Goal: Contribute content: Contribute content

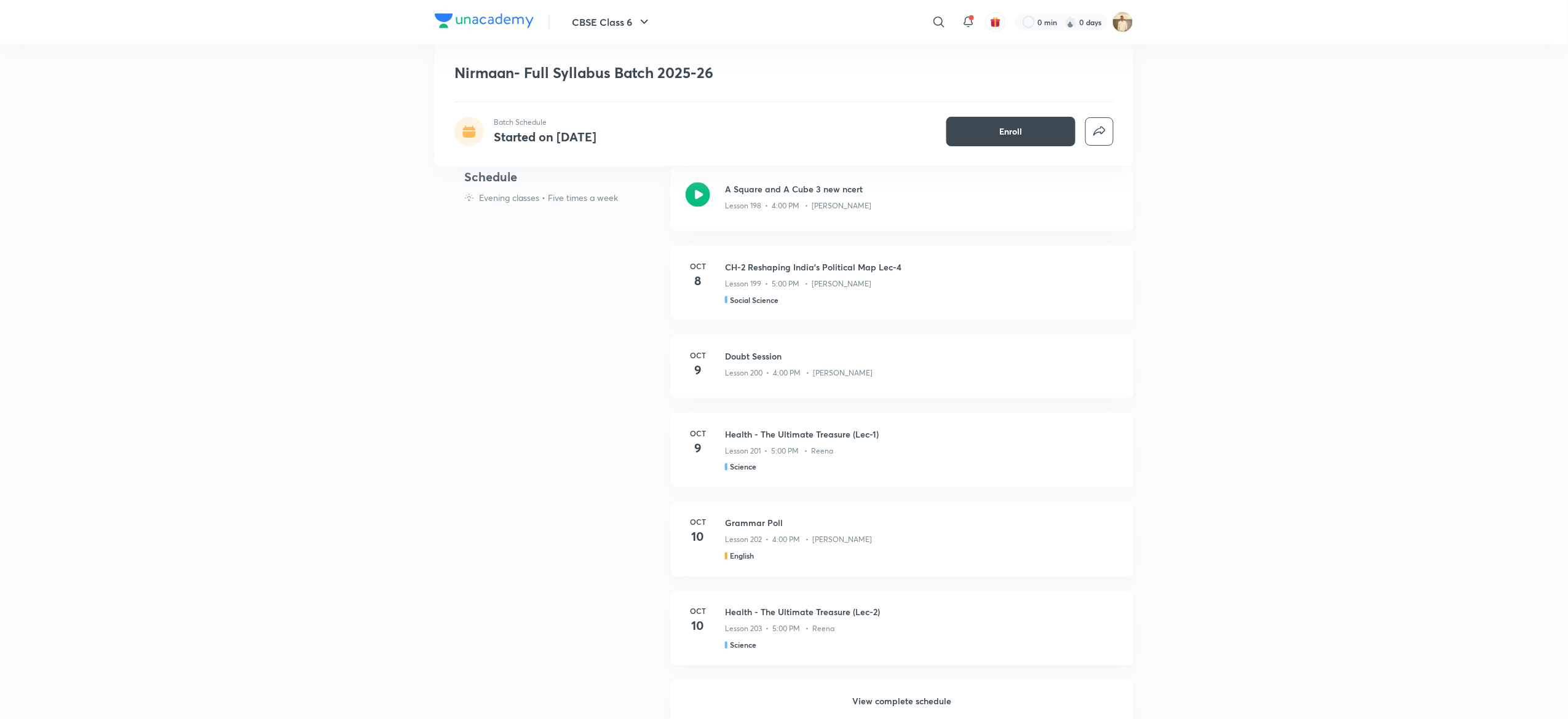
scroll to position [713, 0]
click at [926, 697] on h6 "View complete schedule" at bounding box center [902, 701] width 462 height 43
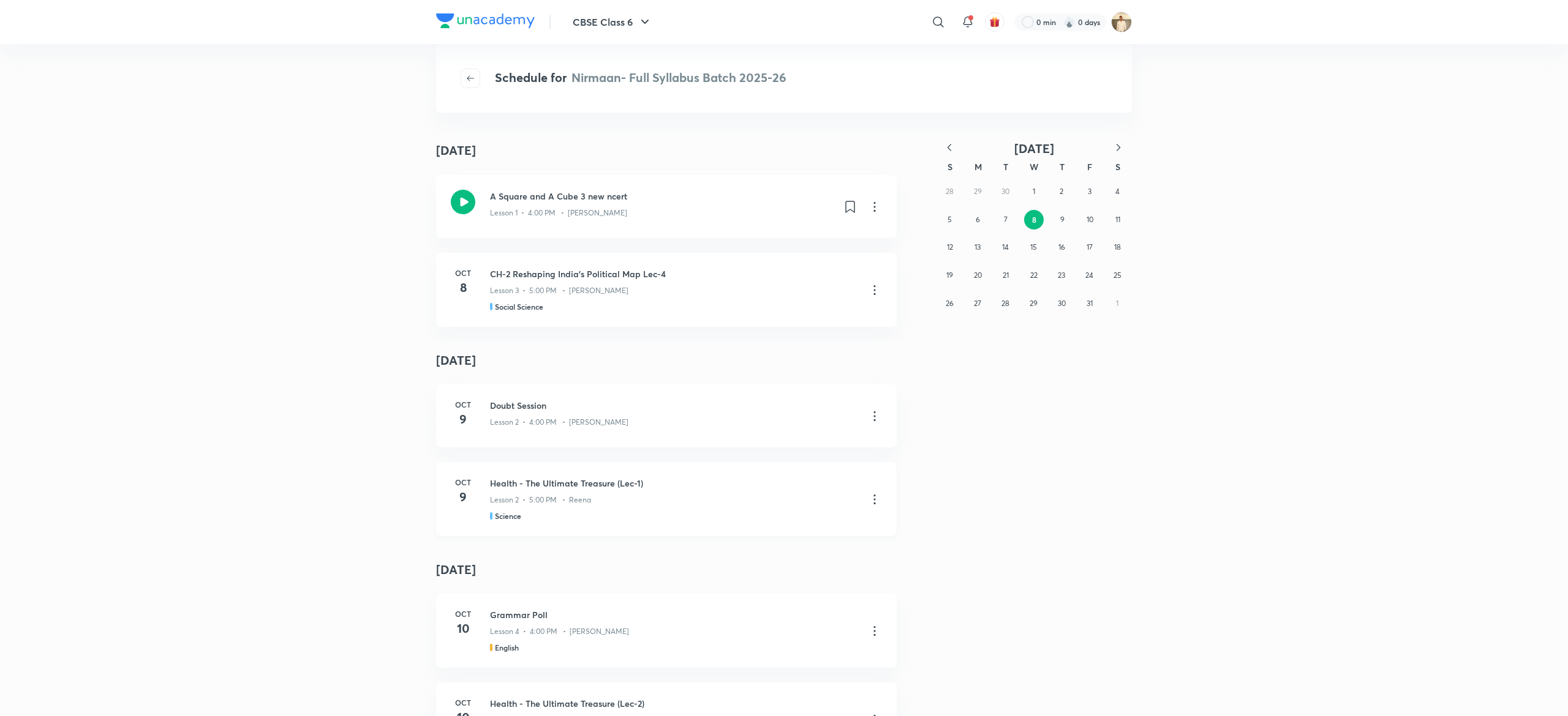
click at [867, 502] on icon at bounding box center [874, 499] width 14 height 14
click at [795, 534] on p "Go to course page" at bounding box center [778, 530] width 73 height 13
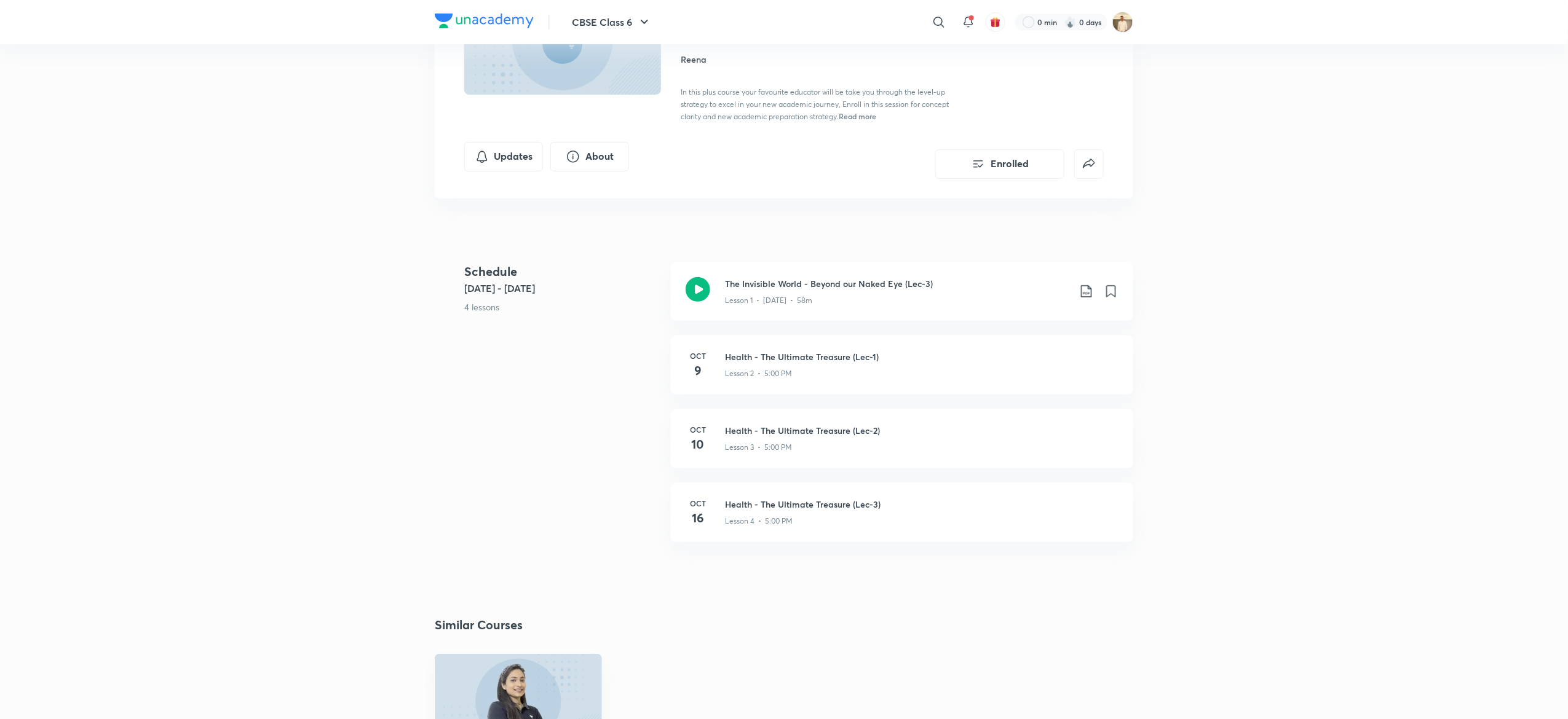
scroll to position [207, 0]
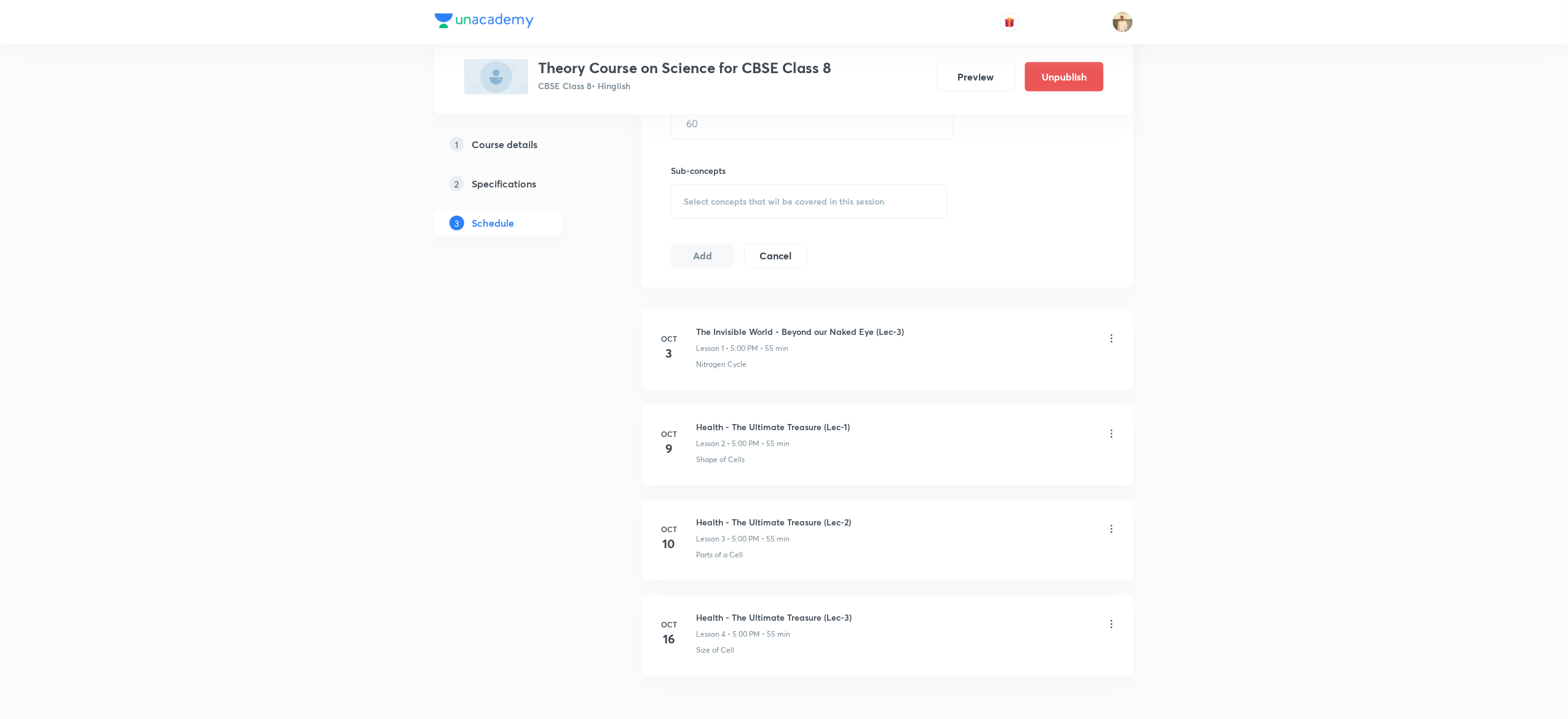
scroll to position [590, 0]
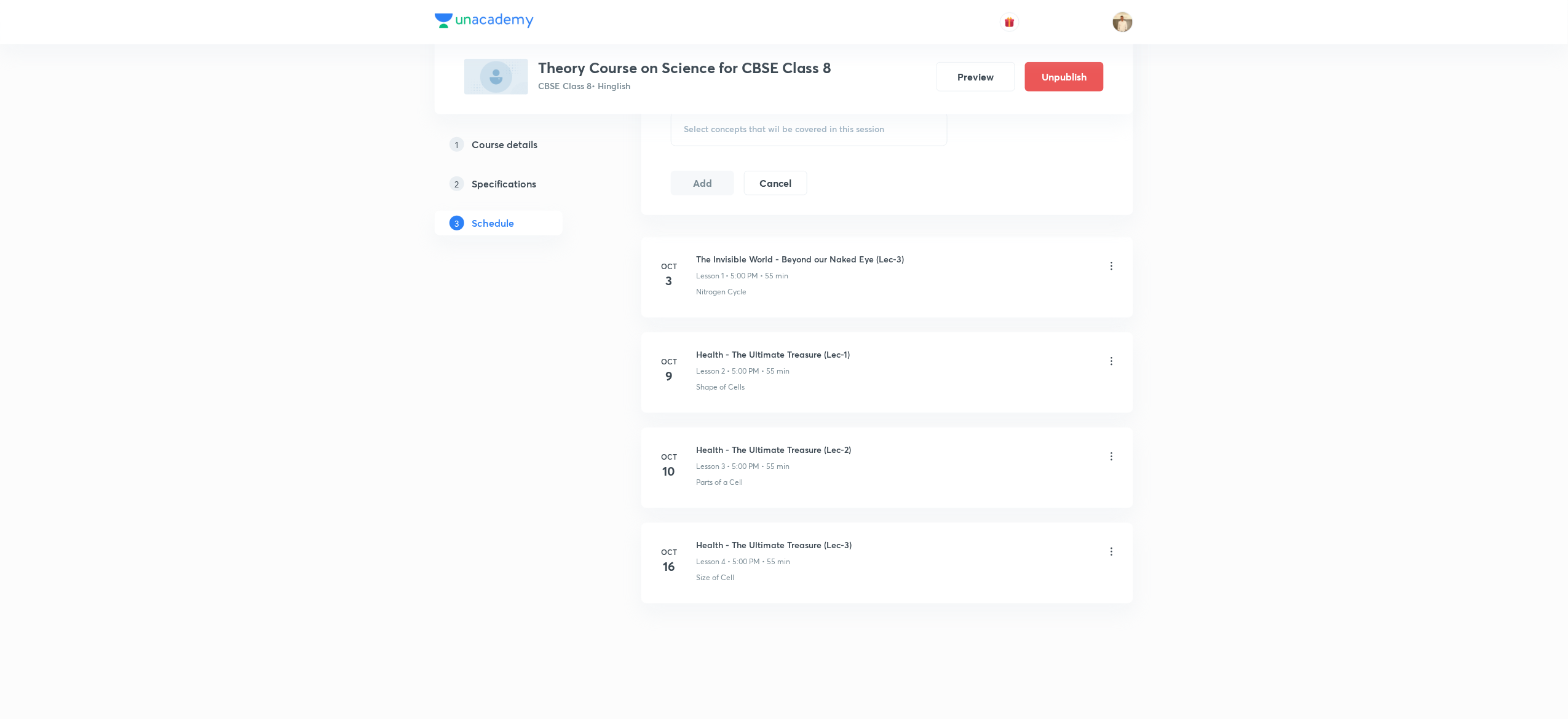
click at [513, 144] on h5 "Course details" at bounding box center [505, 144] width 66 height 14
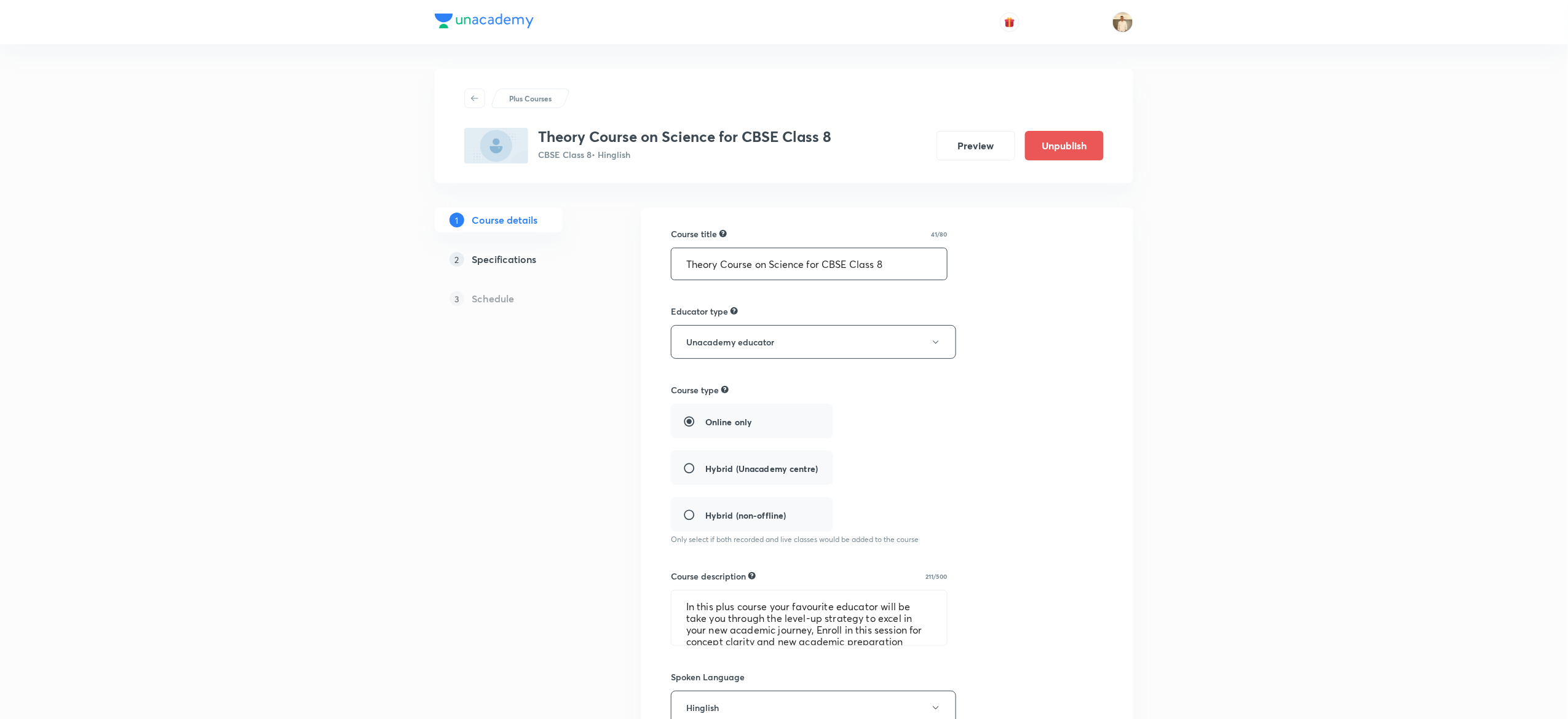
click at [911, 267] on input "Theory Course on Science for CBSE Class 8" at bounding box center [810, 263] width 275 height 31
click at [730, 651] on div "Course title 41/80 Theory Course on Science for CBSE Class 8 ​ Educator type Un…" at bounding box center [887, 623] width 433 height 791
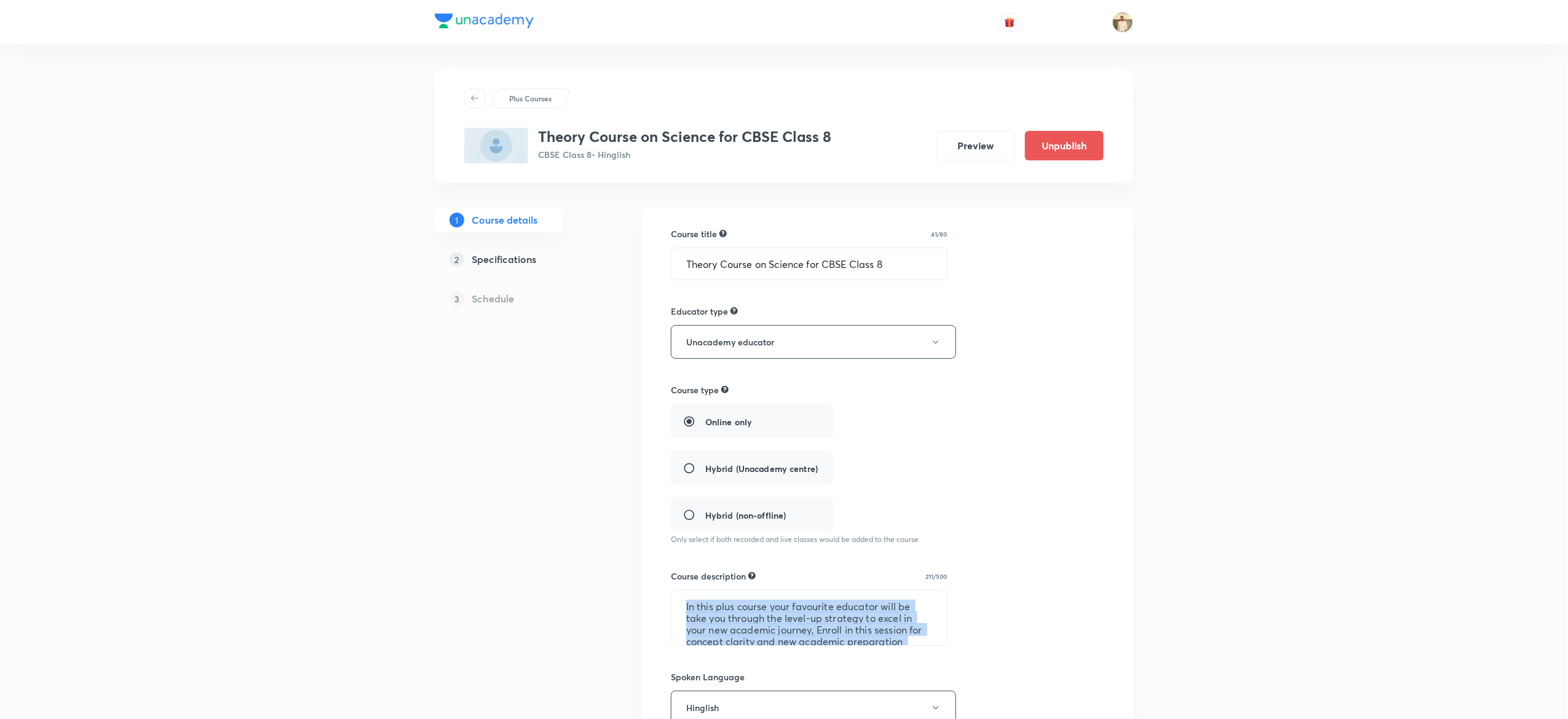
click at [730, 651] on div "Course title 41/80 Theory Course on Science for CBSE Class 8 ​ Educator type Un…" at bounding box center [887, 623] width 433 height 791
click at [738, 616] on textarea "In this plus course your favourite educator will be take you through the level-…" at bounding box center [810, 618] width 275 height 54
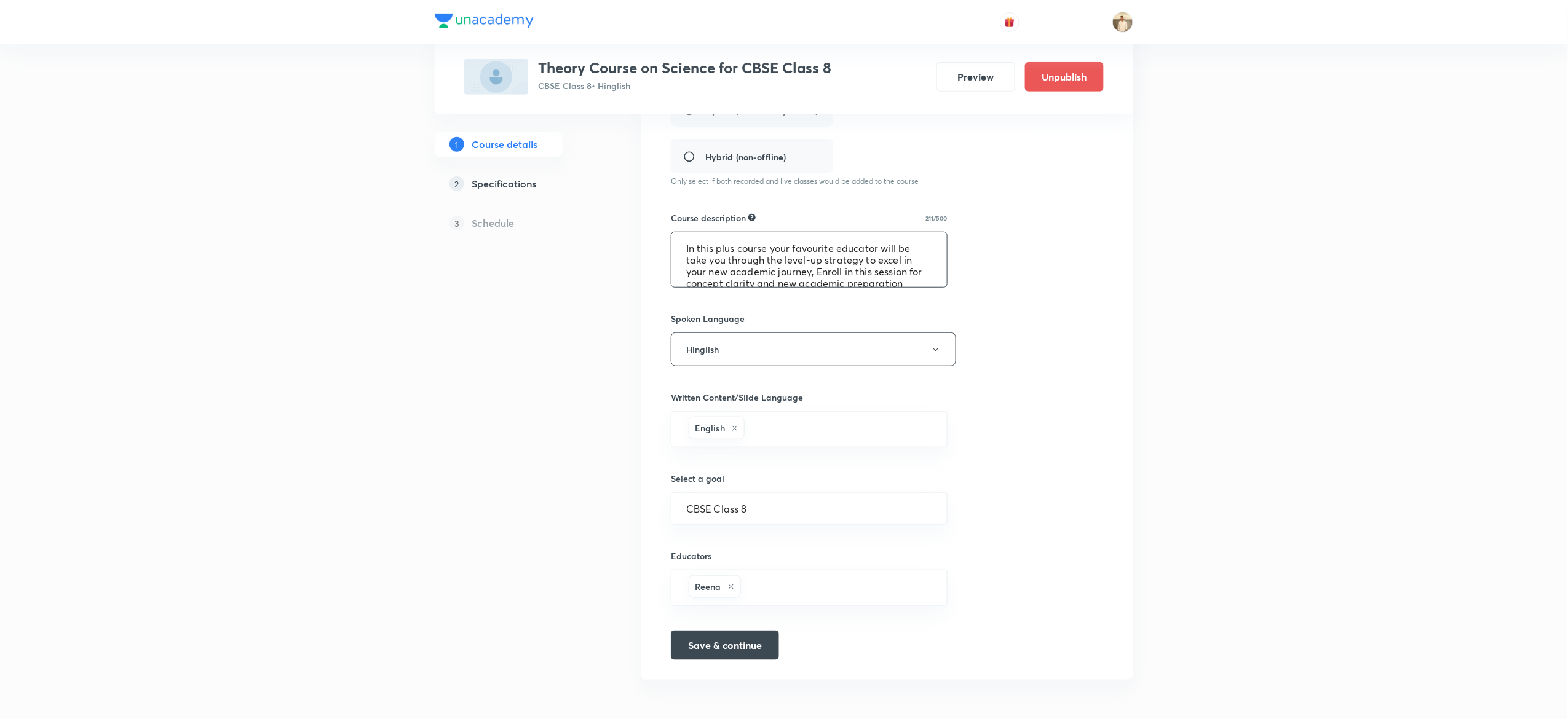
scroll to position [22, 0]
click at [497, 177] on h5 "Specifications" at bounding box center [504, 183] width 65 height 14
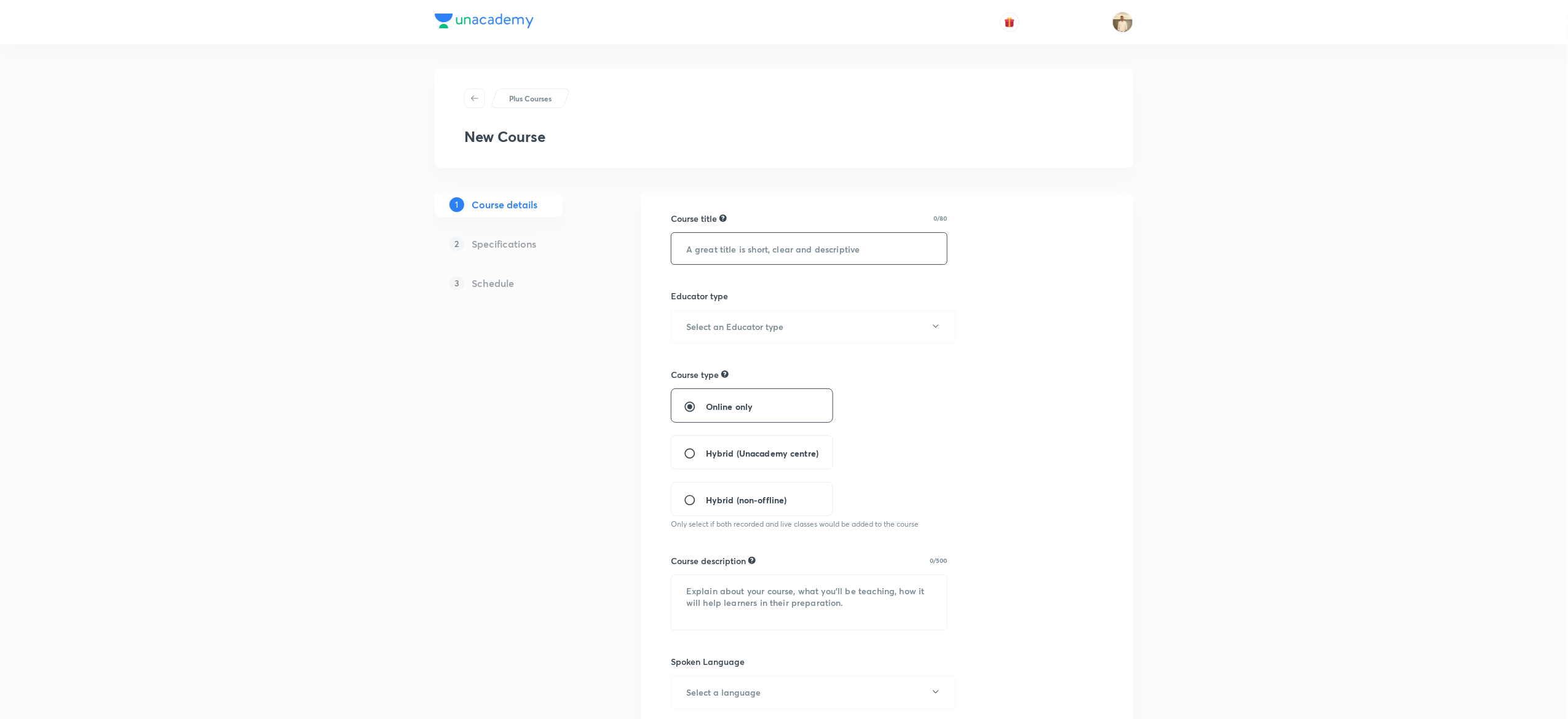
click at [867, 251] on input "text" at bounding box center [810, 248] width 275 height 31
paste input "Theory Course on Science for CBSE Class 8"
type input "Theory Course on Science for CBSE Class 8"
click at [854, 323] on button "Select an Educator type" at bounding box center [814, 327] width 285 height 34
click at [726, 362] on span "Unacademy educator" at bounding box center [807, 368] width 269 height 13
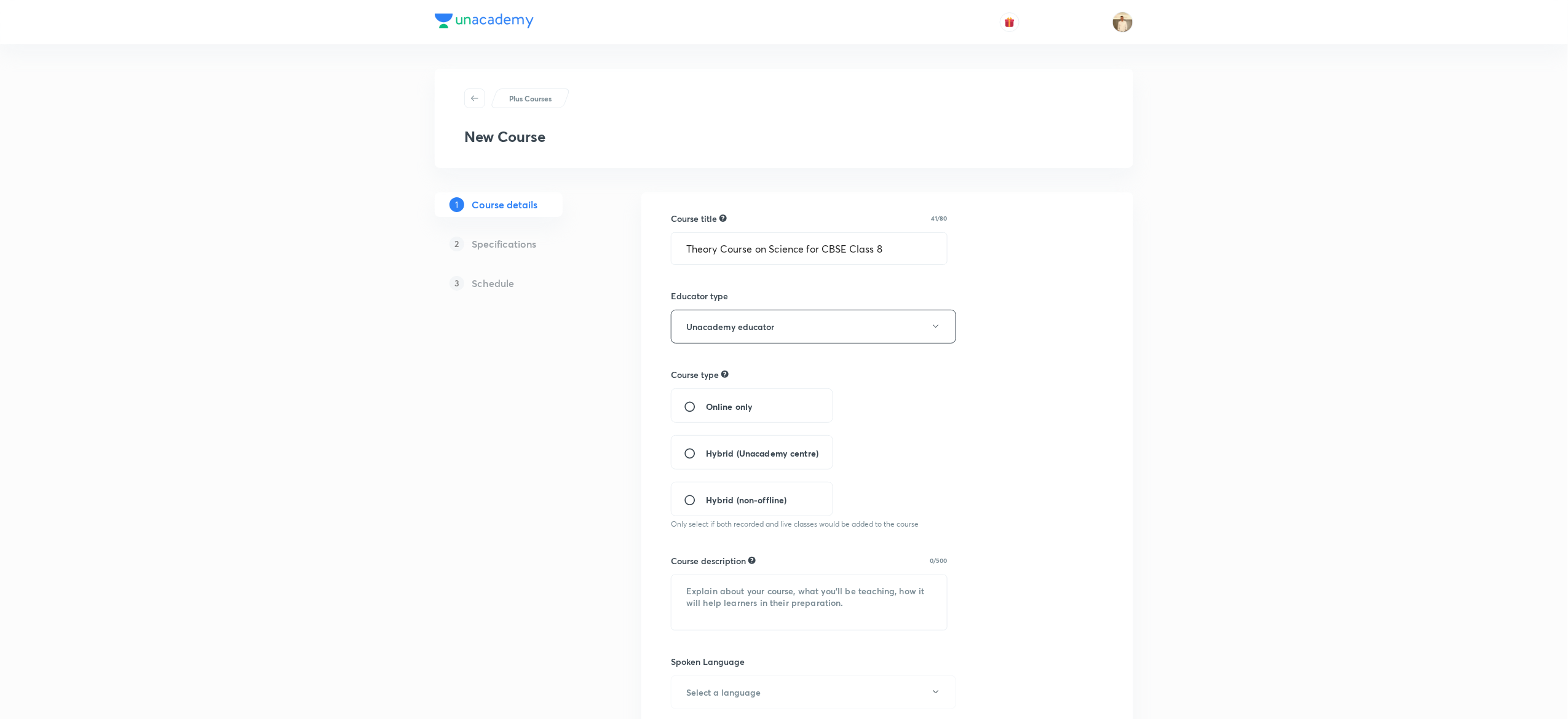
click at [690, 412] on input "Online only" at bounding box center [695, 407] width 22 height 12
radio input "true"
click at [749, 580] on textarea at bounding box center [810, 603] width 275 height 54
paste textarea "In this plus course your favourite educator will be take you through the level-…"
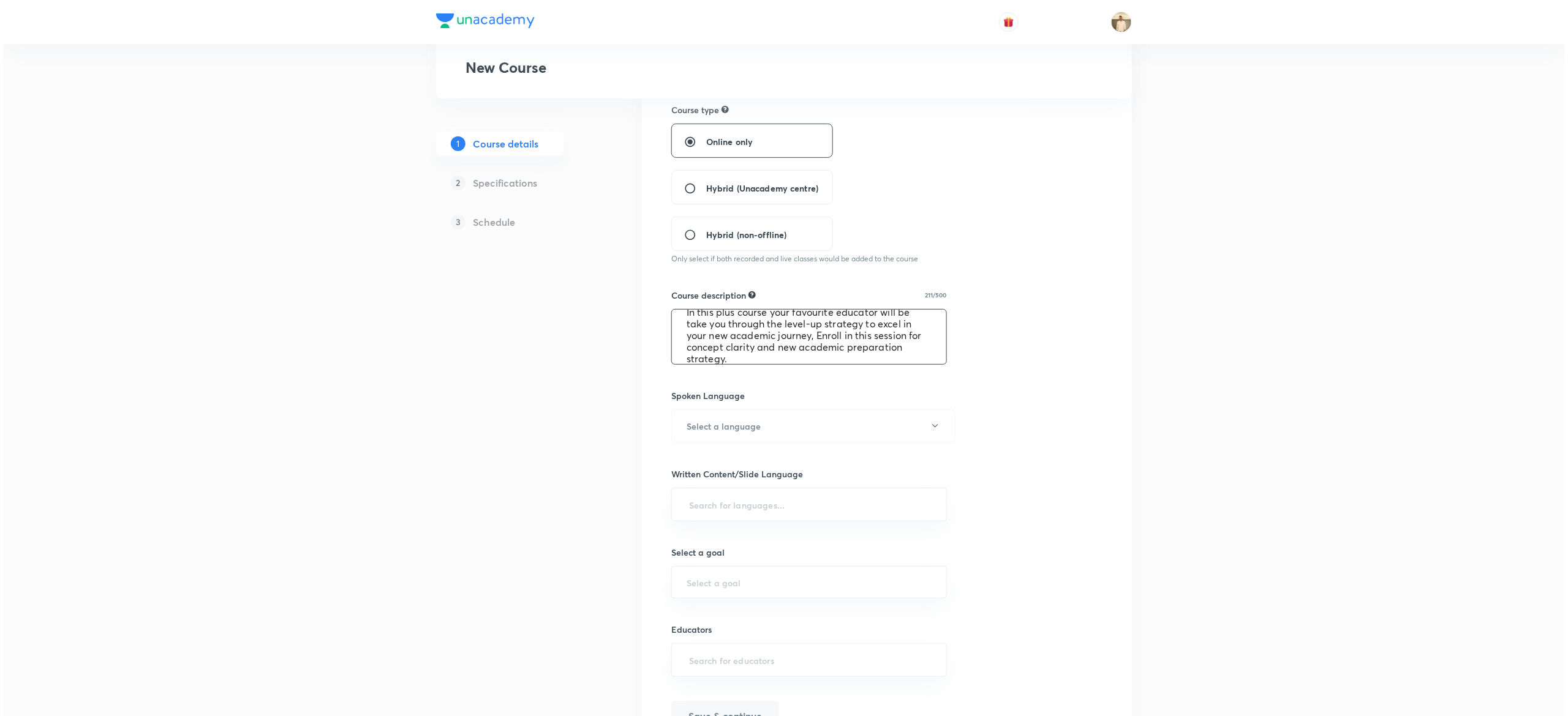
scroll to position [267, 0]
type textarea "In this plus course your favourite educator will be take you through the level-…"
click at [814, 409] on button "Select a language" at bounding box center [810, 423] width 284 height 33
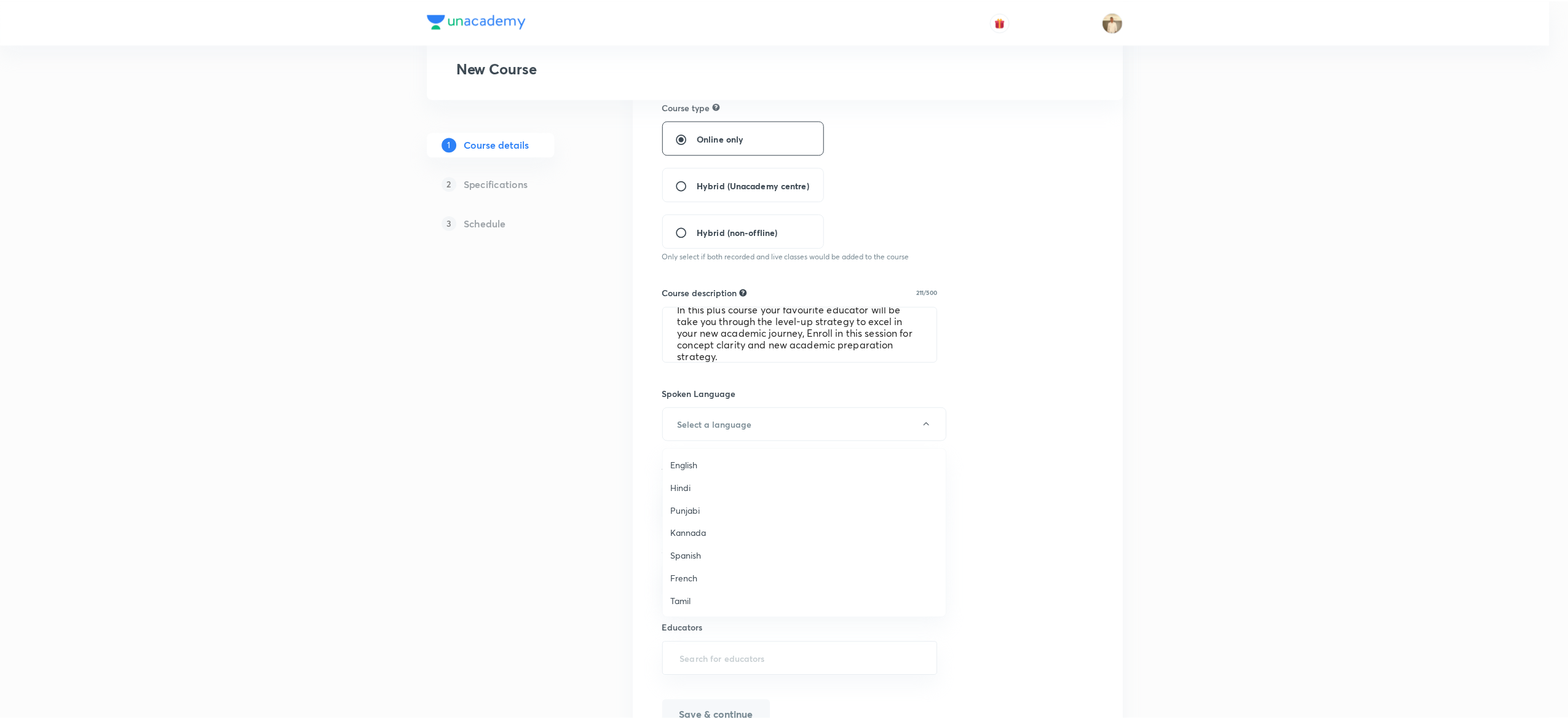
scroll to position [364, 0]
click at [705, 600] on span "Hinglish" at bounding box center [807, 601] width 269 height 13
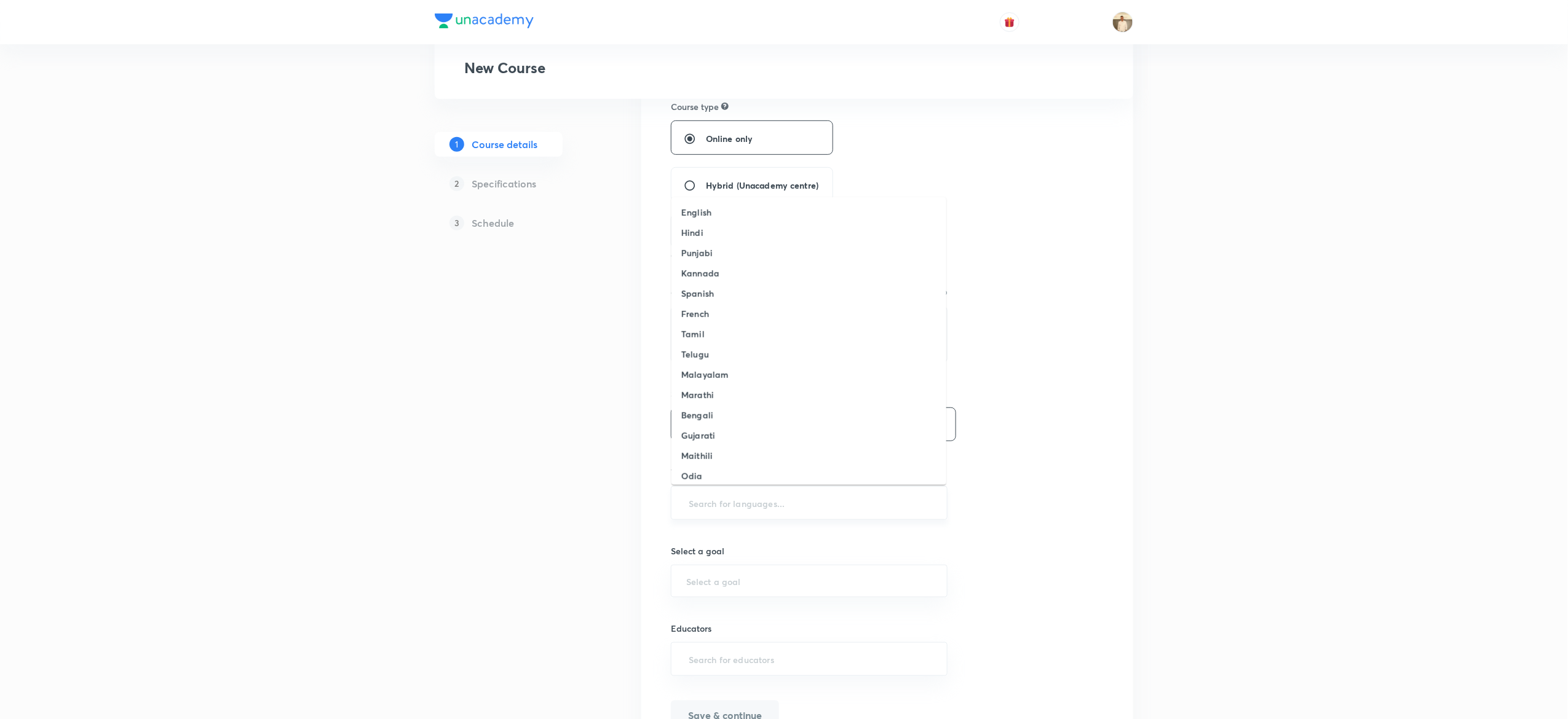
click at [800, 508] on input "text" at bounding box center [809, 503] width 246 height 22
click at [751, 215] on li "English" at bounding box center [809, 212] width 275 height 20
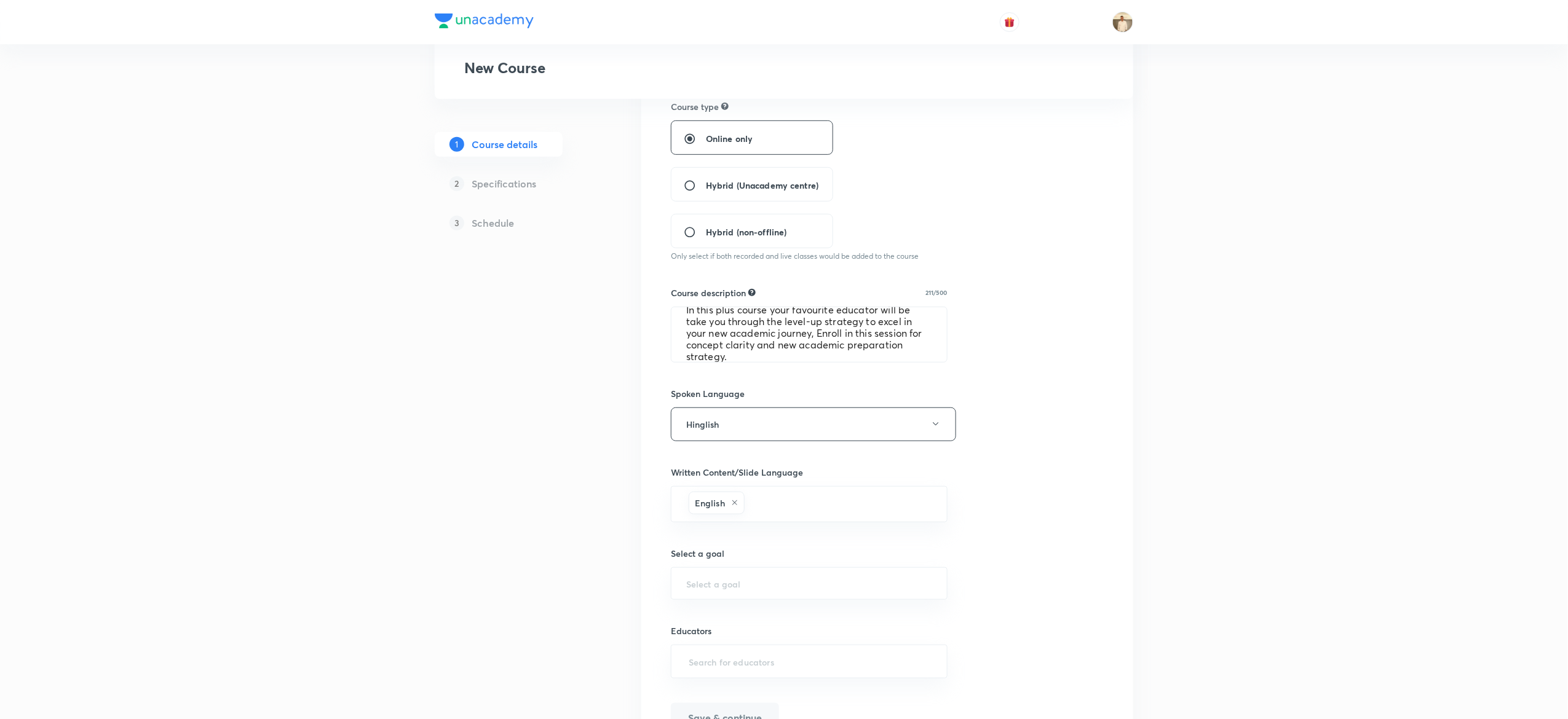
scroll to position [343, 0]
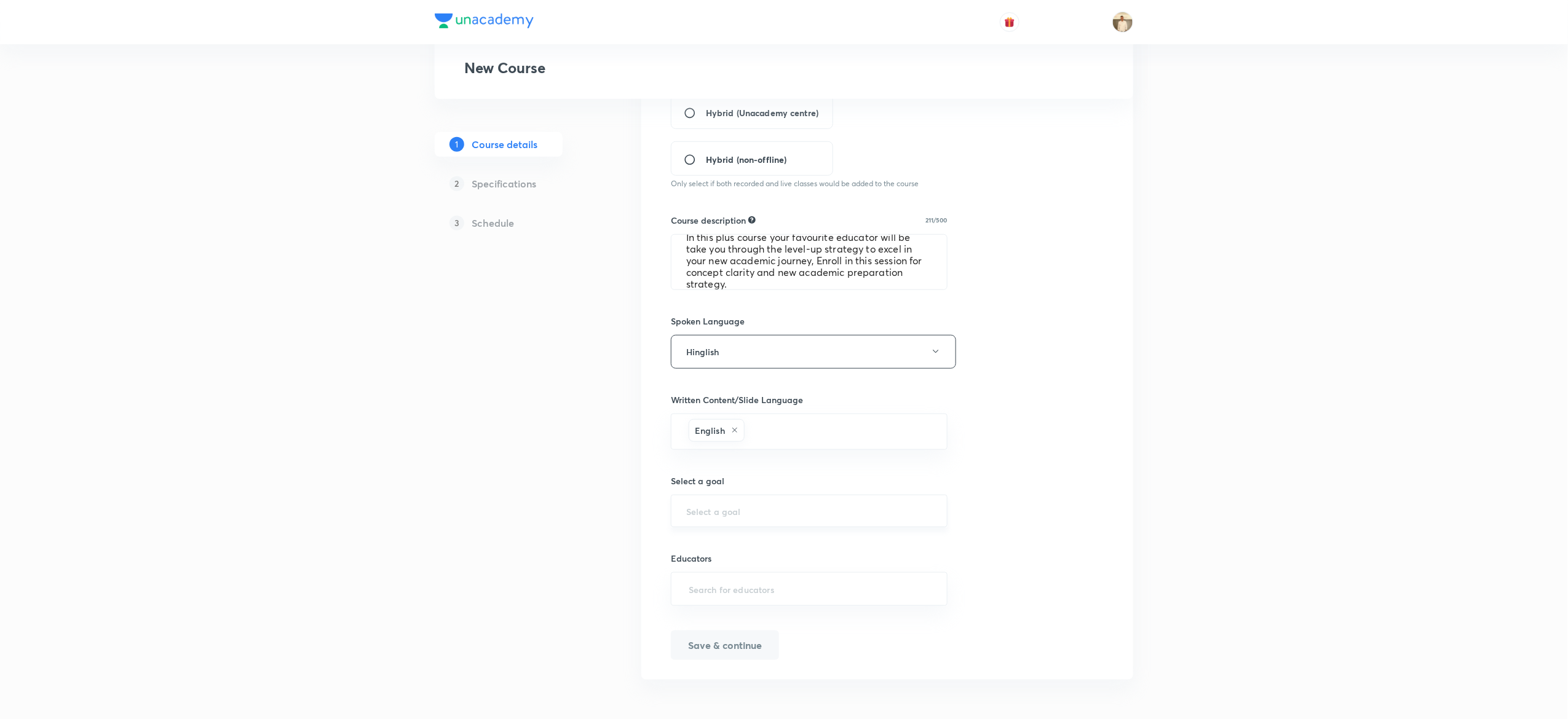
click at [803, 501] on div "​" at bounding box center [810, 511] width 277 height 33
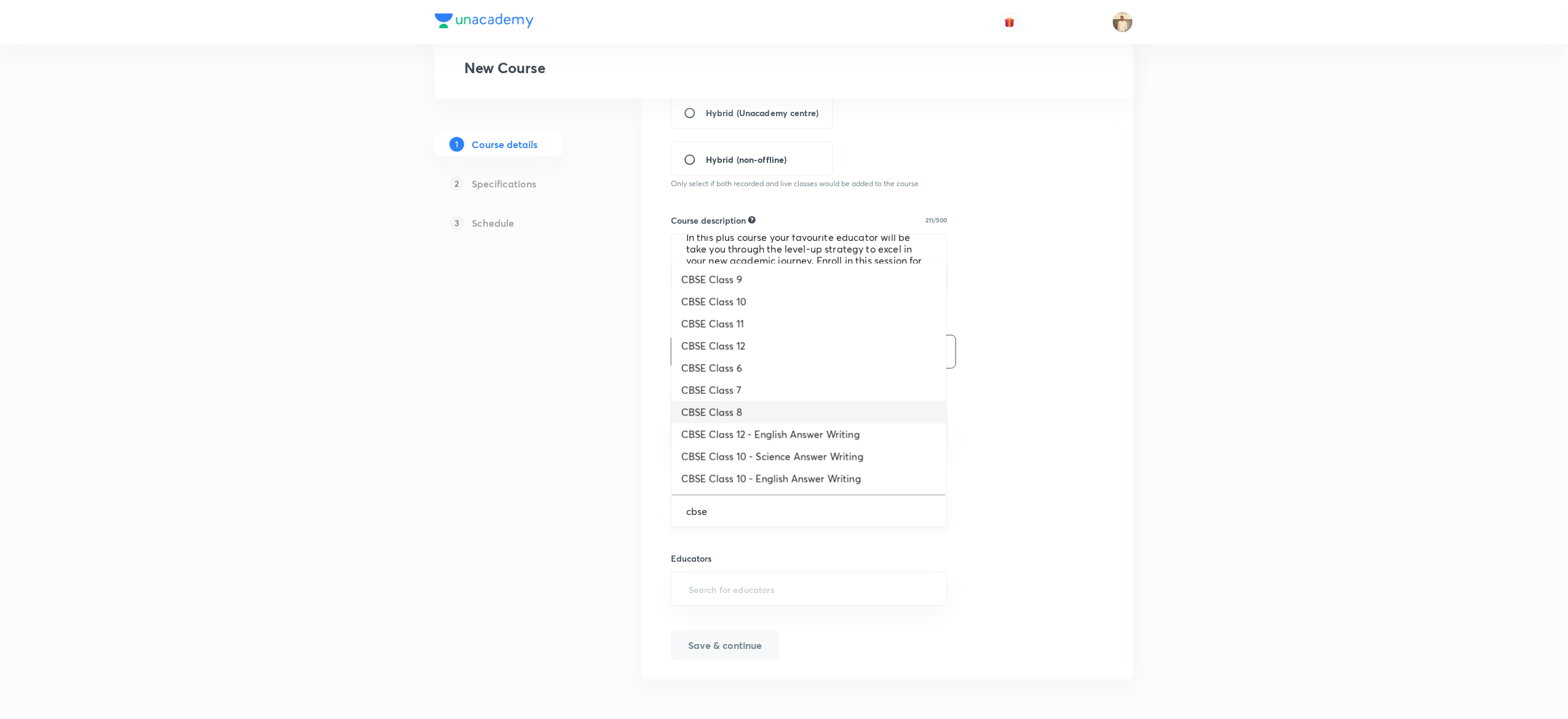
type input "CBSE Class 8"
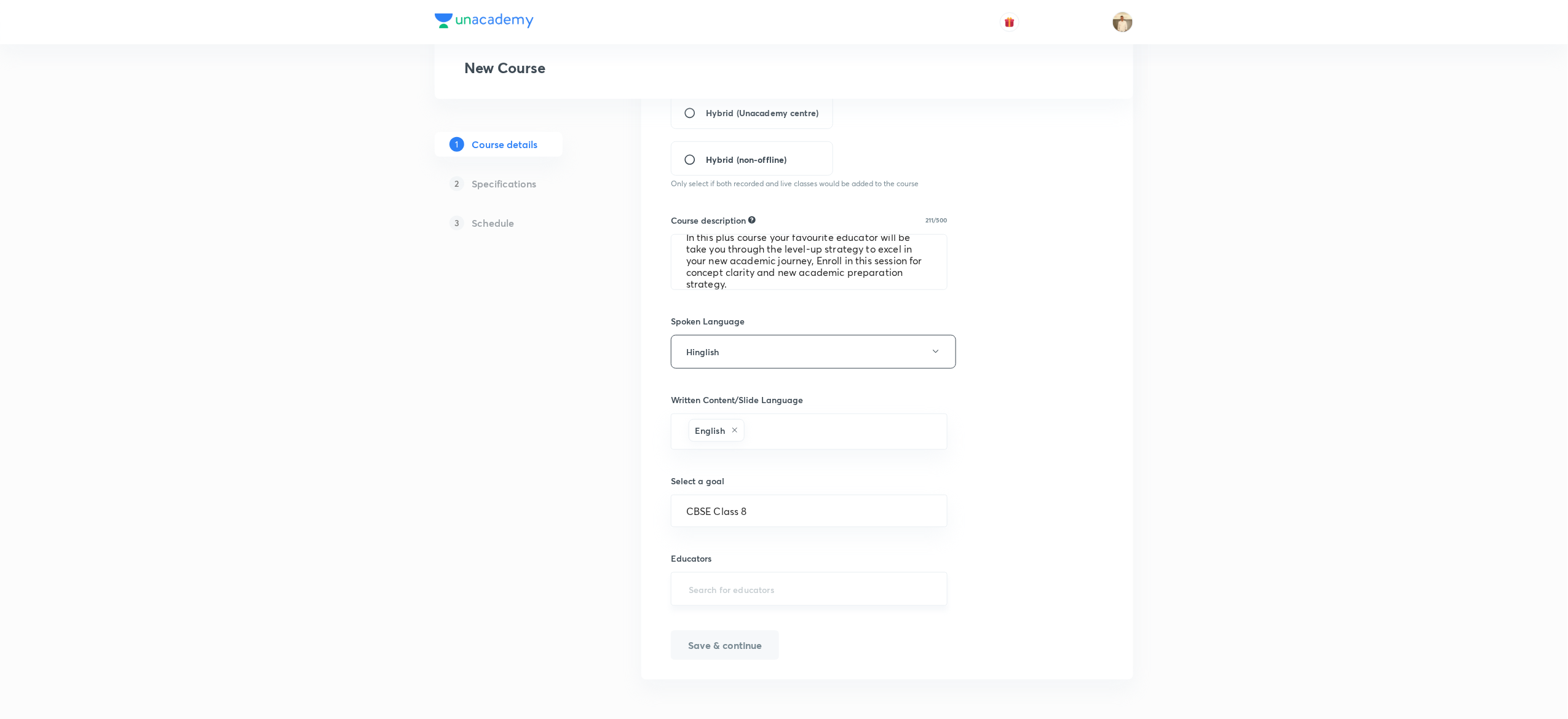
click at [756, 580] on input "text" at bounding box center [809, 589] width 246 height 22
paste input "unacademy-user-69o39w0zacwr"
type input "unacademy-user-69o39w0zacwr"
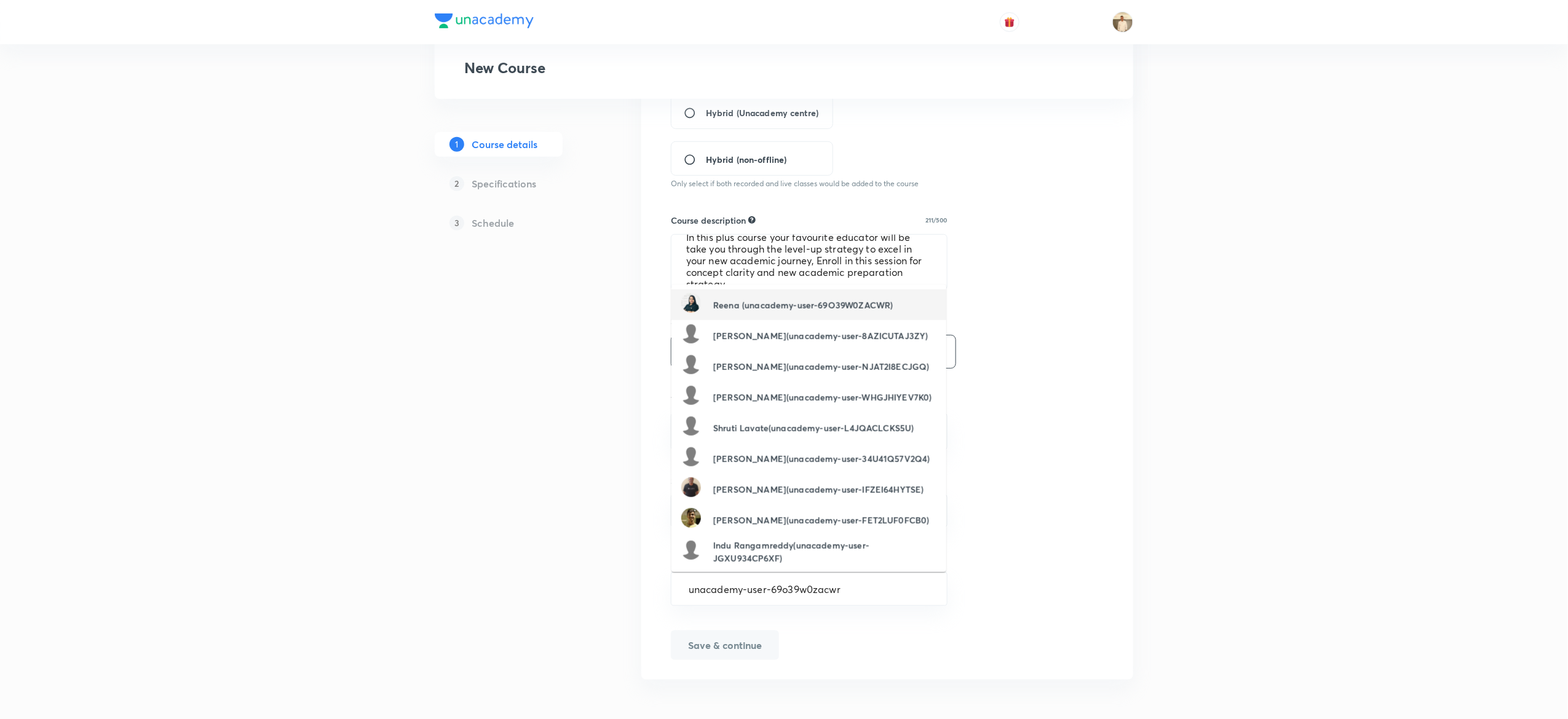
click at [822, 293] on div "Reena (unacademy-user-69O39W0ZACWR)" at bounding box center [787, 304] width 211 height 23
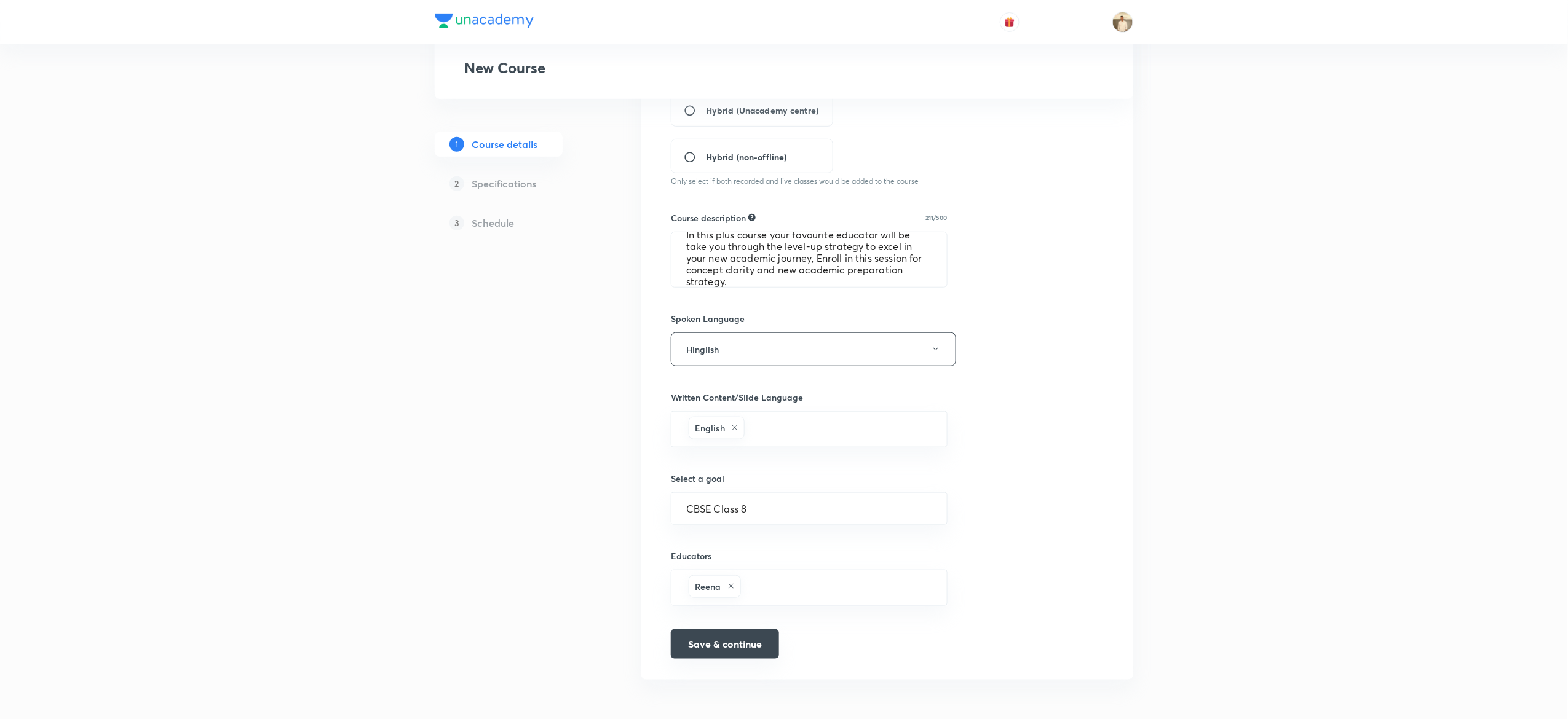
click at [736, 643] on button "Save & continue" at bounding box center [725, 644] width 108 height 30
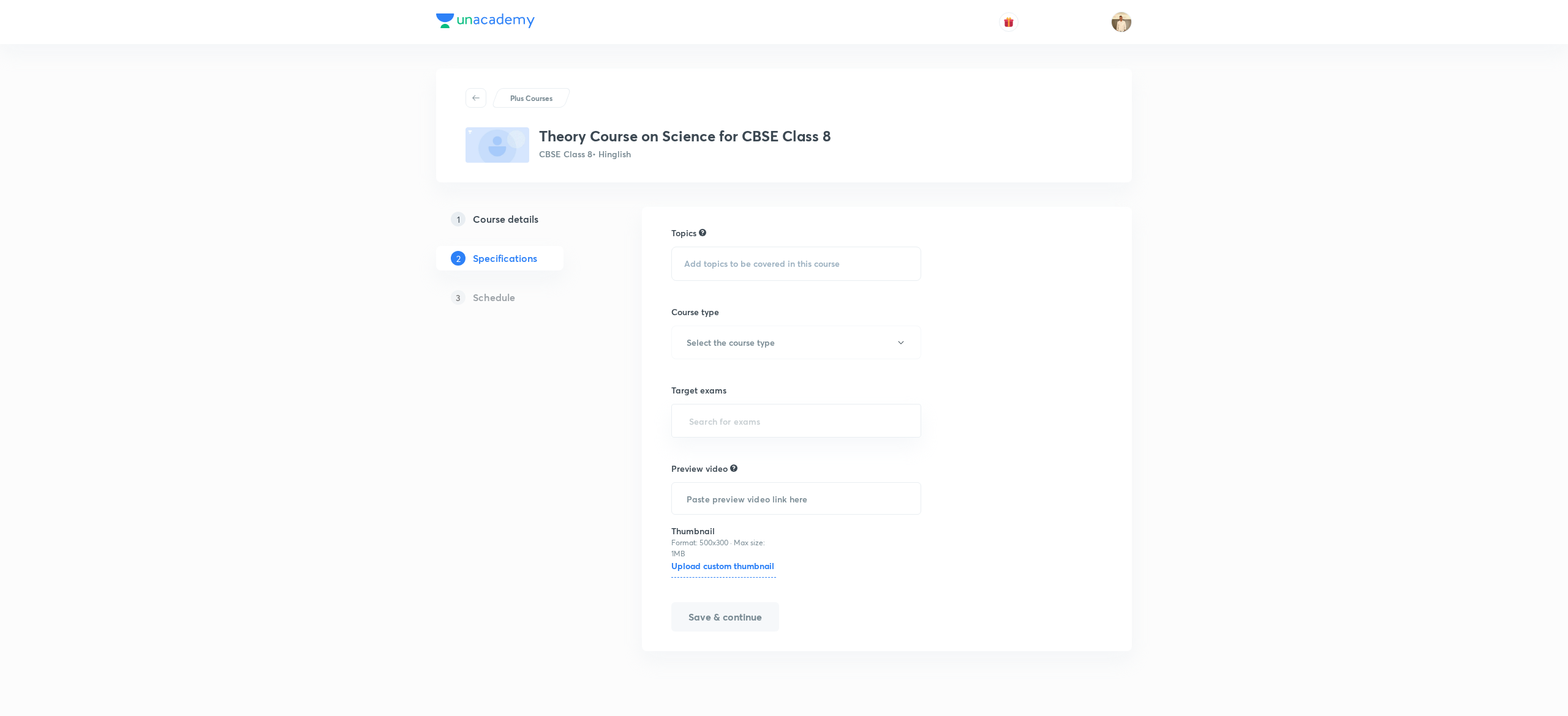
click at [766, 262] on span "Add topics to be covered in this course" at bounding box center [762, 264] width 156 height 10
click at [713, 423] on p "Biology" at bounding box center [712, 423] width 28 height 13
click at [728, 468] on p "Chemistry" at bounding box center [718, 465] width 39 height 13
checkbox input "true"
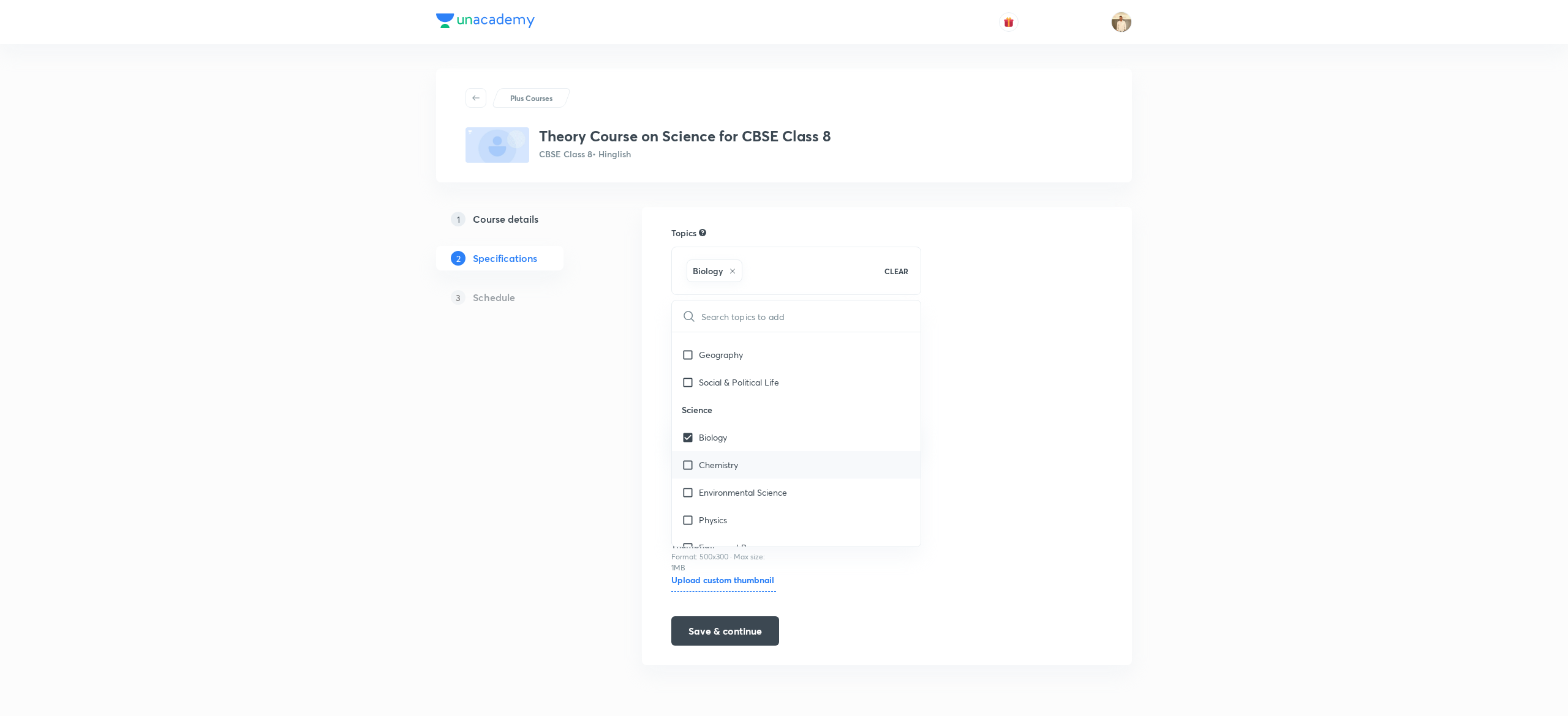
checkbox input "true"
click at [736, 533] on div "Physics" at bounding box center [796, 520] width 249 height 28
checkbox input "true"
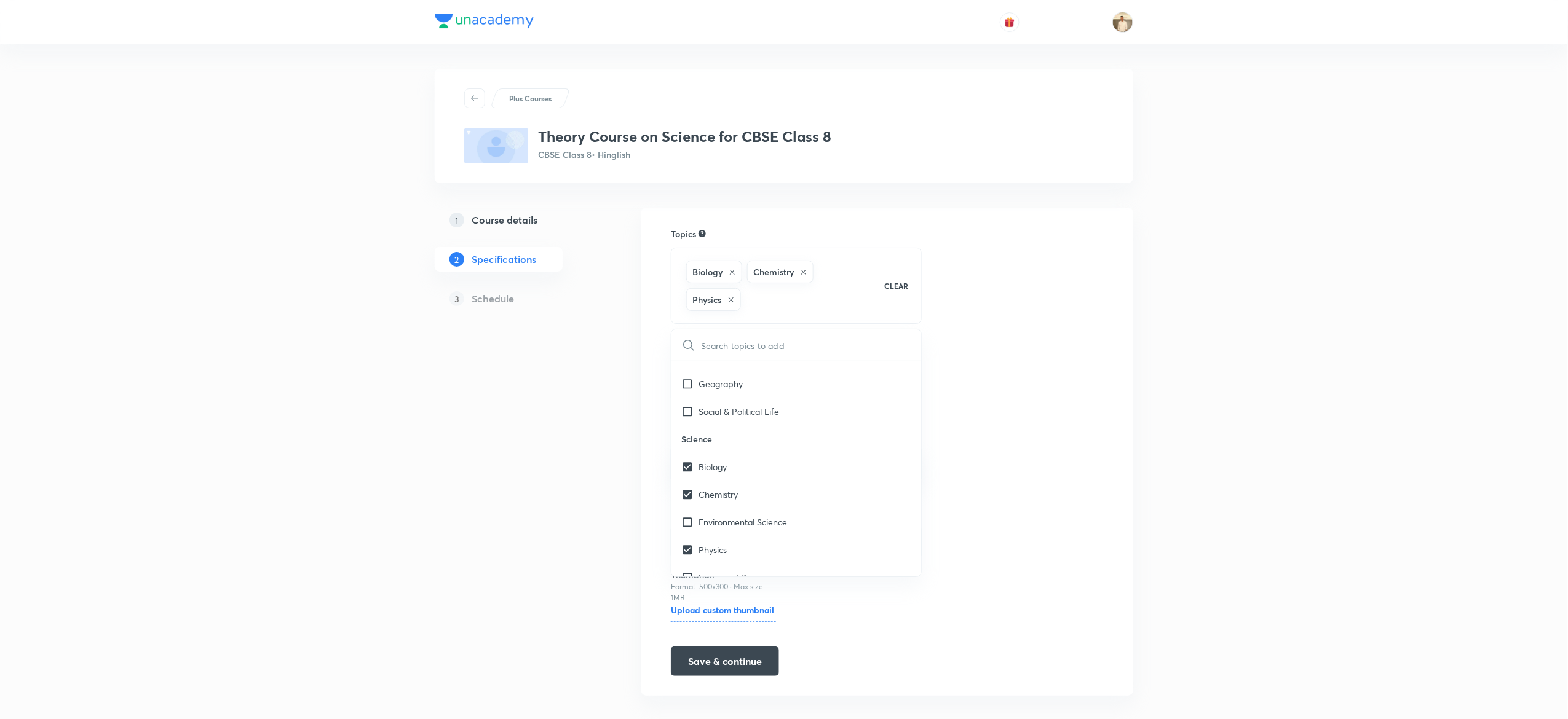
click at [1184, 491] on div "Plus Courses Theory Course on Science for CBSE Class 8 CBSE Class 8 • Hinglish …" at bounding box center [784, 368] width 1568 height 735
click at [767, 377] on button "Select the course type" at bounding box center [796, 386] width 251 height 34
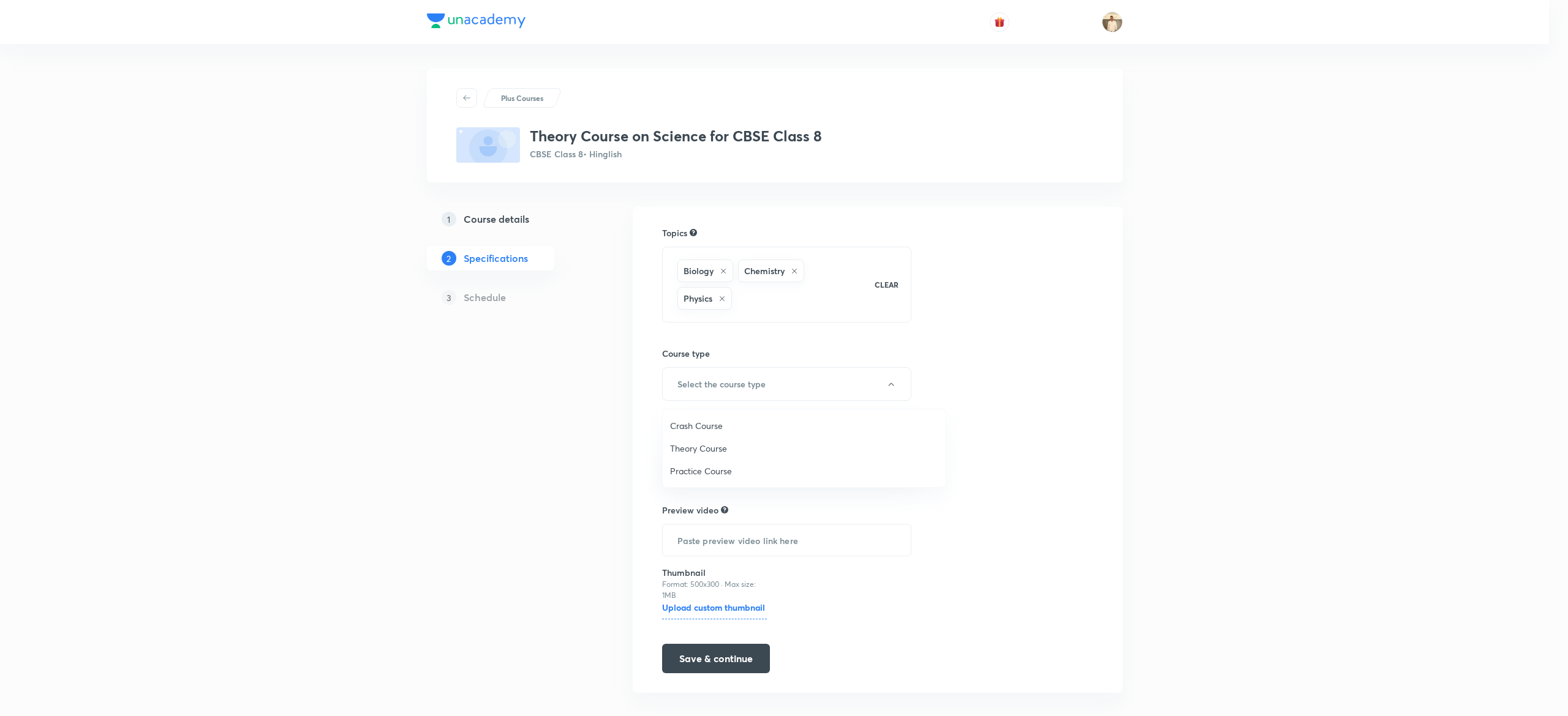
click at [724, 450] on span "Theory Course" at bounding box center [804, 448] width 268 height 13
click at [740, 465] on input "text" at bounding box center [793, 462] width 219 height 22
type input "a"
click at [747, 666] on button "Save & continue" at bounding box center [722, 659] width 108 height 30
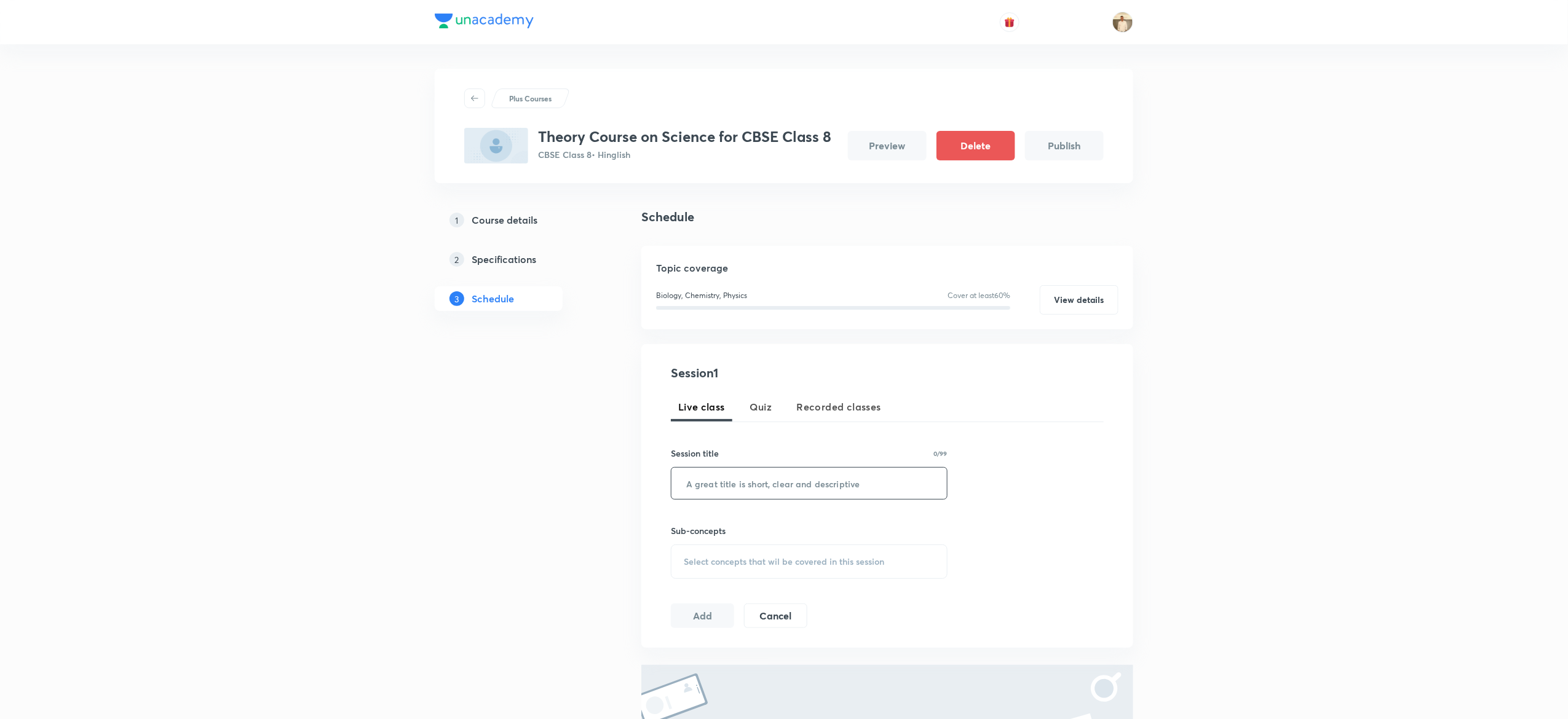
click at [786, 479] on input "text" at bounding box center [810, 483] width 275 height 31
paste input "Health - The Ultimate Treasure (Lec-1)"
type input "Health - The Ultimate Treasure (Lec-1)"
click at [763, 562] on span "Select concepts that wil be covered in this session" at bounding box center [784, 562] width 200 height 10
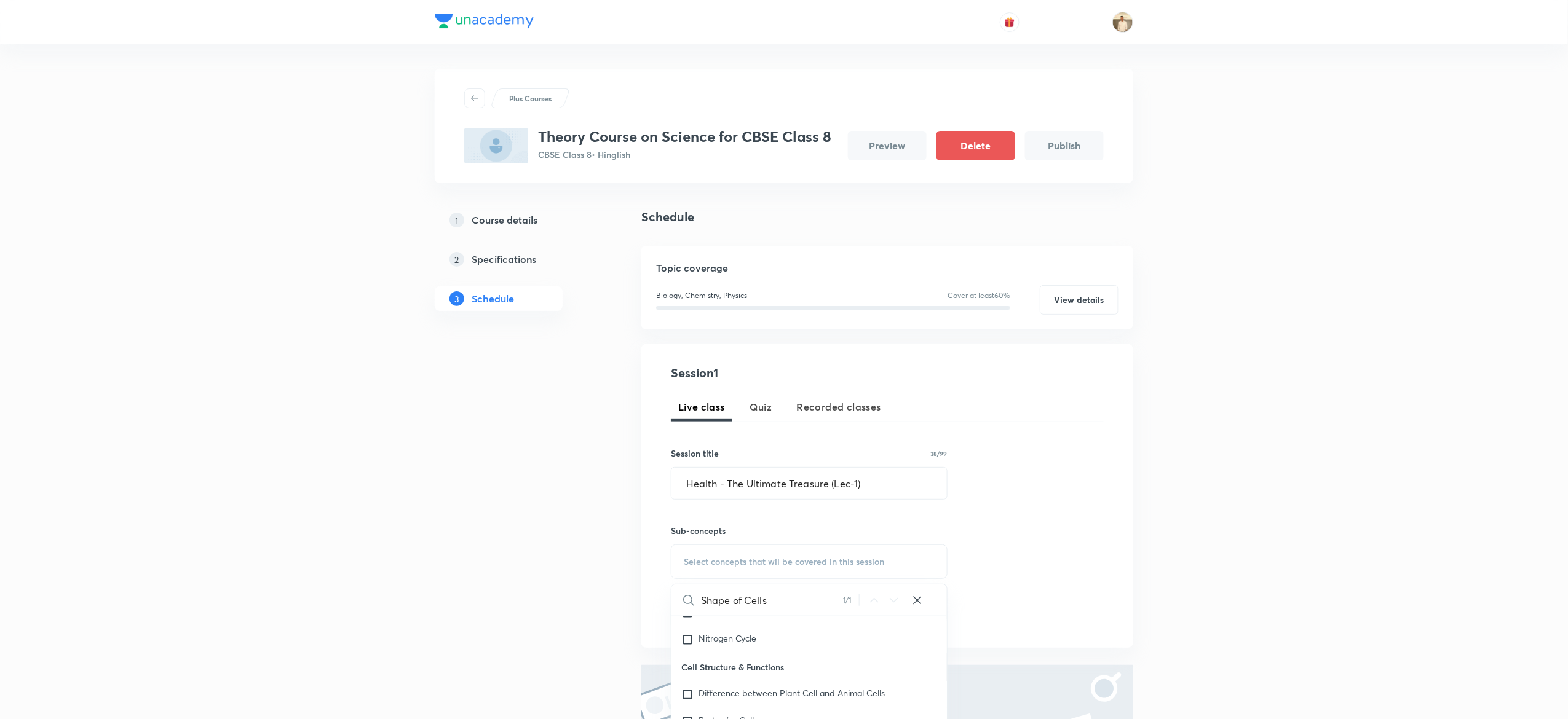
scroll to position [175, 0]
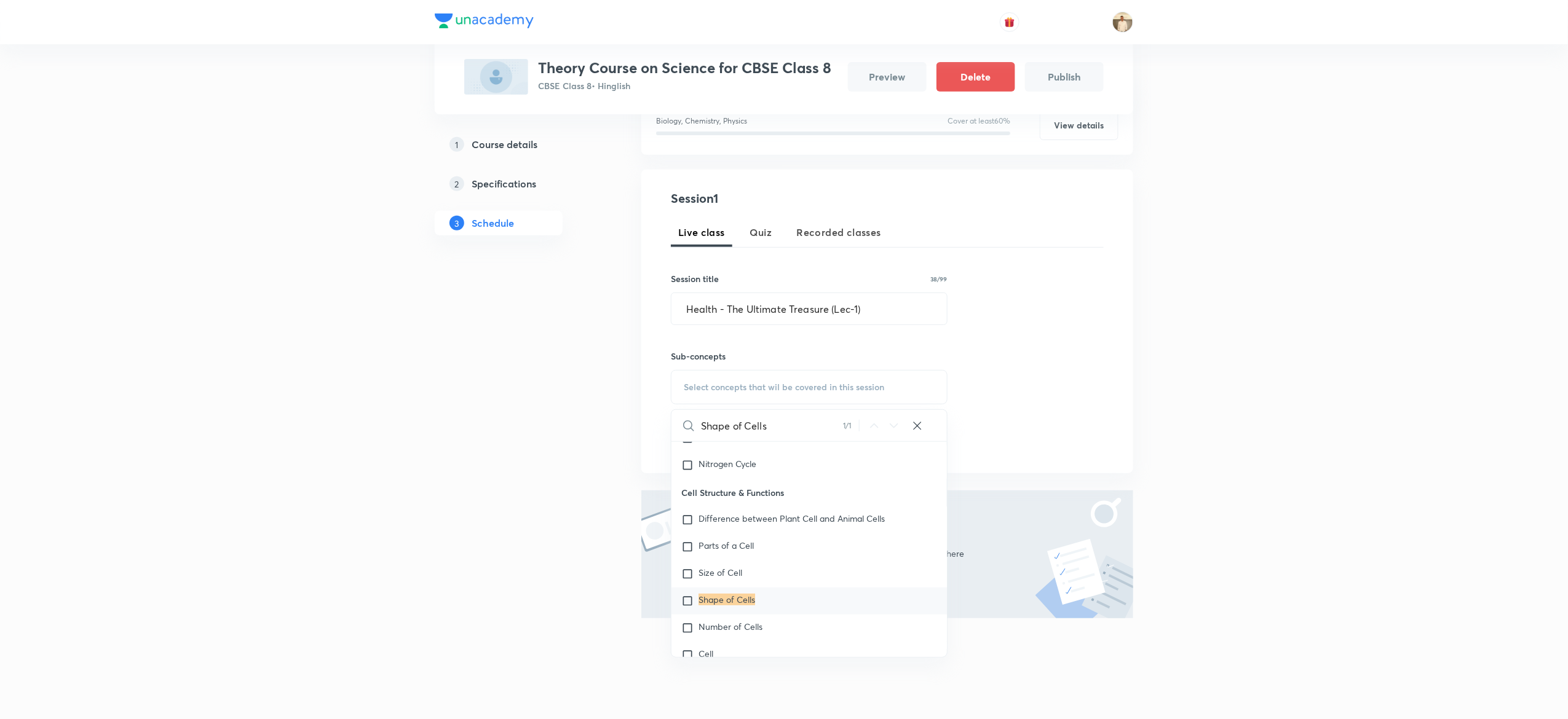
type input "Shape of Cells"
click at [734, 596] on mark "Shape of Cells" at bounding box center [726, 600] width 57 height 12
checkbox input "true"
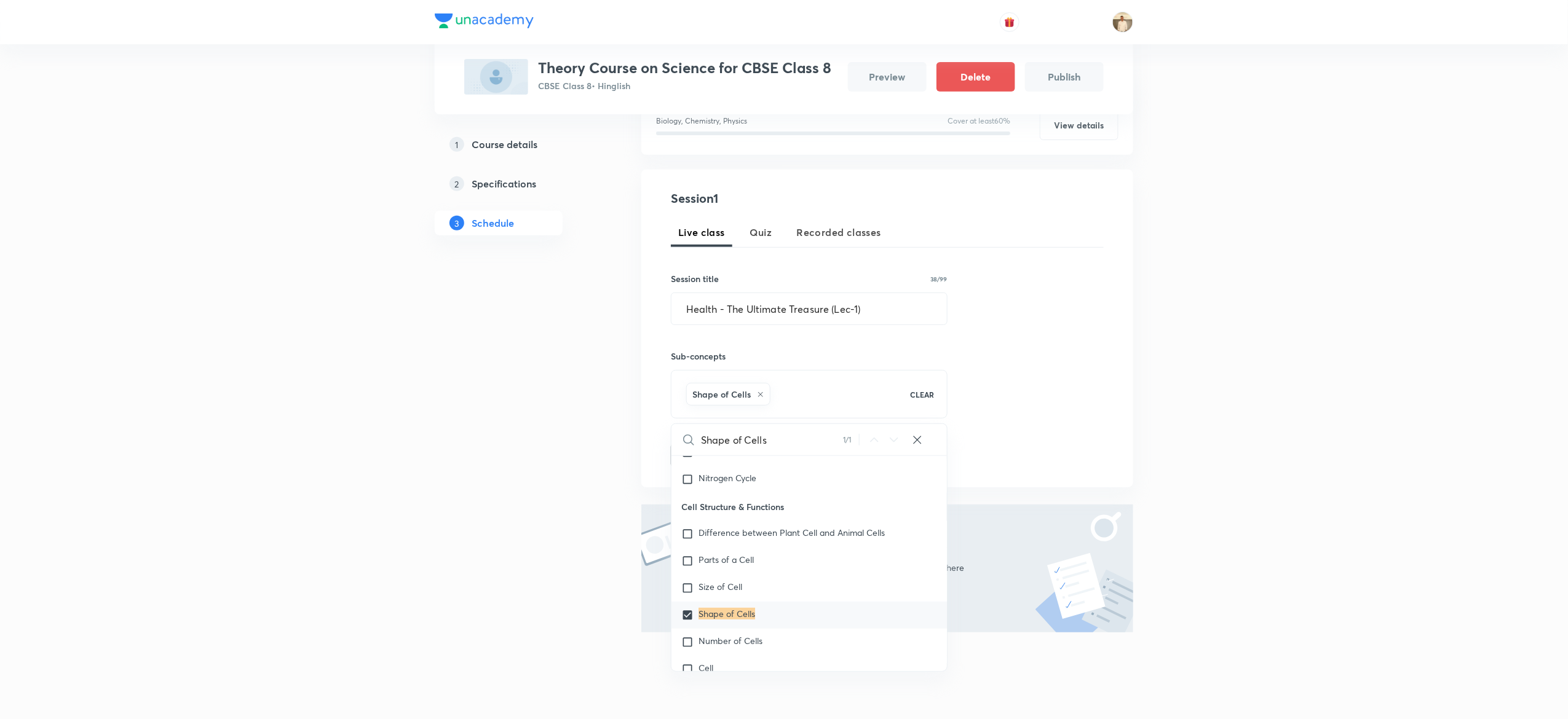
click at [1186, 484] on div "Plus Courses Theory Course on Science for CBSE Class 8 CBSE Class 8 • Hinglish …" at bounding box center [784, 279] width 1568 height 908
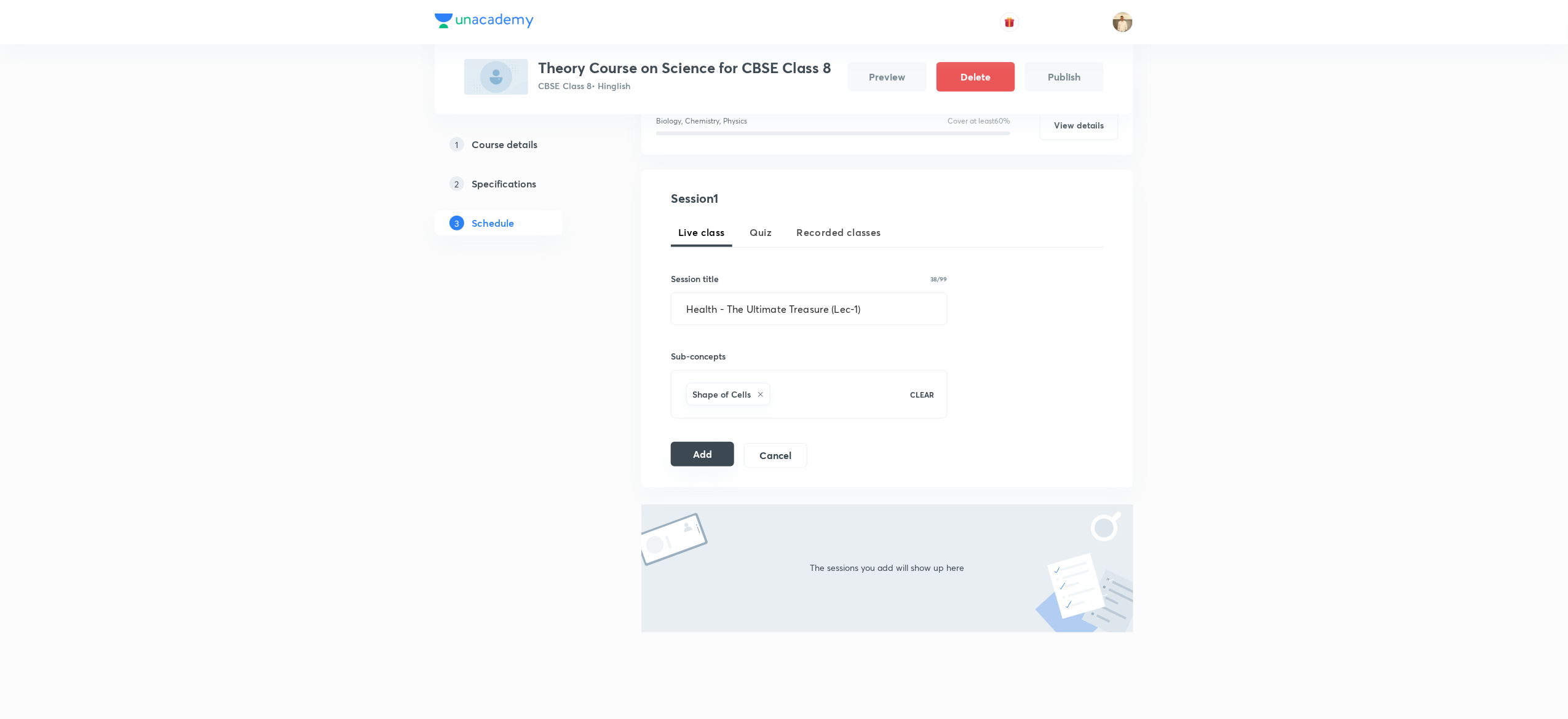
click at [709, 455] on button "Add" at bounding box center [702, 454] width 63 height 25
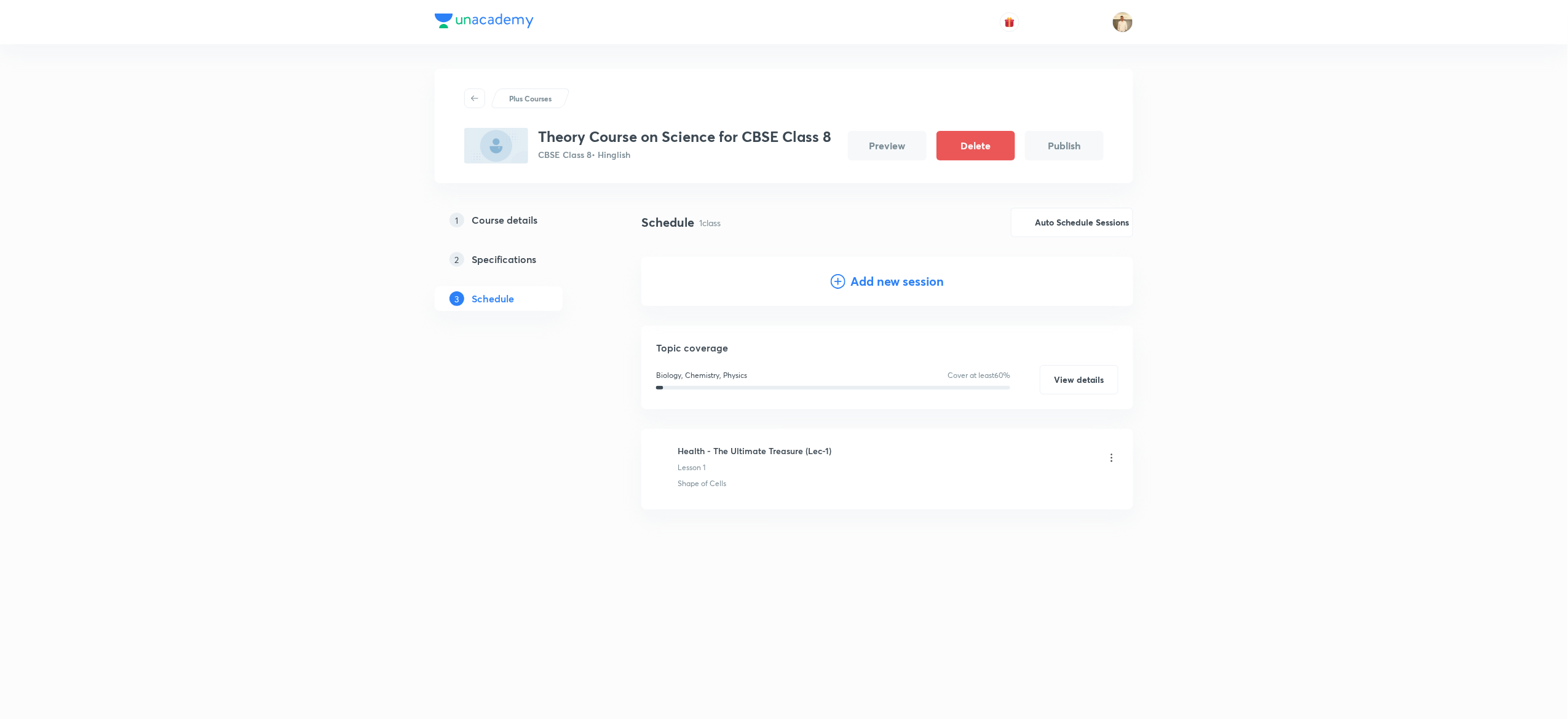
scroll to position [0, 0]
click at [903, 285] on h4 "Add new session" at bounding box center [900, 281] width 94 height 18
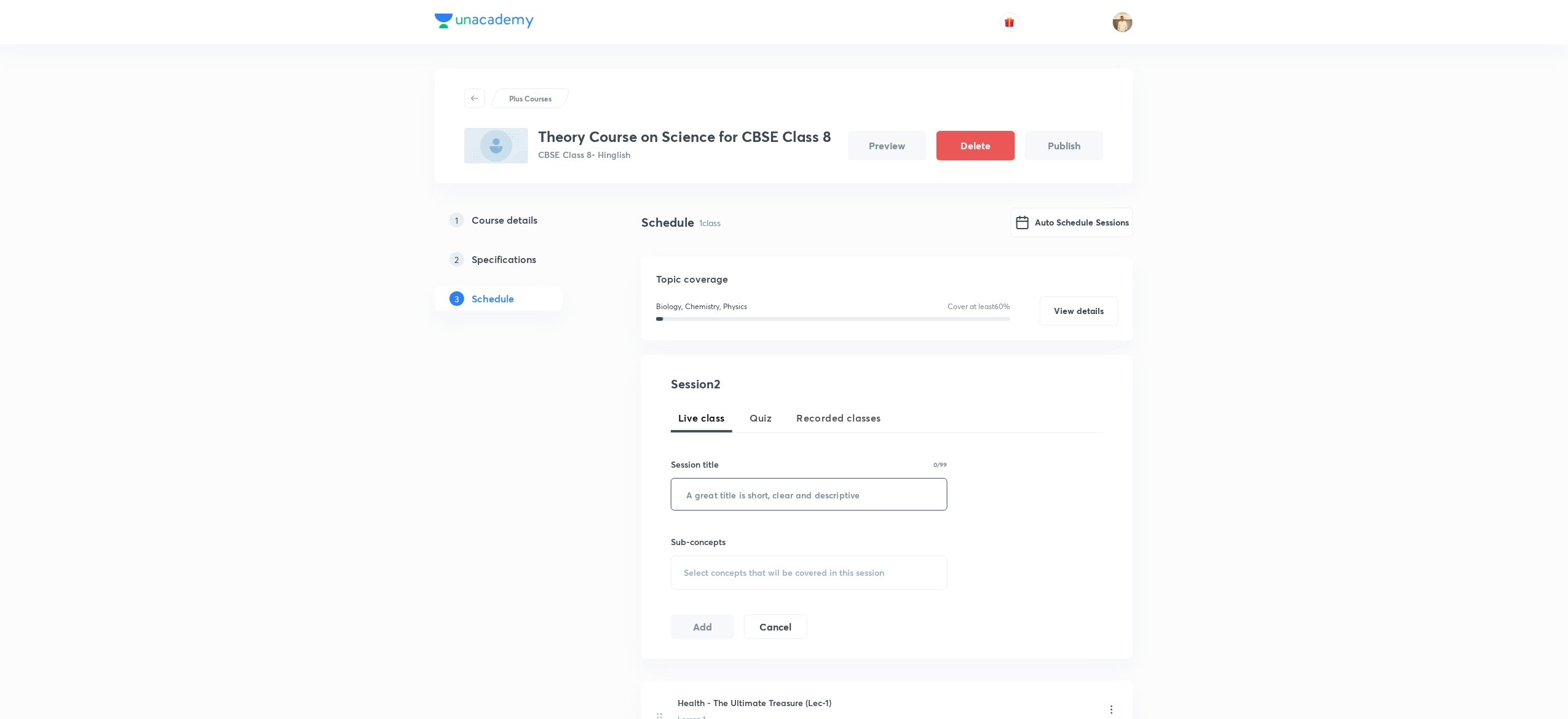
click at [790, 506] on input "text" at bounding box center [810, 494] width 275 height 31
paste input "Health - The Ultimate Treasure (Lec-2)"
type input "Health - The Ultimate Treasure (Lec-2)"
click at [766, 573] on span "Select concepts that wil be covered in this session" at bounding box center [784, 573] width 200 height 10
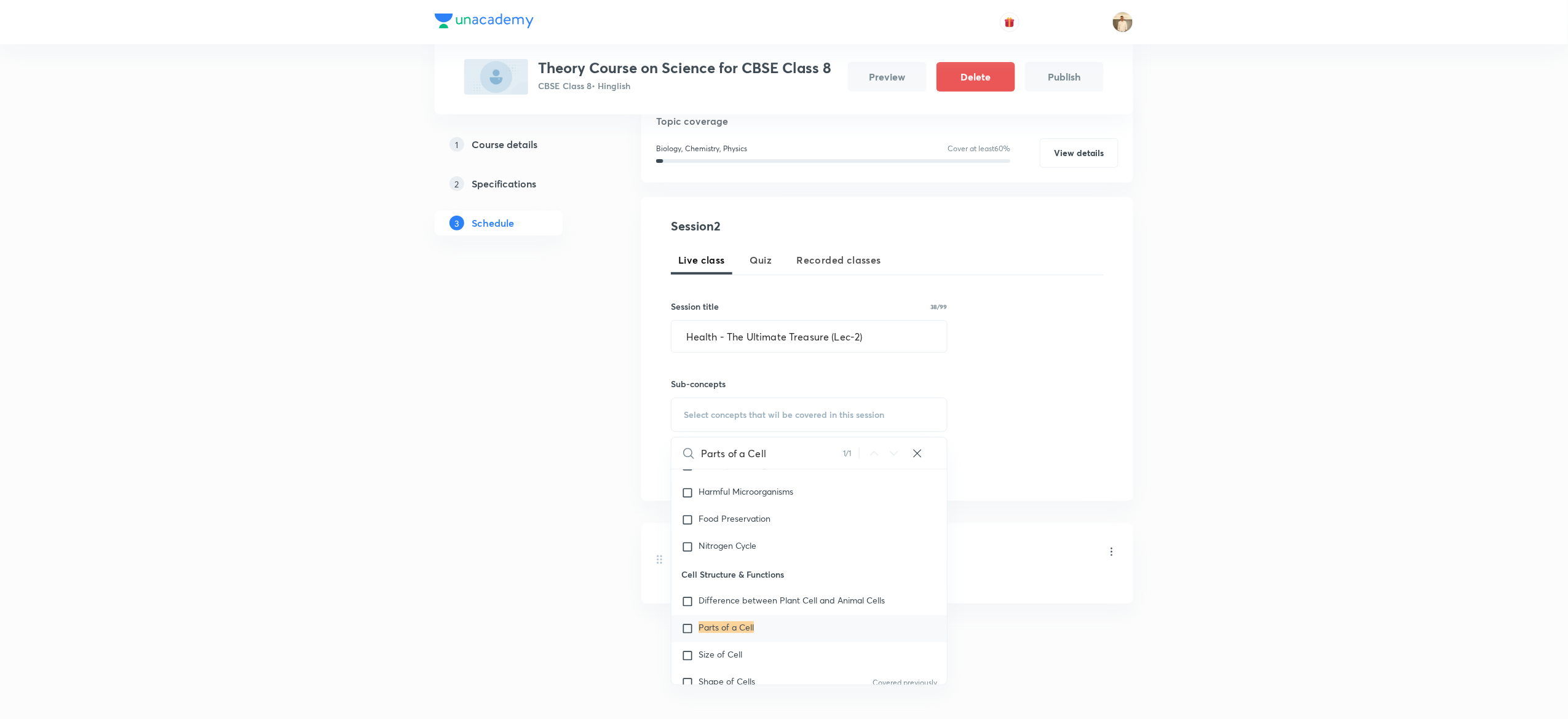
type input "Parts of a Cell"
click at [726, 627] on mark "Parts of a Cell" at bounding box center [726, 627] width 55 height 12
checkbox input "true"
click at [1242, 488] on div "Plus Courses Theory Course on Science for CBSE Class 8 CBSE Class 8 • Hinglish …" at bounding box center [784, 287] width 1568 height 891
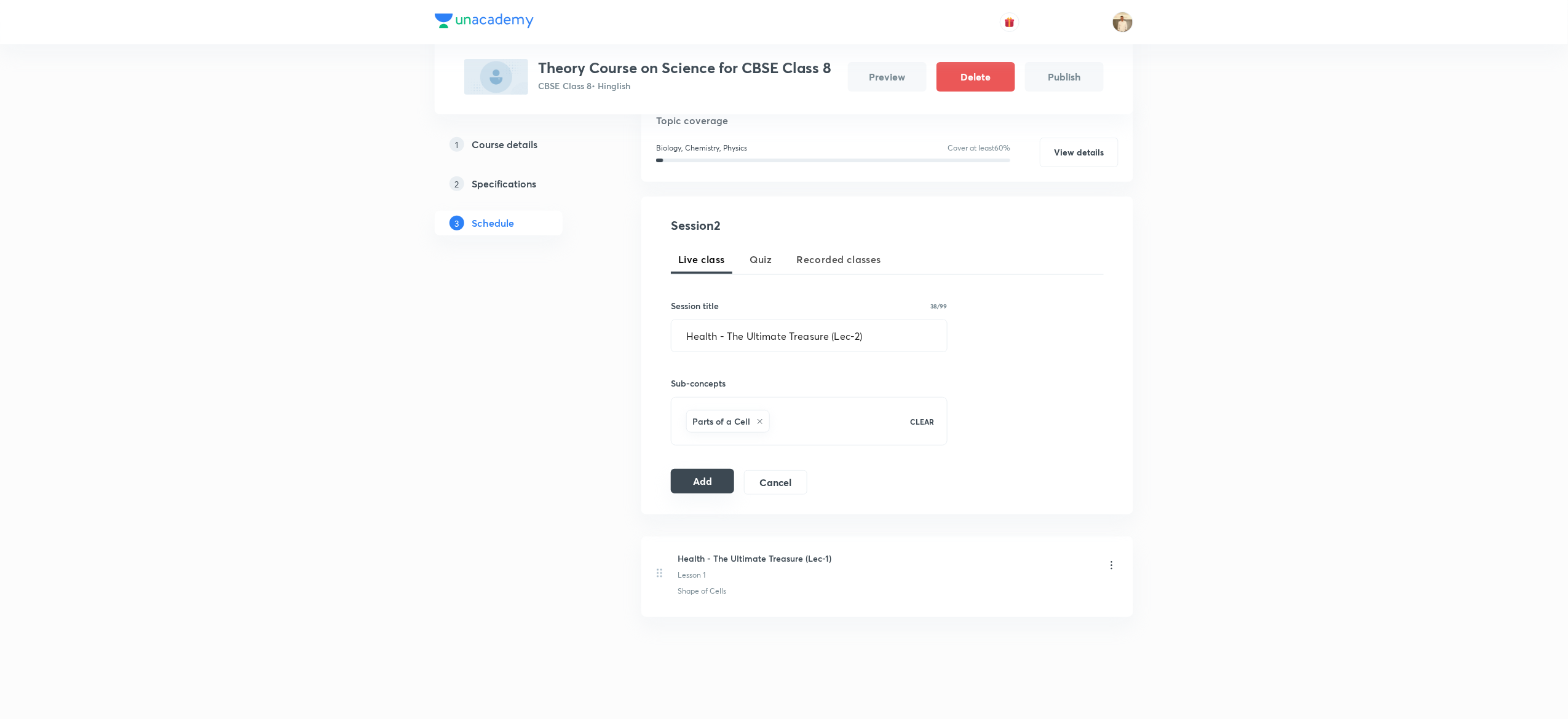
click at [711, 476] on button "Add" at bounding box center [702, 481] width 63 height 25
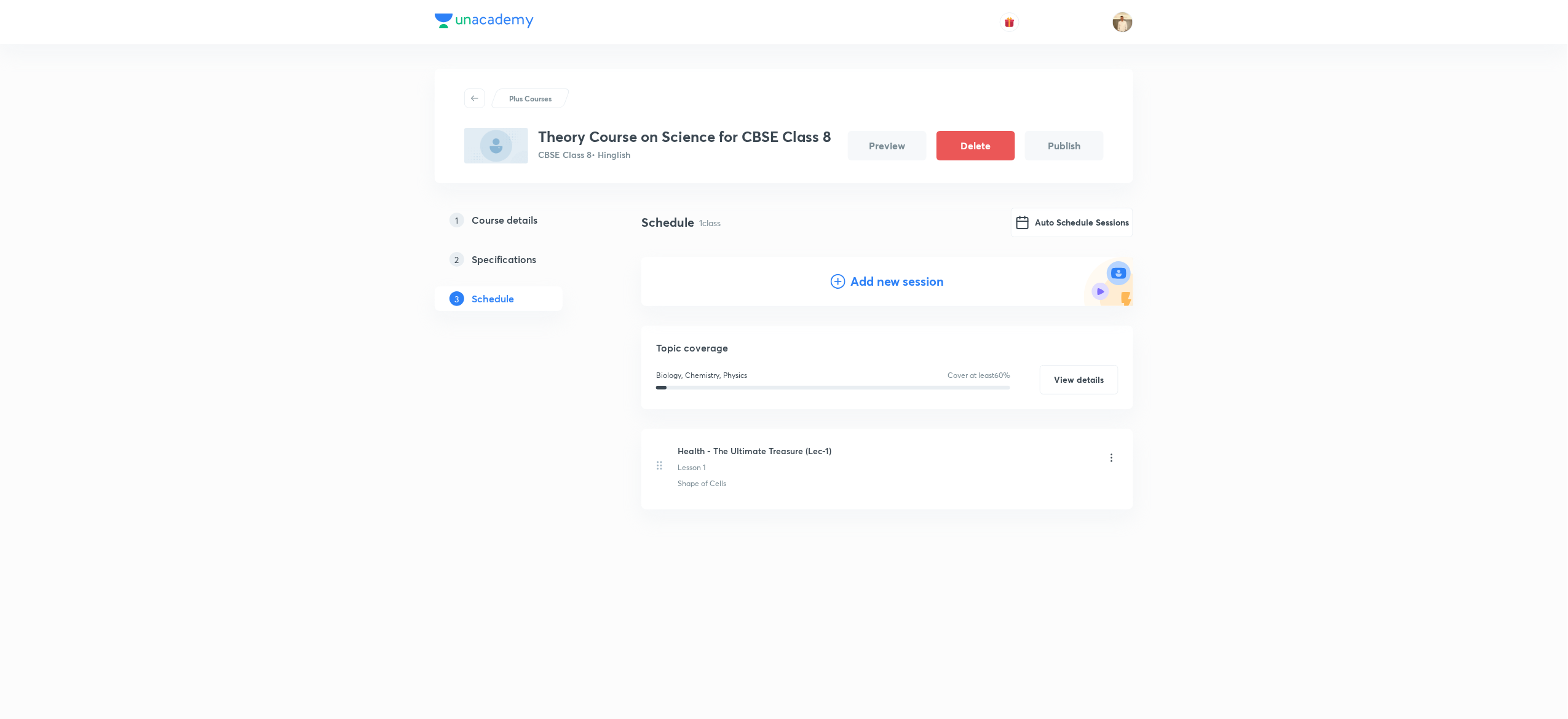
scroll to position [0, 0]
click at [874, 278] on h4 "Add new session" at bounding box center [897, 281] width 94 height 18
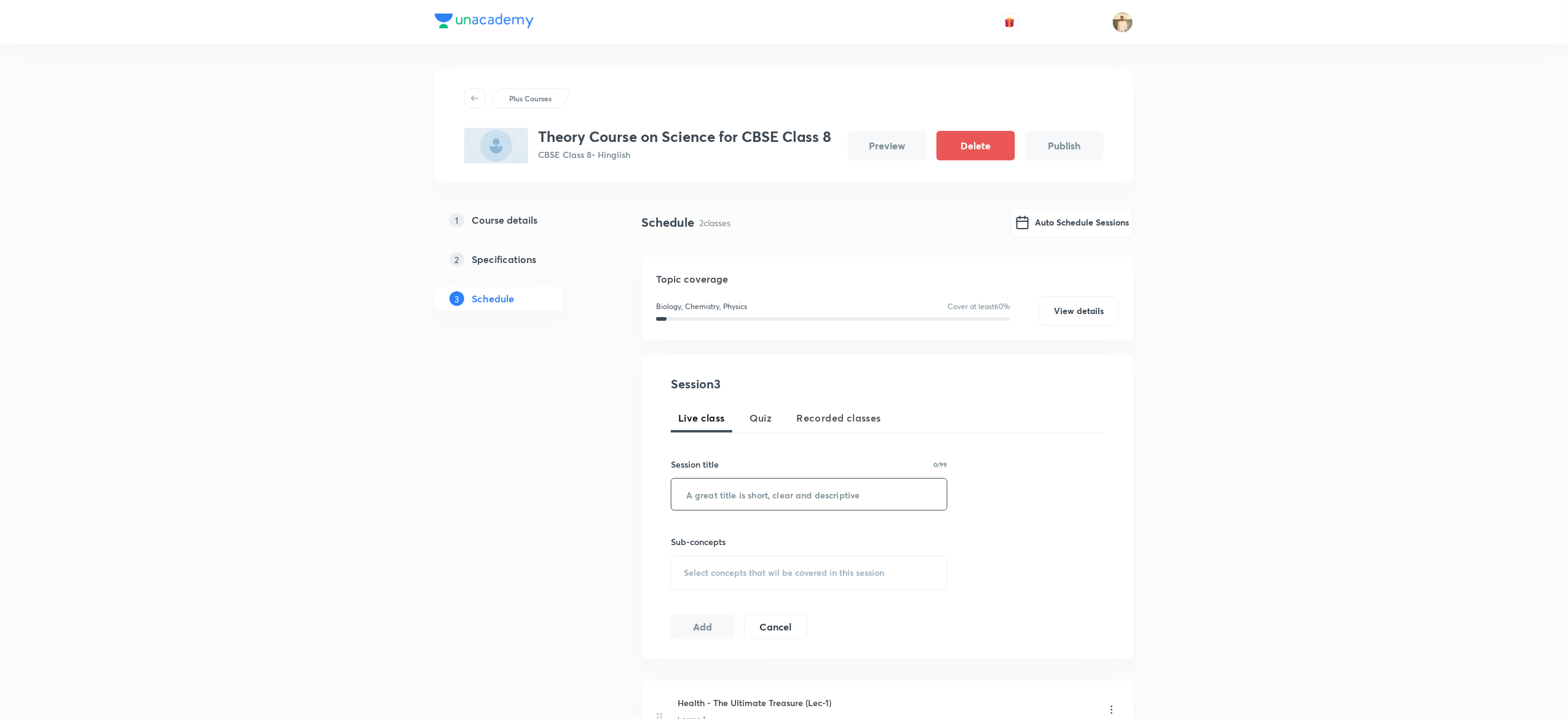
click at [778, 493] on input "text" at bounding box center [810, 494] width 275 height 31
paste input "Health - The Ultimate Treasure (Lec-3)"
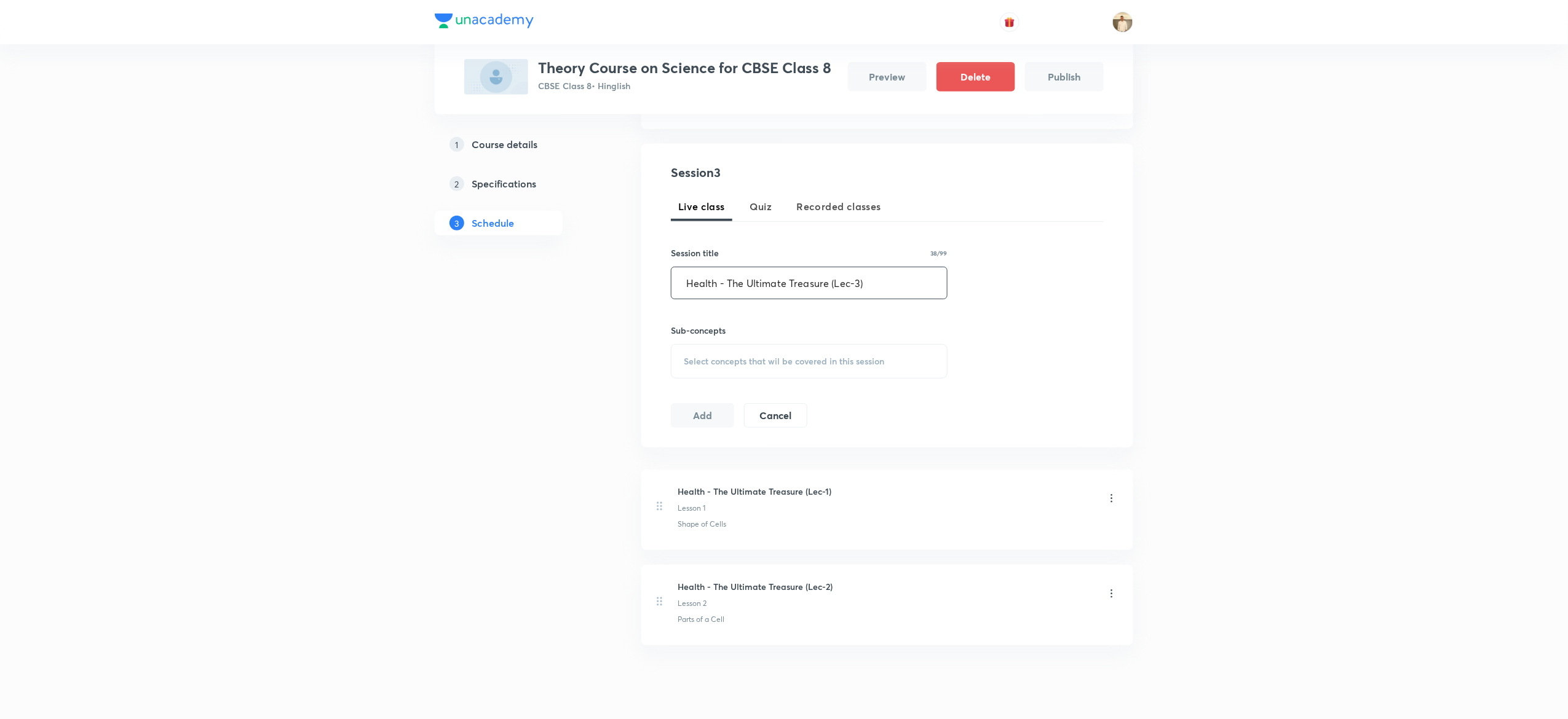
scroll to position [215, 0]
type input "Health - The Ultimate Treasure (Lec-3)"
click at [723, 347] on div "Select concepts that wil be covered in this session" at bounding box center [810, 357] width 277 height 34
type input "Size of Cell"
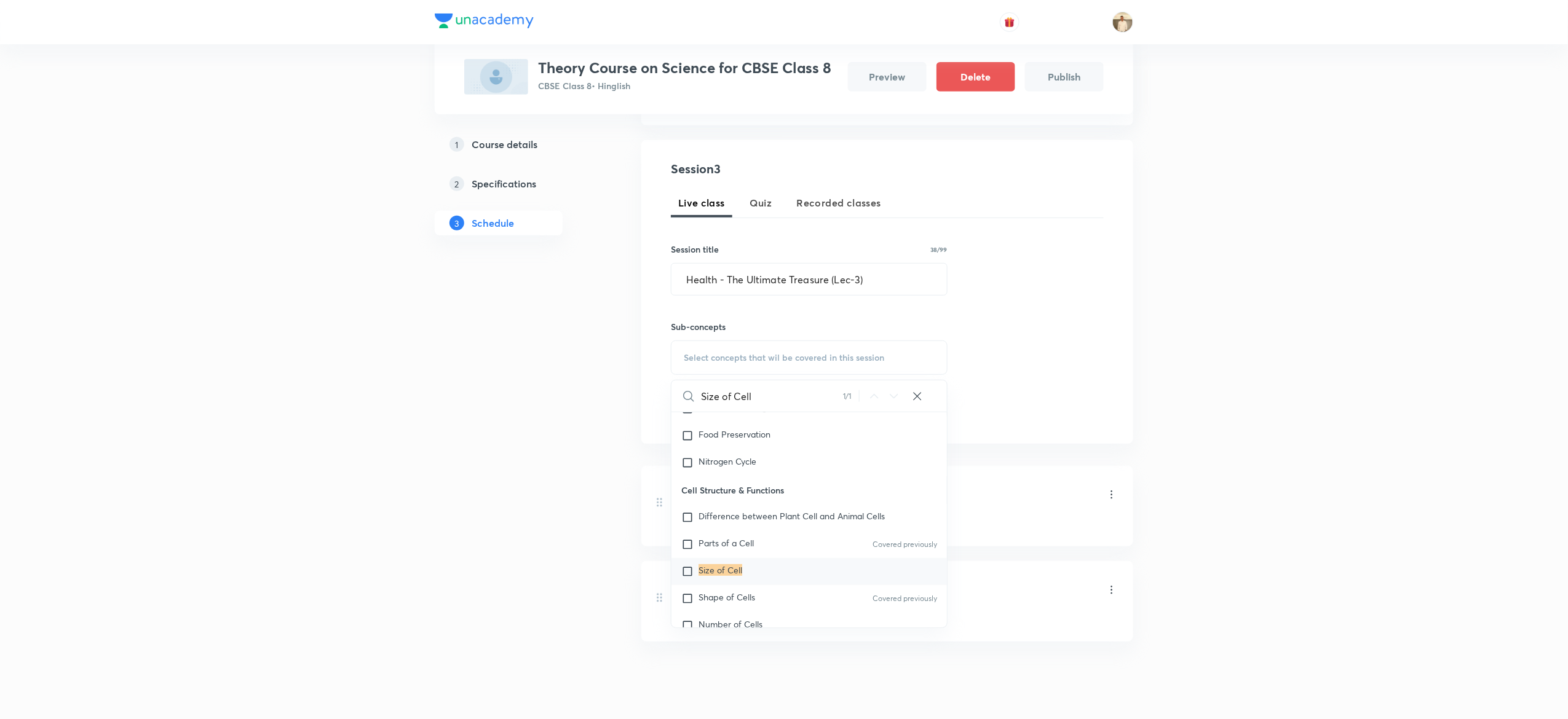
click at [711, 569] on mark "Size of Cell" at bounding box center [720, 570] width 44 height 12
checkbox input "true"
click at [1277, 442] on div "Plus Courses Theory Course on Science for CBSE Class 8 CBSE Class 8 • Hinglish …" at bounding box center [784, 278] width 1568 height 987
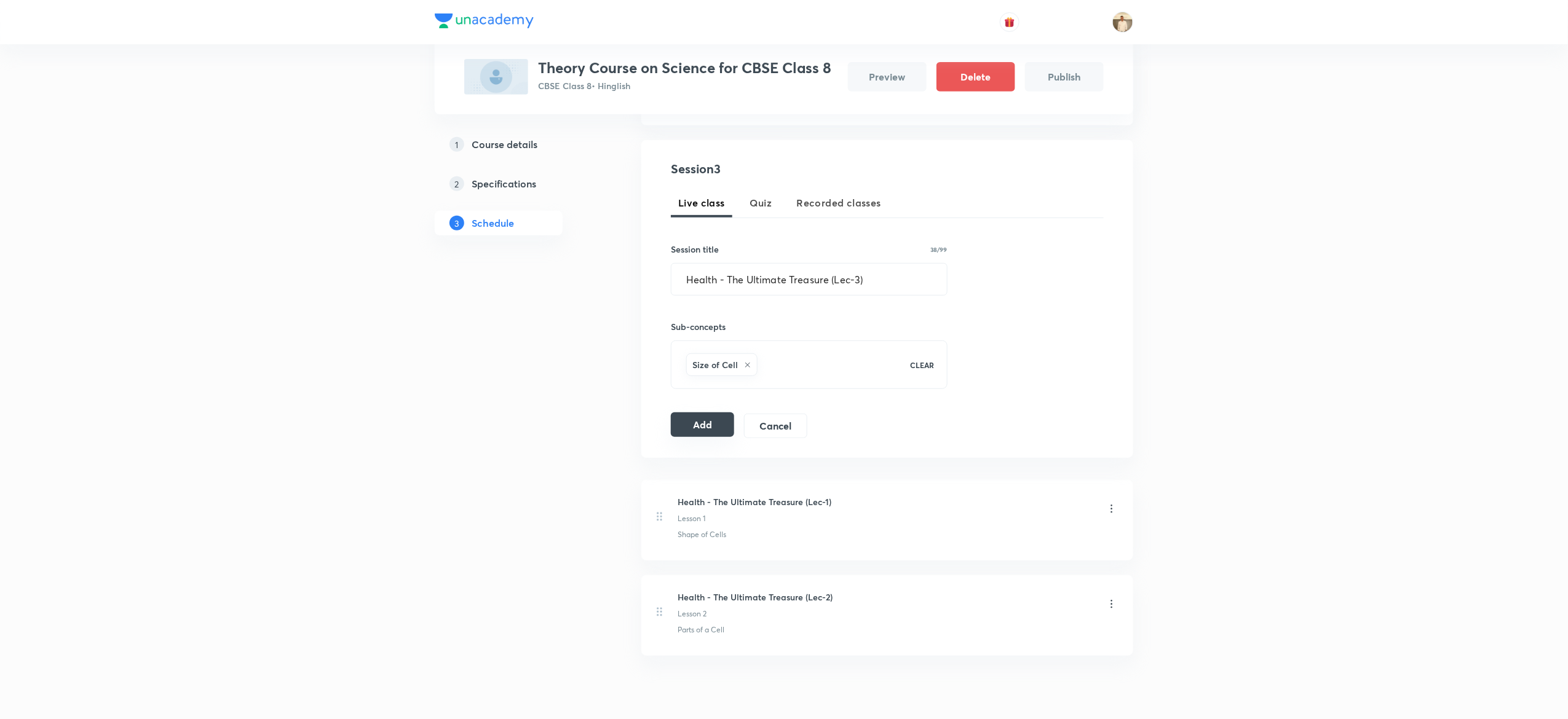
click at [681, 427] on button "Add" at bounding box center [702, 424] width 63 height 25
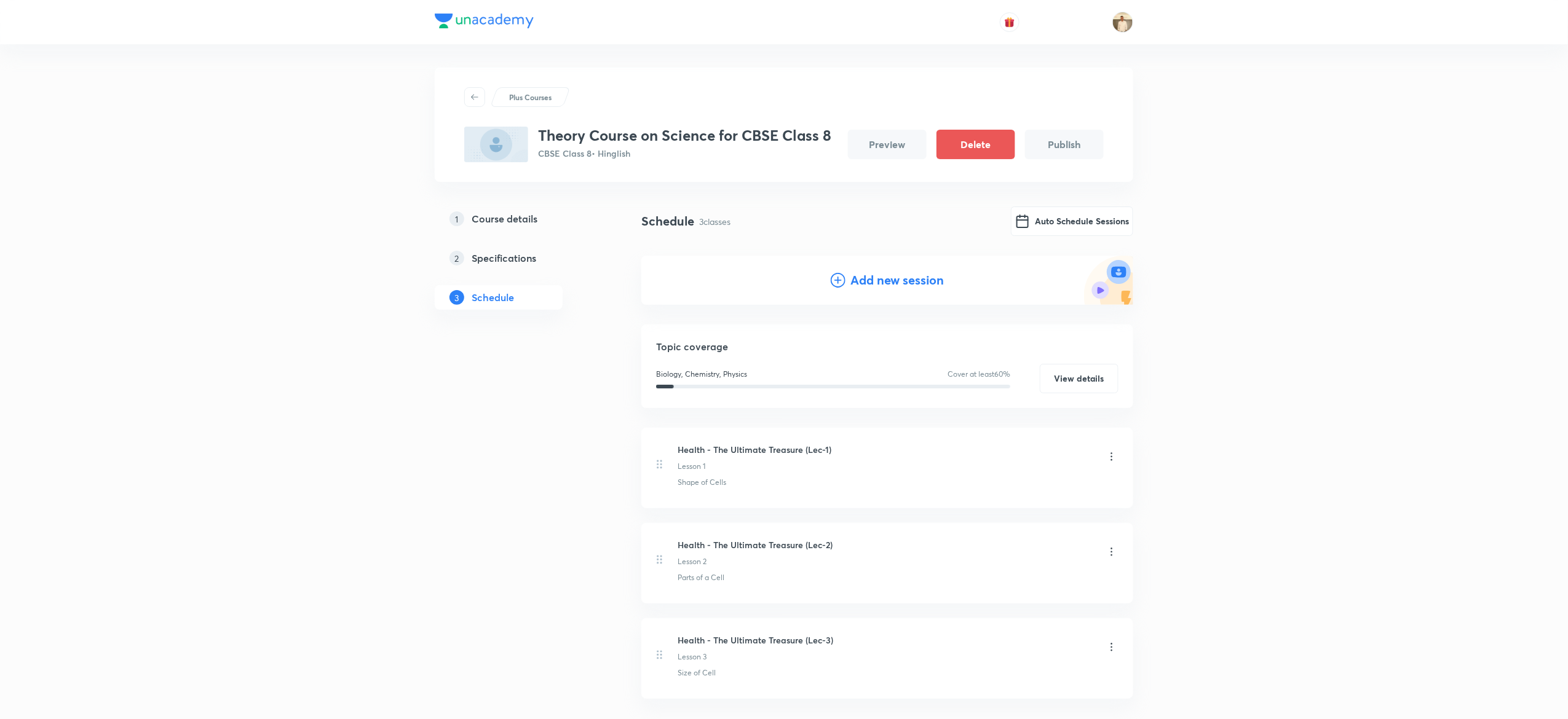
scroll to position [97, 0]
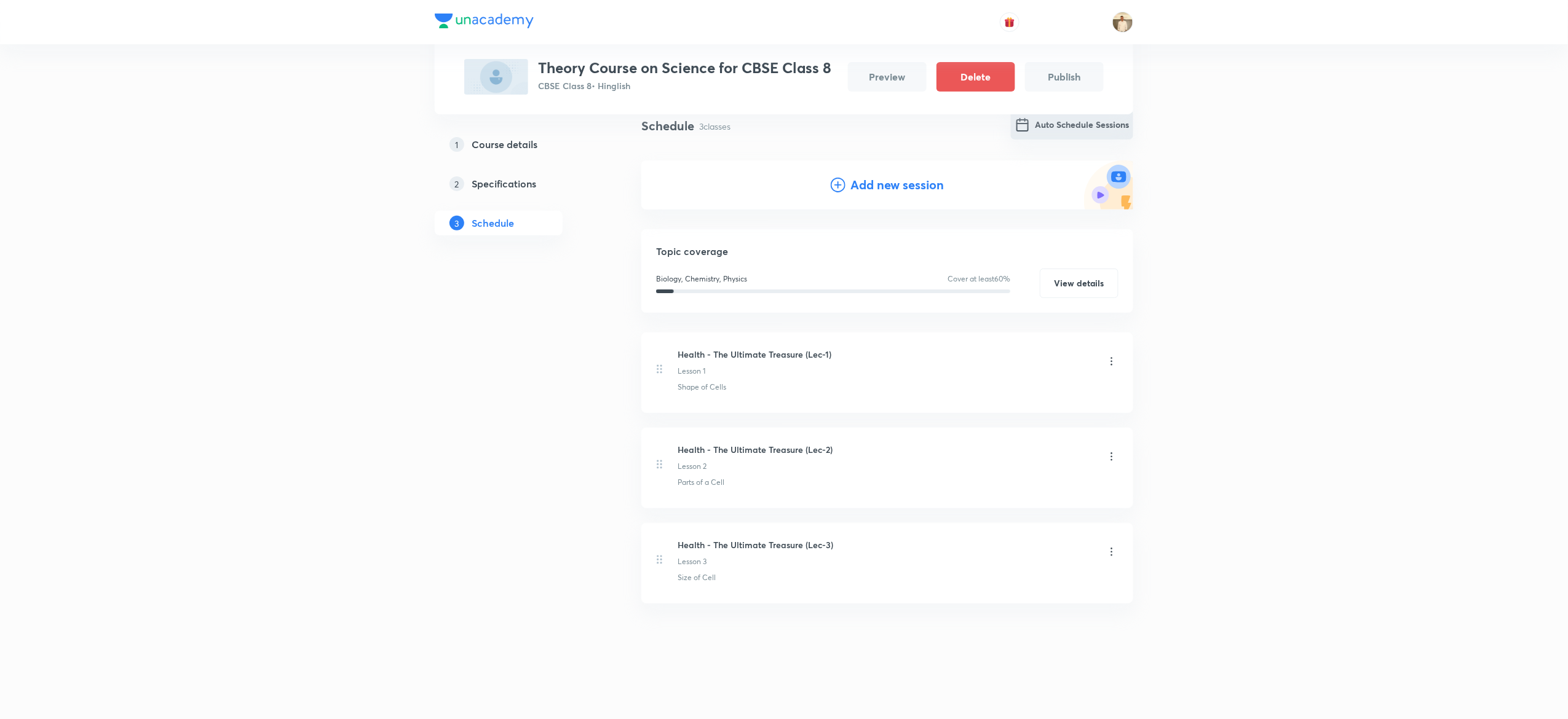
click at [1098, 124] on button "Auto Schedule Sessions" at bounding box center [1071, 124] width 123 height 30
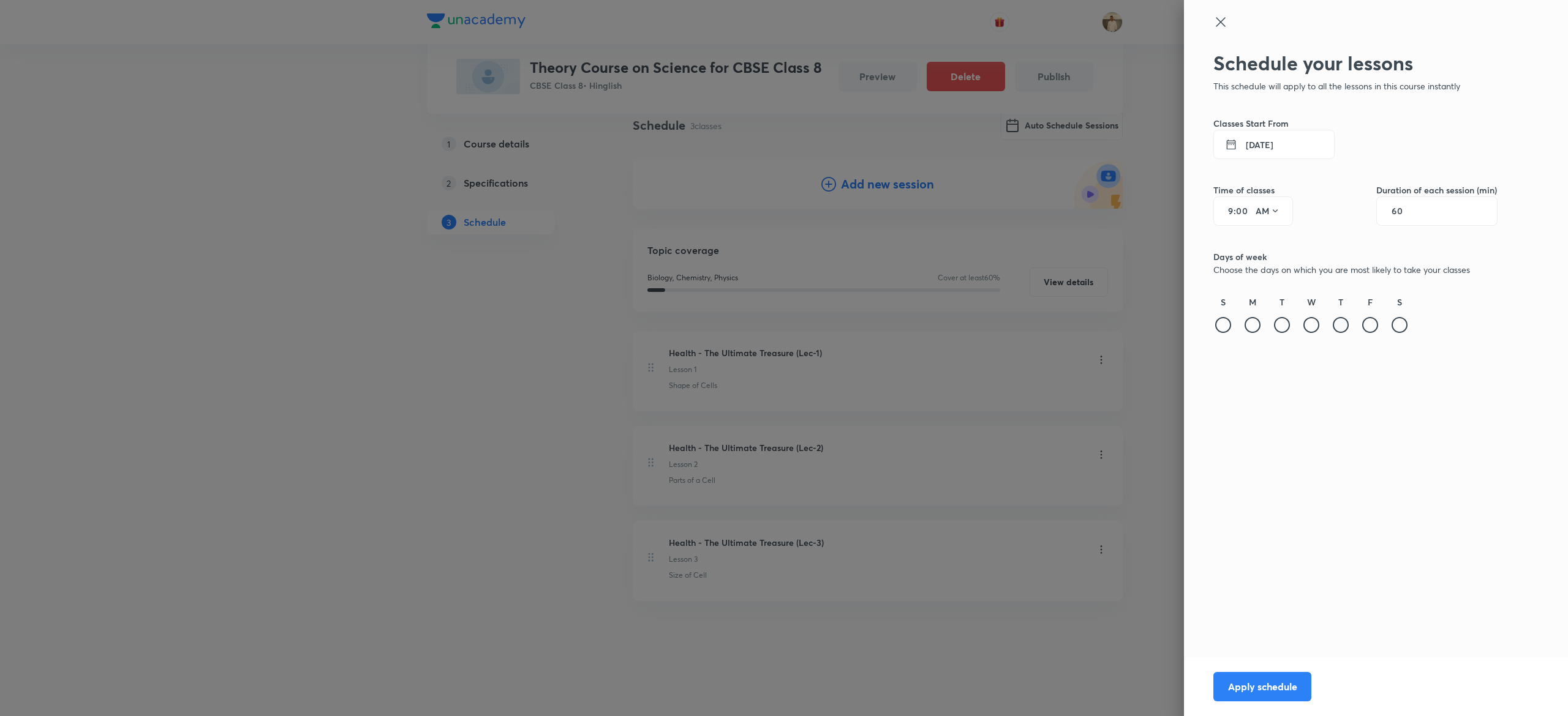
click at [1348, 322] on div at bounding box center [1341, 325] width 16 height 16
click at [1380, 328] on div "S M T W T F S" at bounding box center [1355, 316] width 284 height 40
click at [1377, 328] on div at bounding box center [1370, 325] width 16 height 16
click at [1228, 207] on input "9" at bounding box center [1226, 211] width 14 height 10
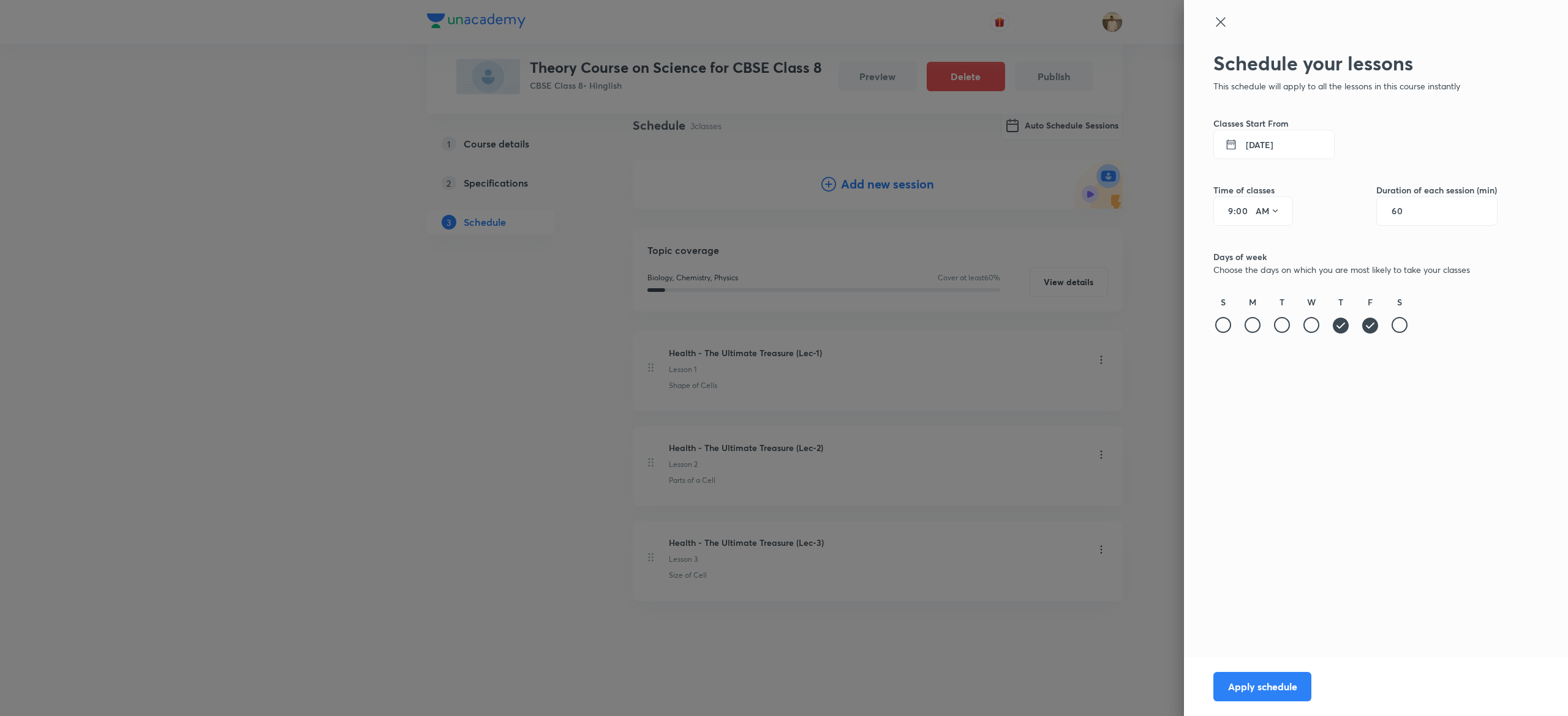
type input "5"
click at [1275, 214] on icon at bounding box center [1275, 211] width 10 height 10
click at [1275, 252] on div "PM" at bounding box center [1268, 242] width 44 height 30
click at [1432, 218] on div "60" at bounding box center [1437, 211] width 121 height 30
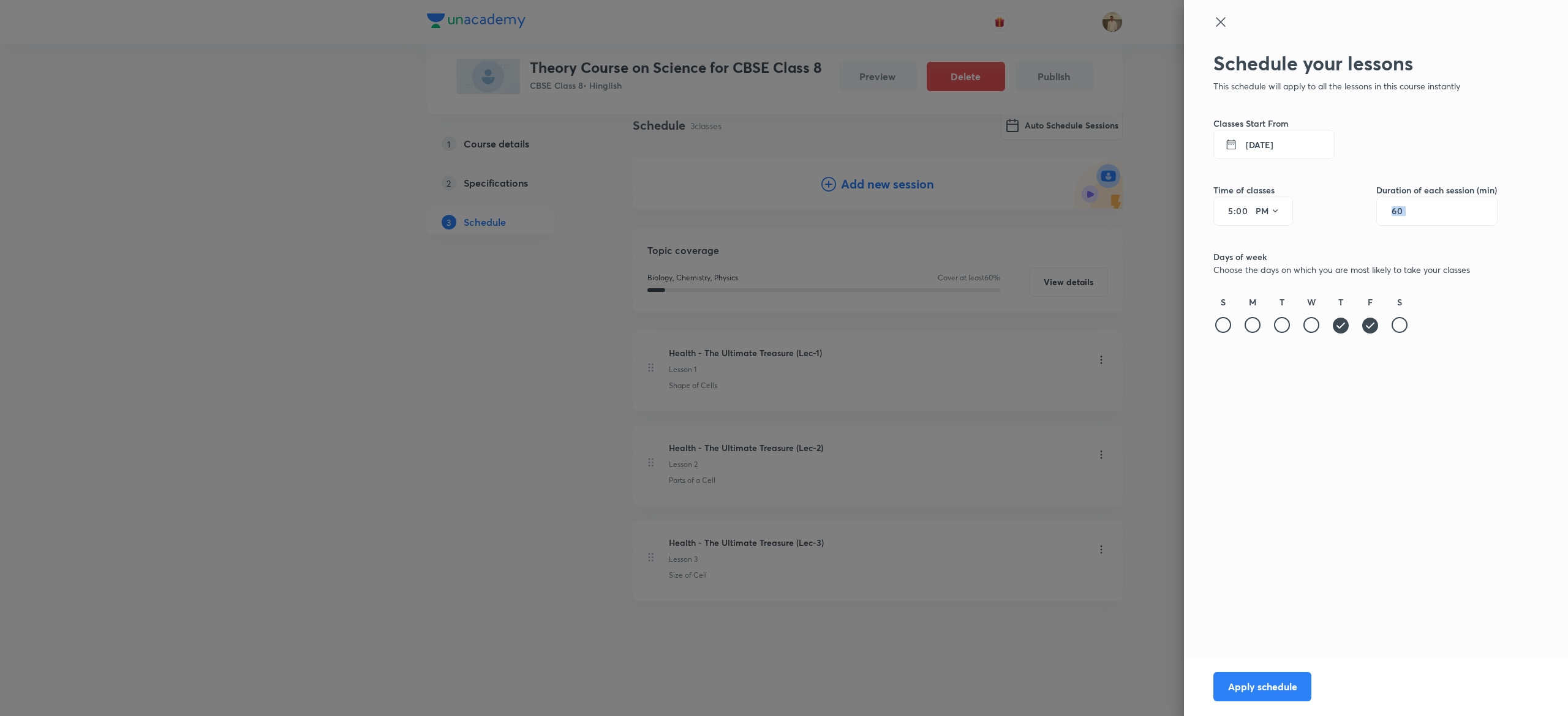
click at [1405, 207] on input "60" at bounding box center [1403, 211] width 23 height 10
type input "55"
click at [1273, 679] on button "Apply schedule" at bounding box center [1262, 686] width 98 height 30
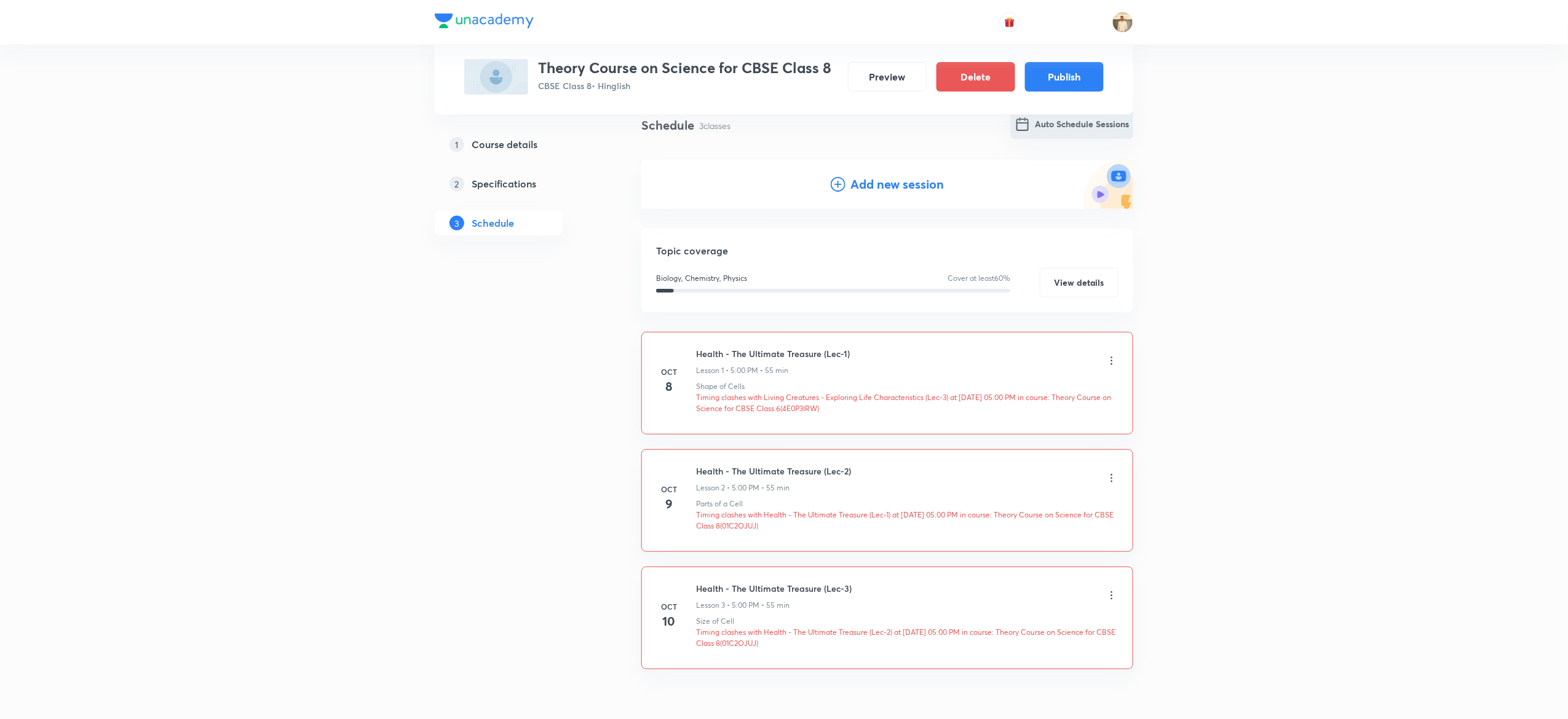
click at [1042, 135] on button "Auto Schedule Sessions" at bounding box center [1071, 124] width 123 height 30
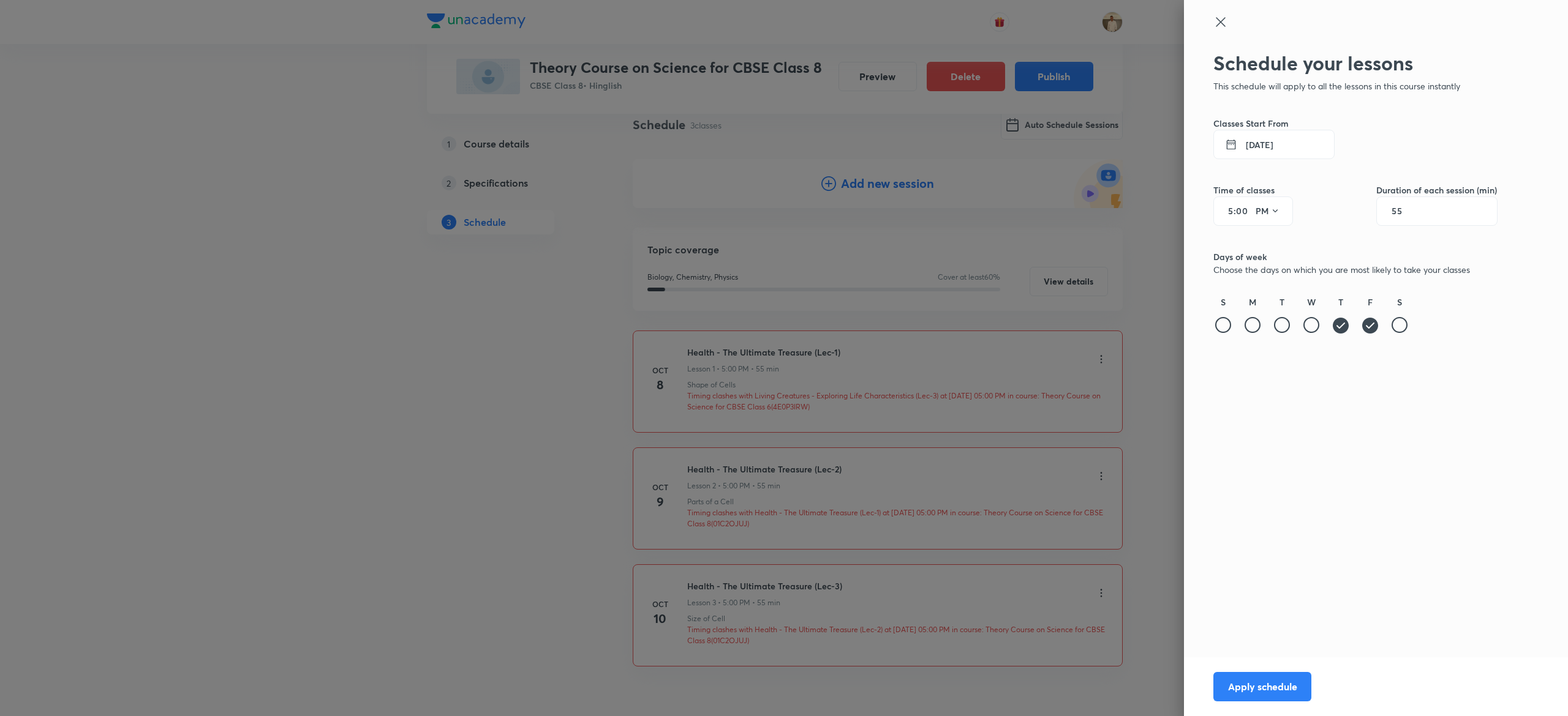
click at [1250, 137] on button "8 Oct 2025" at bounding box center [1274, 144] width 121 height 30
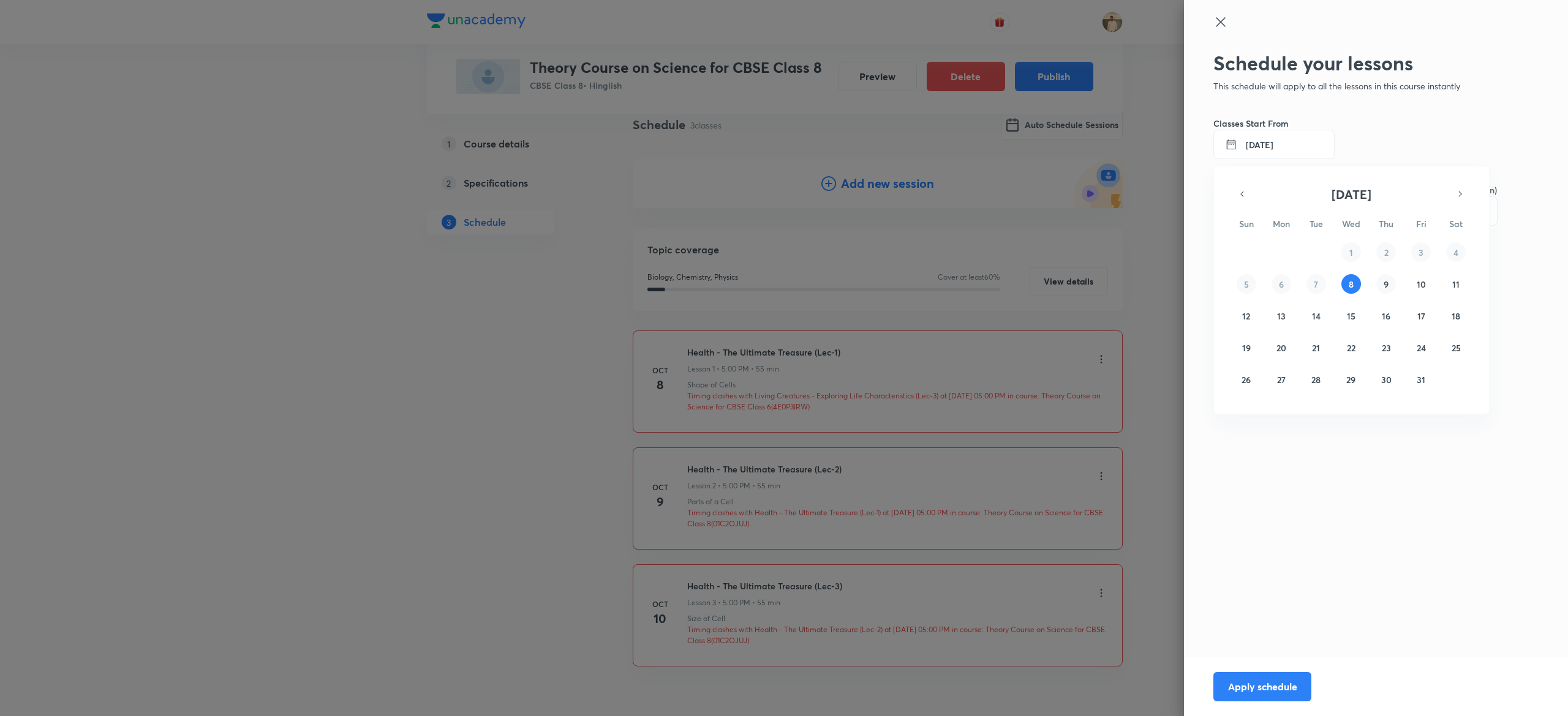
click at [1385, 283] on abbr "9" at bounding box center [1386, 284] width 5 height 12
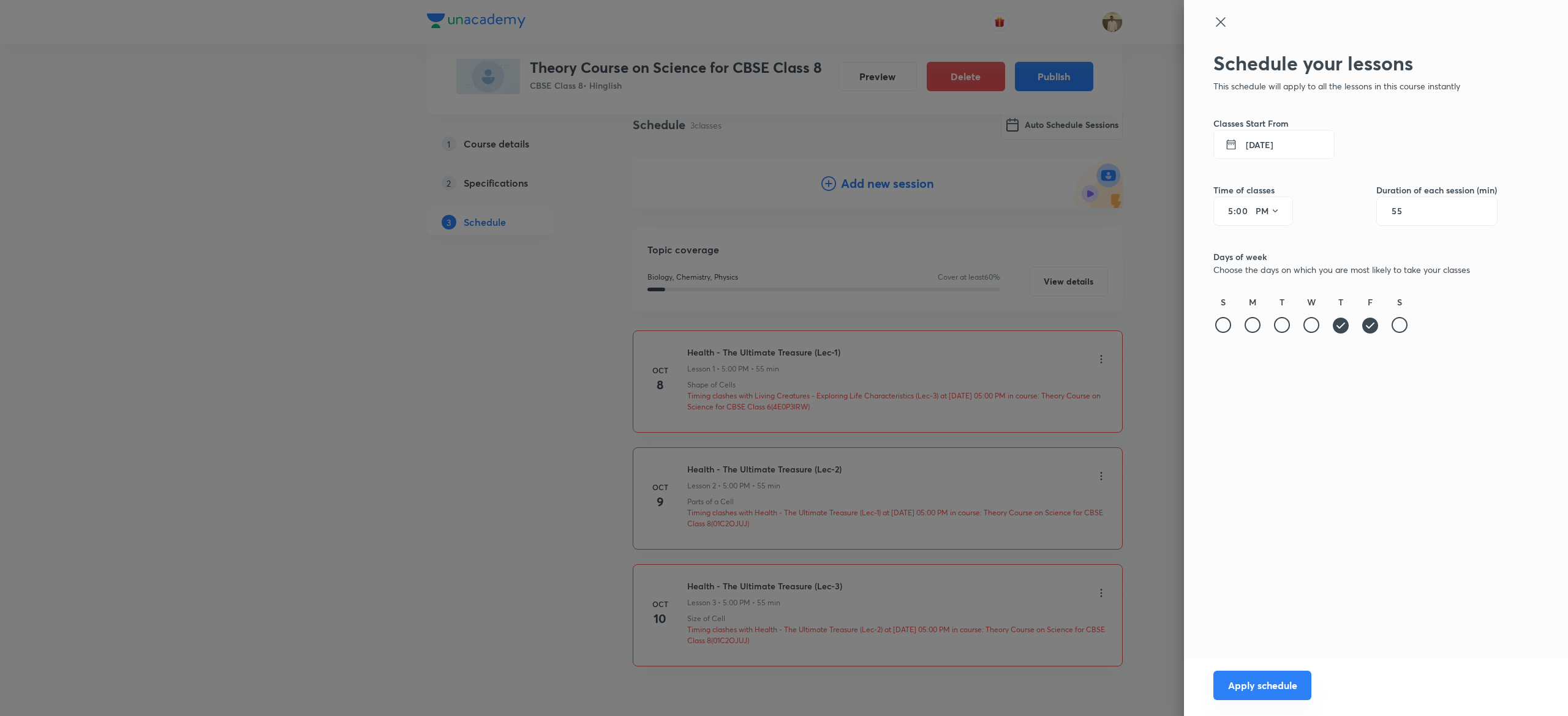
click at [1255, 685] on button "Apply schedule" at bounding box center [1262, 686] width 98 height 30
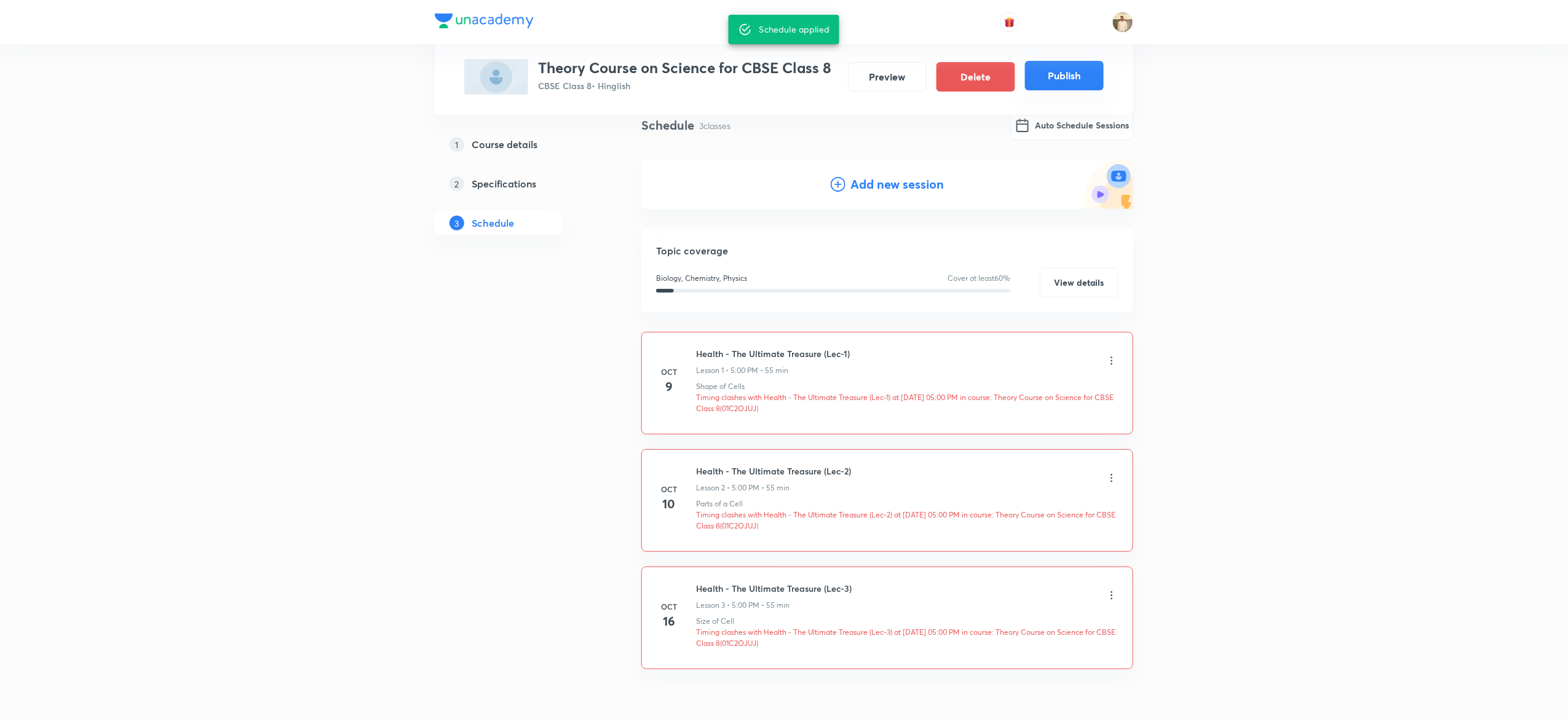
click at [1070, 70] on button "Publish" at bounding box center [1064, 75] width 78 height 30
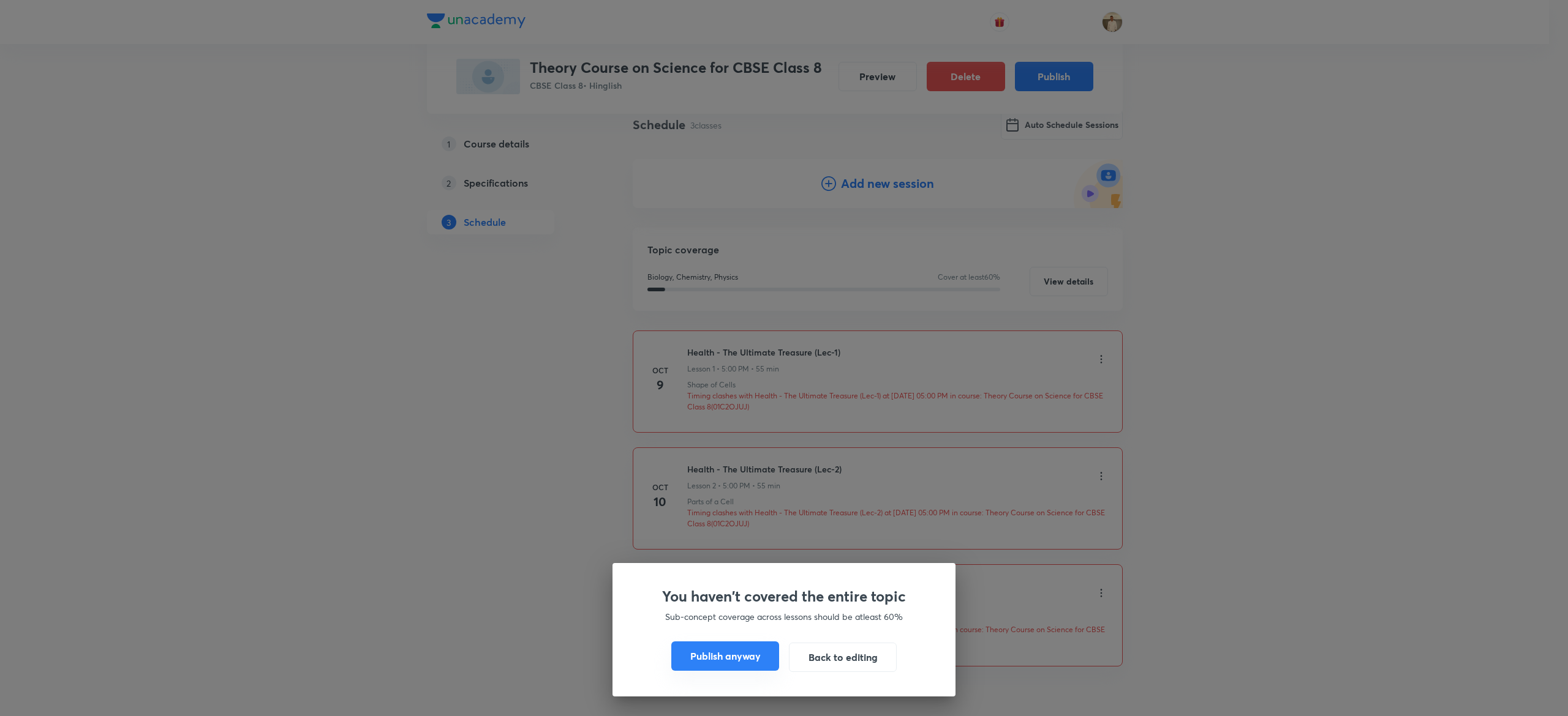
click at [695, 655] on button "Publish anyway" at bounding box center [725, 656] width 108 height 30
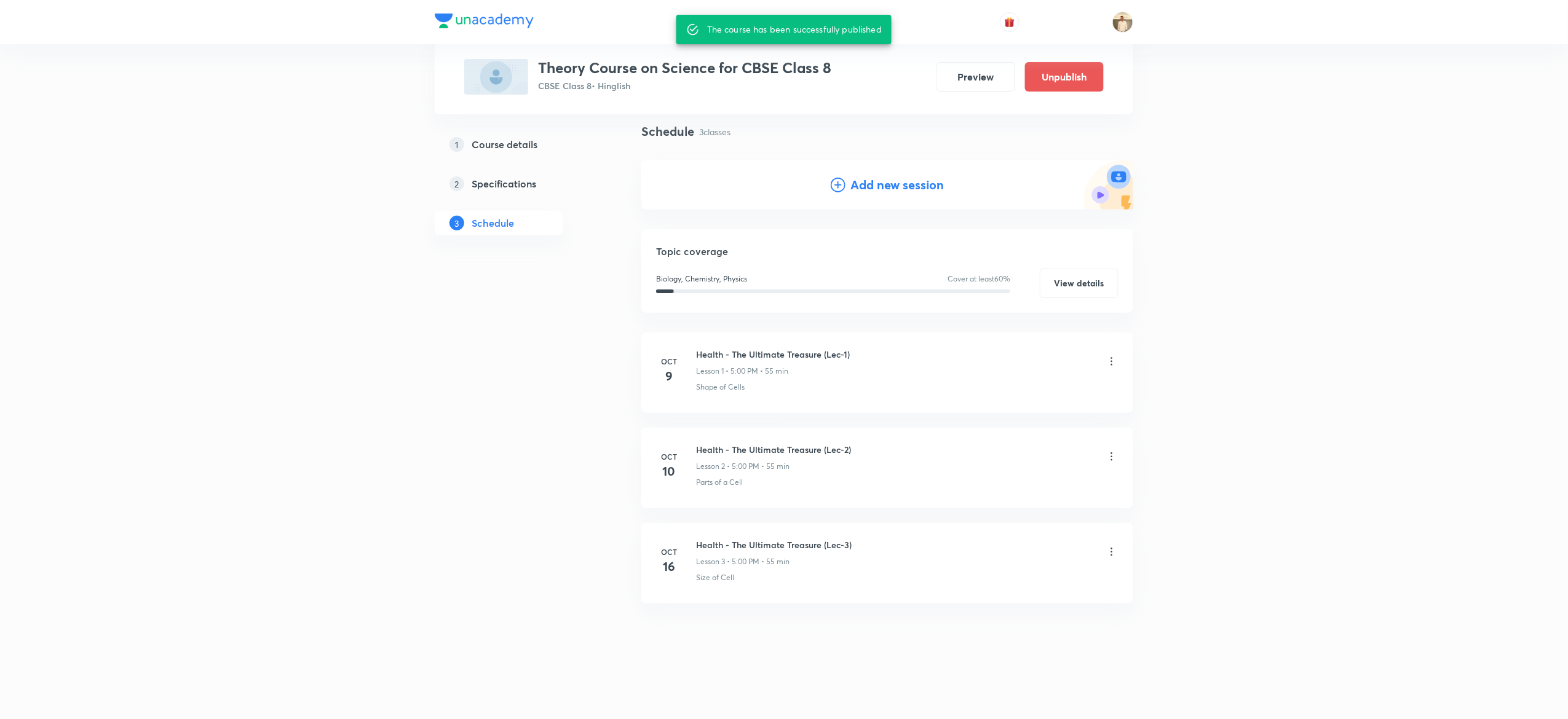
scroll to position [86, 0]
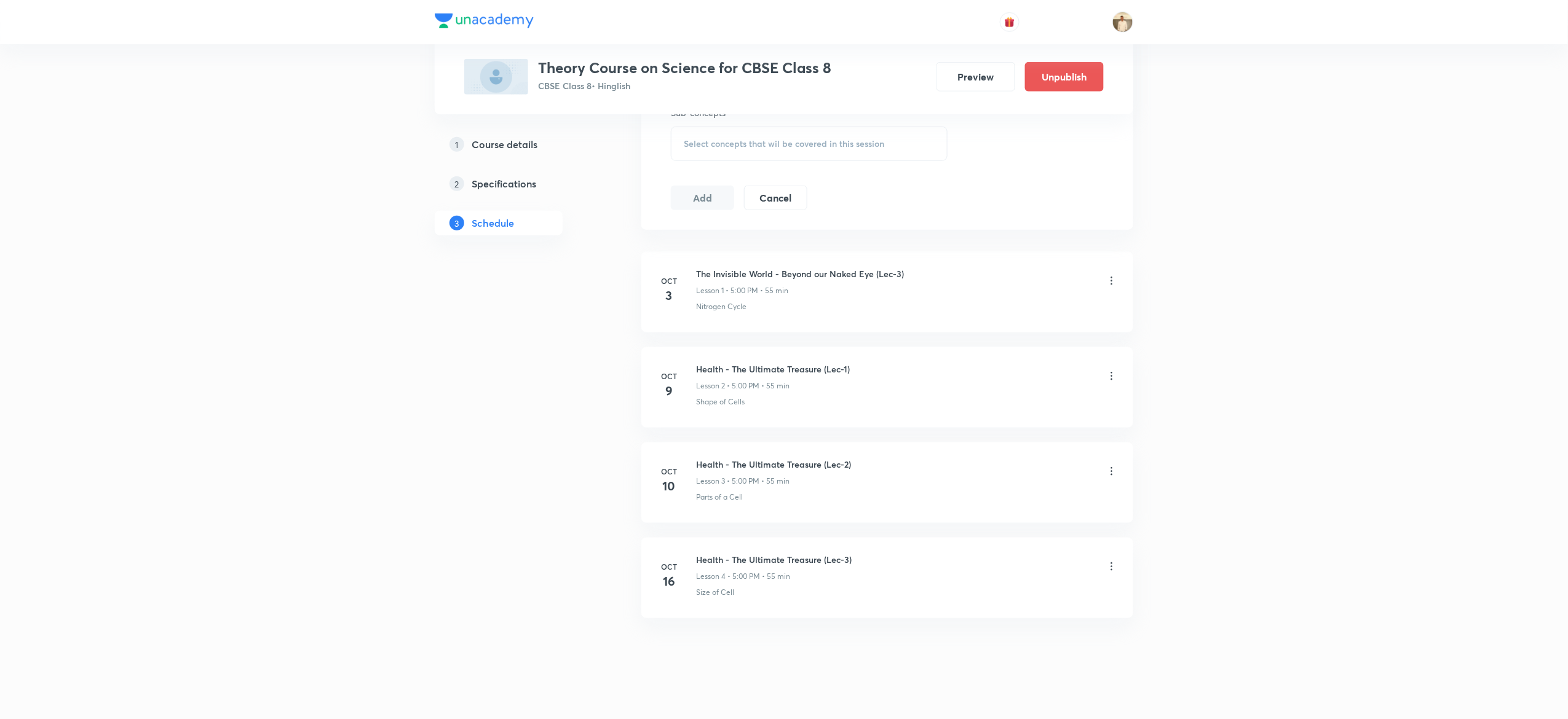
scroll to position [590, 0]
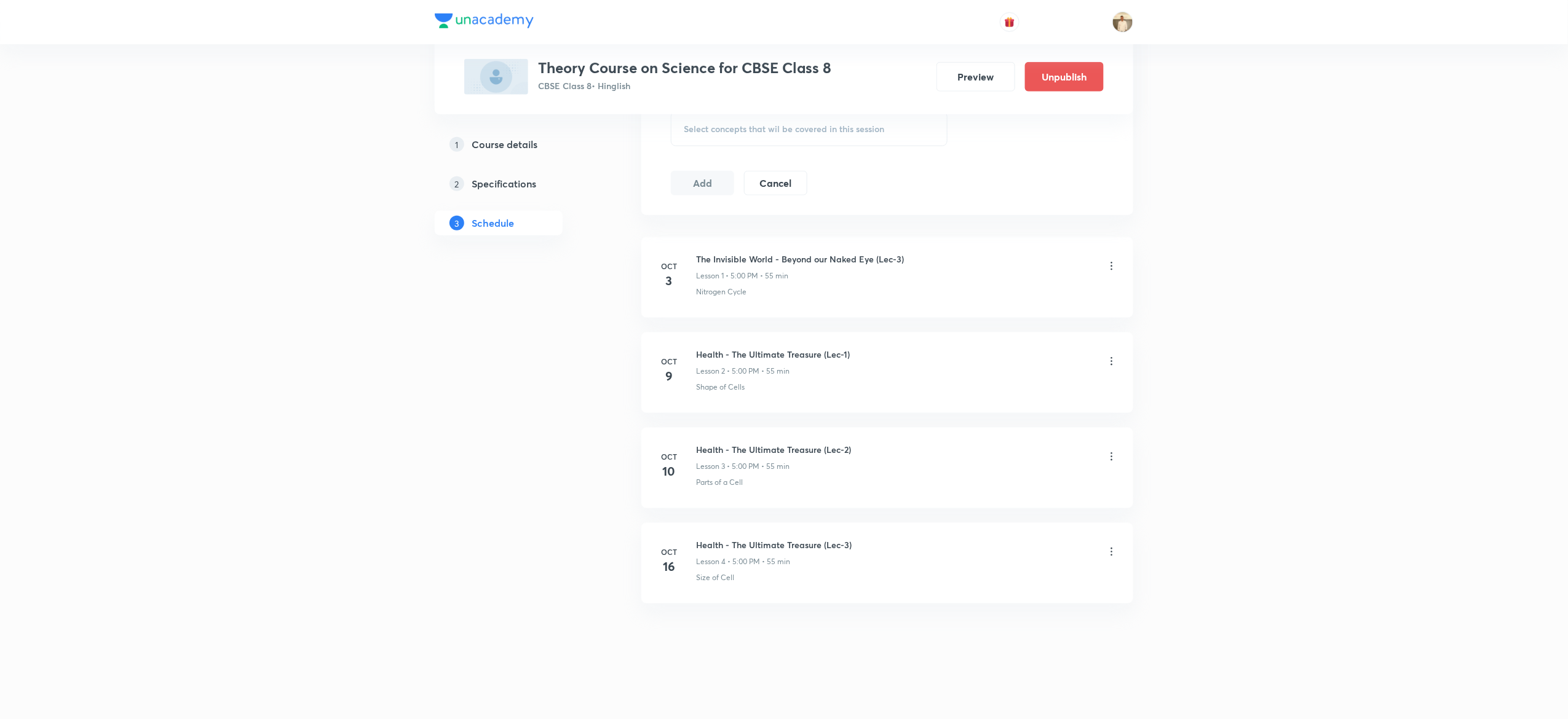
click at [756, 356] on h6 "Health - The Ultimate Treasure (Lec-1)" at bounding box center [773, 355] width 154 height 13
copy h6 "Health - The Ultimate Treasure (Lec-1)"
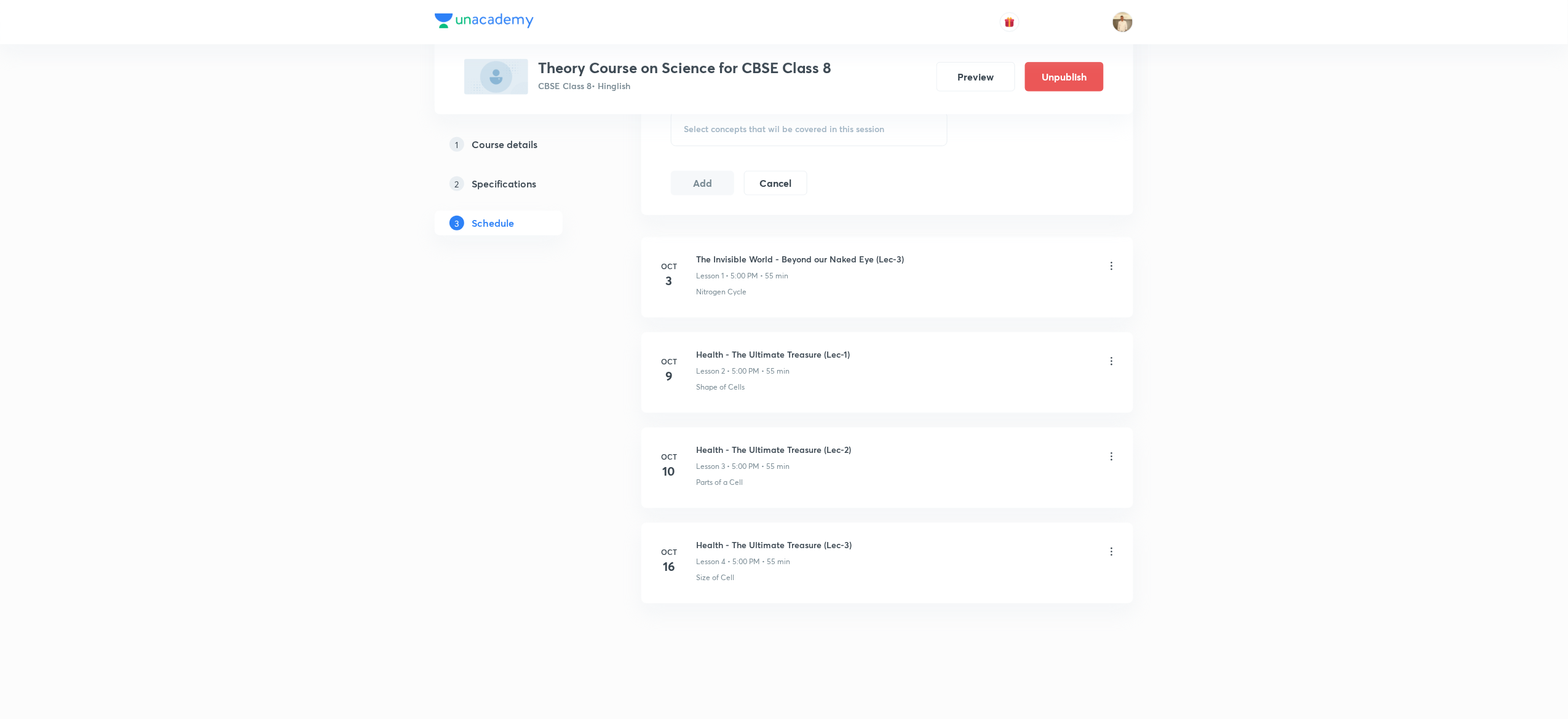
click at [711, 384] on p "Shape of Cells" at bounding box center [720, 388] width 49 height 11
copy li "Shape of Cells"
click at [735, 452] on h6 "Health - The Ultimate Treasure (Lec-2)" at bounding box center [774, 450] width 155 height 13
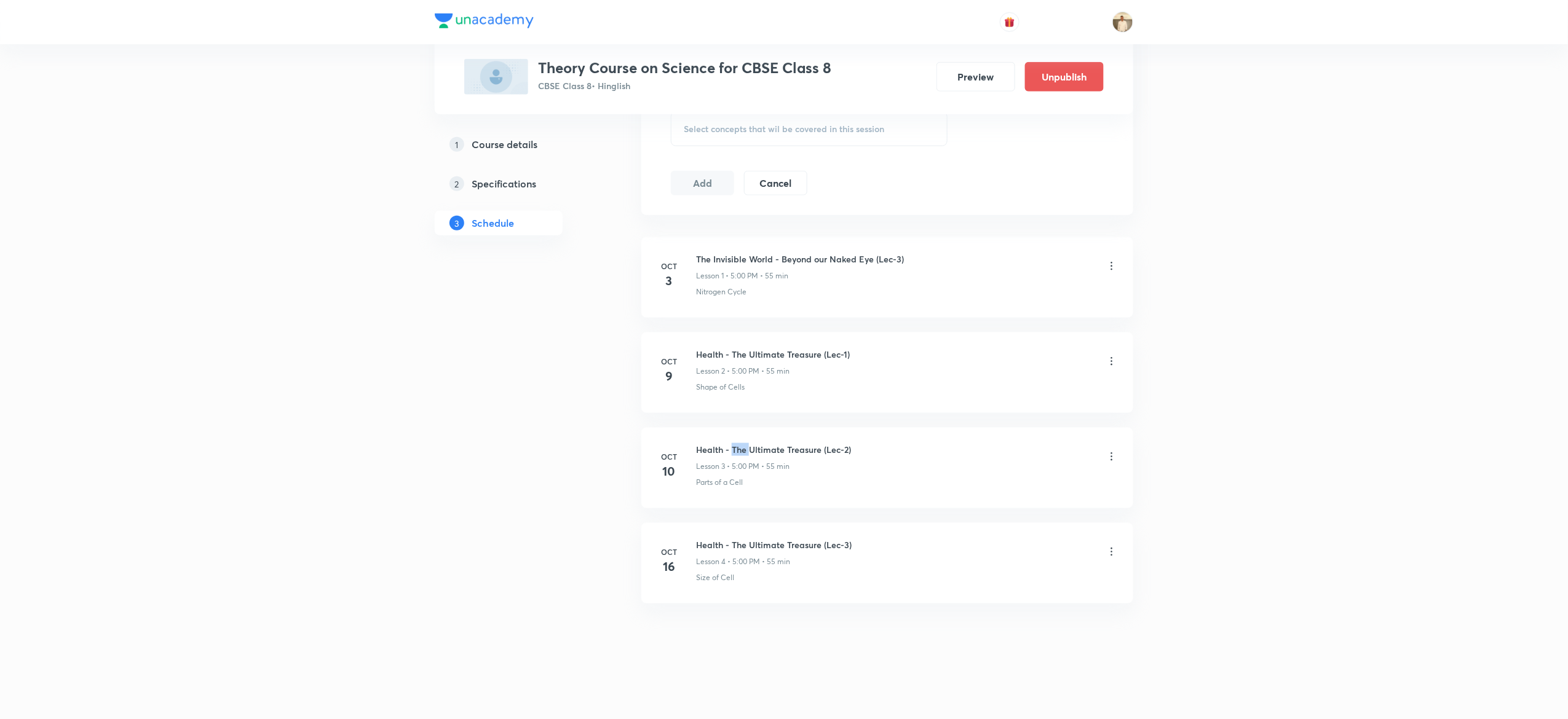
click at [735, 452] on h6 "Health - The Ultimate Treasure (Lec-2)" at bounding box center [774, 450] width 155 height 13
copy h6 "Health - The Ultimate Treasure (Lec-2)"
click at [717, 481] on p "Parts of a Cell" at bounding box center [719, 483] width 46 height 11
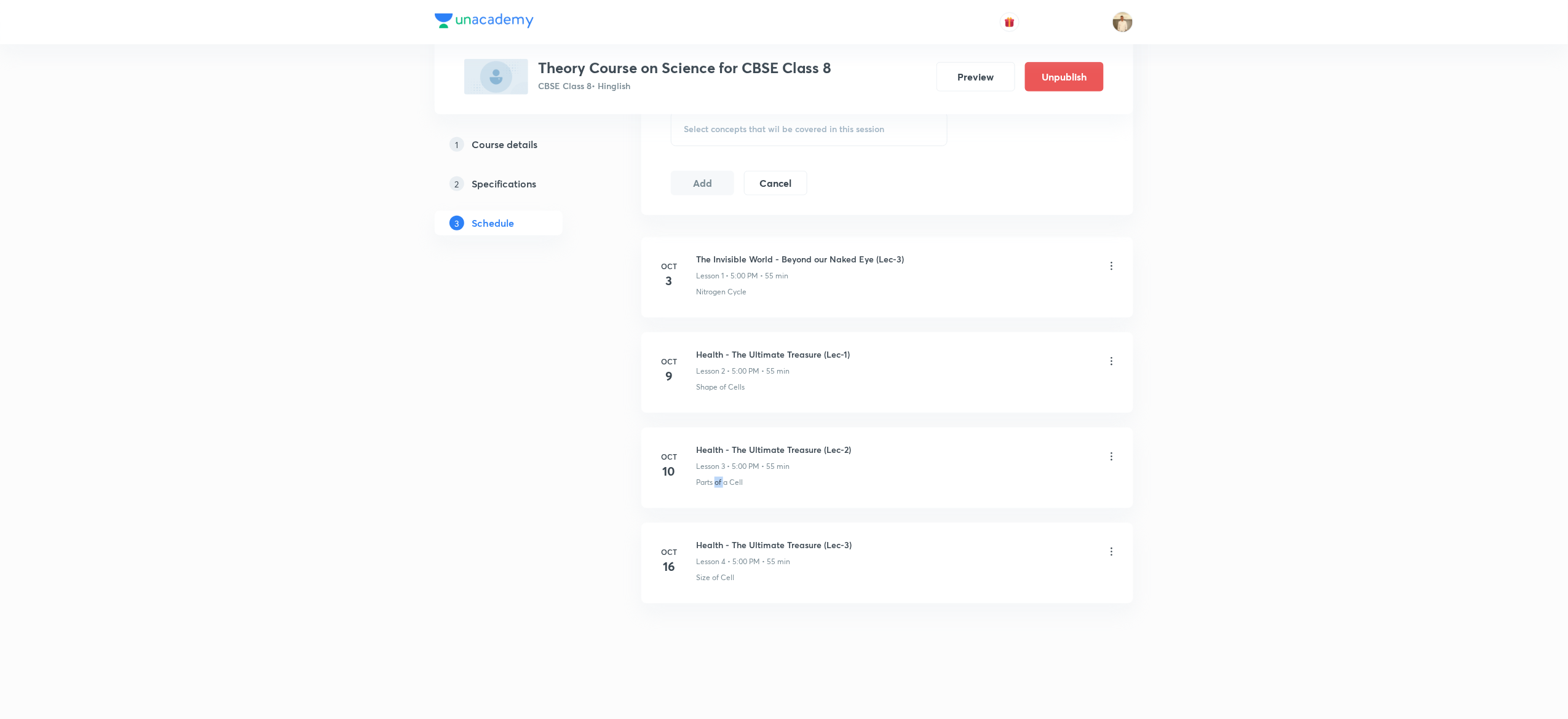
click at [717, 481] on p "Parts of a Cell" at bounding box center [719, 483] width 46 height 11
copy li "Parts of a Cell"
click at [753, 541] on h6 "Health - The Ultimate Treasure (Lec-3)" at bounding box center [774, 545] width 155 height 13
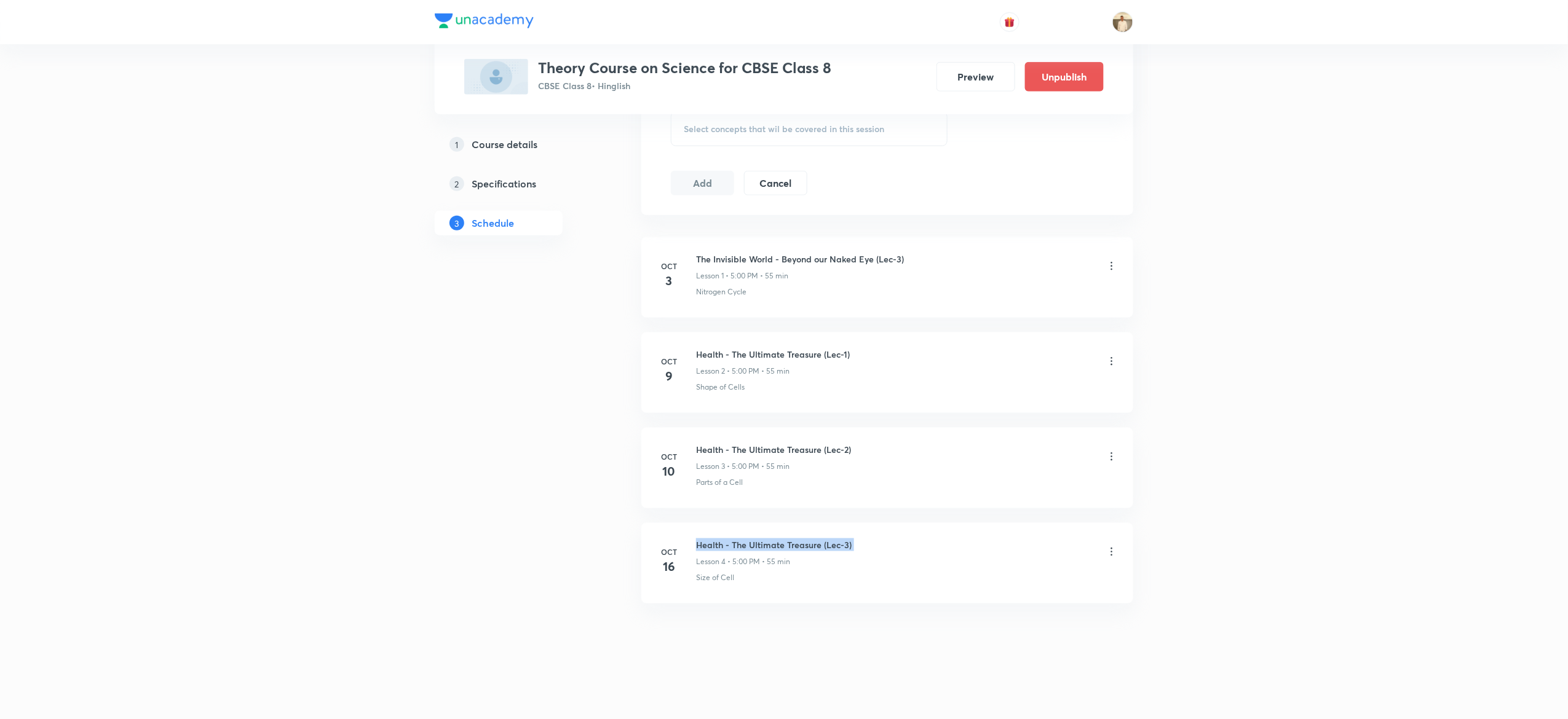
click at [753, 541] on h6 "Health - The Ultimate Treasure (Lec-3)" at bounding box center [774, 545] width 155 height 13
copy h6 "Health - The Ultimate Treasure (Lec-3)"
click at [709, 576] on p "Size of Cell" at bounding box center [715, 578] width 38 height 11
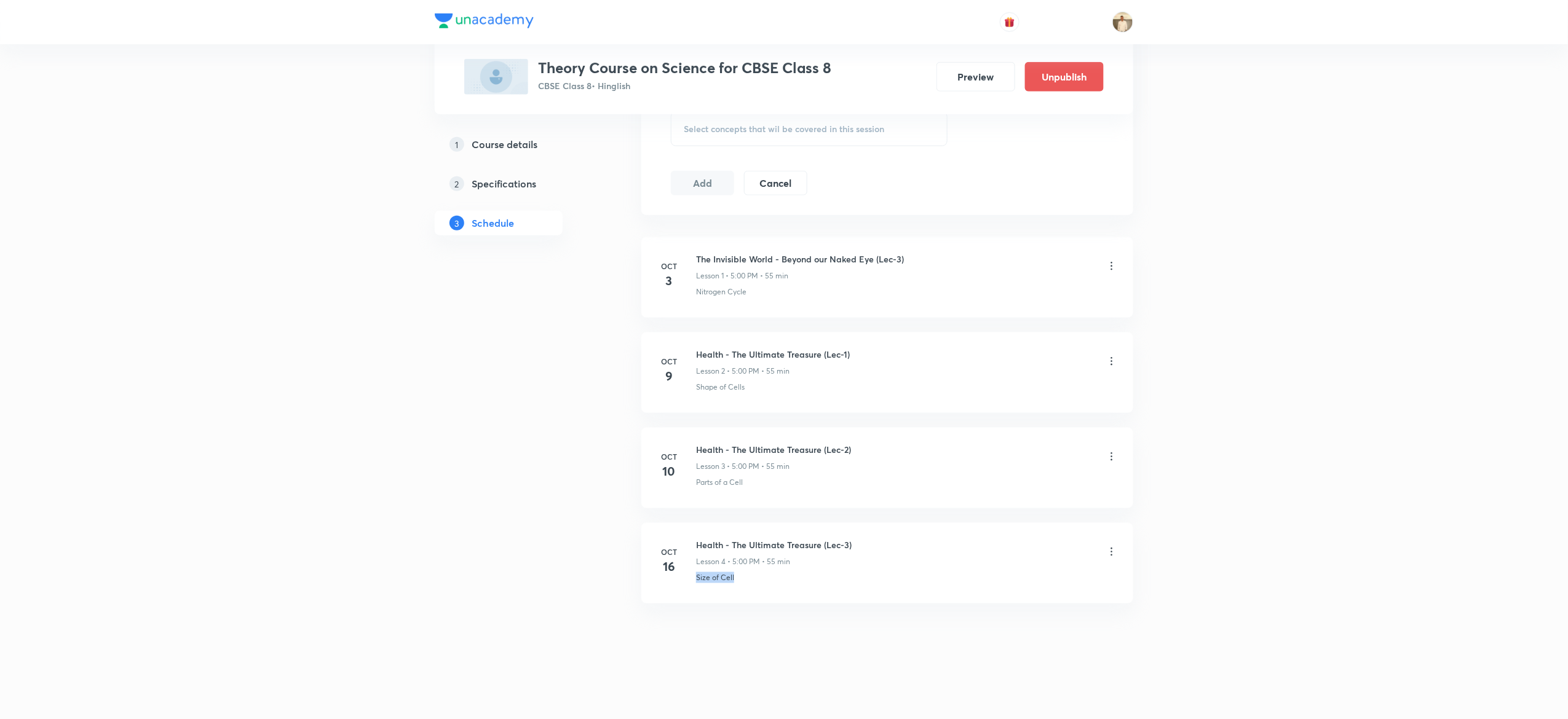
click at [709, 576] on p "Size of Cell" at bounding box center [715, 578] width 38 height 11
click at [1003, 641] on div "Schedule 4 classes Topic coverage Biology, Chemistry, Physics Cover at least 60…" at bounding box center [887, 158] width 492 height 1077
click at [1114, 363] on icon at bounding box center [1112, 361] width 12 height 12
click at [1036, 417] on li "Delete" at bounding box center [1043, 416] width 135 height 22
click at [1108, 461] on div at bounding box center [1112, 457] width 12 height 12
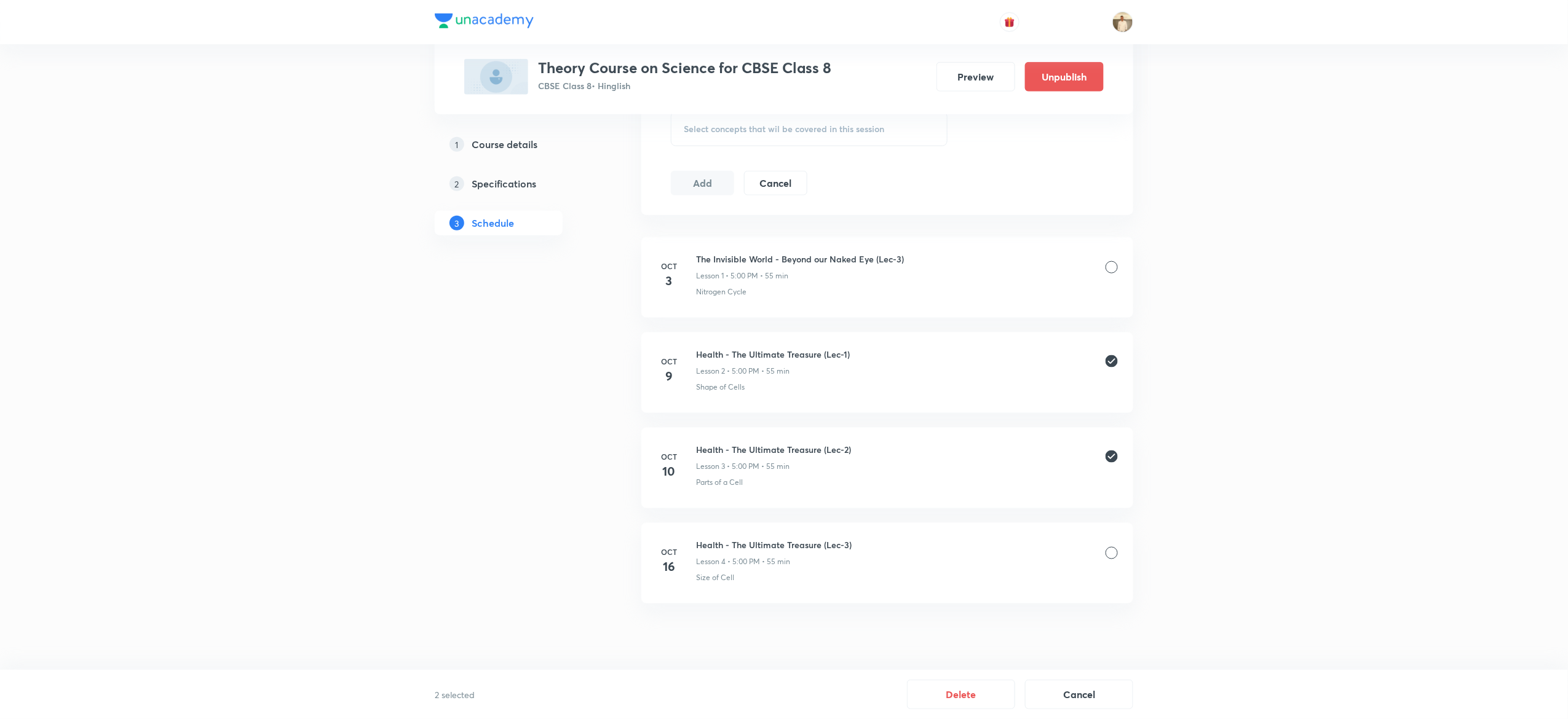
click at [1112, 552] on div at bounding box center [1112, 552] width 12 height 12
click at [946, 688] on button "Delete" at bounding box center [961, 693] width 108 height 30
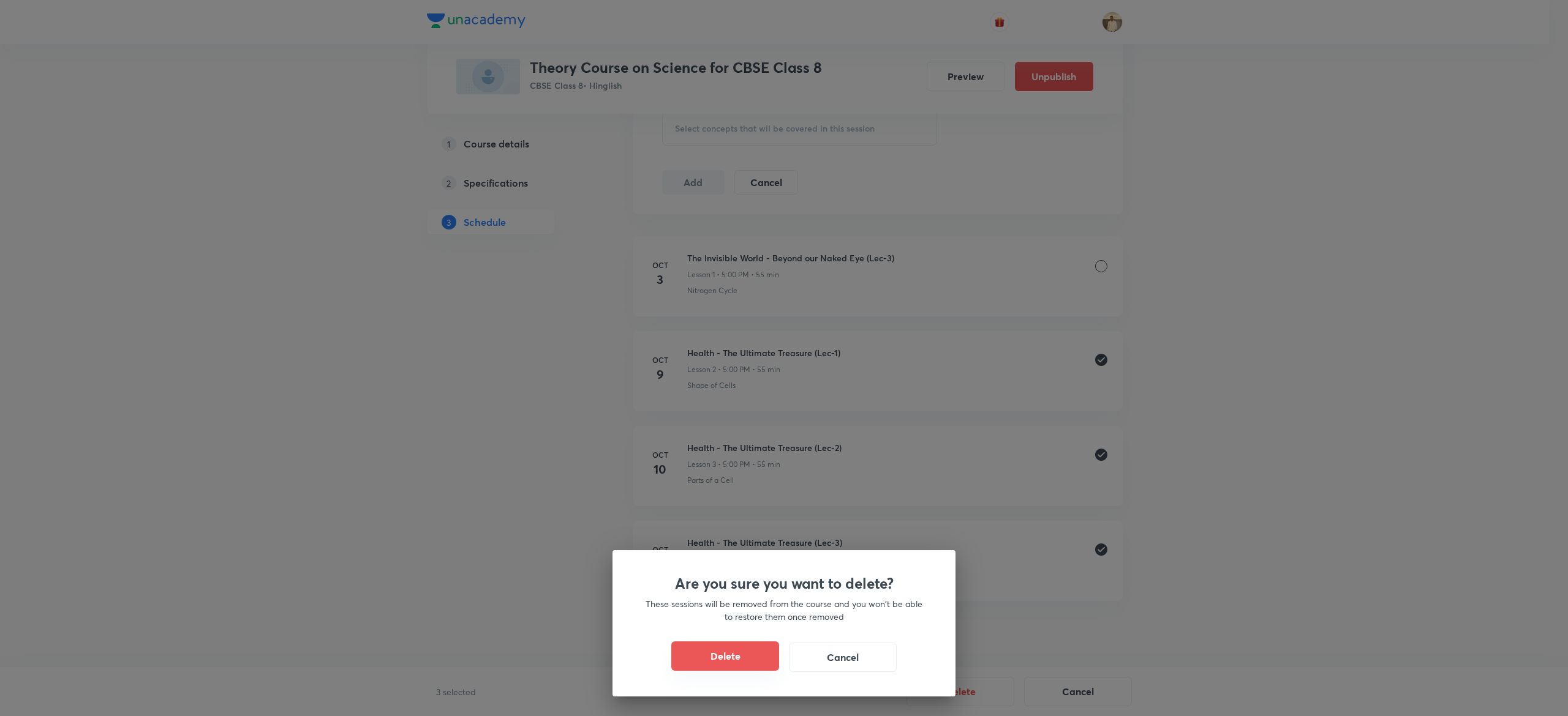
click at [719, 651] on button "Delete" at bounding box center [725, 656] width 108 height 30
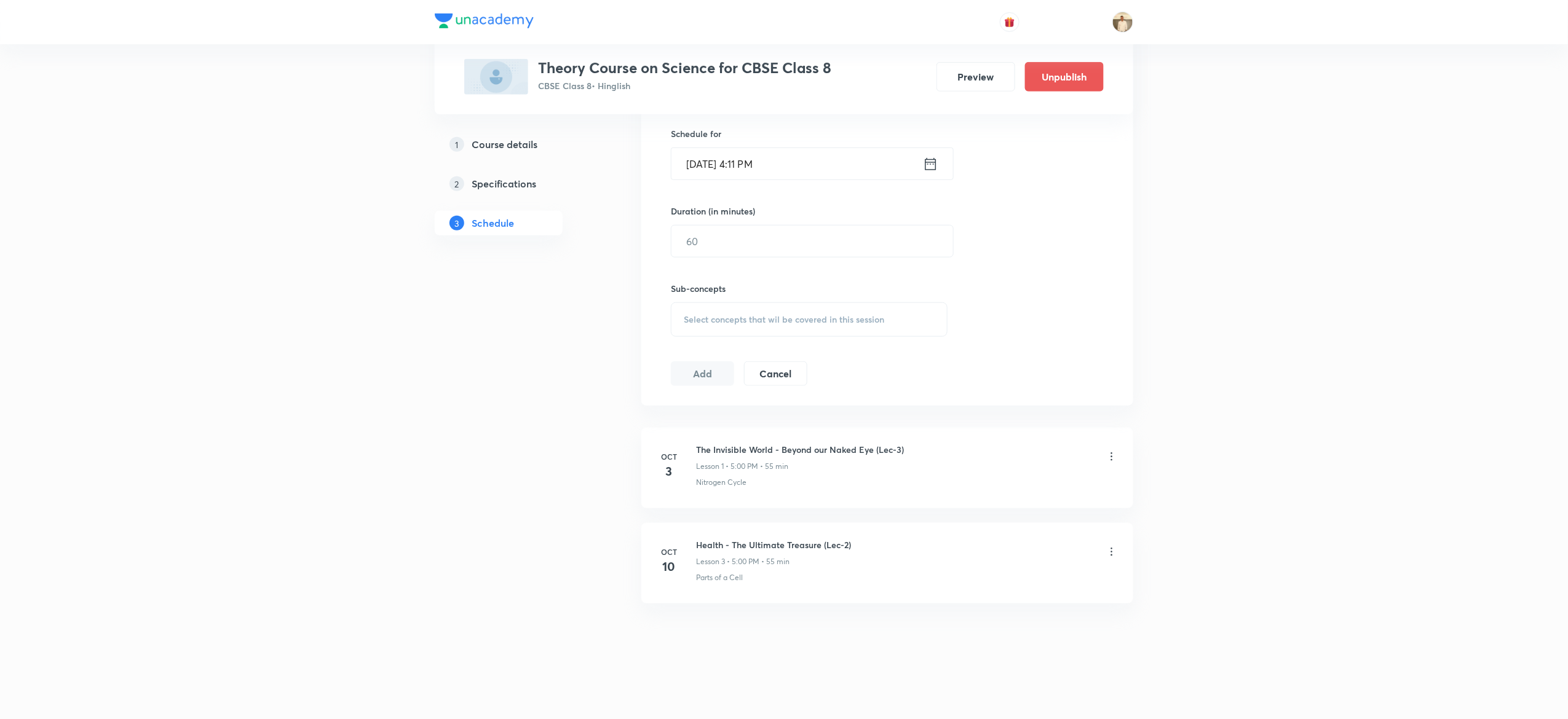
scroll to position [303, 0]
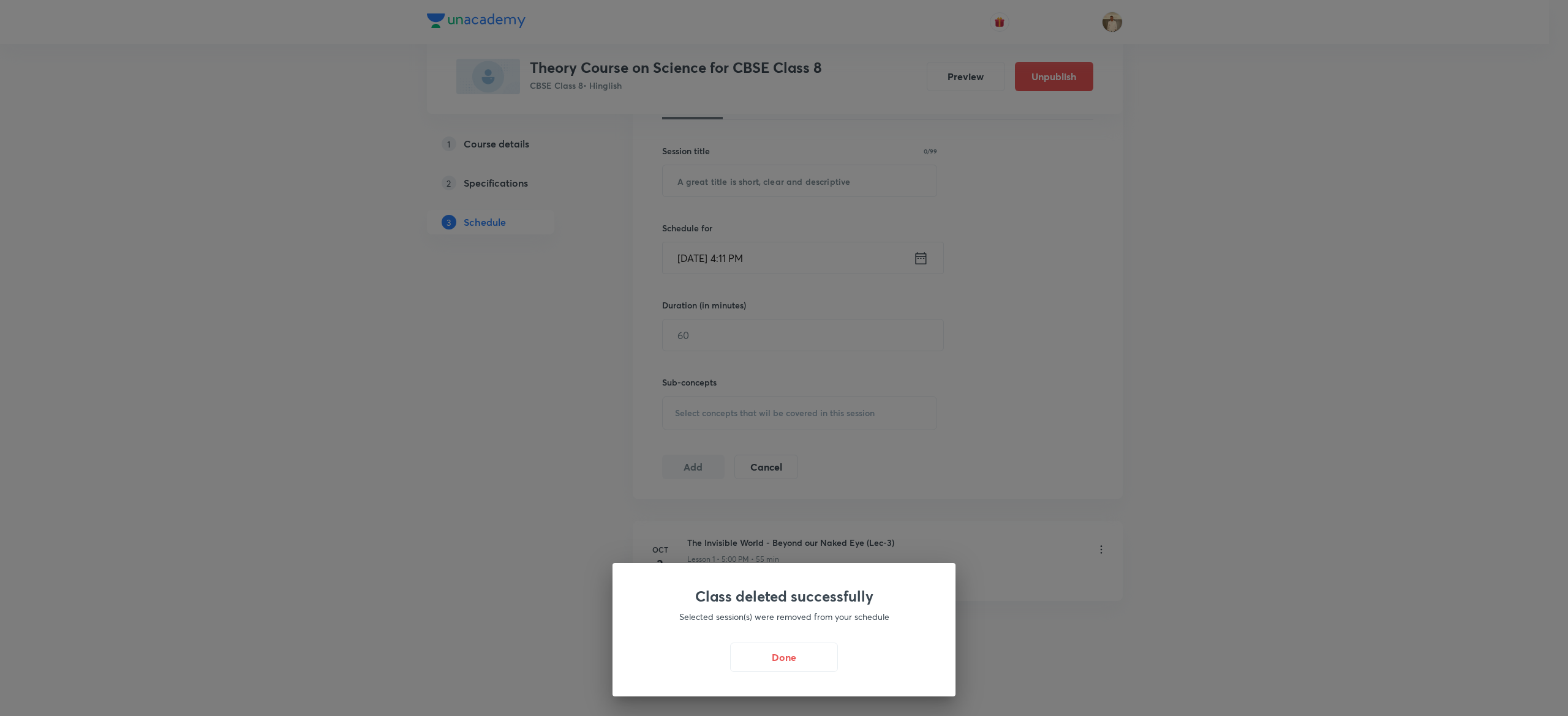
click at [794, 674] on div "Class deleted successfully Selected session(s) were removed from your schedule …" at bounding box center [784, 629] width 343 height 133
click at [810, 665] on button "Done" at bounding box center [783, 656] width 108 height 30
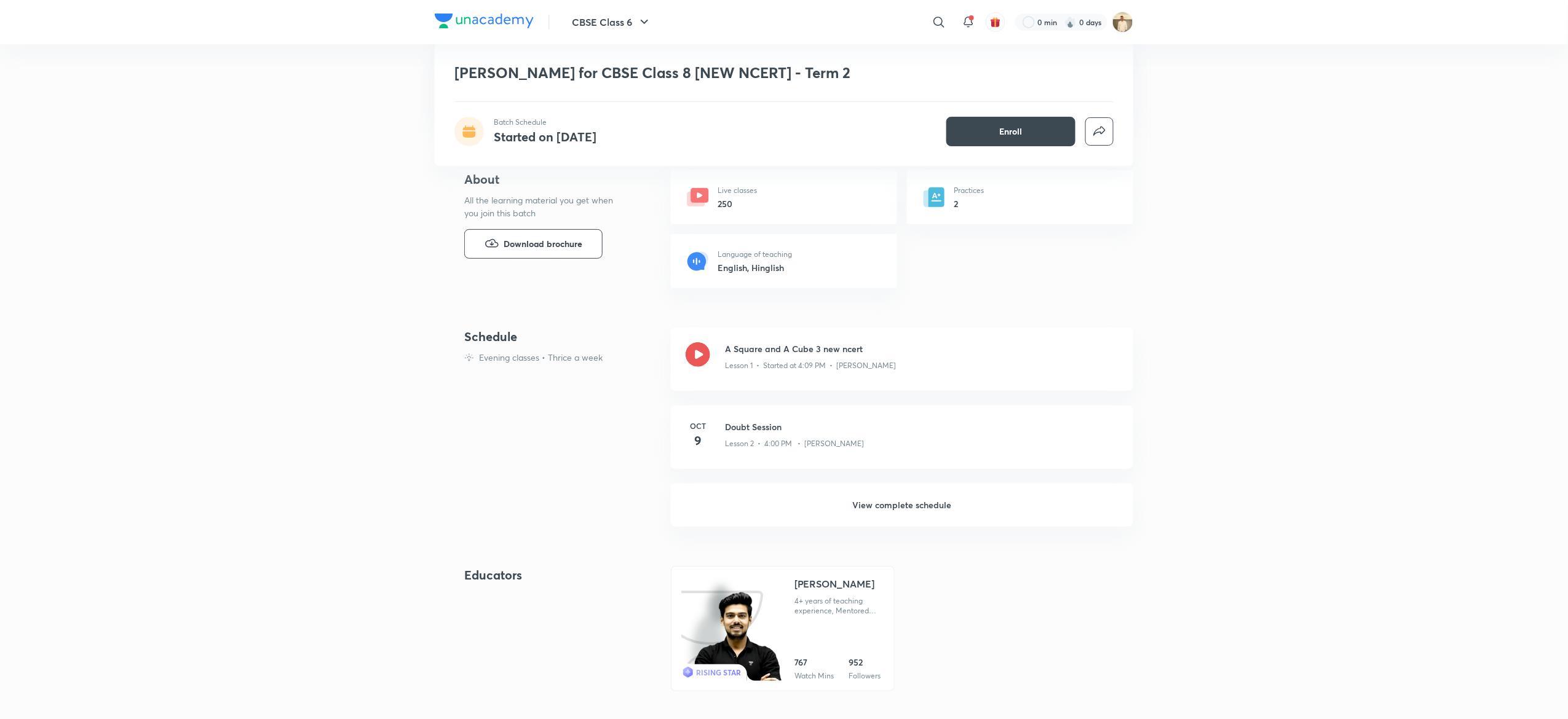
click at [888, 503] on h6 "View complete schedule" at bounding box center [902, 505] width 462 height 43
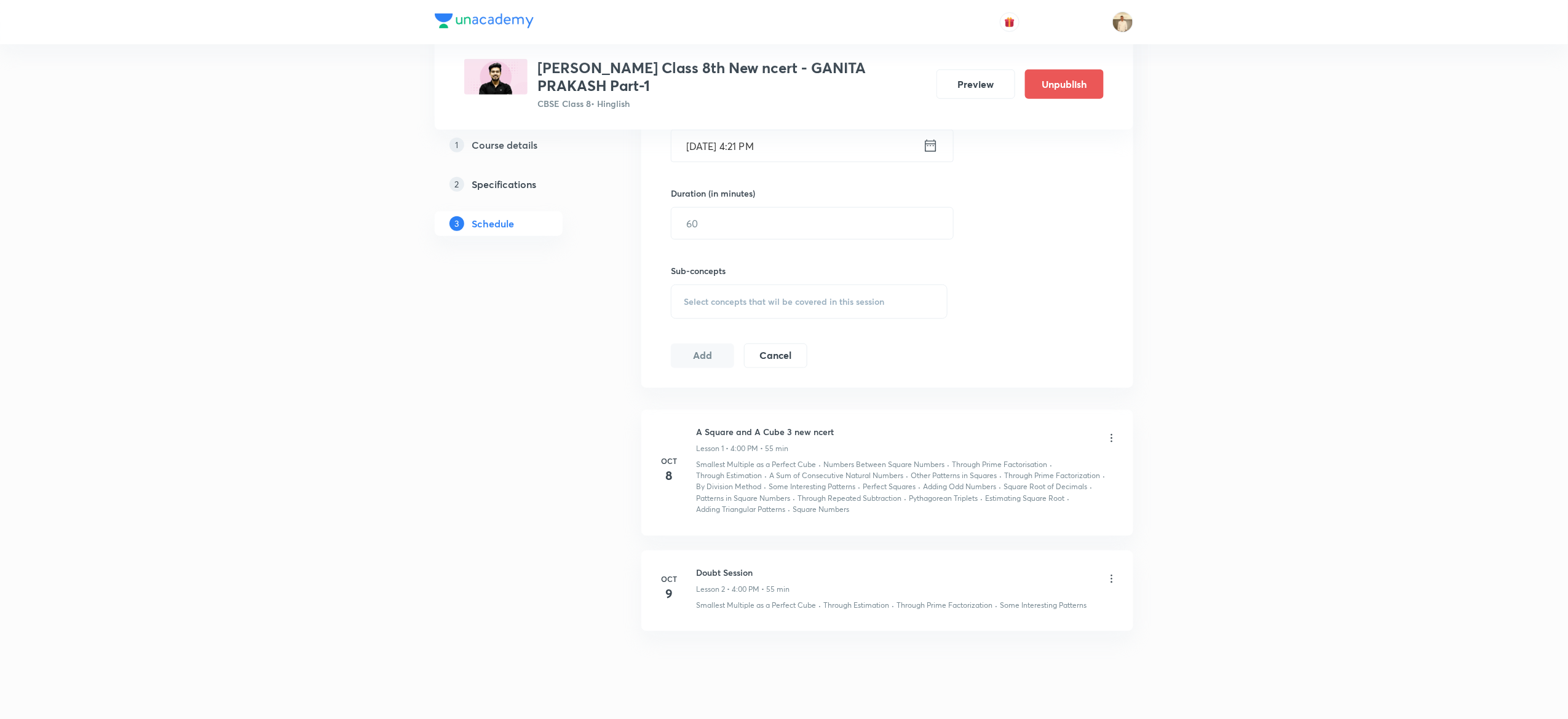
scroll to position [460, 0]
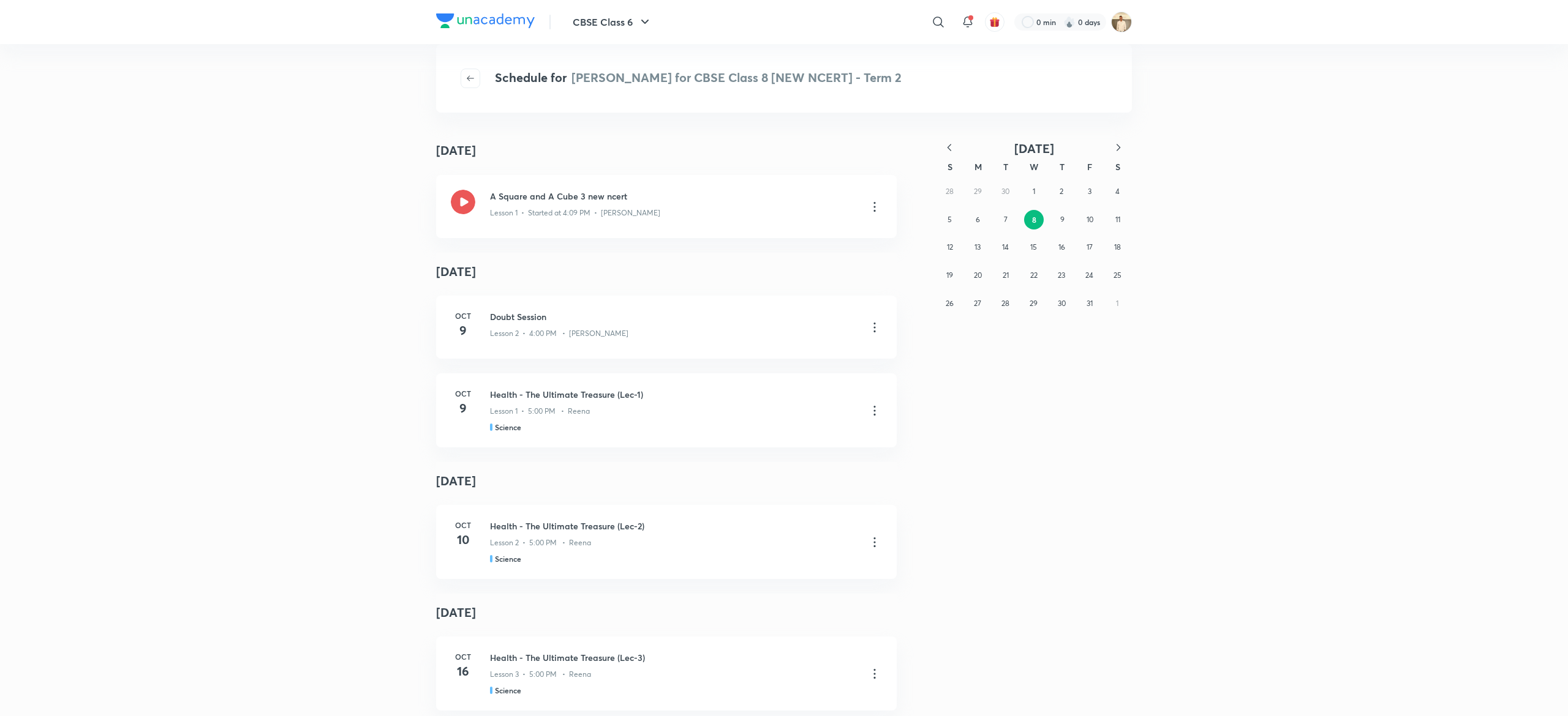
scroll to position [28, 0]
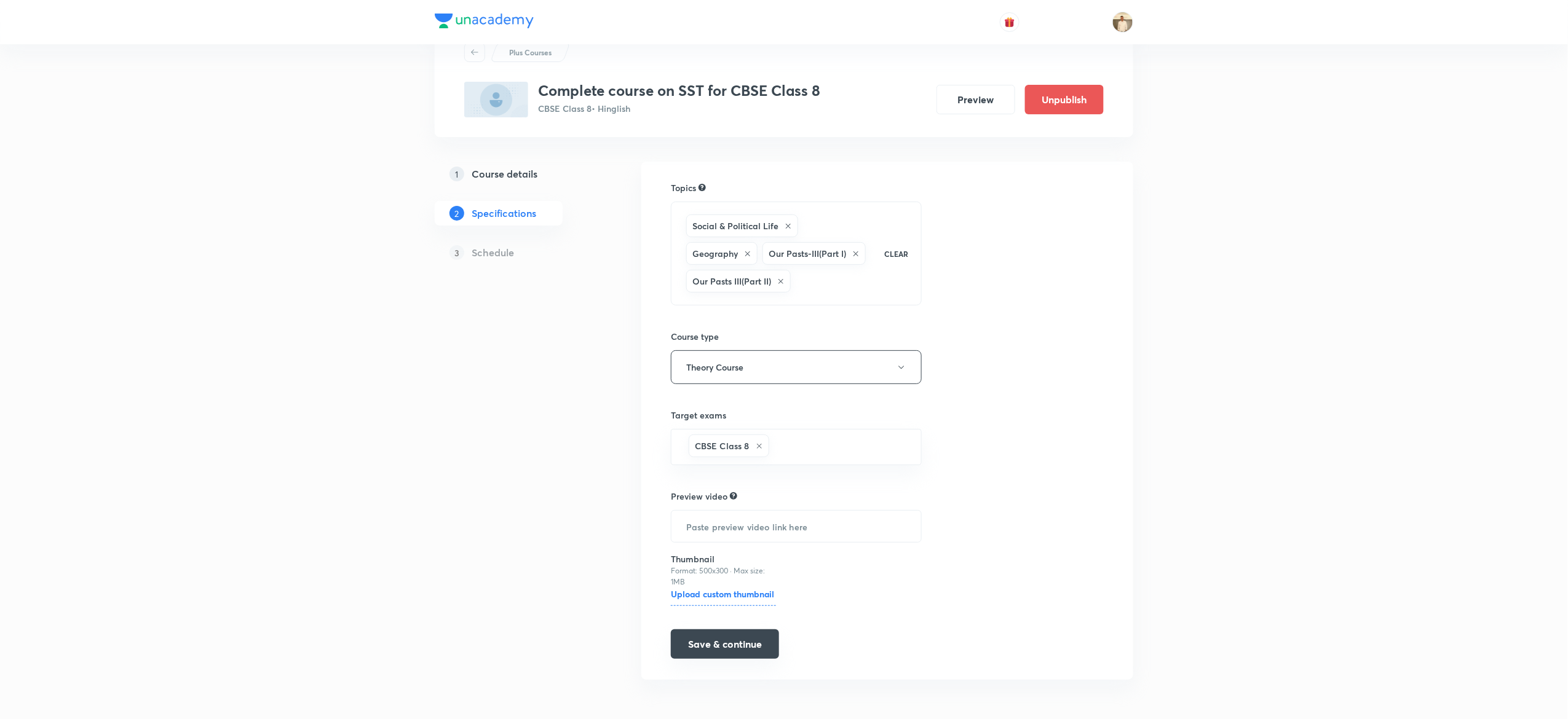
click at [710, 653] on button "Save & continue" at bounding box center [725, 644] width 108 height 30
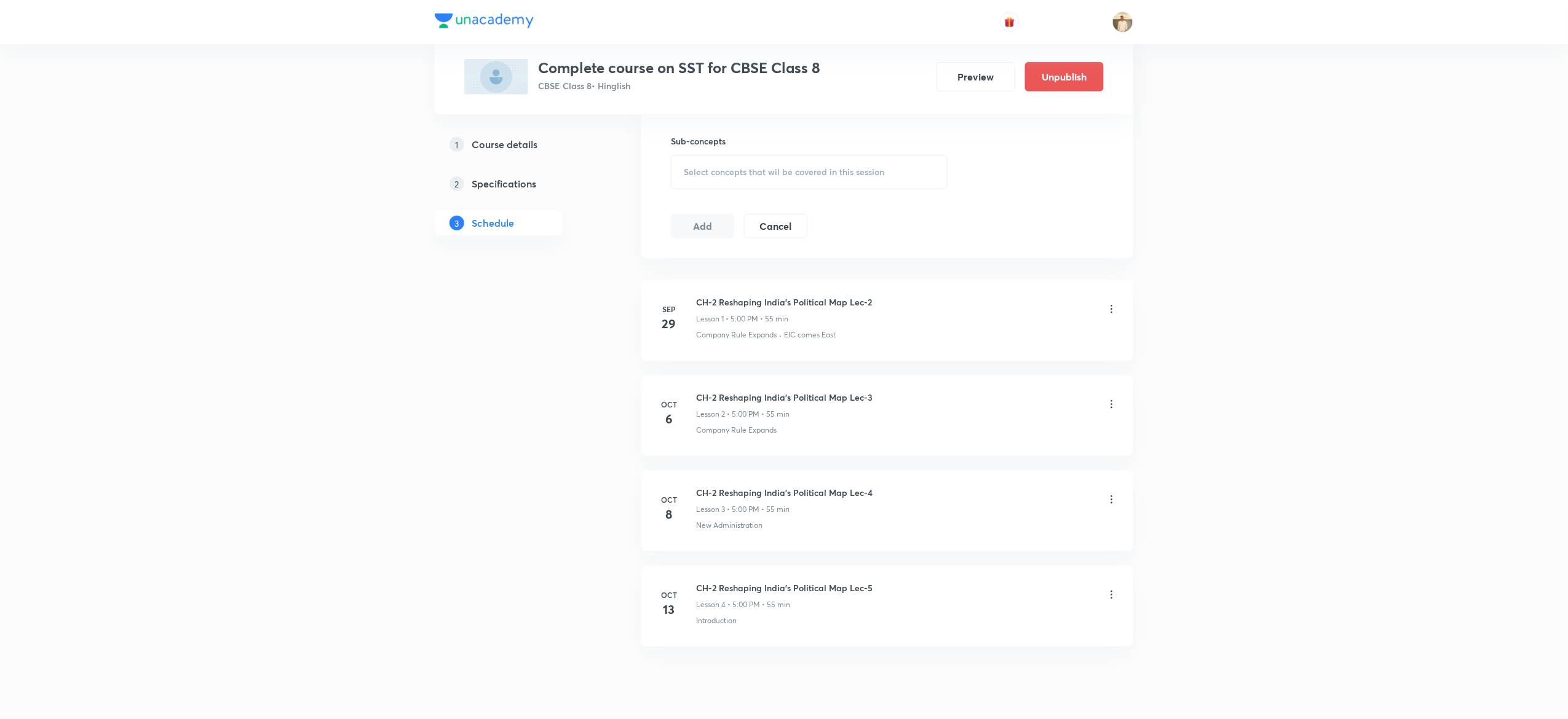
scroll to position [547, 0]
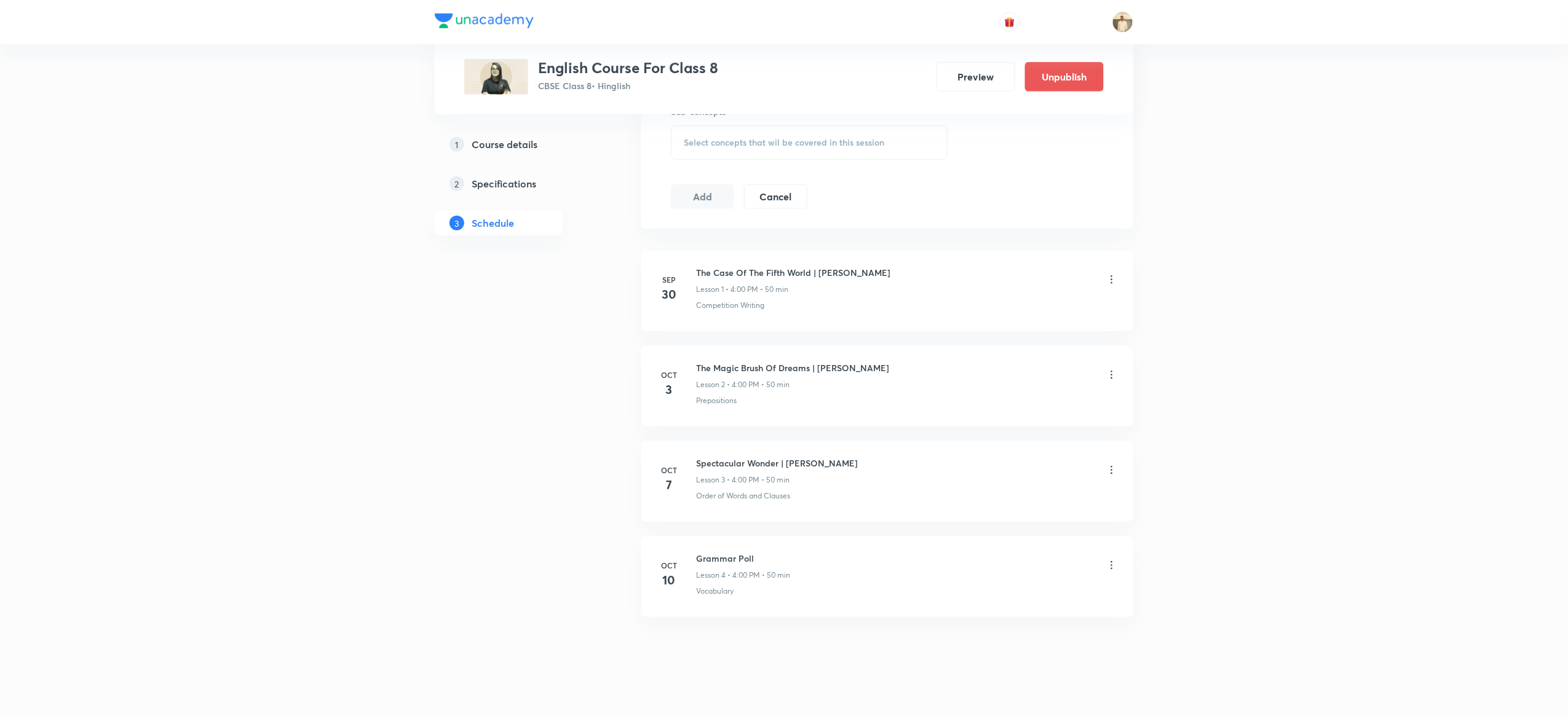
scroll to position [590, 0]
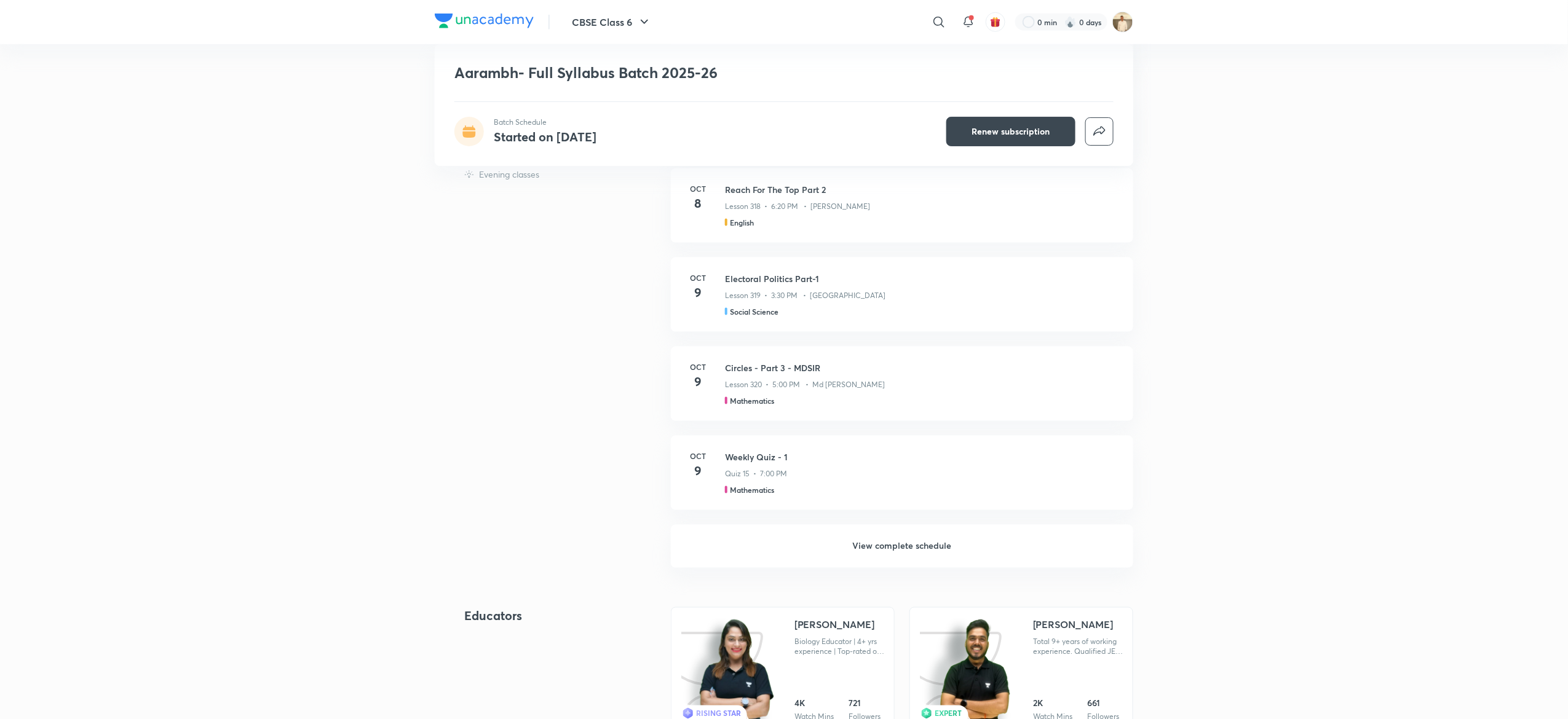
scroll to position [673, 0]
click at [903, 546] on h6 "View complete schedule" at bounding box center [902, 546] width 462 height 43
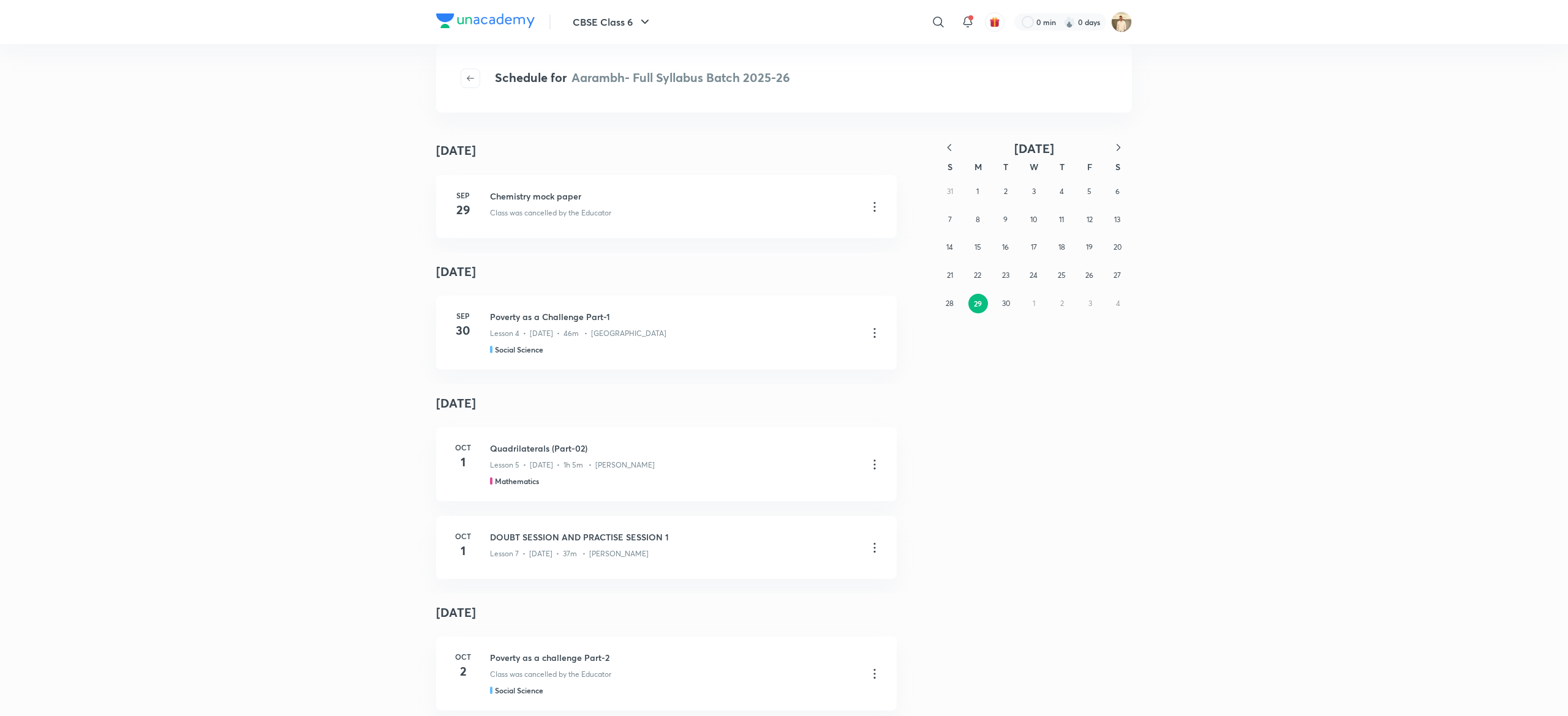
click at [1115, 147] on icon "button" at bounding box center [1118, 147] width 12 height 12
click at [1062, 193] on abbr "2" at bounding box center [1062, 191] width 4 height 10
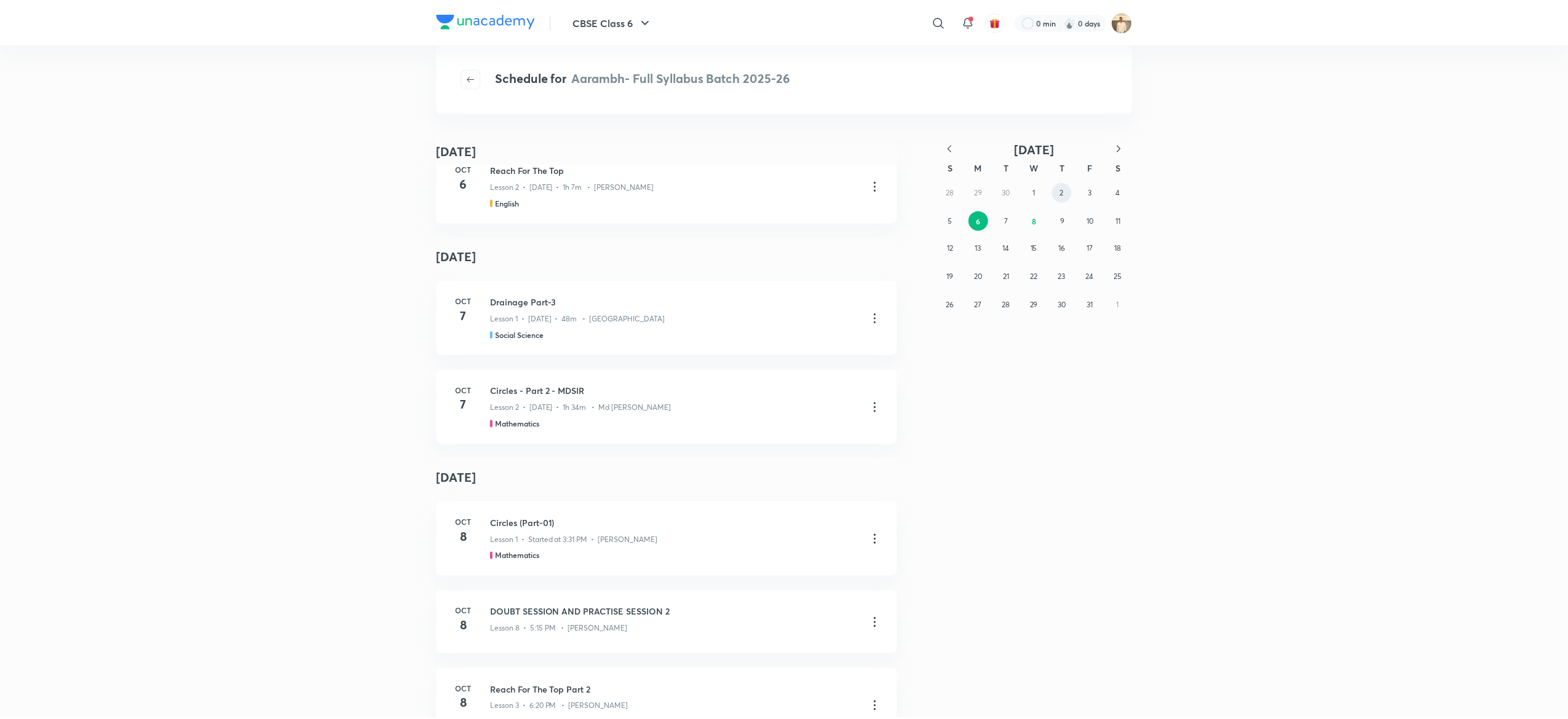
scroll to position [866, 0]
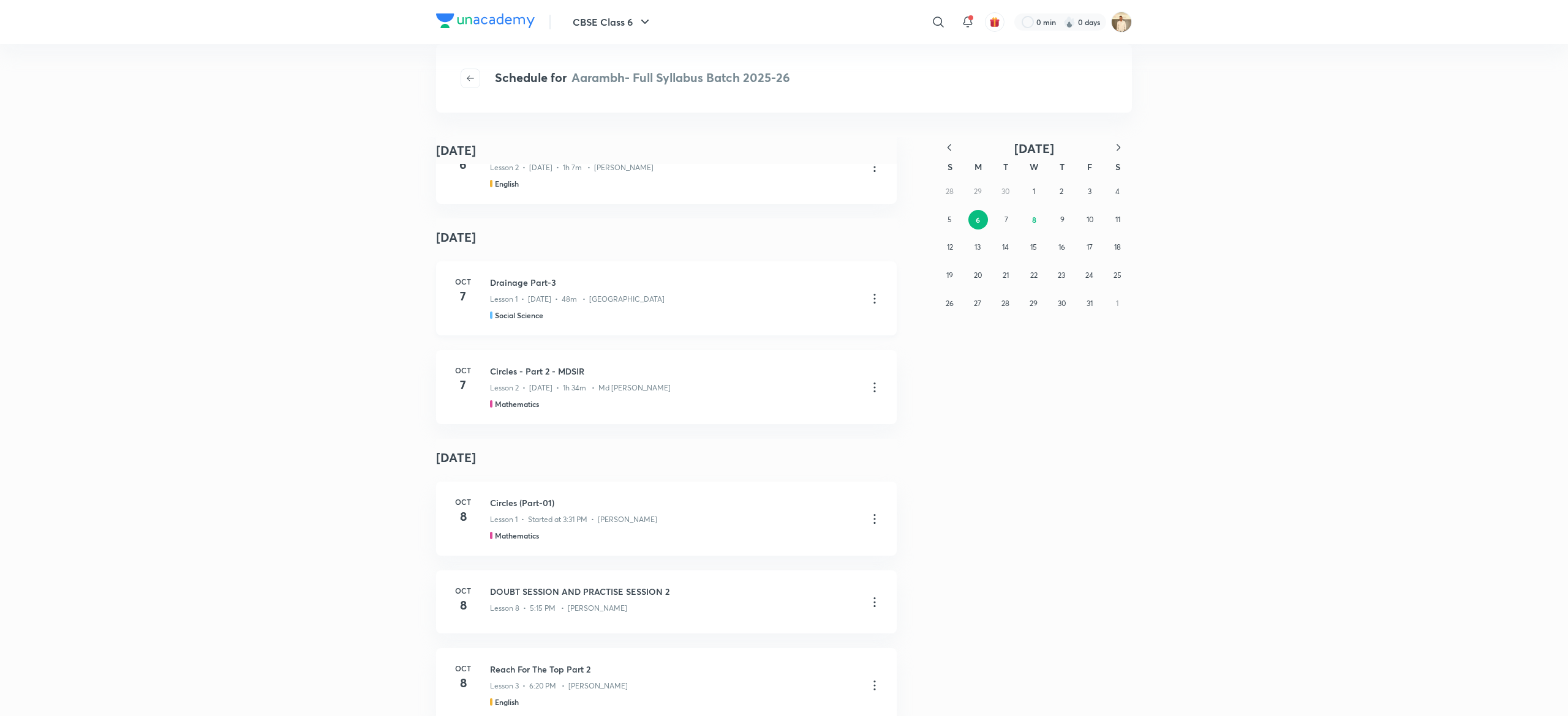
click at [867, 298] on icon at bounding box center [874, 299] width 14 height 14
click at [793, 332] on p "Go to course page" at bounding box center [778, 329] width 73 height 13
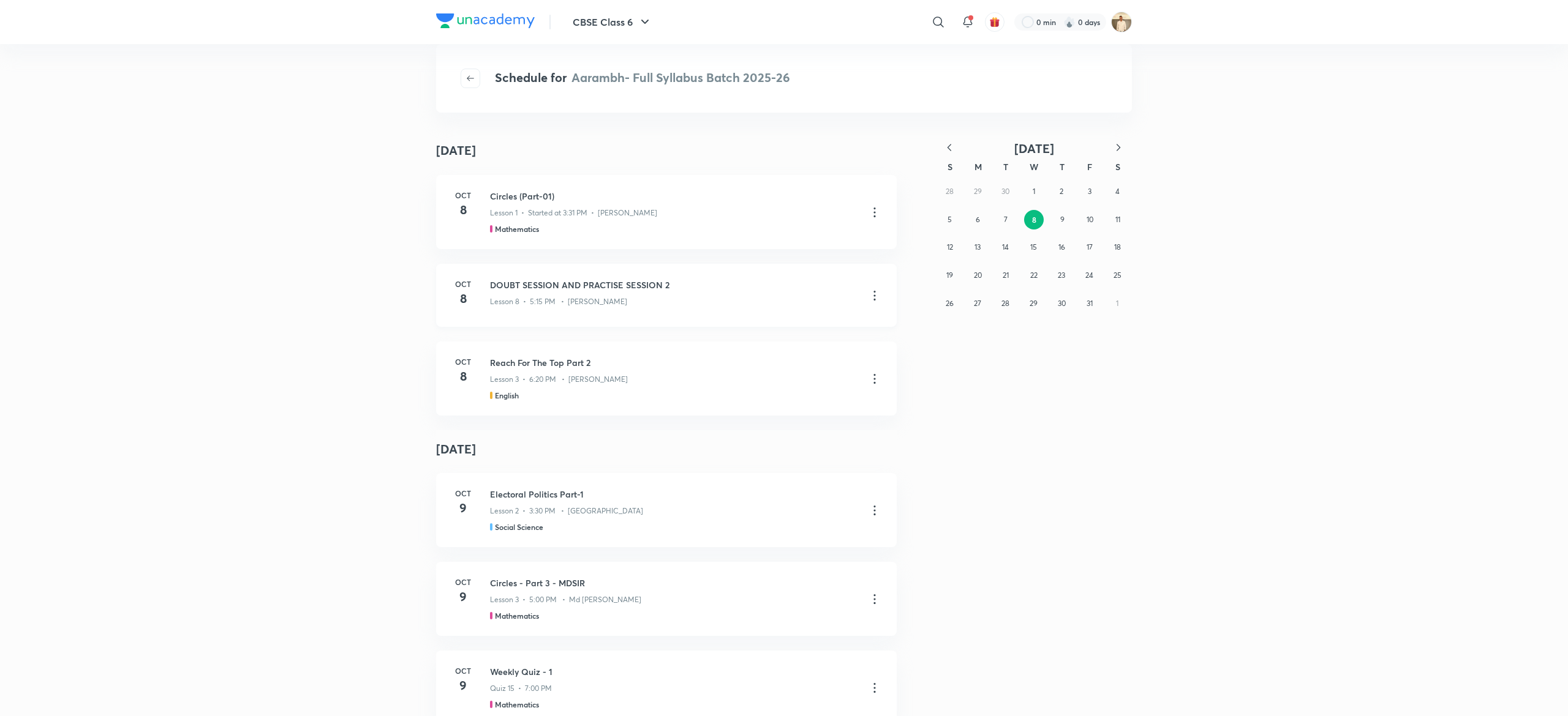
click at [868, 295] on icon at bounding box center [874, 296] width 14 height 14
click at [817, 328] on li "Go to course page" at bounding box center [802, 326] width 140 height 22
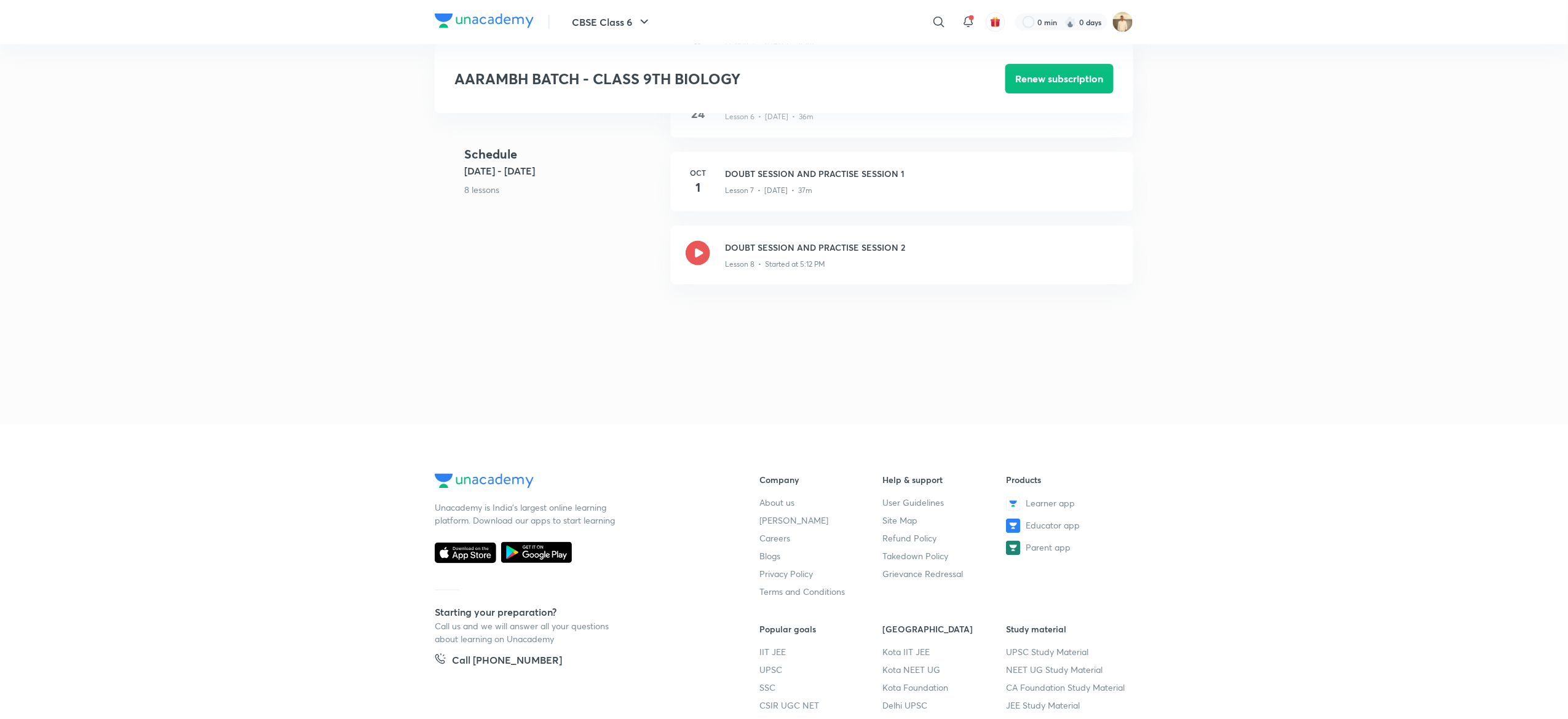
scroll to position [852, 0]
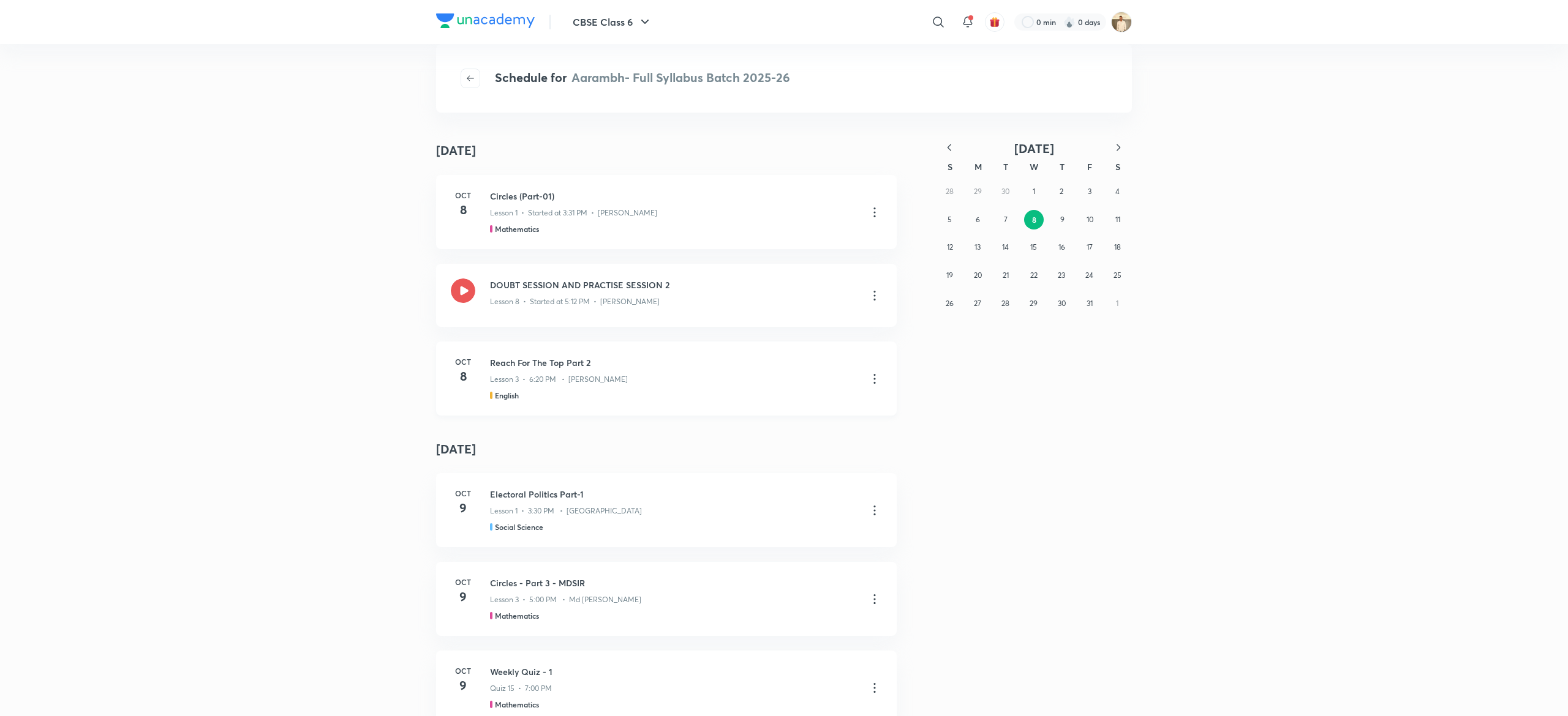
click at [865, 368] on div "Reach For The Top Part 2 Lesson 3 • 6:20 PM • Lisha Thakur English" at bounding box center [685, 379] width 392 height 45
click at [867, 381] on icon at bounding box center [874, 379] width 14 height 14
click at [809, 404] on p "Go to course page" at bounding box center [778, 409] width 73 height 13
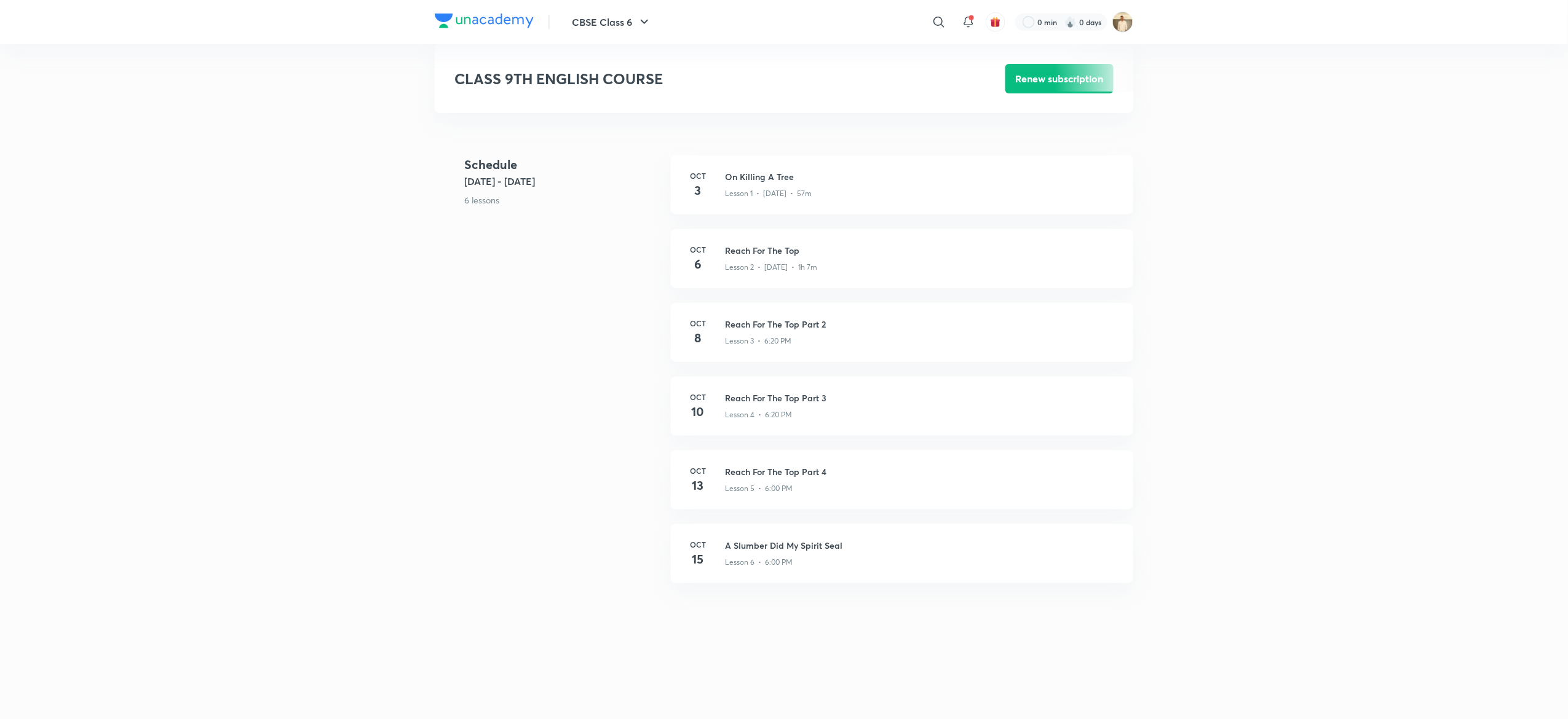
scroll to position [504, 0]
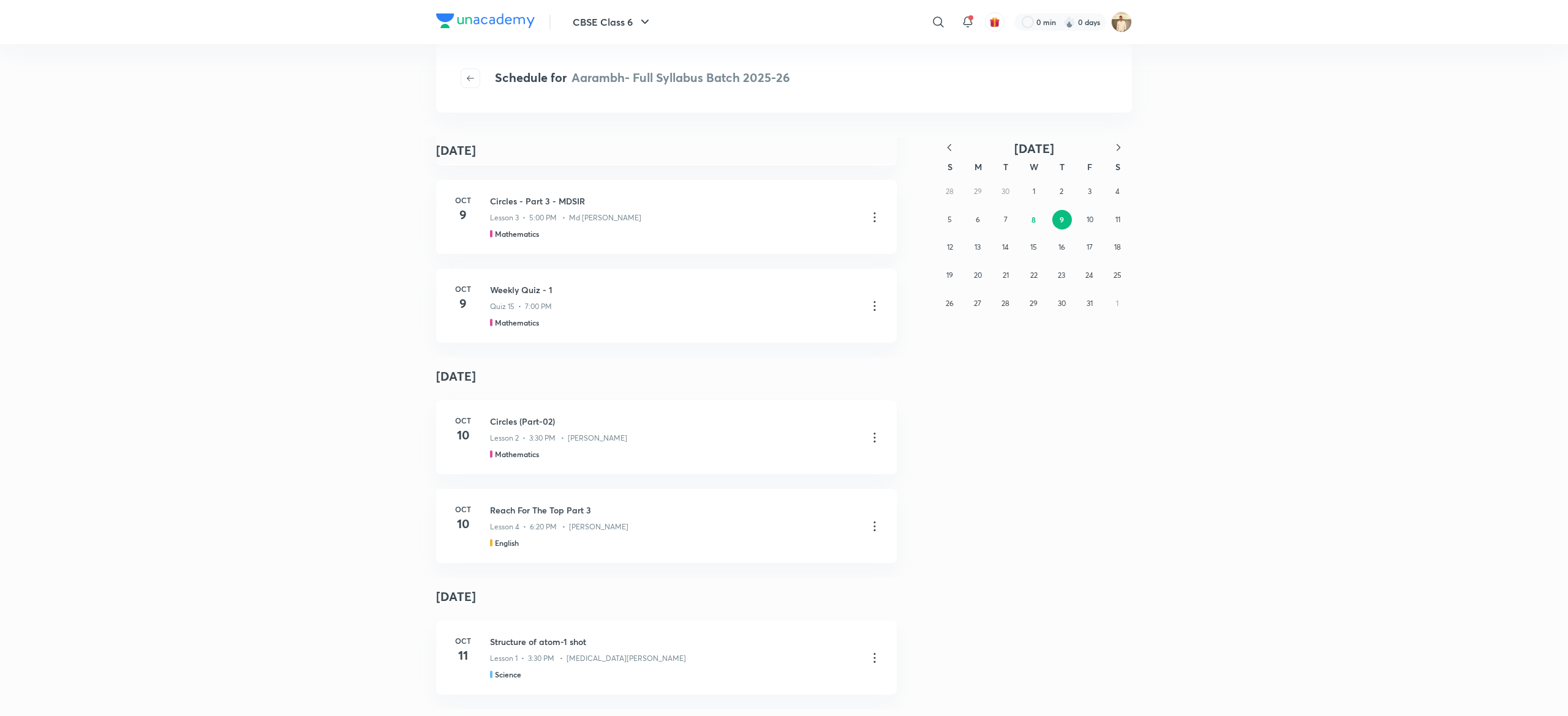
scroll to position [313, 0]
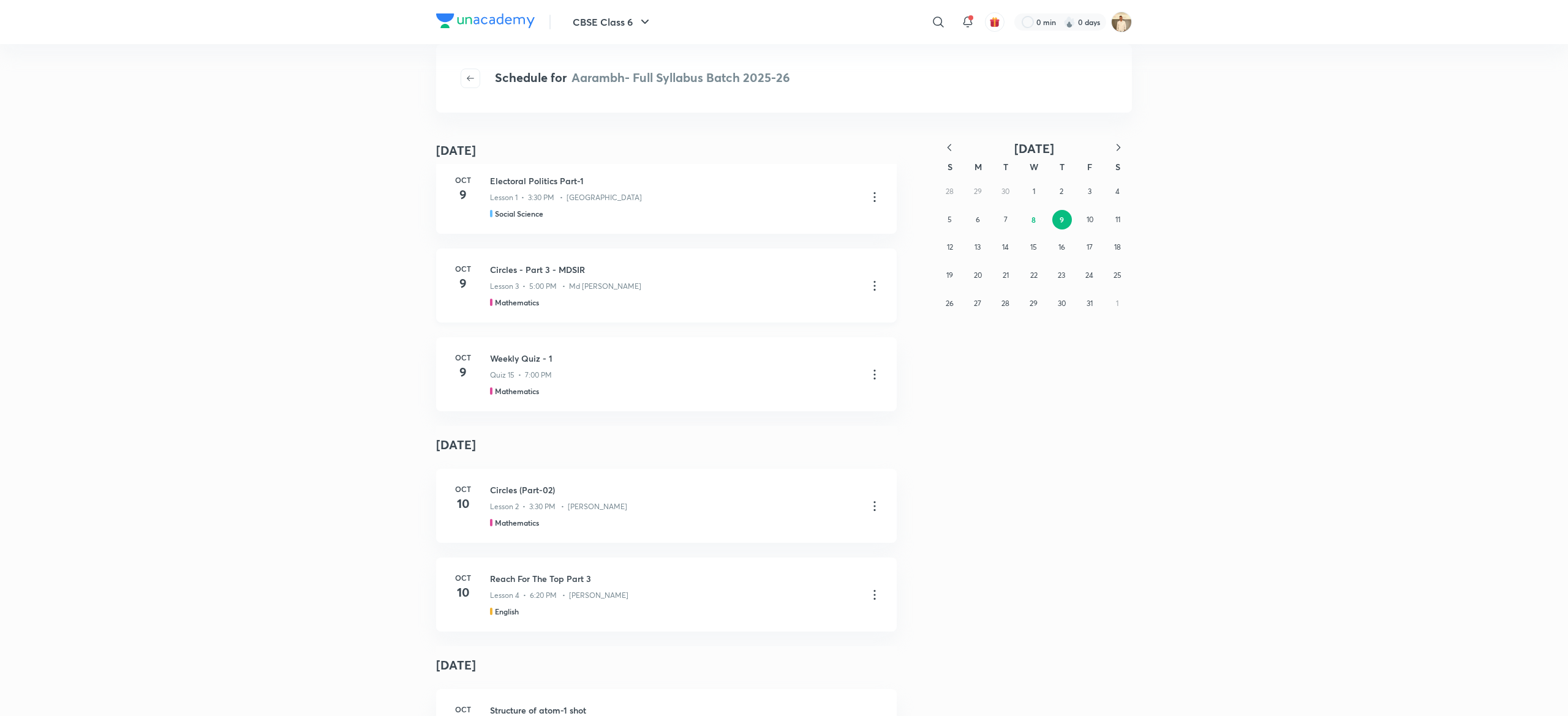
click at [867, 281] on icon at bounding box center [874, 285] width 14 height 14
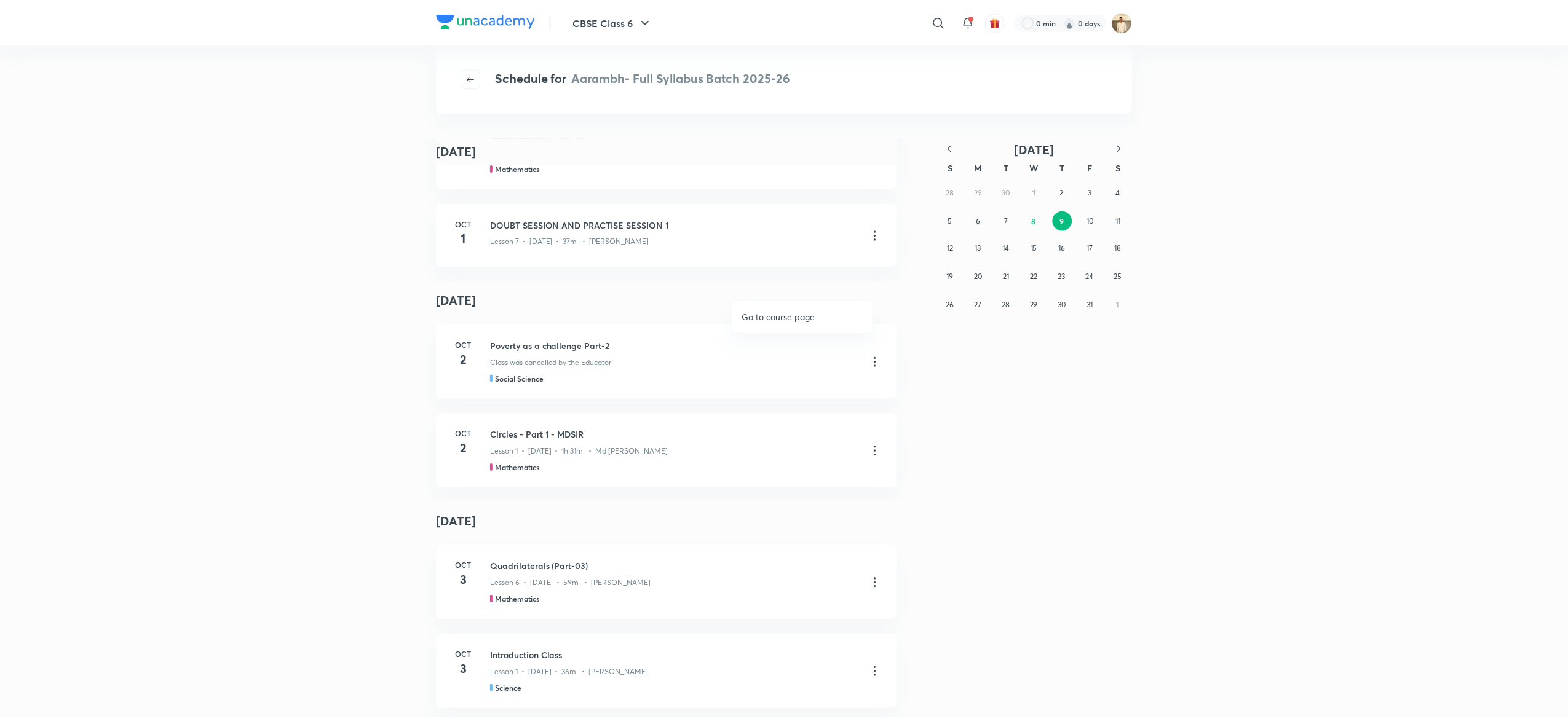
scroll to position [5227, 0]
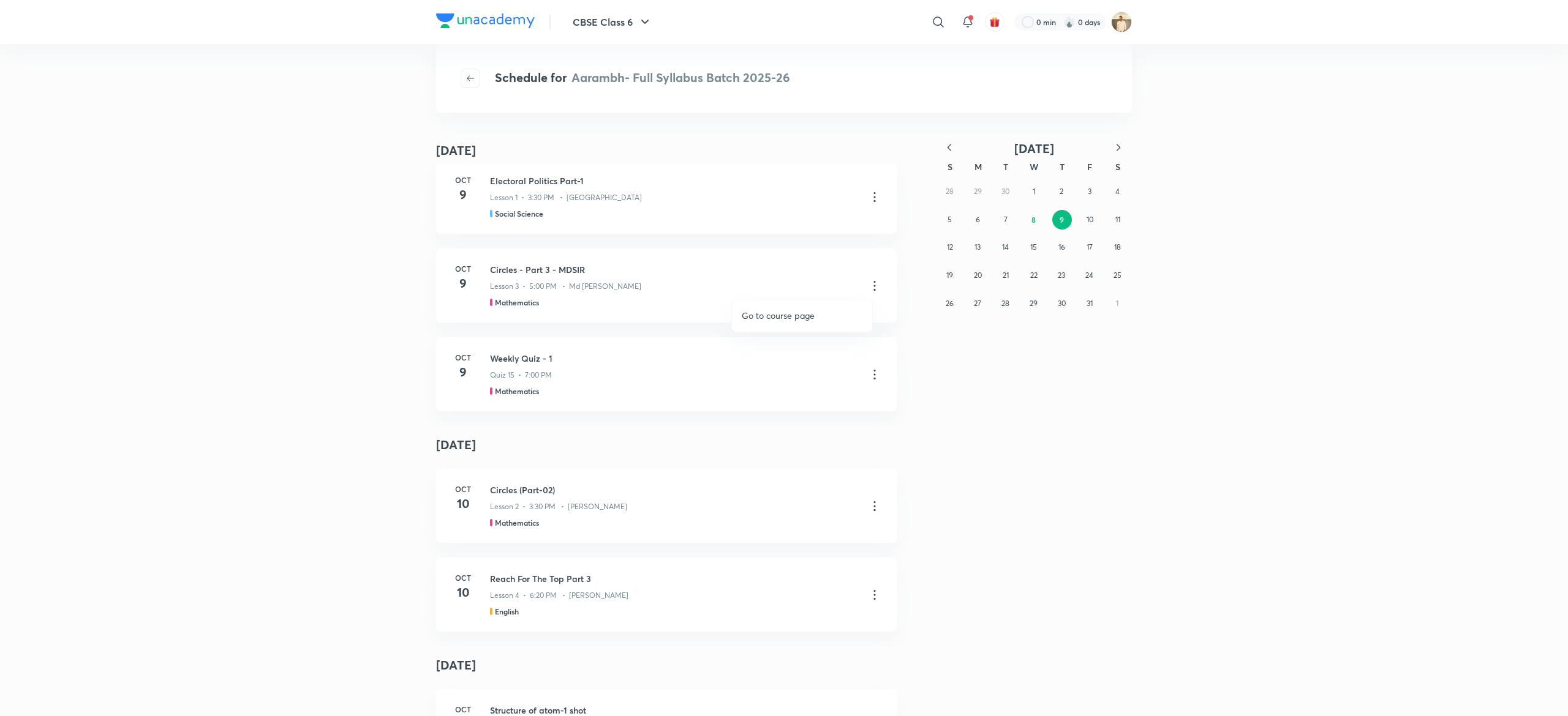
click at [801, 310] on p "Go to course page" at bounding box center [778, 316] width 73 height 13
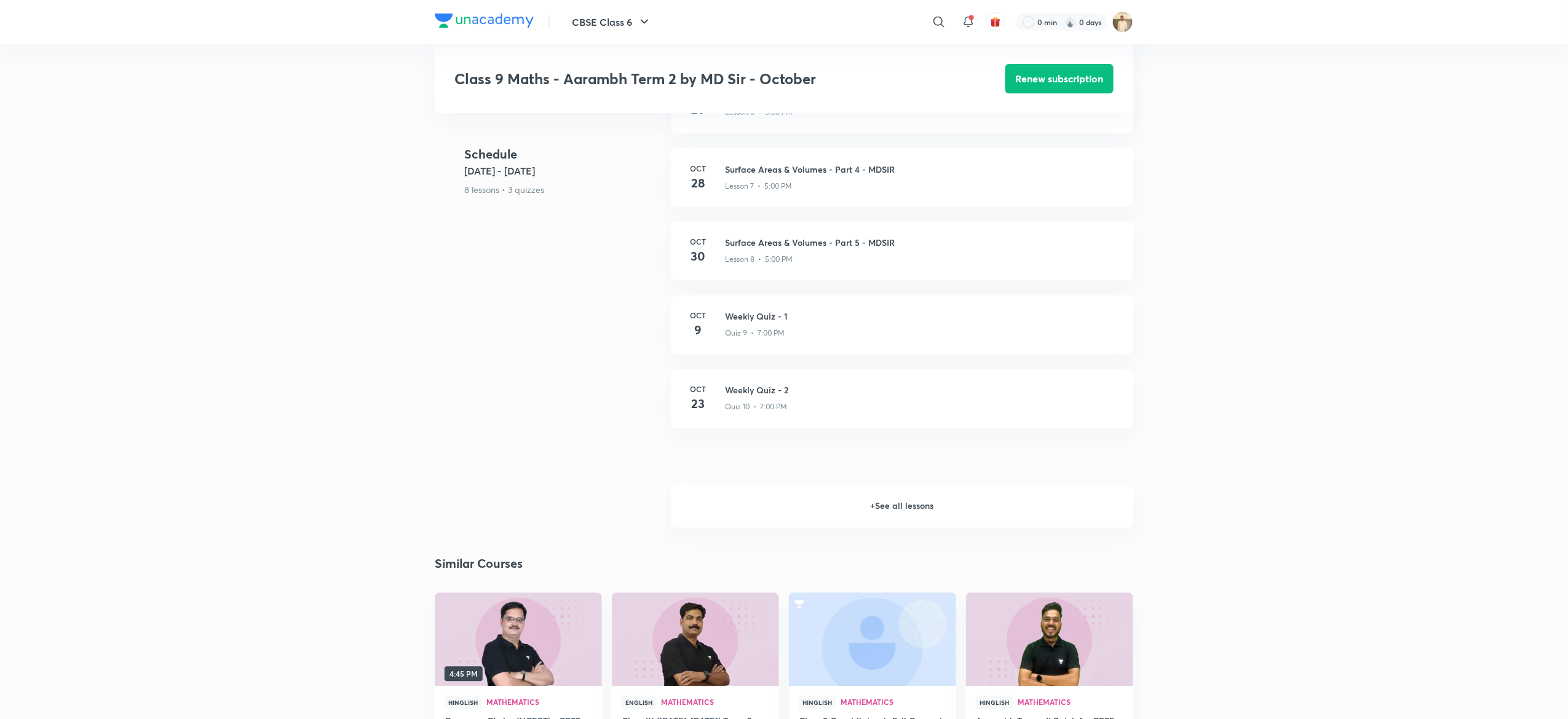
scroll to position [962, 0]
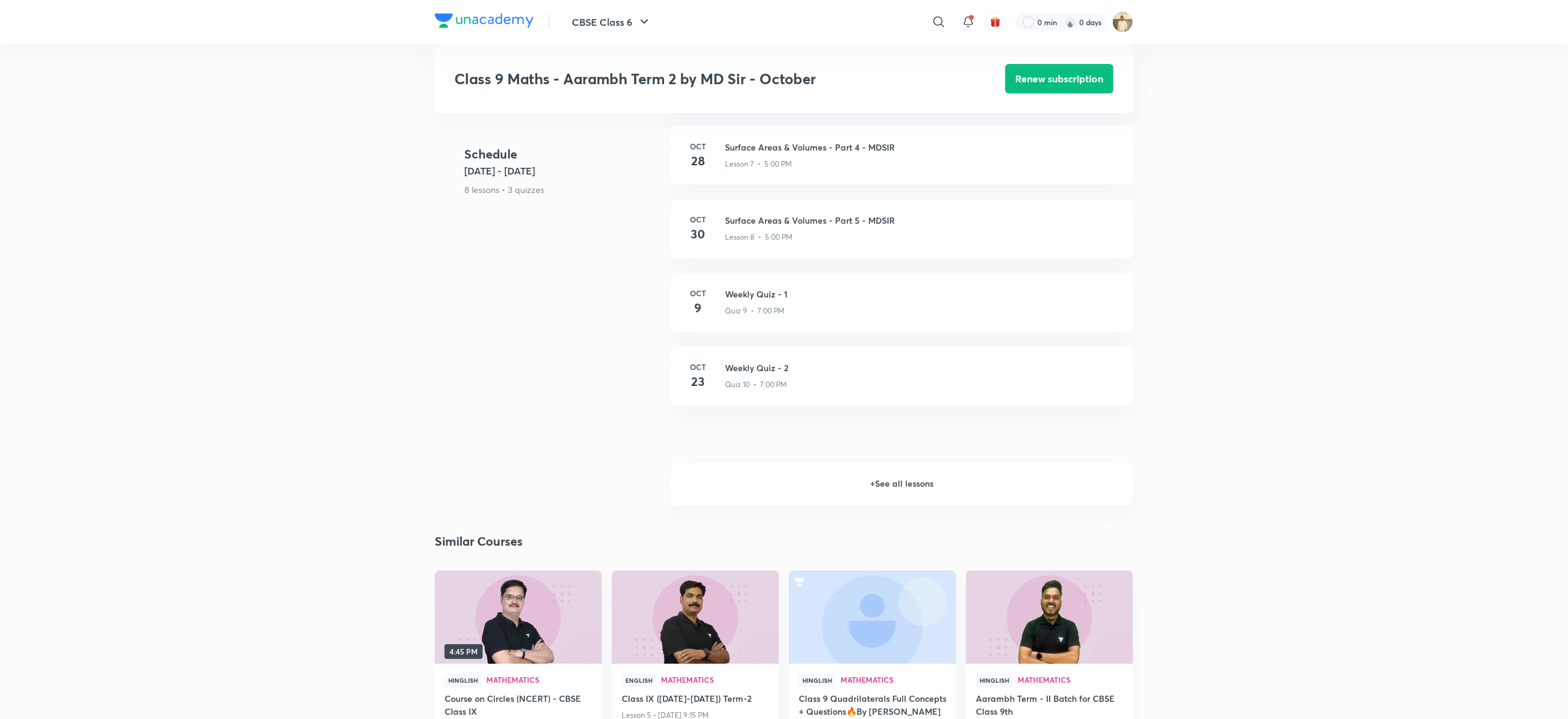
click at [878, 473] on h6 "+ See all lessons" at bounding box center [902, 484] width 462 height 43
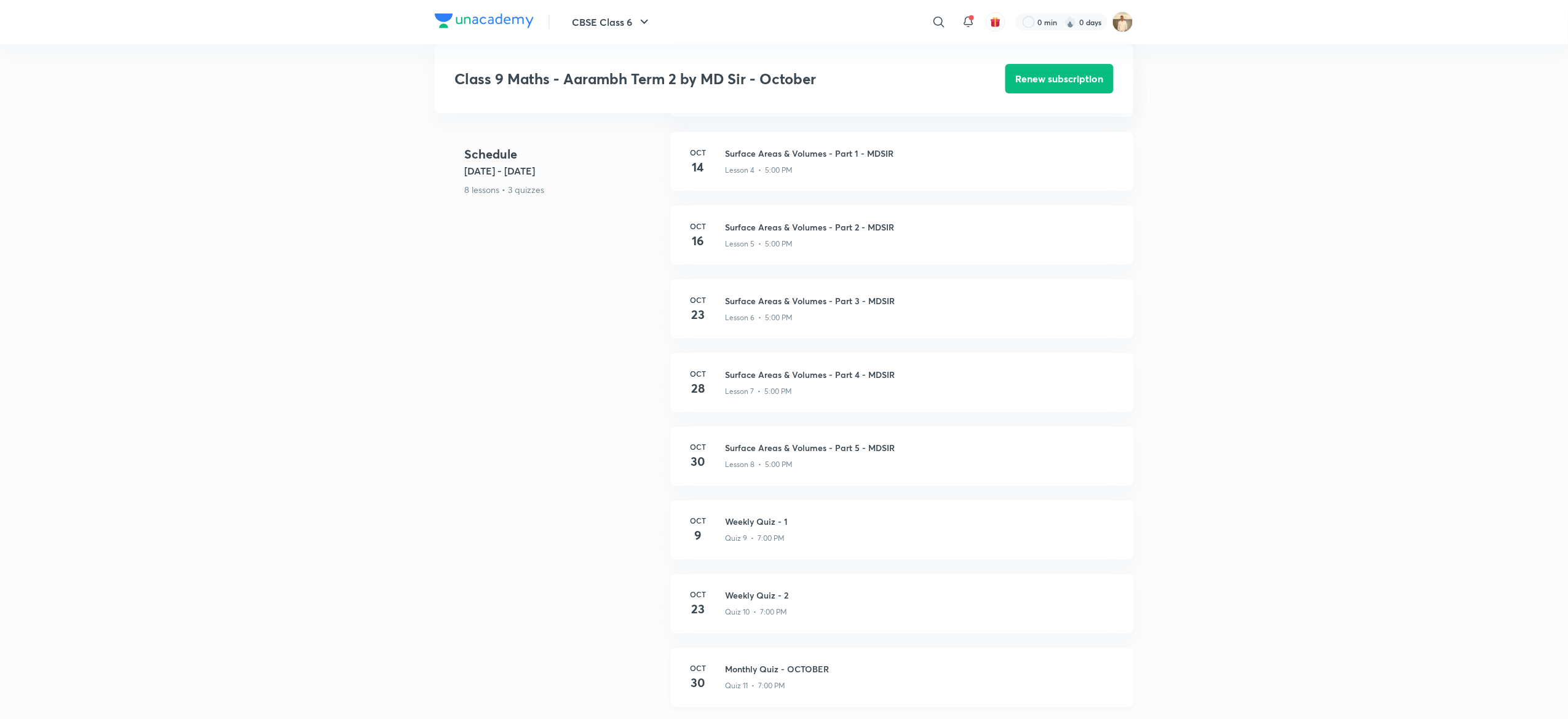
scroll to position [718, 0]
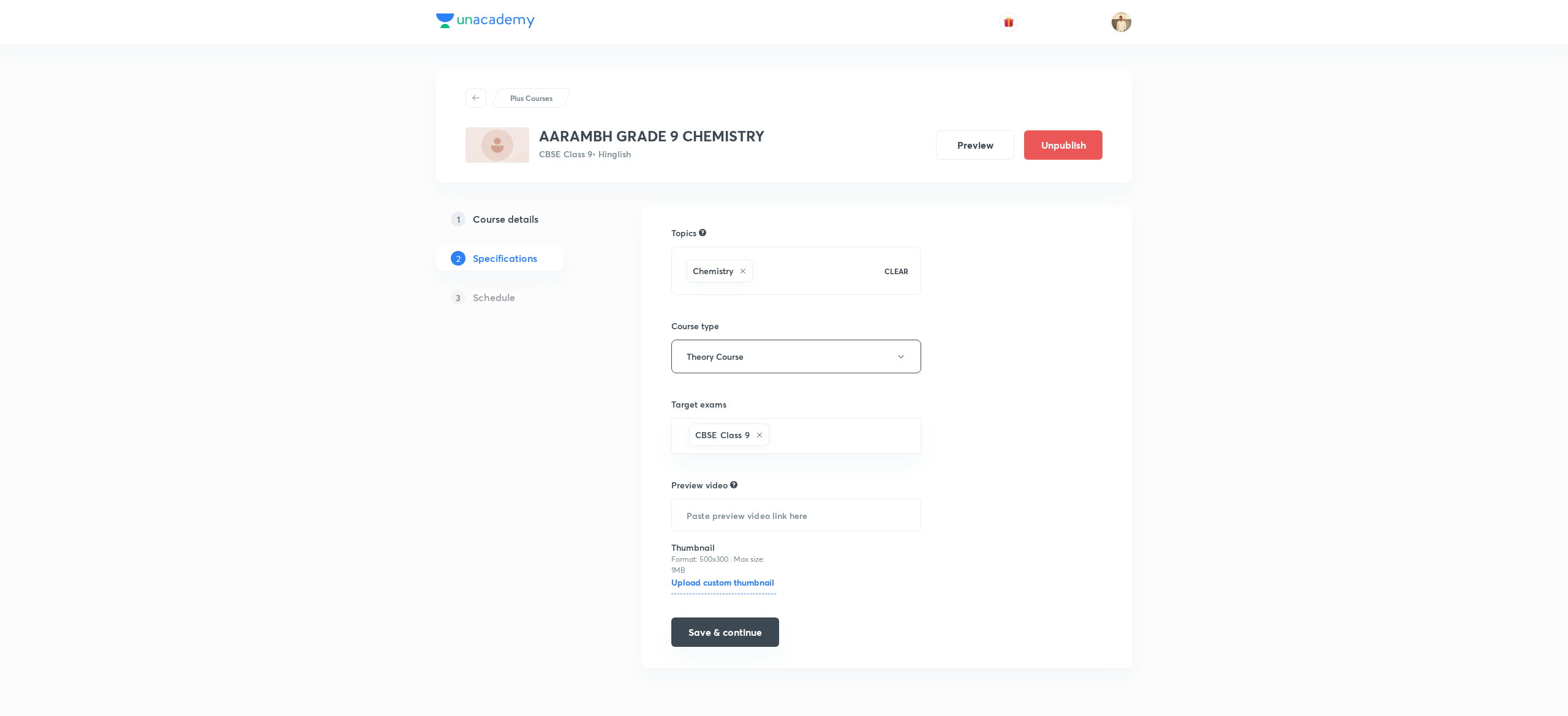
click at [738, 624] on button "Save & continue" at bounding box center [725, 632] width 108 height 30
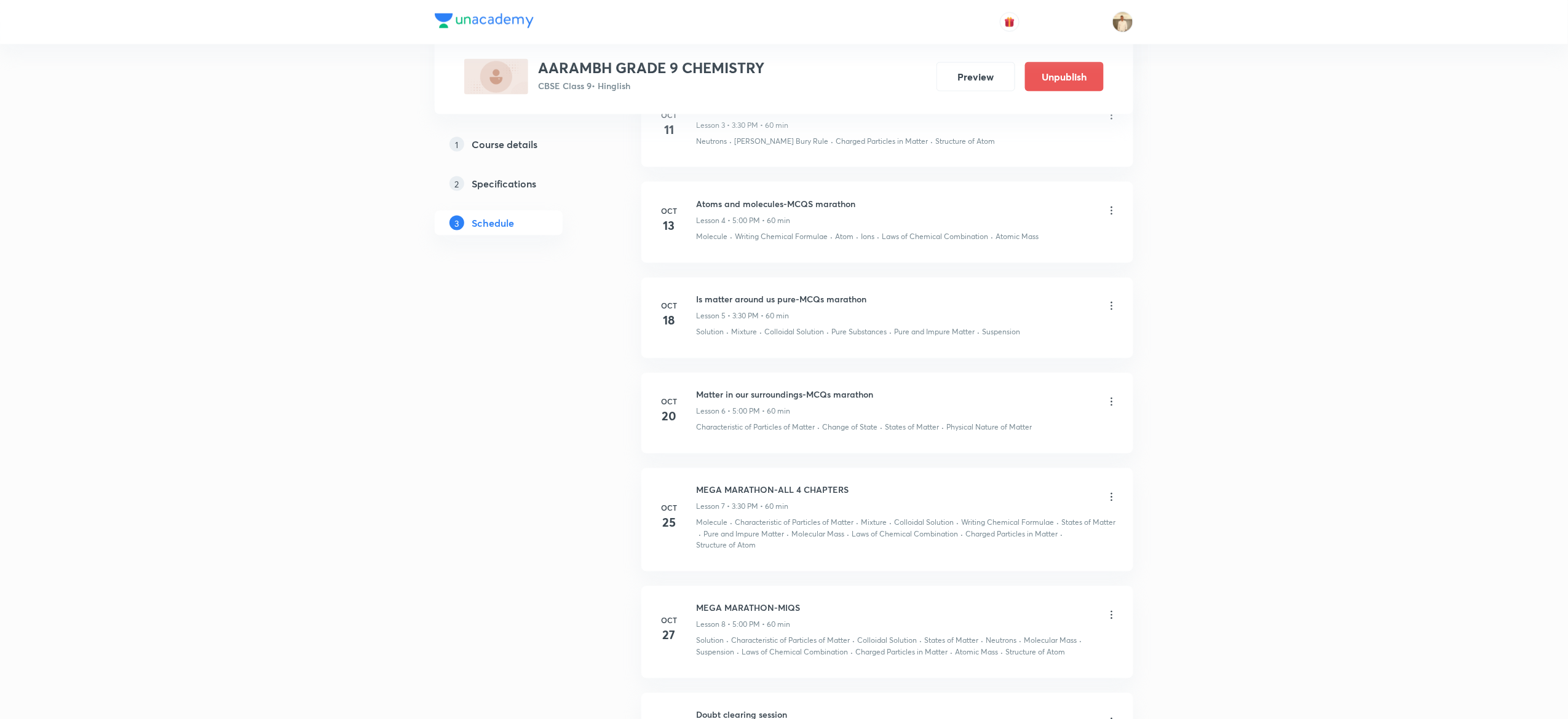
scroll to position [1127, 0]
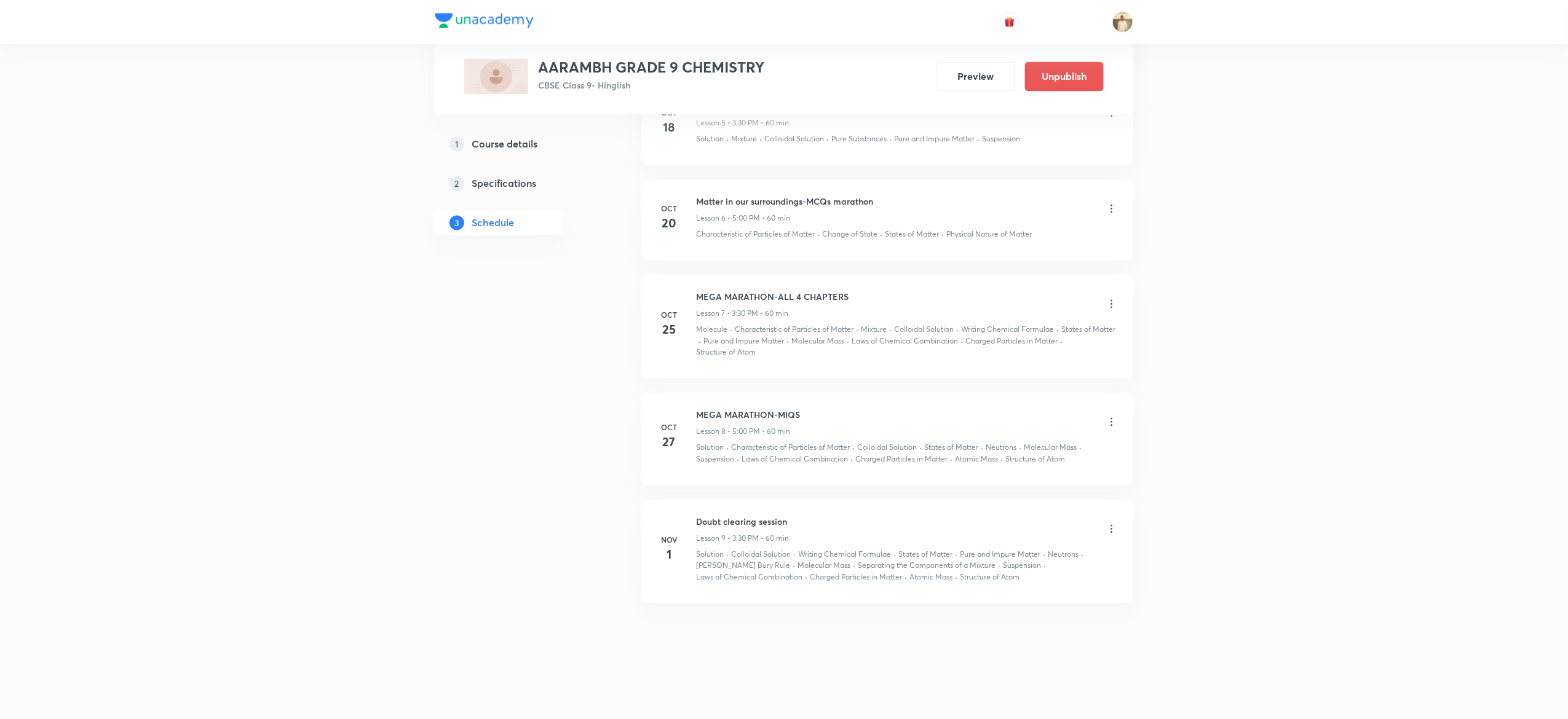
click at [500, 150] on h5 "Course details" at bounding box center [505, 144] width 66 height 14
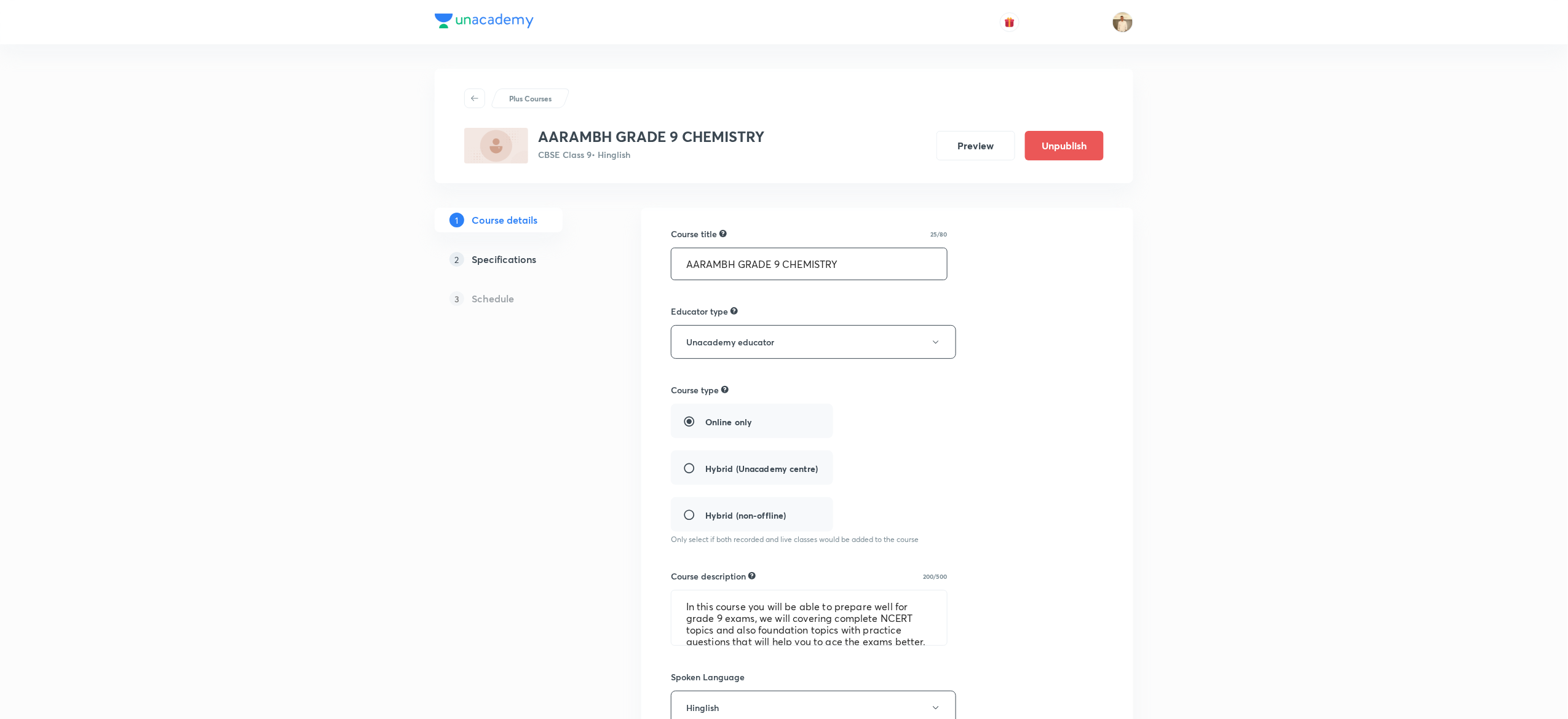
click at [897, 259] on input "AARAMBH GRADE 9 CHEMISTRY" at bounding box center [810, 263] width 275 height 31
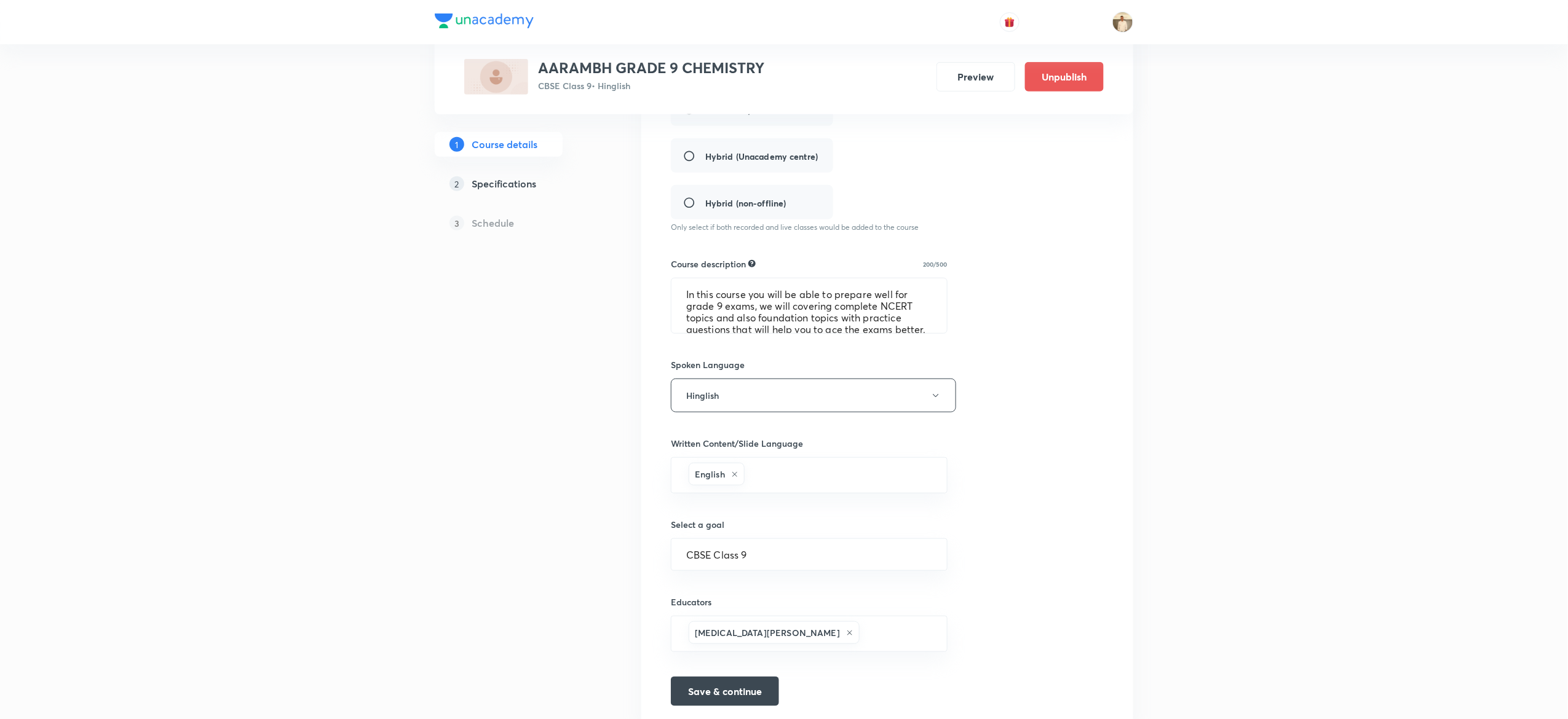
scroll to position [322, 0]
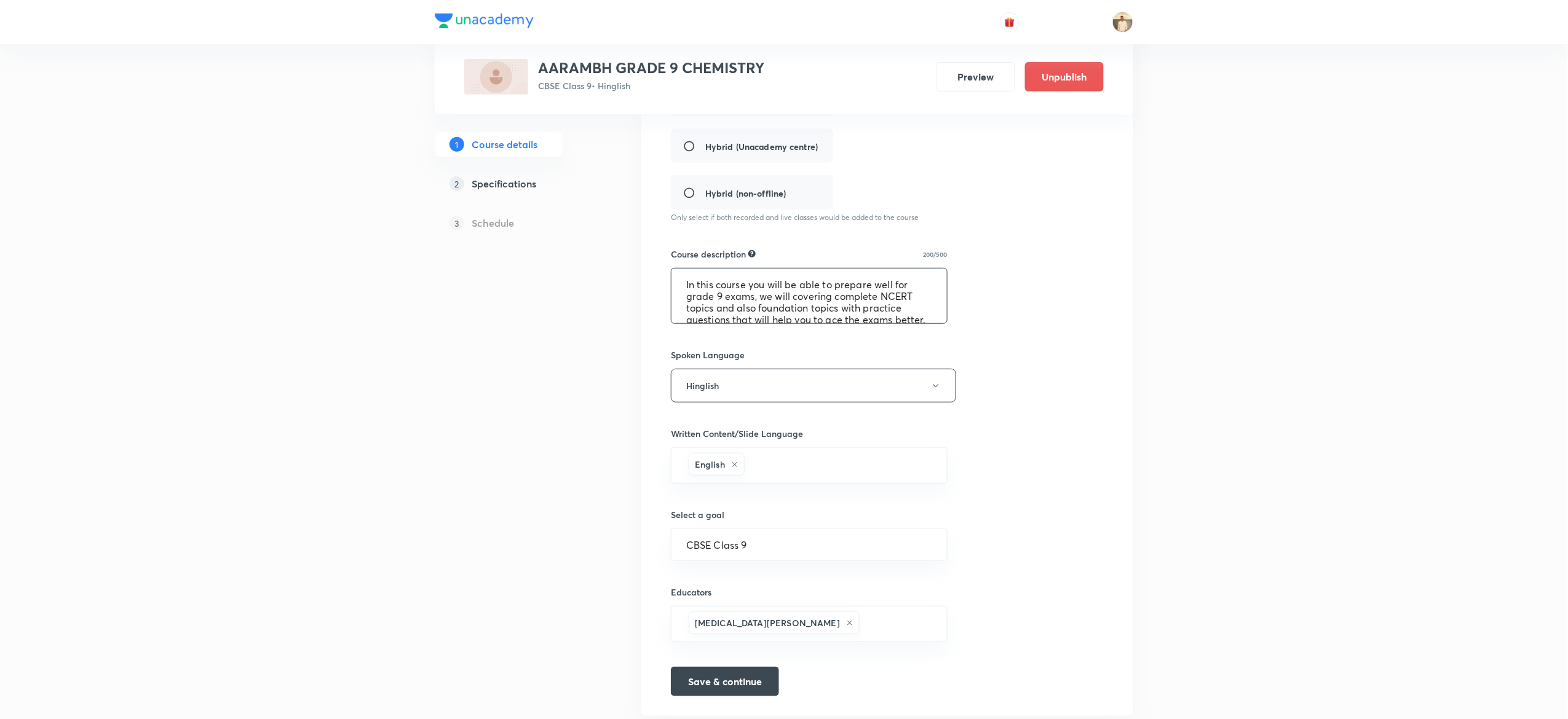
click at [734, 319] on textarea "In this course you will be able to prepare well for grade 9 exams, we will cove…" at bounding box center [810, 296] width 275 height 54
click at [493, 179] on h5 "Specifications" at bounding box center [504, 183] width 65 height 14
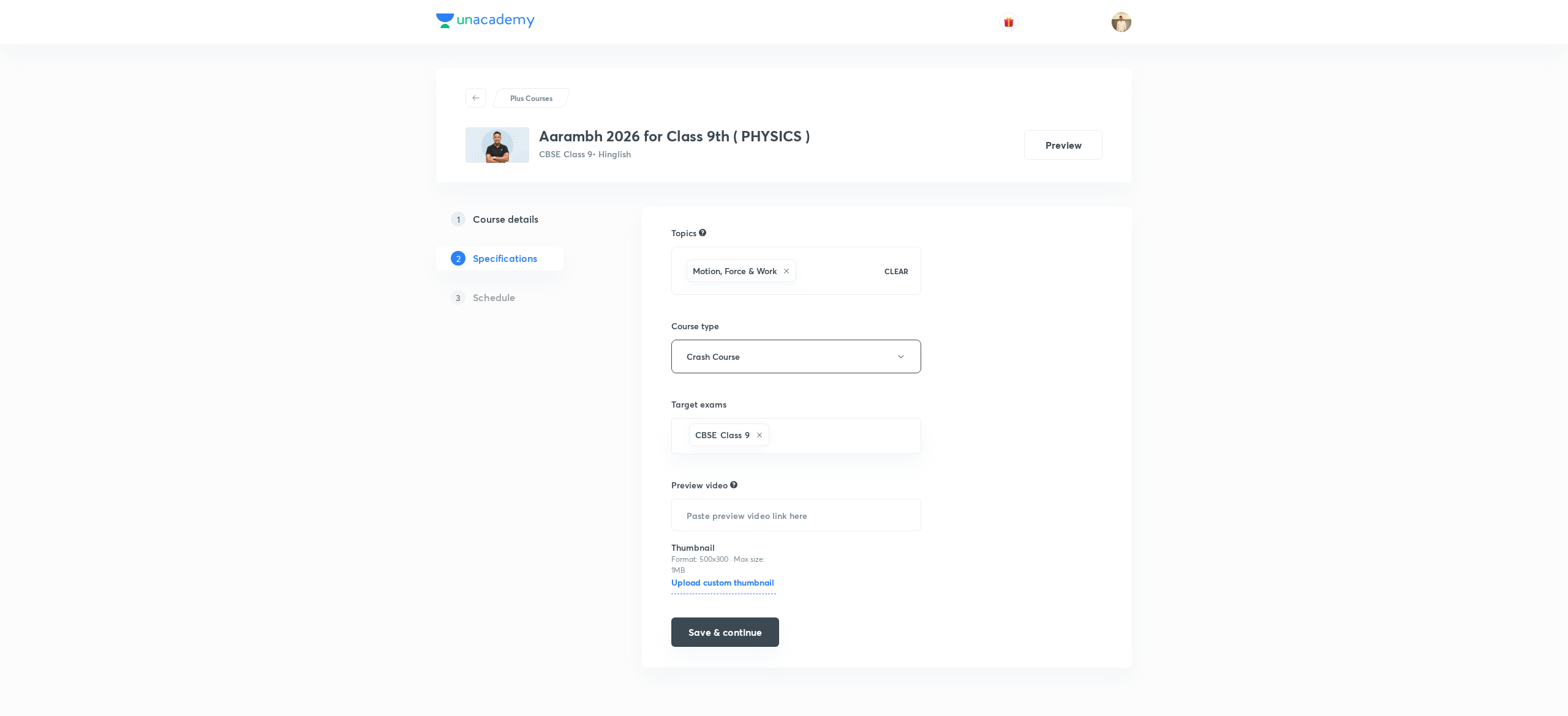
click at [730, 647] on button "Save & continue" at bounding box center [725, 632] width 108 height 30
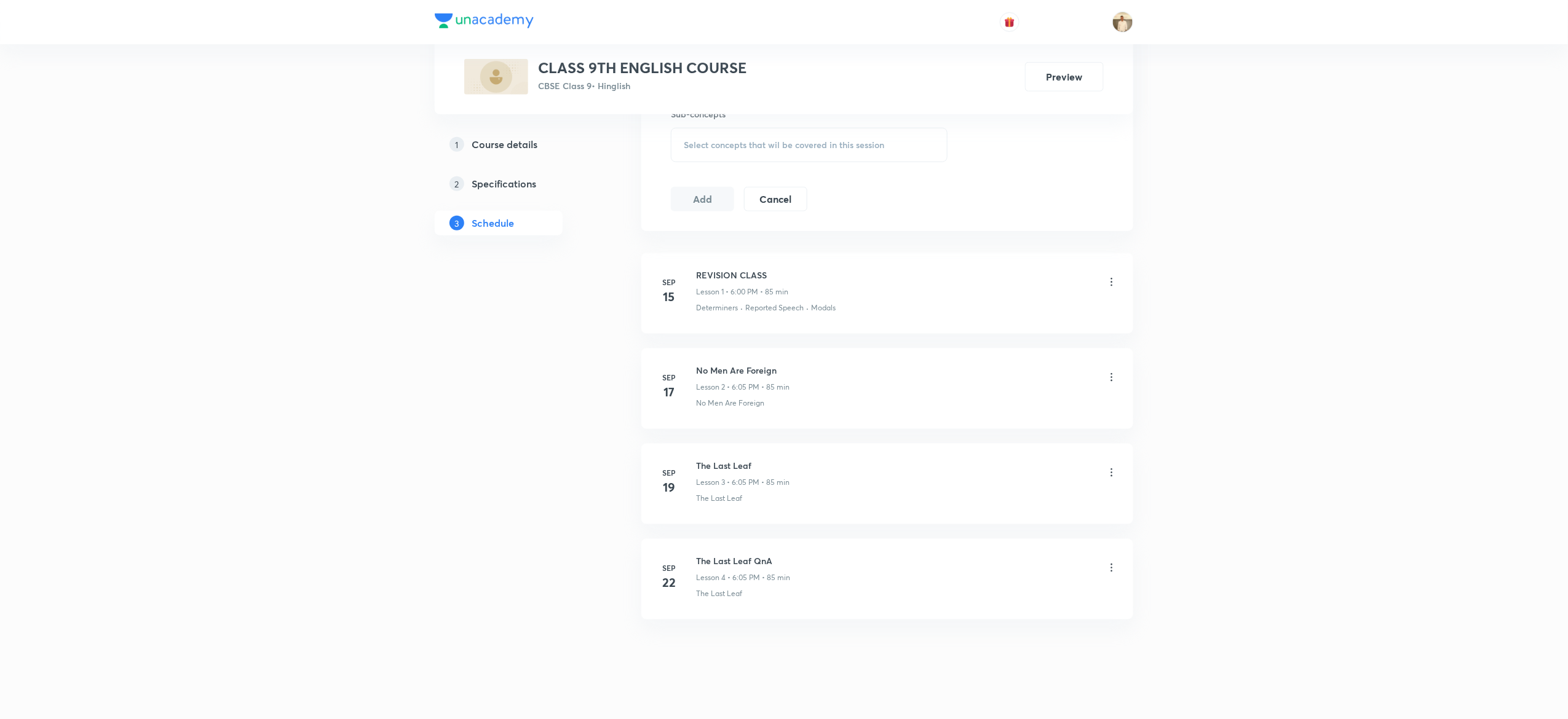
scroll to position [591, 0]
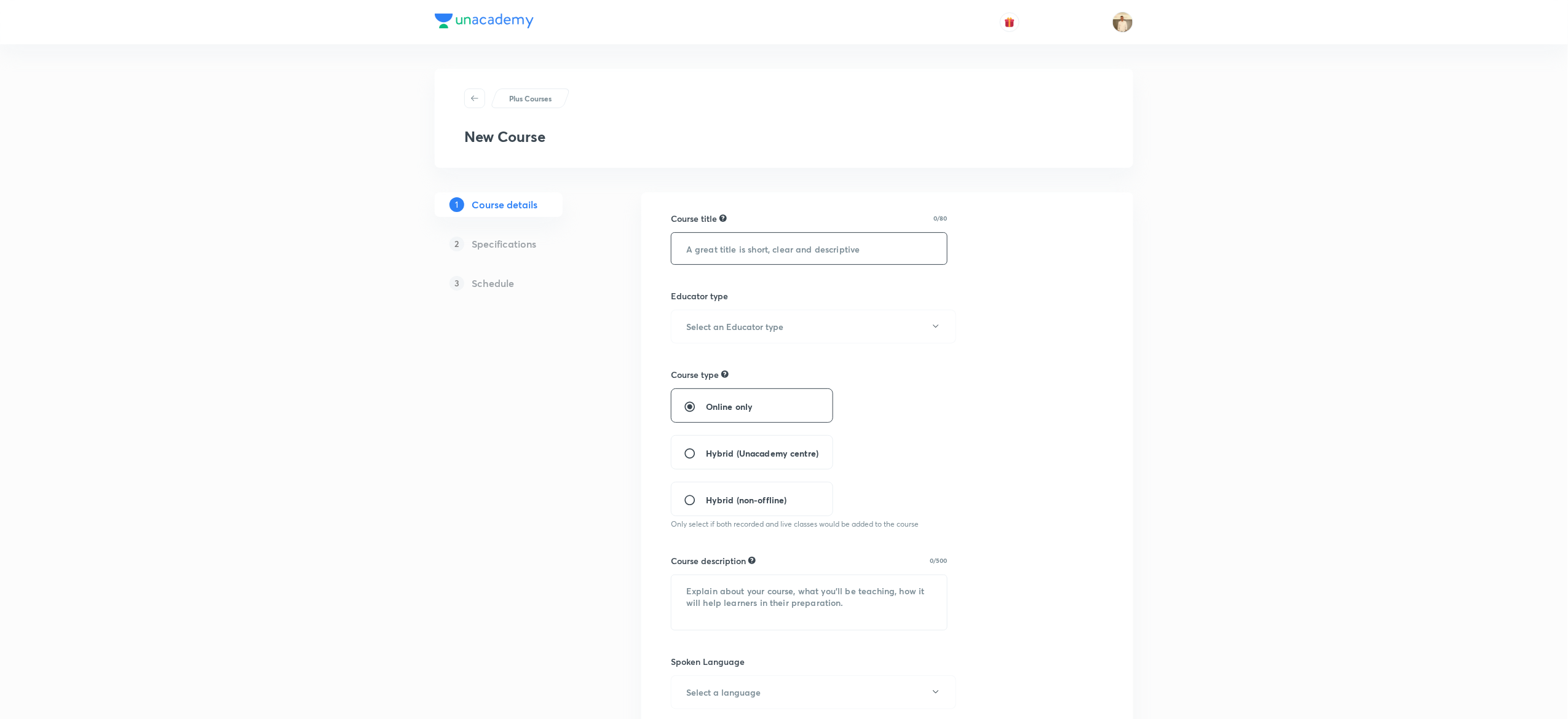
click at [844, 255] on input "text" at bounding box center [810, 248] width 275 height 31
paste input "AARAMBH GRADE 9 CHEMISTRY"
type input "AARAMBH GRADE 9 CHEMISTRY"
click at [815, 340] on button "Select an Educator type" at bounding box center [814, 327] width 285 height 34
click at [746, 365] on span "Unacademy educator" at bounding box center [807, 368] width 269 height 13
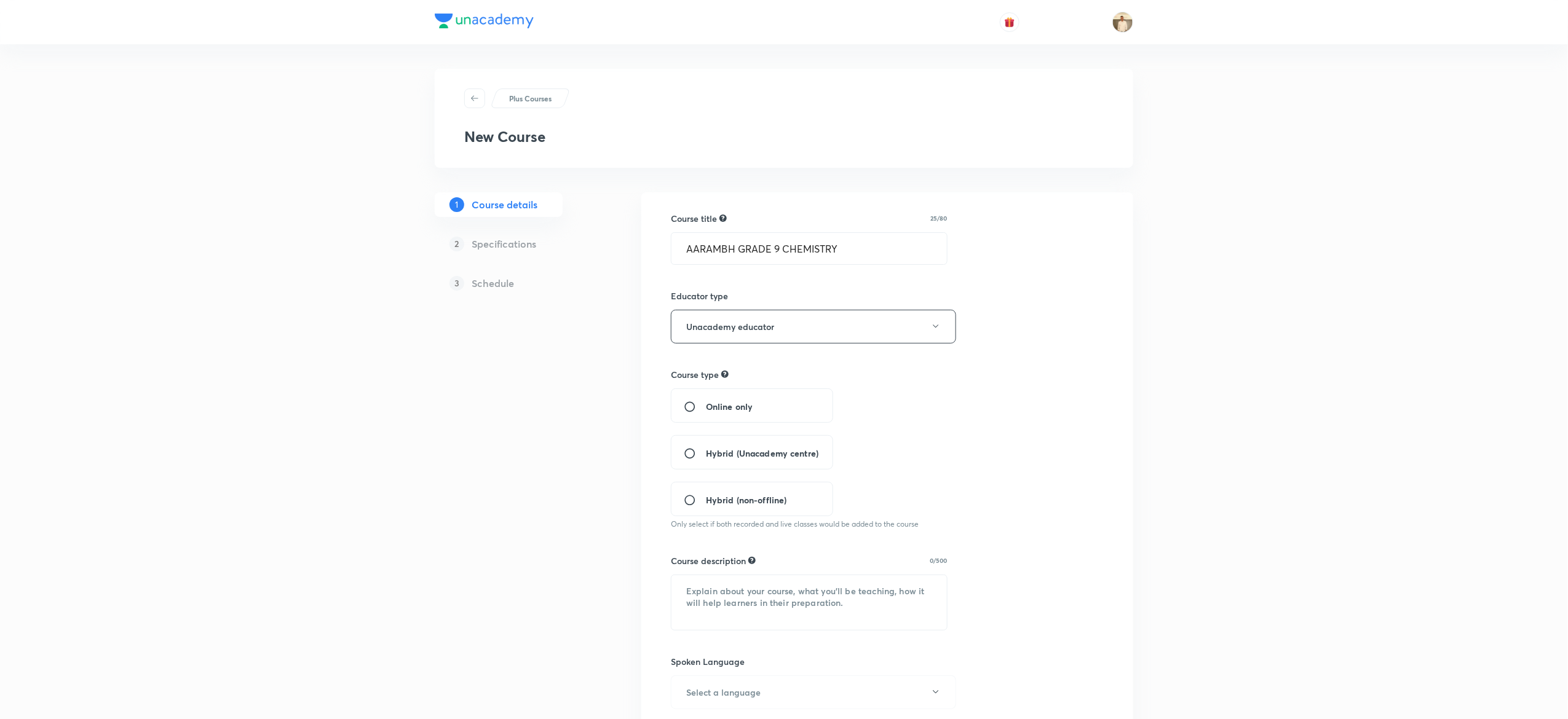
click at [702, 417] on div "Online only" at bounding box center [752, 405] width 163 height 34
click at [703, 402] on input "Online only" at bounding box center [695, 407] width 22 height 12
radio input "true"
click at [828, 607] on textarea at bounding box center [810, 603] width 275 height 54
paste textarea "In this course you will be able to prepare well for grade 9 exams, we will cove…"
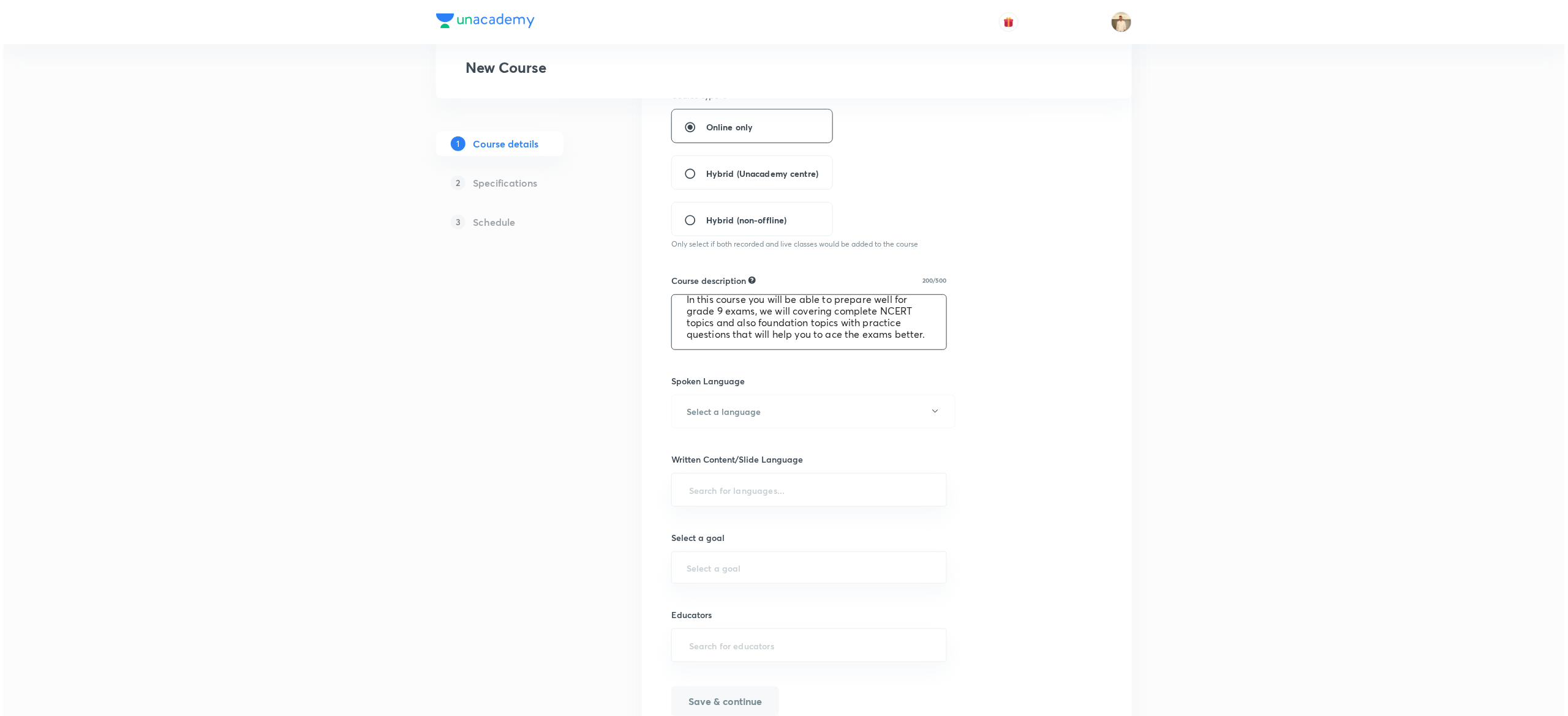
scroll to position [279, 0]
type textarea "In this course you will be able to prepare well for grade 9 exams, we will cove…"
click at [816, 414] on button "Select a language" at bounding box center [810, 411] width 284 height 33
click at [697, 582] on span "Hinglish" at bounding box center [804, 587] width 268 height 13
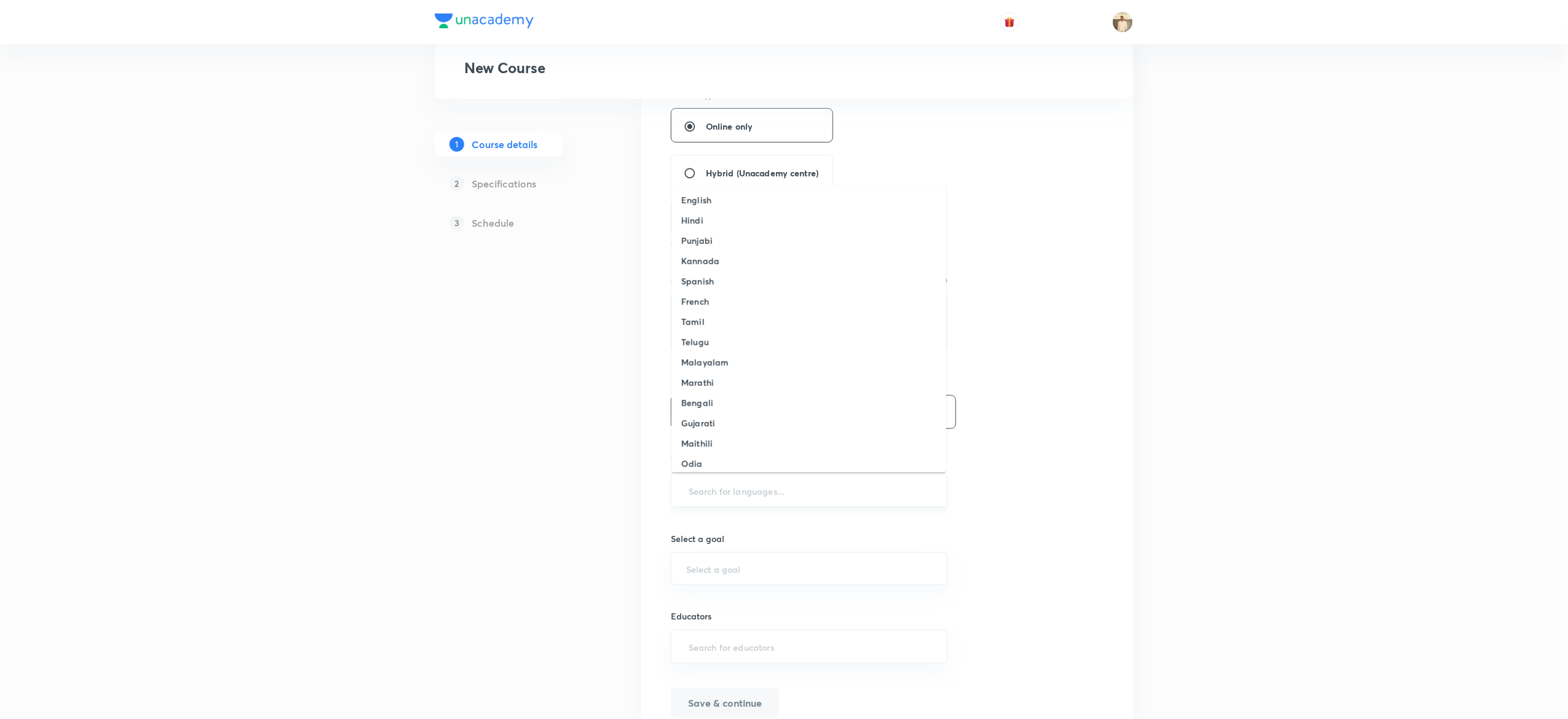
click at [847, 488] on input "text" at bounding box center [809, 491] width 246 height 22
click at [756, 199] on li "English" at bounding box center [809, 199] width 275 height 20
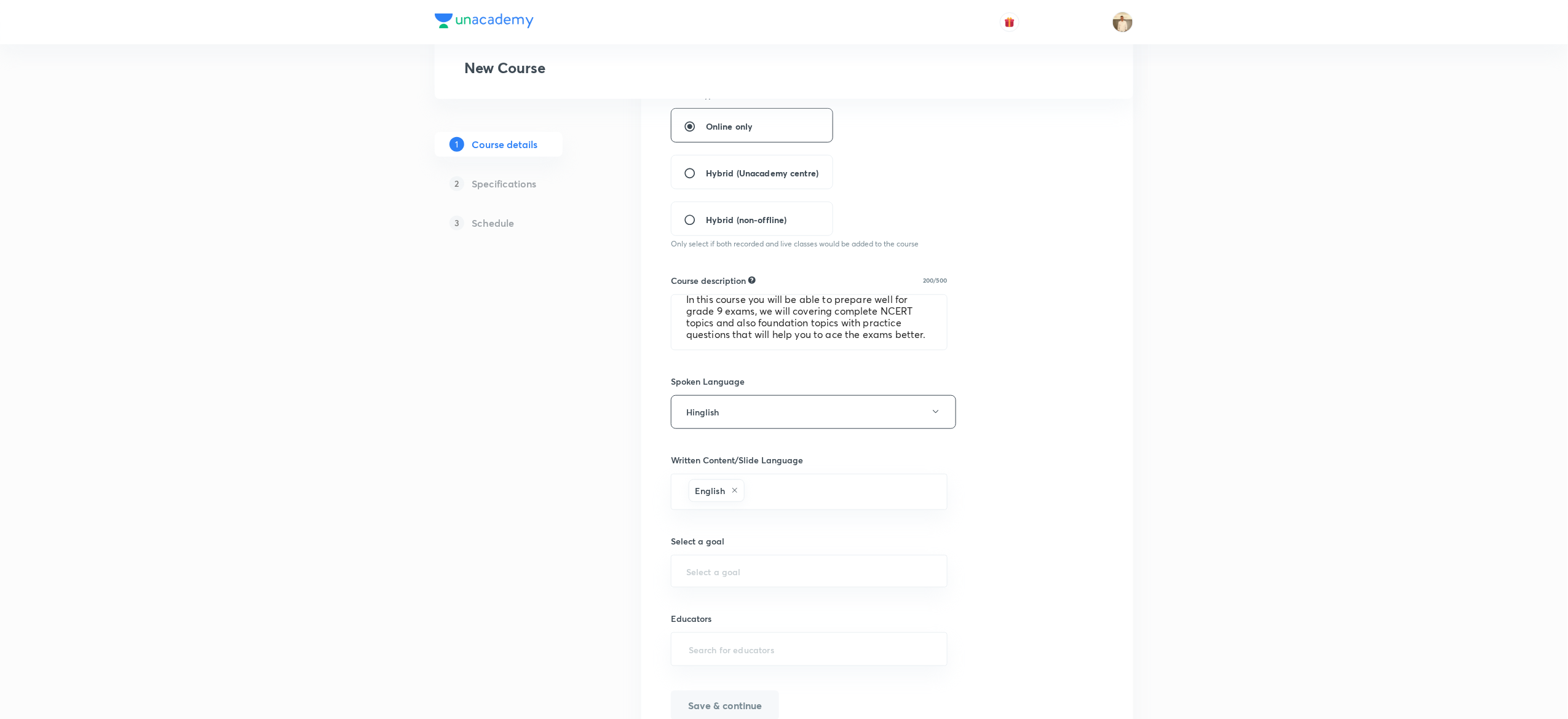
scroll to position [343, 0]
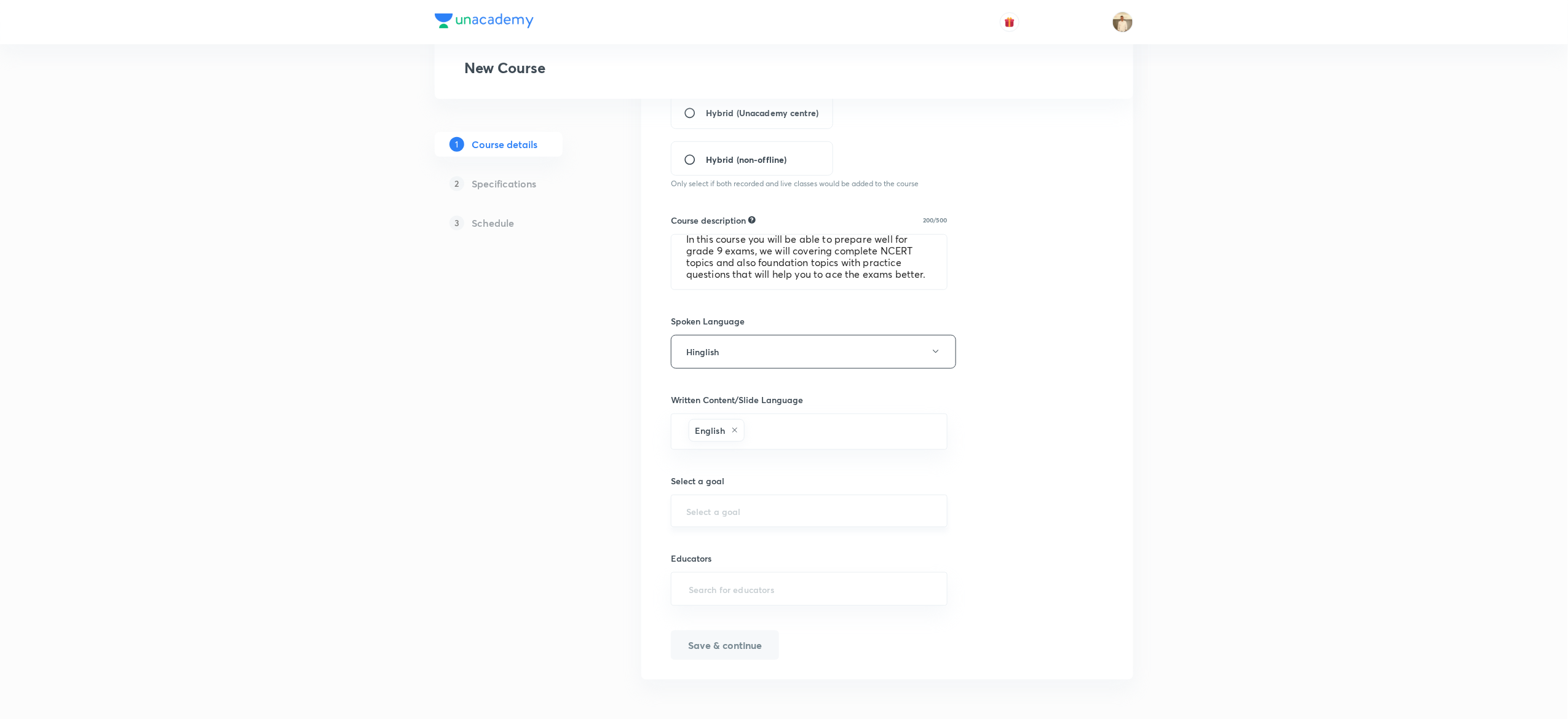
click at [806, 503] on div "​" at bounding box center [810, 511] width 277 height 33
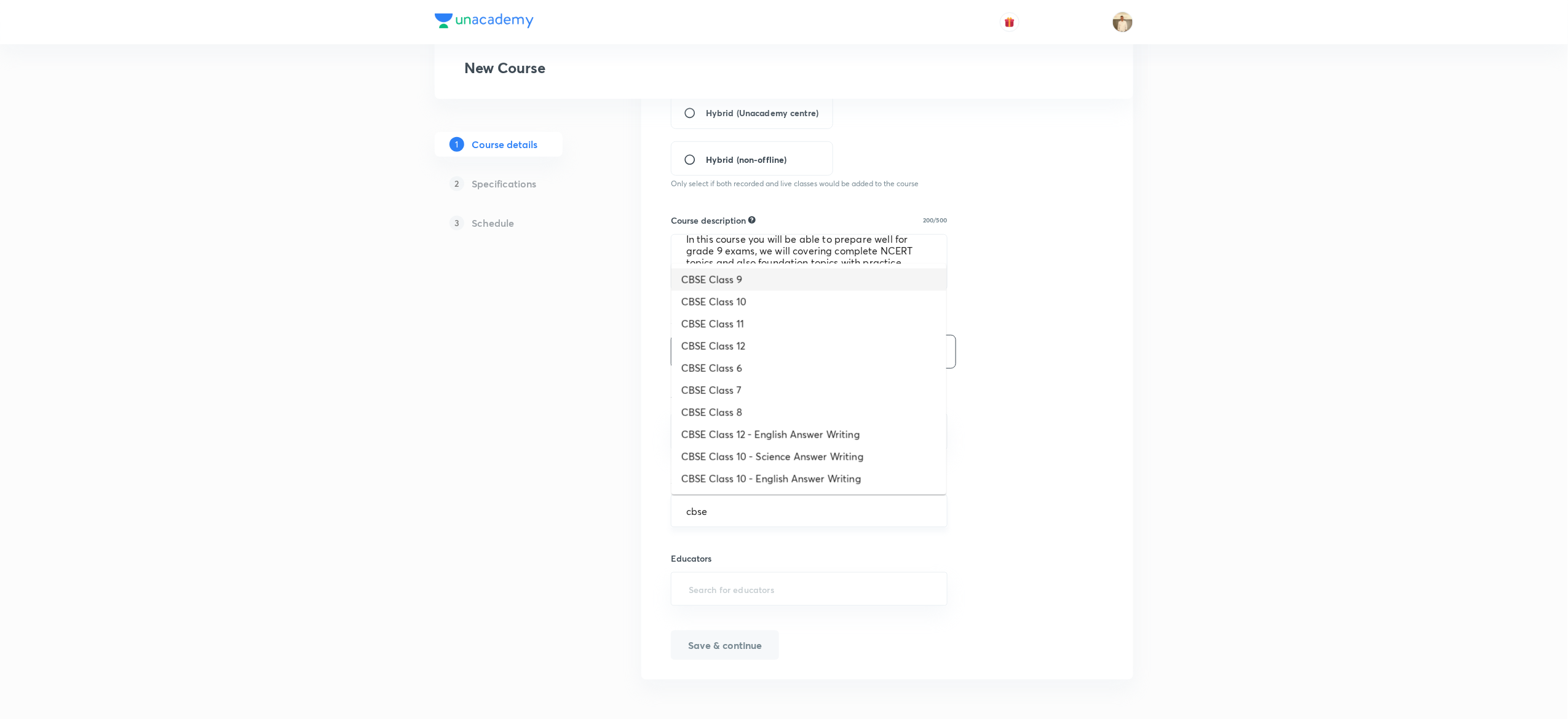
type input "CBSE Class 9"
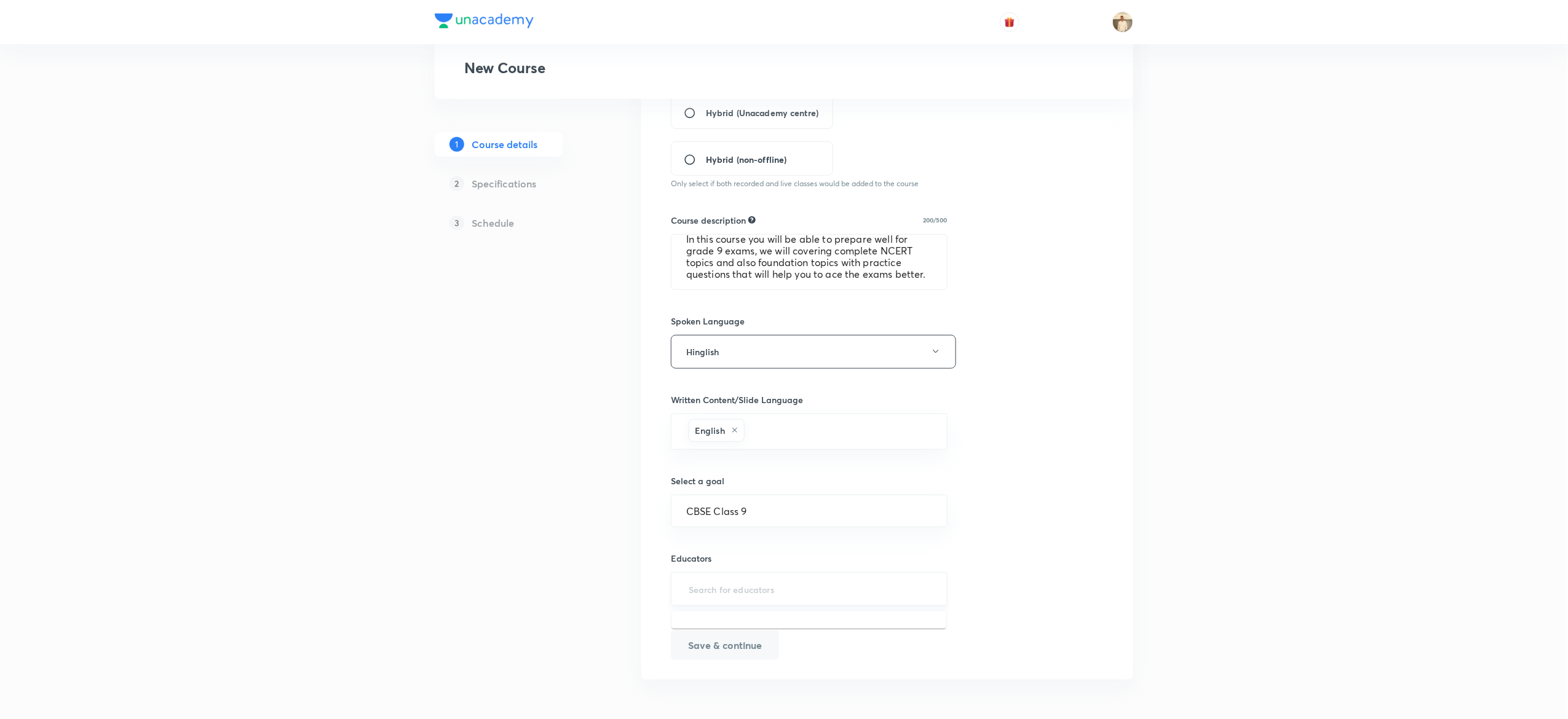
click at [754, 584] on input "text" at bounding box center [809, 589] width 246 height 22
click at [733, 592] on input "text" at bounding box center [809, 589] width 246 height 22
paste input "nikitasahu597"
type input "nikitasahu597"
click at [842, 627] on li "[MEDICAL_DATA][PERSON_NAME](nikitasahu597)" at bounding box center [809, 632] width 275 height 30
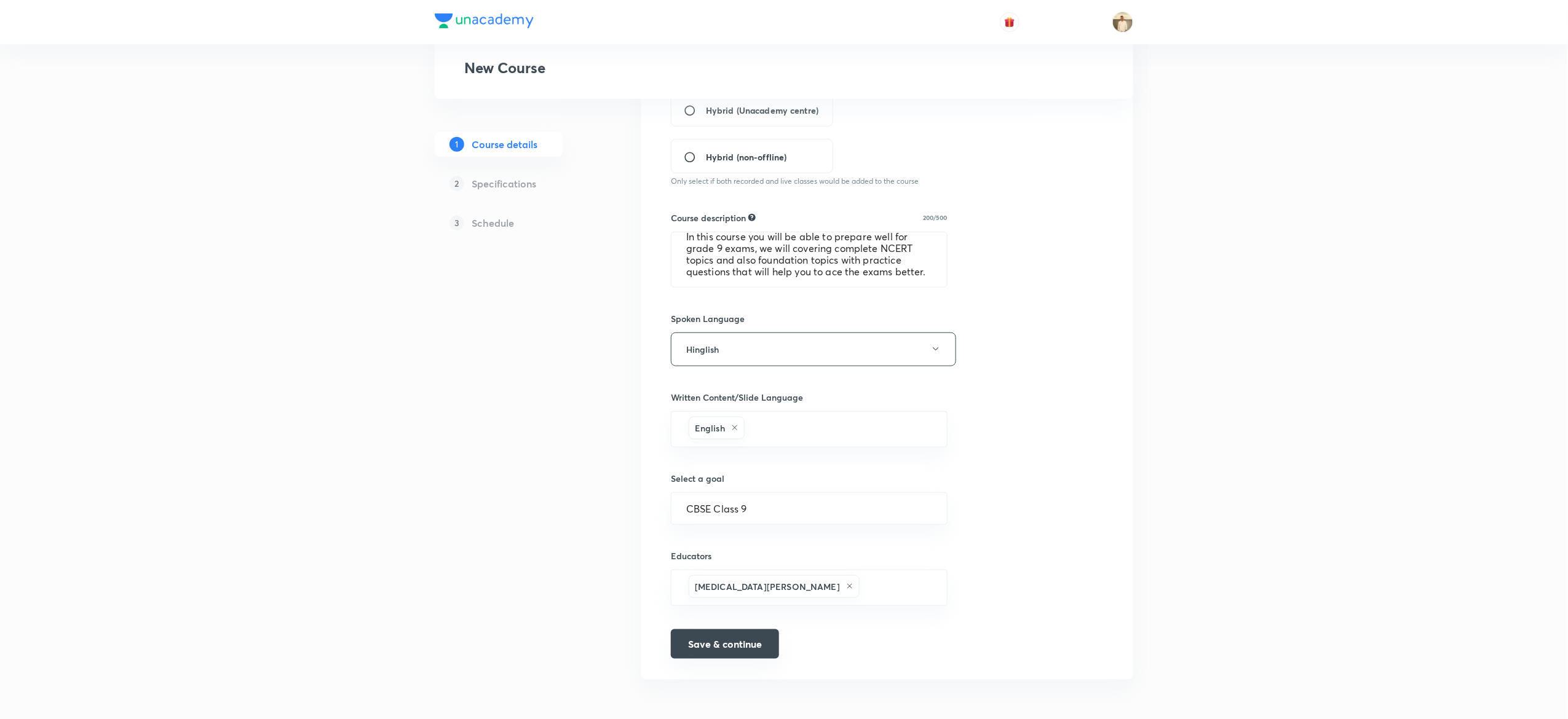
click at [725, 637] on button "Save & continue" at bounding box center [725, 644] width 108 height 30
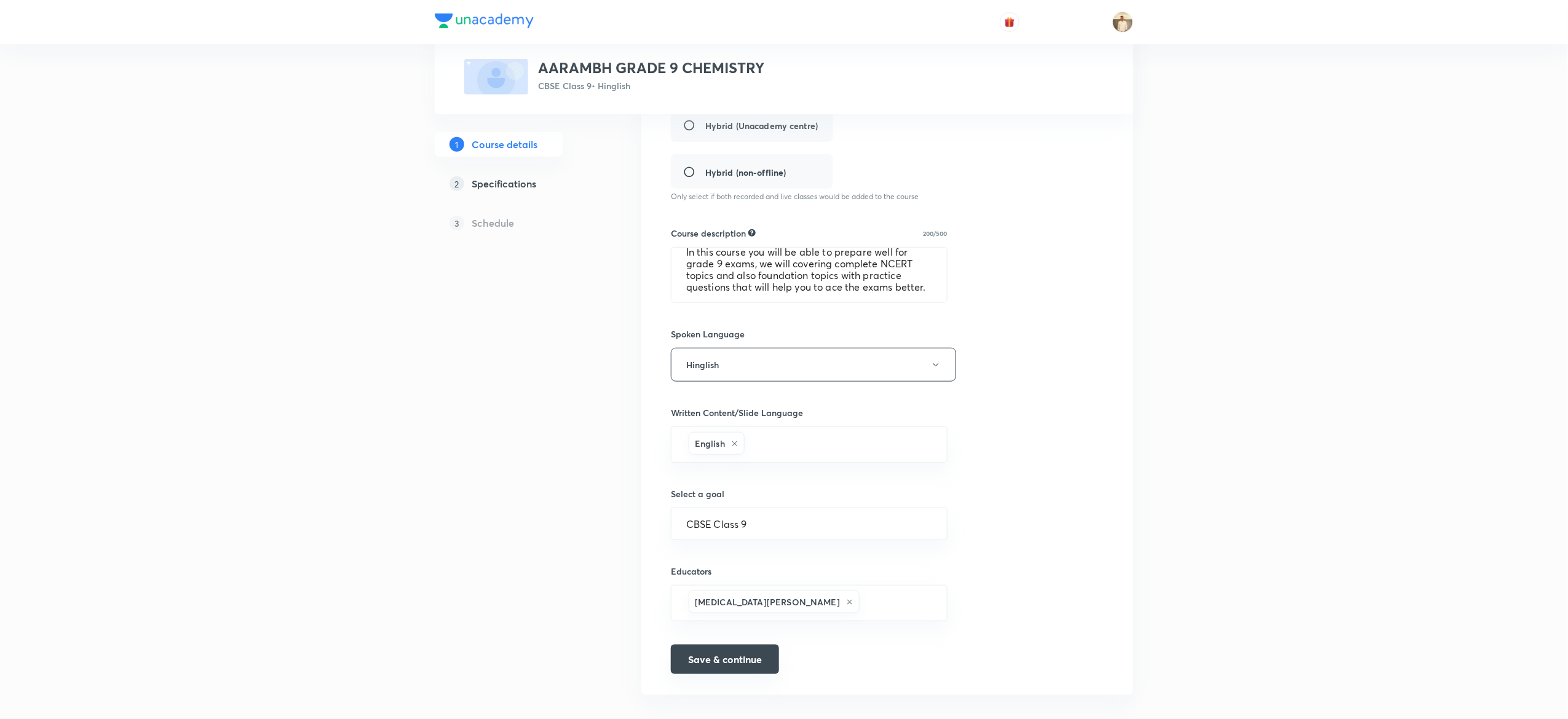
scroll to position [359, 0]
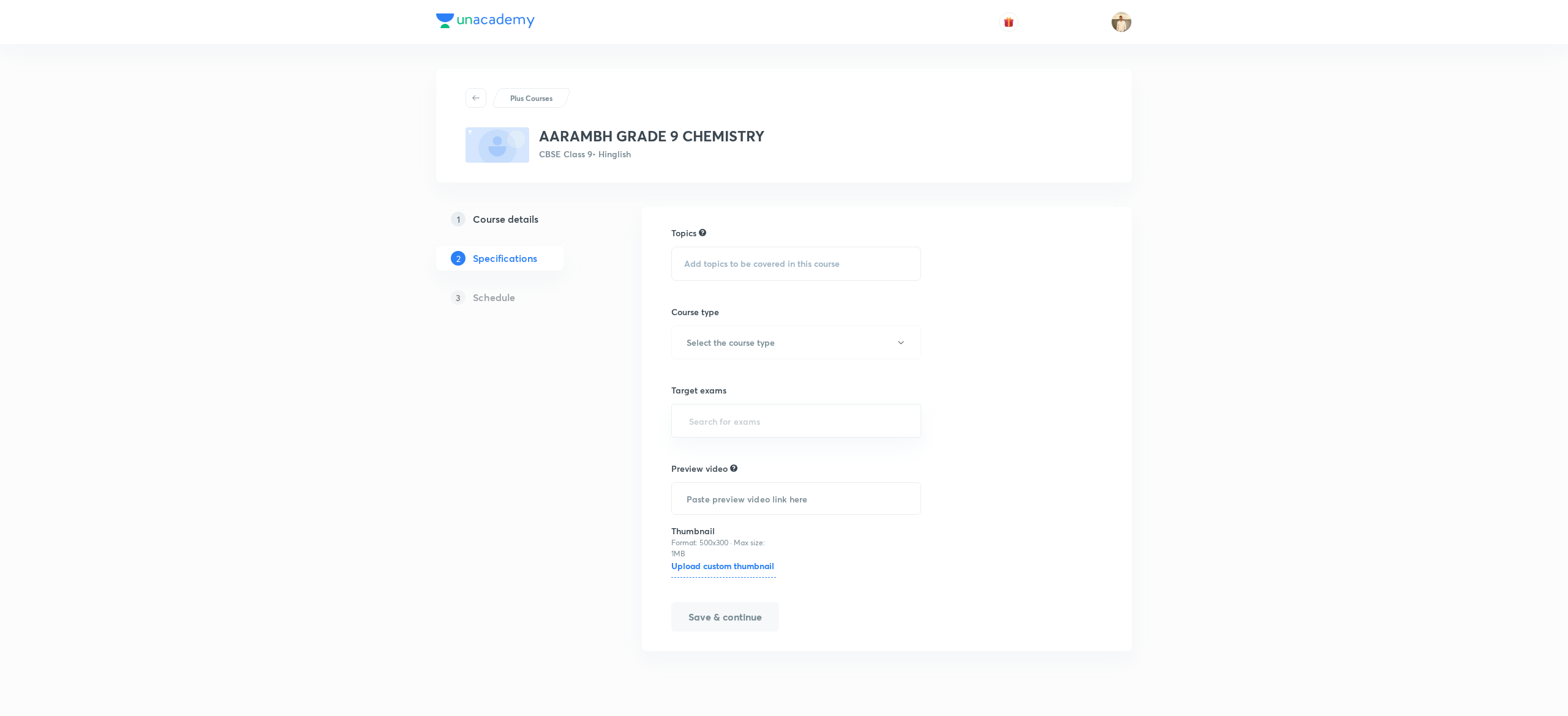
click at [804, 263] on span "Add topics to be covered in this course" at bounding box center [762, 264] width 156 height 10
type input "chem"
click at [703, 360] on span "Matter - Nature & Behaviour" at bounding box center [754, 360] width 112 height 12
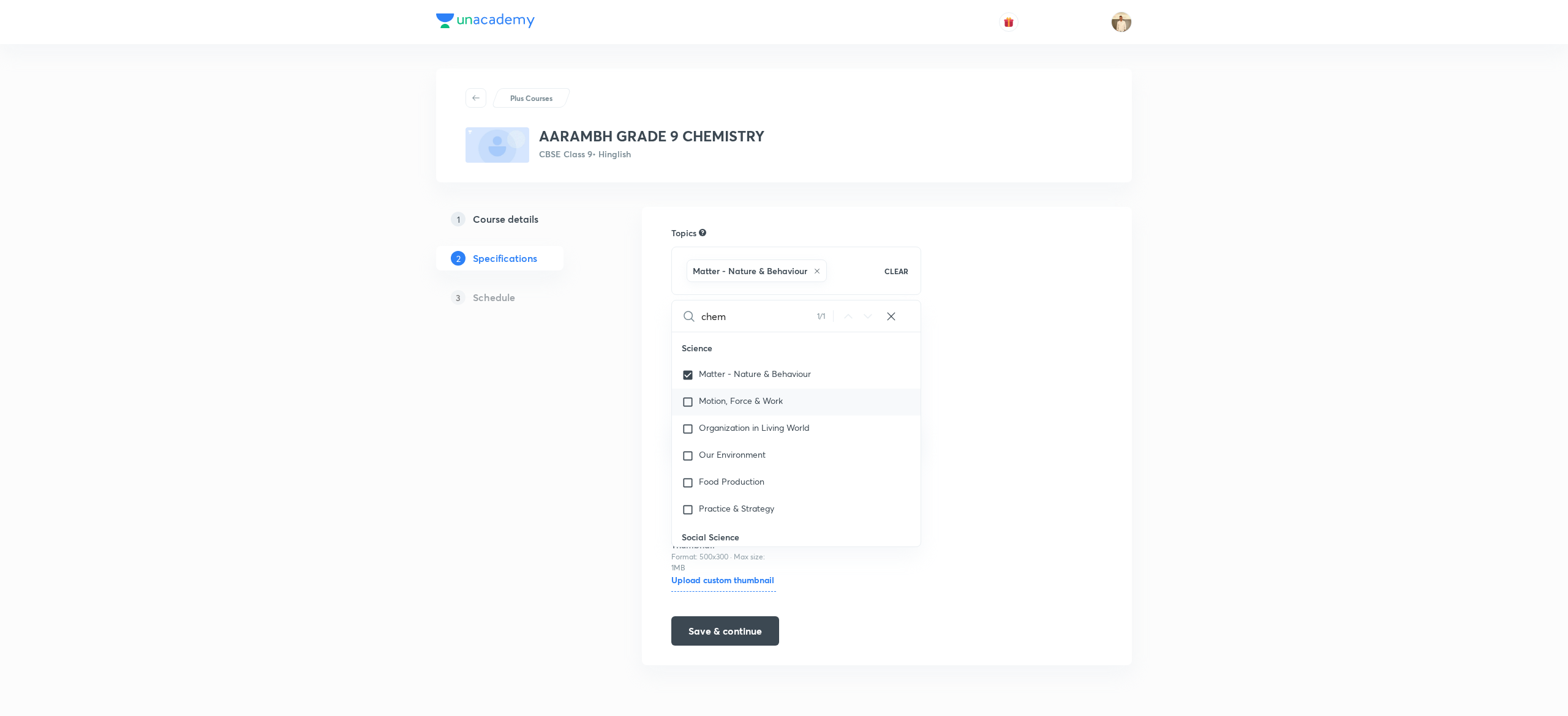
click at [722, 409] on div "Motion, Force & Work" at bounding box center [796, 403] width 249 height 27
checkbox input "true"
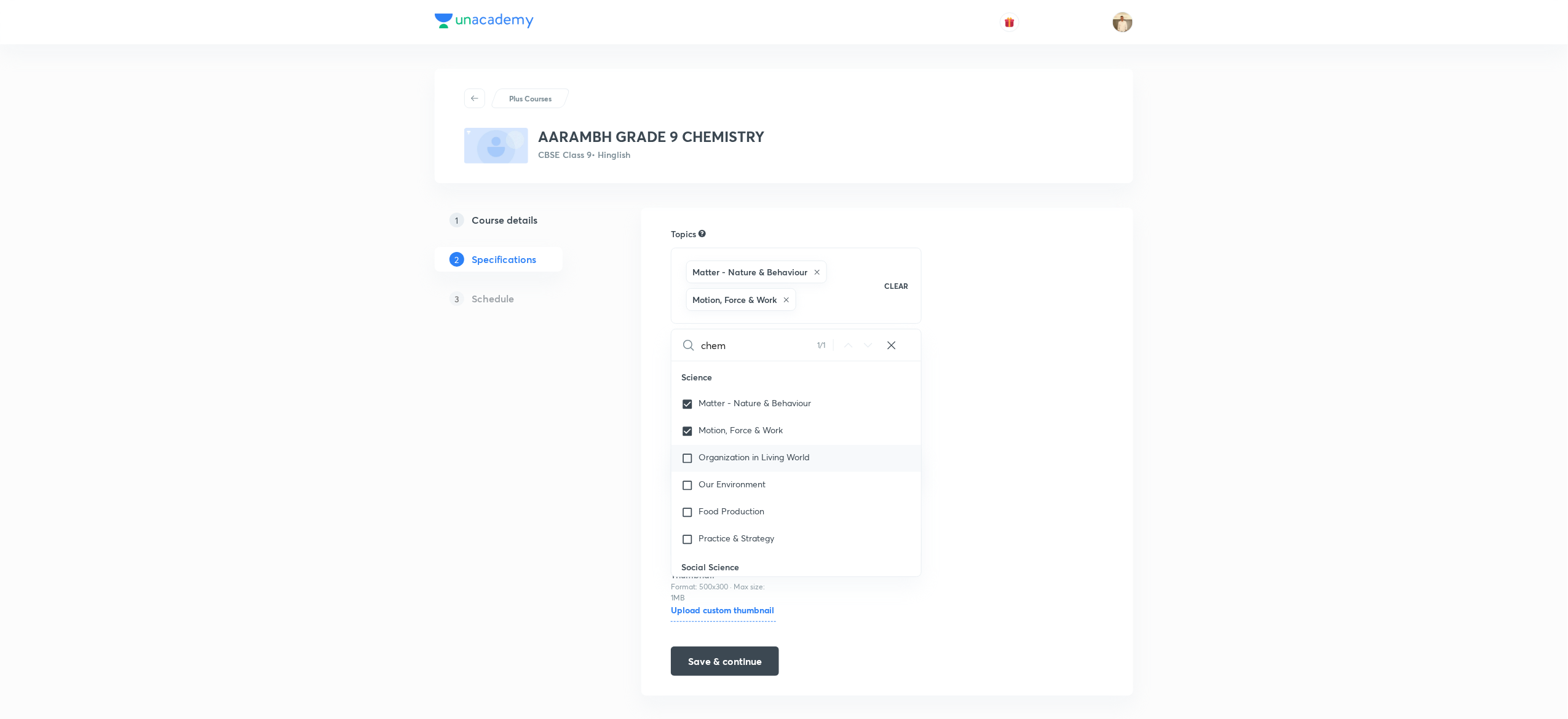
click at [785, 459] on span "Organization in Living World" at bounding box center [754, 457] width 111 height 12
checkbox input "true"
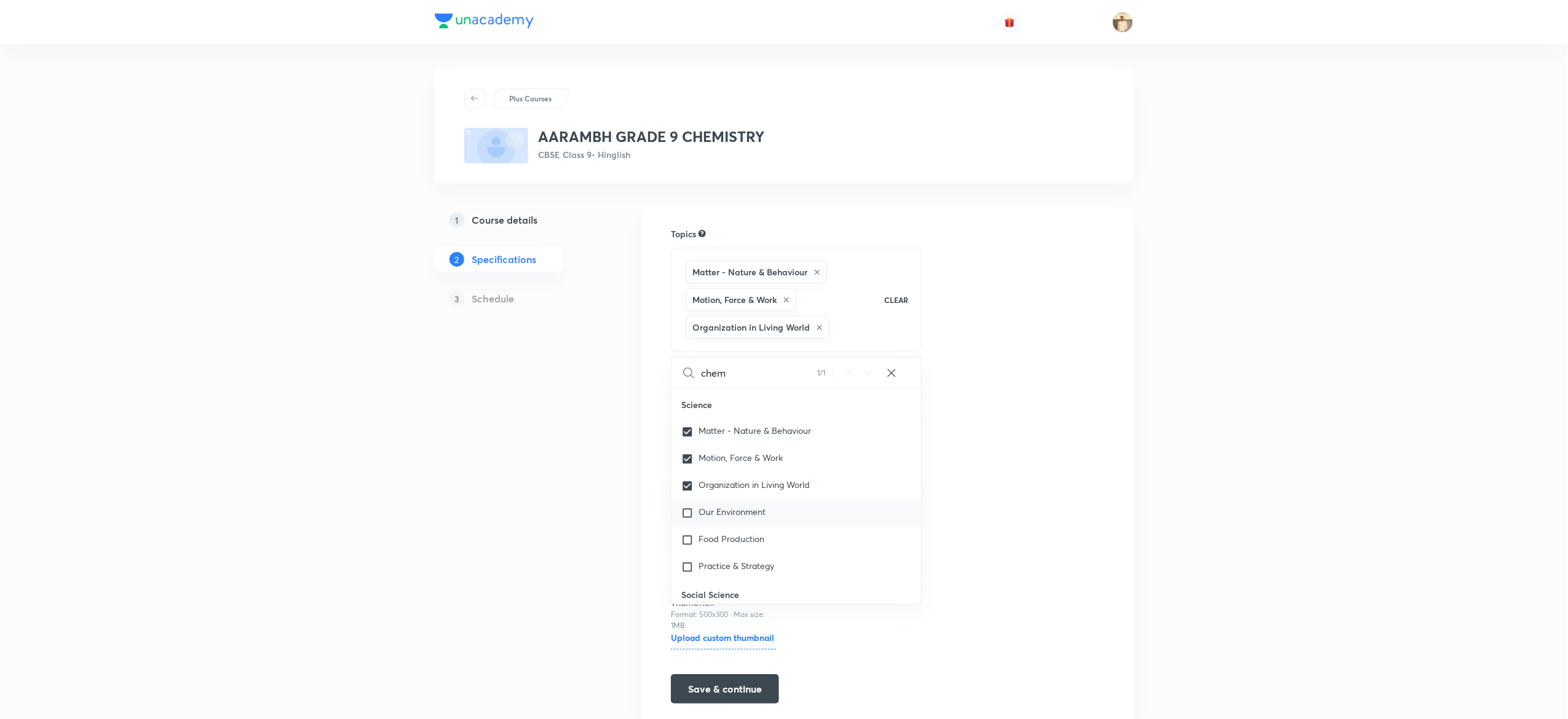
click at [734, 521] on div "Our Environment" at bounding box center [797, 513] width 250 height 27
checkbox input "true"
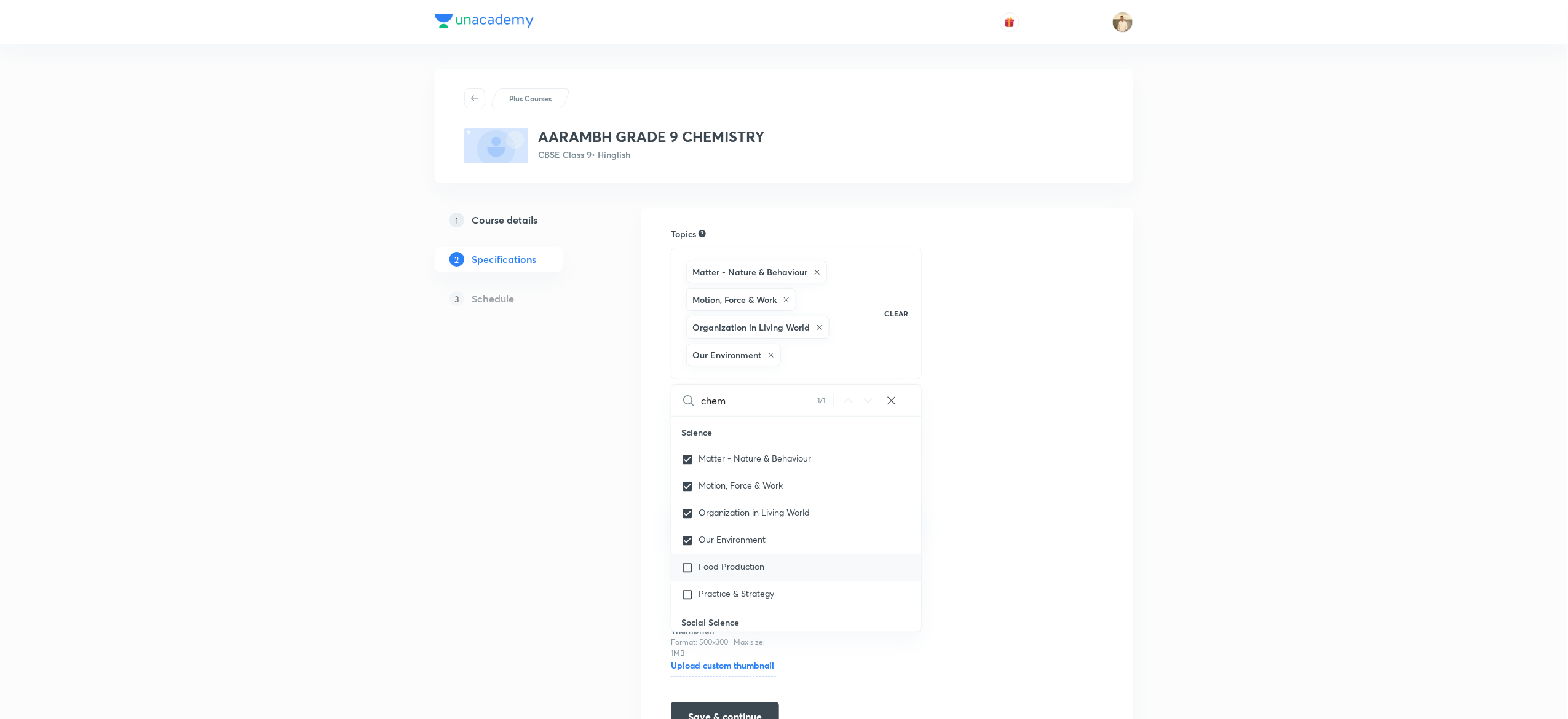
click at [732, 568] on span "Food Production" at bounding box center [731, 566] width 66 height 12
checkbox input "true"
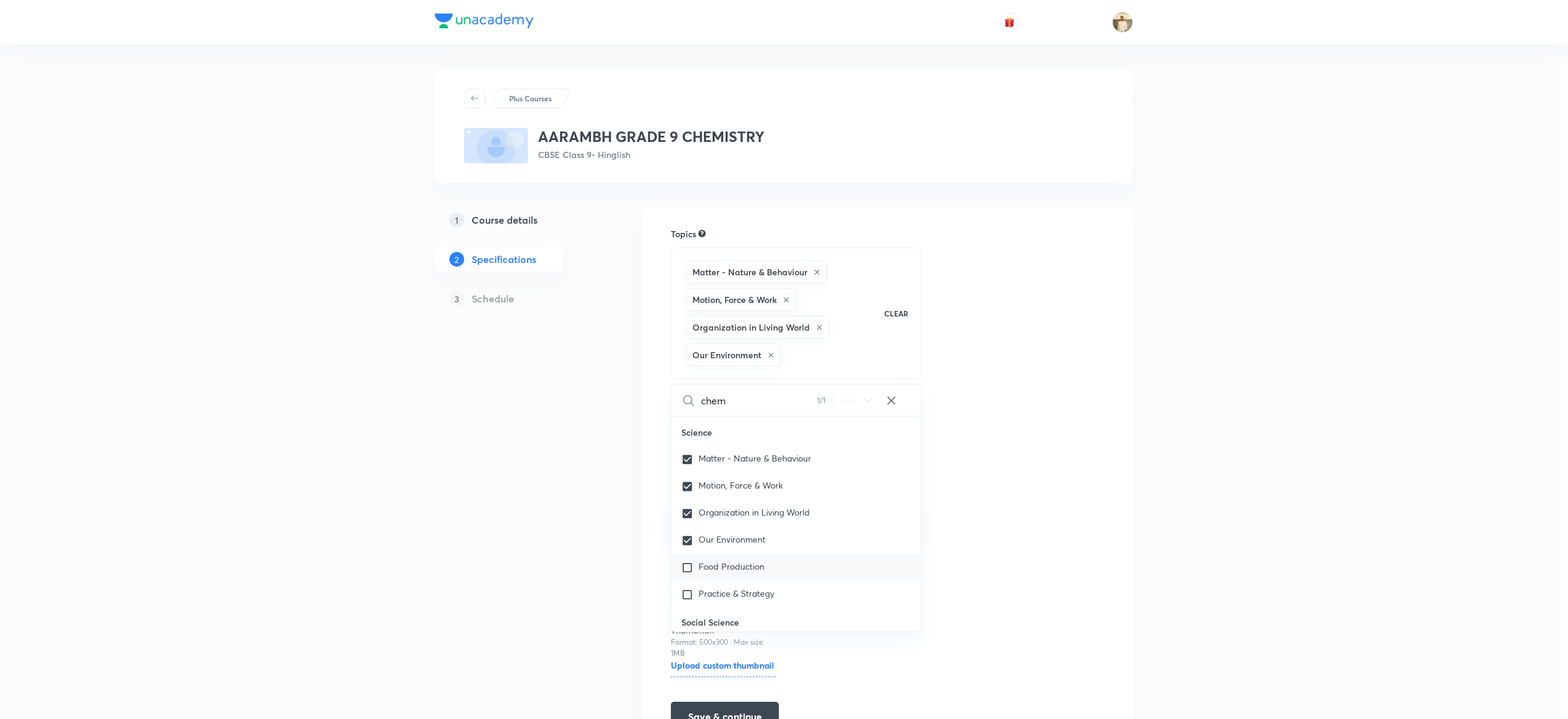
checkbox input "true"
click at [1088, 494] on div "Topics Matter - Nature & Behaviour Motion, Force & Work Organization in Living …" at bounding box center [887, 493] width 433 height 532
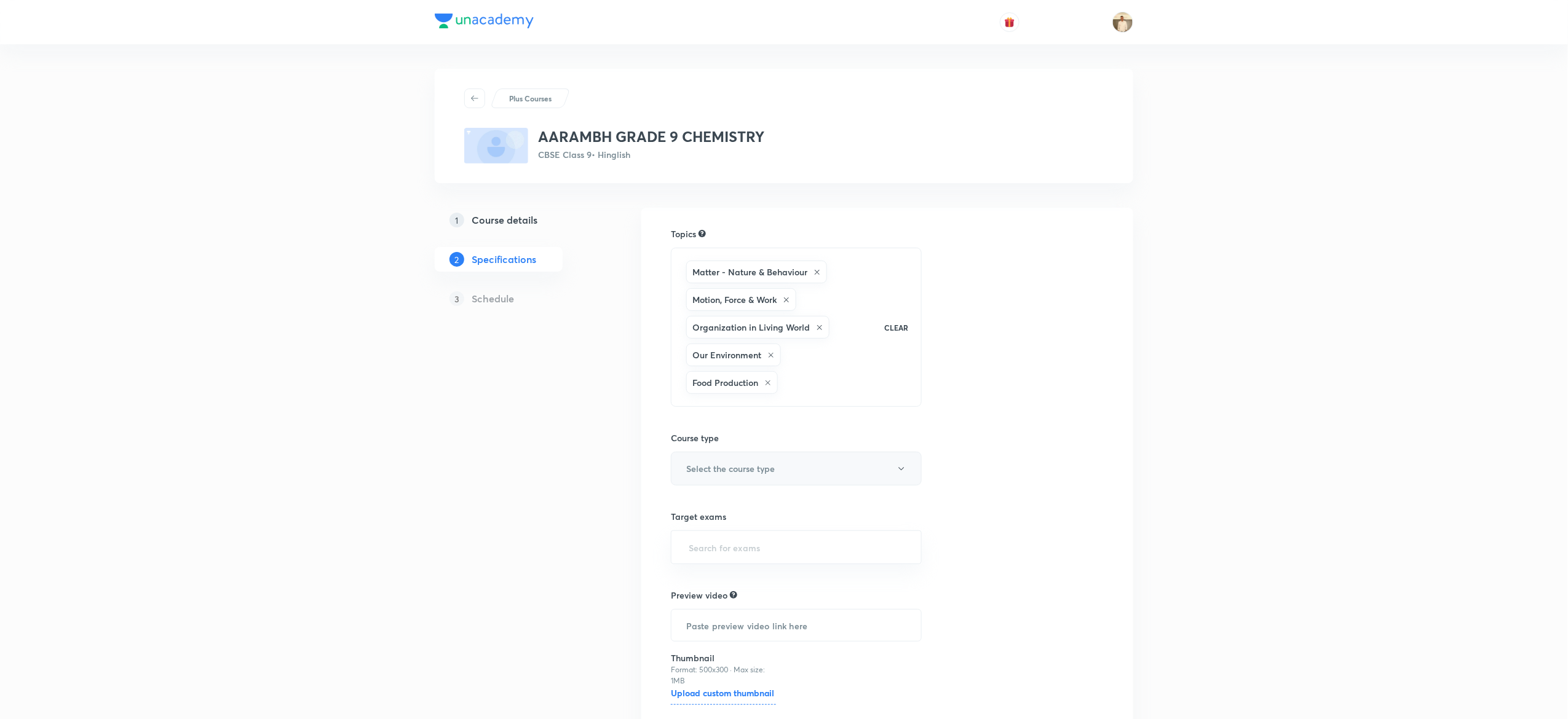
click at [800, 484] on button "Select the course type" at bounding box center [796, 468] width 251 height 34
click at [691, 530] on span "Theory Course" at bounding box center [807, 535] width 269 height 13
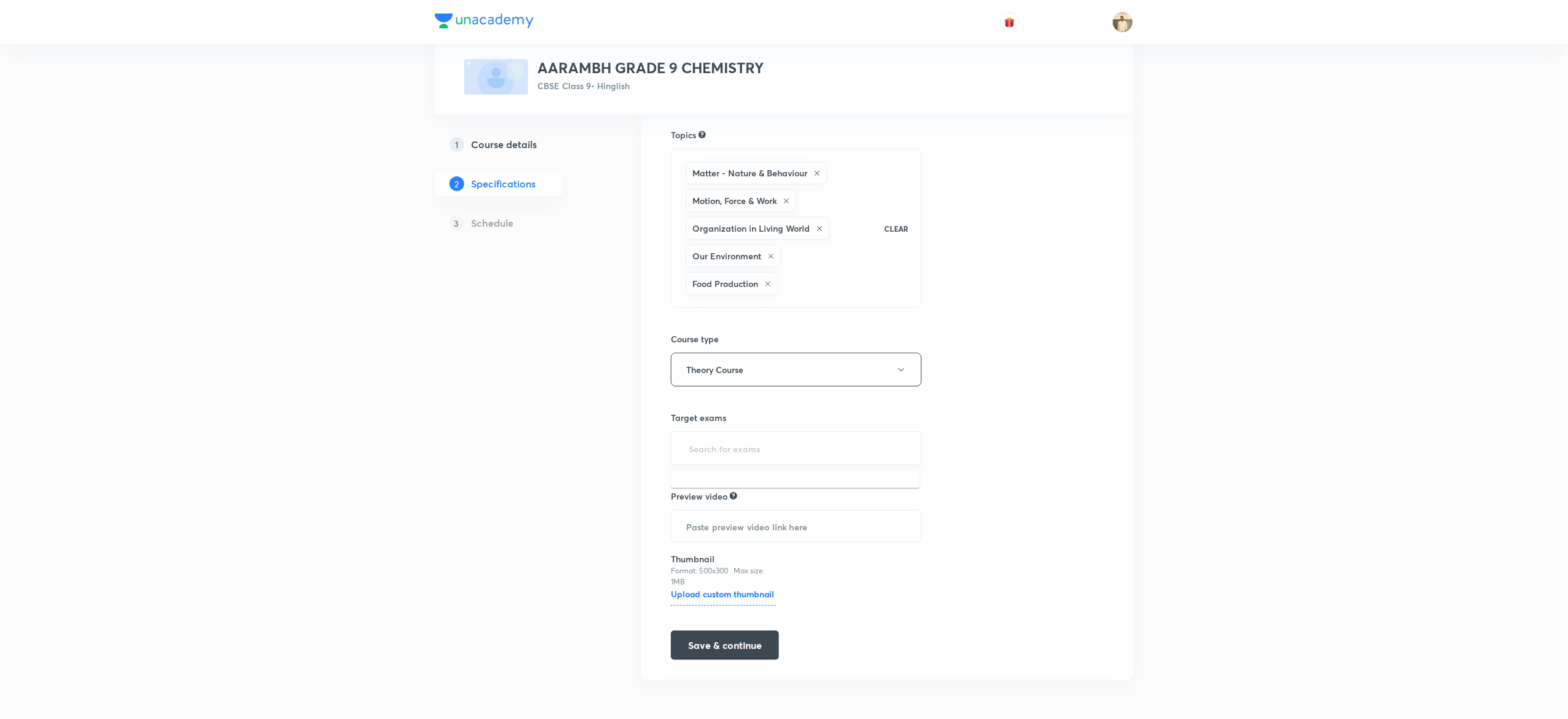
click at [798, 454] on input "text" at bounding box center [796, 448] width 220 height 22
type input "cbse"
click at [738, 637] on button "Save & continue" at bounding box center [725, 644] width 108 height 30
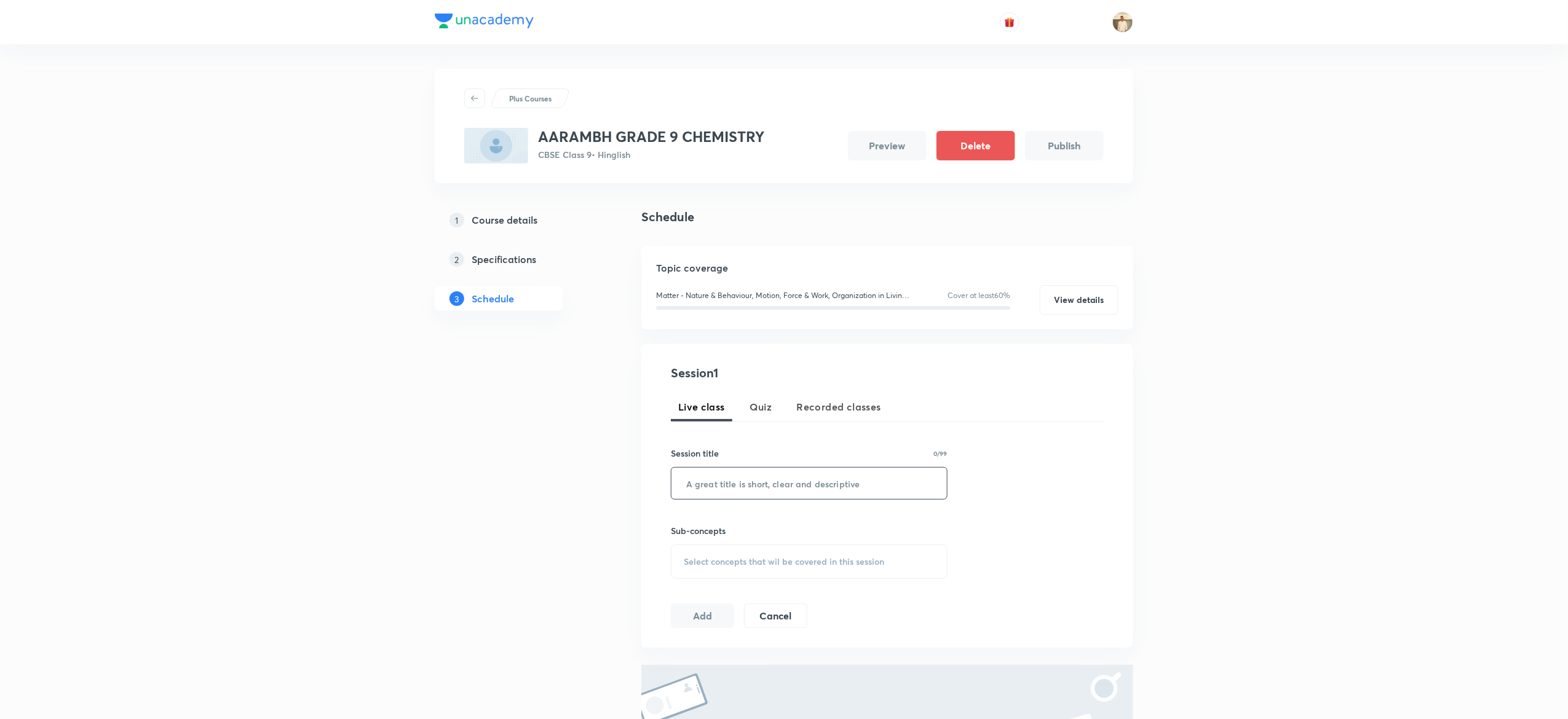
click at [774, 475] on input "text" at bounding box center [810, 483] width 275 height 31
paste input "Structure of atom-1 shot"
type input "Structure of atom-1 shot"
click at [783, 560] on span "Select concepts that wil be covered in this session" at bounding box center [784, 562] width 200 height 10
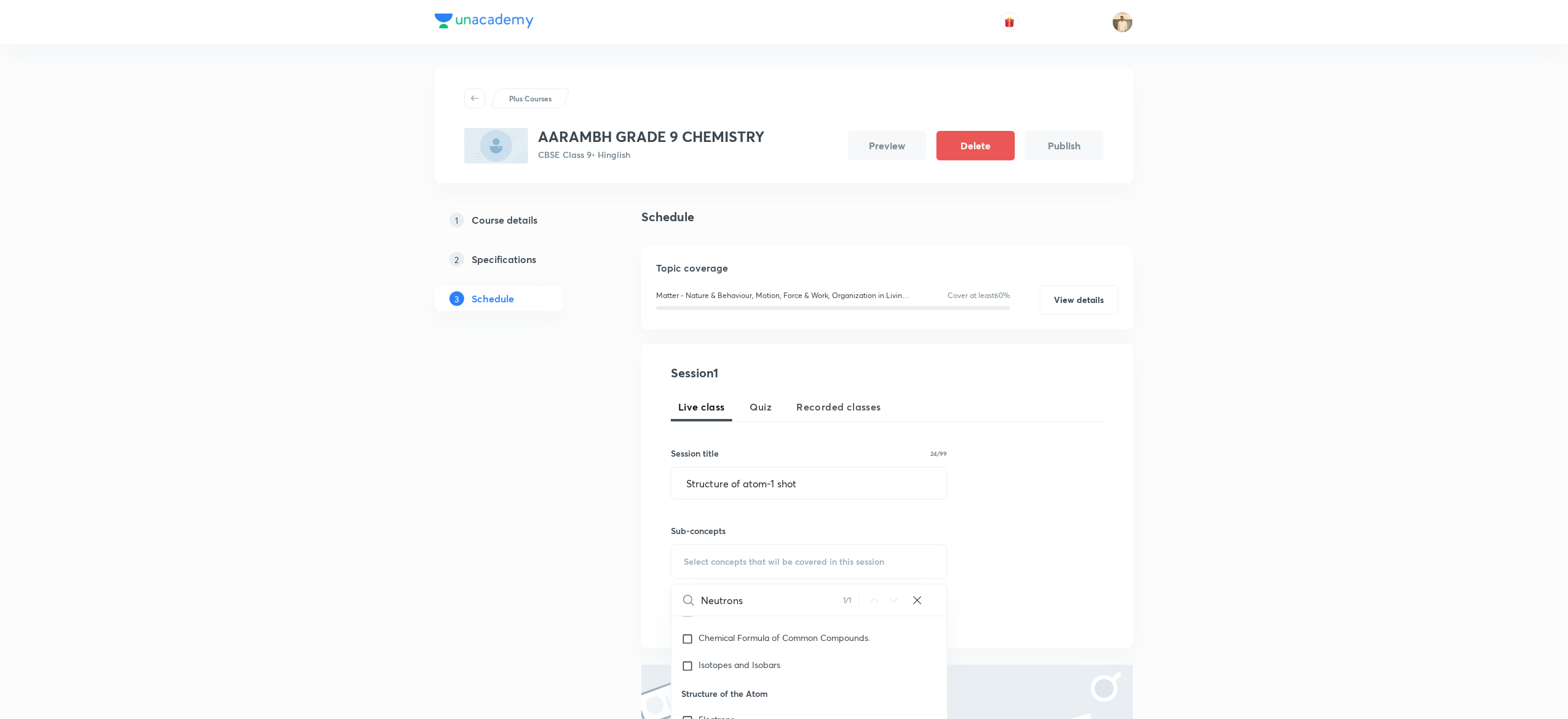
scroll to position [175, 0]
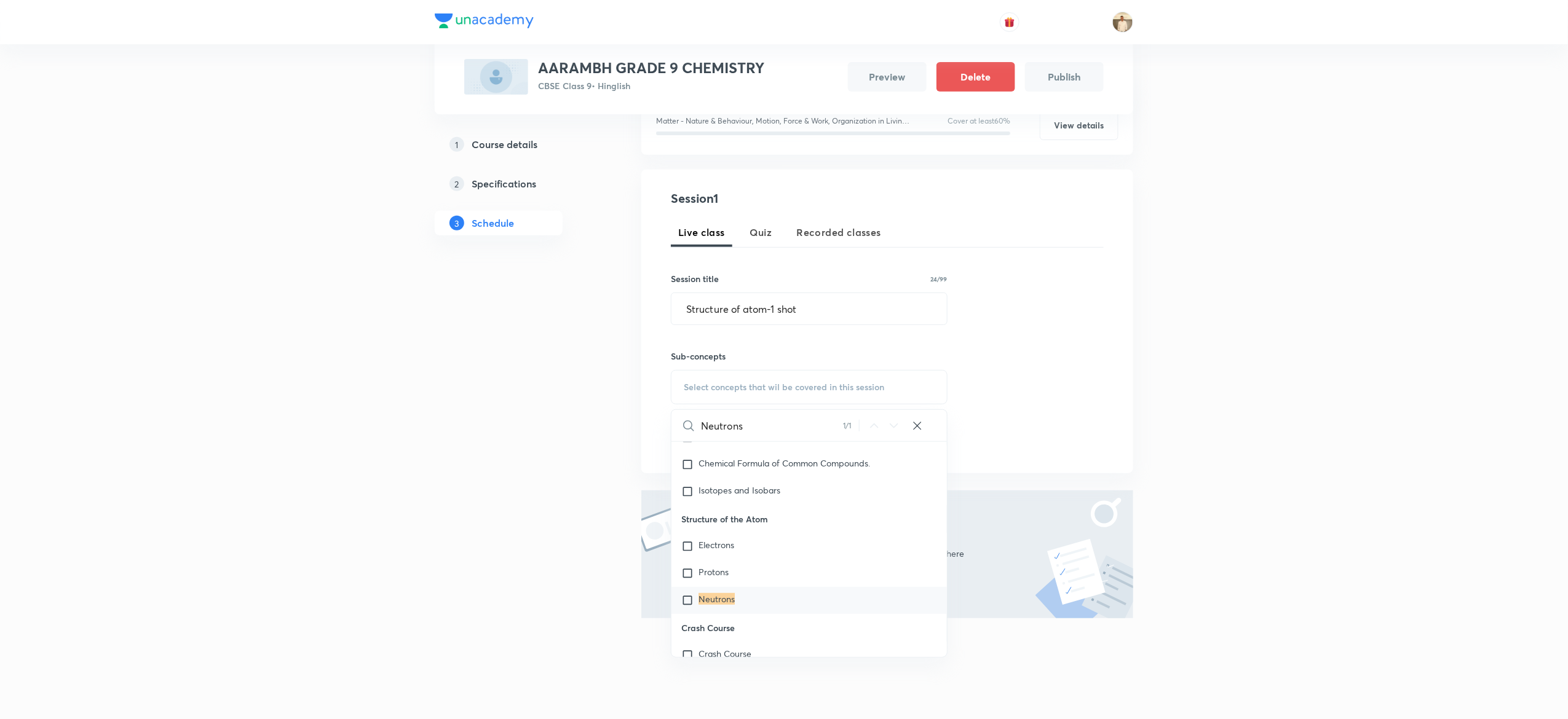
type input "Neutrons"
click at [707, 600] on mark "Neutrons" at bounding box center [716, 599] width 36 height 12
checkbox input "true"
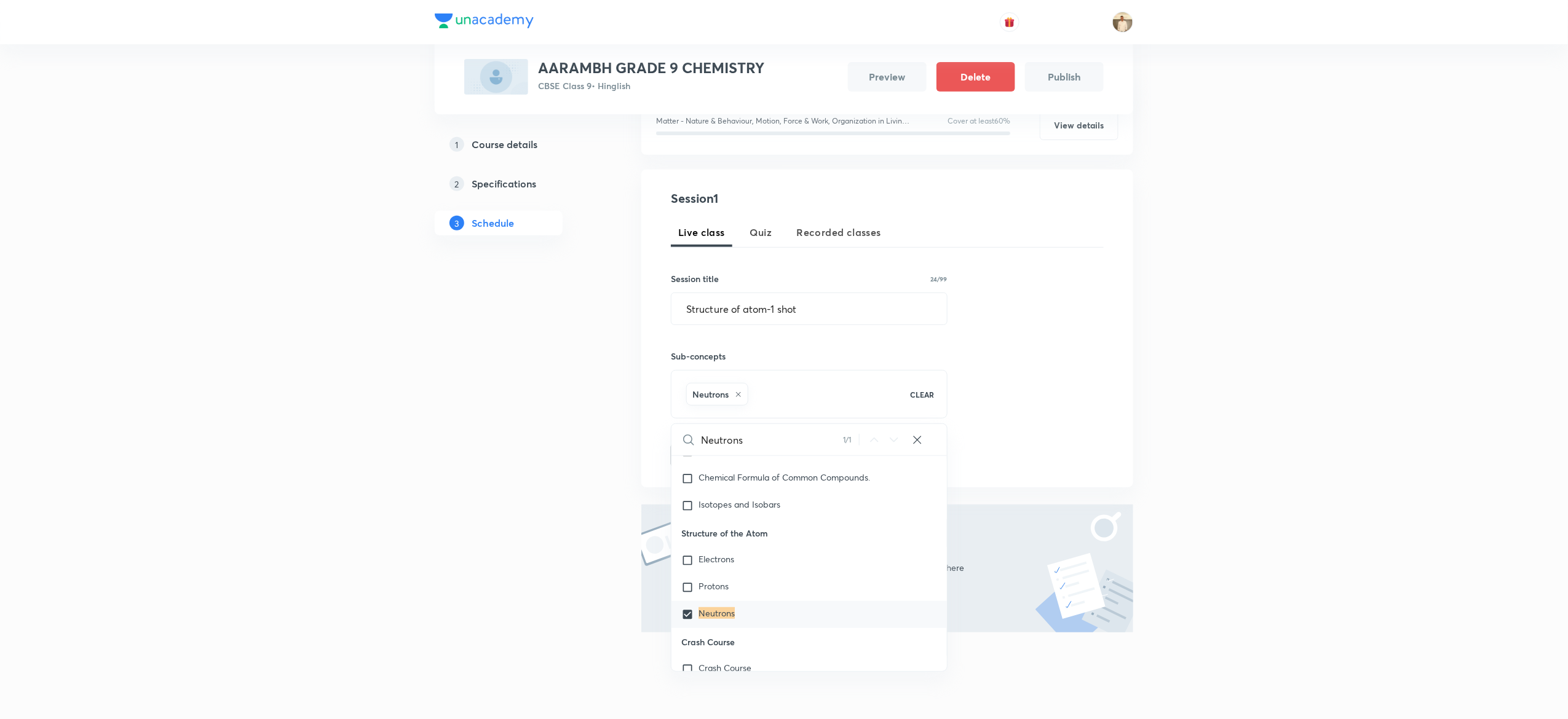
click at [1228, 443] on div "Plus Courses AARAMBH GRADE 9 CHEMISTRY CBSE Class 9 • Hinglish Preview Delete P…" at bounding box center [784, 279] width 1568 height 908
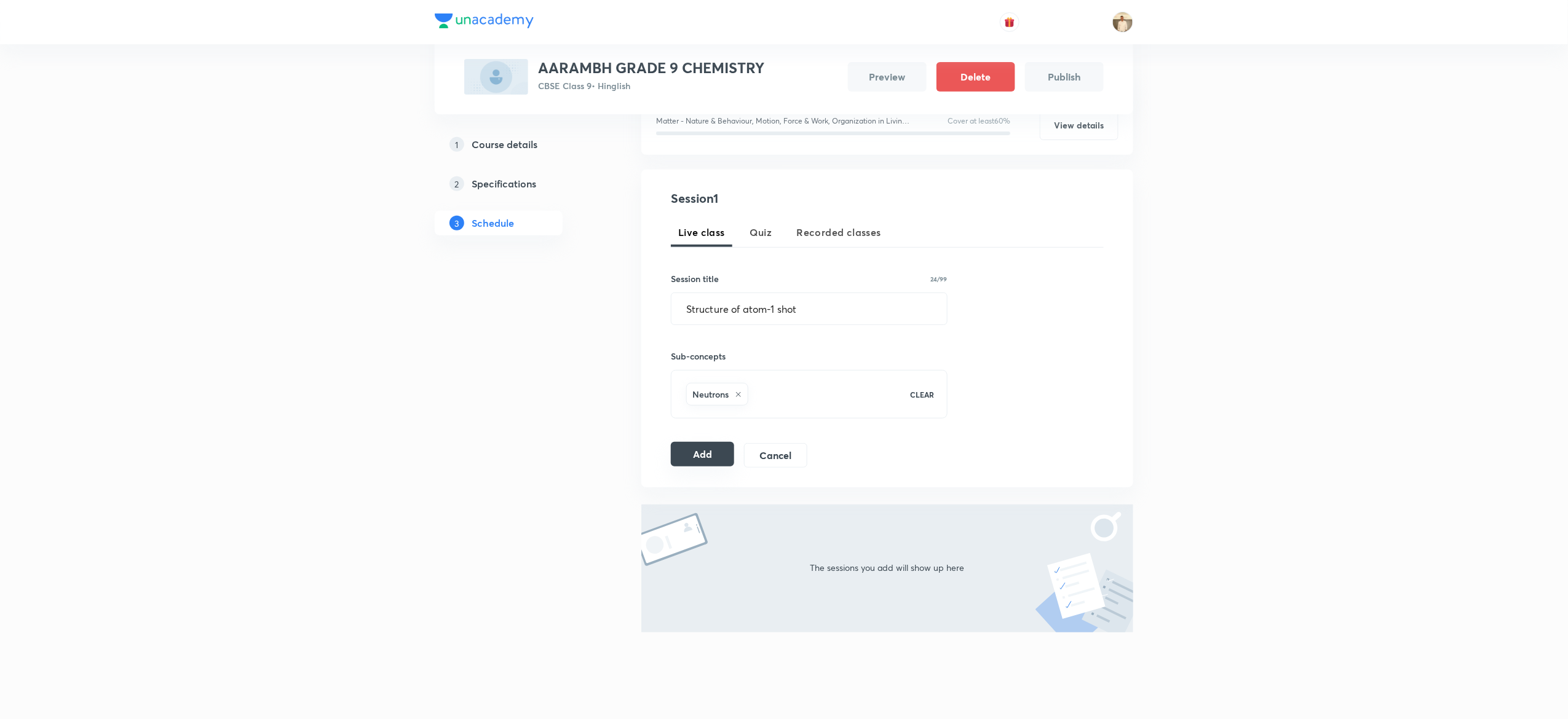
click at [698, 460] on button "Add" at bounding box center [702, 454] width 63 height 25
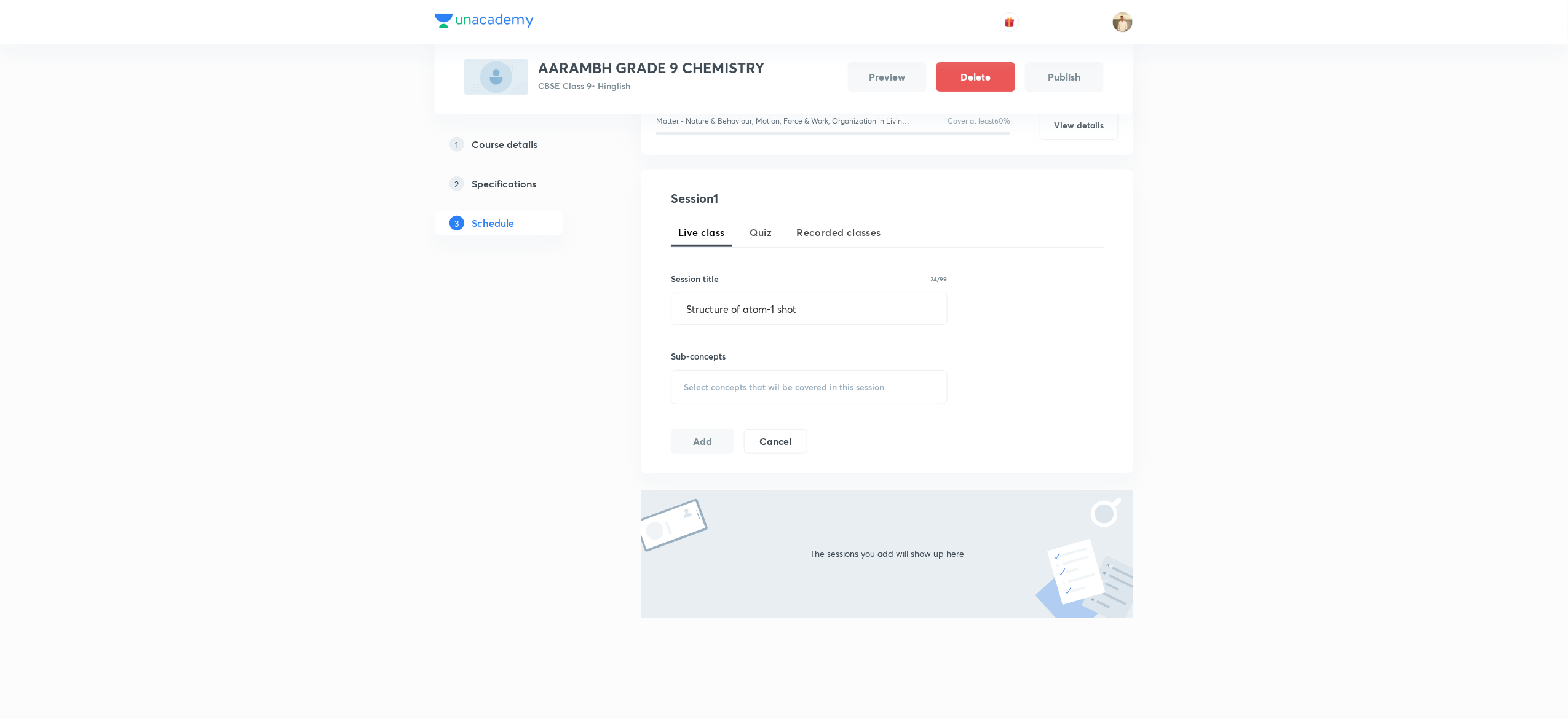
scroll to position [0, 0]
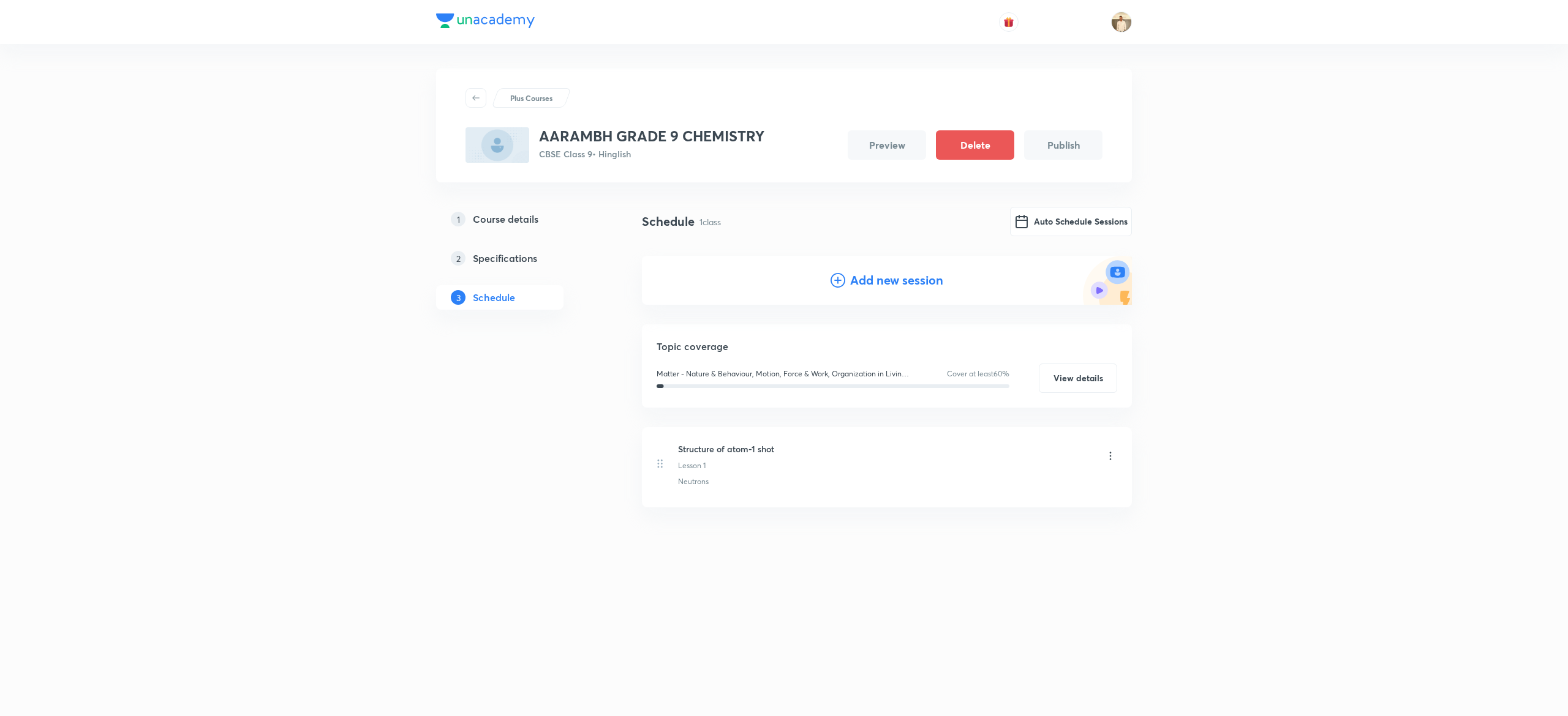
click at [904, 284] on h4 "Add new session" at bounding box center [896, 280] width 93 height 18
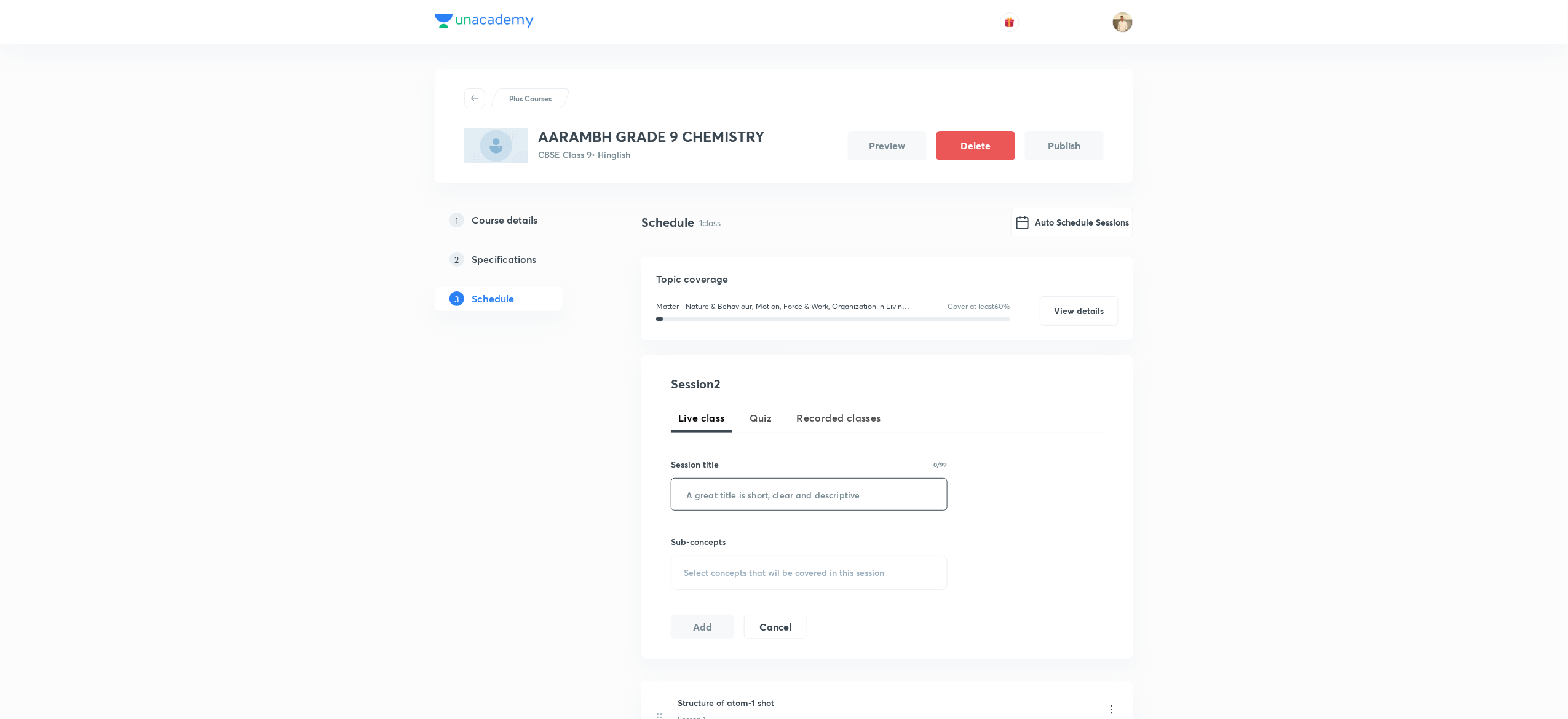
click at [828, 492] on input "text" at bounding box center [810, 494] width 275 height 31
paste input "Atoms and molecules-MCQS marathon"
type input "Atoms and molecules-MCQS marathon"
click at [773, 587] on div "Select concepts that wil be covered in this session" at bounding box center [810, 572] width 277 height 34
paste input "Molecule"
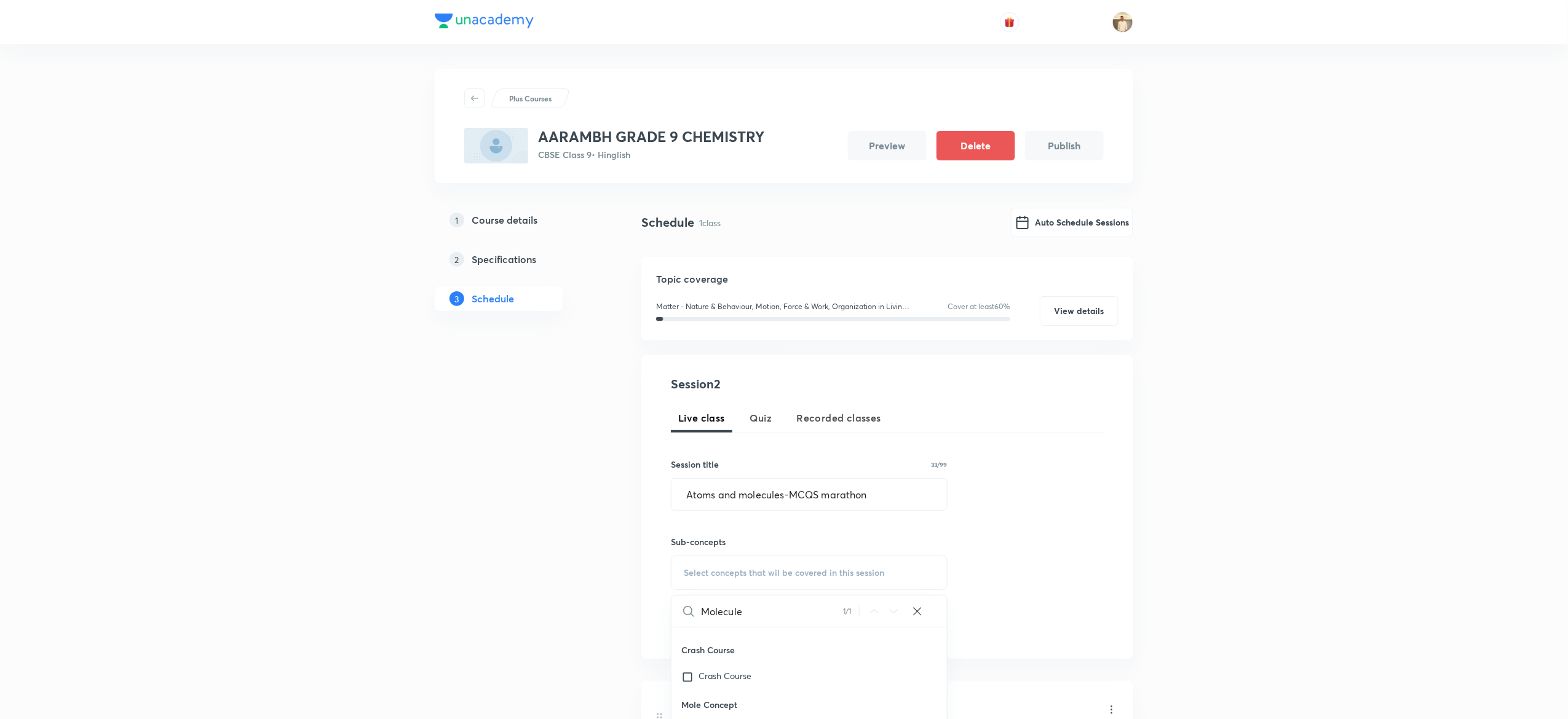
scroll to position [159, 0]
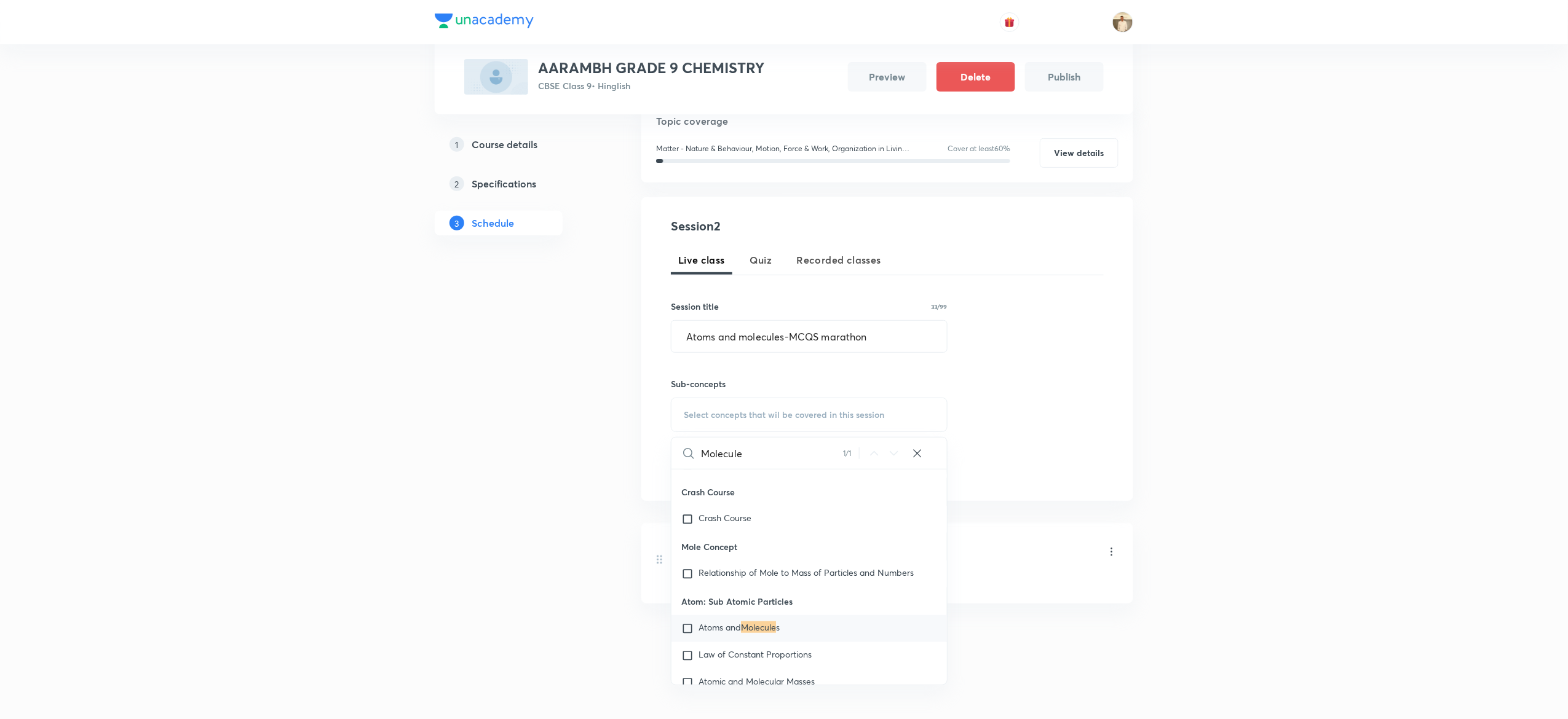
type input "Molecule"
click at [768, 631] on mark "Molecule" at bounding box center [758, 627] width 35 height 12
checkbox input "true"
click at [1413, 376] on div "Plus Courses AARAMBH GRADE 9 CHEMISTRY CBSE Class 9 • Hinglish Preview Delete P…" at bounding box center [784, 287] width 1568 height 891
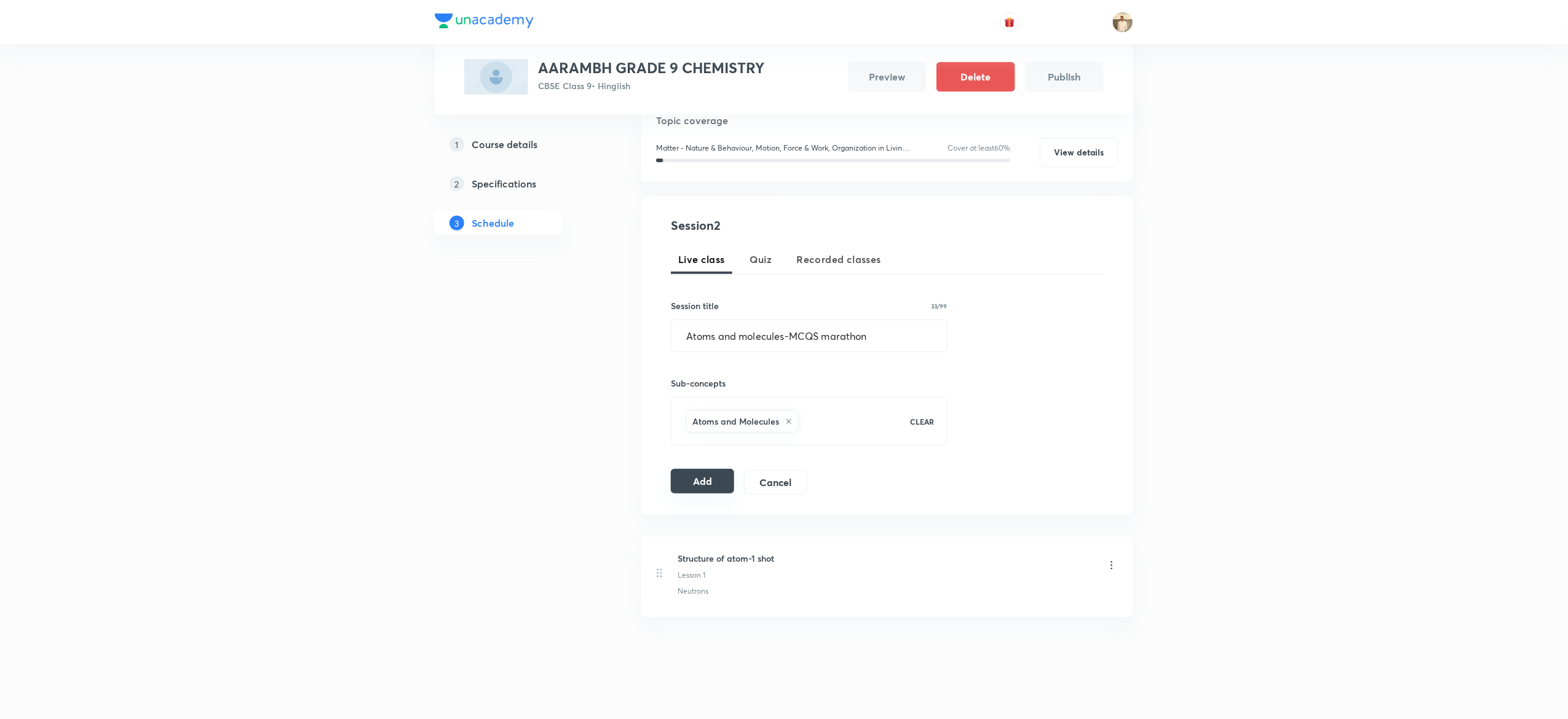
click at [710, 481] on button "Add" at bounding box center [702, 481] width 63 height 25
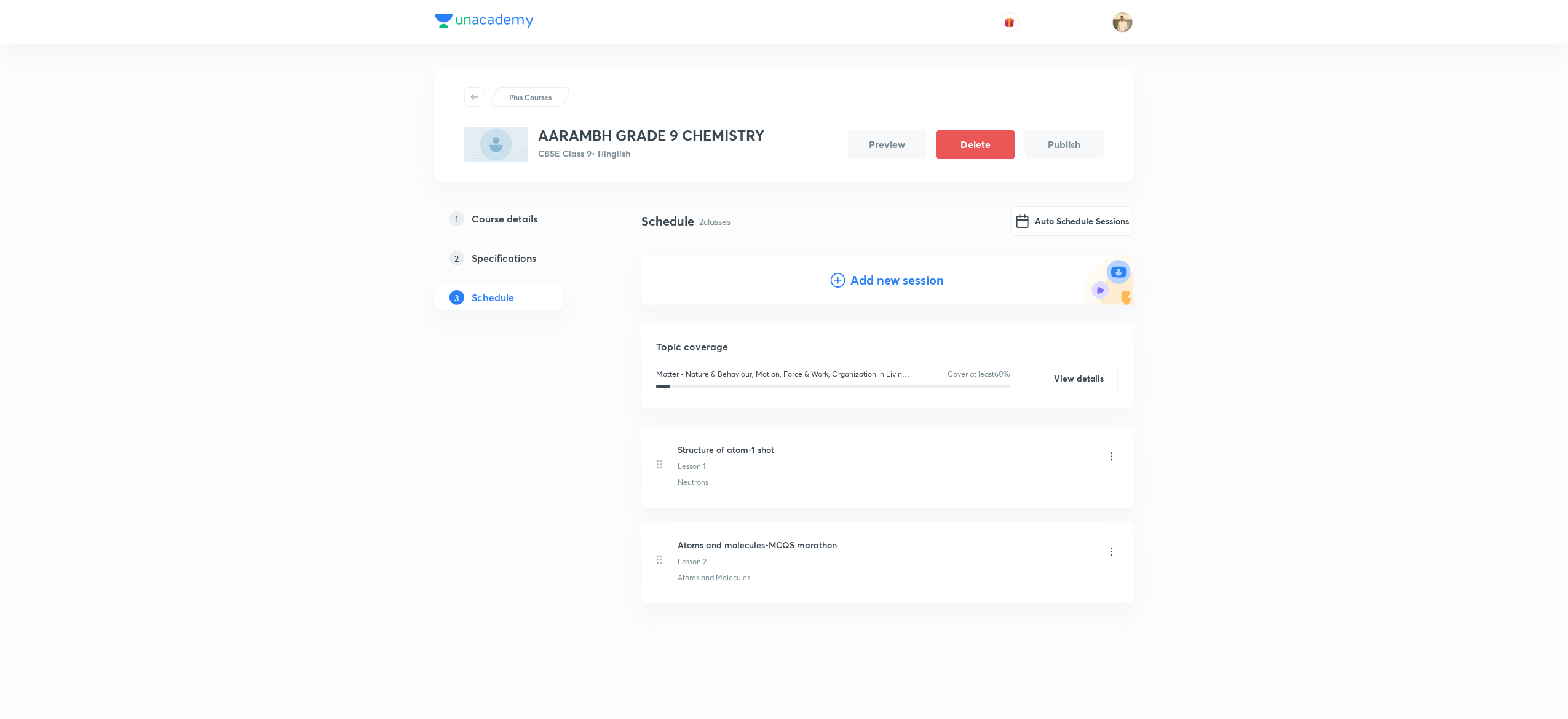
scroll to position [0, 0]
click at [887, 282] on h4 "Add new session" at bounding box center [897, 281] width 94 height 18
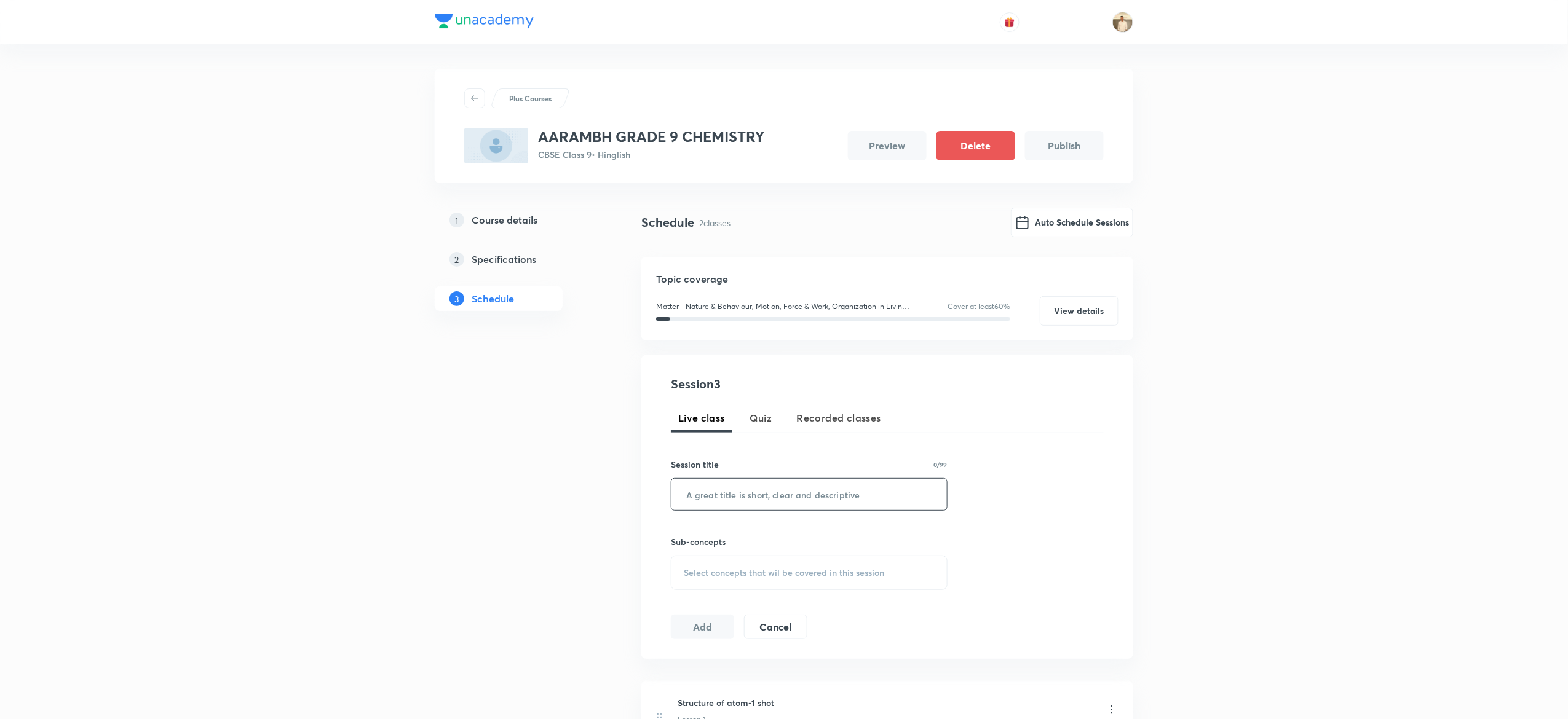
click at [758, 507] on input "text" at bounding box center [810, 494] width 275 height 31
paste input "Is matter around us pure-MCQs marathon"
type input "Is matter around us pure-MCQs marathon"
click at [749, 565] on div "Select concepts that wil be covered in this session" at bounding box center [810, 572] width 277 height 34
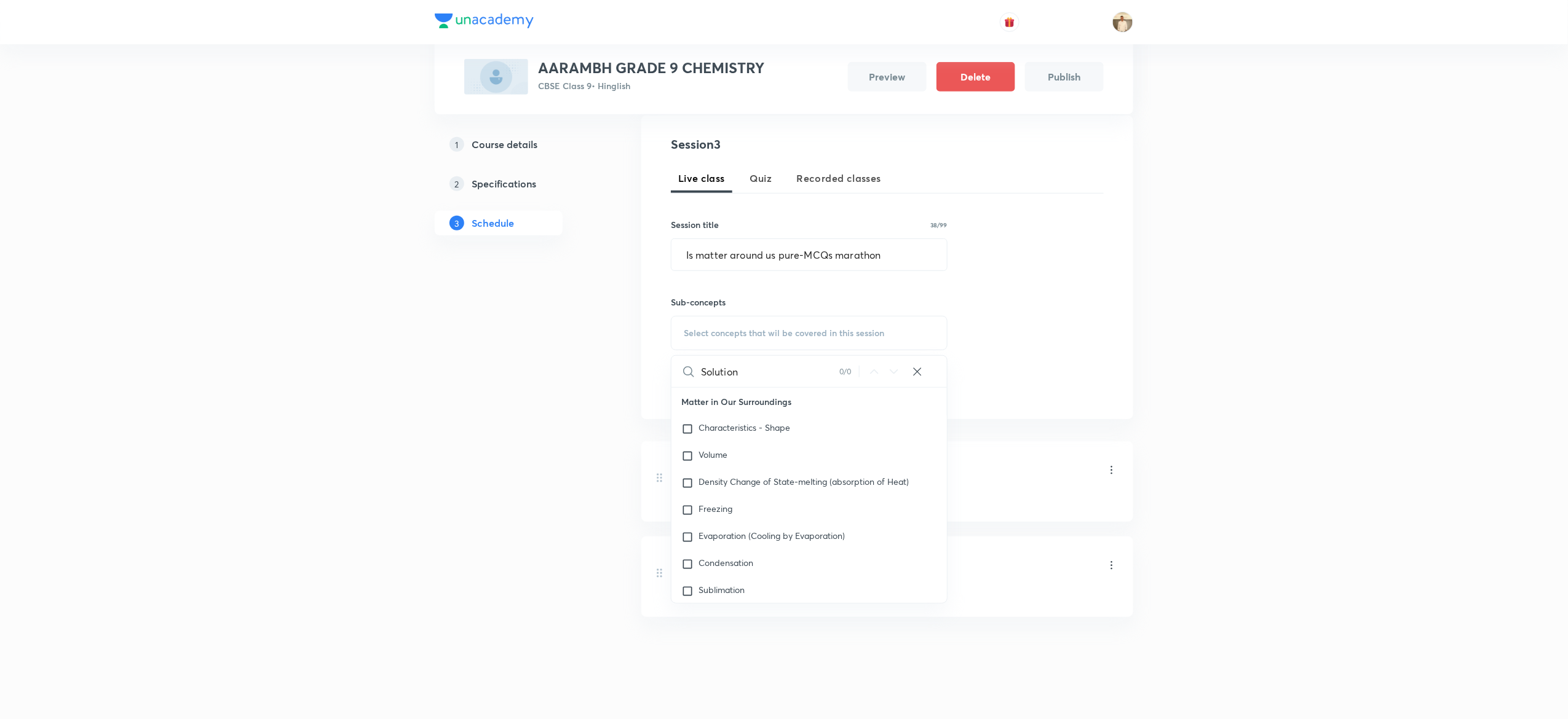
scroll to position [254, 0]
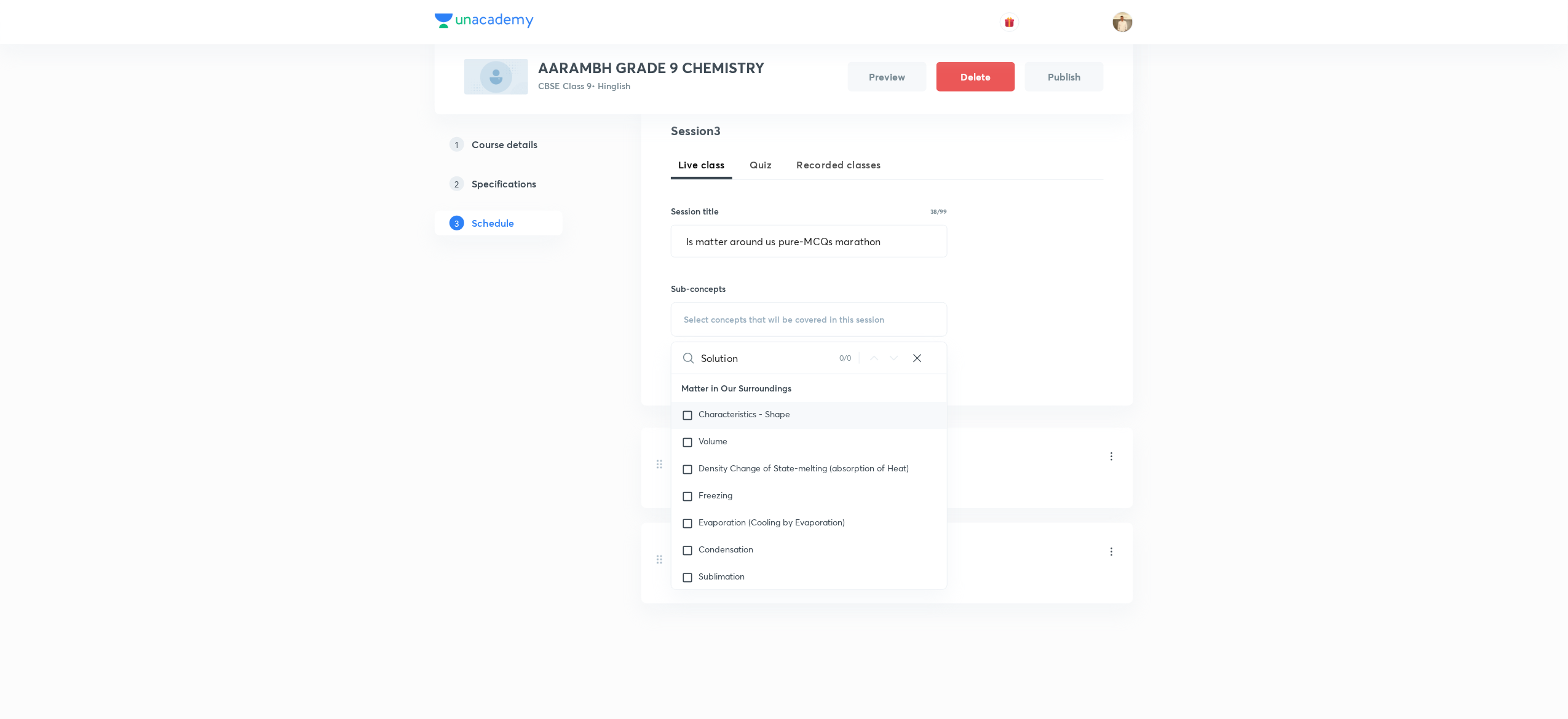
type input "Solution"
click at [725, 420] on span "Characteristics - Shape" at bounding box center [744, 414] width 91 height 12
checkbox input "true"
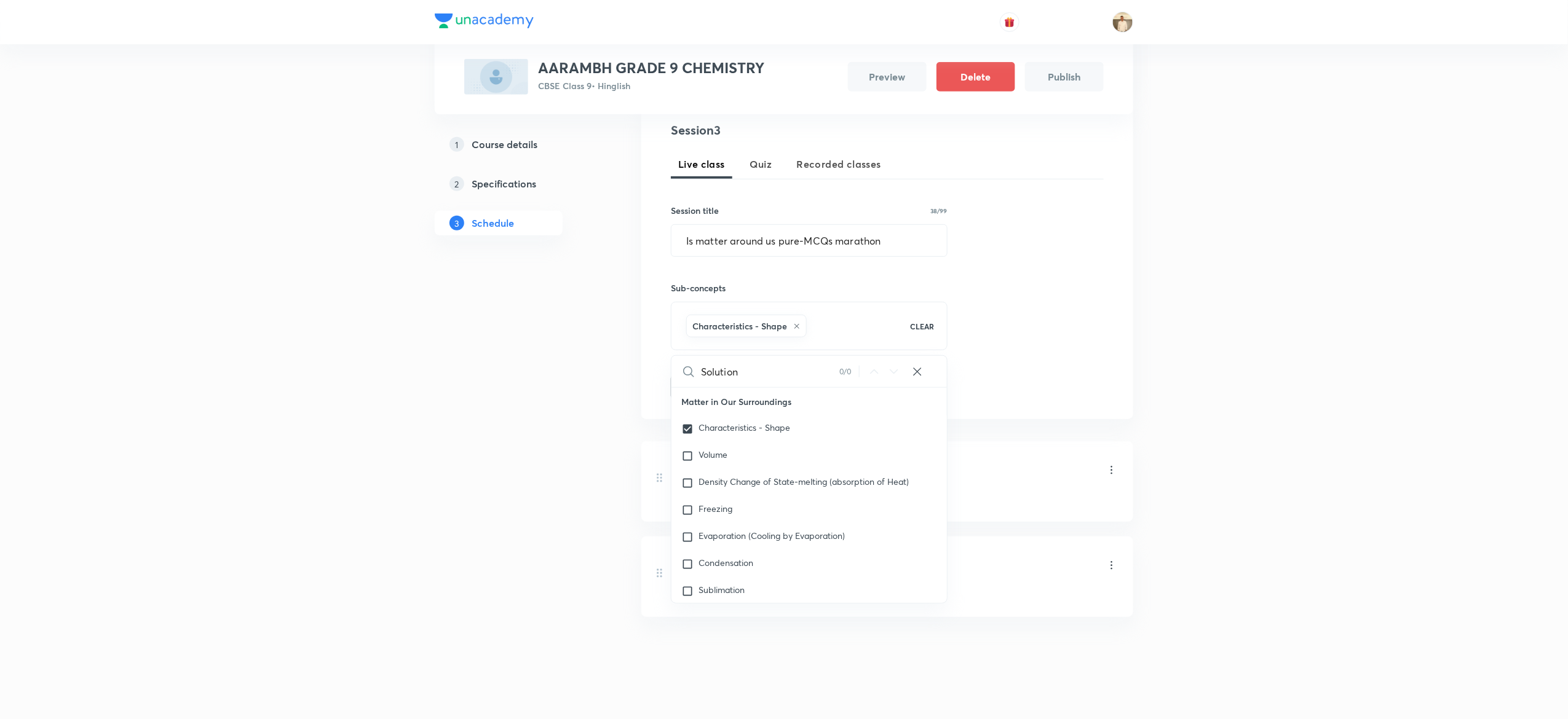
click at [1302, 327] on div "Plus Courses AARAMBH GRADE 9 CHEMISTRY CBSE Class 9 • Hinglish Preview Delete P…" at bounding box center [784, 239] width 1568 height 987
click at [721, 381] on button "Add" at bounding box center [702, 386] width 63 height 25
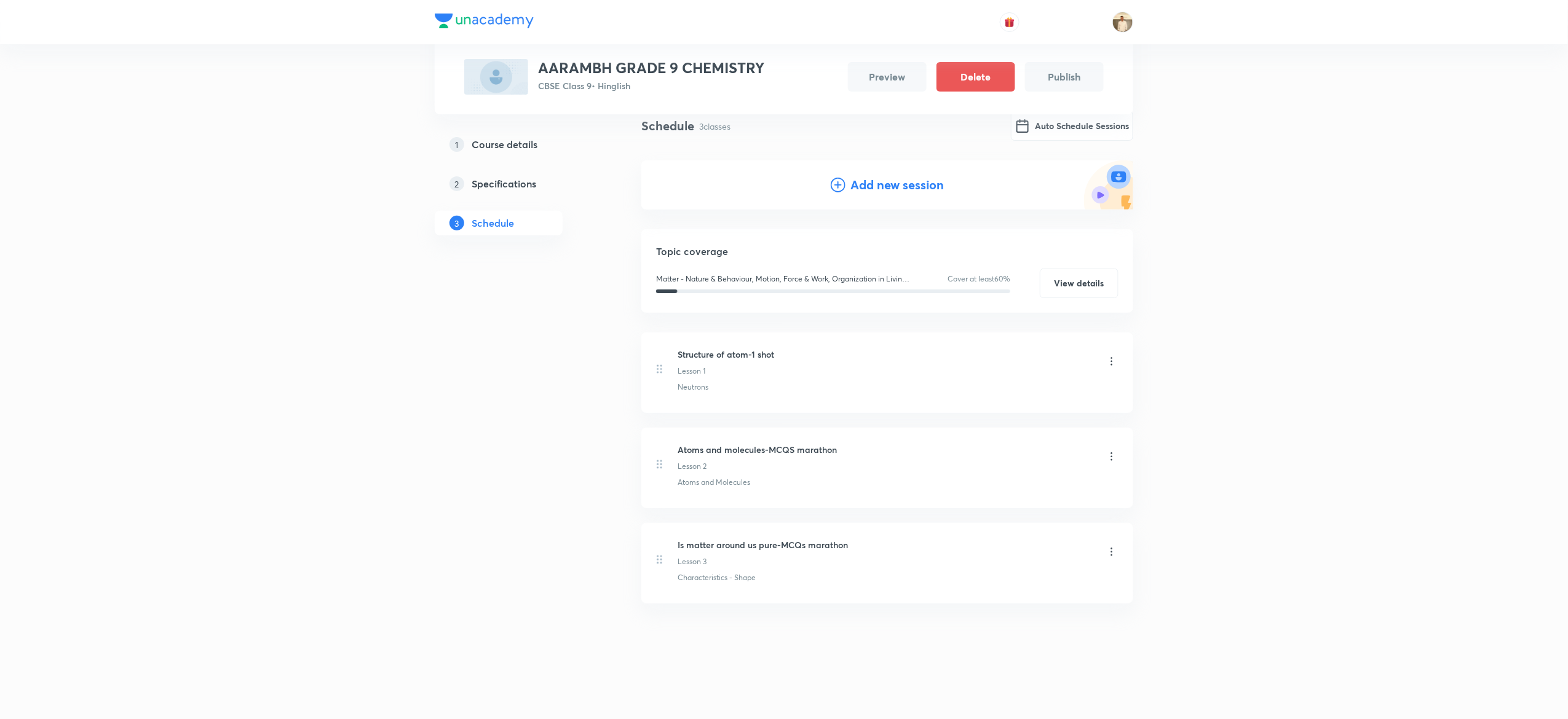
scroll to position [2, 0]
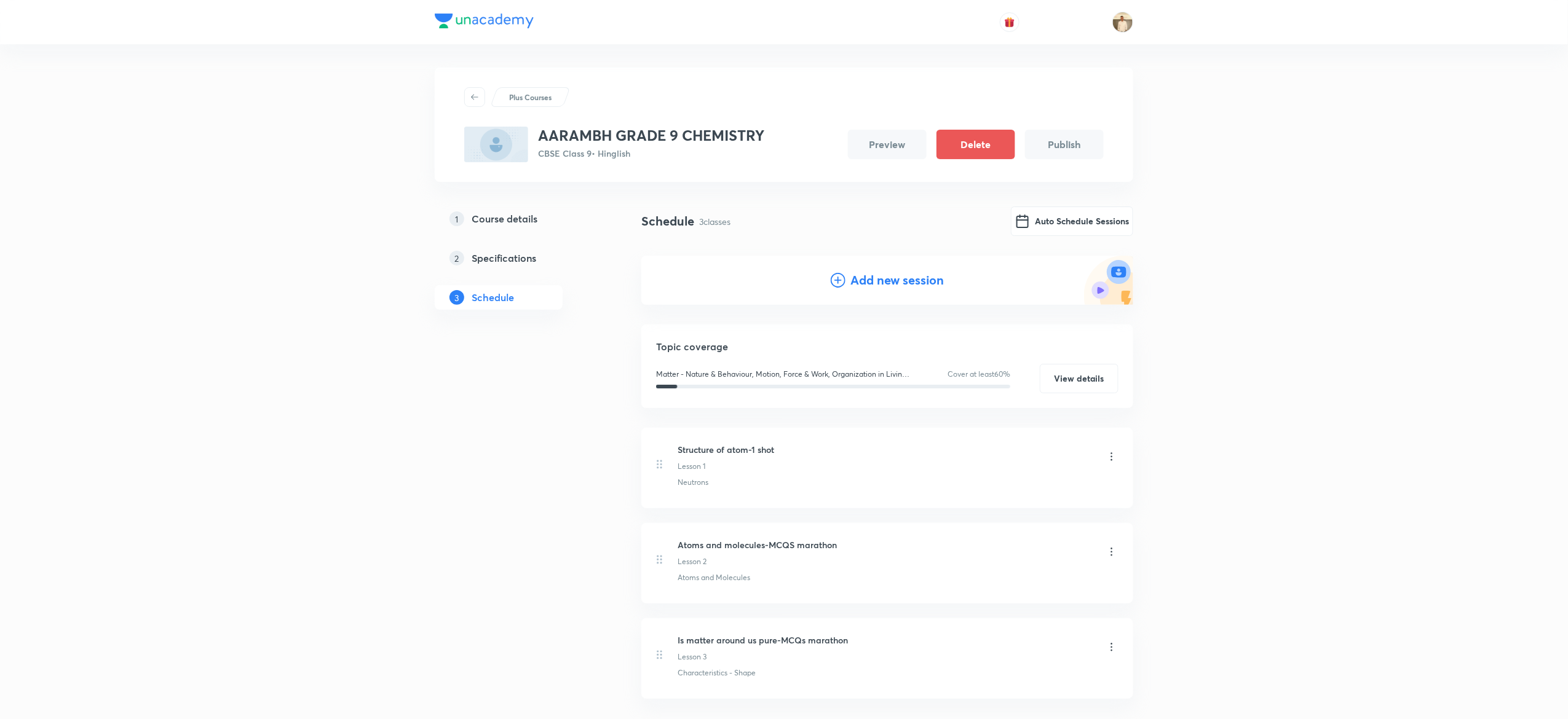
click at [857, 277] on h4 "Add new session" at bounding box center [897, 280] width 94 height 18
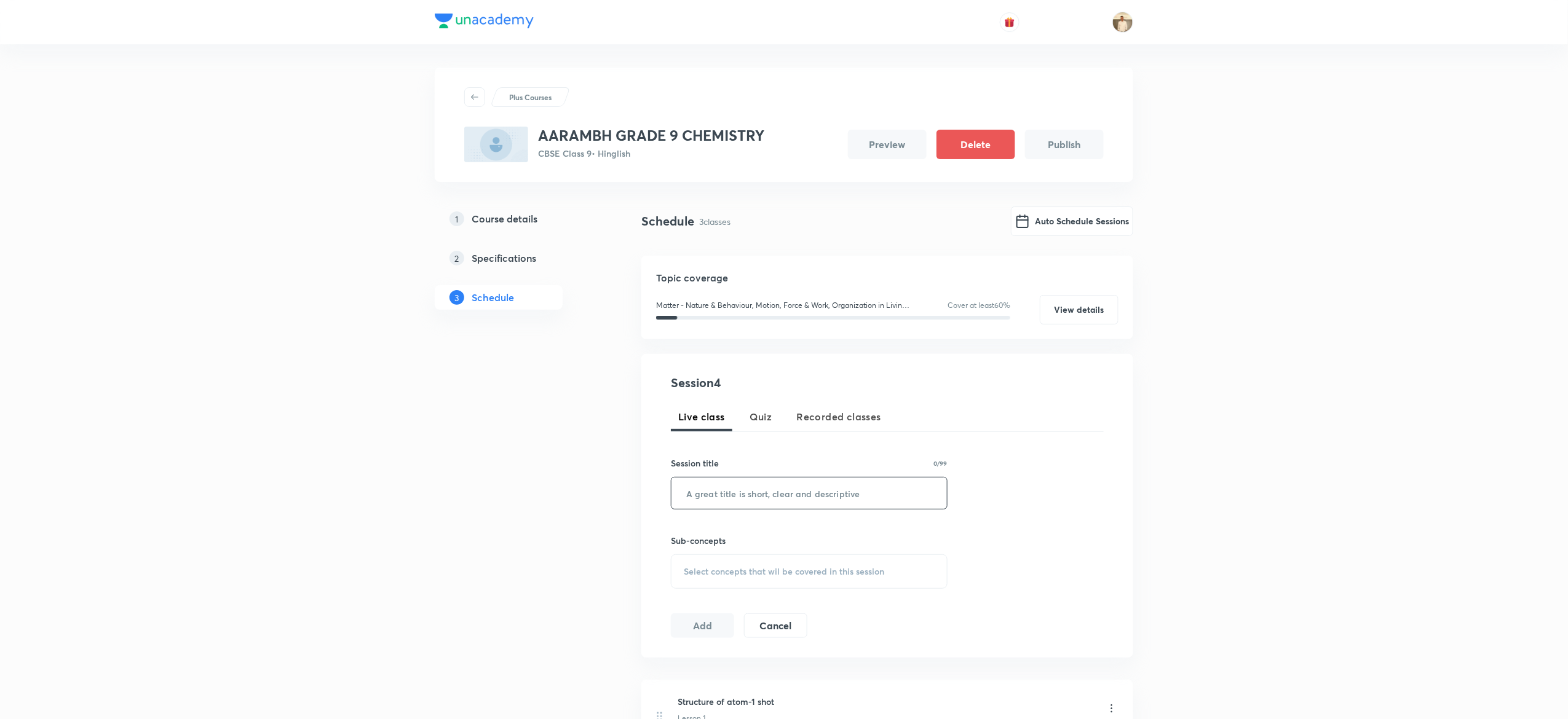
click at [781, 493] on input "text" at bounding box center [810, 493] width 275 height 31
paste input "Matter in our surroundings-MCQs marathon"
type input "Matter in our surroundings-MCQs marathon"
click at [783, 562] on div "Select concepts that wil be covered in this session" at bounding box center [810, 572] width 277 height 34
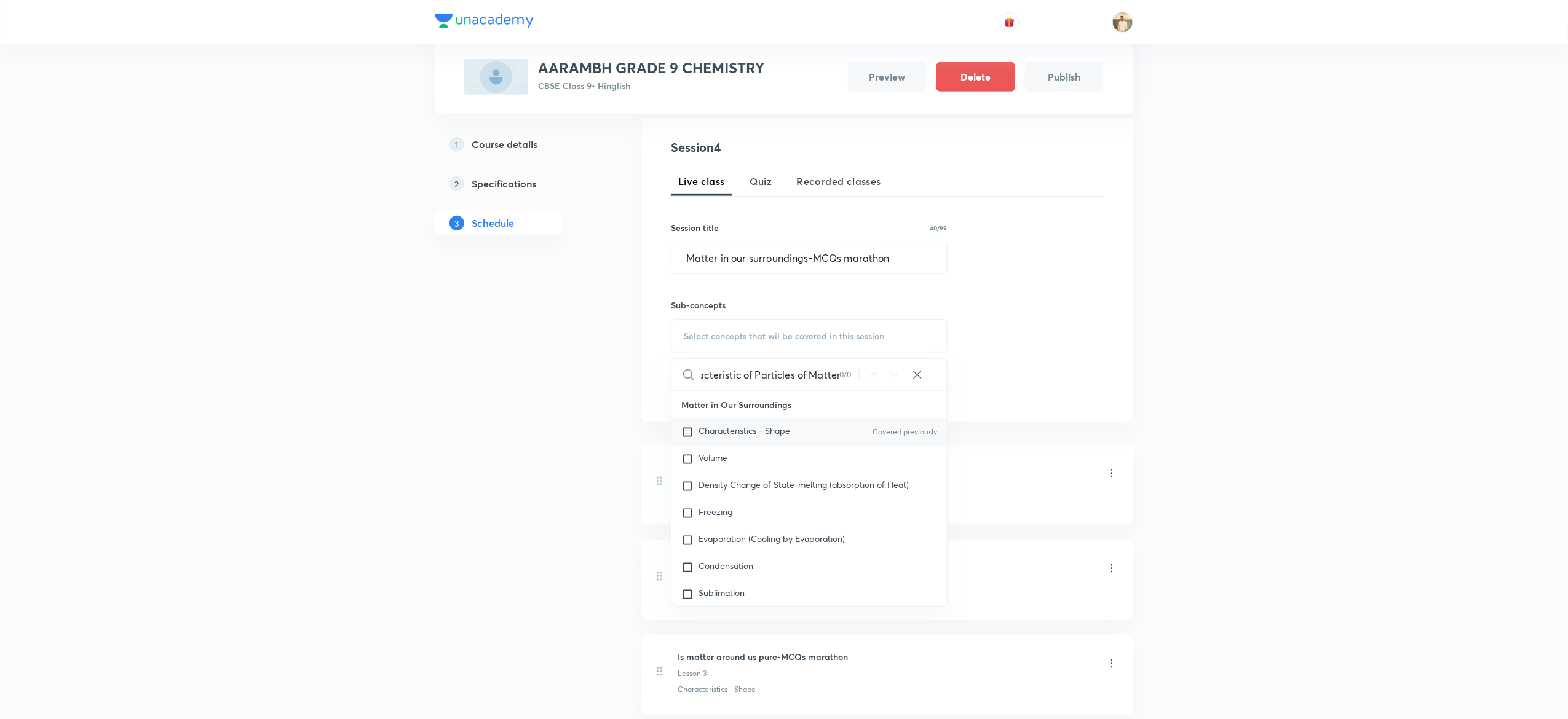
type input "Characteristic of Particles of Matter"
click at [714, 440] on div "Characteristics - Shape Covered previously" at bounding box center [810, 432] width 275 height 27
checkbox input "true"
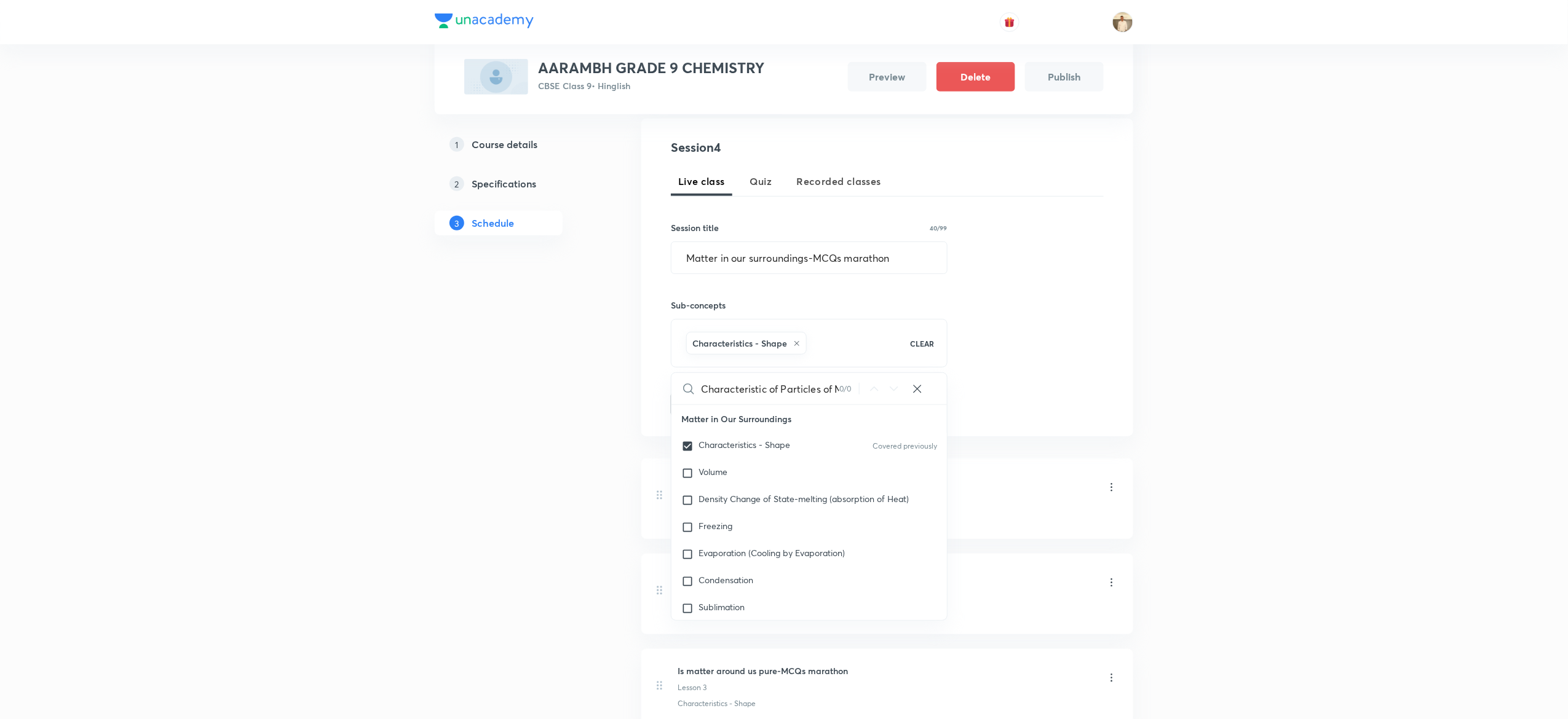
click at [1136, 385] on div "Plus Courses AARAMBH GRADE 9 CHEMISTRY CBSE Class 9 • Hinglish Preview Delete P…" at bounding box center [784, 304] width 1568 height 1083
click at [709, 406] on button "Add" at bounding box center [702, 403] width 63 height 25
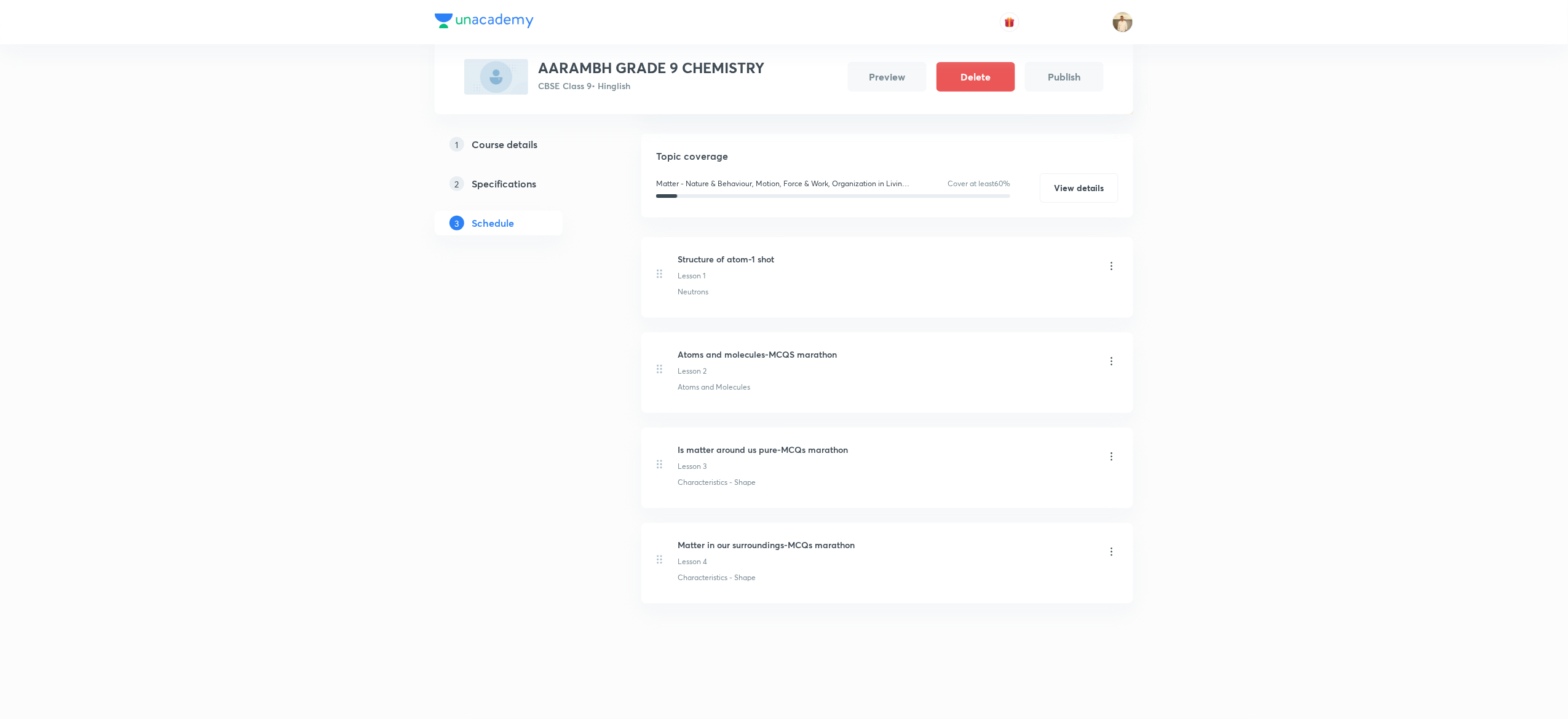
scroll to position [97, 0]
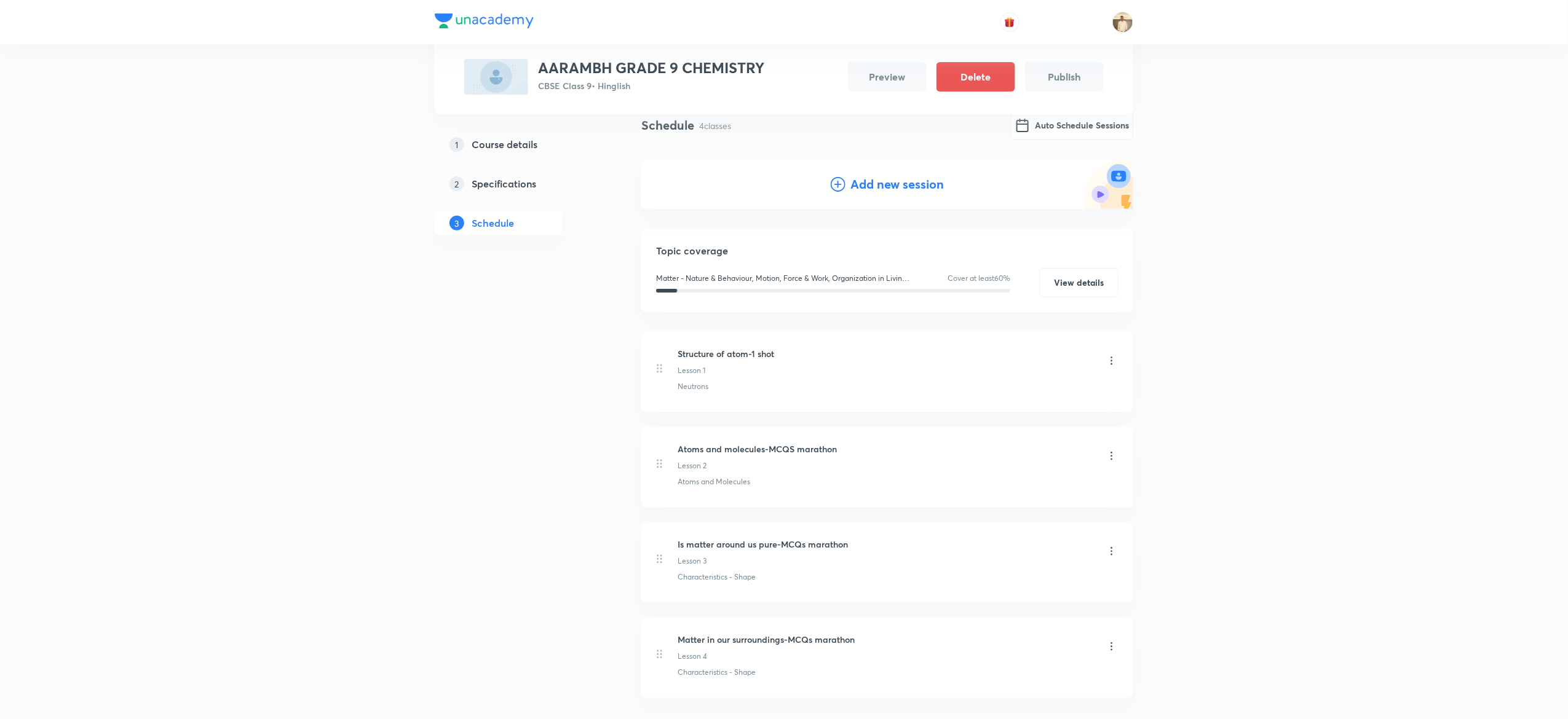
click at [895, 182] on h4 "Add new session" at bounding box center [897, 184] width 94 height 18
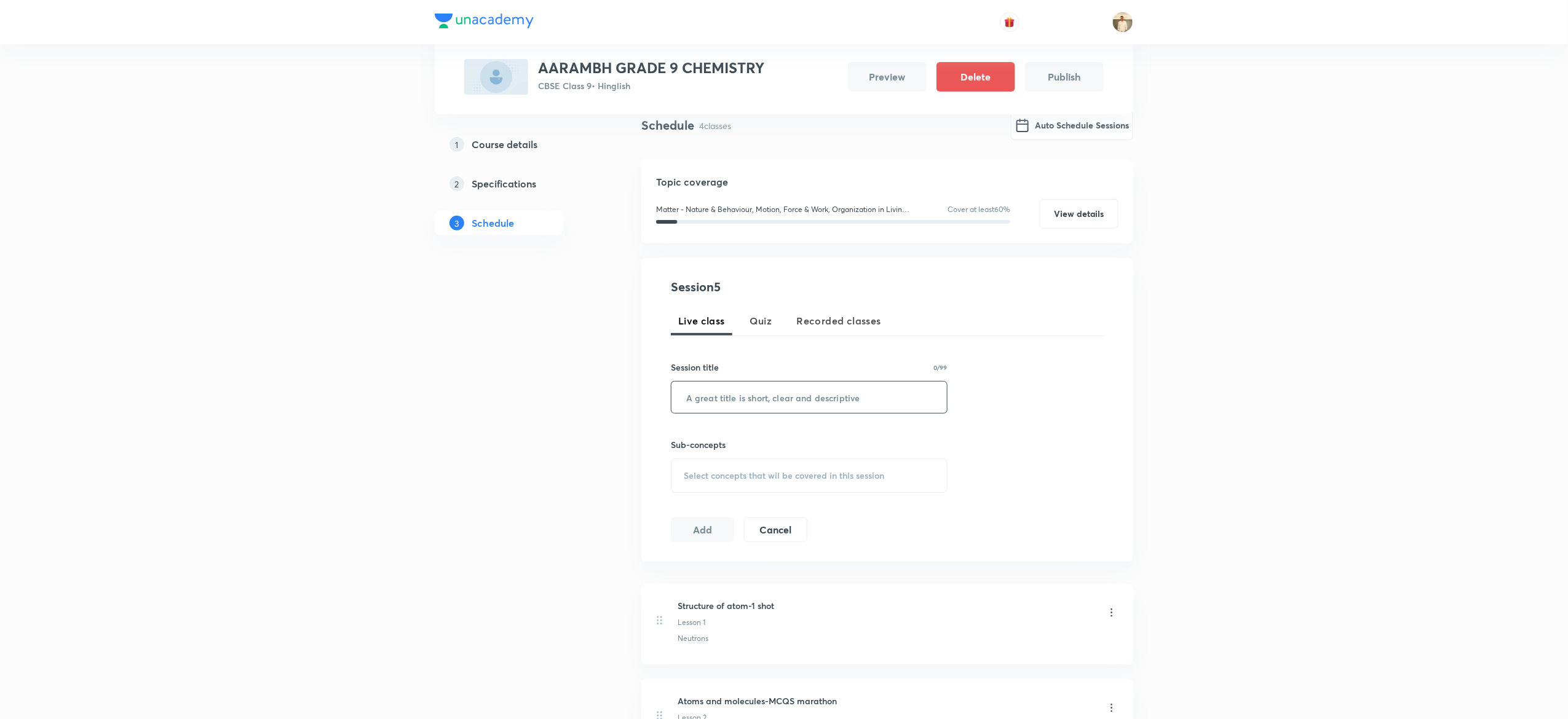
click at [759, 408] on input "text" at bounding box center [810, 397] width 275 height 31
paste input "MEGA MARATHON-ALL 4 CHAPTERS"
type input "MEGA MARATHON-ALL 4 CHAPTERS"
click at [788, 472] on span "Select concepts that wil be covered in this session" at bounding box center [784, 476] width 200 height 10
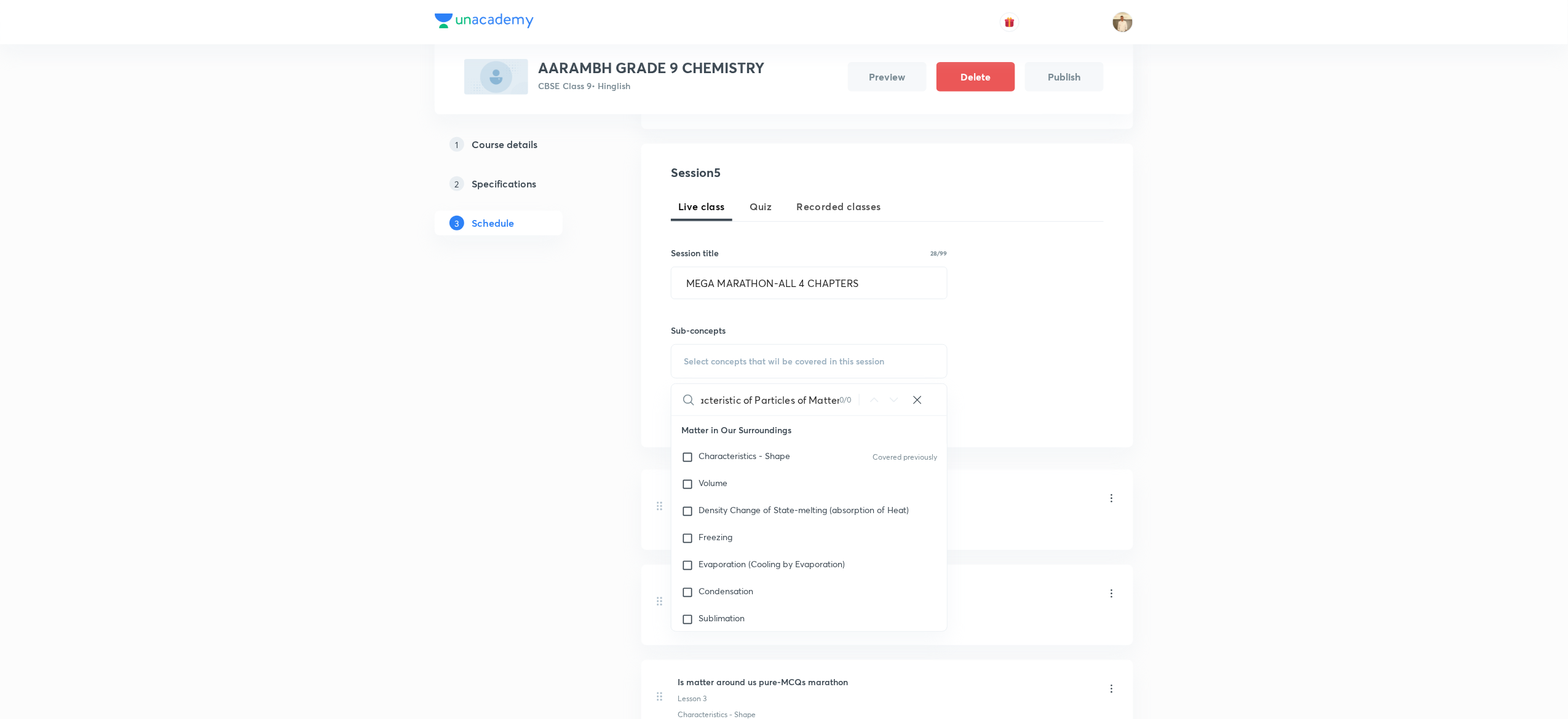
scroll to position [213, 0]
type input "Characteristic of Particles of Matter"
click at [774, 476] on div "Volume" at bounding box center [810, 484] width 275 height 27
checkbox input "true"
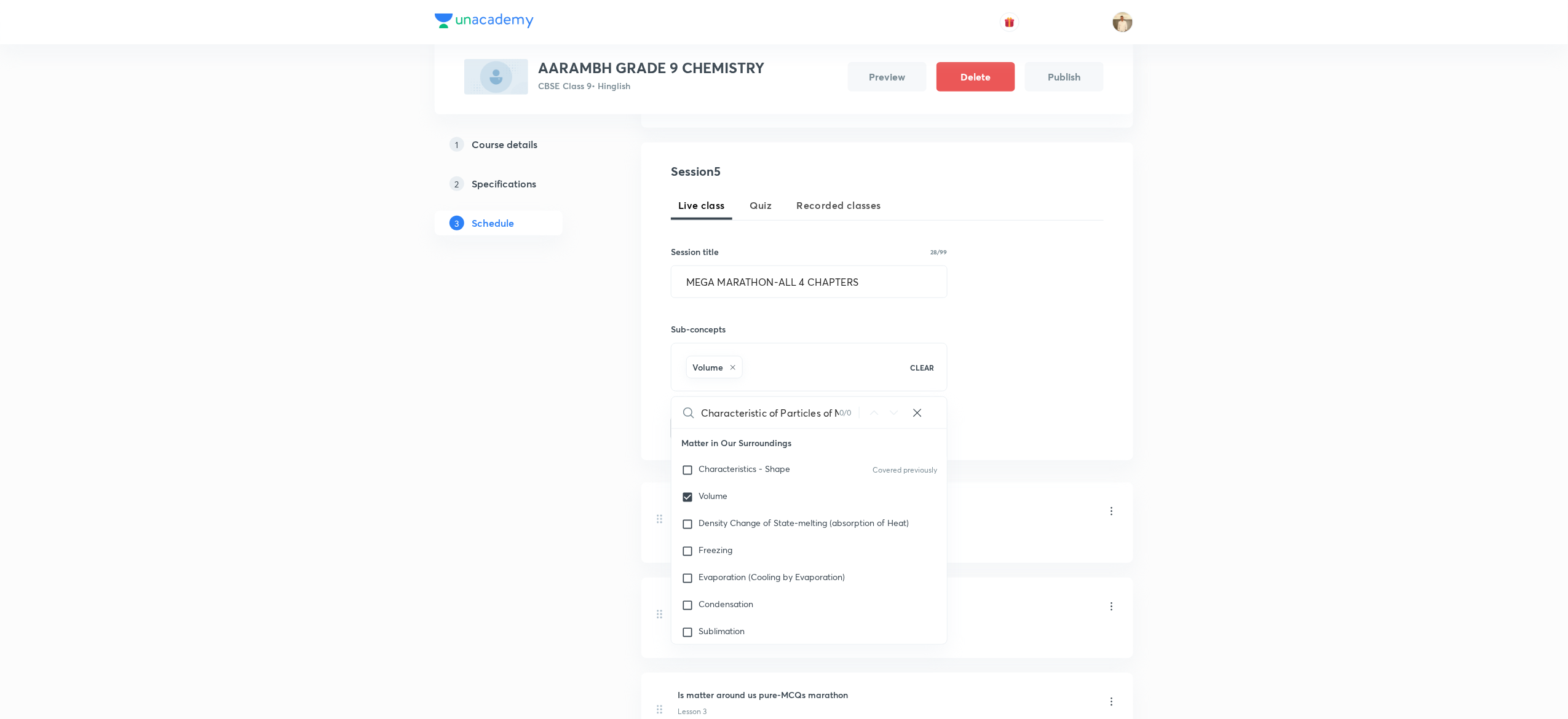
click at [1216, 432] on div "Plus Courses AARAMBH GRADE 9 CHEMISTRY CBSE Class 9 • Hinglish Preview Delete P…" at bounding box center [784, 376] width 1568 height 1178
click at [714, 427] on button "Add" at bounding box center [702, 427] width 63 height 25
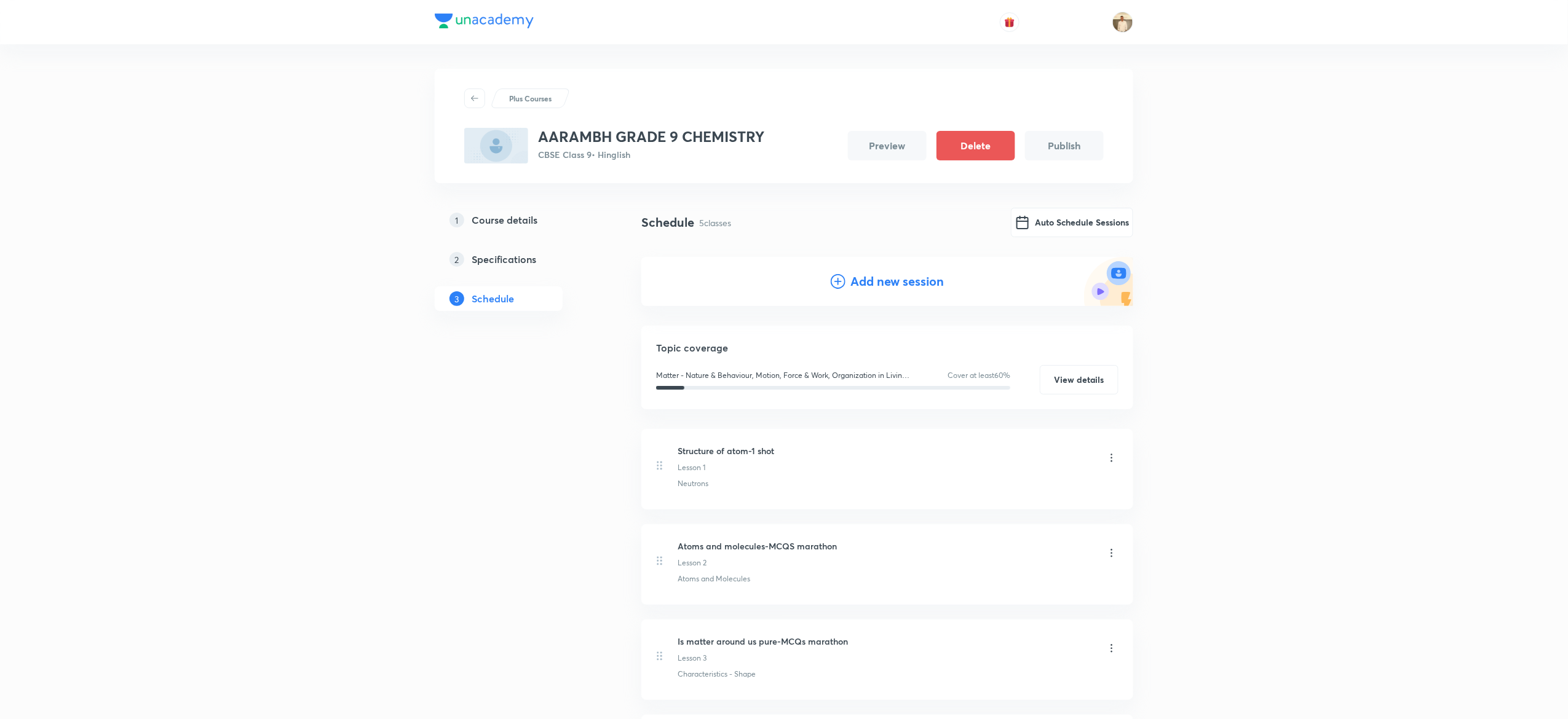
click at [872, 282] on h4 "Add new session" at bounding box center [897, 281] width 94 height 18
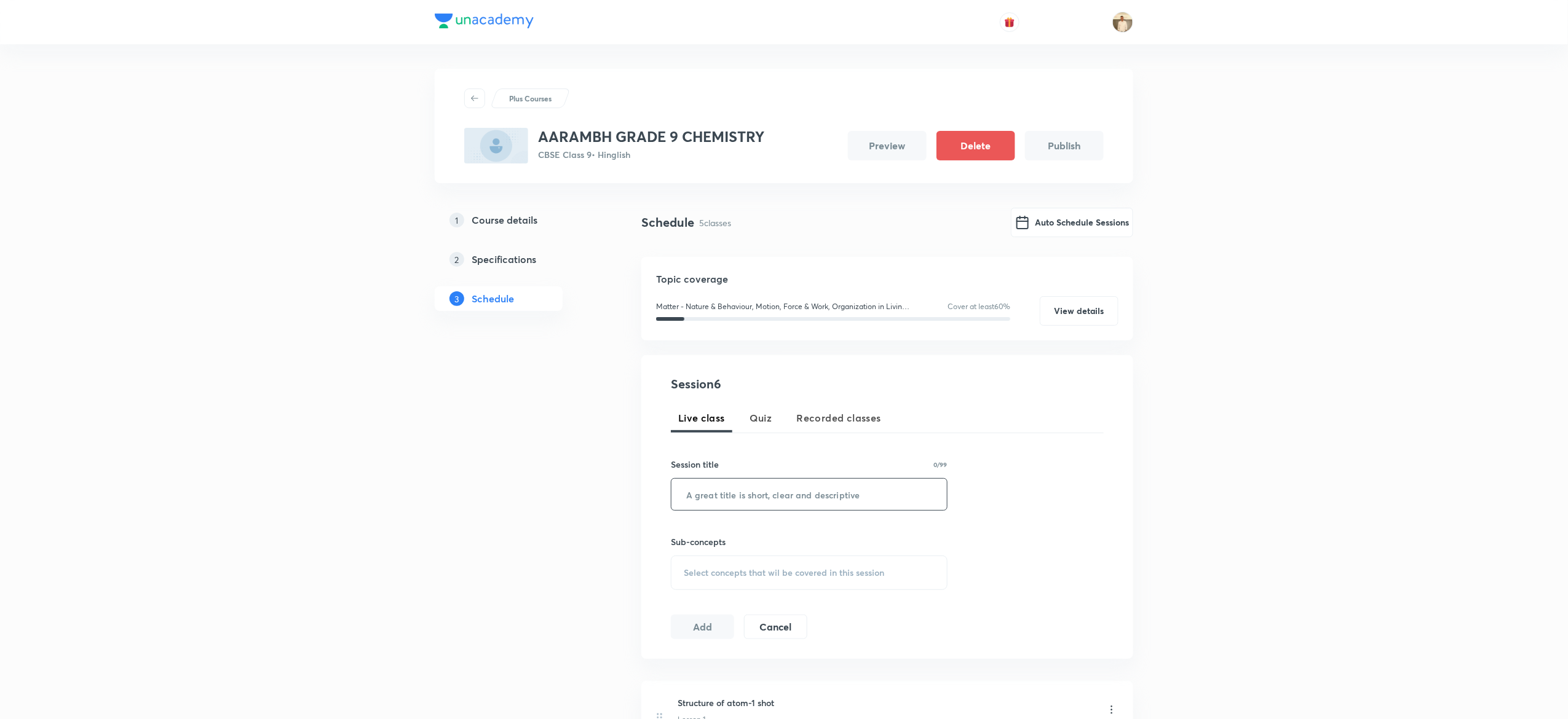
click at [746, 494] on input "text" at bounding box center [810, 494] width 275 height 31
paste input "MEGA MARATHON-MIQS"
type input "MEGA MARATHON-MIQS"
click at [788, 563] on div "Select concepts that wil be covered in this session" at bounding box center [810, 572] width 277 height 34
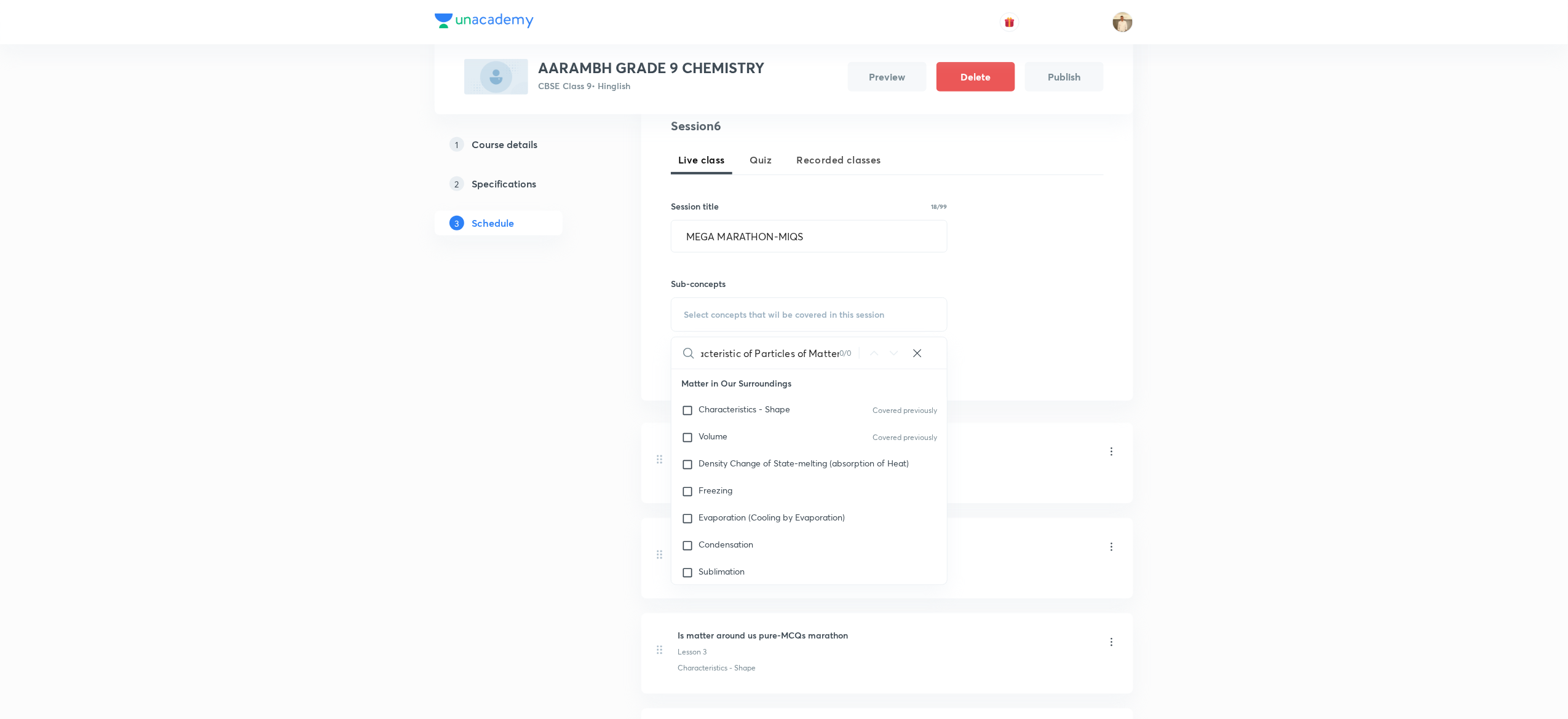
scroll to position [266, 0]
type input "Characteristic of Particles of Matter"
click at [741, 507] on span "Evaporation (Cooling by Evaporation)" at bounding box center [771, 510] width 147 height 12
checkbox input "true"
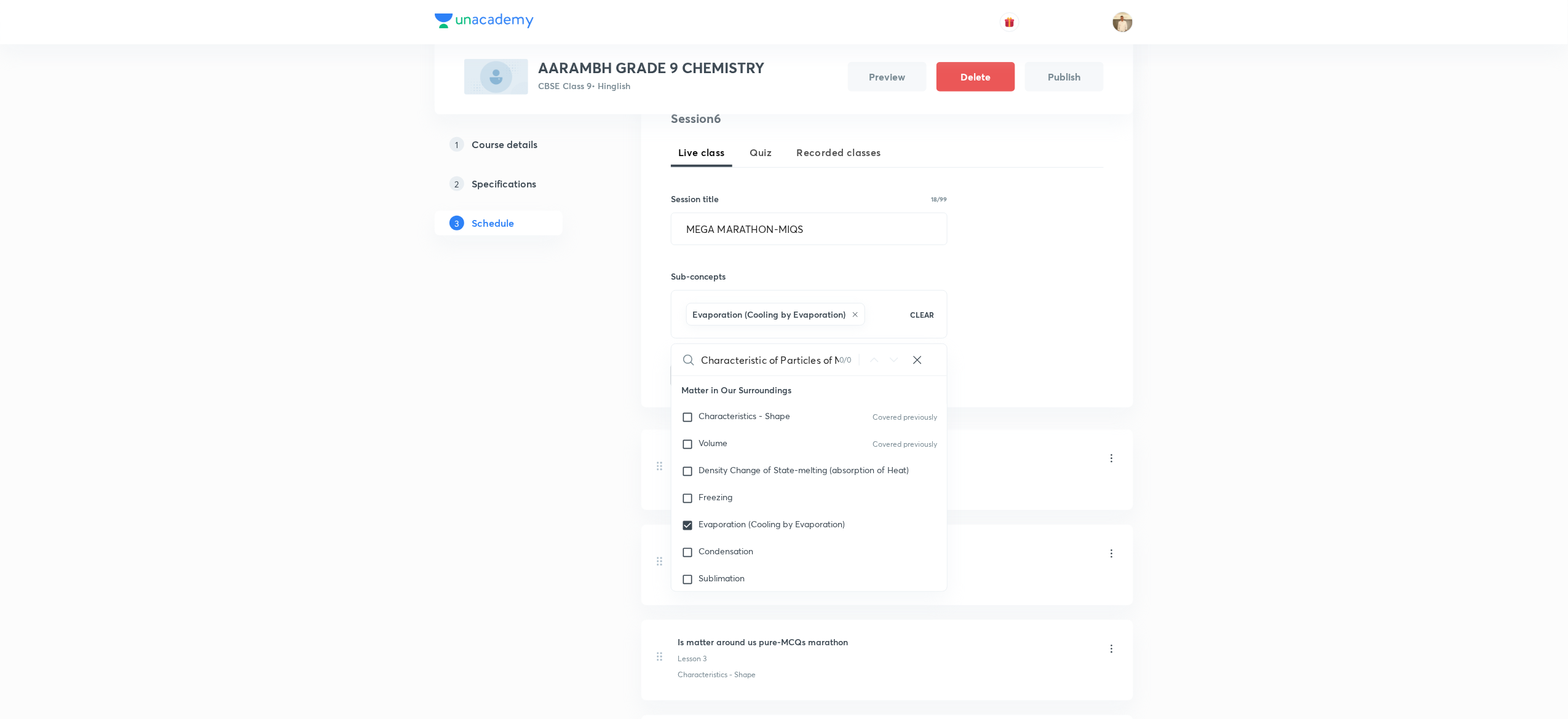
click at [1337, 290] on div "Plus Courses AARAMBH GRADE 9 CHEMISTRY CBSE Class 9 • Hinglish Preview Delete P…" at bounding box center [784, 371] width 1568 height 1273
click at [698, 371] on button "Add" at bounding box center [702, 374] width 63 height 25
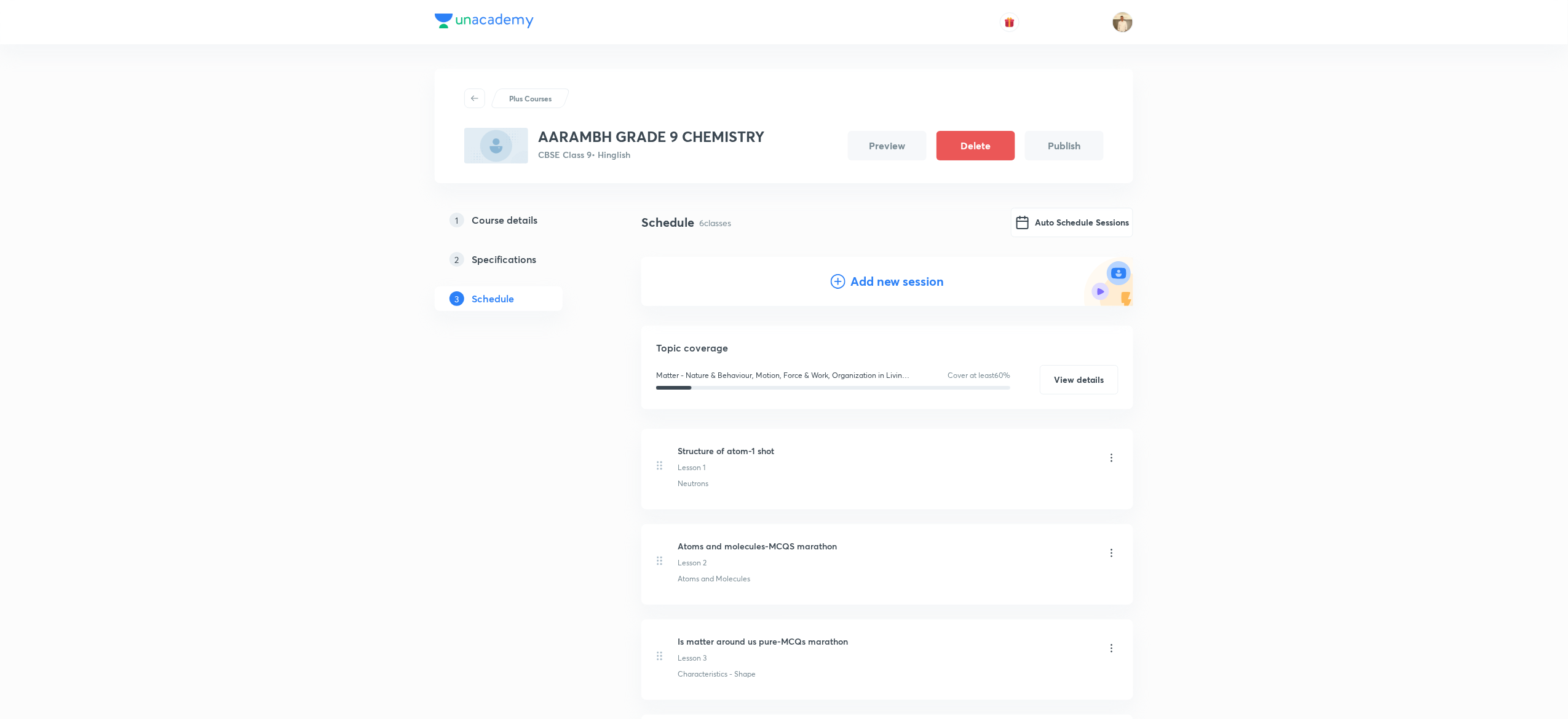
click at [897, 275] on h4 "Add new session" at bounding box center [897, 281] width 94 height 18
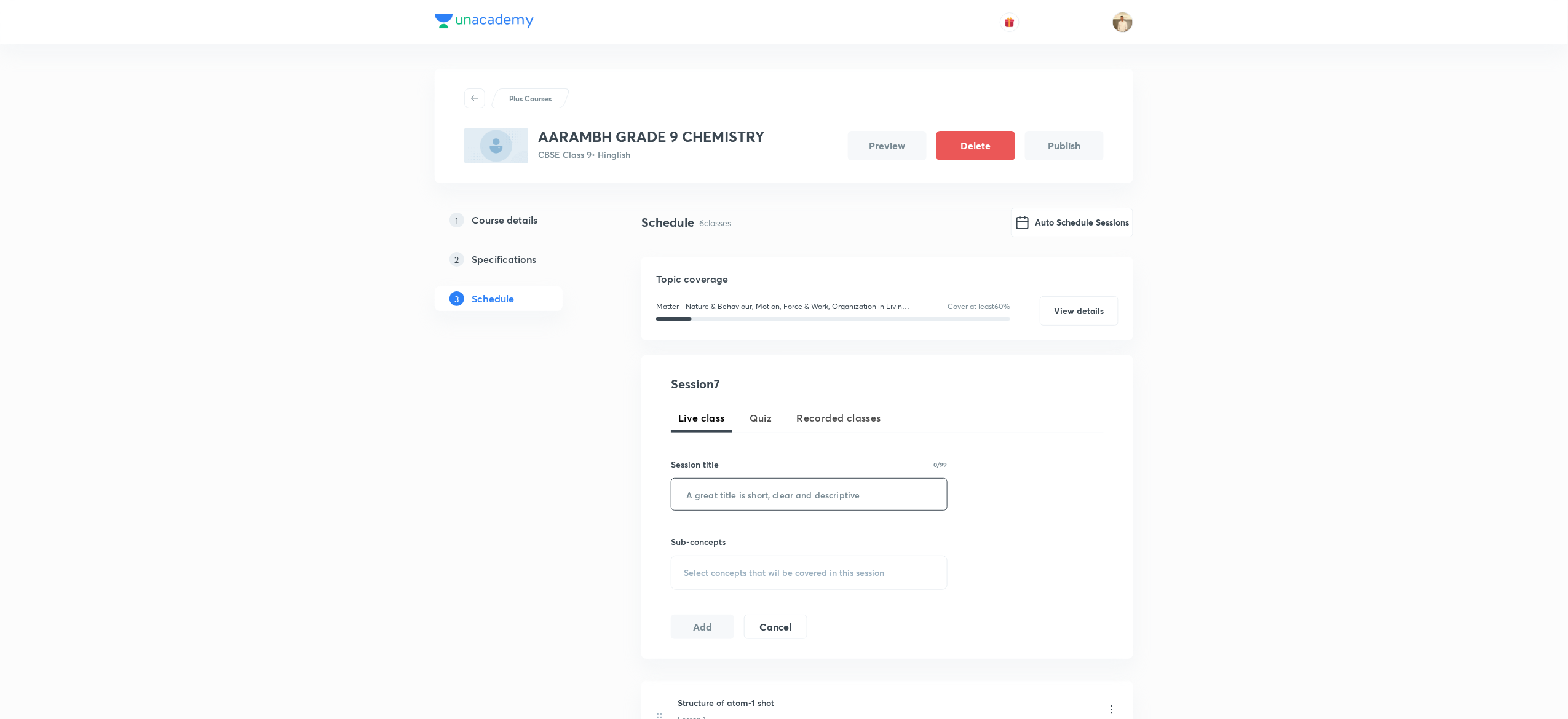
click at [819, 499] on input "text" at bounding box center [810, 494] width 275 height 31
paste input "Doubt clearing session"
type input "Doubt clearing session"
click at [766, 582] on div "Select concepts that wil be covered in this session" at bounding box center [810, 572] width 277 height 34
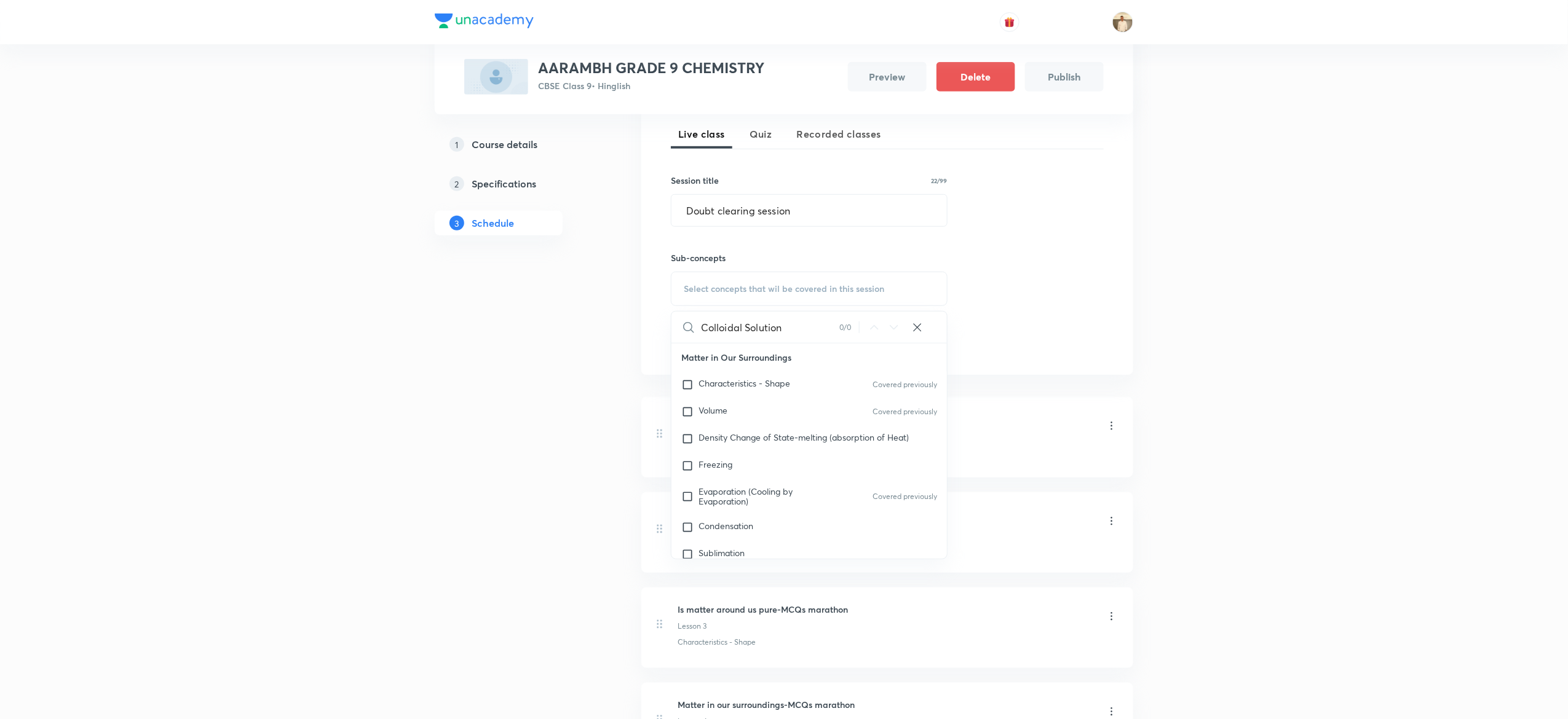
scroll to position [293, 0]
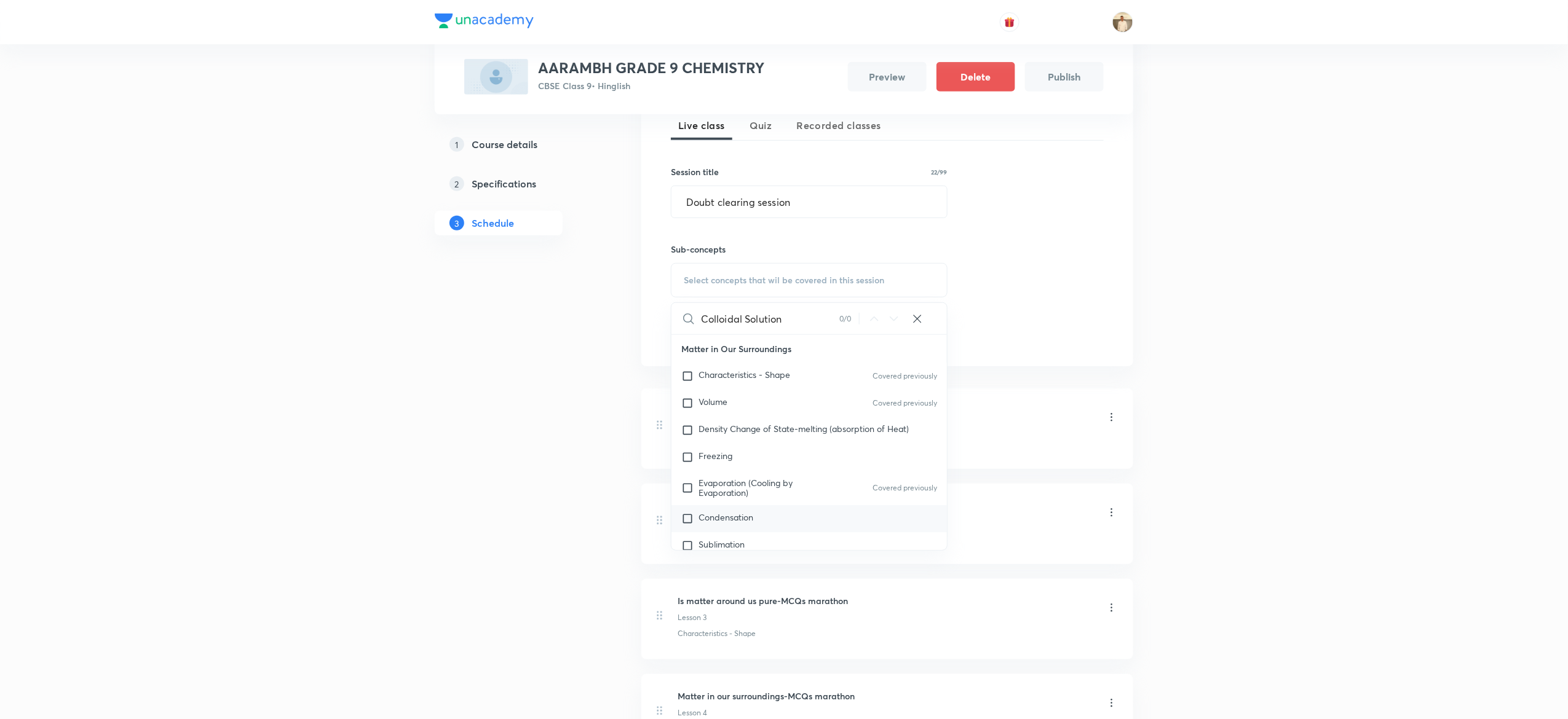
type input "Colloidal Solution"
click at [714, 516] on span "Condensation" at bounding box center [726, 517] width 54 height 12
checkbox input "true"
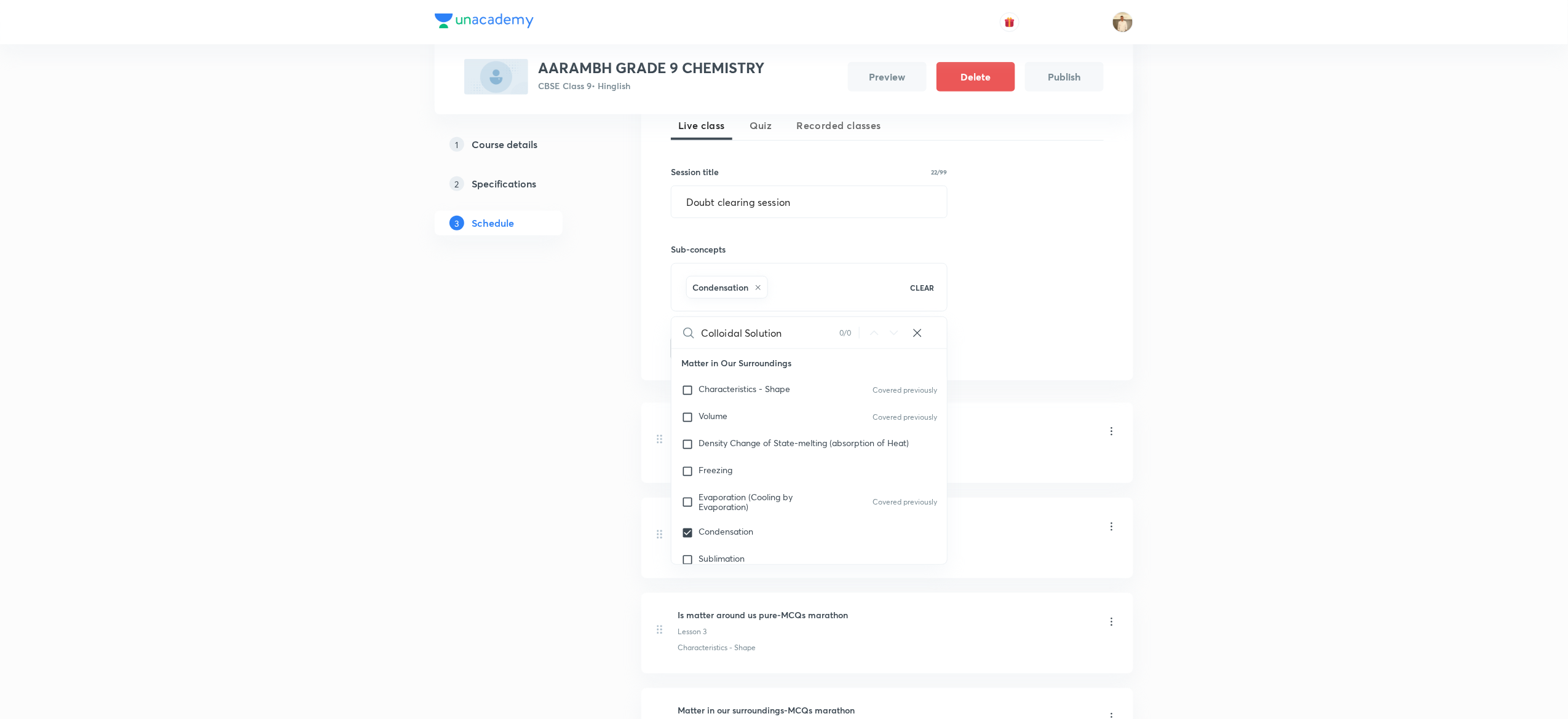
click at [795, 330] on input "Colloidal Solution" at bounding box center [770, 332] width 139 height 31
paste input "Writing Chemical Formulae"
type input "Writing Chemical Formulae"
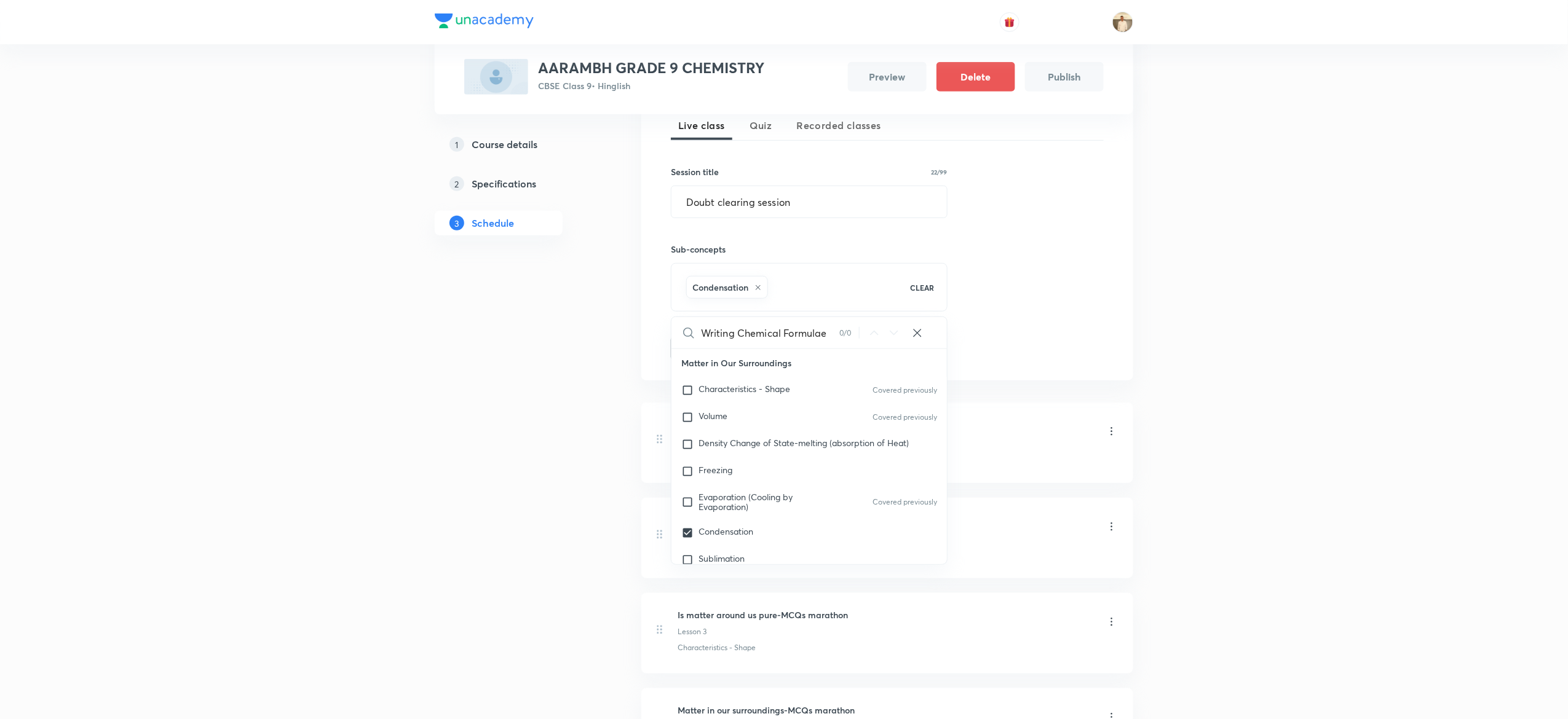
checkbox input "true"
type input "Writing Chemical Formulae"
click at [717, 461] on div "Freezing" at bounding box center [810, 472] width 275 height 27
checkbox input "true"
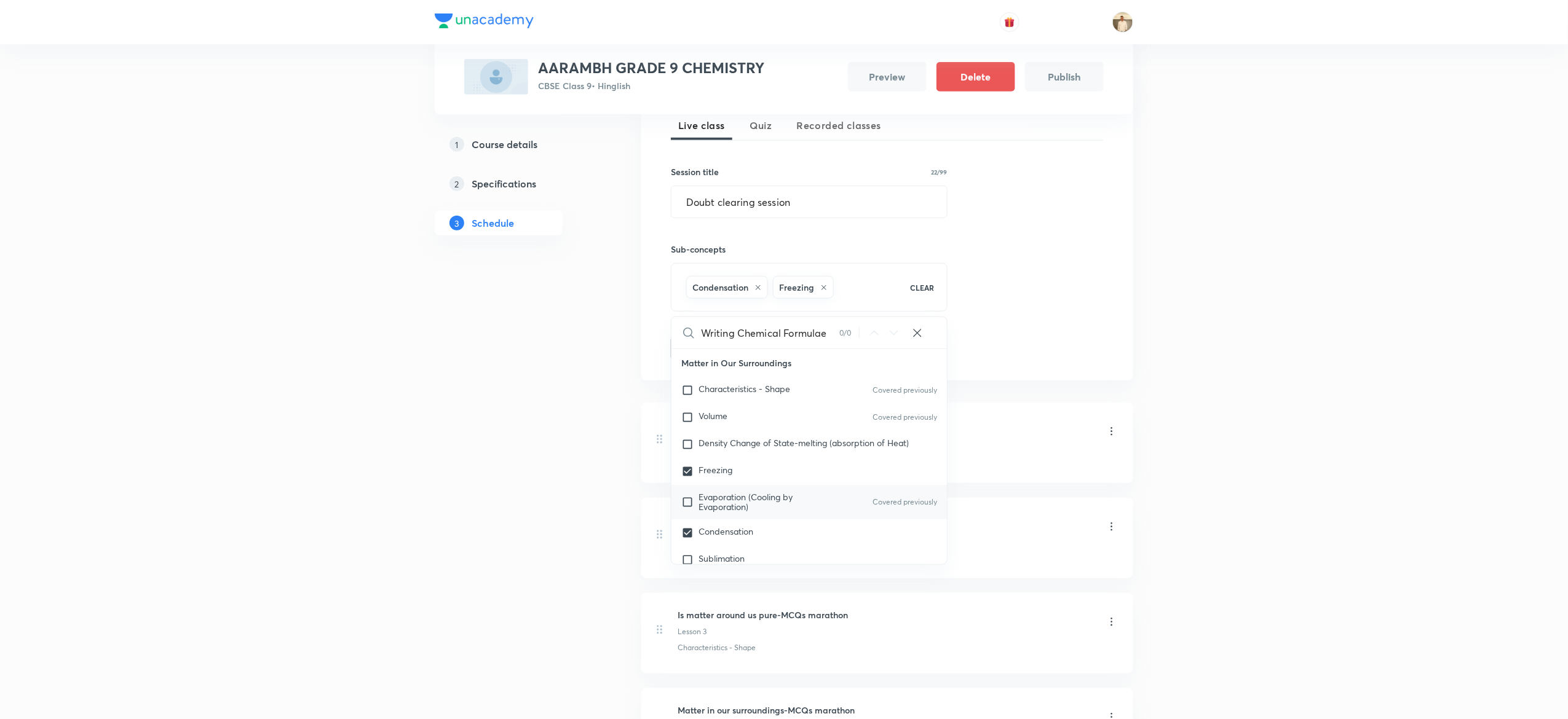
click at [726, 506] on span "Evaporation (Cooling by Evaporation)" at bounding box center [745, 502] width 94 height 22
checkbox input "true"
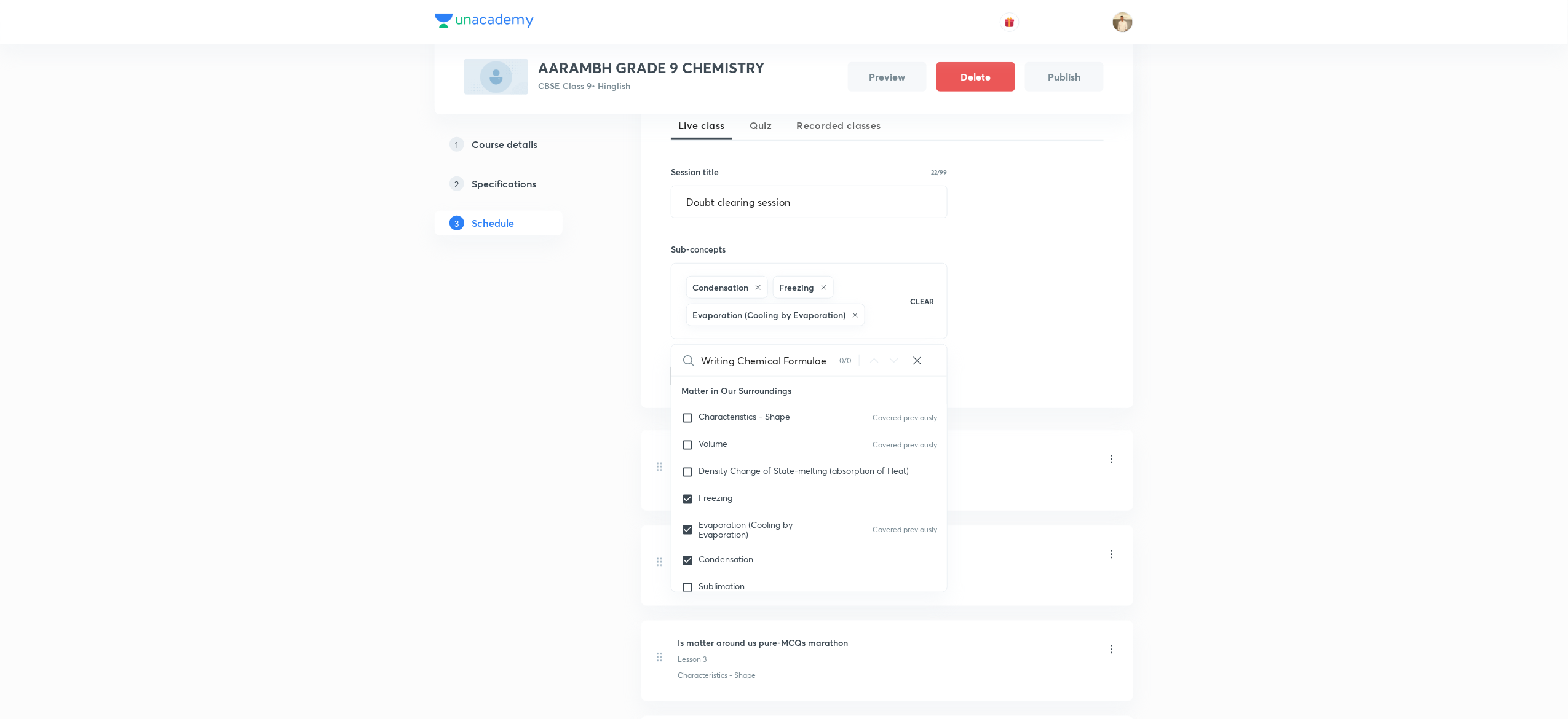
click at [1337, 380] on div "Plus Courses AARAMBH GRADE 9 CHEMISTRY CBSE Class 9 • Hinglish Preview Delete P…" at bounding box center [784, 404] width 1568 height 1396
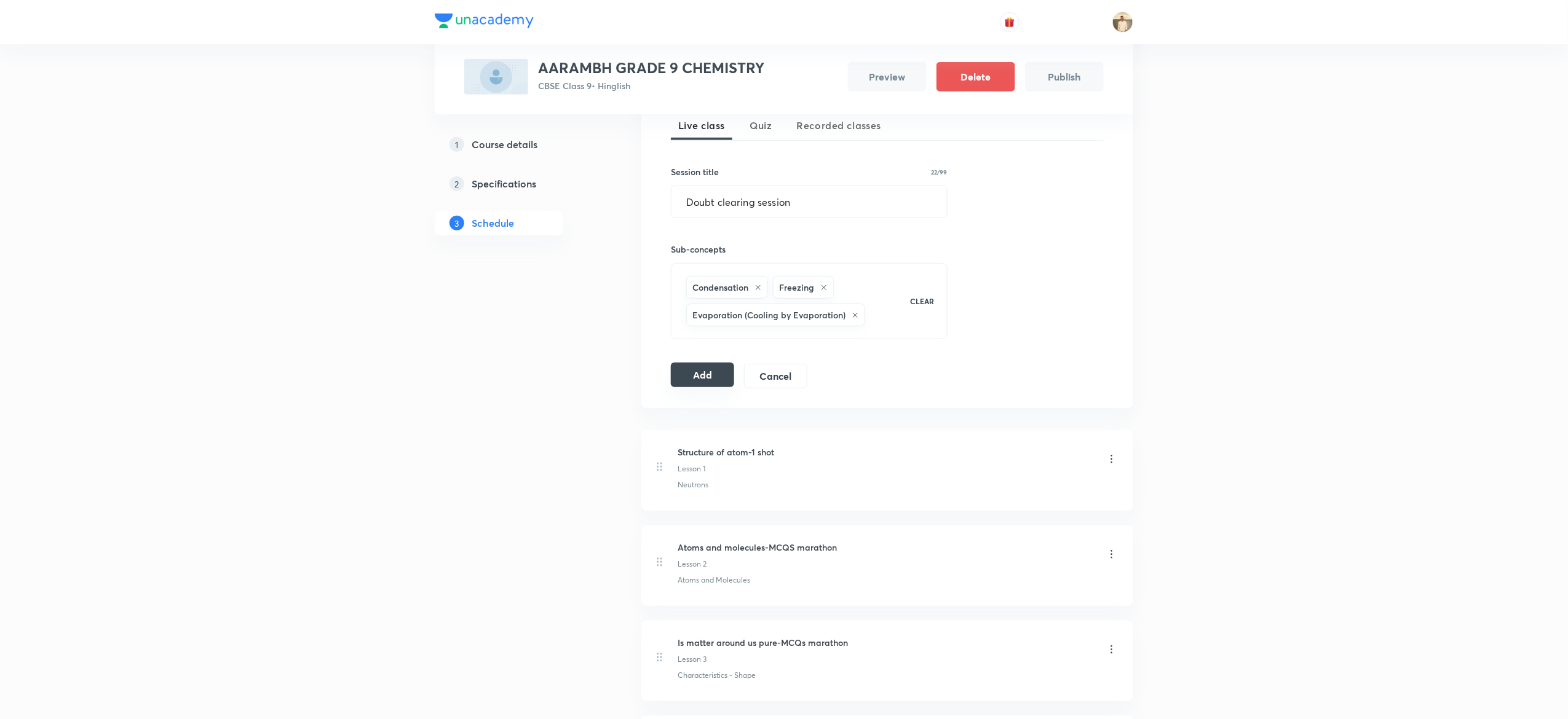
click at [696, 376] on button "Add" at bounding box center [702, 375] width 63 height 25
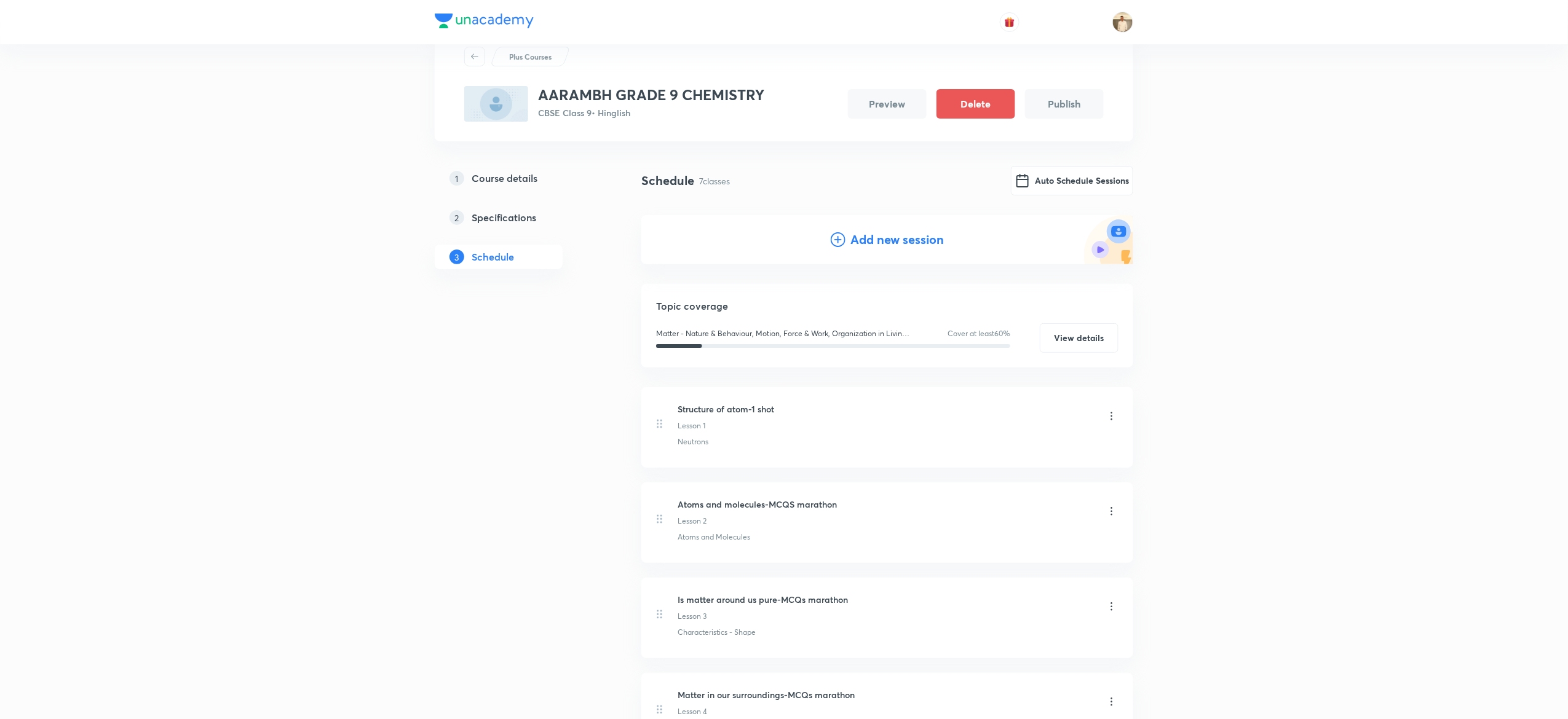
scroll to position [0, 0]
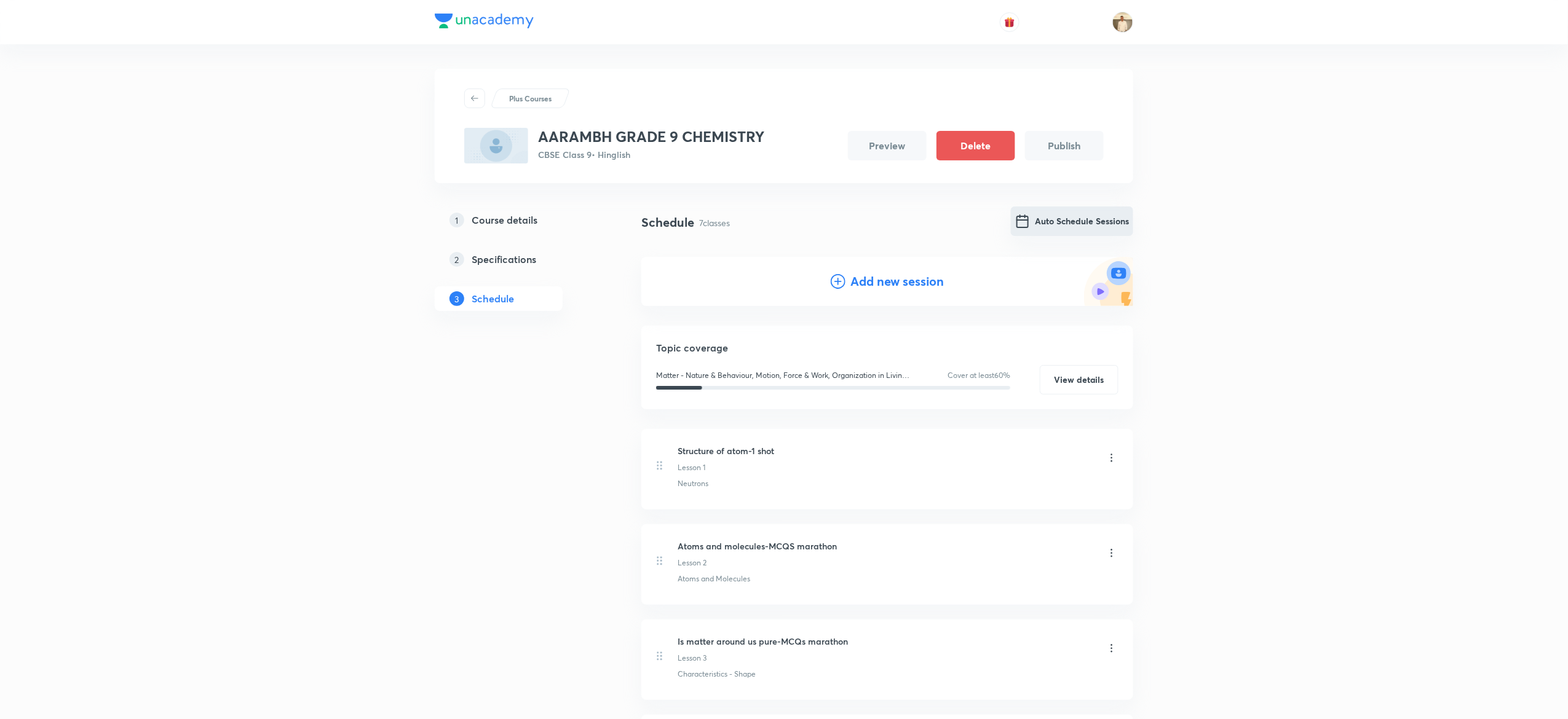
click at [1086, 214] on button "Auto Schedule Sessions" at bounding box center [1071, 221] width 123 height 30
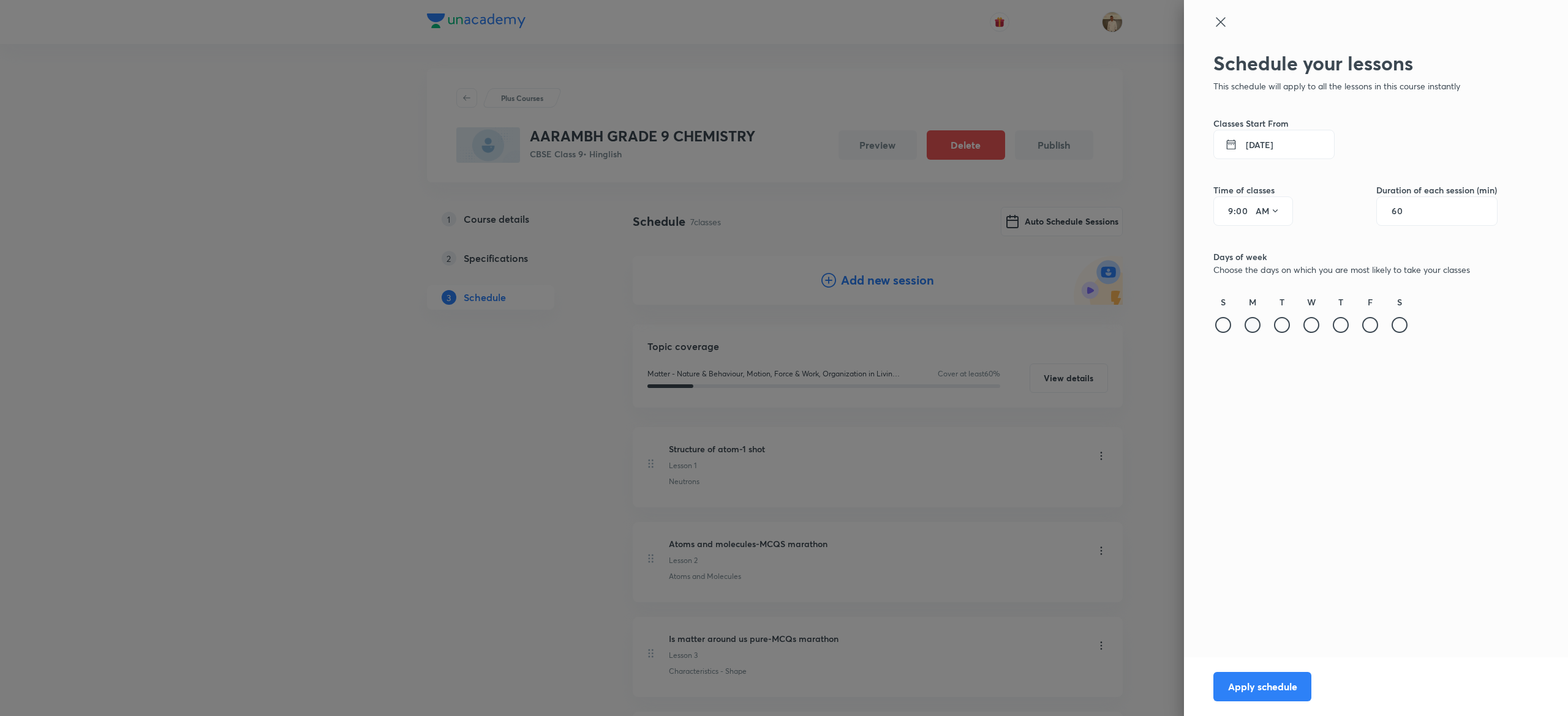
click at [1252, 321] on div at bounding box center [1252, 325] width 16 height 16
click at [1408, 330] on div "S" at bounding box center [1399, 316] width 20 height 40
click at [1403, 327] on div at bounding box center [1400, 325] width 16 height 16
click at [1226, 213] on input "9" at bounding box center [1226, 211] width 14 height 10
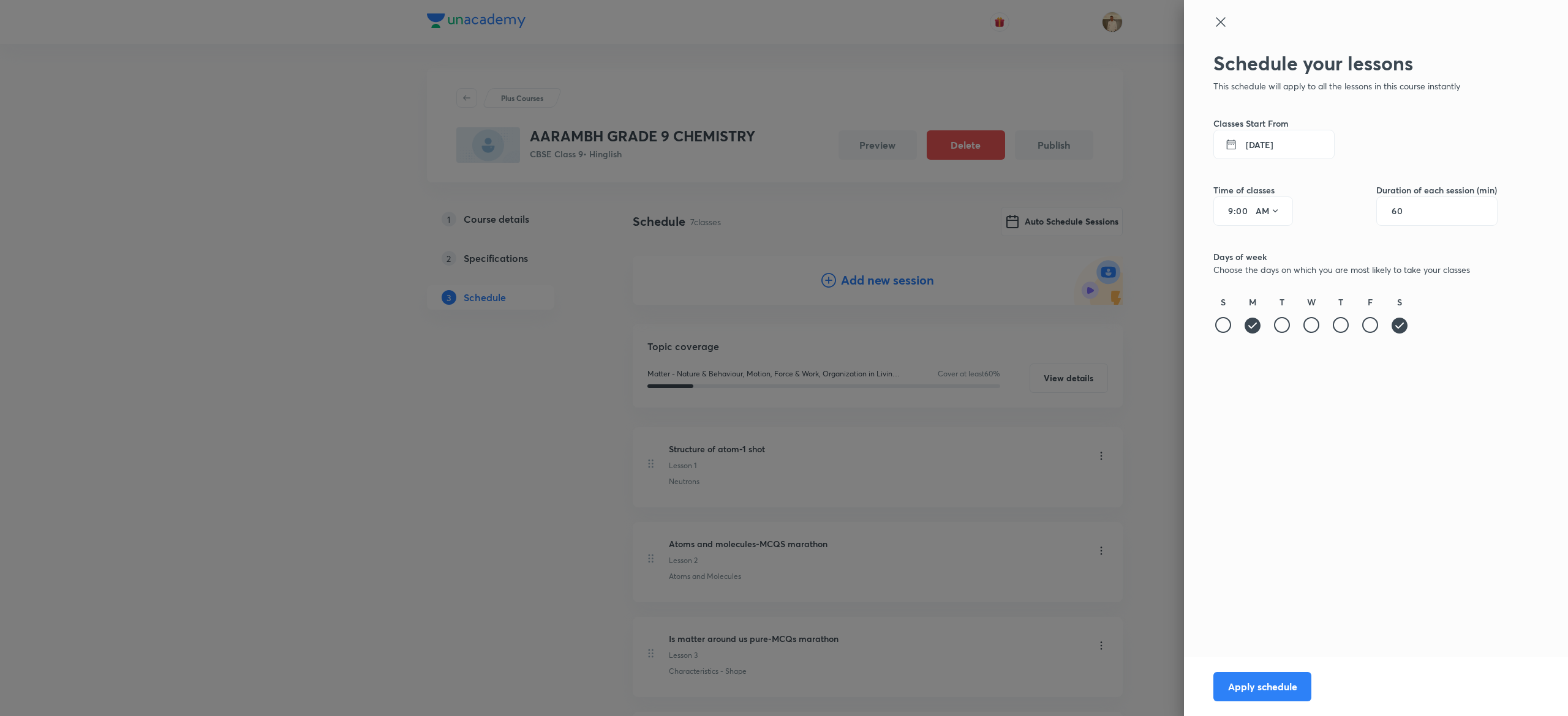
click at [1228, 212] on input "9" at bounding box center [1226, 211] width 14 height 10
type input "3"
type input "30"
click at [1272, 212] on icon at bounding box center [1275, 211] width 10 height 10
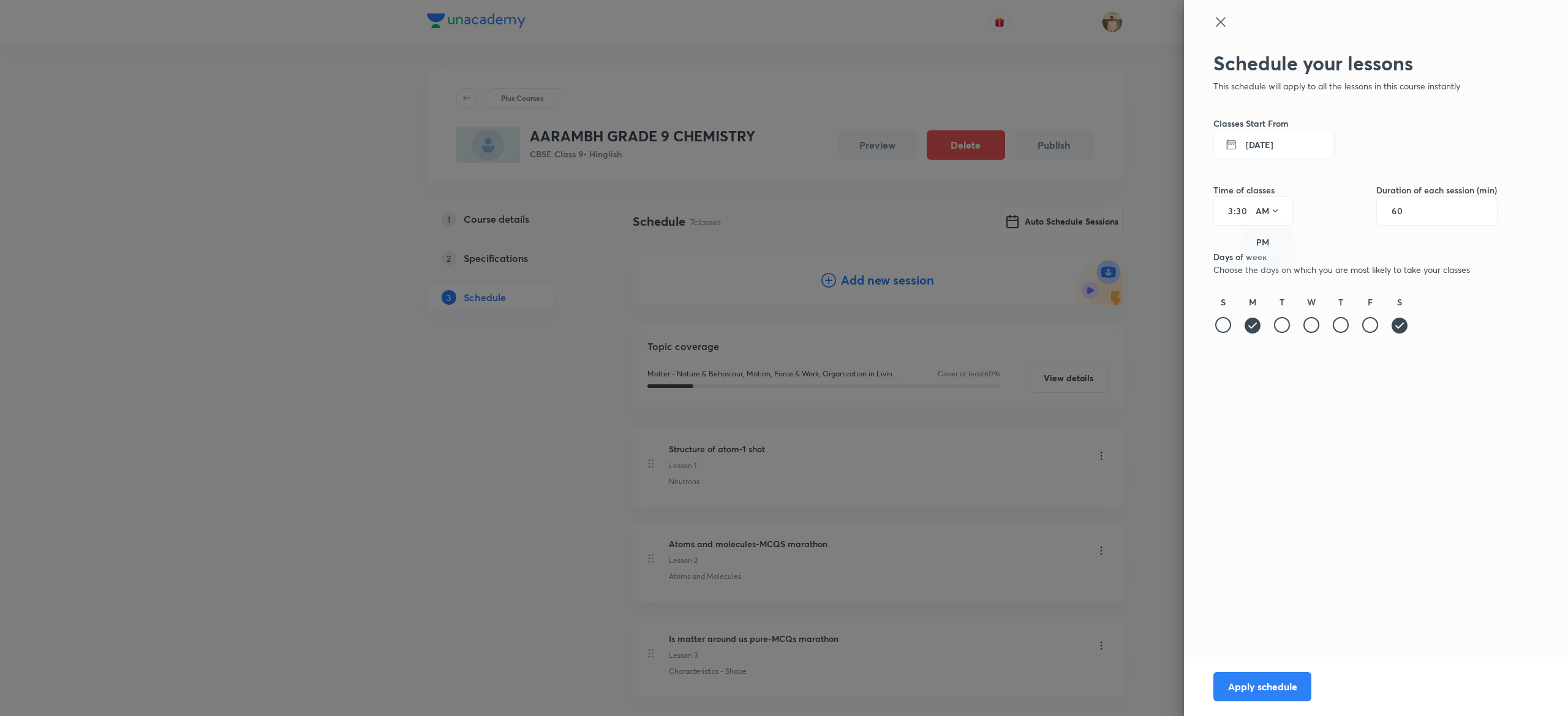
click at [1272, 242] on div "PM" at bounding box center [1268, 242] width 44 height 30
click at [1255, 141] on button "[DATE]" at bounding box center [1274, 144] width 121 height 30
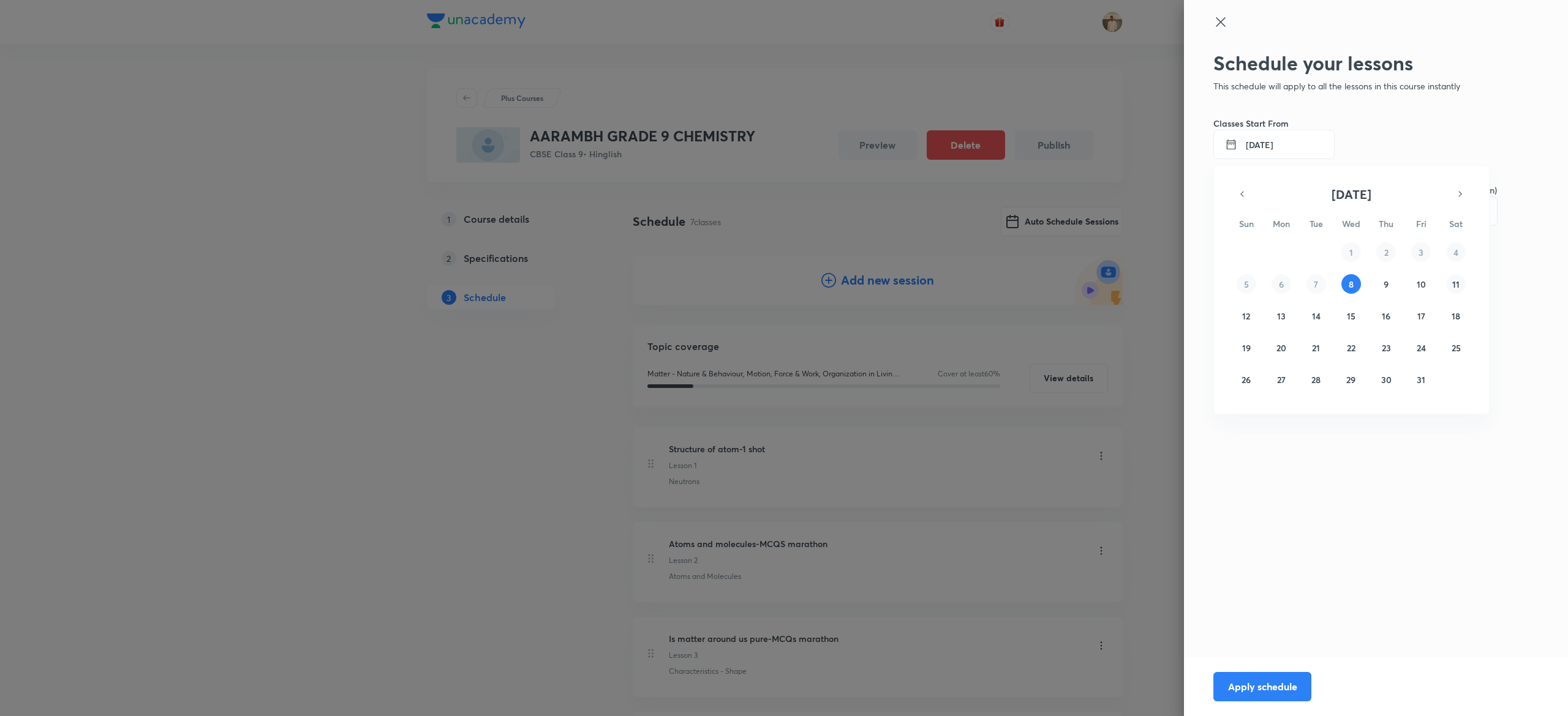
click at [1451, 281] on button "11" at bounding box center [1456, 284] width 20 height 20
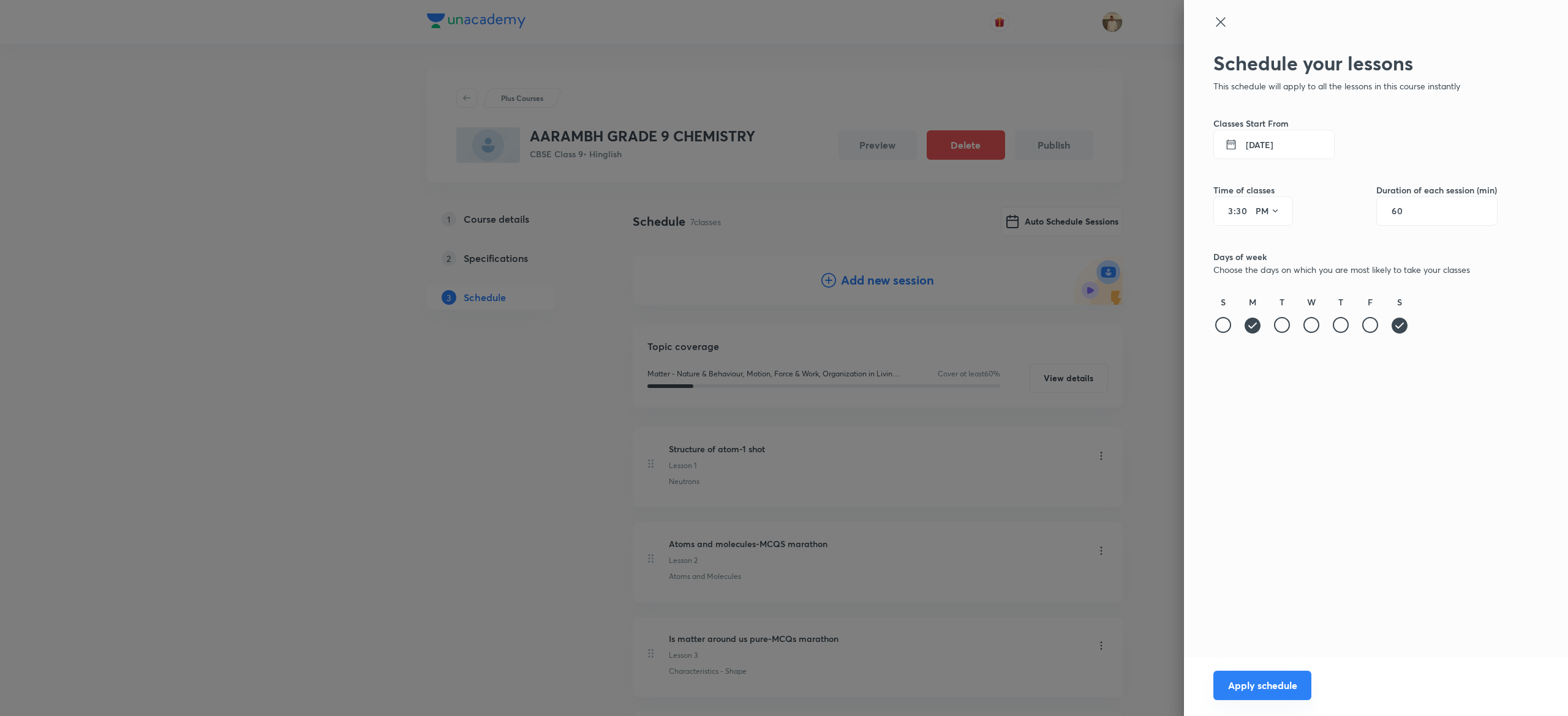
click at [1279, 685] on button "Apply schedule" at bounding box center [1262, 686] width 98 height 30
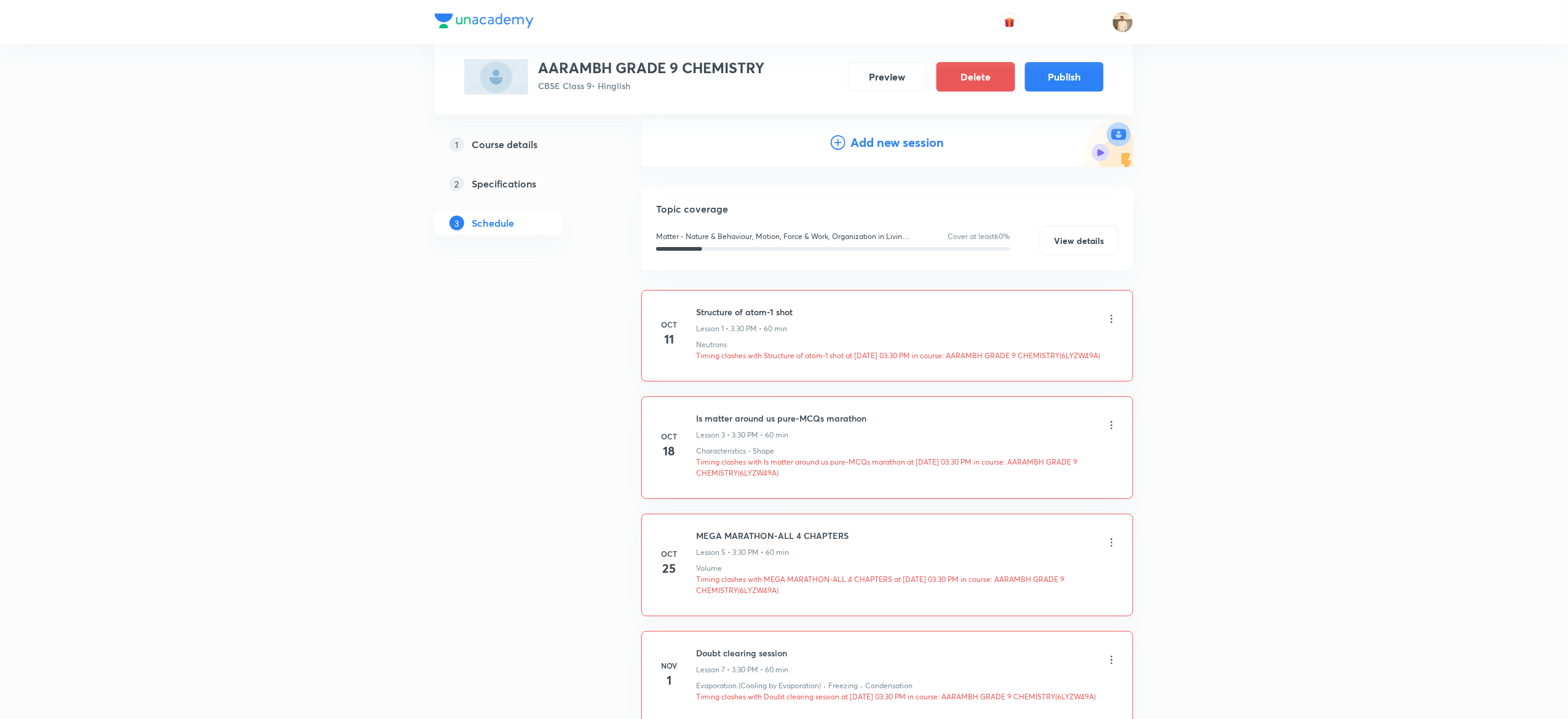
scroll to position [140, 0]
click at [555, 583] on div "1 Course details 2 Specifications 3 Schedule" at bounding box center [518, 584] width 167 height 1034
click at [523, 550] on div "1 Course details 2 Specifications 3 Schedule" at bounding box center [518, 584] width 167 height 1034
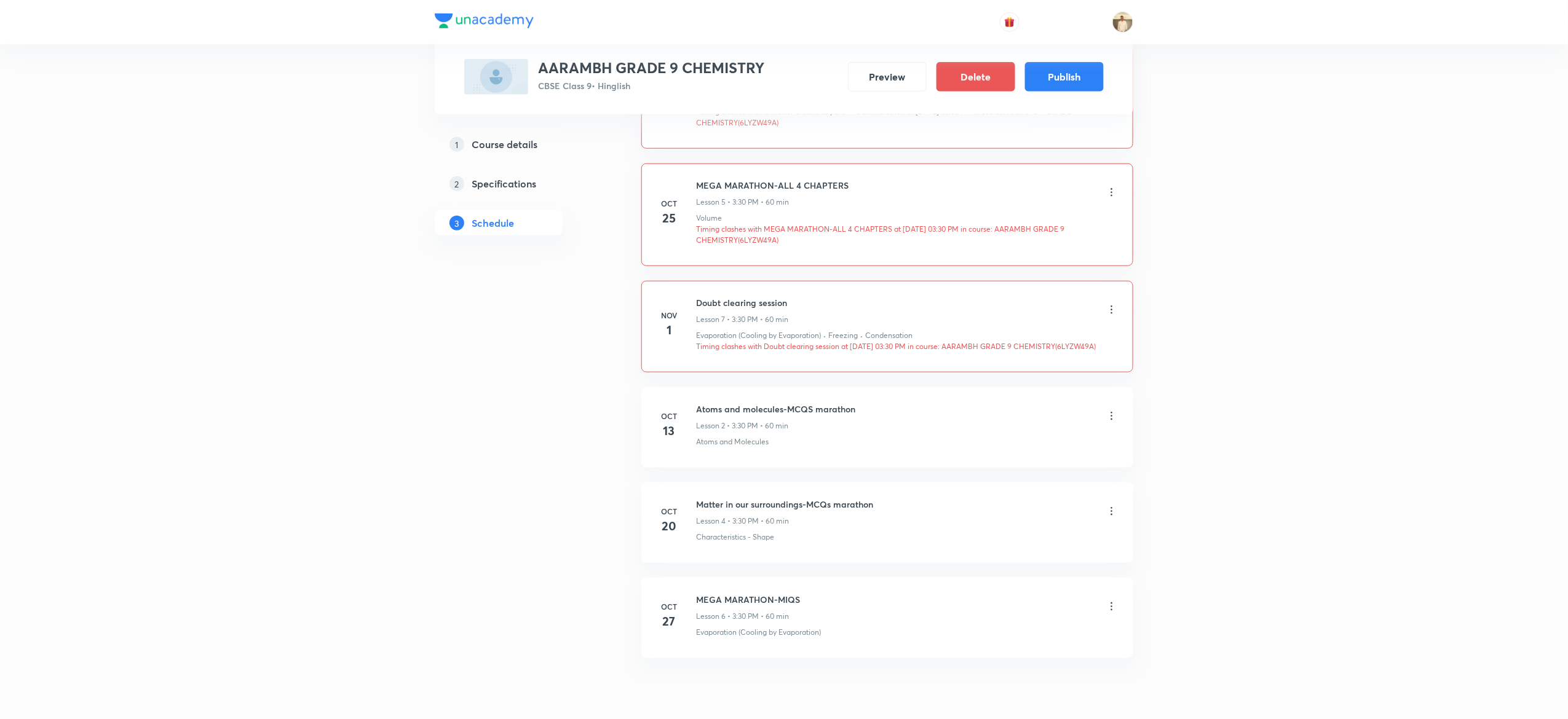
scroll to position [558, 0]
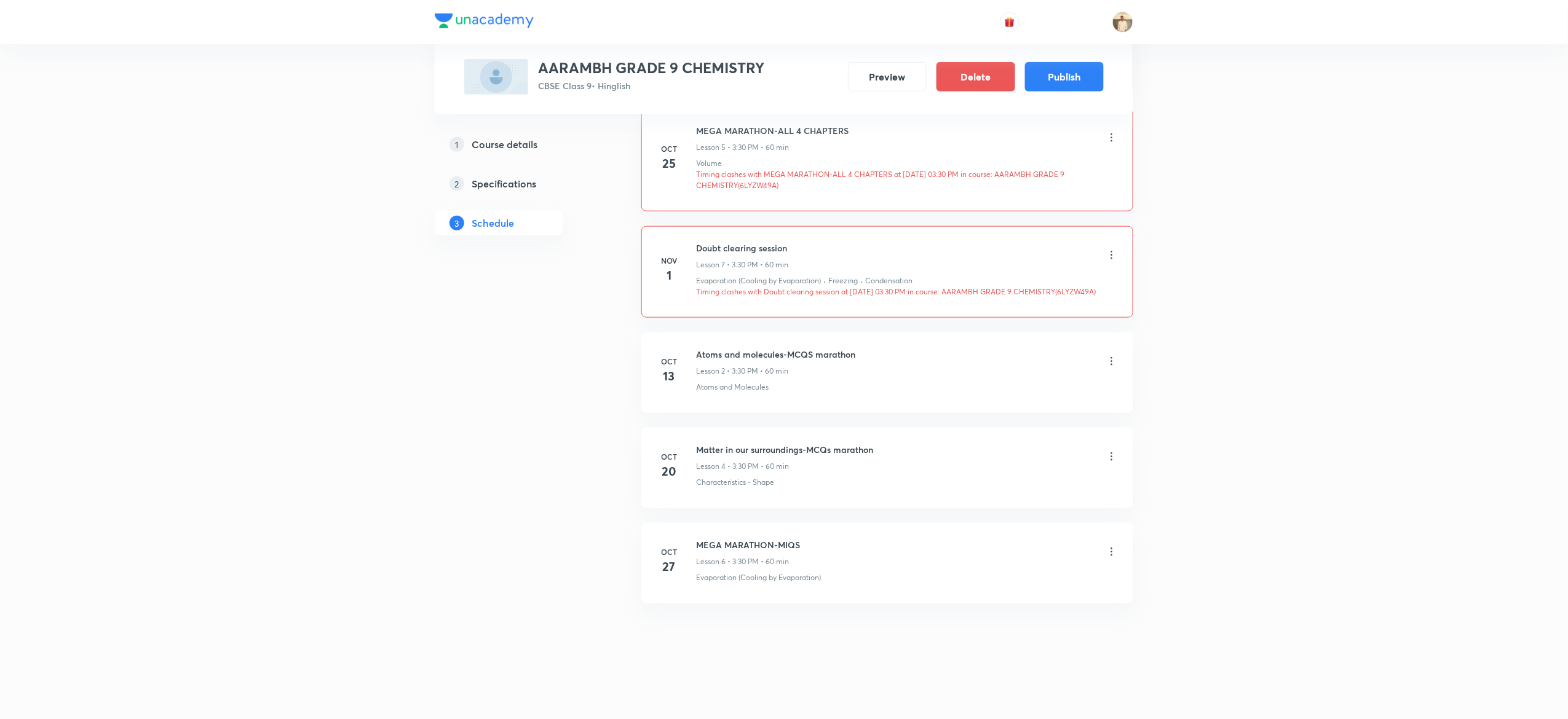
click at [1111, 355] on icon at bounding box center [1112, 361] width 12 height 12
click at [1015, 384] on li "Edit" at bounding box center [1043, 392] width 135 height 22
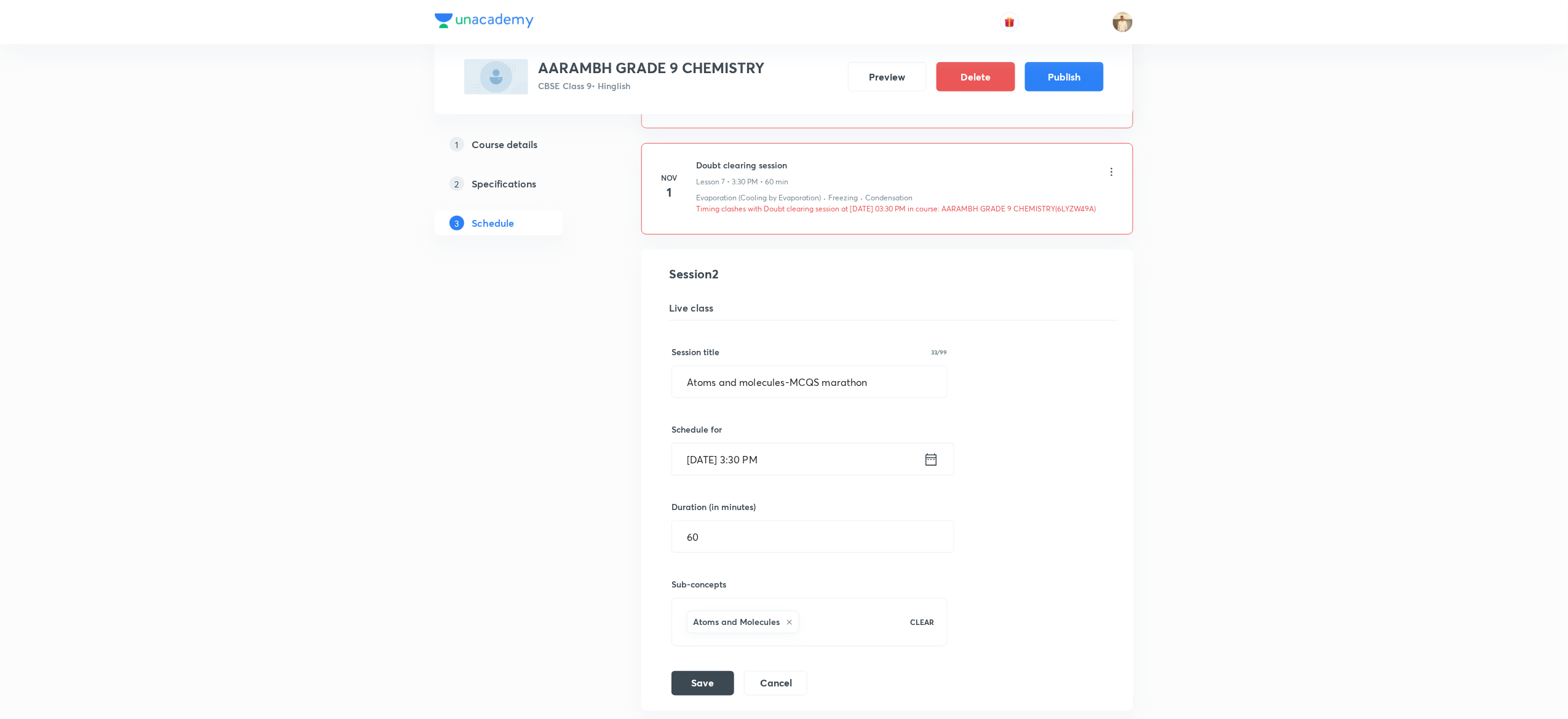
click at [749, 476] on input "Oct 13, 2025, 3:30 PM" at bounding box center [798, 459] width 251 height 31
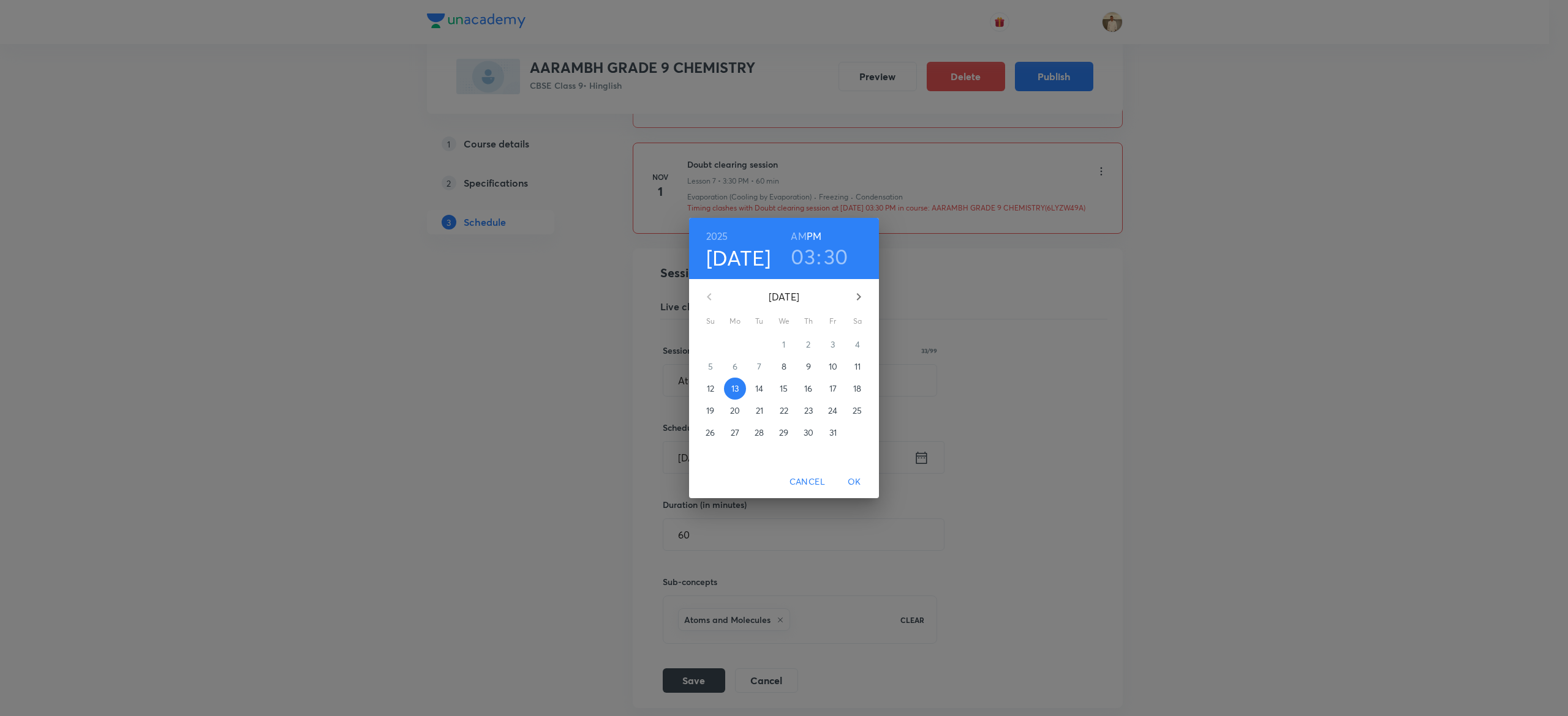
click at [796, 262] on h3 "03" at bounding box center [802, 257] width 25 height 26
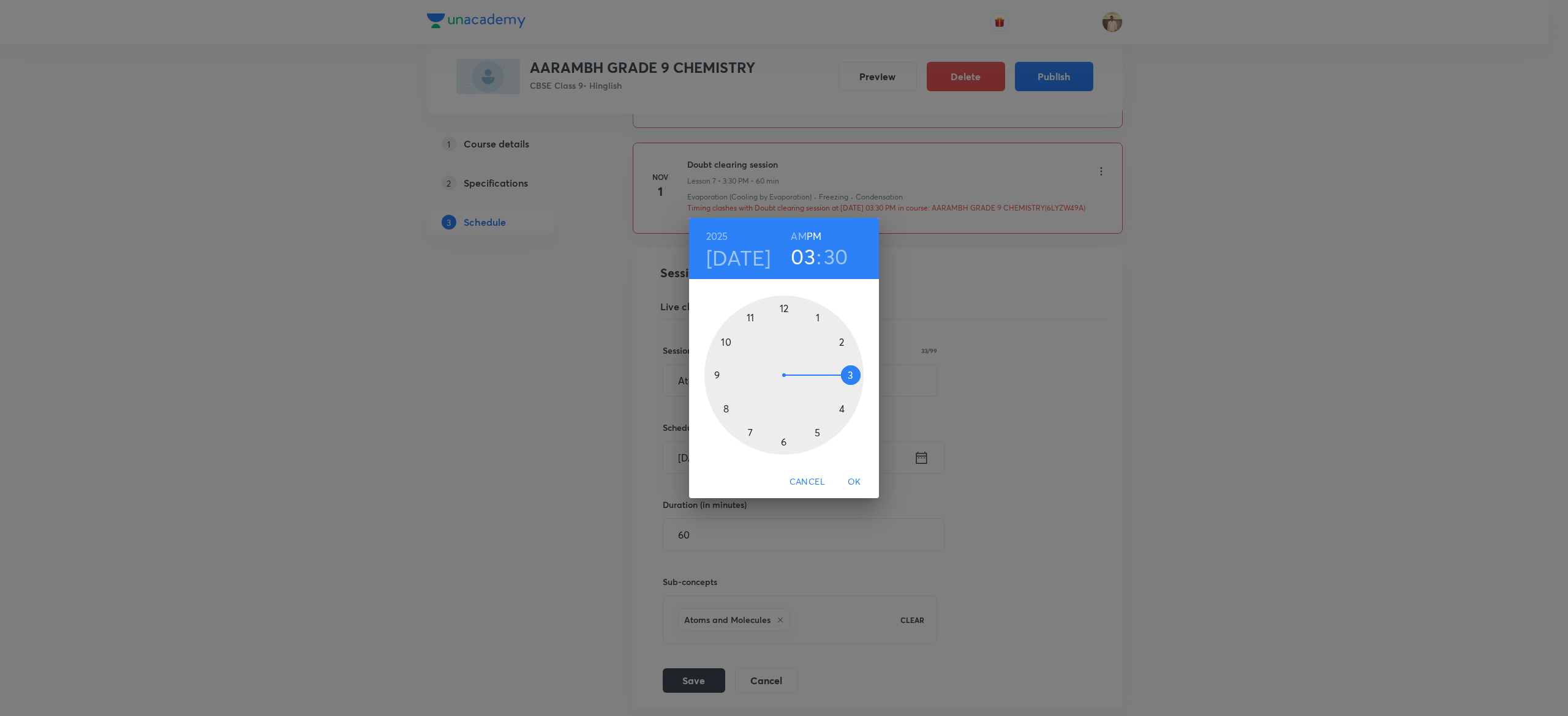
click at [801, 262] on h3 "03" at bounding box center [802, 257] width 25 height 26
click at [817, 429] on div at bounding box center [784, 376] width 160 height 159
click at [784, 305] on div at bounding box center [784, 376] width 160 height 159
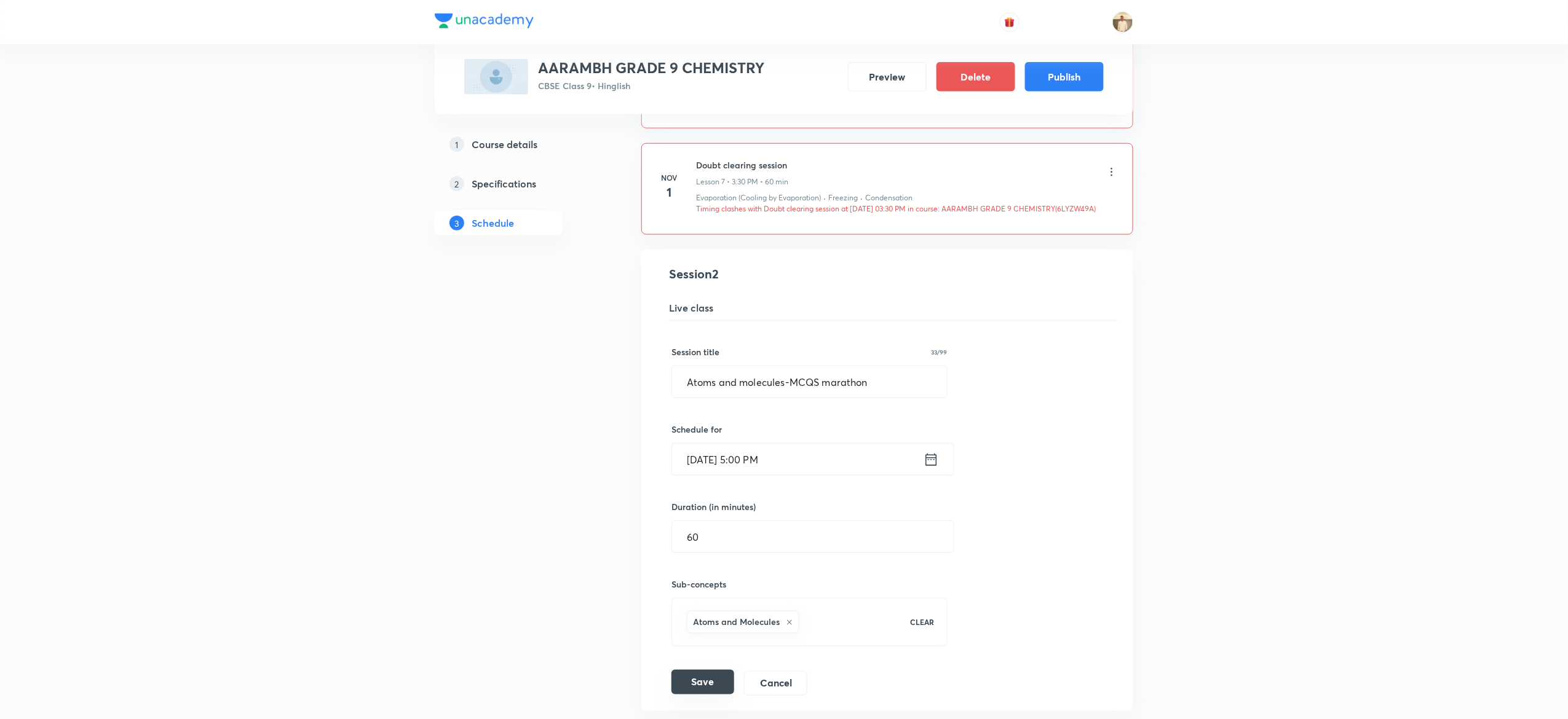
click at [717, 693] on button "Save" at bounding box center [703, 682] width 62 height 25
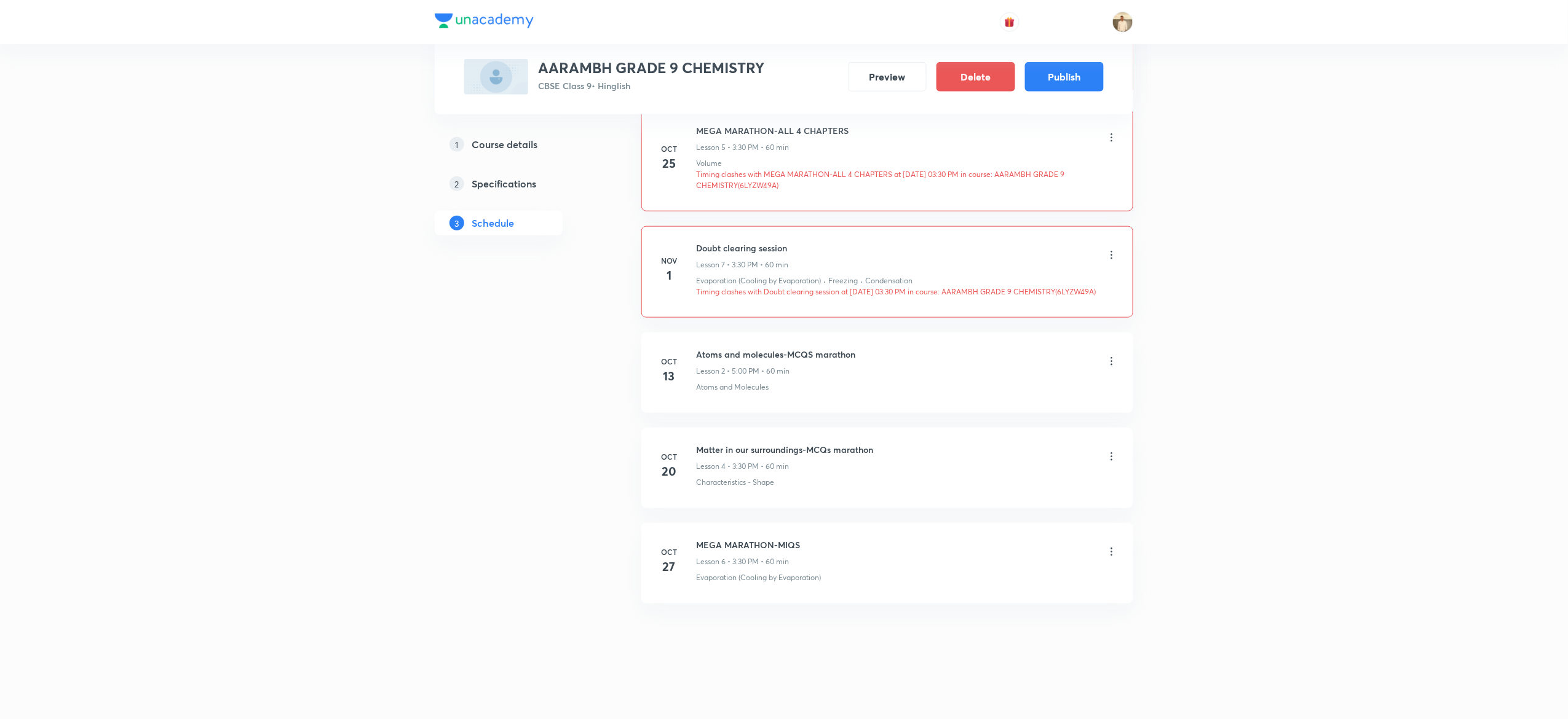
click at [1110, 457] on icon at bounding box center [1112, 456] width 12 height 12
click at [999, 484] on p "Edit" at bounding box center [993, 488] width 15 height 13
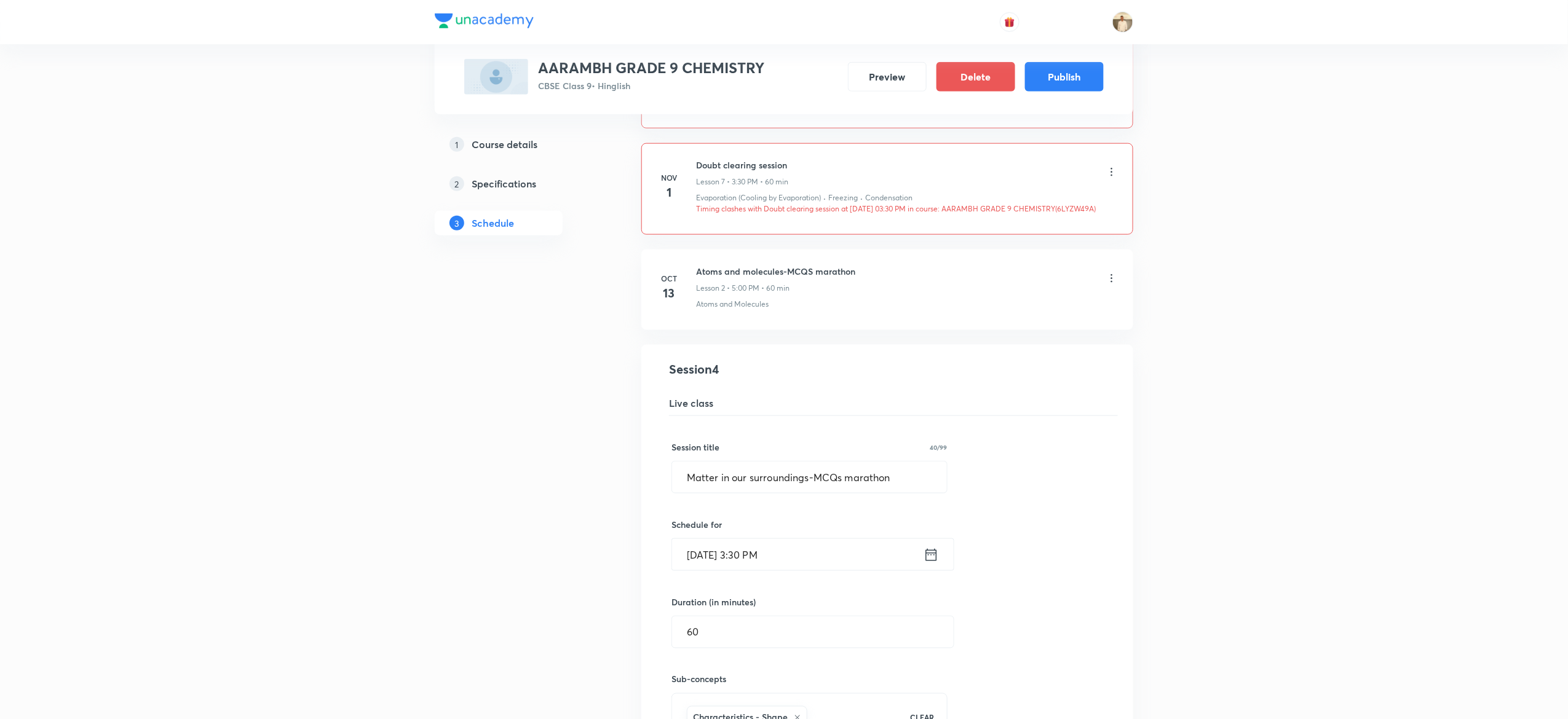
click at [751, 570] on input "Oct 20, 2025, 3:30 PM" at bounding box center [798, 554] width 251 height 31
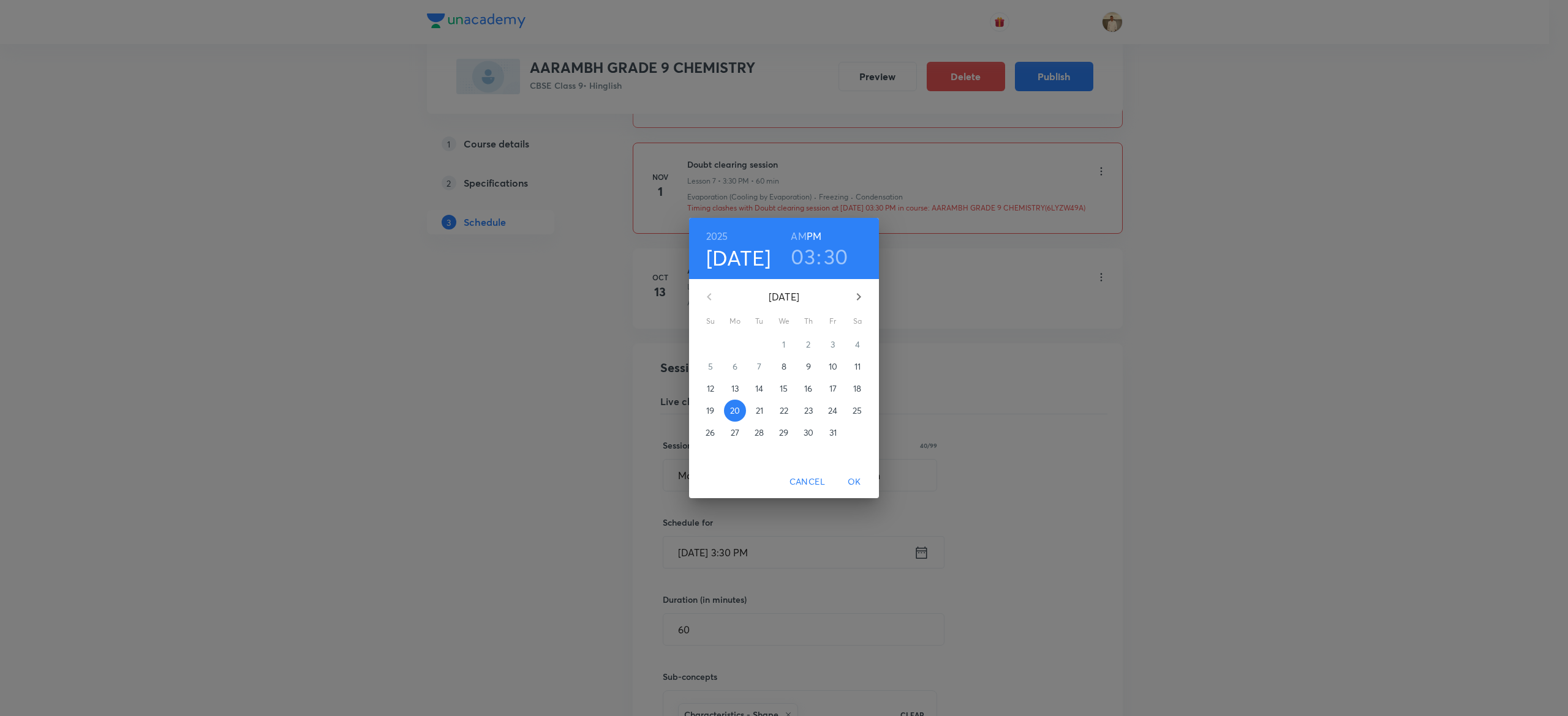
click at [809, 264] on h3 "03" at bounding box center [802, 257] width 25 height 26
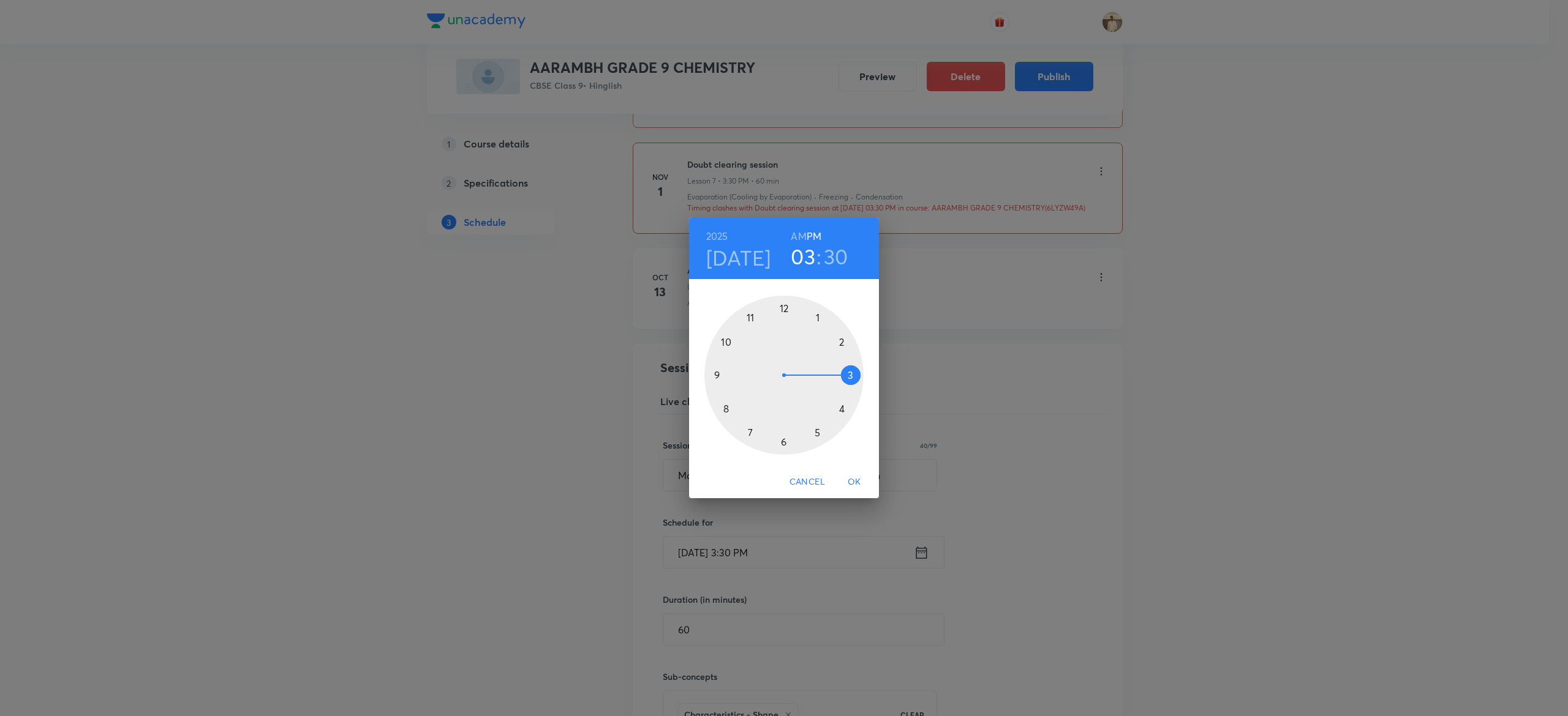
click at [817, 432] on div at bounding box center [784, 376] width 160 height 159
click at [782, 308] on div at bounding box center [784, 376] width 160 height 159
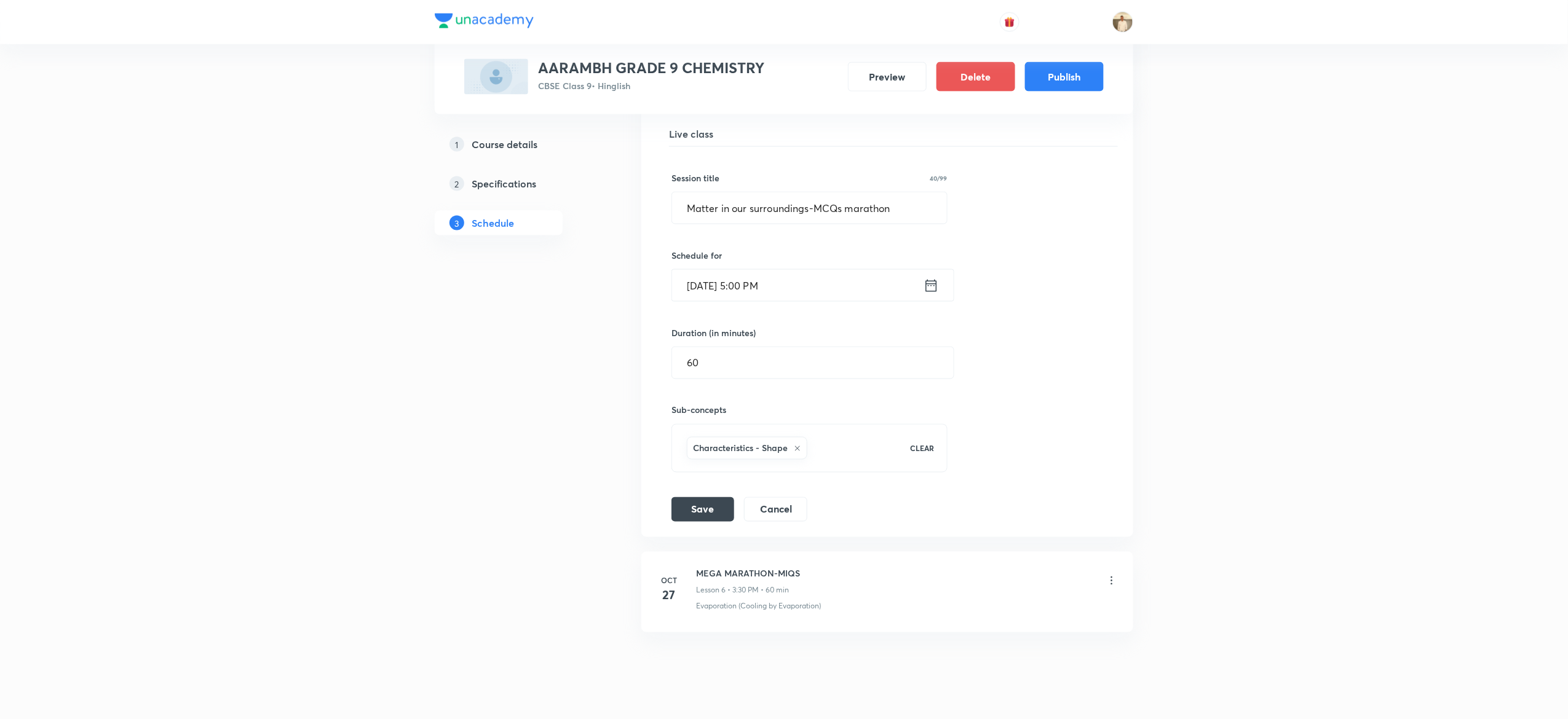
scroll to position [854, 0]
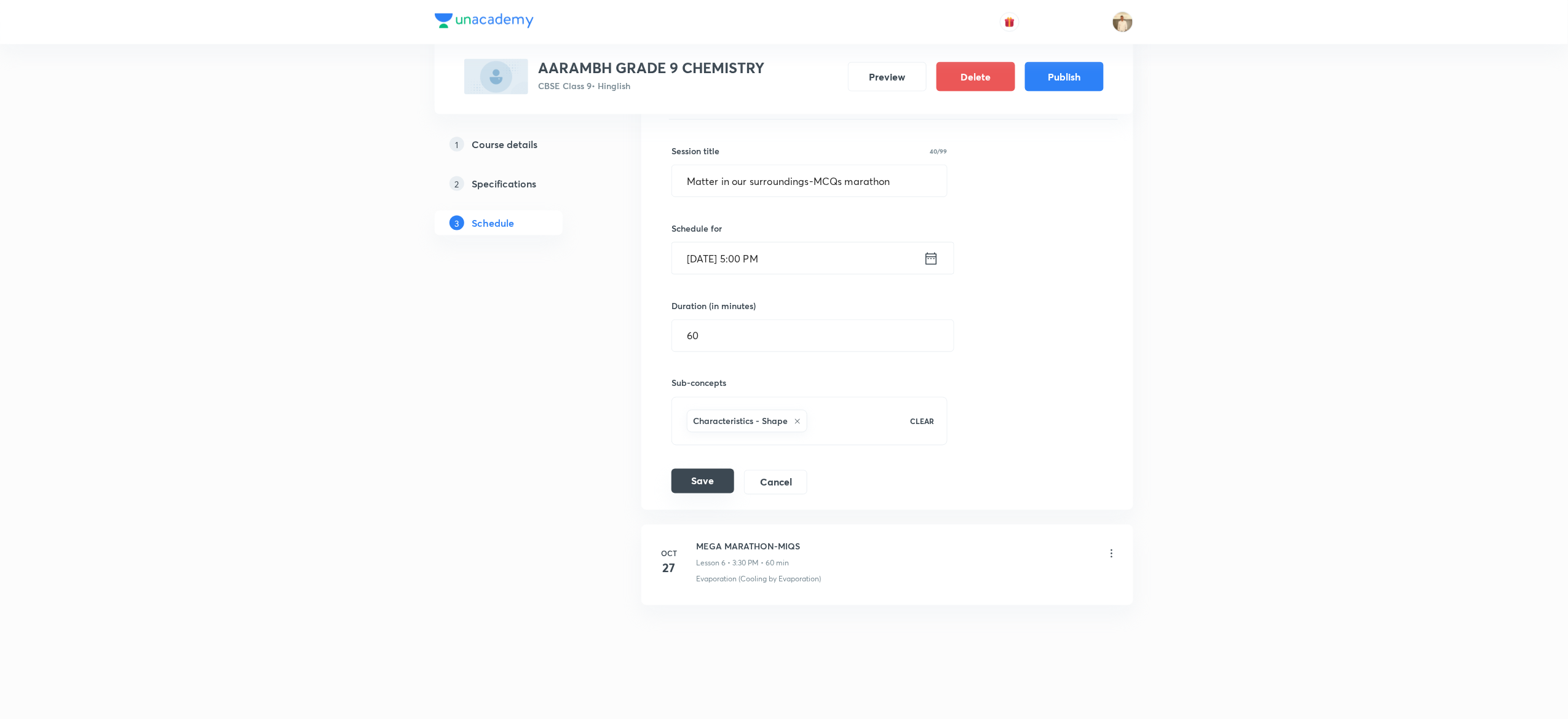
click at [694, 489] on button "Save" at bounding box center [703, 481] width 62 height 25
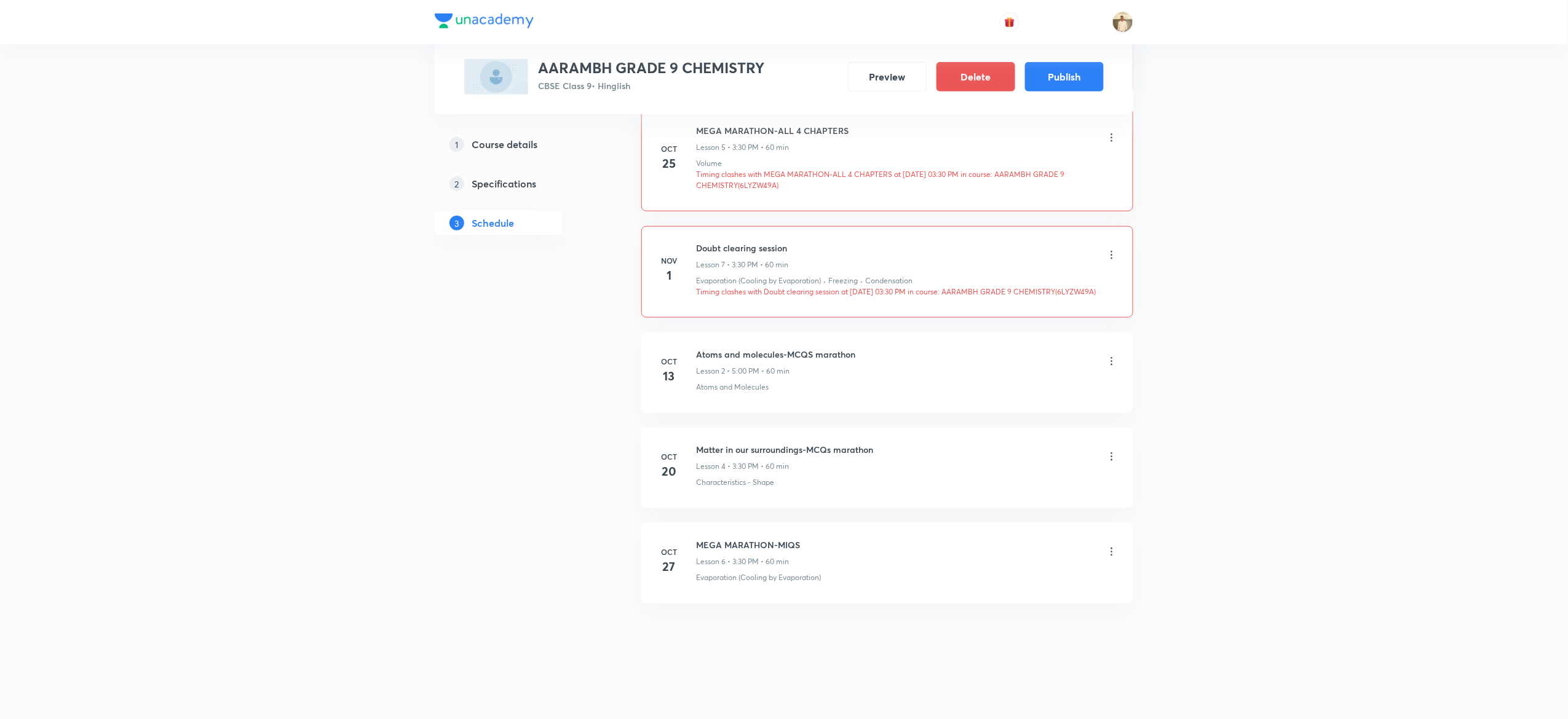
scroll to position [558, 0]
click at [1115, 551] on icon at bounding box center [1112, 552] width 12 height 12
click at [1036, 576] on li "Edit" at bounding box center [1043, 583] width 135 height 22
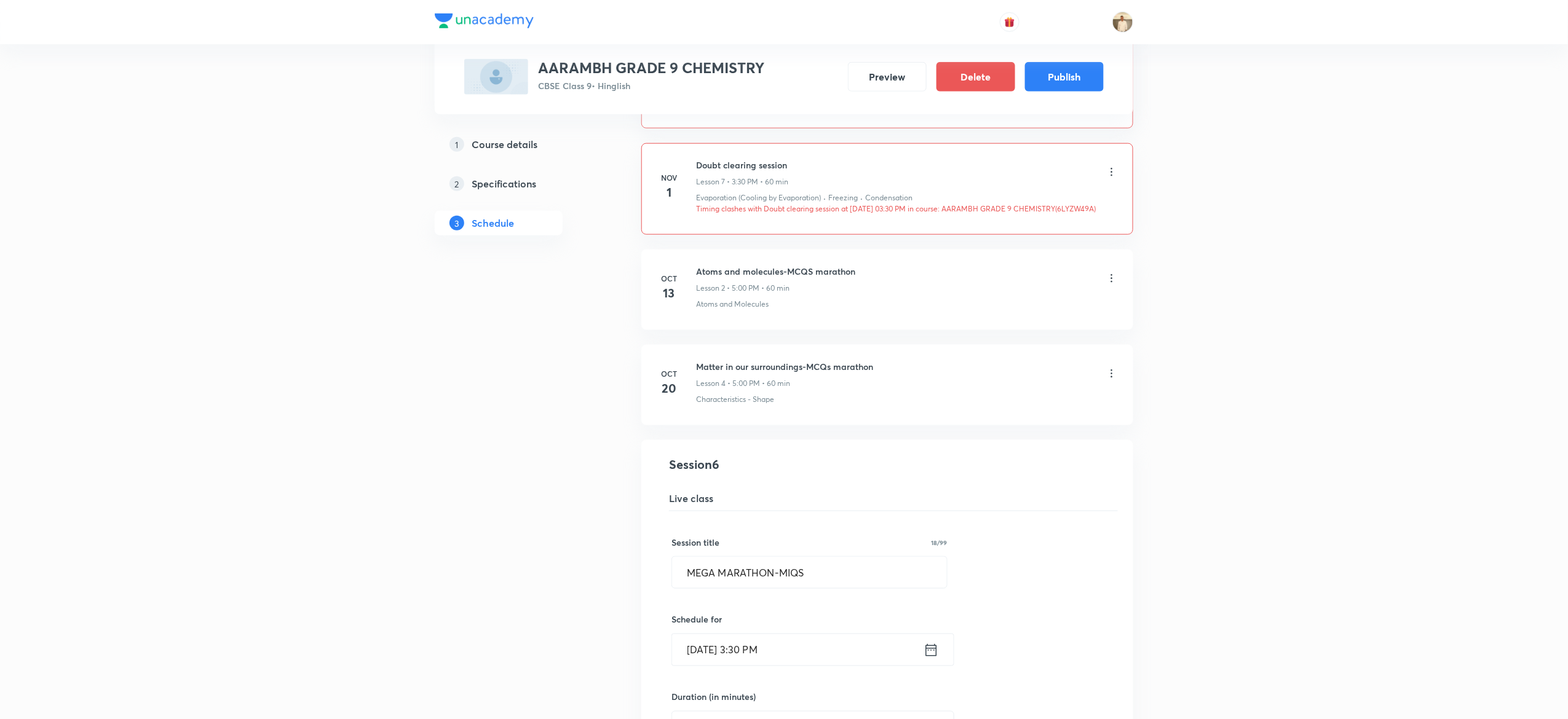
click at [744, 666] on input "Oct 27, 2025, 3:30 PM" at bounding box center [798, 649] width 251 height 31
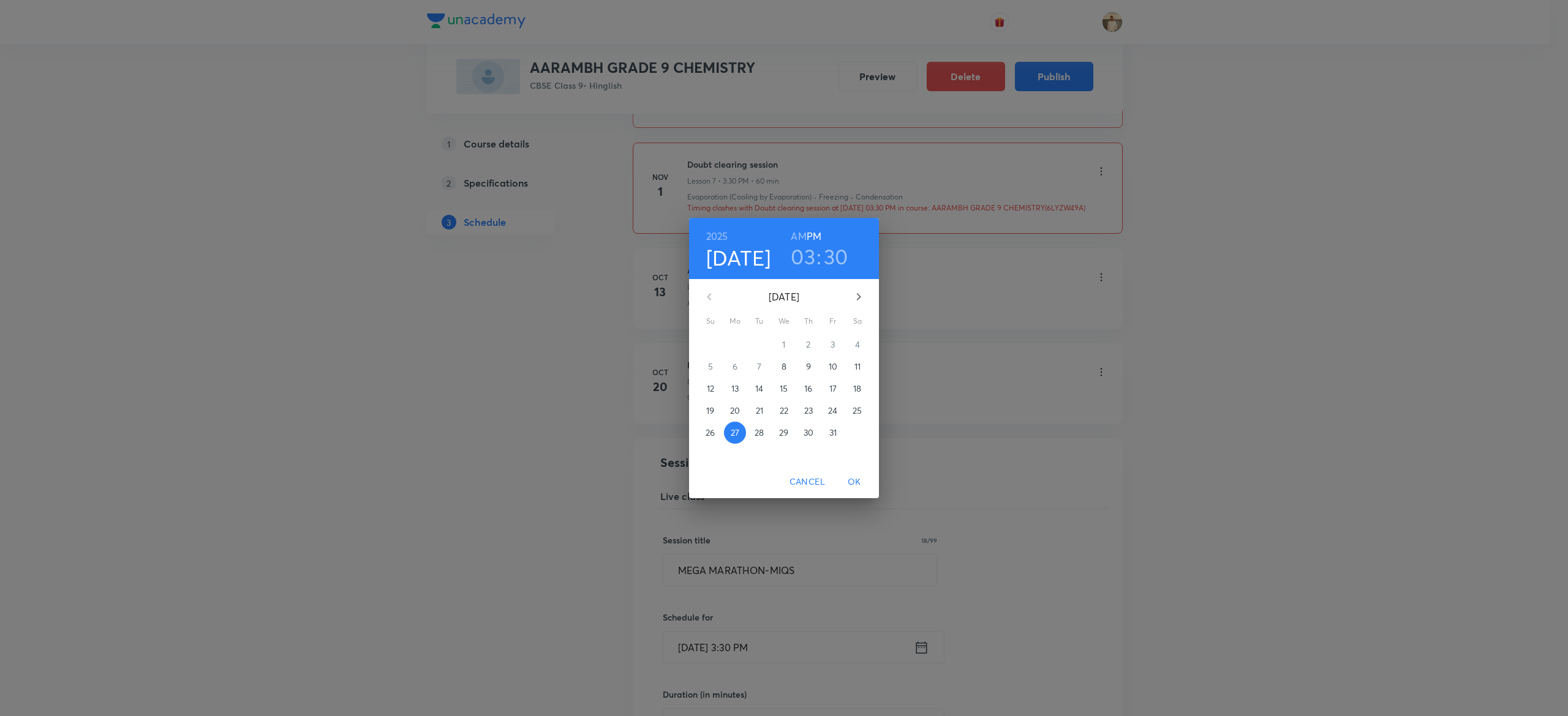
click at [797, 256] on h3 "03" at bounding box center [802, 257] width 25 height 26
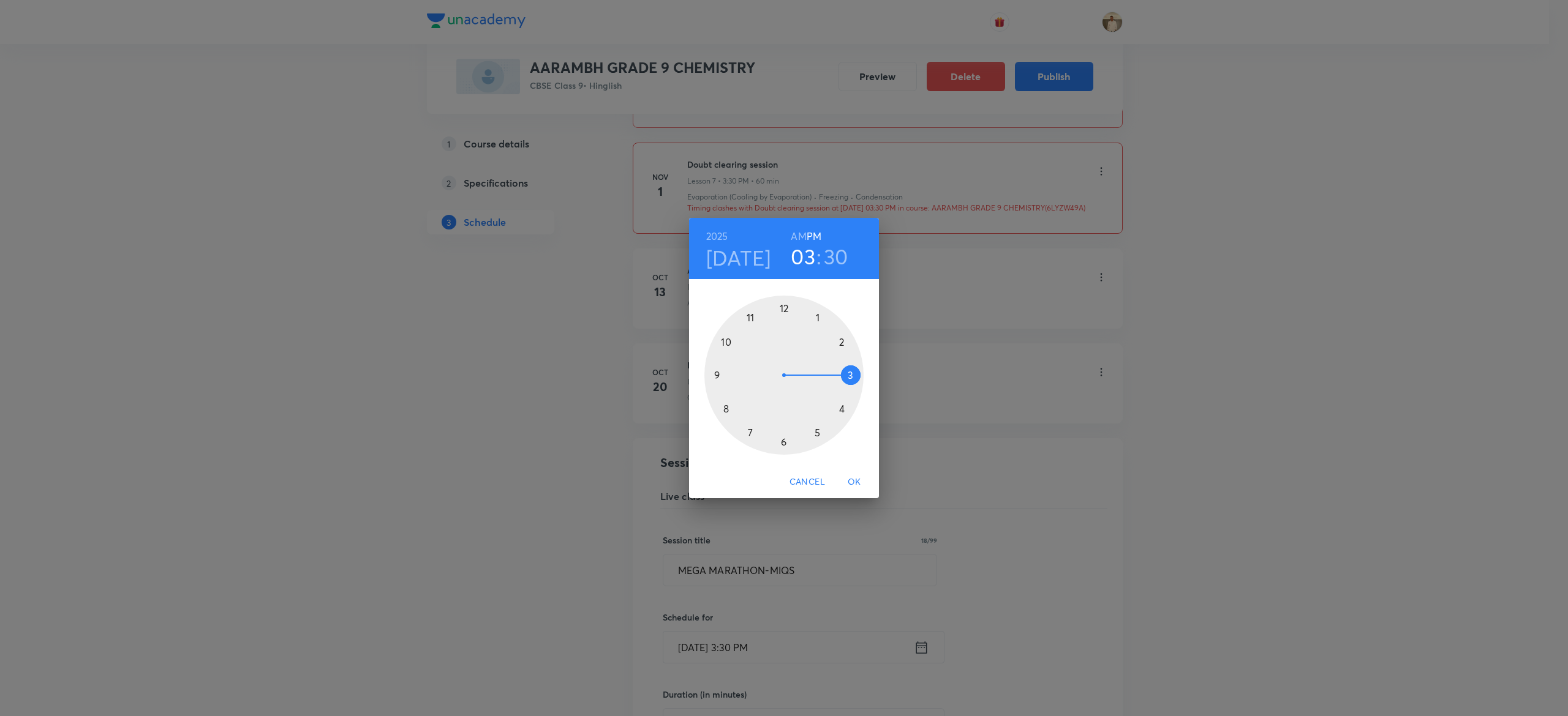
click at [816, 430] on div at bounding box center [784, 376] width 160 height 159
click at [782, 306] on div at bounding box center [784, 376] width 160 height 159
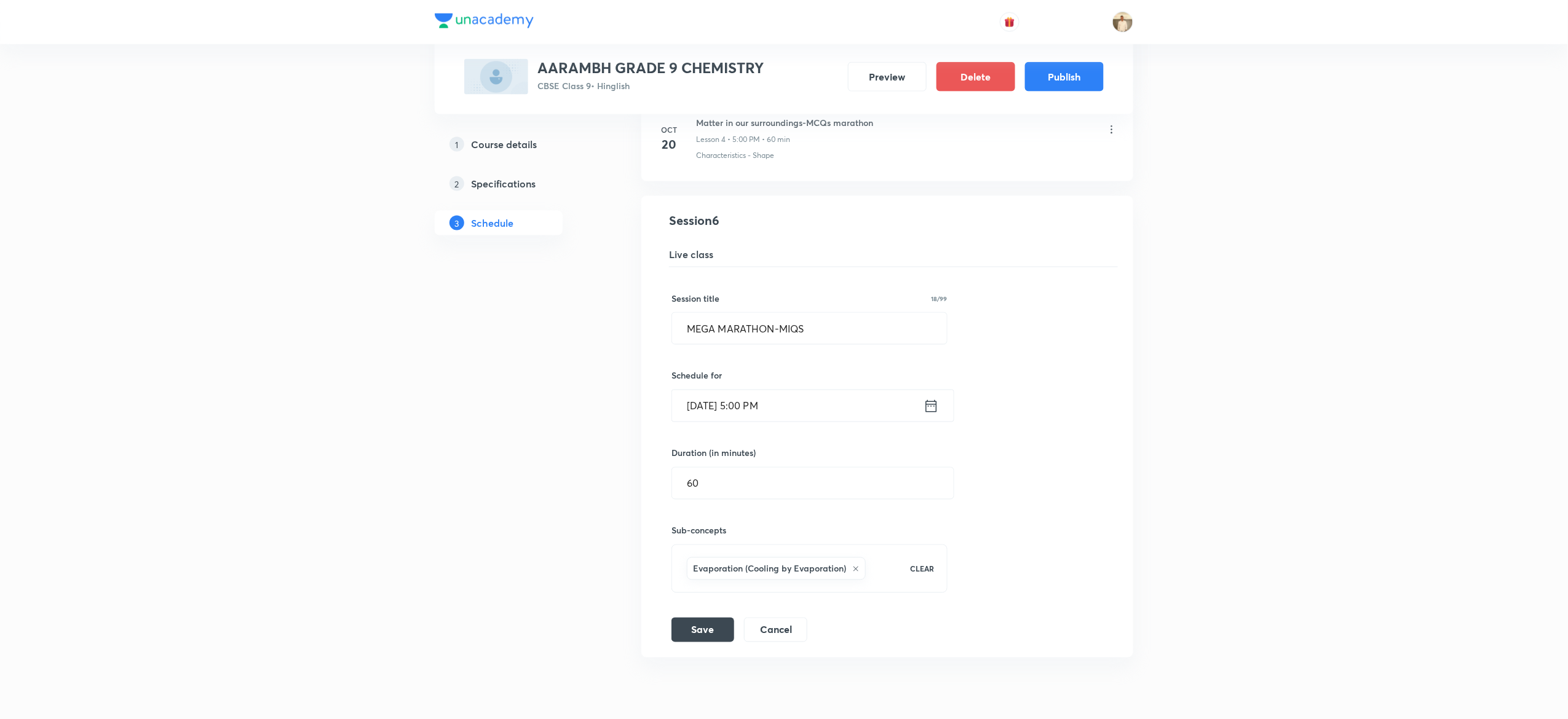
scroll to position [872, 0]
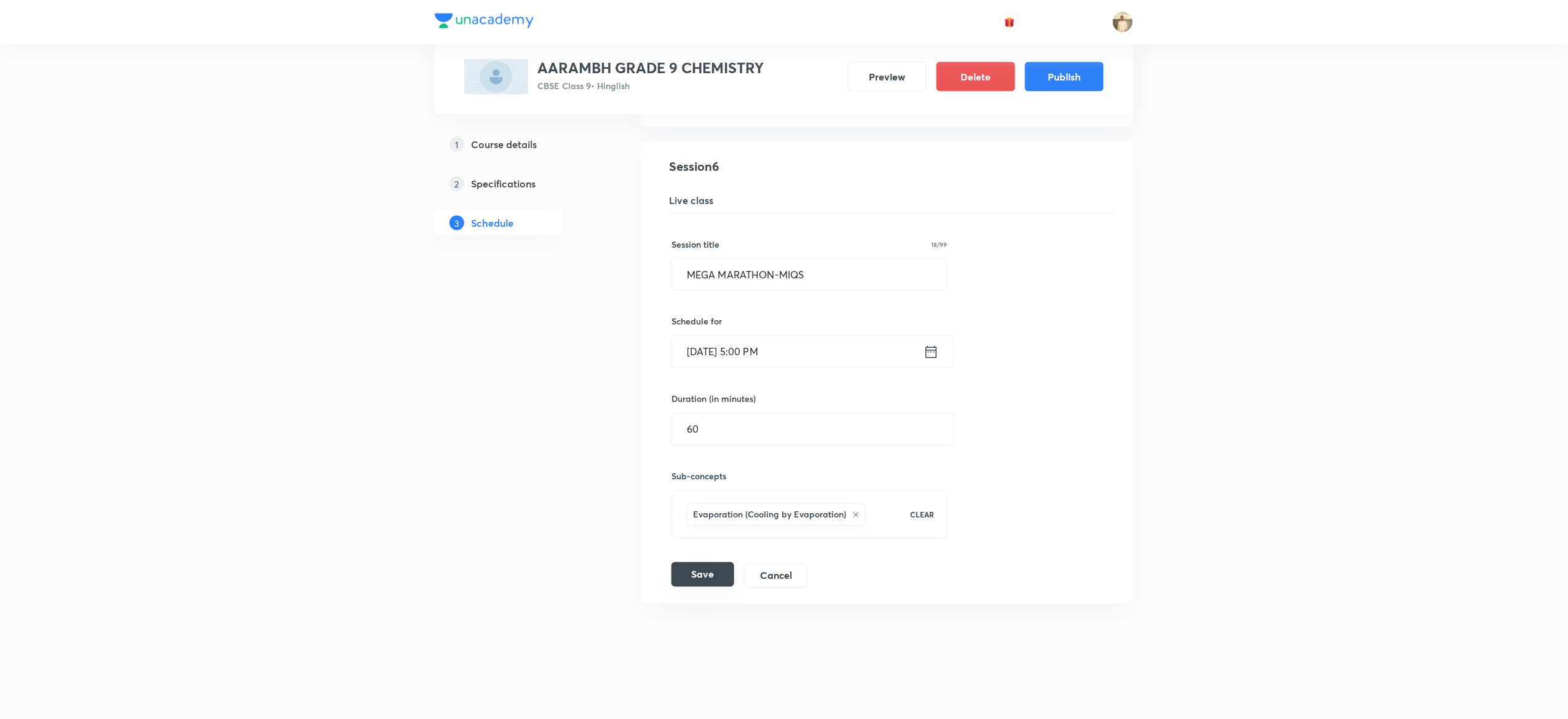
click at [705, 583] on button "Save" at bounding box center [703, 575] width 62 height 25
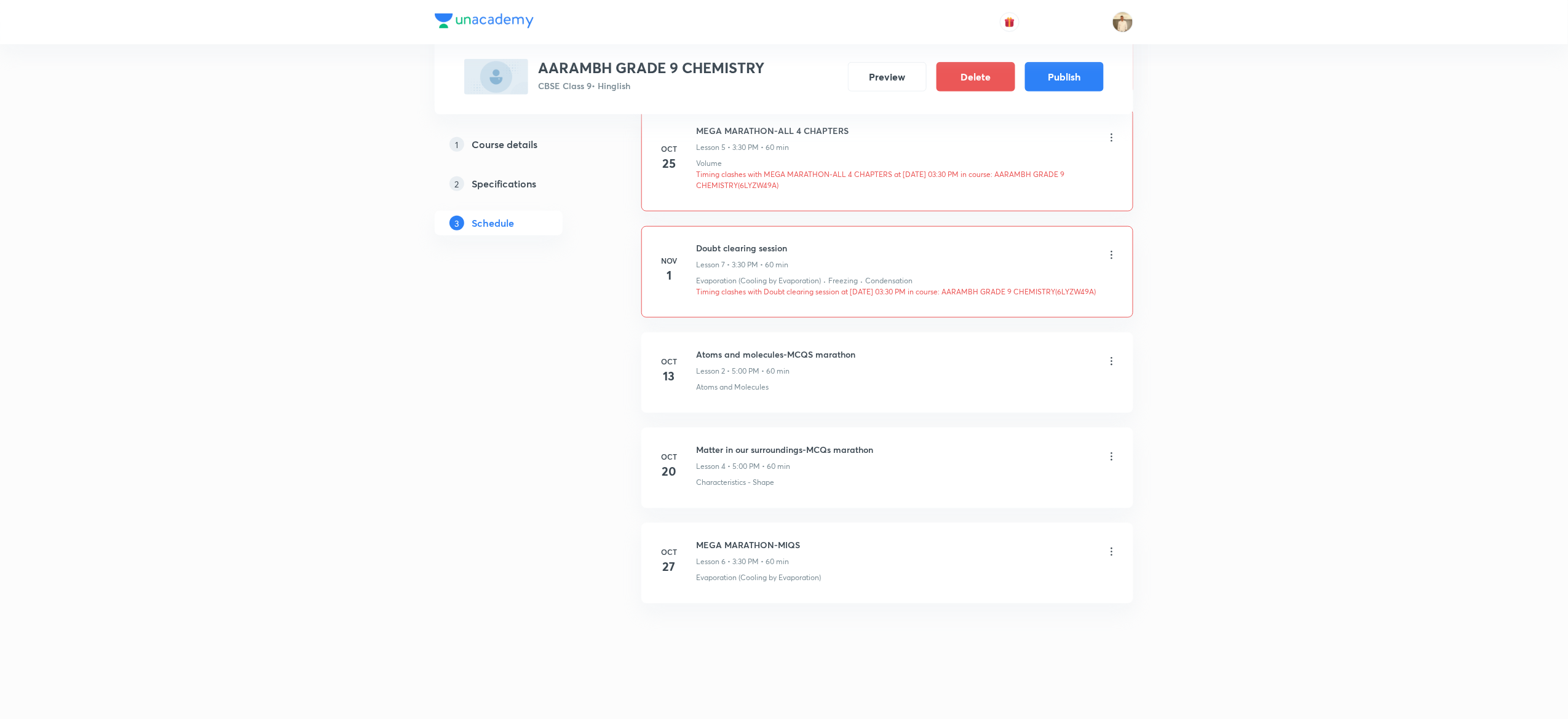
scroll to position [558, 0]
click at [1066, 78] on button "Publish" at bounding box center [1064, 75] width 78 height 30
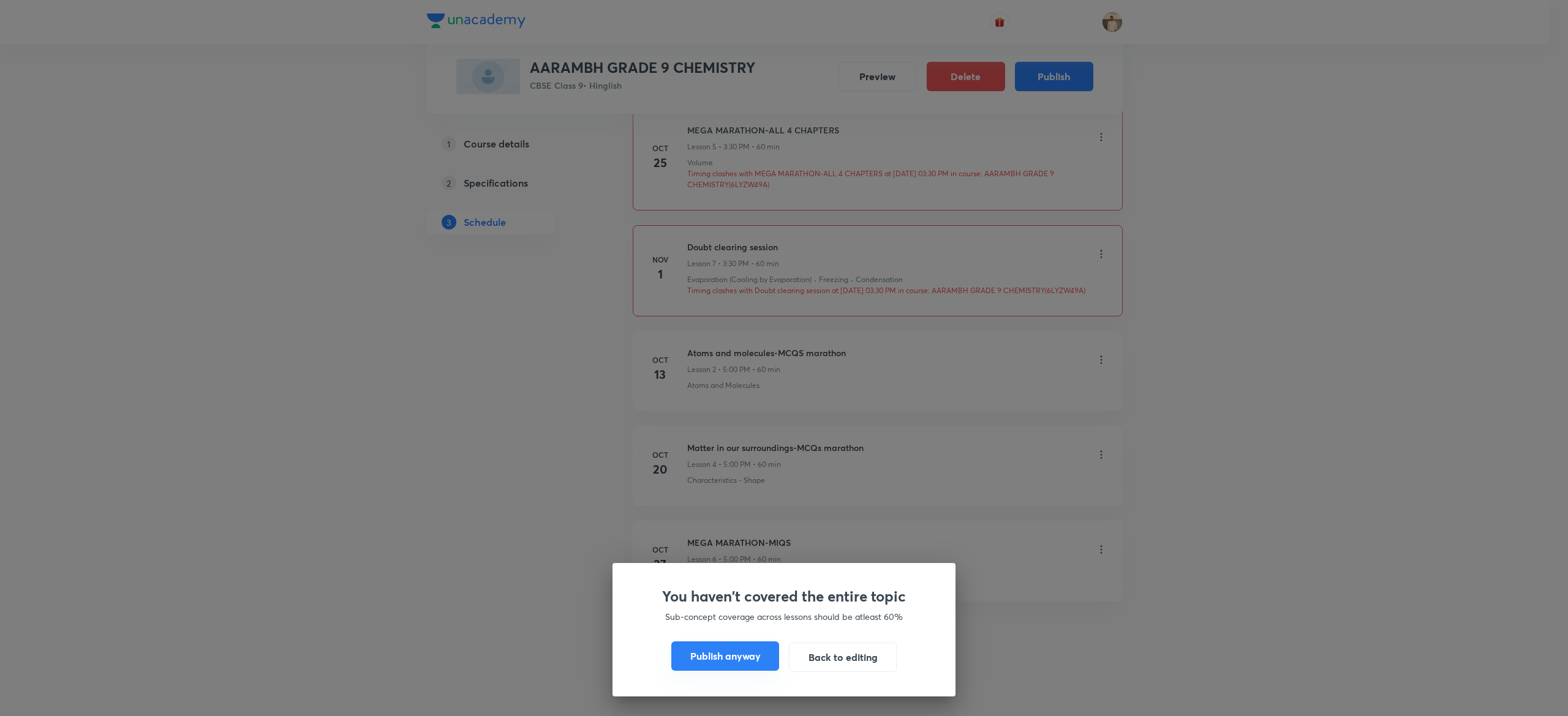
click at [715, 661] on button "Publish anyway" at bounding box center [725, 656] width 108 height 30
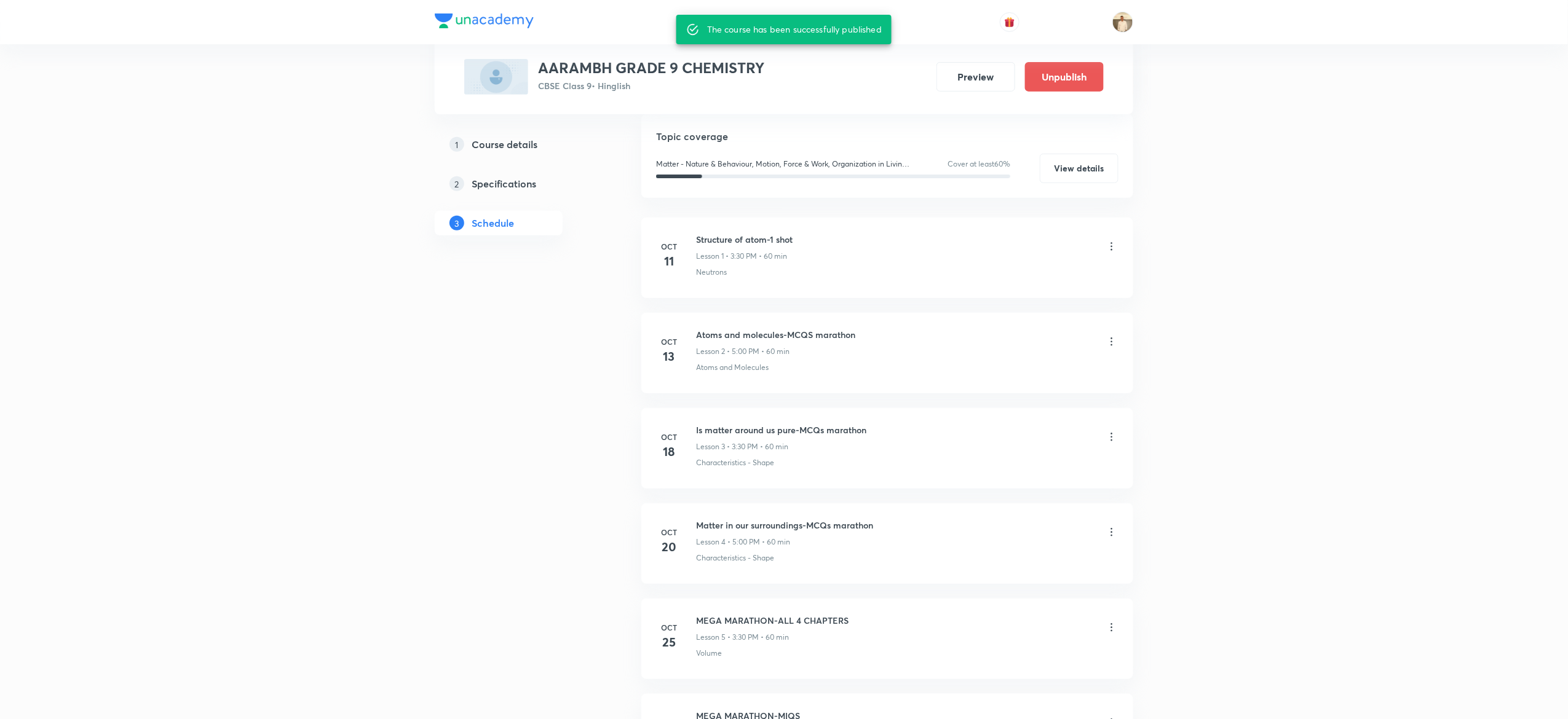
scroll to position [199, 0]
click at [551, 364] on div "1 Course details 2 Specifications 3 Schedule" at bounding box center [518, 487] width 167 height 956
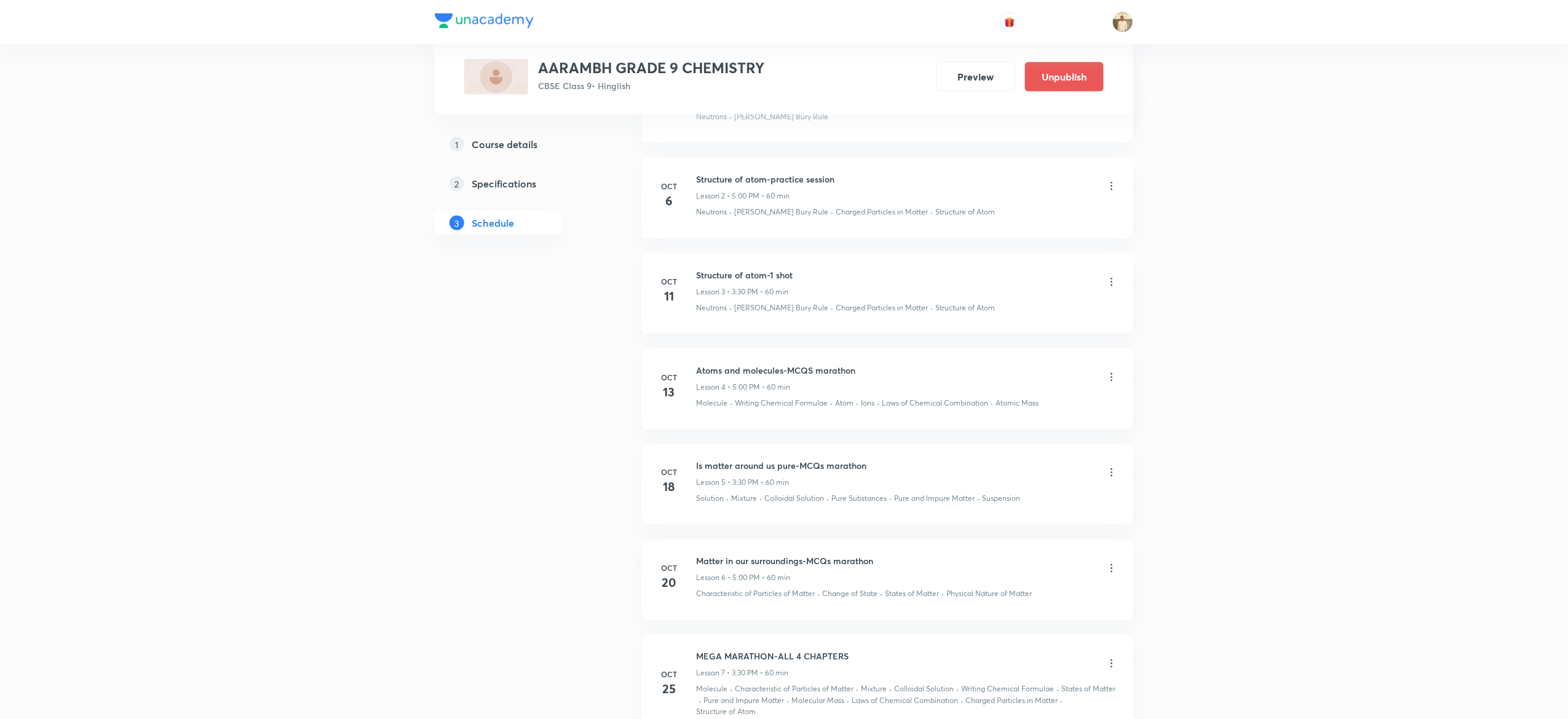
scroll to position [765, 0]
click at [722, 262] on li "[DATE] Structure of atom-1 shot Lesson 3 • 3:30 PM • 60 min Neutrons · [PERSON_…" at bounding box center [887, 291] width 492 height 81
click at [782, 267] on li "[DATE] Structure of atom-1 shot Lesson 3 • 3:30 PM • 60 min Neutrons · [PERSON_…" at bounding box center [887, 291] width 492 height 81
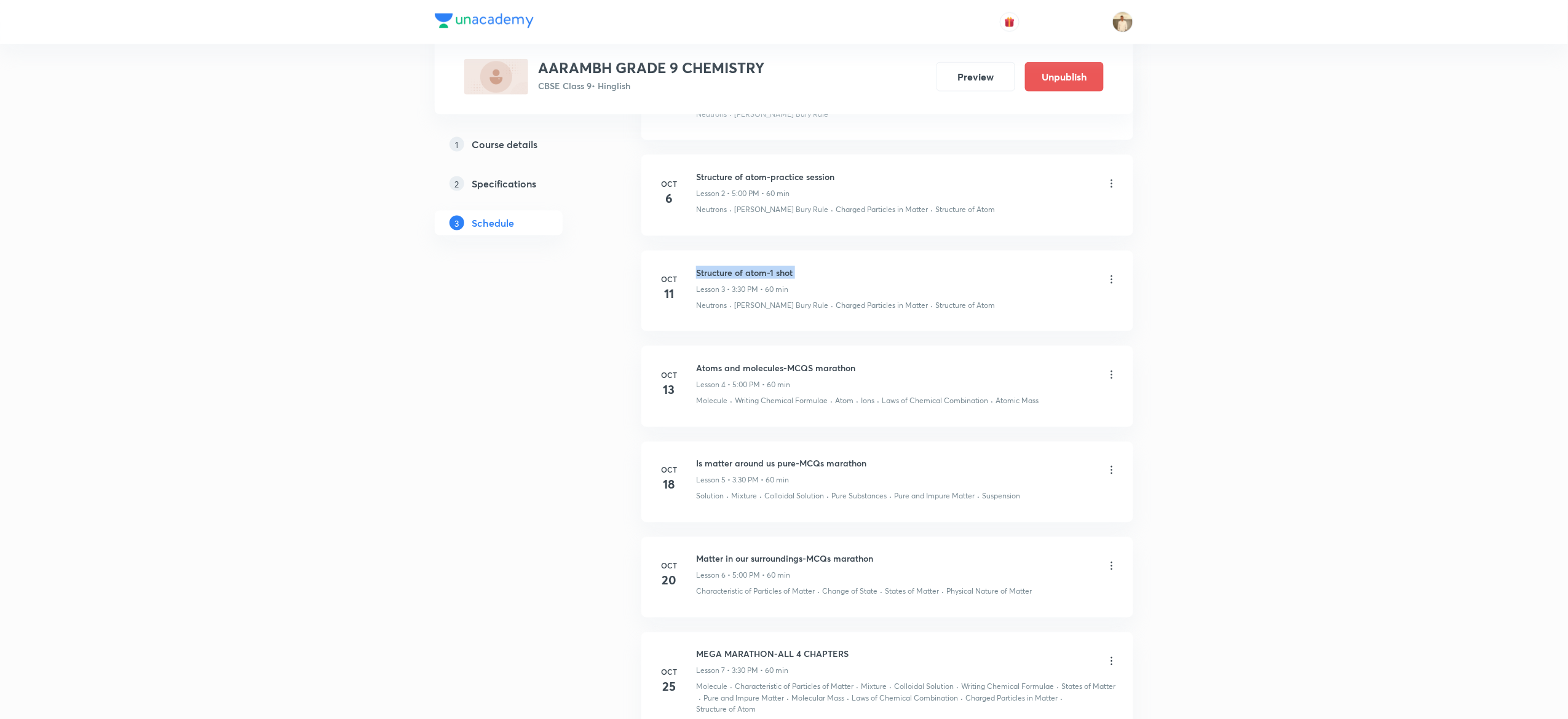
click at [782, 267] on li "[DATE] Structure of atom-1 shot Lesson 3 • 3:30 PM • 60 min Neutrons · [PERSON_…" at bounding box center [887, 291] width 492 height 81
copy h6 "Structure of atom-1 shot"
drag, startPoint x: 711, startPoint y: 314, endPoint x: 705, endPoint y: 310, distance: 7.2
click at [705, 310] on li "[DATE] Structure of atom-1 shot Lesson 3 • 3:30 PM • 60 min Neutrons · [PERSON_…" at bounding box center [887, 291] width 492 height 81
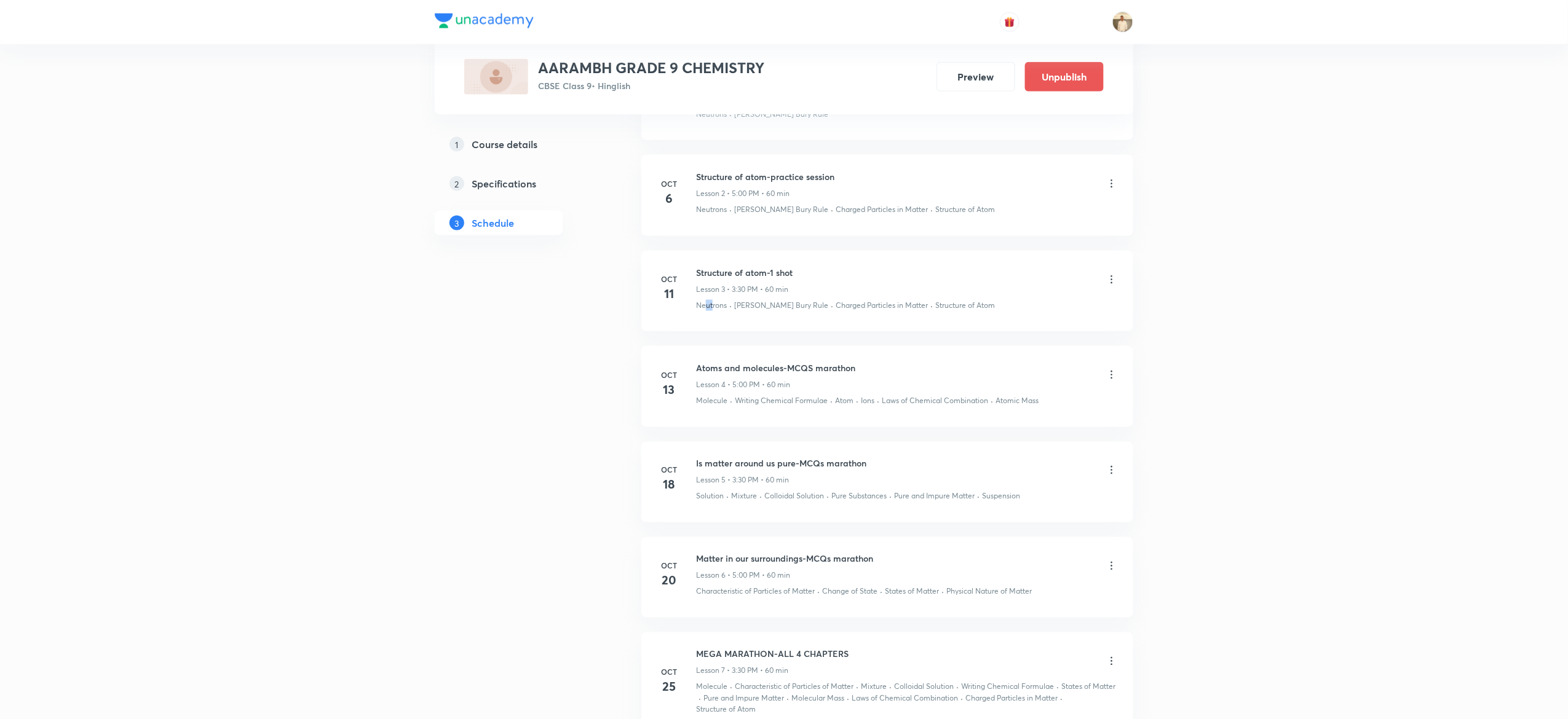
click at [705, 310] on p "Neutrons" at bounding box center [711, 306] width 30 height 11
click at [706, 379] on div "Atoms and molecules-MCQS marathon Lesson 4 • 5:00 PM • 60 min" at bounding box center [775, 376] width 159 height 29
click at [757, 372] on h6 "Atoms and molecules-MCQS marathon" at bounding box center [775, 368] width 159 height 13
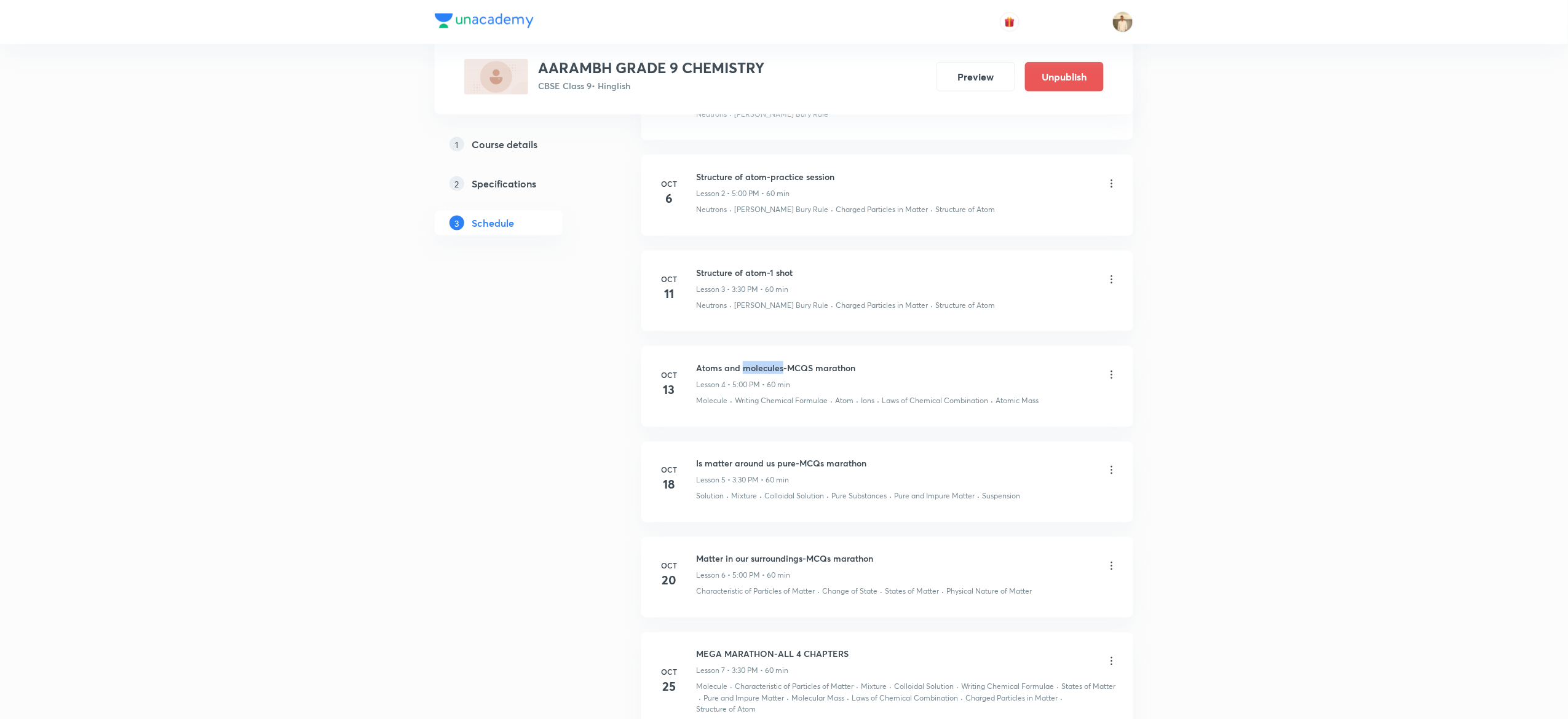
click at [757, 372] on h6 "Atoms and molecules-MCQS marathon" at bounding box center [775, 368] width 159 height 13
copy h6 "Atoms and molecules-MCQS marathon"
click at [709, 402] on p "Molecule" at bounding box center [711, 401] width 31 height 11
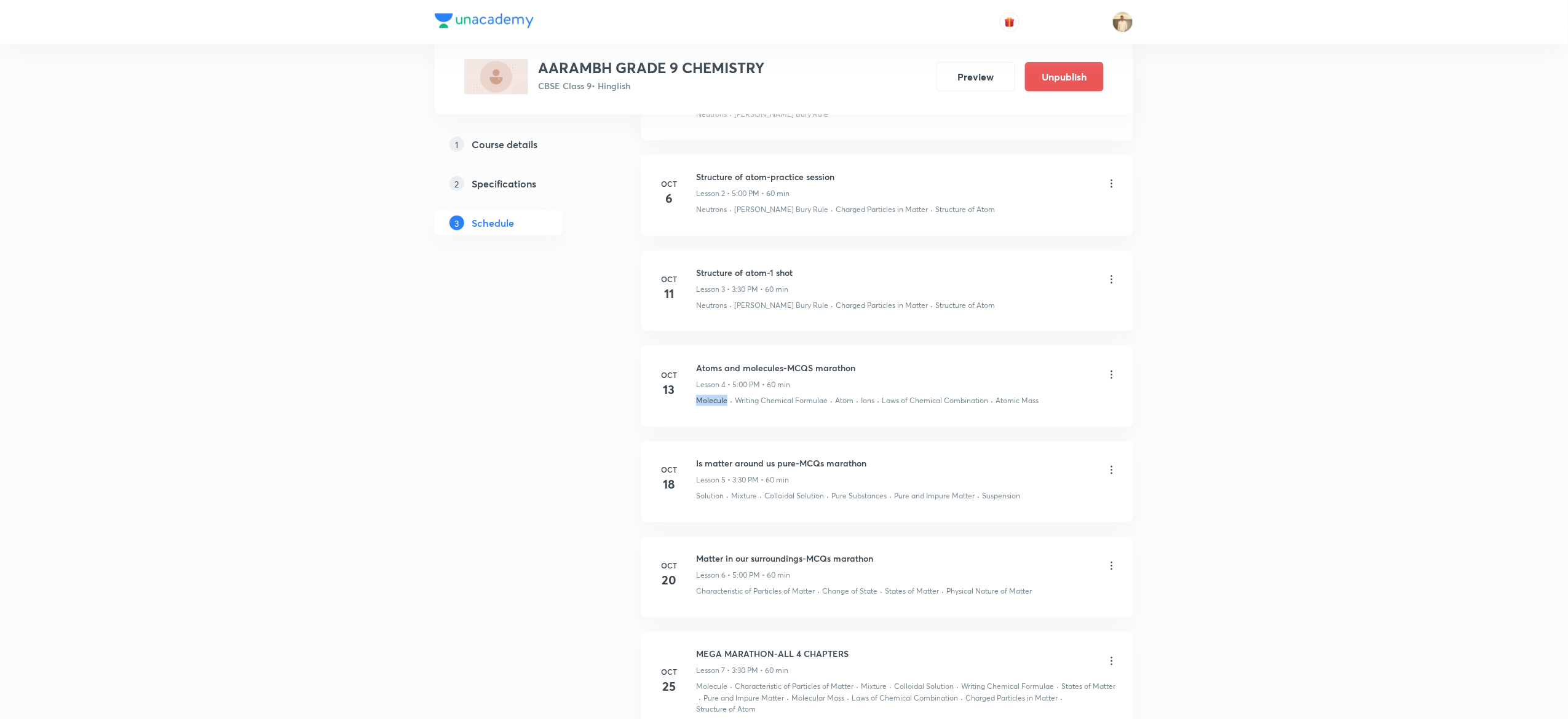
copy p "Molecule"
click at [751, 468] on h6 "Is matter around us pure-MCQs marathon" at bounding box center [781, 464] width 171 height 13
copy h6 "Is matter around us pure-MCQs marathon"
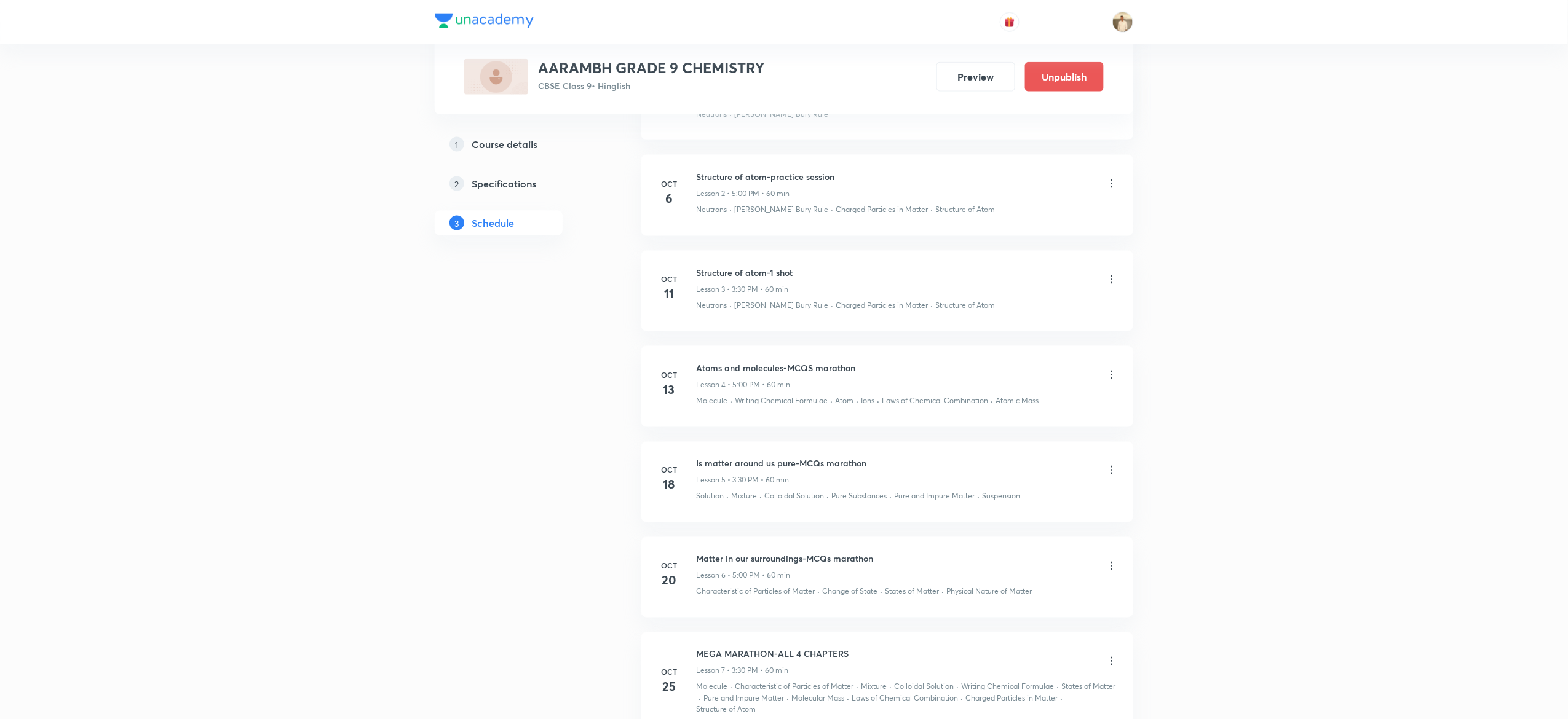
click at [711, 500] on p "Solution" at bounding box center [710, 497] width 28 height 11
copy p "Solution"
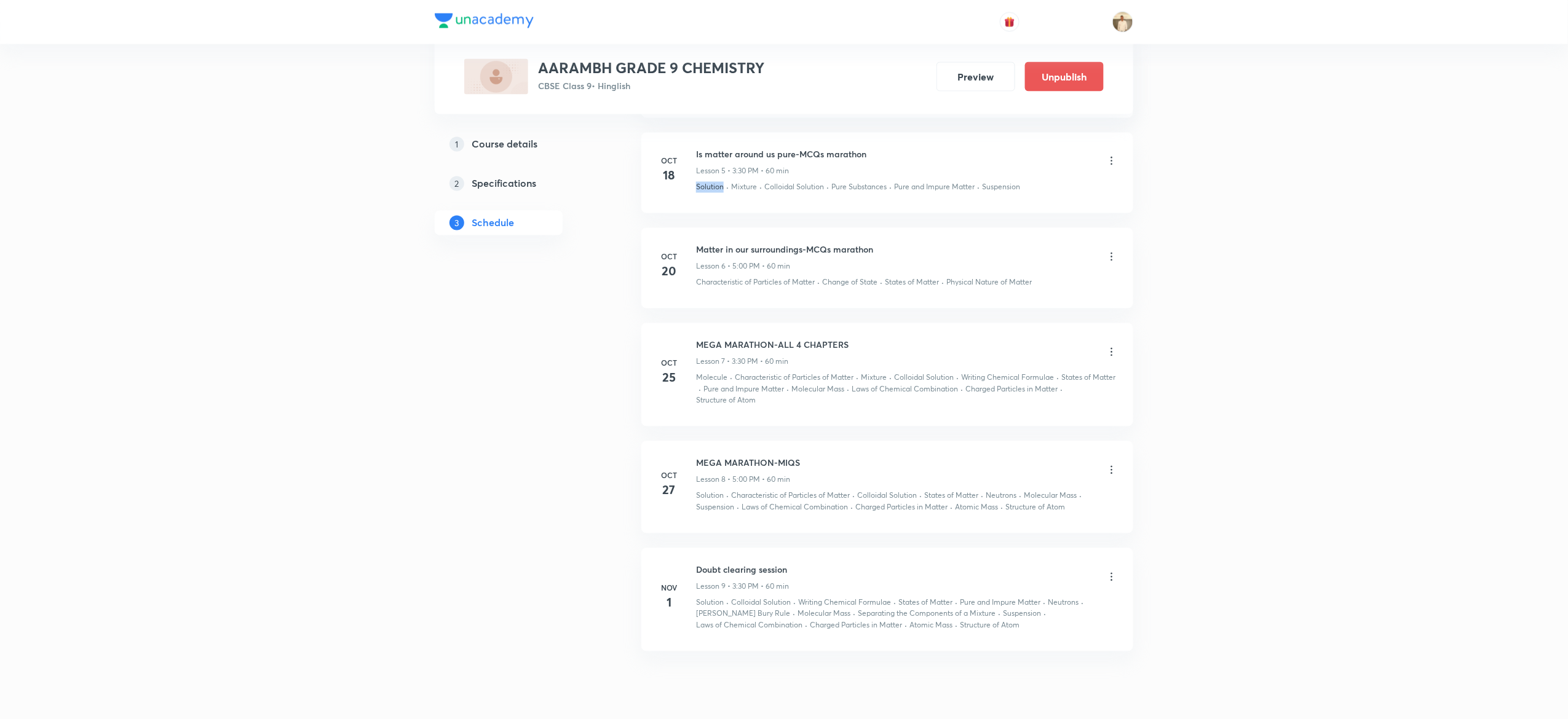
scroll to position [1092, 0]
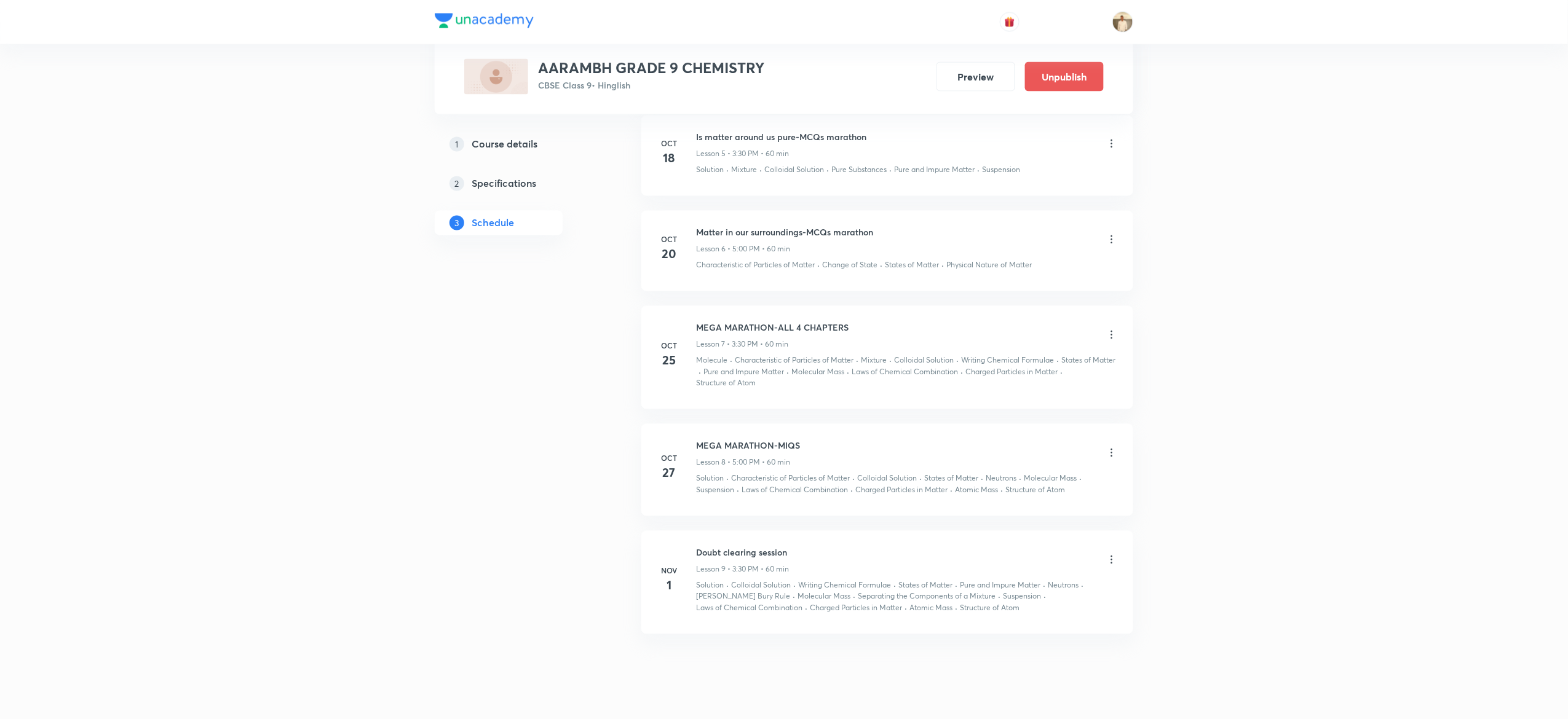
click at [769, 233] on h6 "Matter in our surroundings-MCQs marathon" at bounding box center [784, 233] width 177 height 13
copy h6 "Matter in our surroundings-MCQs marathon"
click at [753, 267] on p "Characteristic of Particles of Matter" at bounding box center [755, 266] width 119 height 11
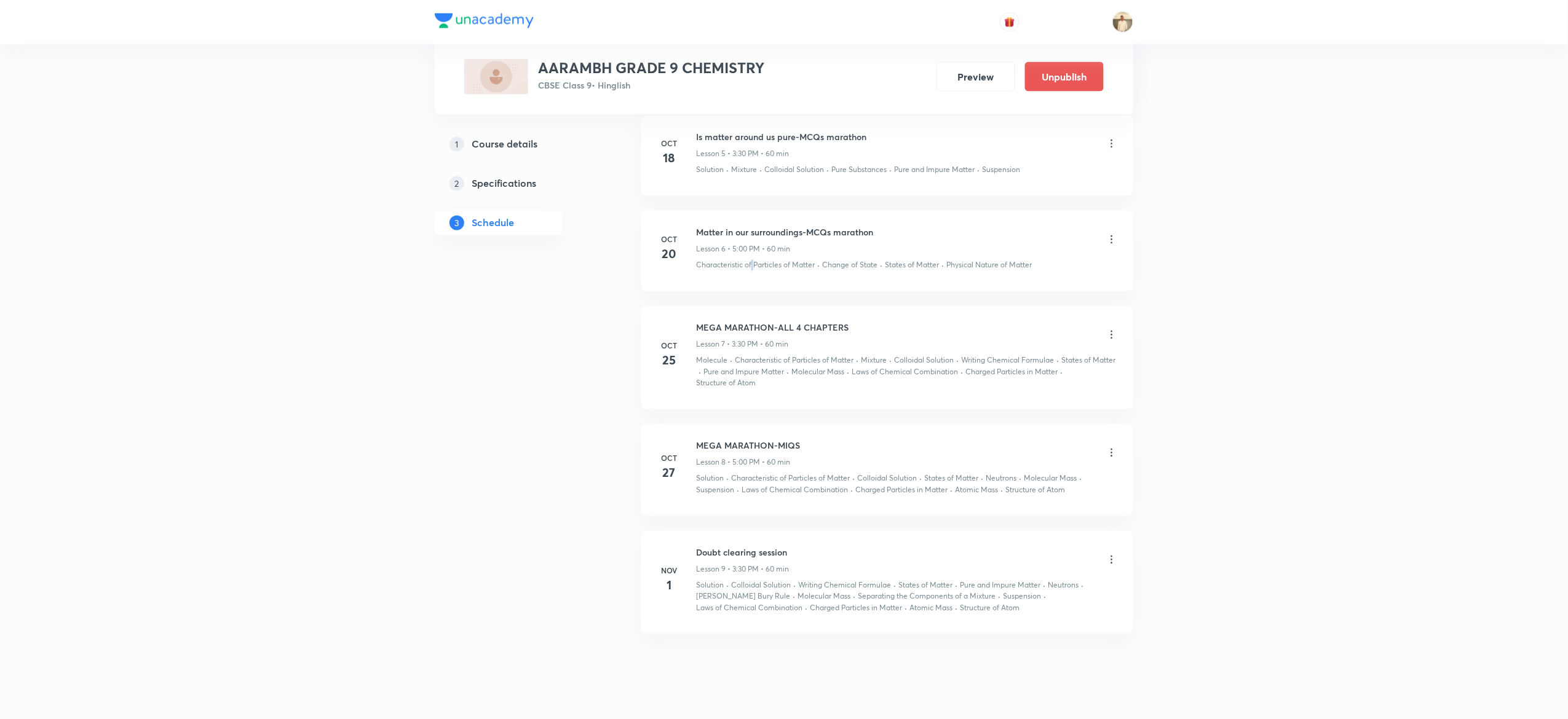
click at [753, 267] on p "Characteristic of Particles of Matter" at bounding box center [755, 266] width 119 height 11
copy p "Characteristic of Particles of Matter"
click at [755, 329] on h6 "MEGA MARATHON-ALL 4 CHAPTERS" at bounding box center [772, 328] width 152 height 13
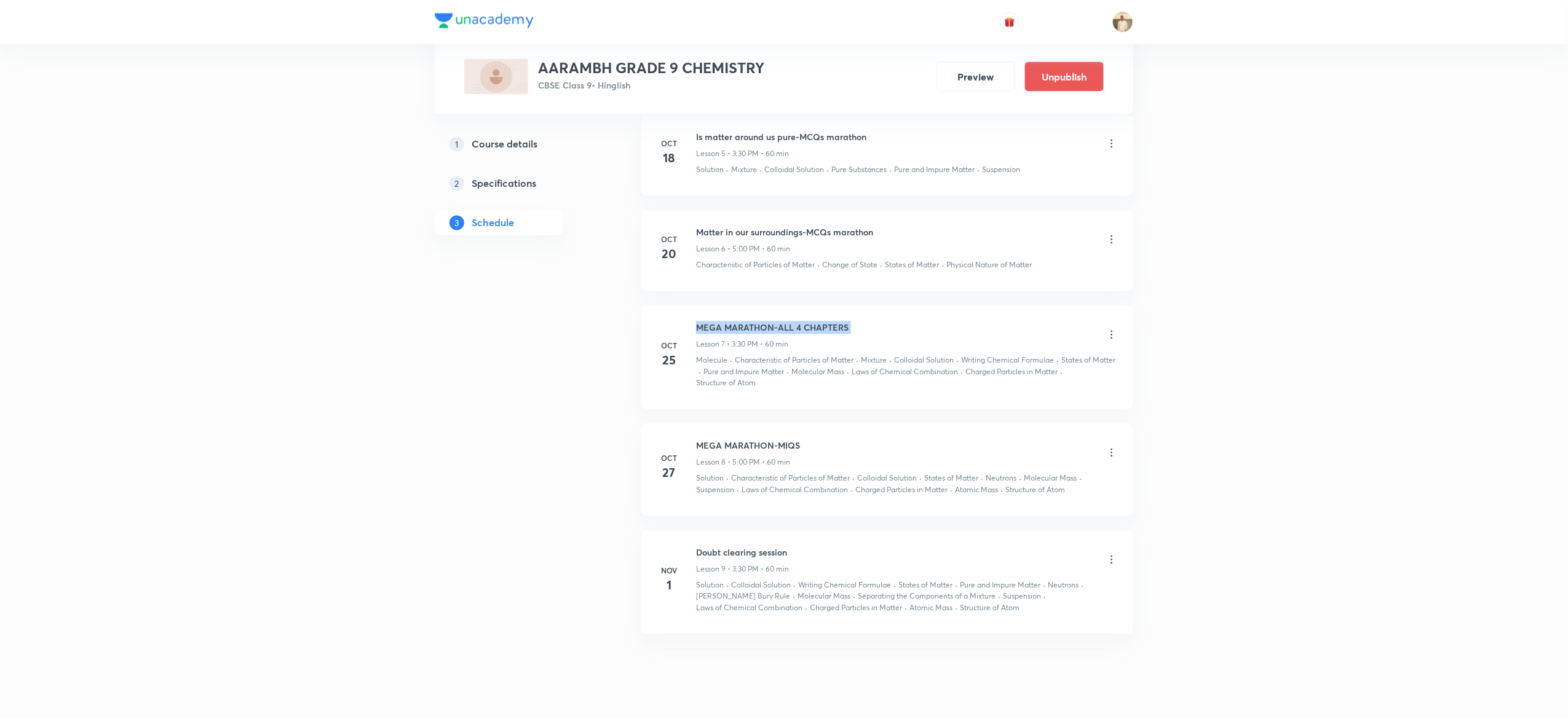
click at [755, 329] on h6 "MEGA MARATHON-ALL 4 CHAPTERS" at bounding box center [772, 328] width 152 height 13
copy h6 "MEGA MARATHON-ALL 4 CHAPTERS"
click at [768, 364] on p "Characteristic of Particles of Matter" at bounding box center [794, 361] width 119 height 11
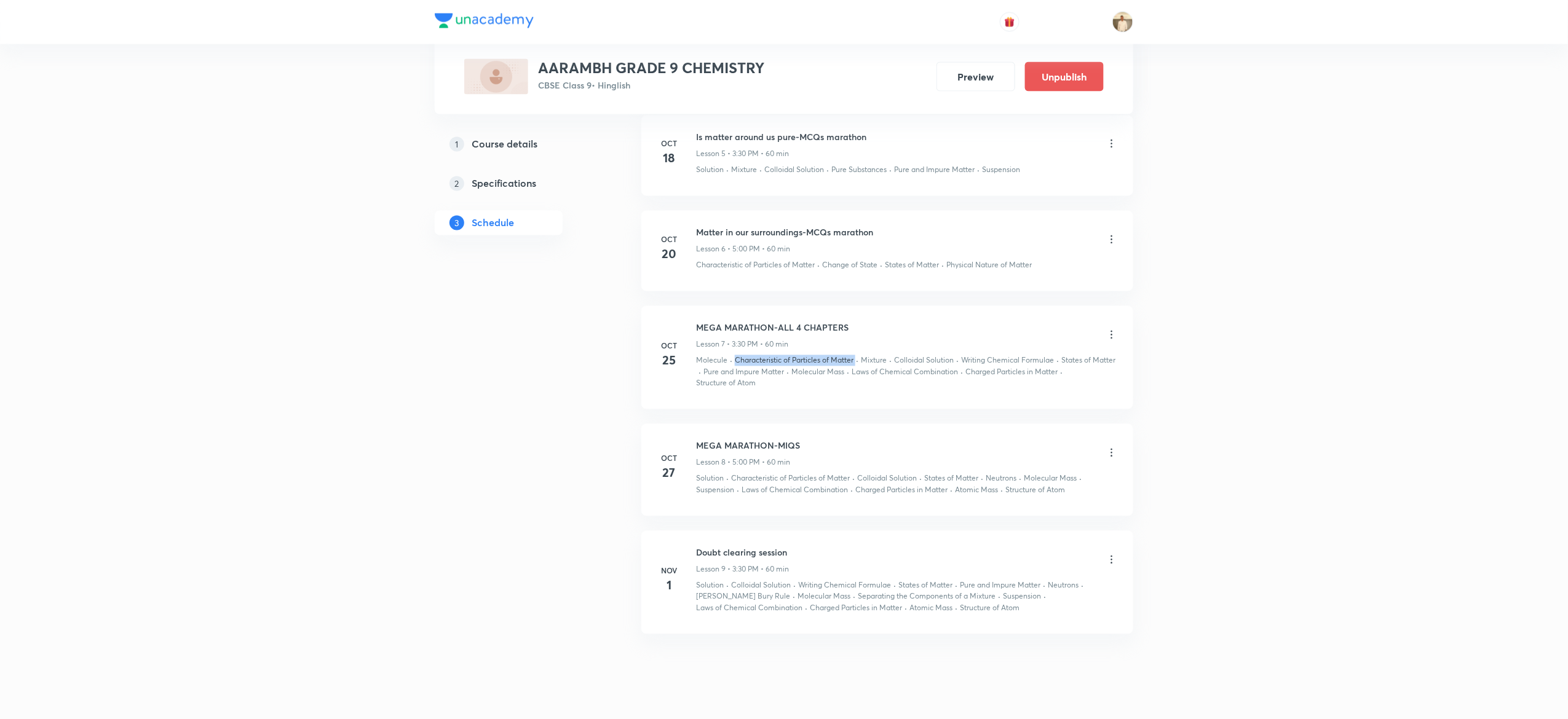
copy p "Characteristic of Particles of Matter"
click at [738, 449] on h6 "MEGA MARATHON-MIQS" at bounding box center [748, 446] width 104 height 13
copy h6 "MEGA MARATHON-MIQS"
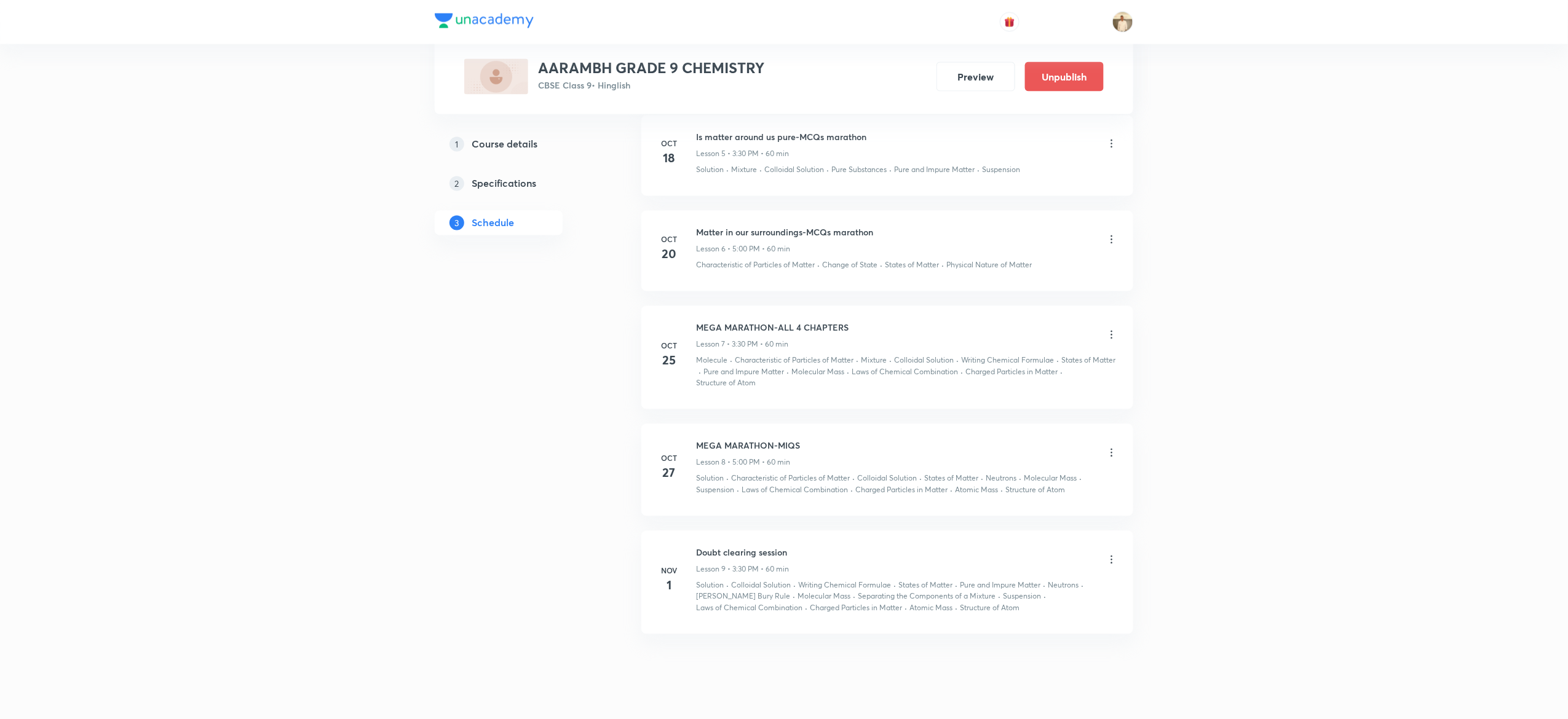
click at [744, 484] on p "Characteristic of Particles of Matter" at bounding box center [790, 479] width 119 height 11
click at [728, 550] on li "Nov 1 Doubt clearing session Lesson 9 • 3:30 PM • 60 min Solution · Colloidal S…" at bounding box center [887, 582] width 492 height 103
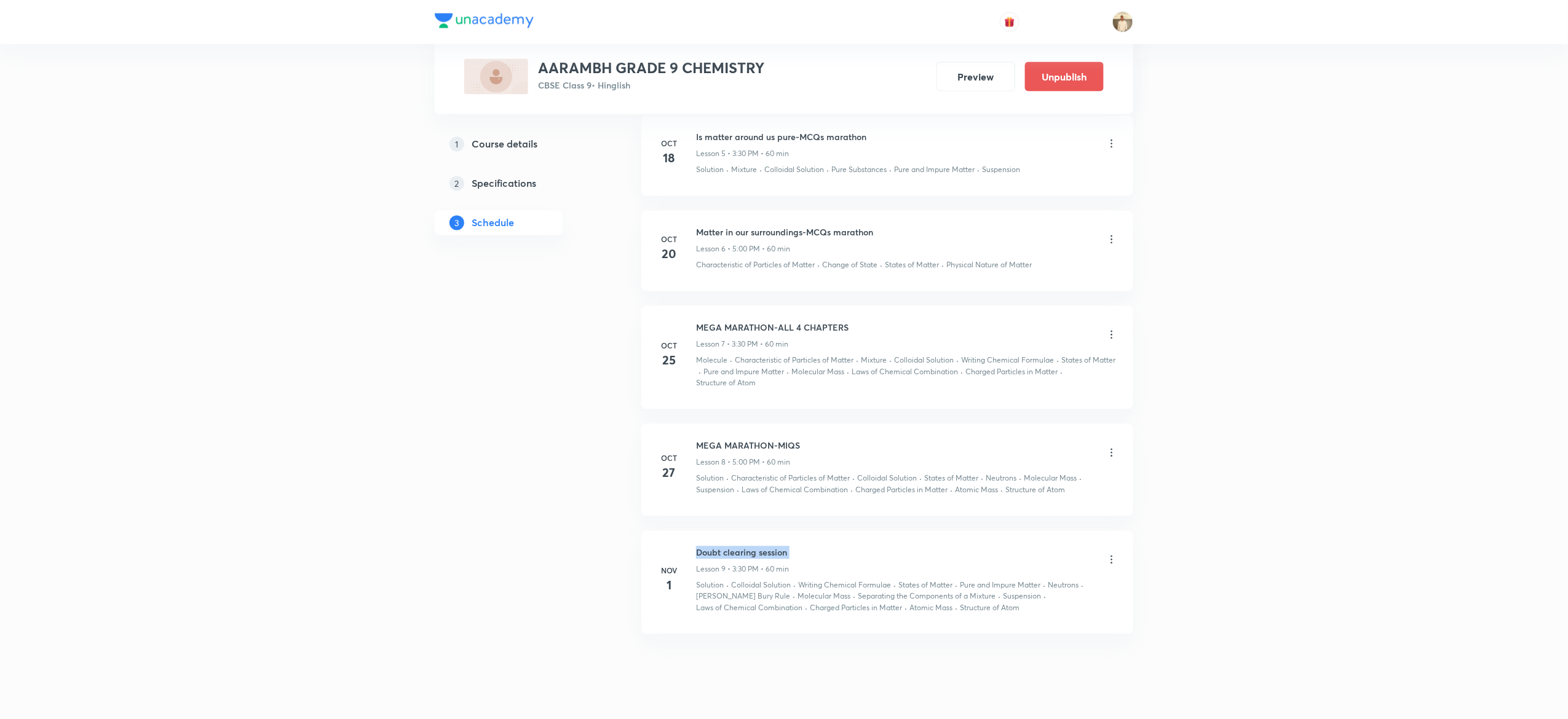
click at [728, 550] on li "Nov 1 Doubt clearing session Lesson 9 • 3:30 PM • 60 min Solution · Colloidal S…" at bounding box center [887, 582] width 492 height 103
click at [775, 590] on p "Colloidal Solution" at bounding box center [761, 586] width 59 height 11
click at [864, 587] on p "Writing Chemical Formulae" at bounding box center [845, 586] width 93 height 11
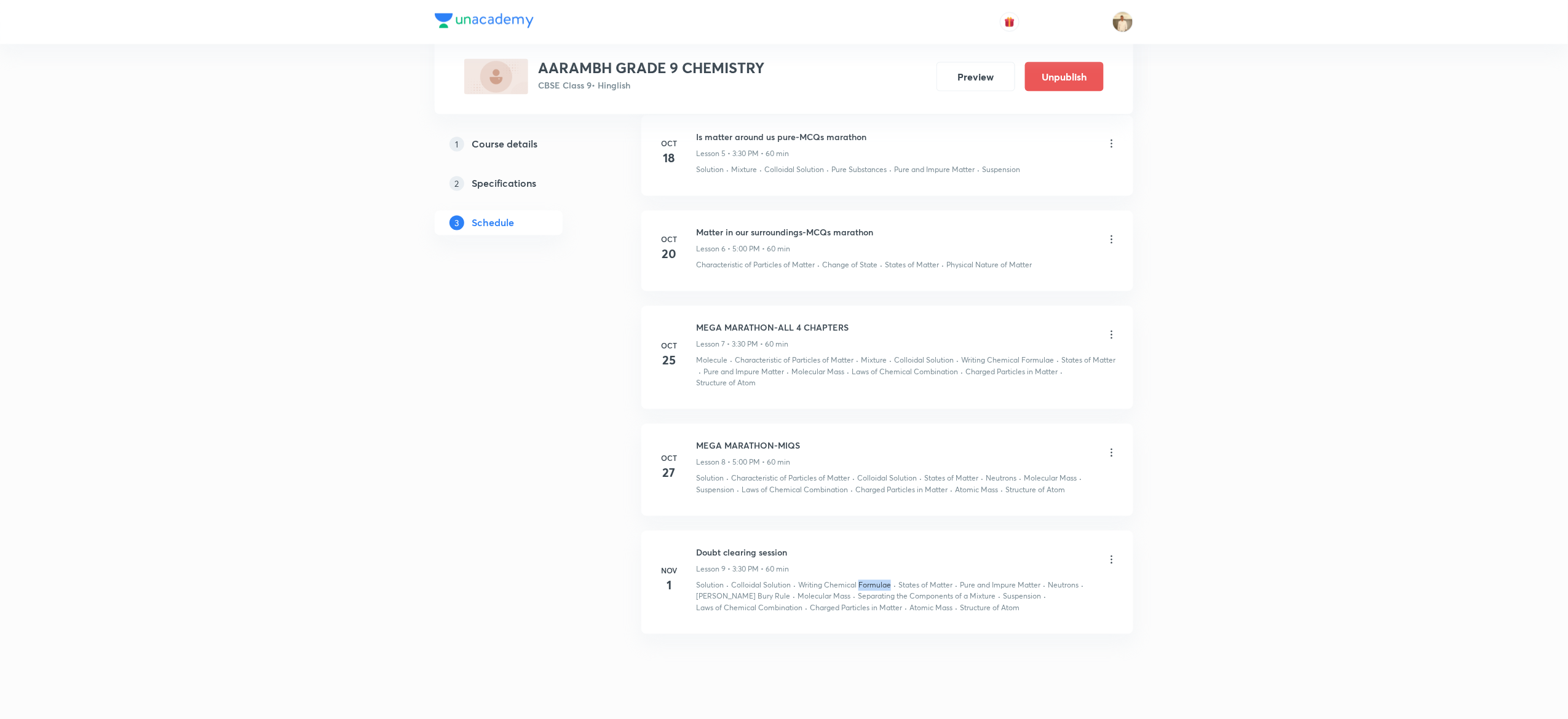
click at [864, 587] on p "Writing Chemical Formulae" at bounding box center [845, 586] width 93 height 11
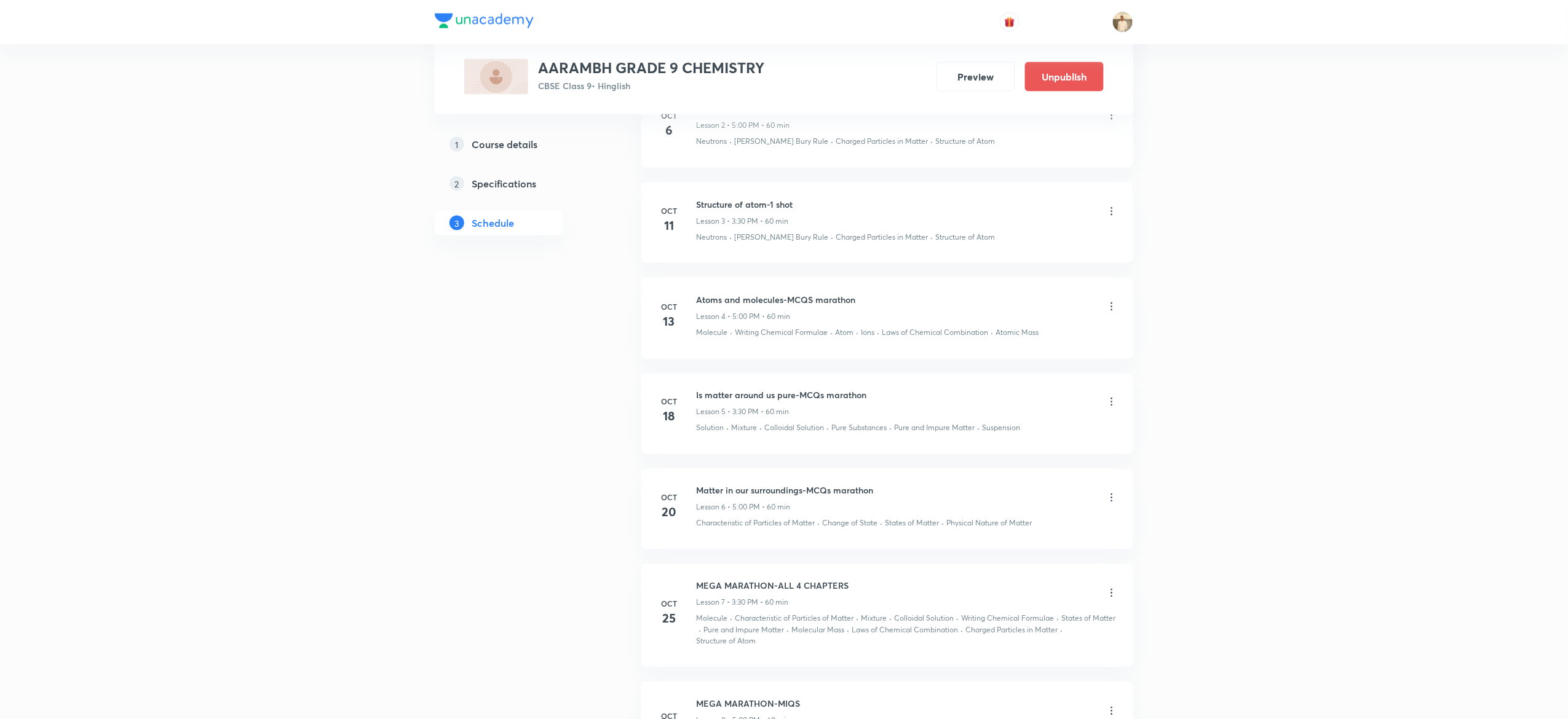
scroll to position [838, 0]
click at [458, 594] on div "1 Course details 2 Specifications 3 Schedule" at bounding box center [518, 175] width 167 height 1612
click at [1117, 207] on icon at bounding box center [1112, 206] width 12 height 12
click at [1051, 267] on li "Delete" at bounding box center [1043, 263] width 135 height 22
drag, startPoint x: 1120, startPoint y: 308, endPoint x: 1112, endPoint y: 307, distance: 8.1
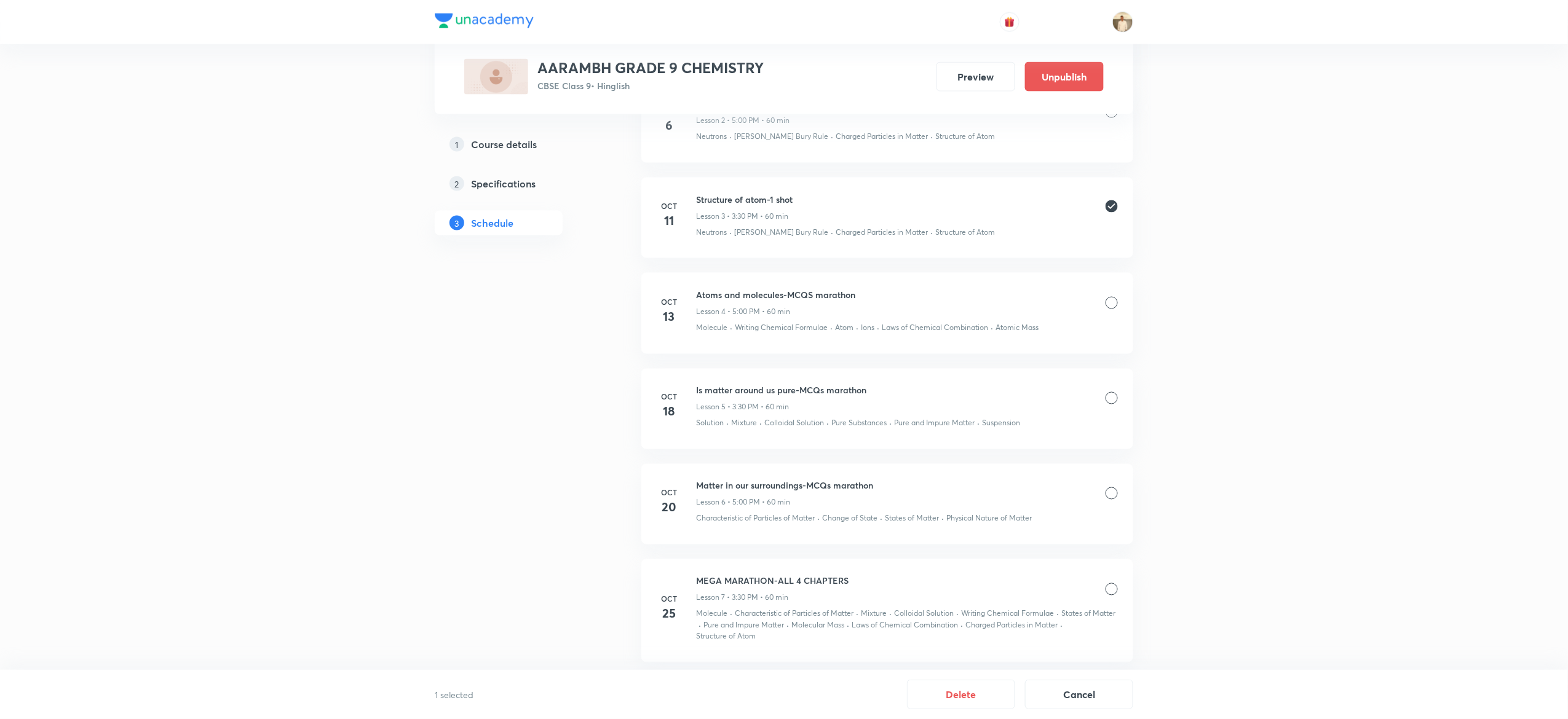
click at [1112, 307] on li "Oct 13 Atoms and molecules-MCQS marathon Lesson 4 • 5:00 PM • 60 min Molecule ·…" at bounding box center [887, 313] width 492 height 81
click at [1112, 307] on div at bounding box center [1112, 303] width 12 height 12
click at [1108, 404] on div at bounding box center [1112, 398] width 12 height 12
click at [1106, 498] on div at bounding box center [1112, 493] width 12 height 12
click at [970, 689] on button "Delete" at bounding box center [961, 693] width 108 height 30
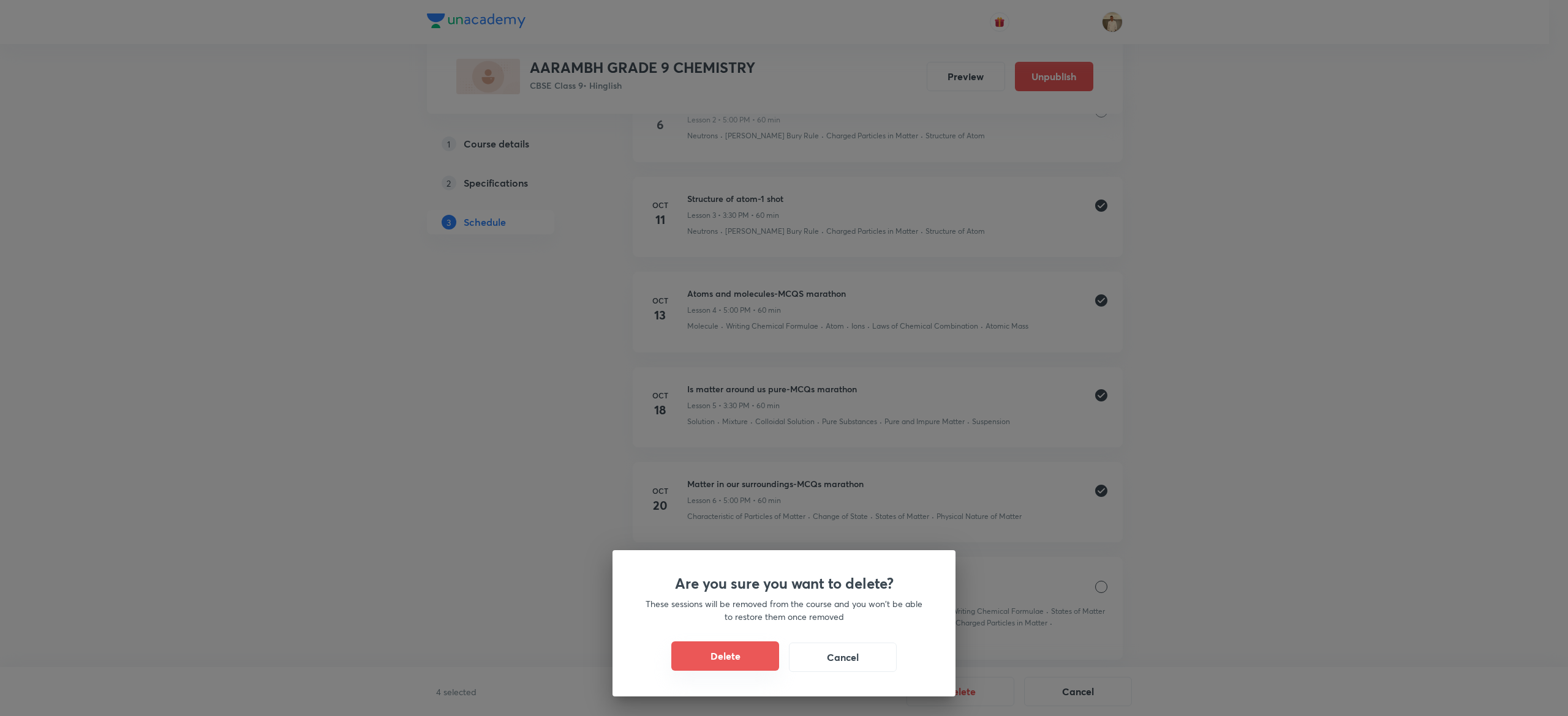
click at [706, 655] on button "Delete" at bounding box center [725, 656] width 108 height 30
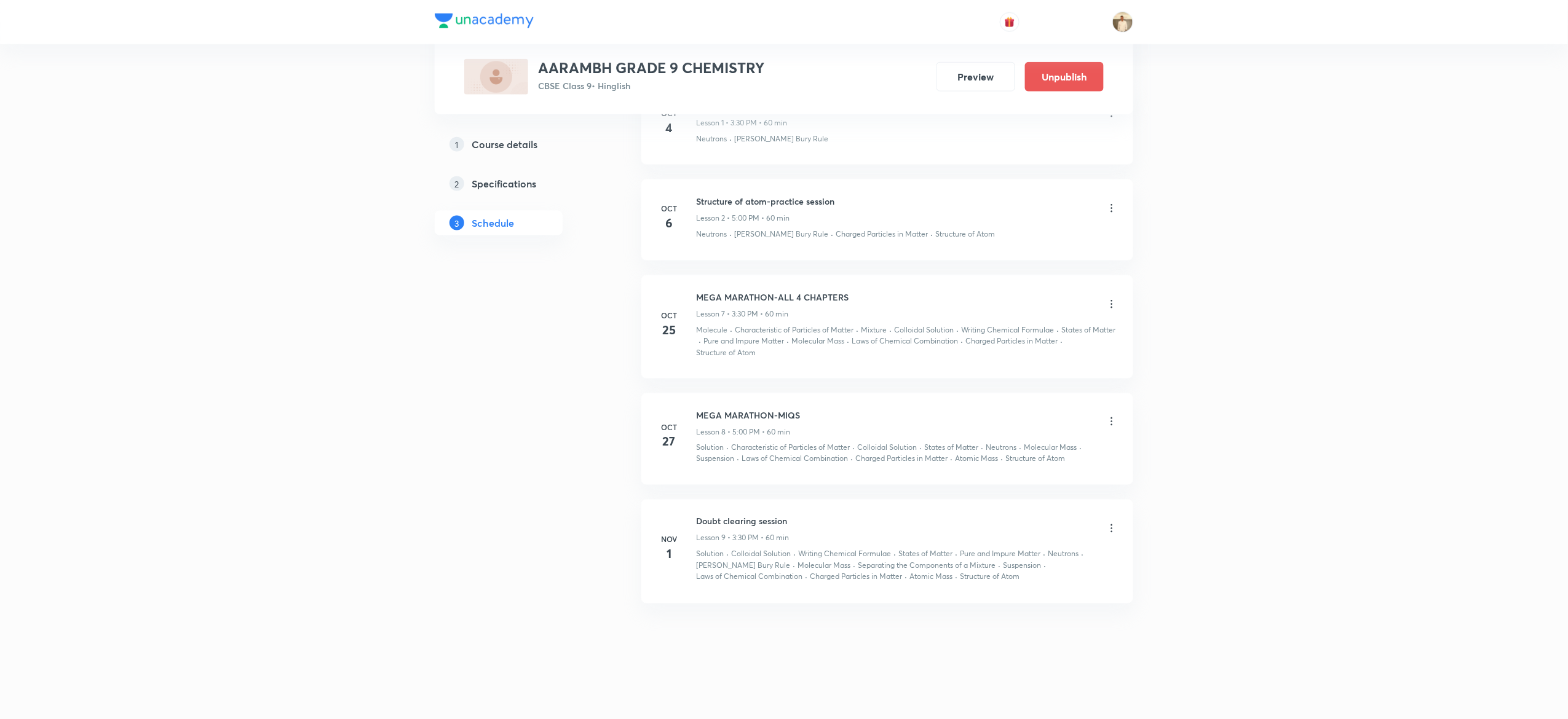
scroll to position [743, 0]
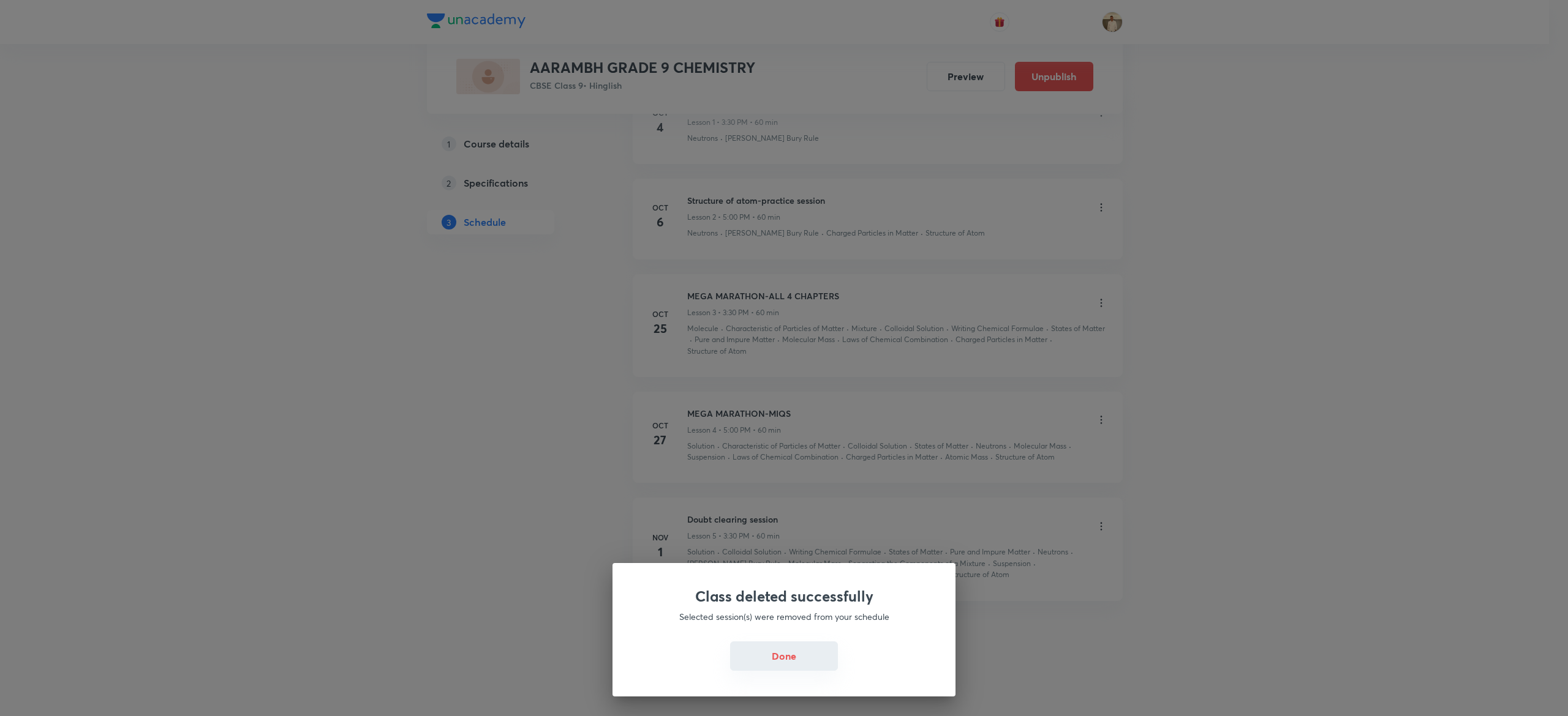
click at [794, 646] on button "Done" at bounding box center [783, 656] width 108 height 30
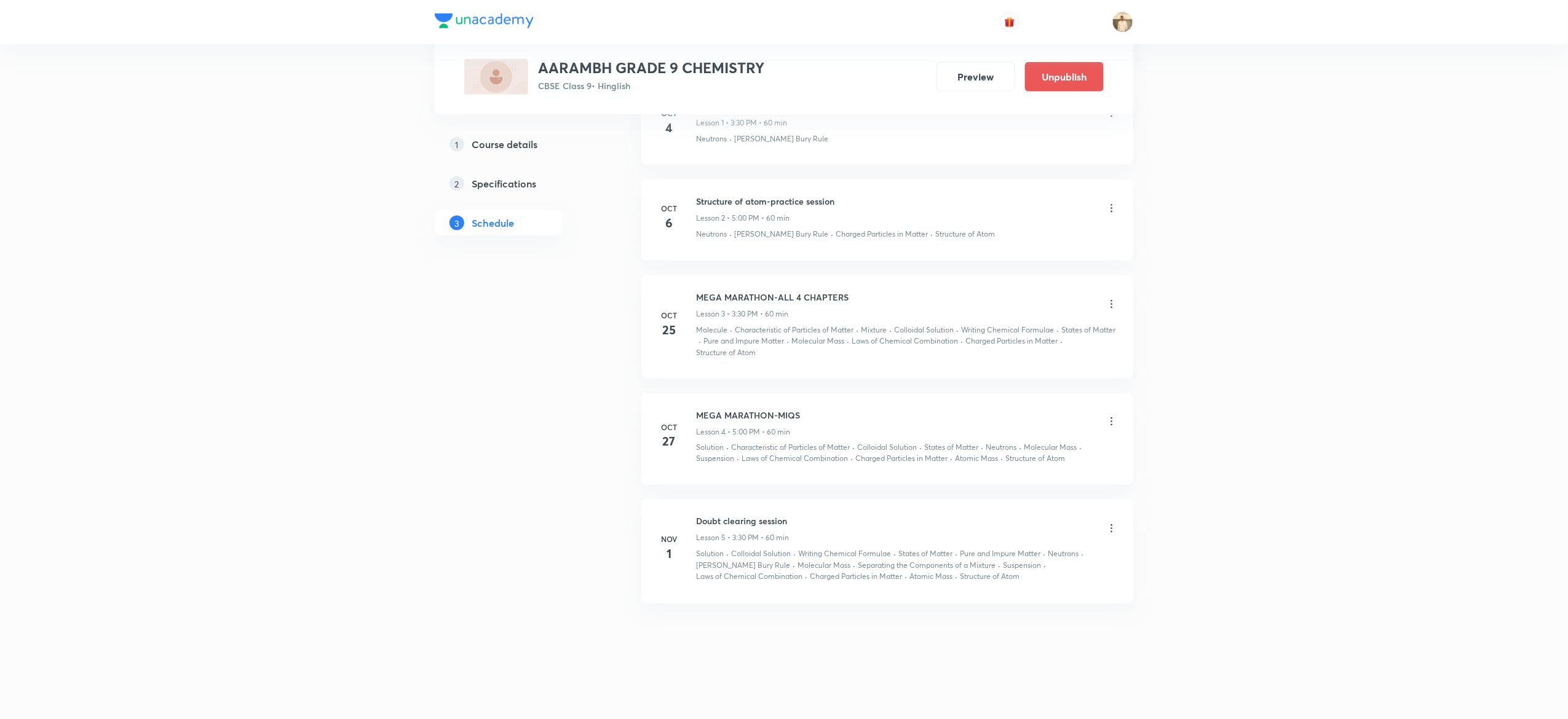
click at [1112, 303] on icon at bounding box center [1112, 303] width 12 height 12
click at [1053, 356] on li "Delete" at bounding box center [1043, 358] width 135 height 22
click at [1113, 425] on div at bounding box center [1112, 423] width 12 height 12
click at [1115, 530] on div at bounding box center [1112, 529] width 12 height 12
click at [970, 695] on button "Delete" at bounding box center [961, 693] width 108 height 30
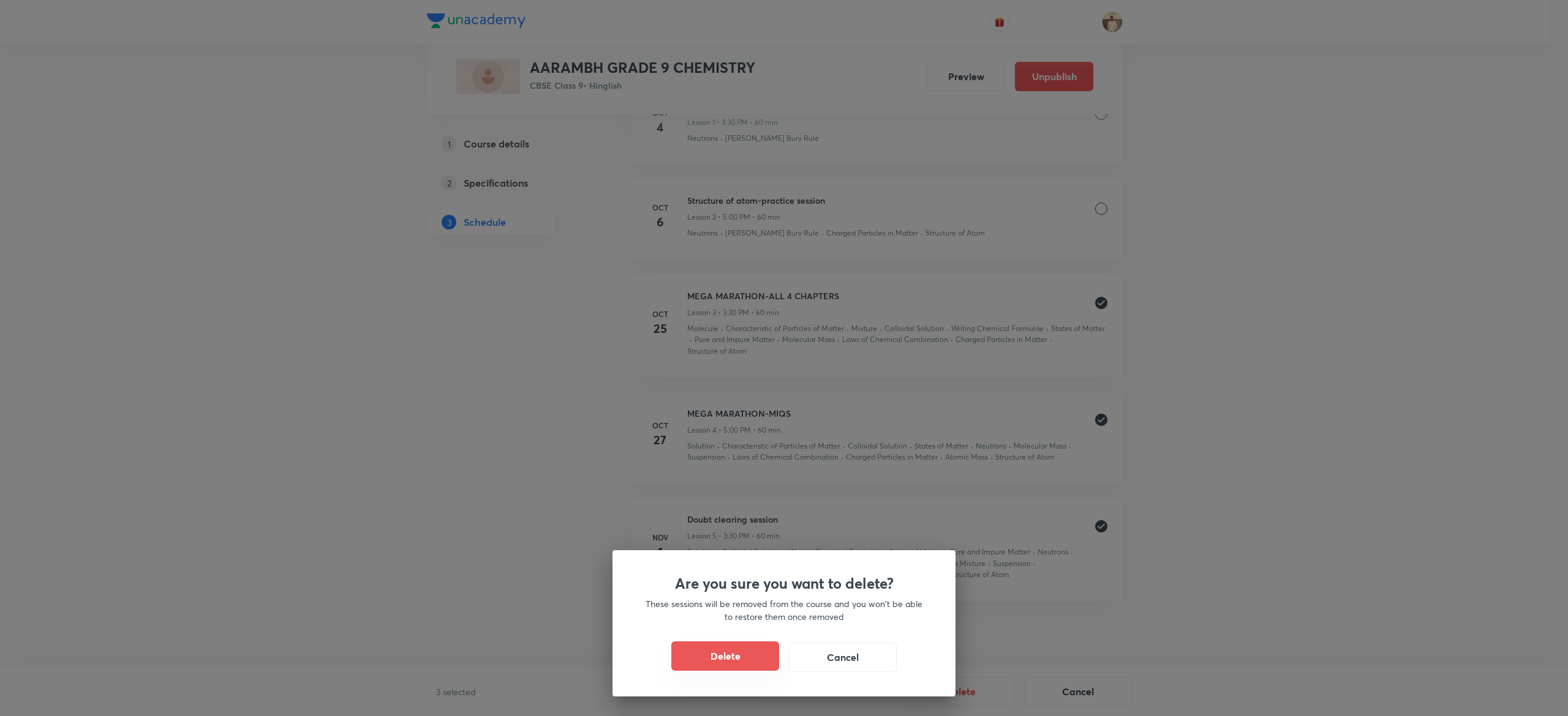
click at [723, 651] on button "Delete" at bounding box center [725, 656] width 108 height 30
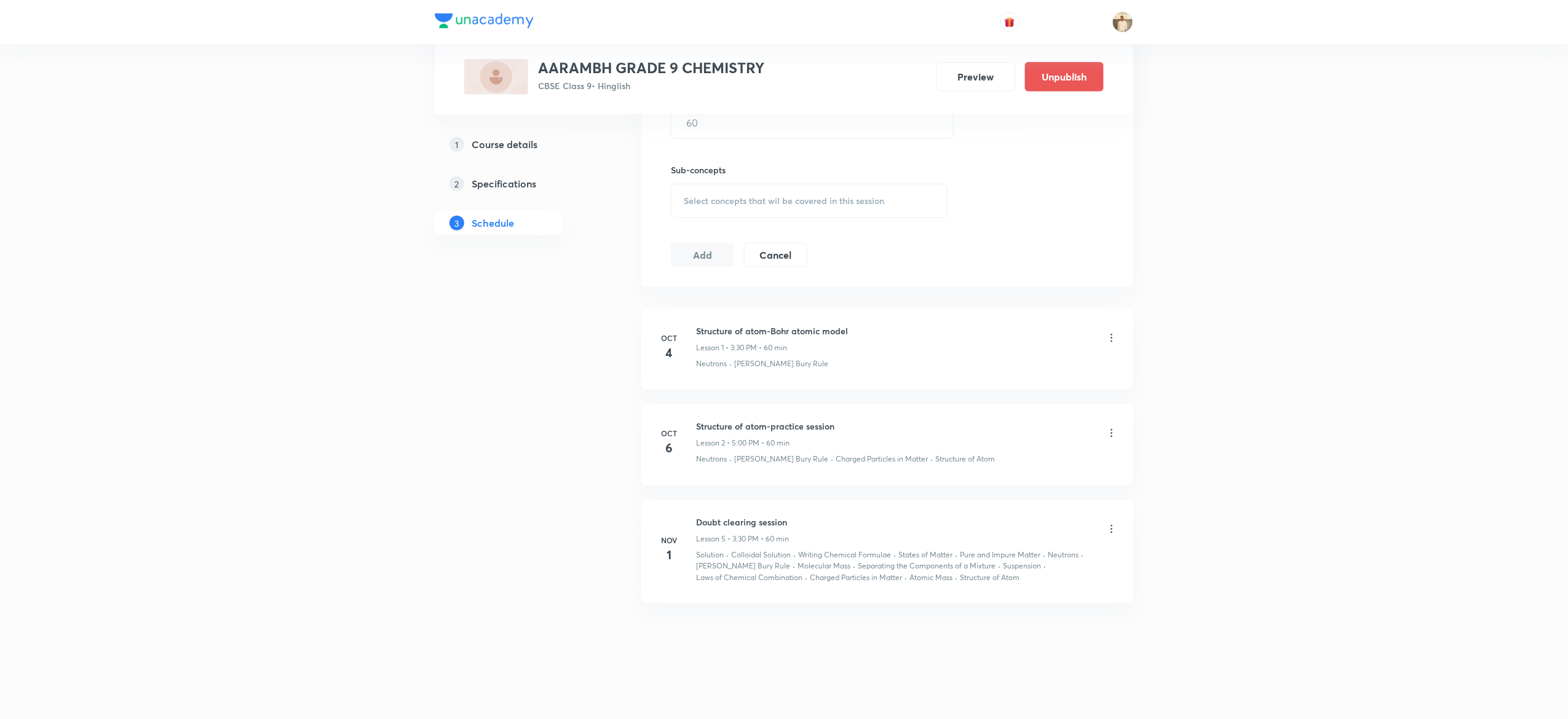
scroll to position [399, 0]
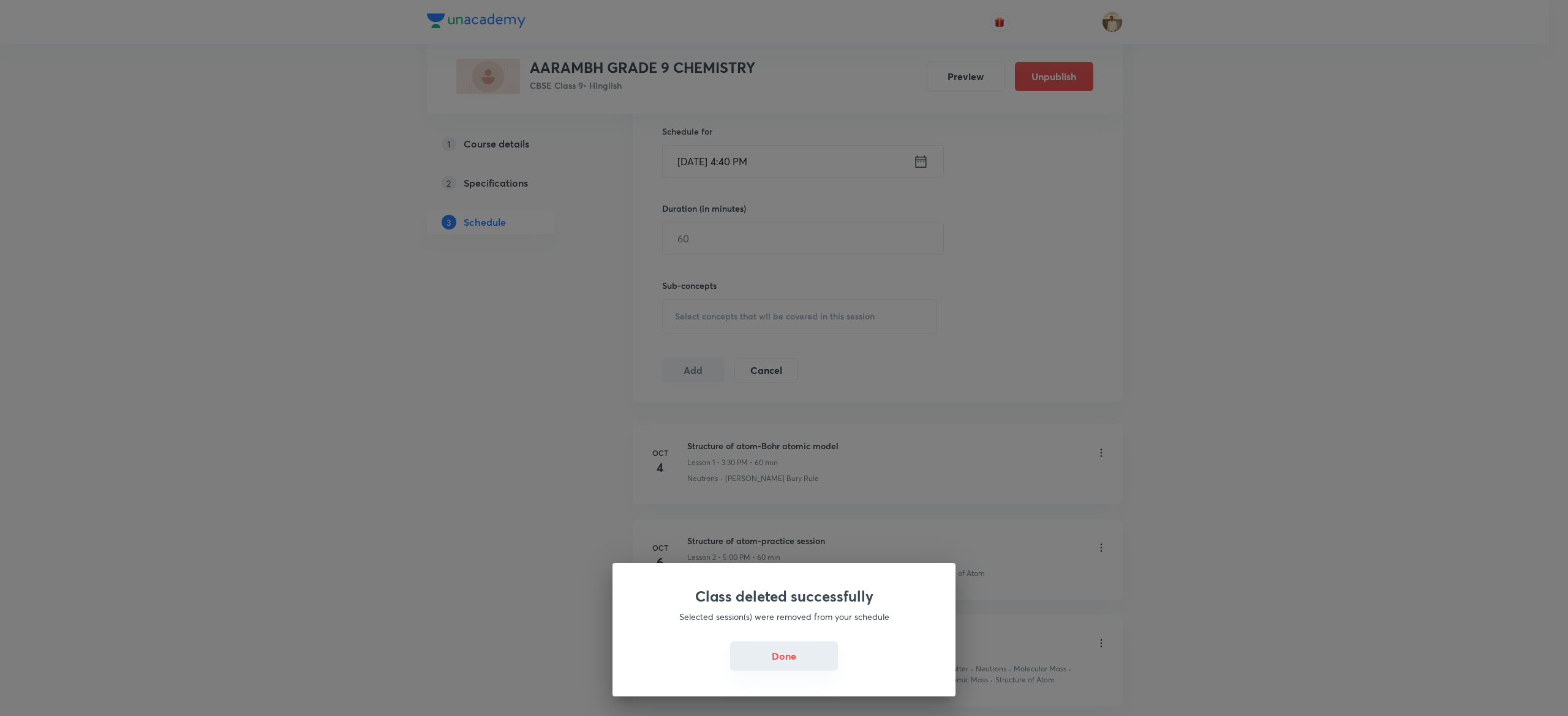
click at [778, 651] on button "Done" at bounding box center [783, 656] width 108 height 30
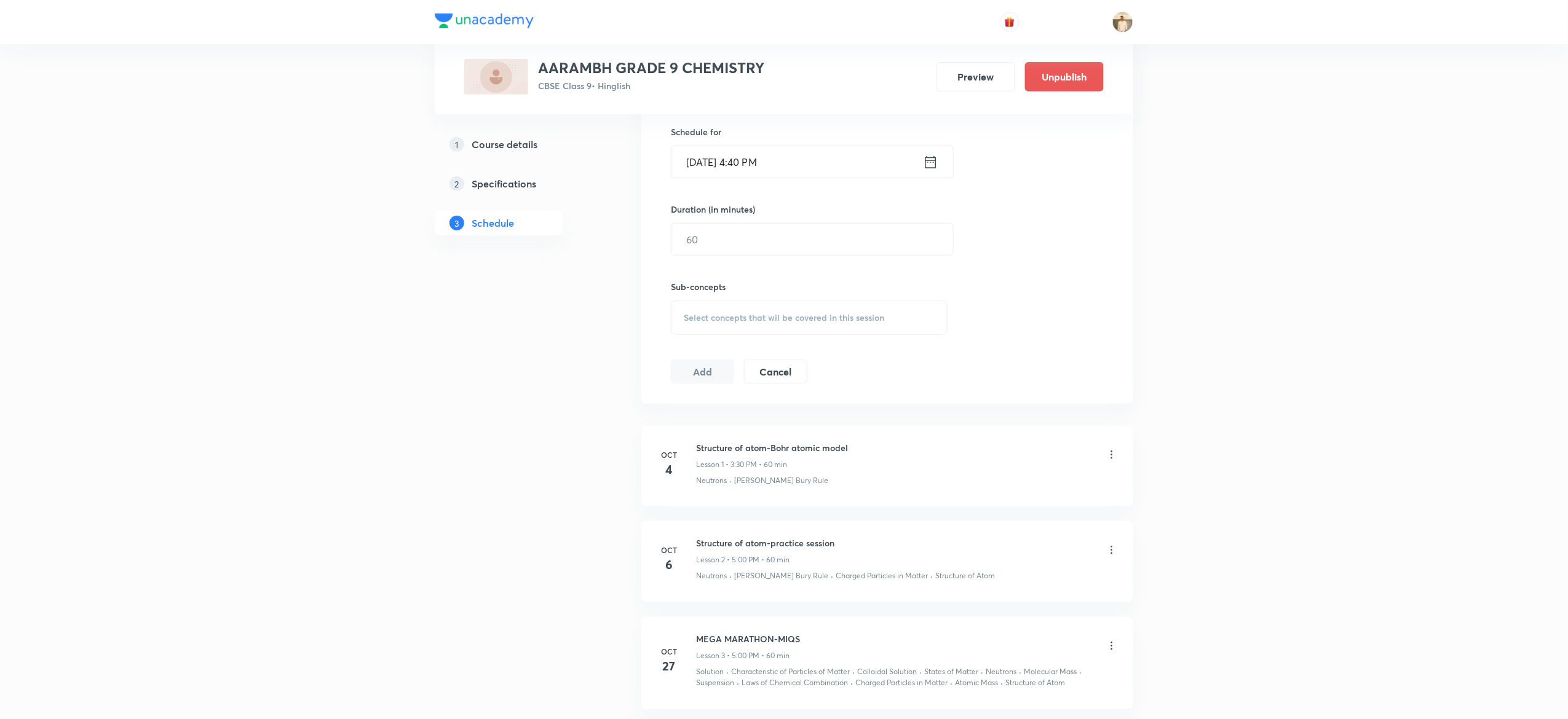
scroll to position [507, 0]
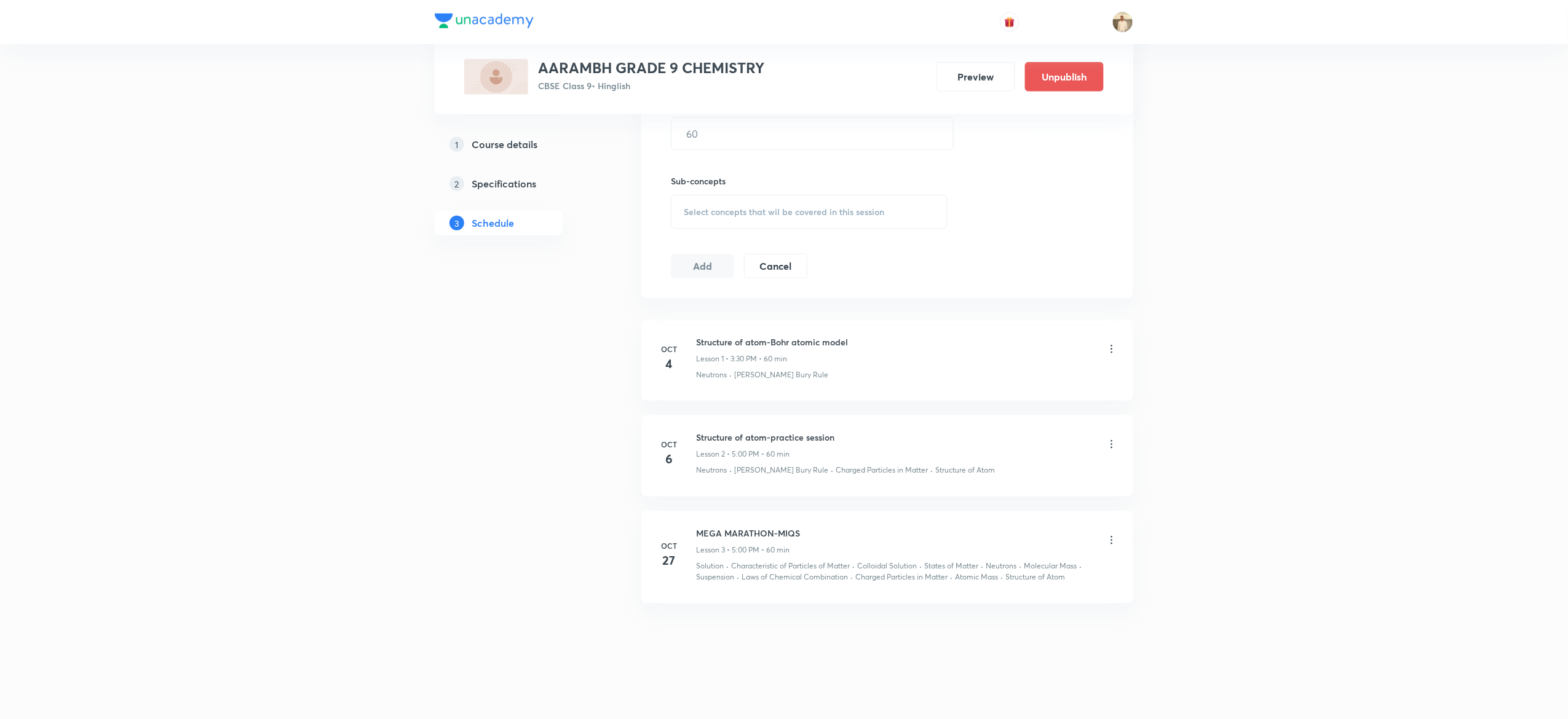
click at [1104, 540] on div "MEGA MARATHON-MIQS Lesson 3 • 5:00 PM • 60 min" at bounding box center [907, 541] width 422 height 29
click at [1115, 540] on icon at bounding box center [1112, 540] width 12 height 12
click at [996, 590] on p "Delete" at bounding box center [999, 595] width 26 height 13
click at [959, 695] on button "Delete" at bounding box center [961, 693] width 108 height 30
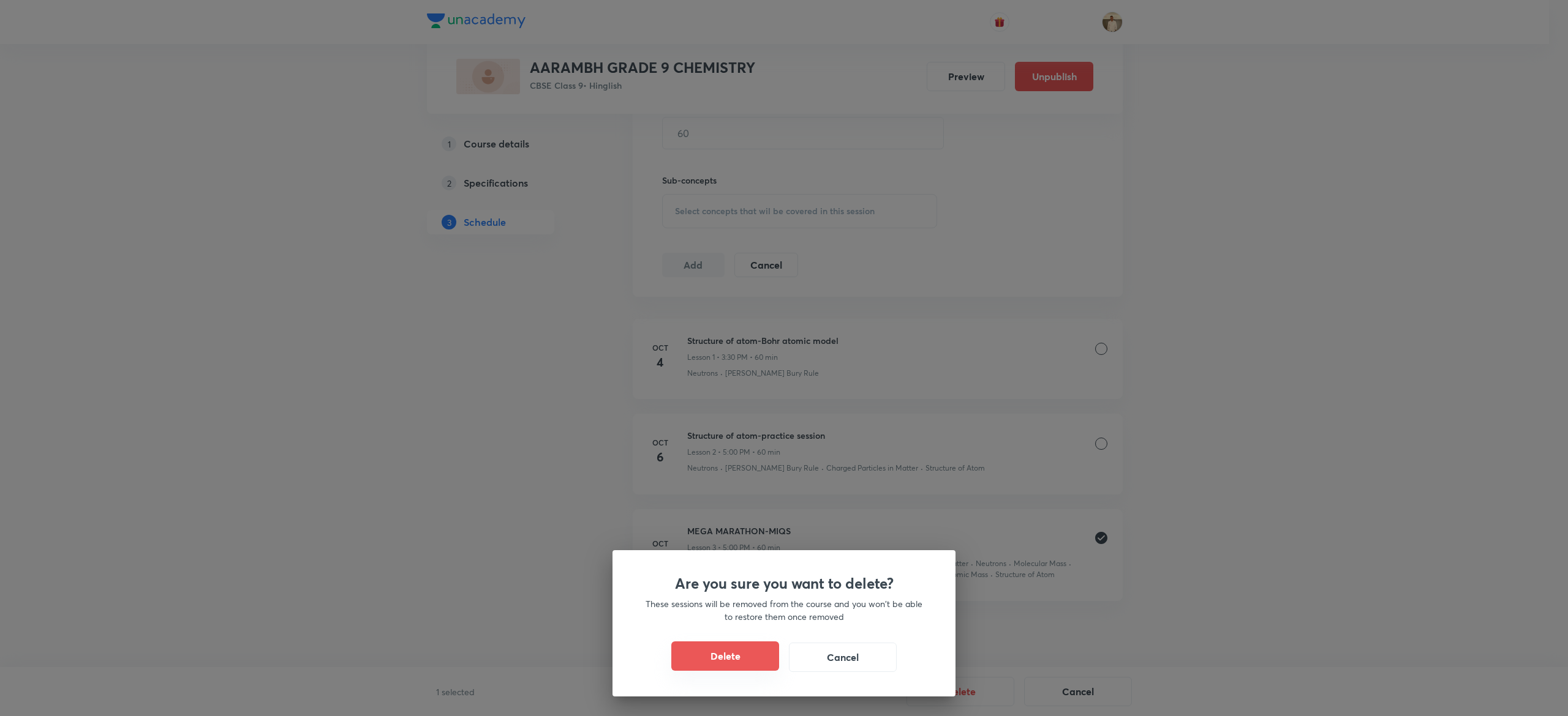
click at [702, 659] on button "Delete" at bounding box center [725, 656] width 108 height 30
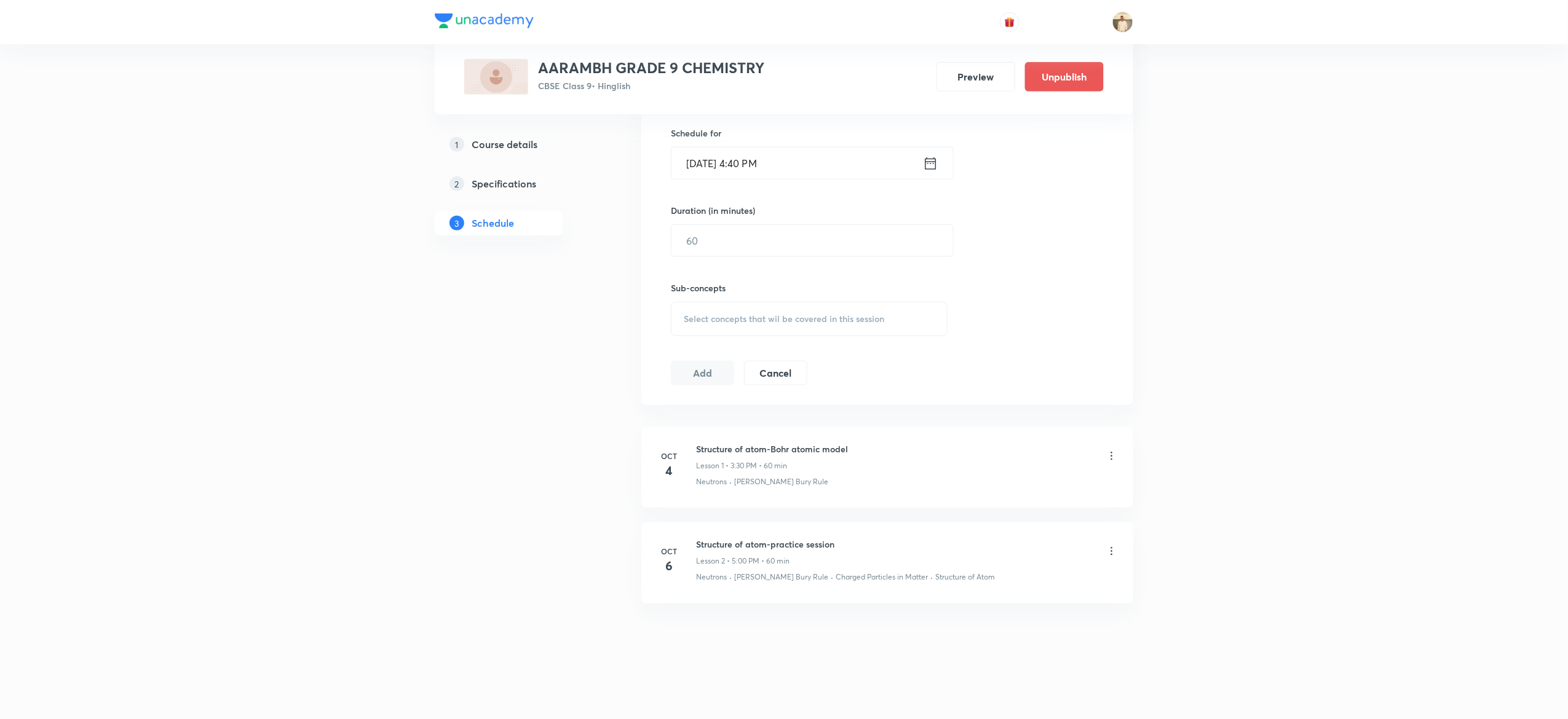
scroll to position [399, 0]
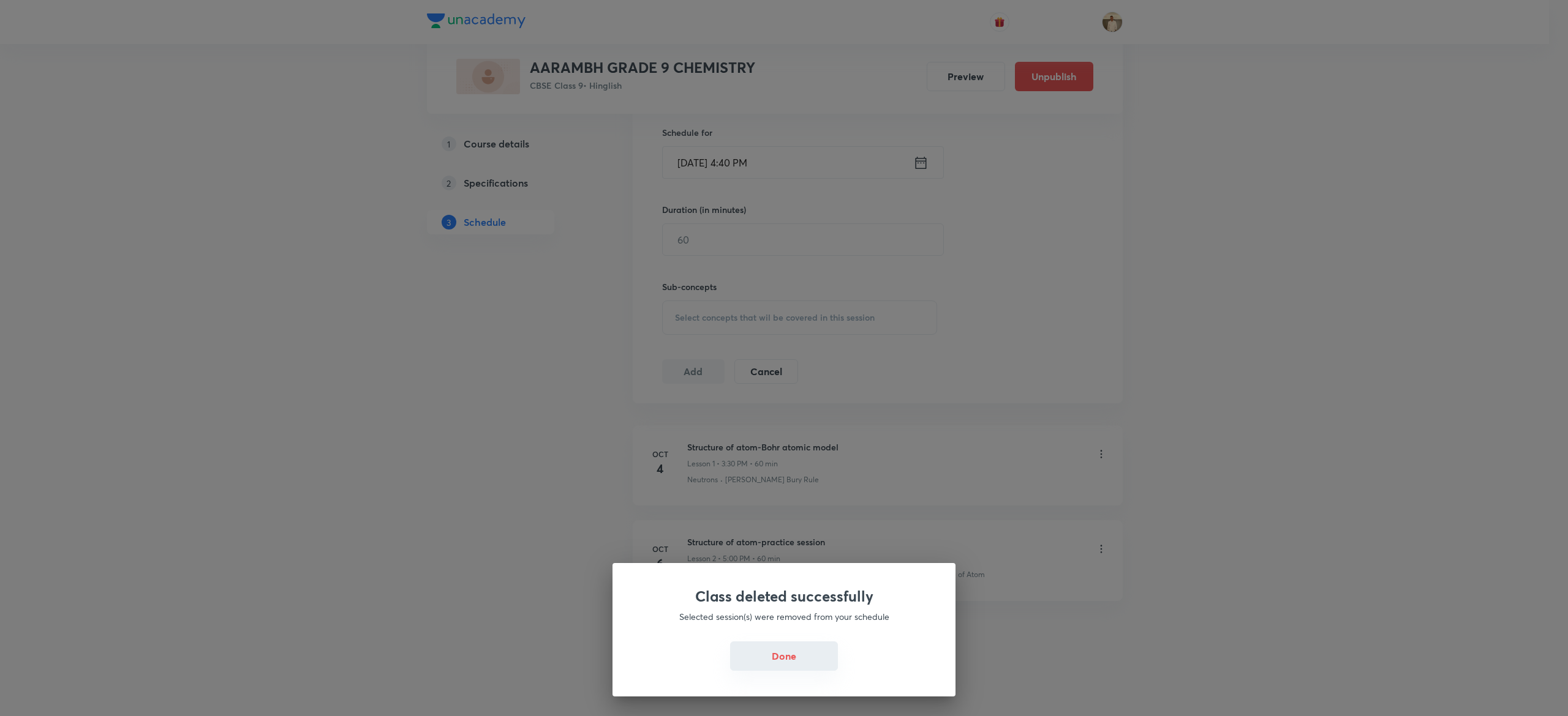
click at [777, 666] on button "Done" at bounding box center [783, 656] width 108 height 30
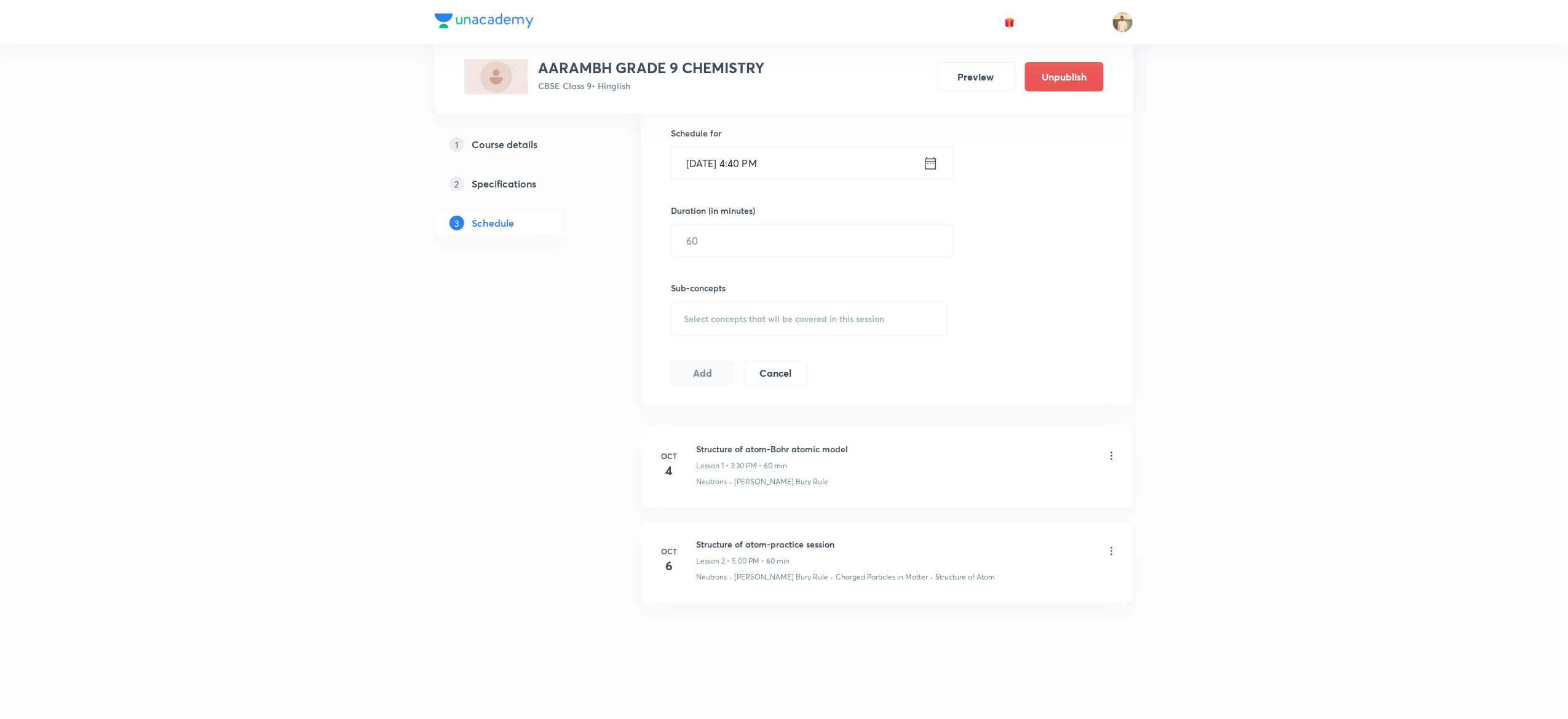
click at [868, 615] on div "Oct 4 Structure of atom-Bohr atomic model Lesson 1 • 3:30 PM • 60 min Neutrons …" at bounding box center [887, 520] width 492 height 196
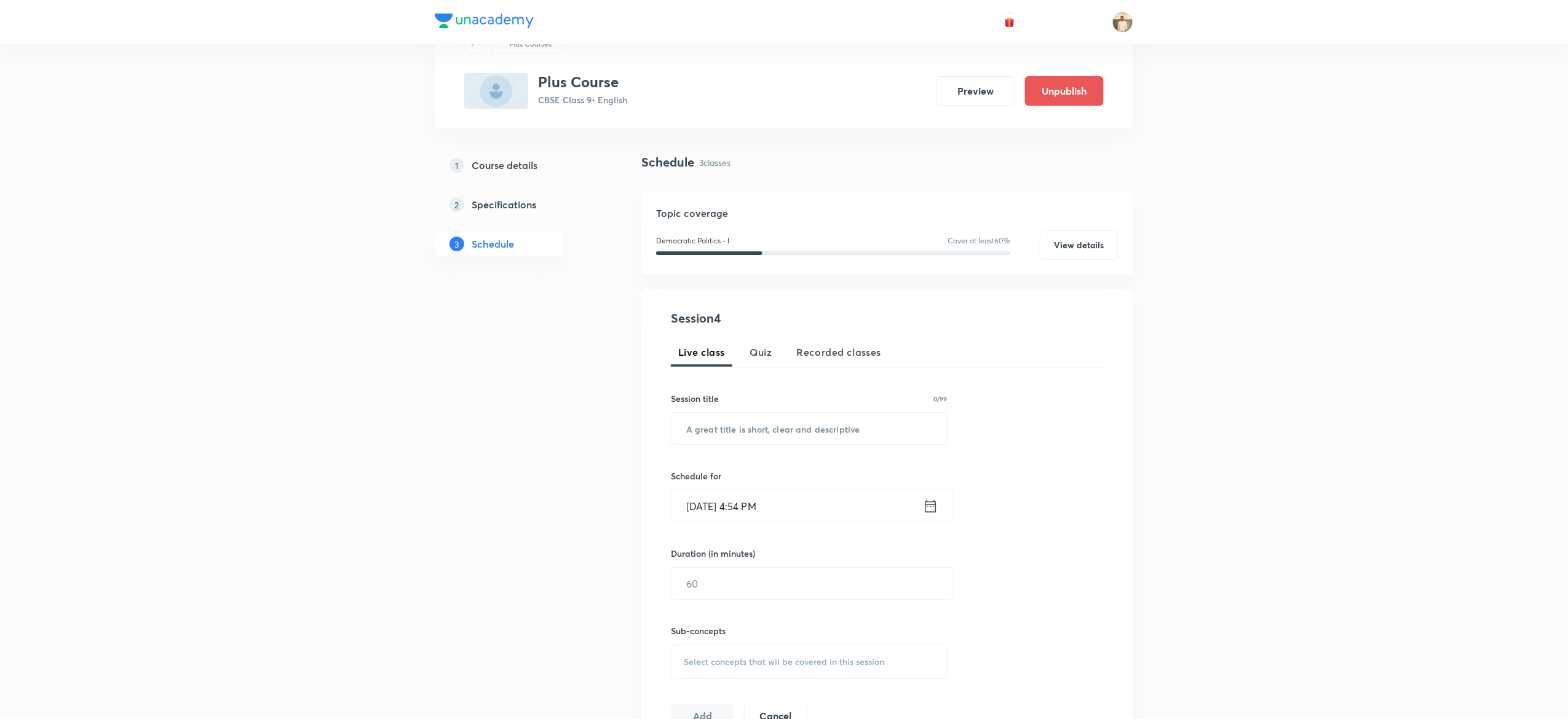
scroll to position [10, 0]
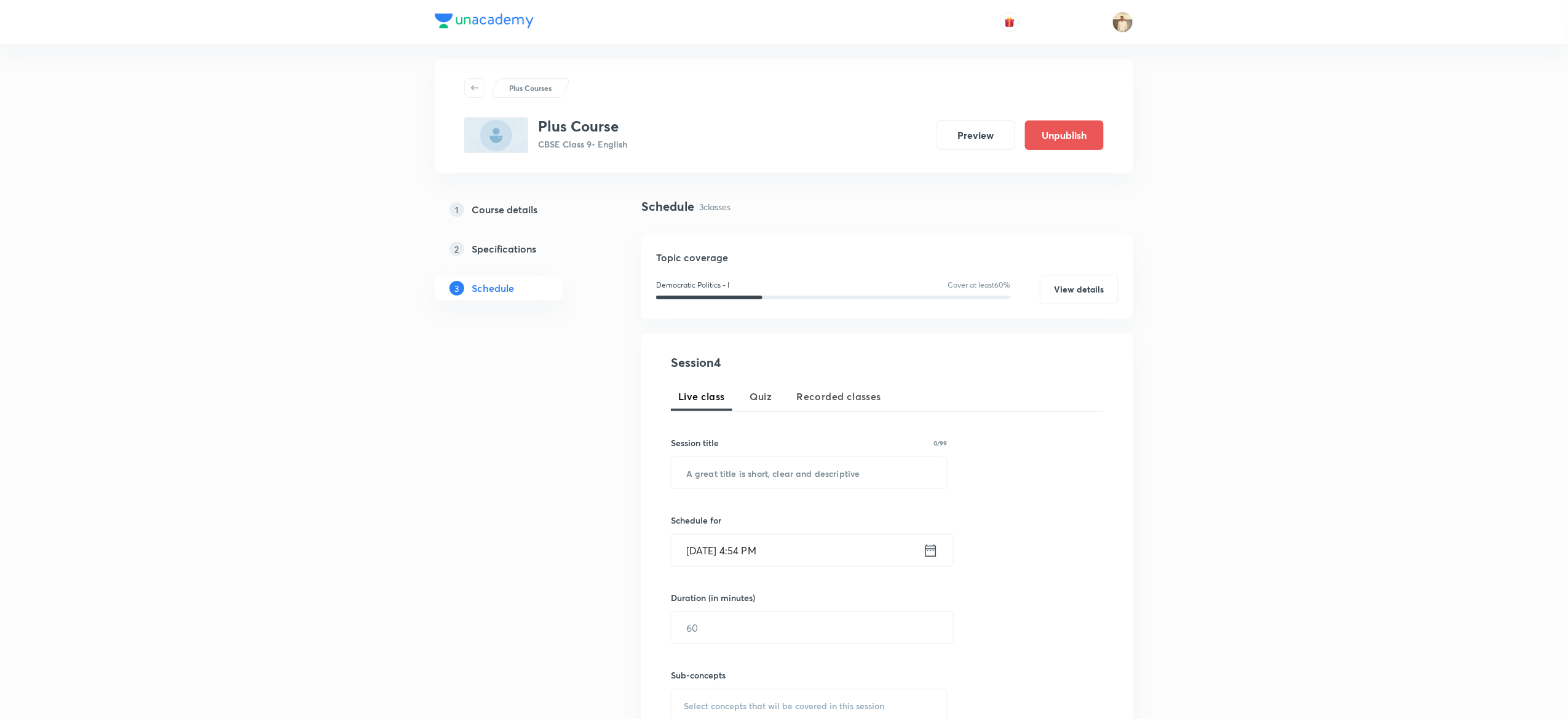
click at [500, 214] on h5 "Course details" at bounding box center [505, 210] width 66 height 14
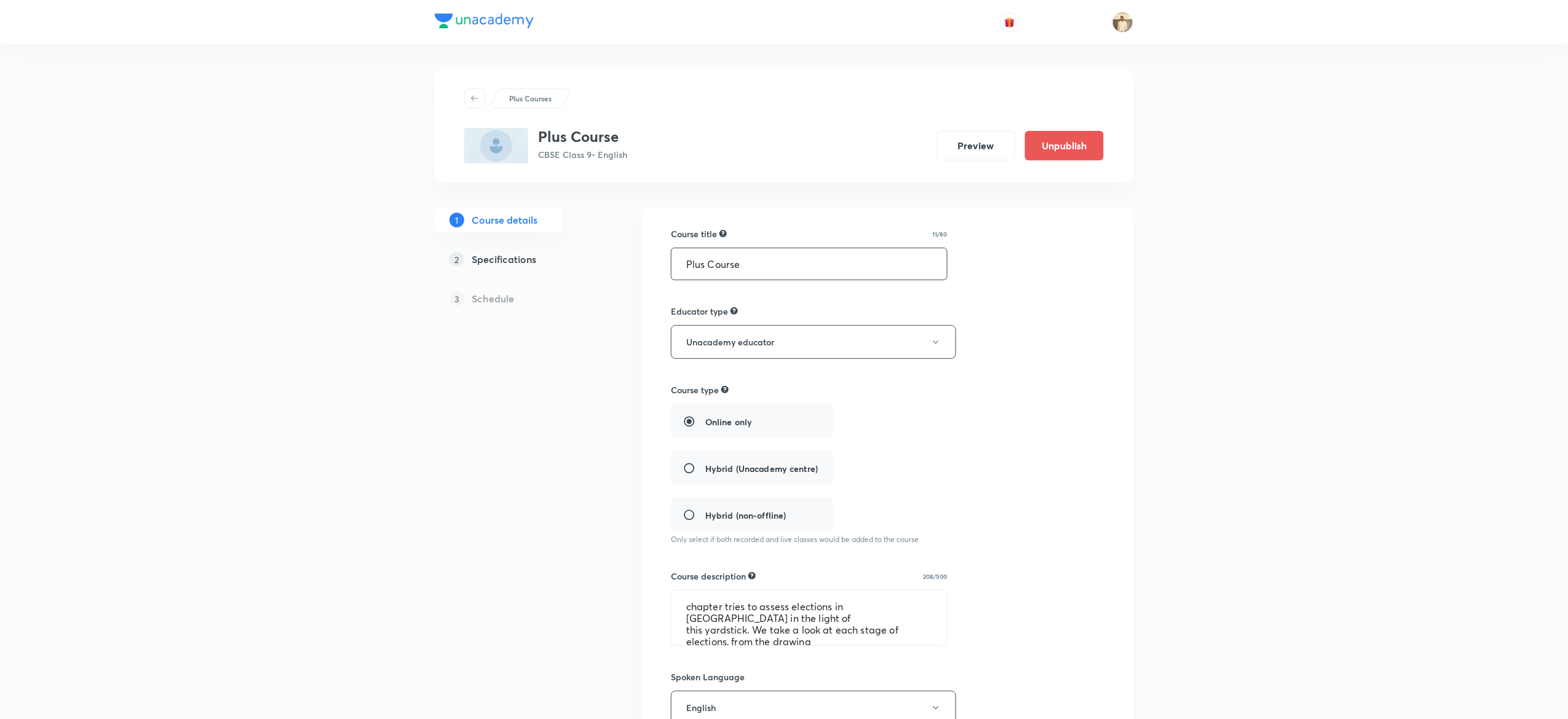
click at [810, 259] on input "Plus Course" at bounding box center [810, 263] width 275 height 31
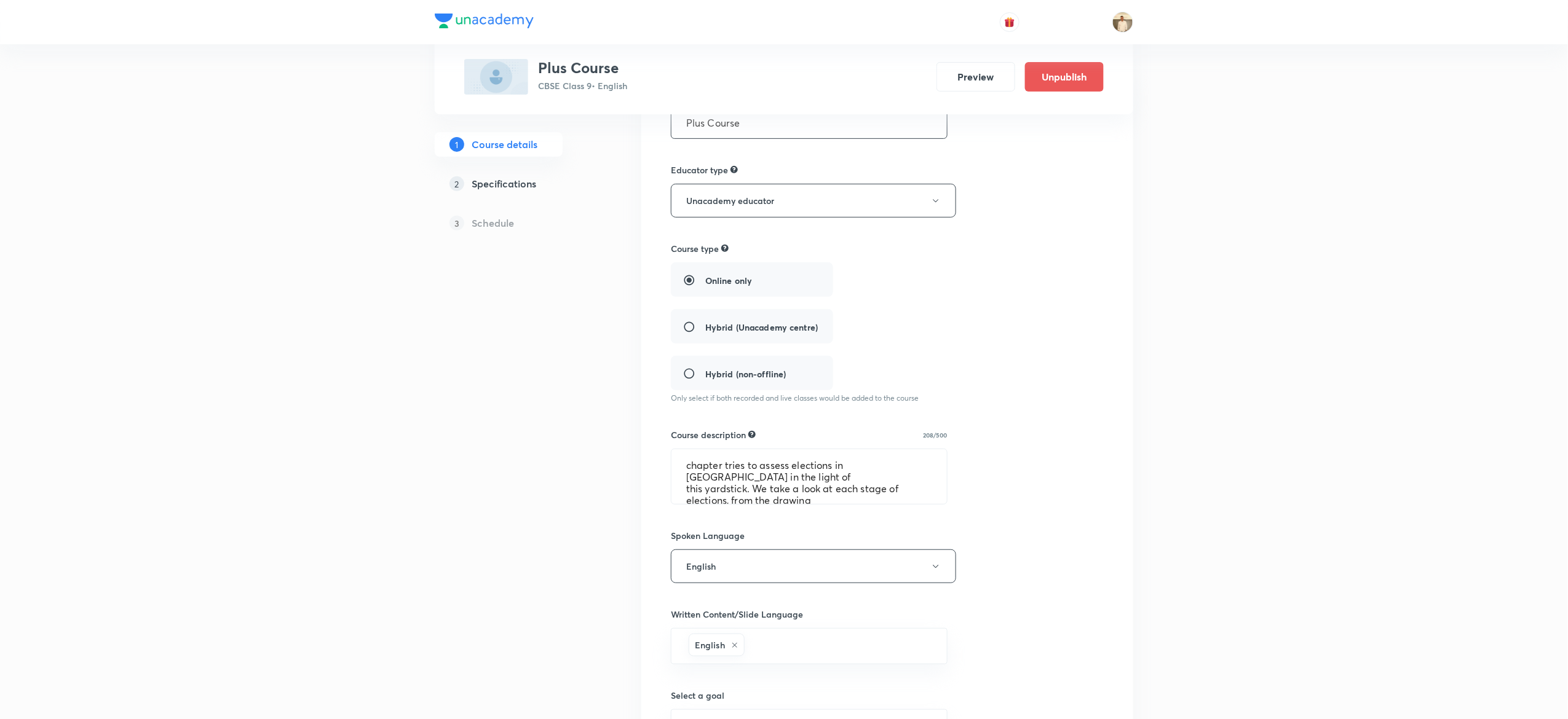
scroll to position [150, 0]
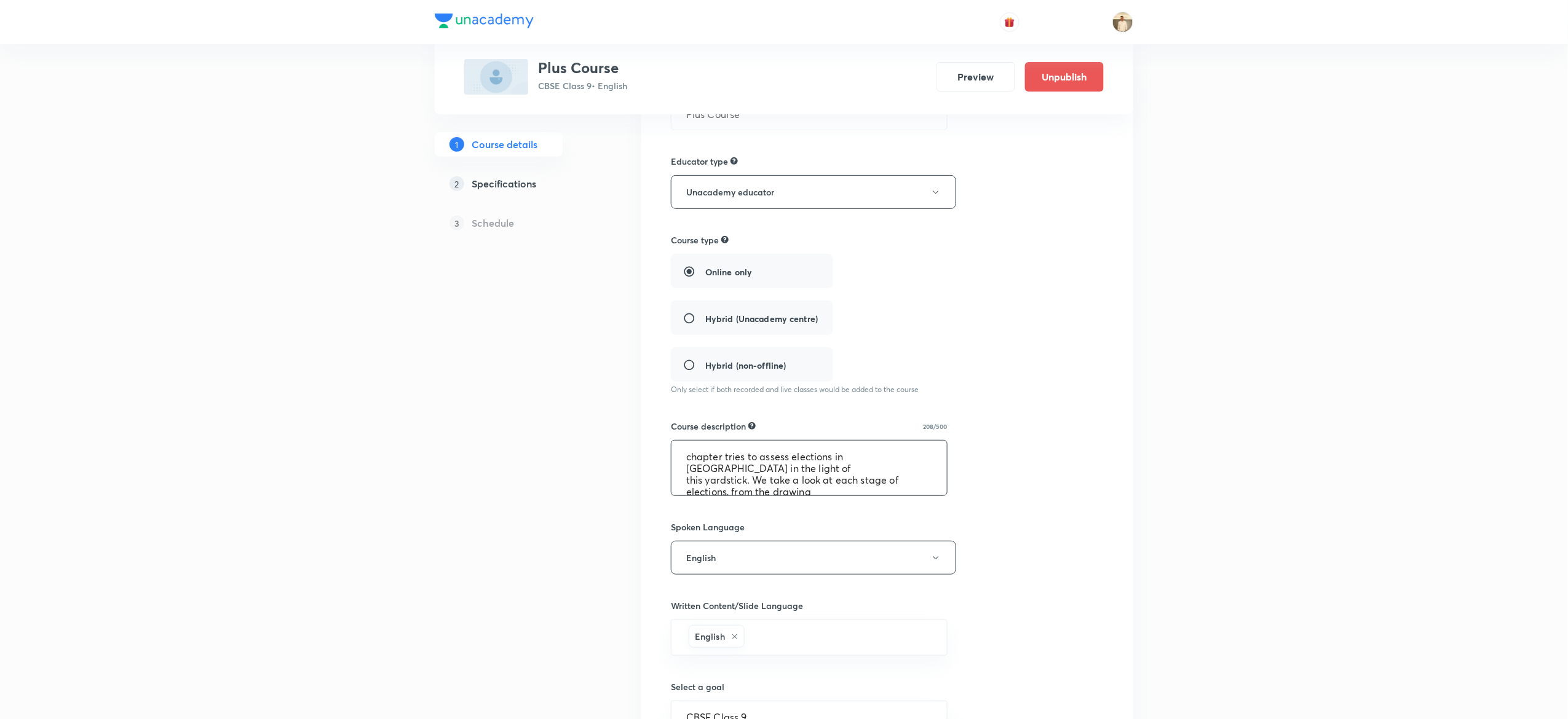
click at [735, 444] on textarea "chapter tries to assess elections in [GEOGRAPHIC_DATA] in the light of this yar…" at bounding box center [810, 468] width 275 height 54
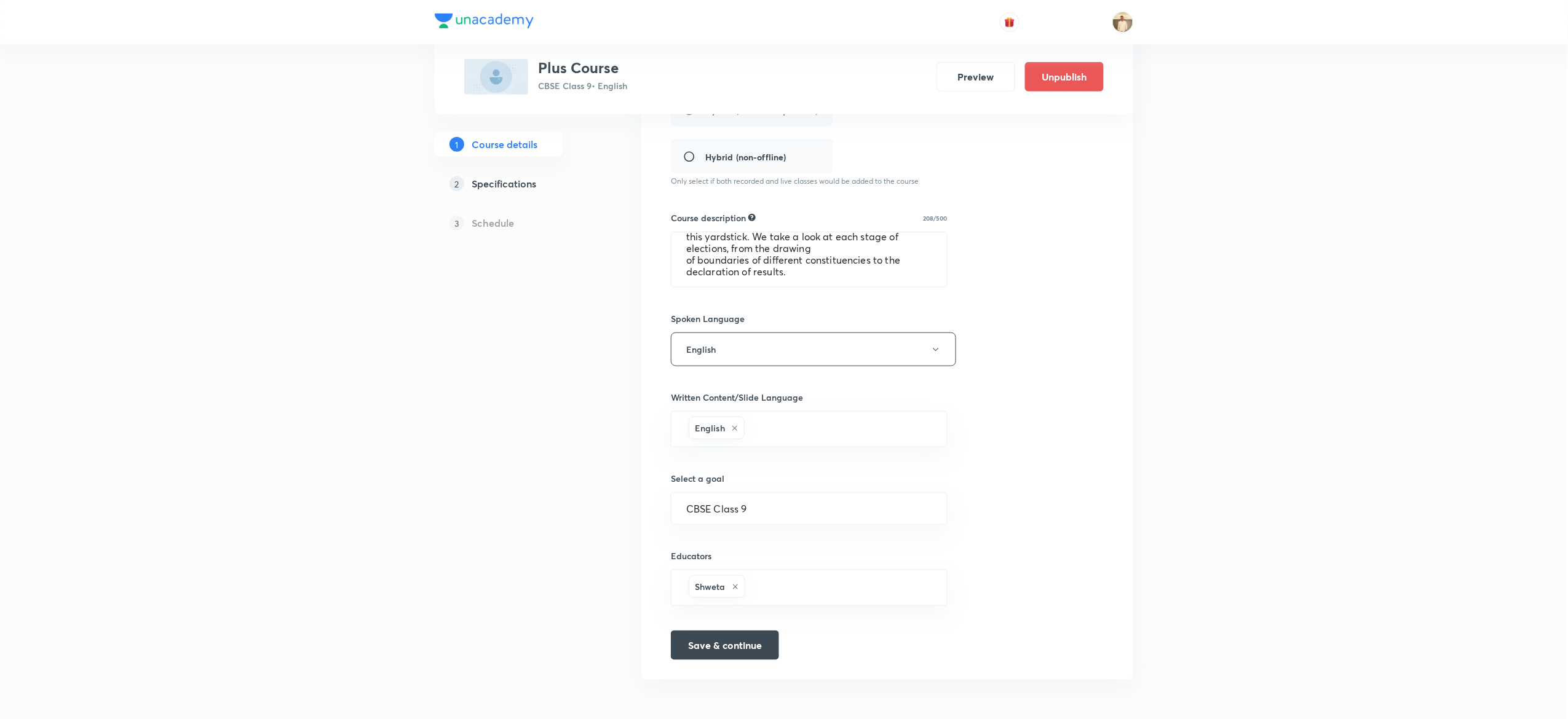
click at [502, 179] on h5 "Specifications" at bounding box center [504, 183] width 65 height 14
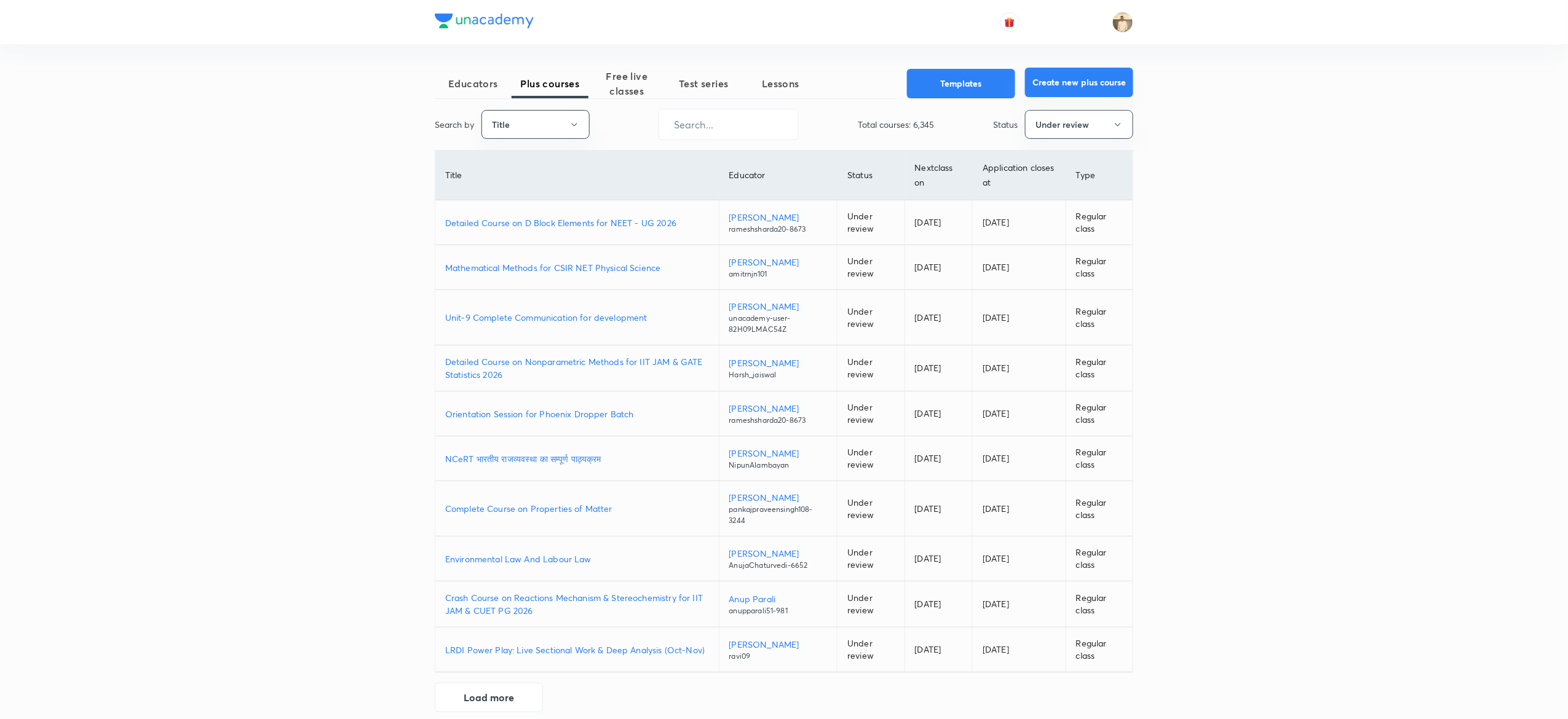
click at [1076, 81] on button "Create new plus course" at bounding box center [1079, 82] width 108 height 30
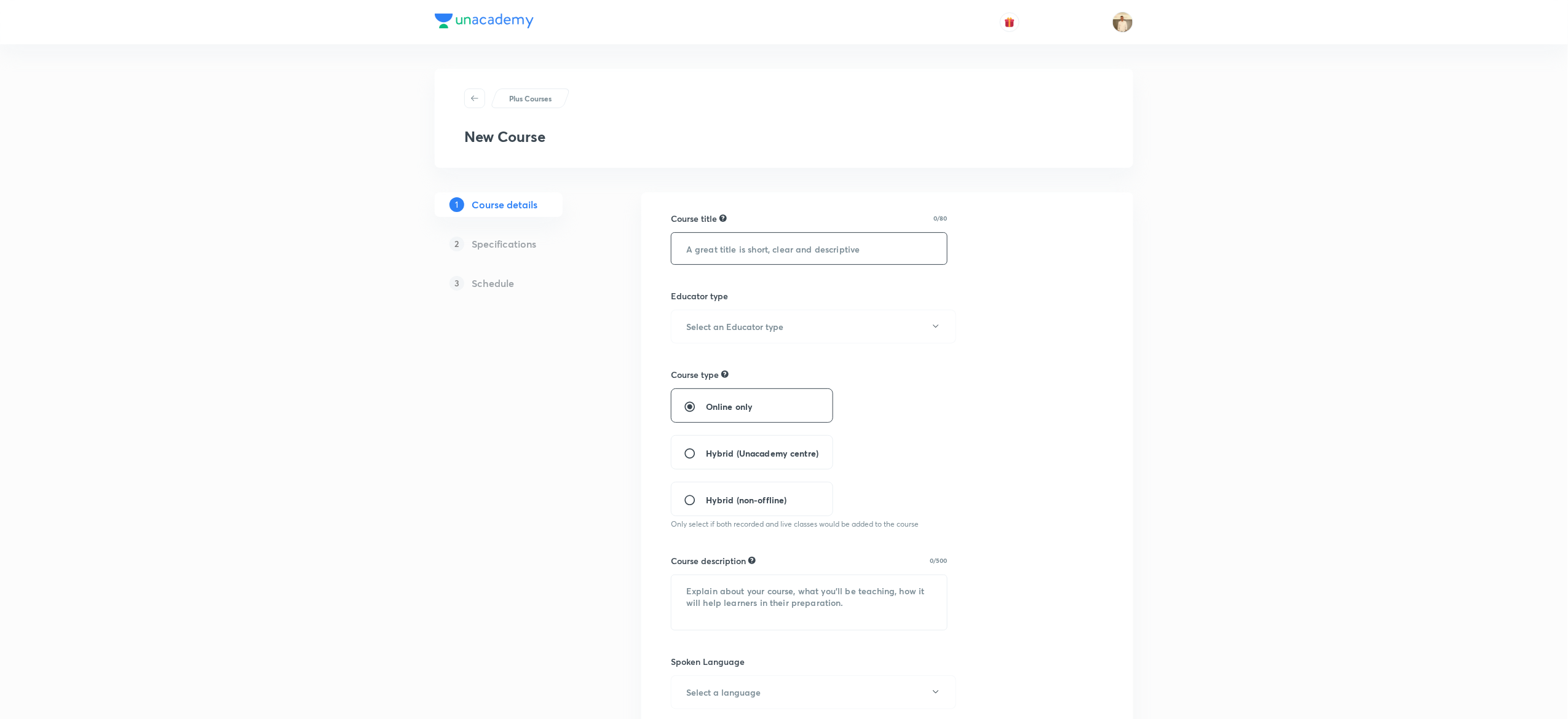
click at [805, 238] on input "text" at bounding box center [810, 248] width 275 height 31
paste input "Plus Course"
type input "Plus Course"
click at [743, 327] on h6 "Select an Educator type" at bounding box center [734, 327] width 97 height 13
click at [722, 361] on span "Unacademy educator" at bounding box center [807, 368] width 269 height 13
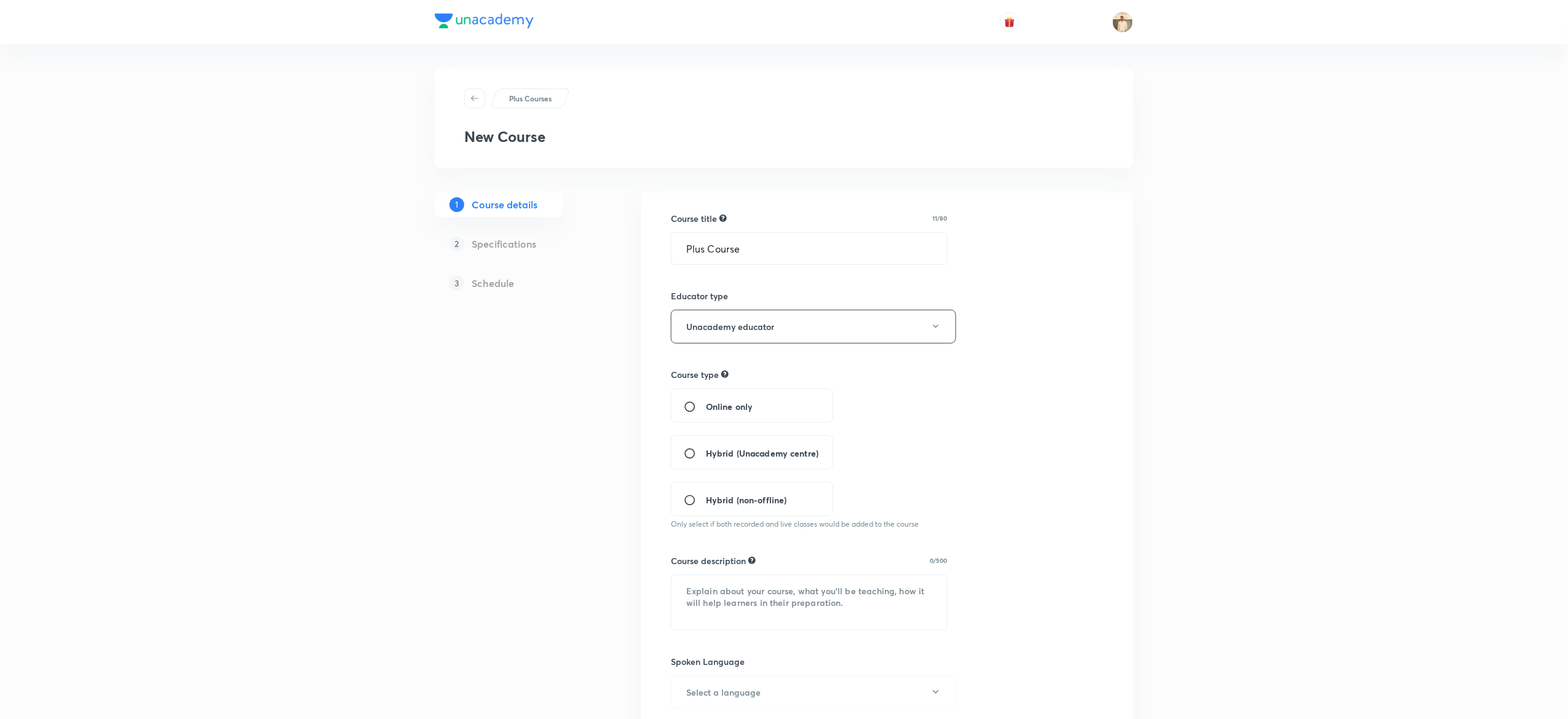
click at [714, 407] on span "Online only" at bounding box center [730, 407] width 46 height 13
click at [706, 407] on input "Online only" at bounding box center [695, 407] width 22 height 12
radio input "true"
click at [771, 590] on textarea at bounding box center [810, 603] width 275 height 54
paste textarea "chapter tries to assess elections in India in the light of this yardstick. We t…"
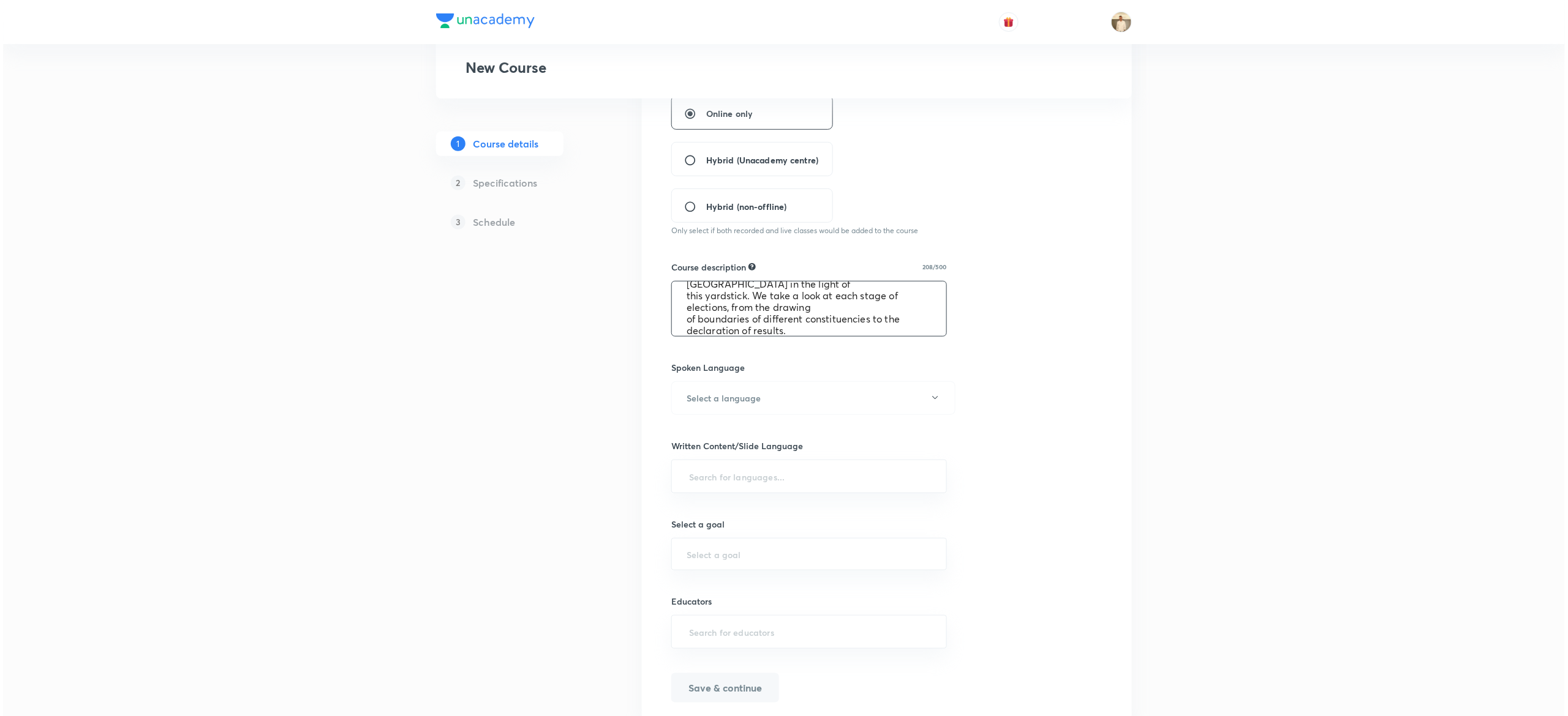
scroll to position [299, 0]
type textarea "chapter tries to assess elections in India in the light of this yardstick. We t…"
click at [838, 387] on button "Select a language" at bounding box center [810, 391] width 284 height 33
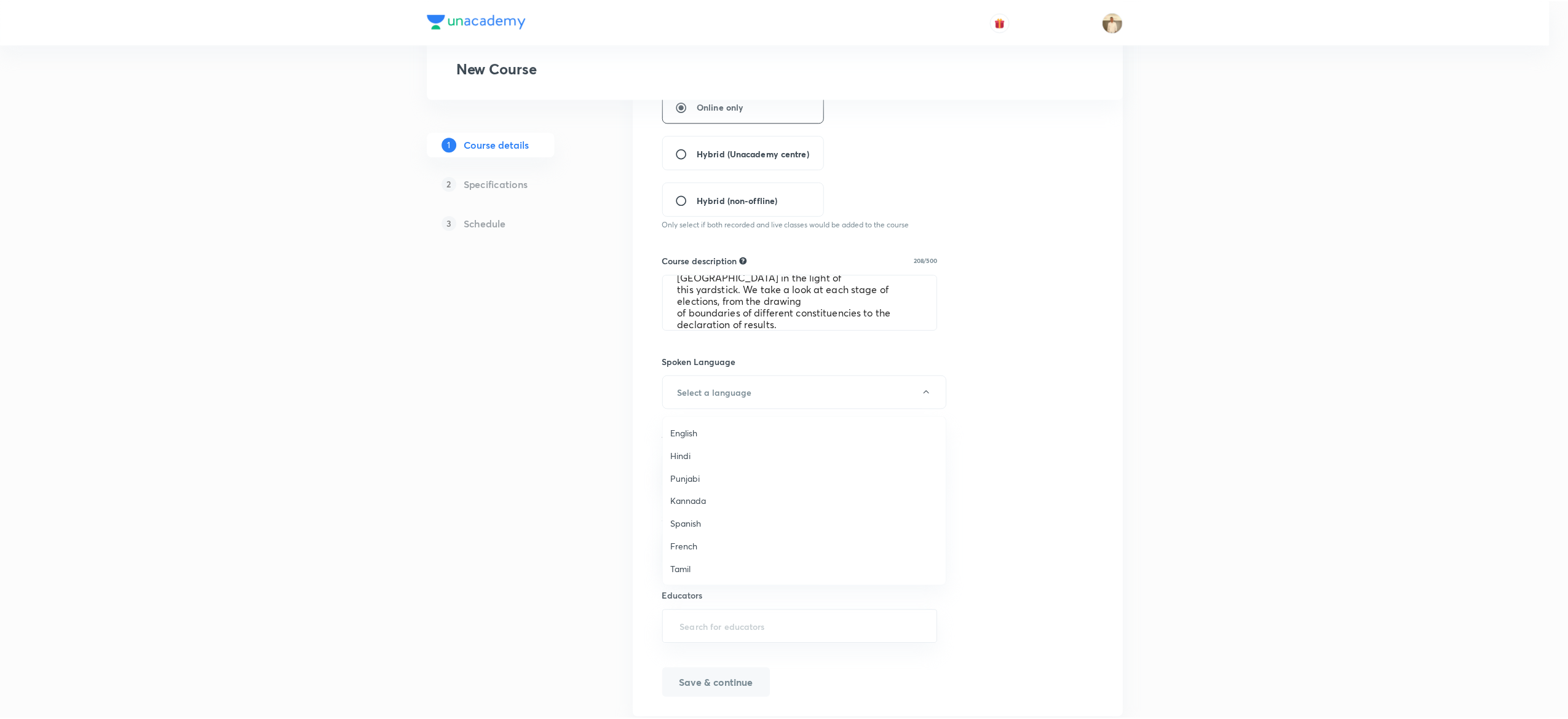
scroll to position [364, 0]
click at [701, 572] on span "Hinglish" at bounding box center [807, 569] width 269 height 13
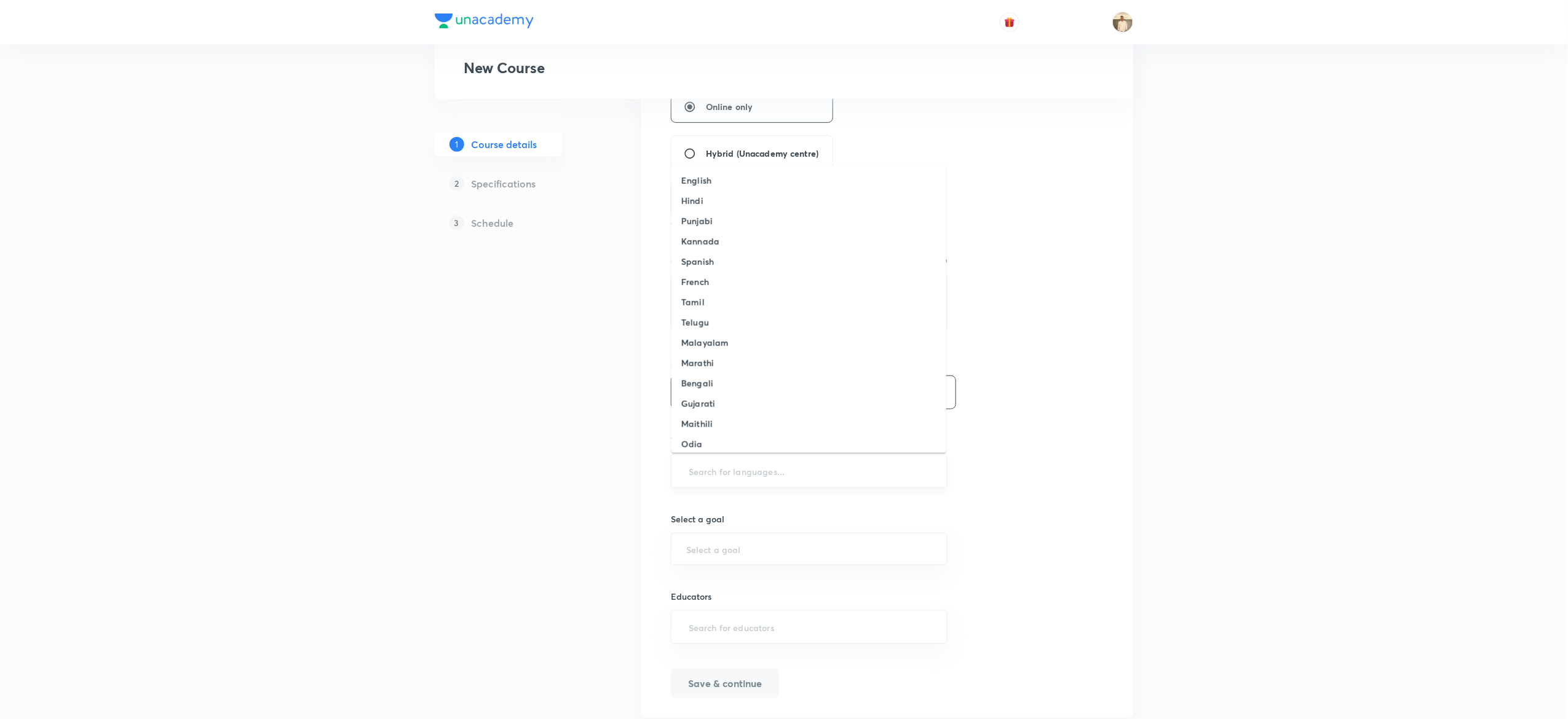
click at [818, 462] on input "text" at bounding box center [809, 471] width 246 height 22
click at [703, 177] on h6 "English" at bounding box center [697, 180] width 30 height 13
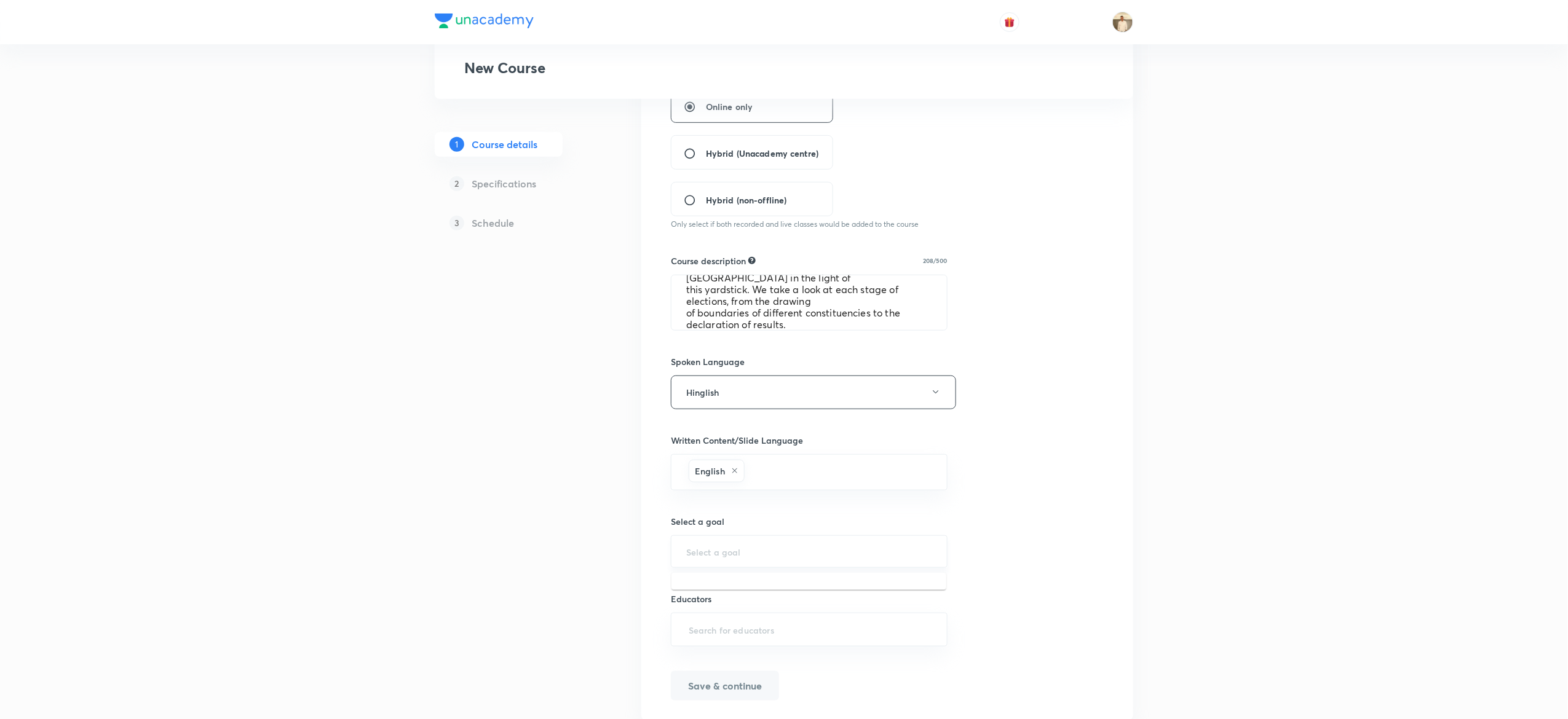
click at [775, 557] on input "text" at bounding box center [809, 552] width 246 height 12
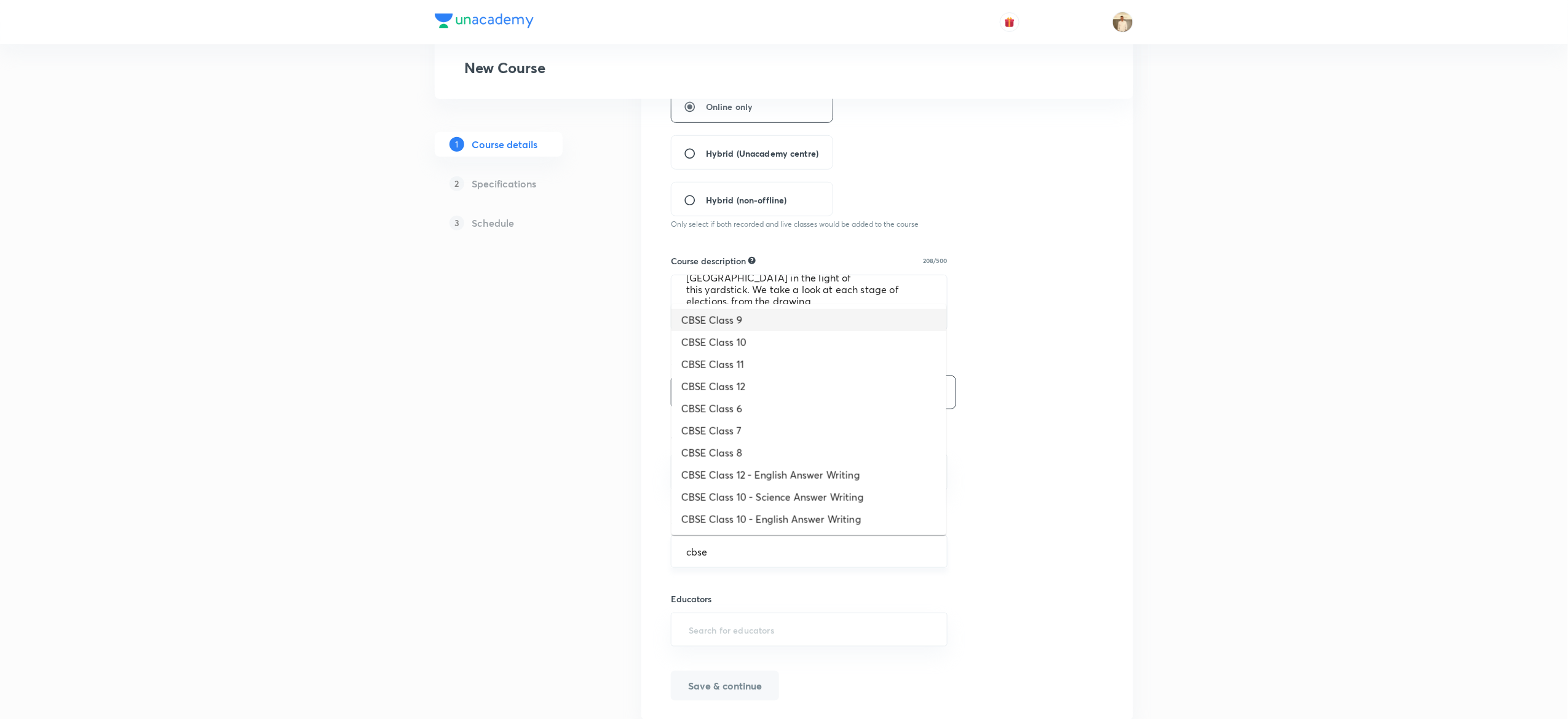
type input "CBSE Class 9"
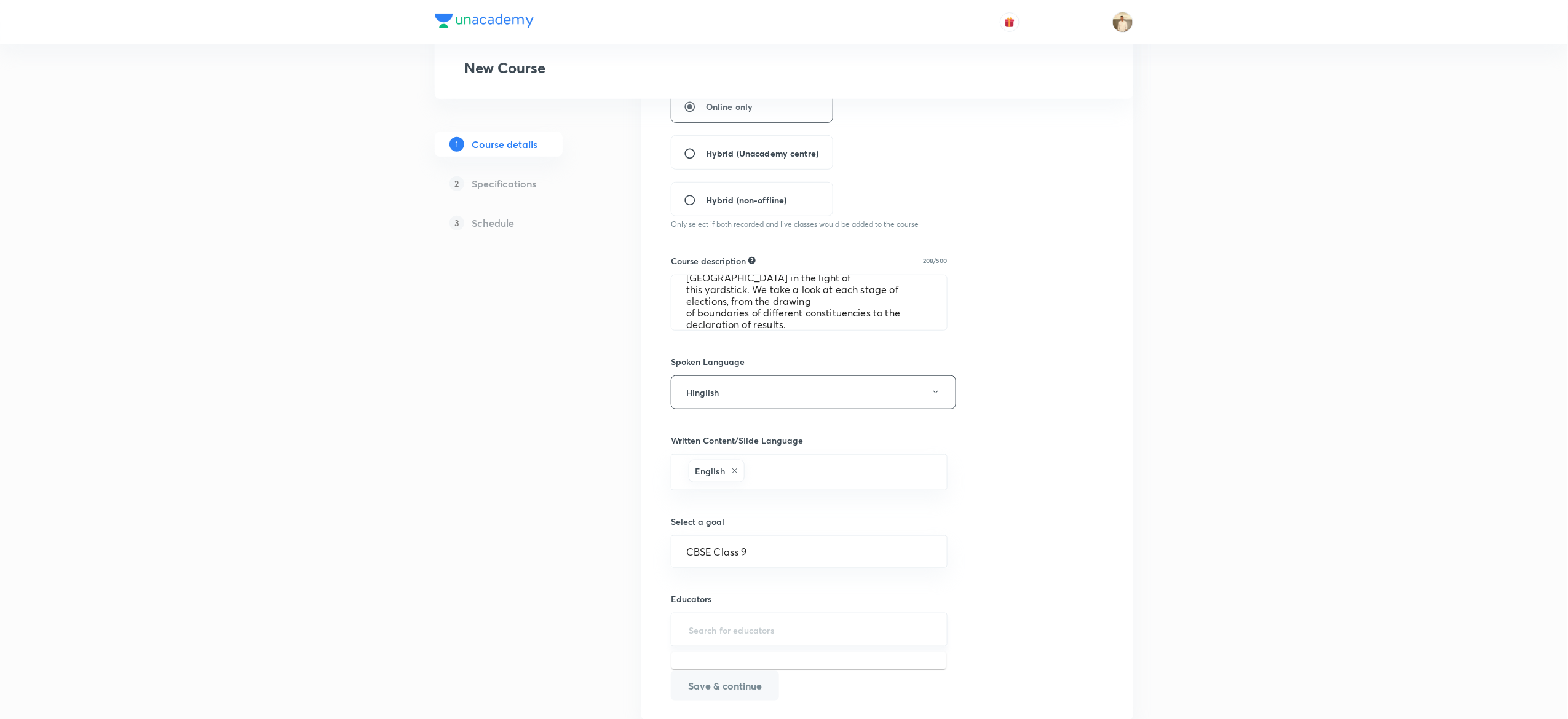
click at [758, 627] on input "text" at bounding box center [809, 630] width 246 height 22
paste input "unacademy-user-TJ831YBQ0MKX"
type input "unacademy-user-TJ831YBQ0MKX"
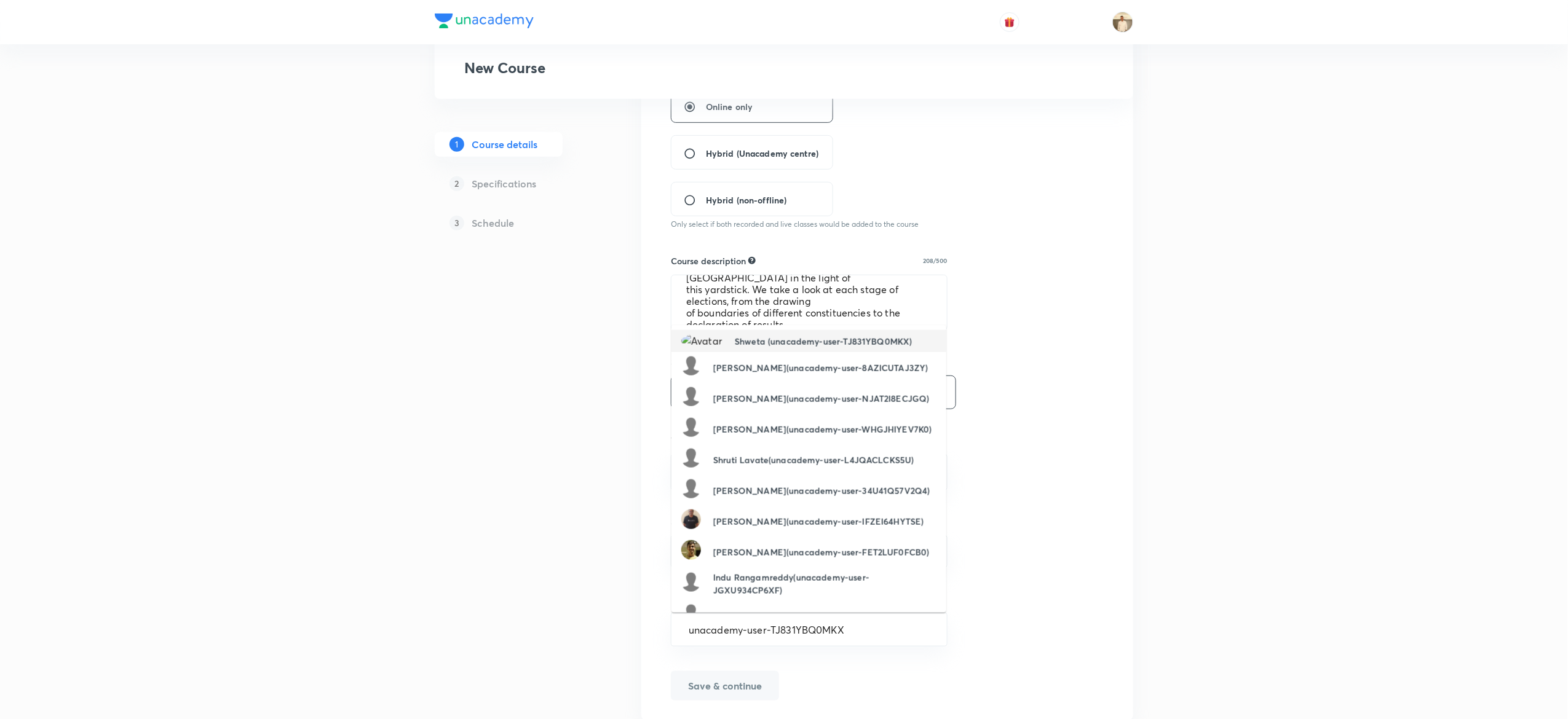
click at [773, 337] on h6 "Shweta (unacademy-user-TJ831YBQ0MKX)" at bounding box center [823, 342] width 177 height 13
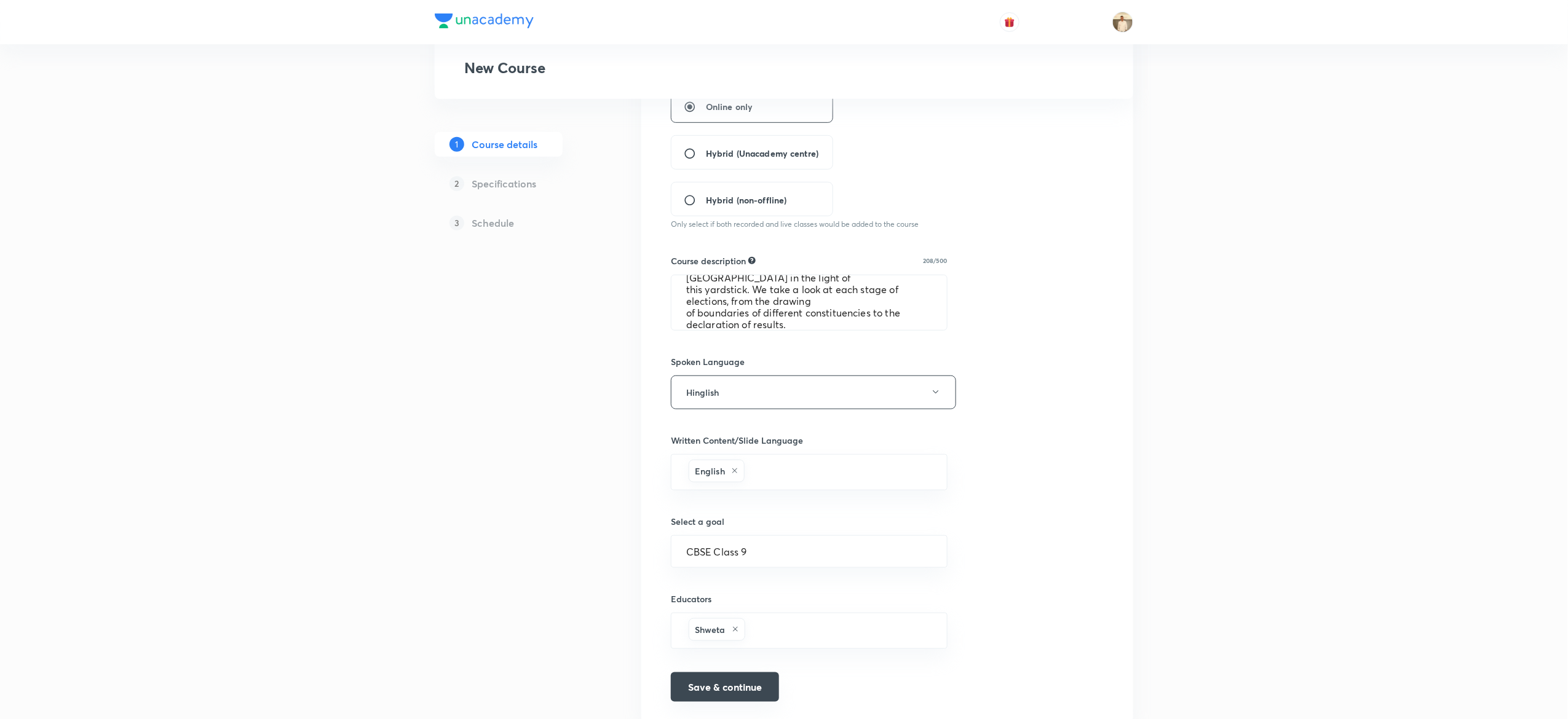
click at [703, 689] on button "Save & continue" at bounding box center [725, 687] width 108 height 30
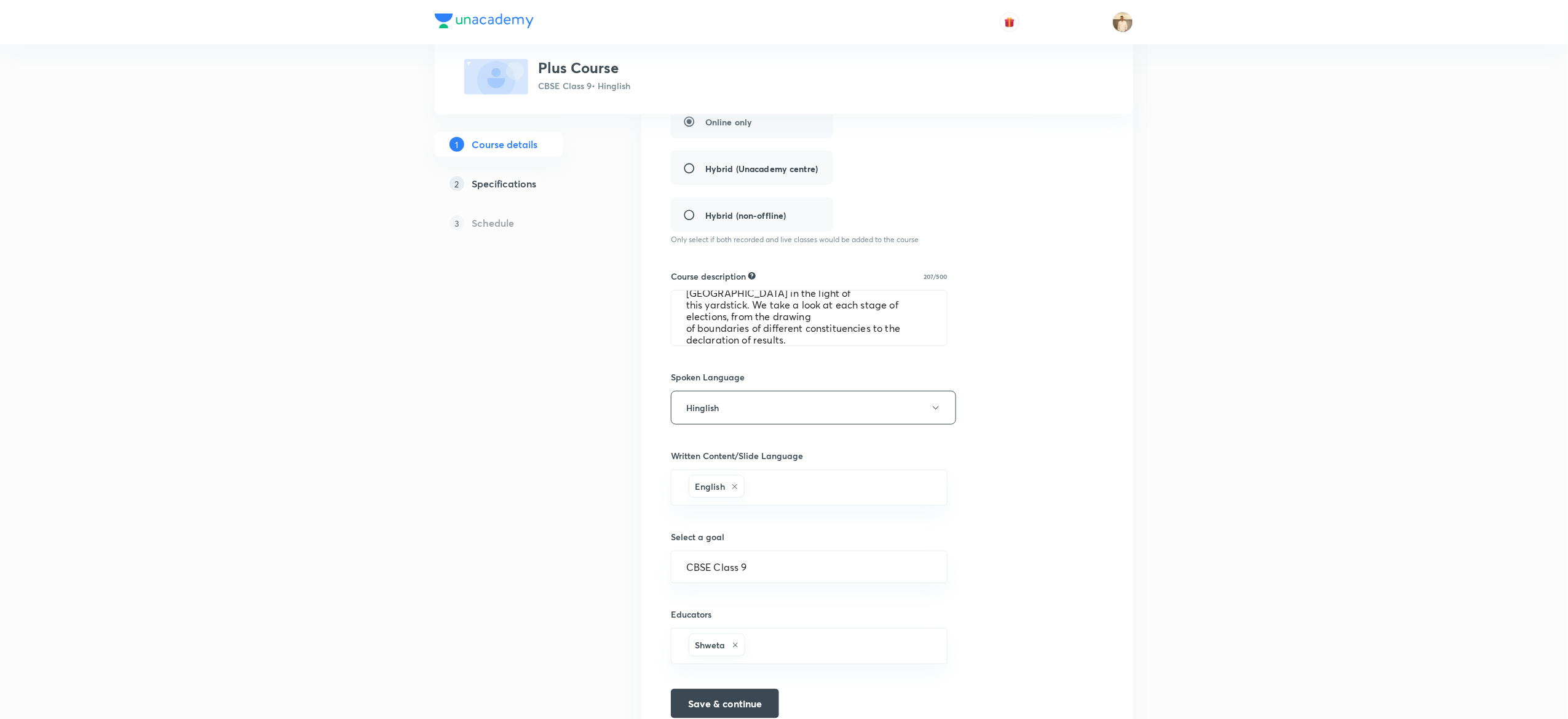
scroll to position [315, 0]
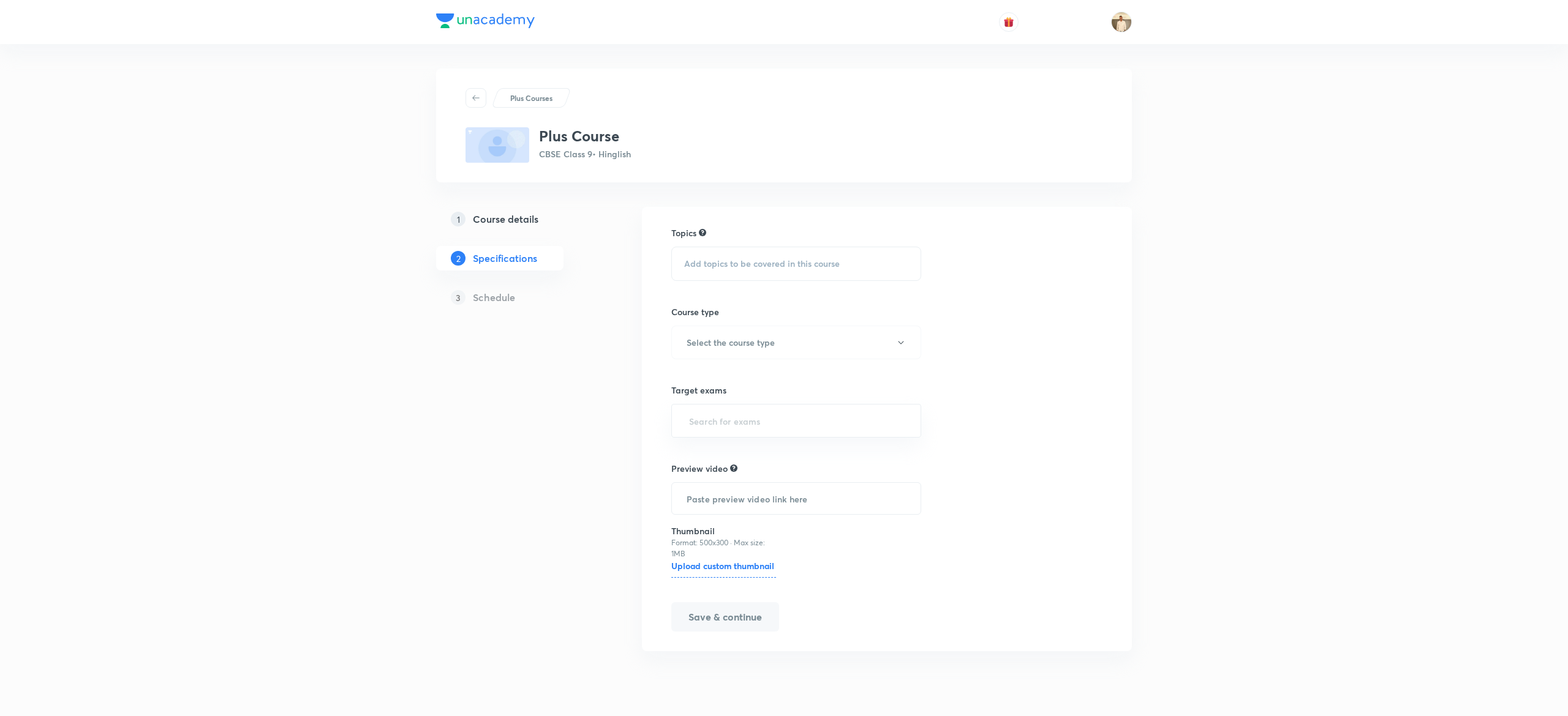
click at [811, 267] on span "Add topics to be covered in this course" at bounding box center [762, 264] width 156 height 10
type input "demo"
click at [772, 469] on span "cratic Politics - I" at bounding box center [753, 474] width 62 height 12
checkbox input "true"
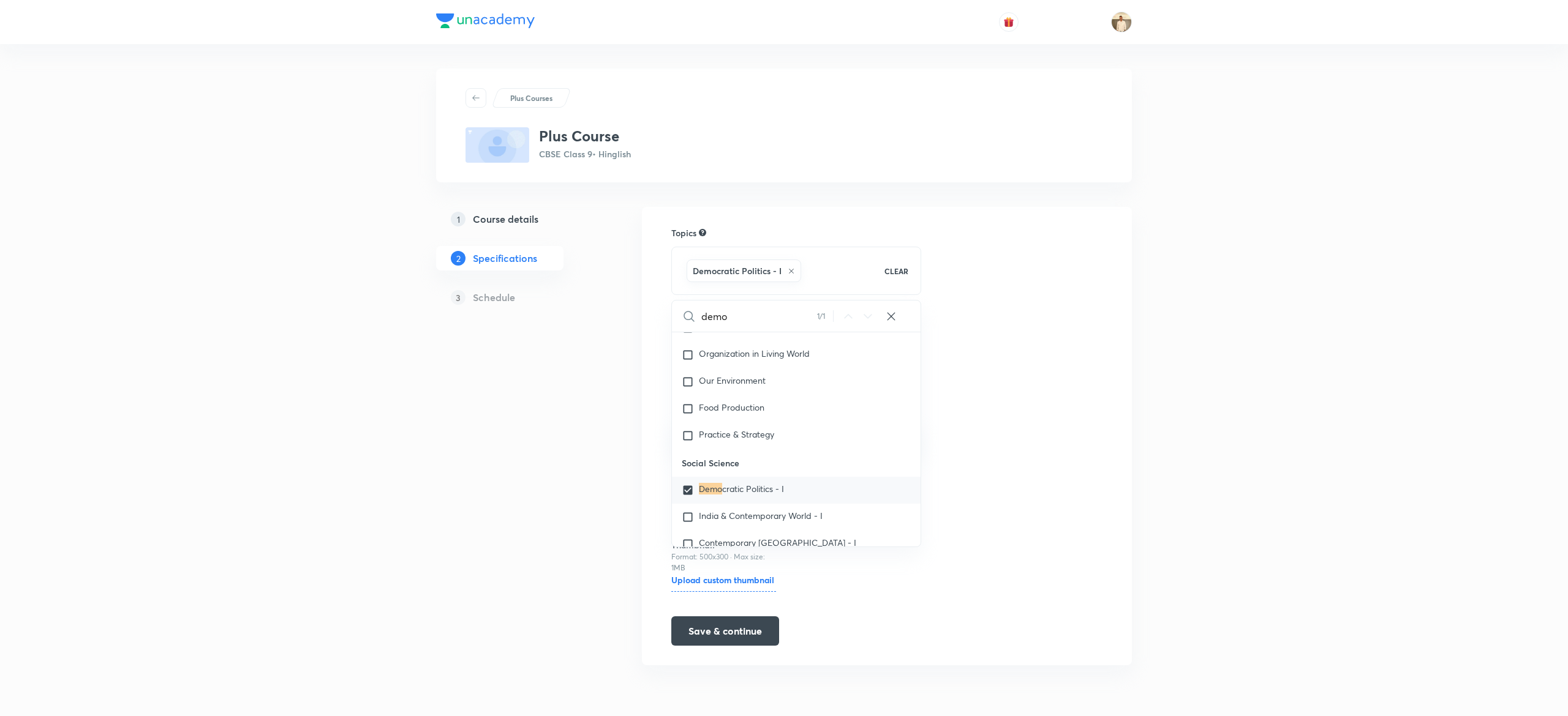
click at [1034, 470] on div "Topics Democratic Politics - I CLEAR demo 1 / 1 ​ English Grammar Literature Ex…" at bounding box center [887, 436] width 431 height 419
click at [810, 343] on button "Select the course type" at bounding box center [796, 356] width 250 height 33
click at [746, 427] on li "Theory Course" at bounding box center [813, 420] width 283 height 22
click at [787, 433] on input "text" at bounding box center [796, 435] width 219 height 22
type input "cbse"
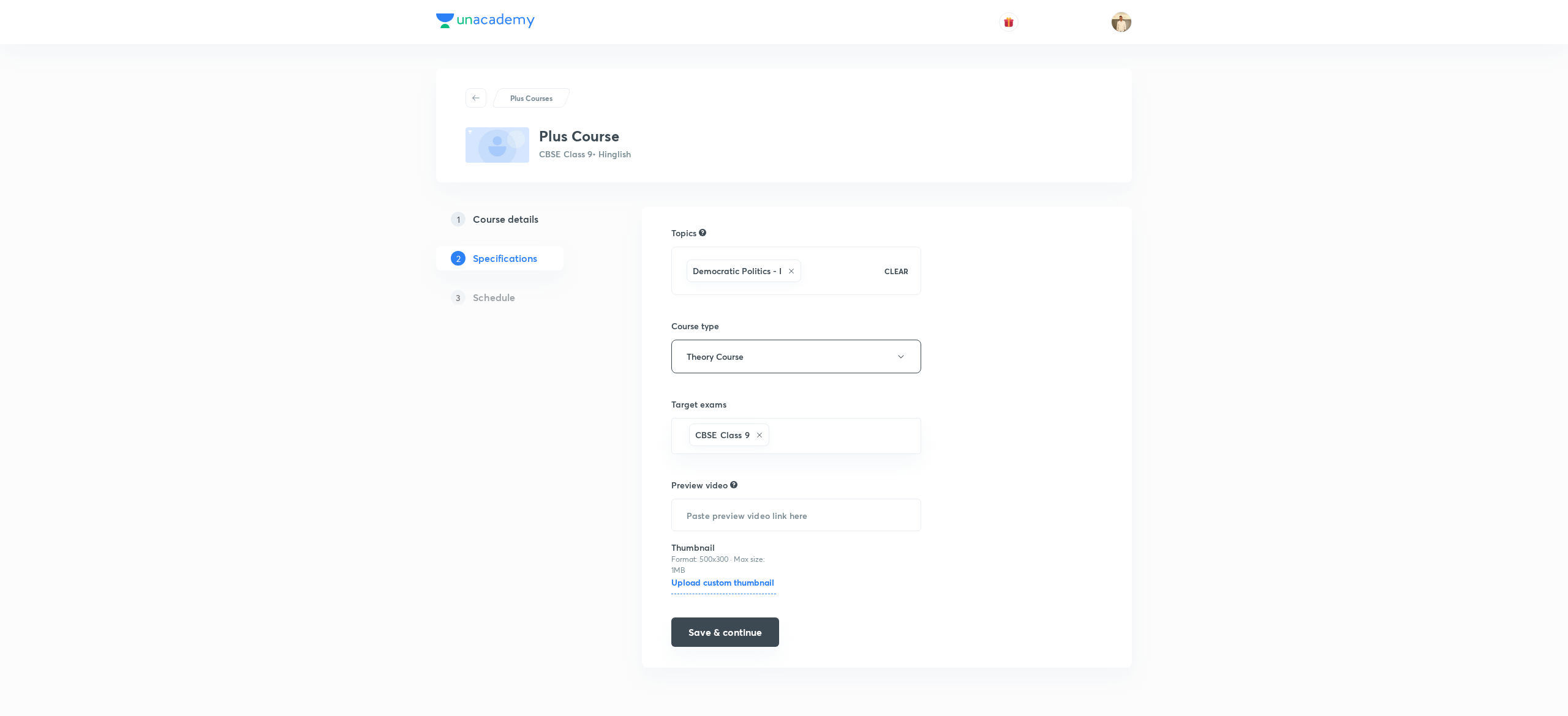
click at [754, 634] on button "Save & continue" at bounding box center [725, 632] width 108 height 30
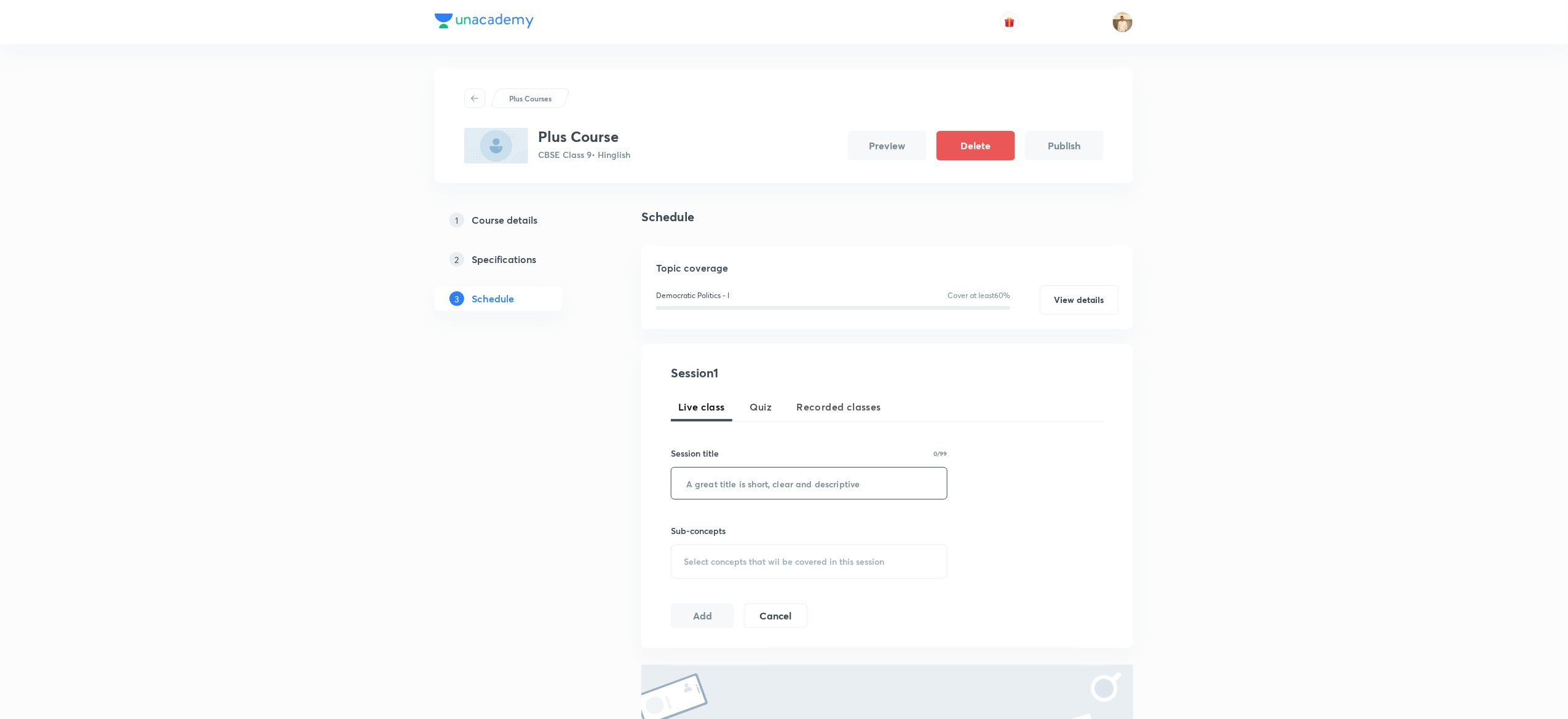
click at [856, 471] on input "text" at bounding box center [810, 483] width 275 height 31
paste input "Electoral Politics Part-1"
type input "Electoral Politics Part-1"
click at [796, 558] on span "Select concepts that wil be covered in this session" at bounding box center [784, 562] width 200 height 10
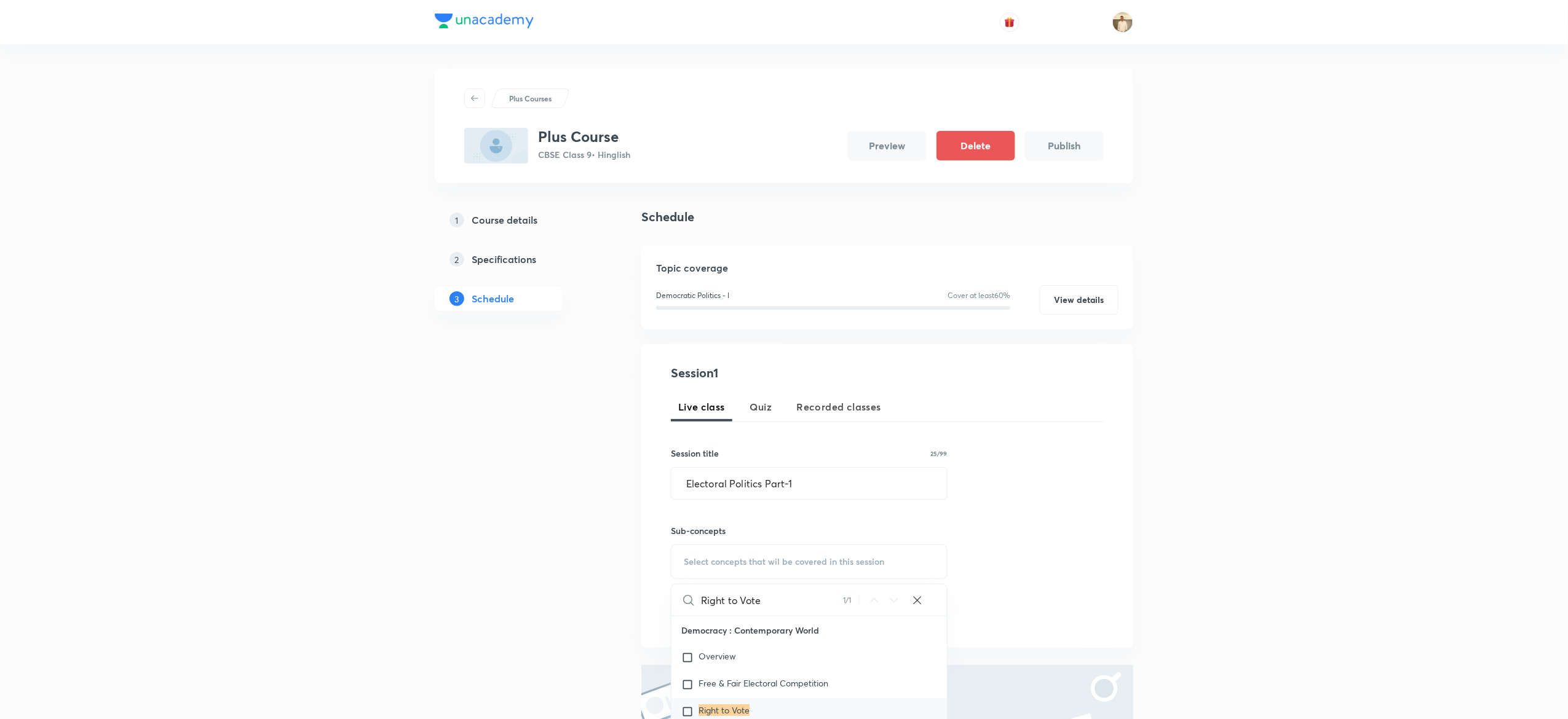
scroll to position [175, 0]
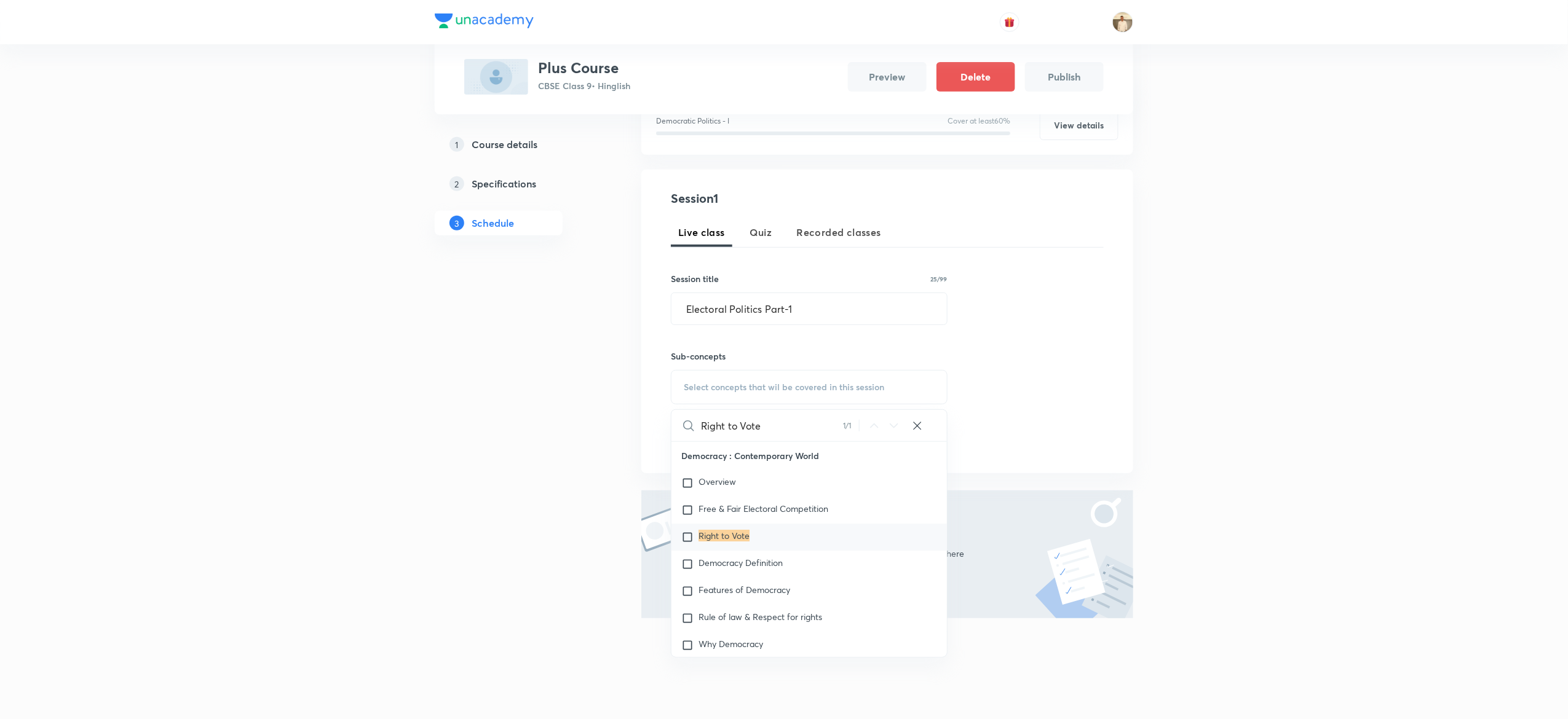
type input "Right to Vote"
click at [734, 526] on div "Right to Vote" at bounding box center [810, 537] width 275 height 27
checkbox input "true"
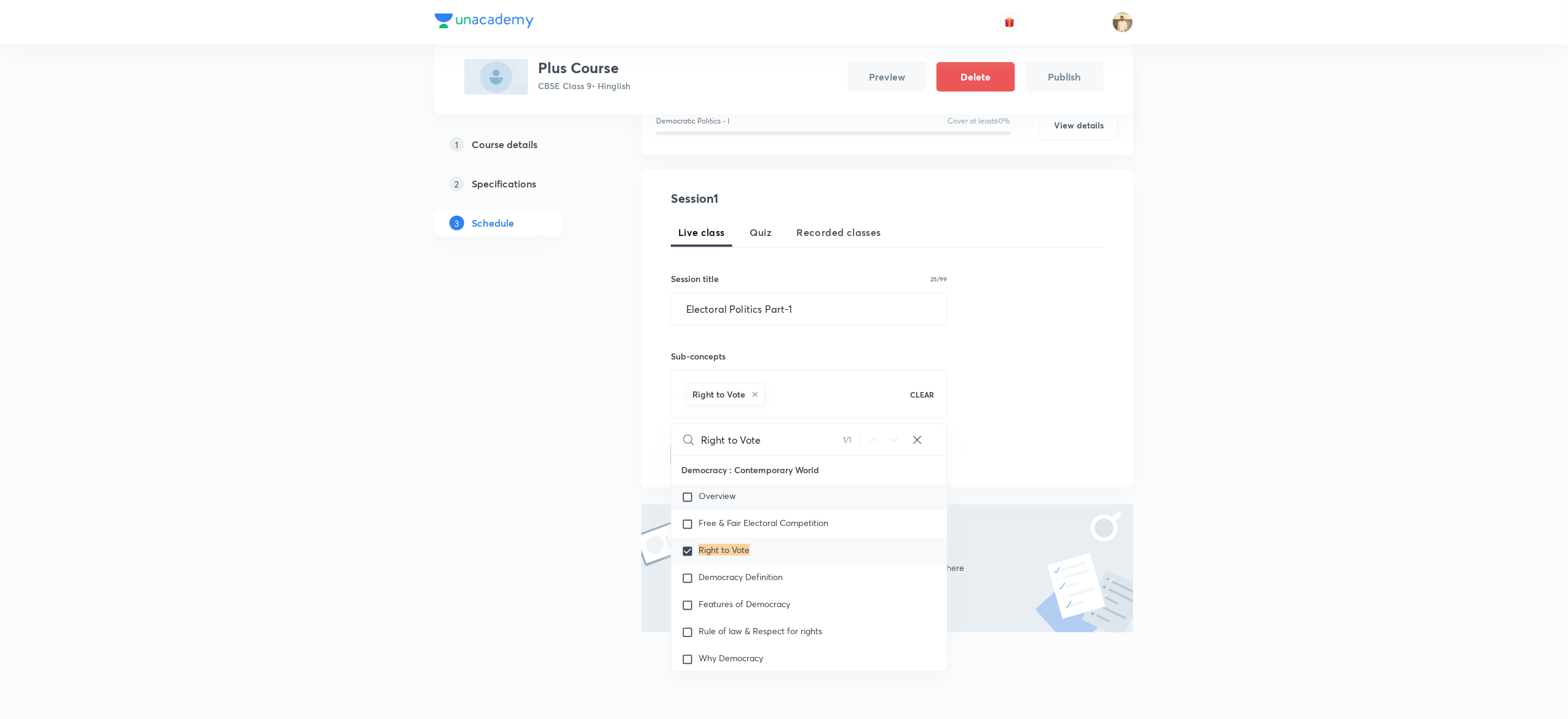
click at [711, 500] on span "Overview" at bounding box center [717, 496] width 38 height 12
checkbox input "true"
click at [1393, 339] on div "Plus Courses Plus Course CBSE Class 9 • Hinglish Preview Delete Publish 1 Cours…" at bounding box center [784, 279] width 1568 height 908
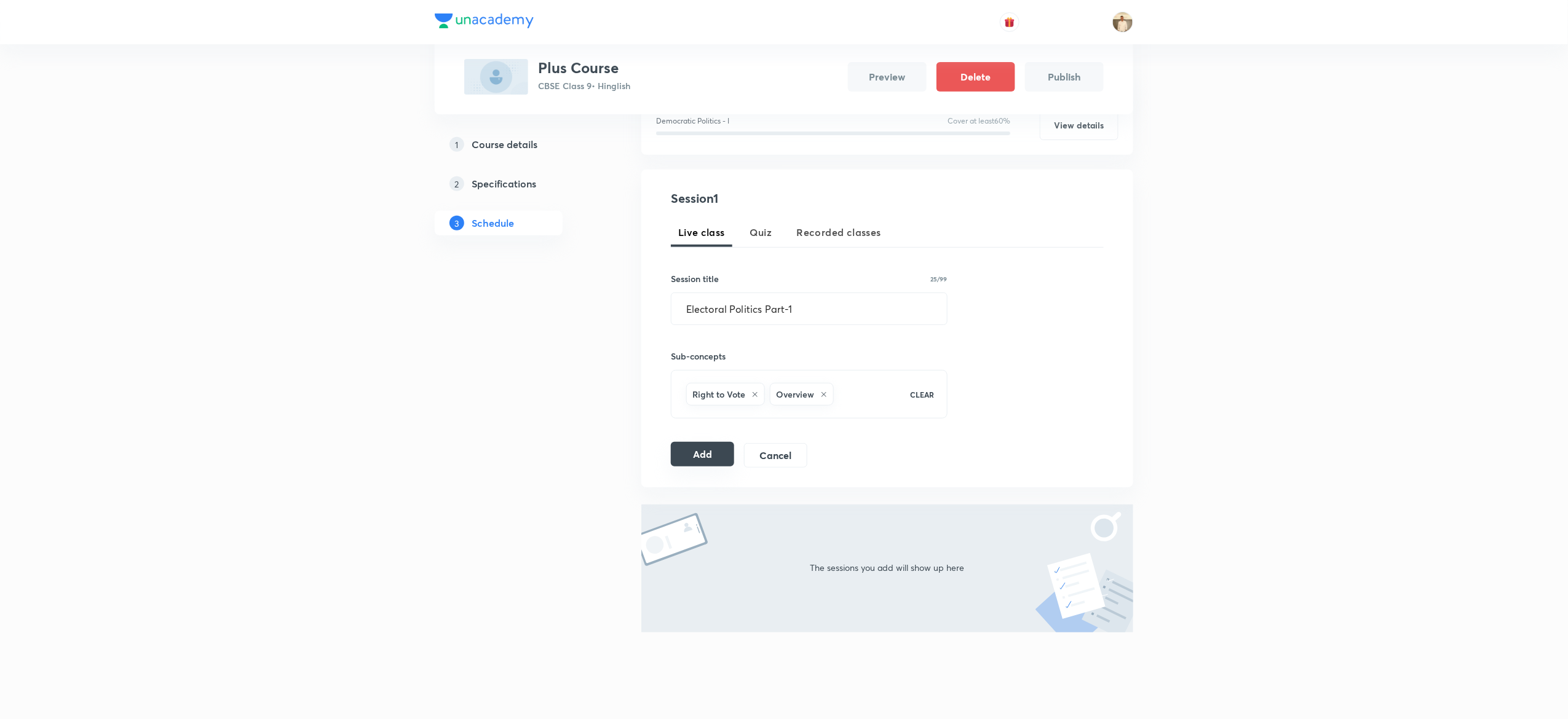
click at [687, 443] on button "Add" at bounding box center [702, 454] width 63 height 25
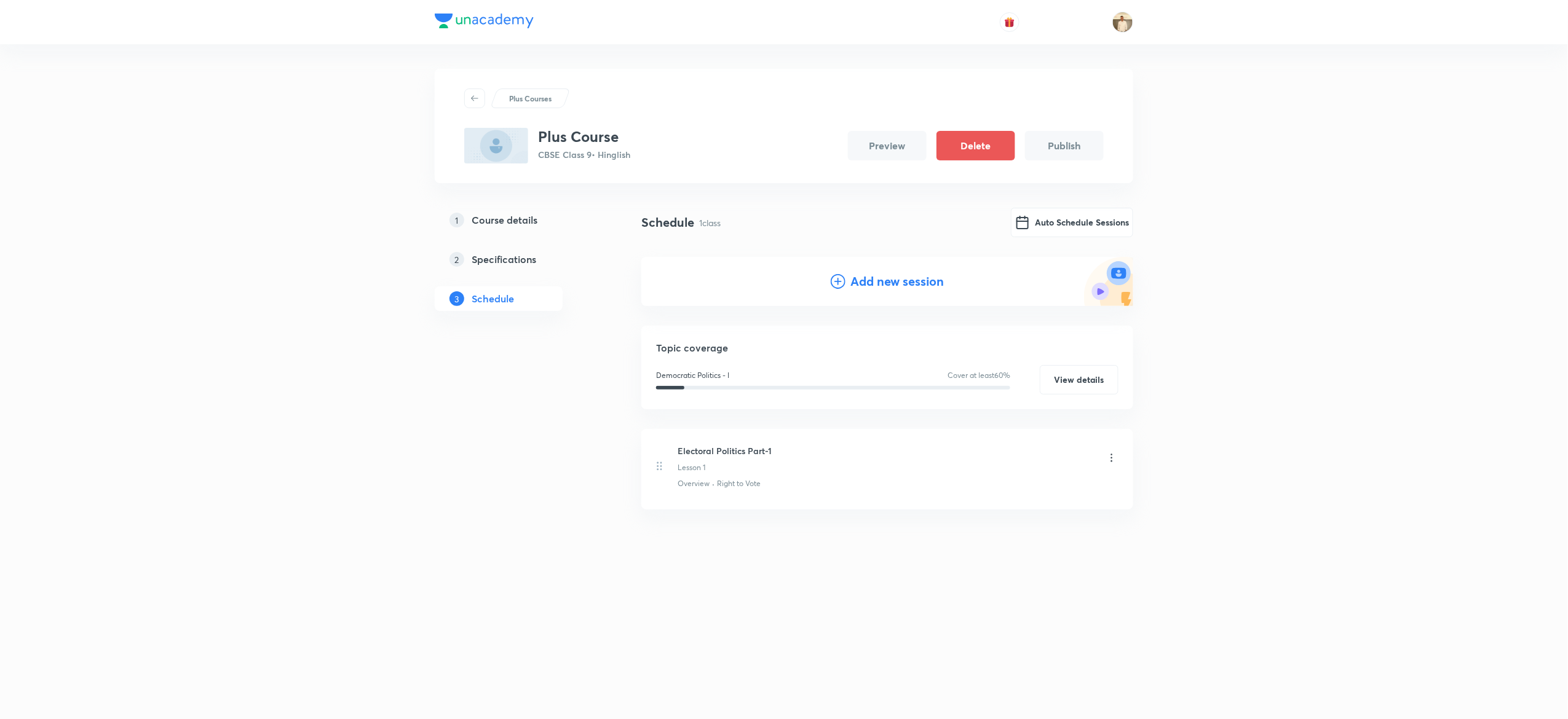
scroll to position [0, 0]
click at [862, 272] on h4 "Add new session" at bounding box center [900, 281] width 94 height 18
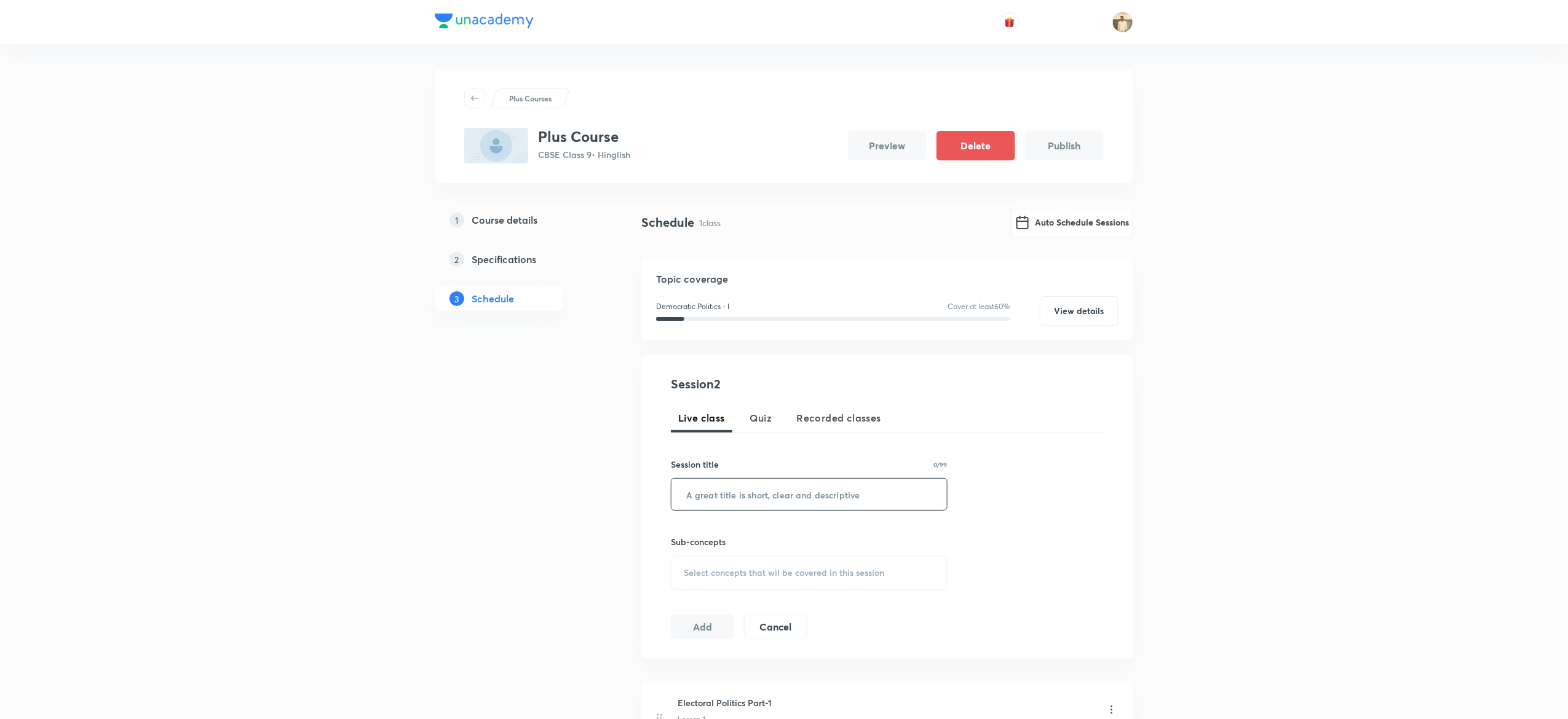
click at [796, 480] on input "text" at bounding box center [810, 494] width 275 height 31
paste input "Electoral Politcs (PART-2)"
type input "Electoral Politcs (PART-2)"
click at [756, 577] on span "Select concepts that wil be covered in this session" at bounding box center [784, 573] width 200 height 10
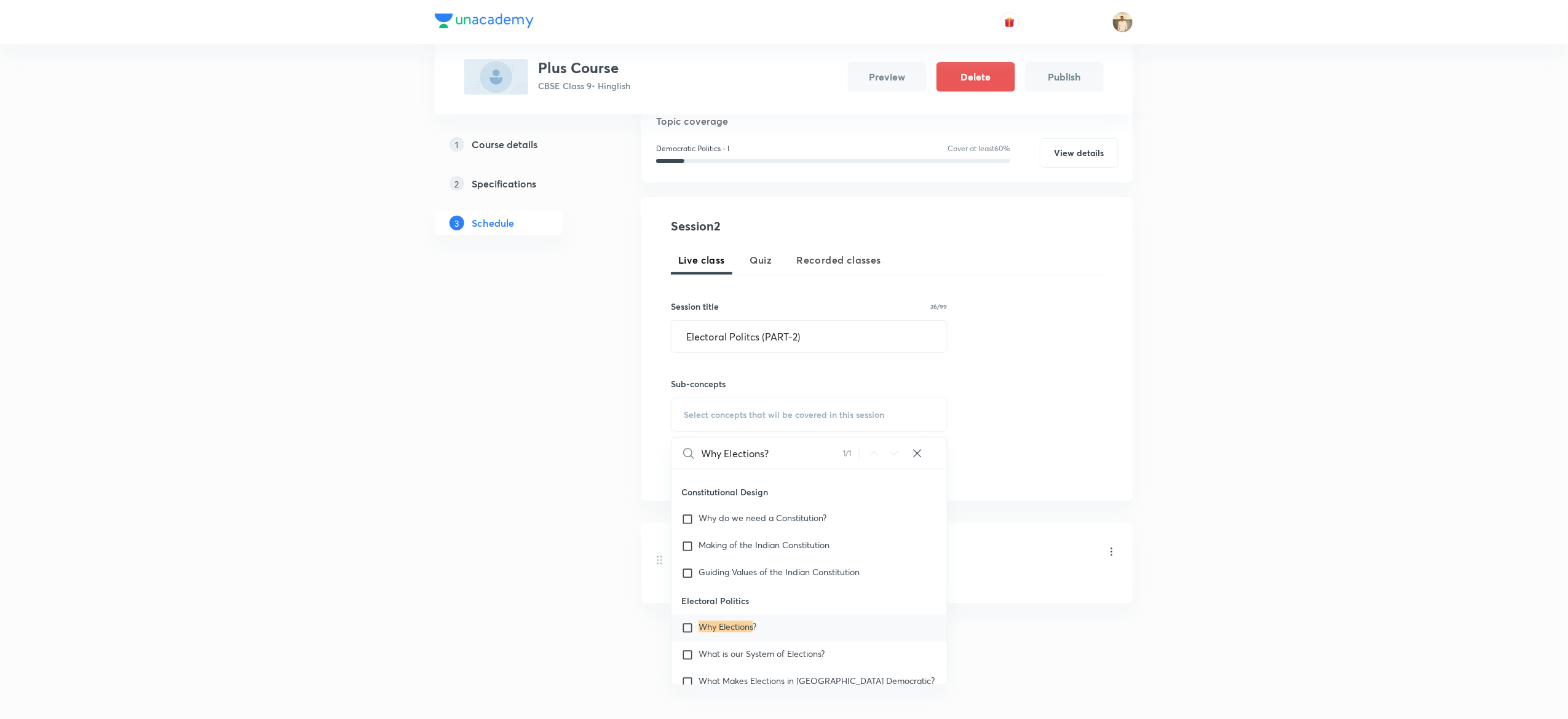
type input "Why Elections?"
click at [719, 627] on mark "Why Elections" at bounding box center [726, 627] width 54 height 12
checkbox input "true"
click at [1350, 420] on div "Plus Courses Plus Course CBSE Class 9 • Hinglish Preview Delete Publish 1 Cours…" at bounding box center [784, 287] width 1568 height 891
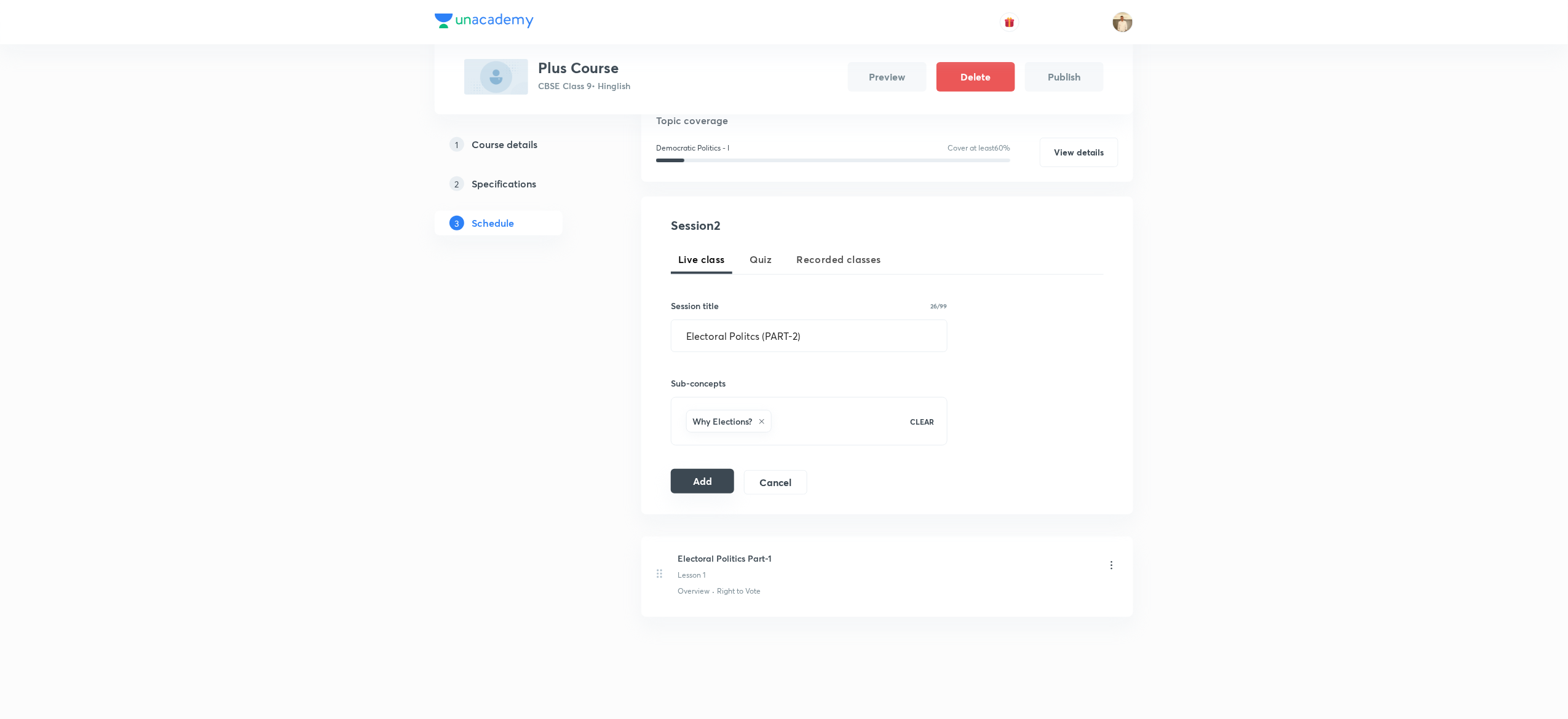
click at [700, 482] on button "Add" at bounding box center [702, 481] width 63 height 25
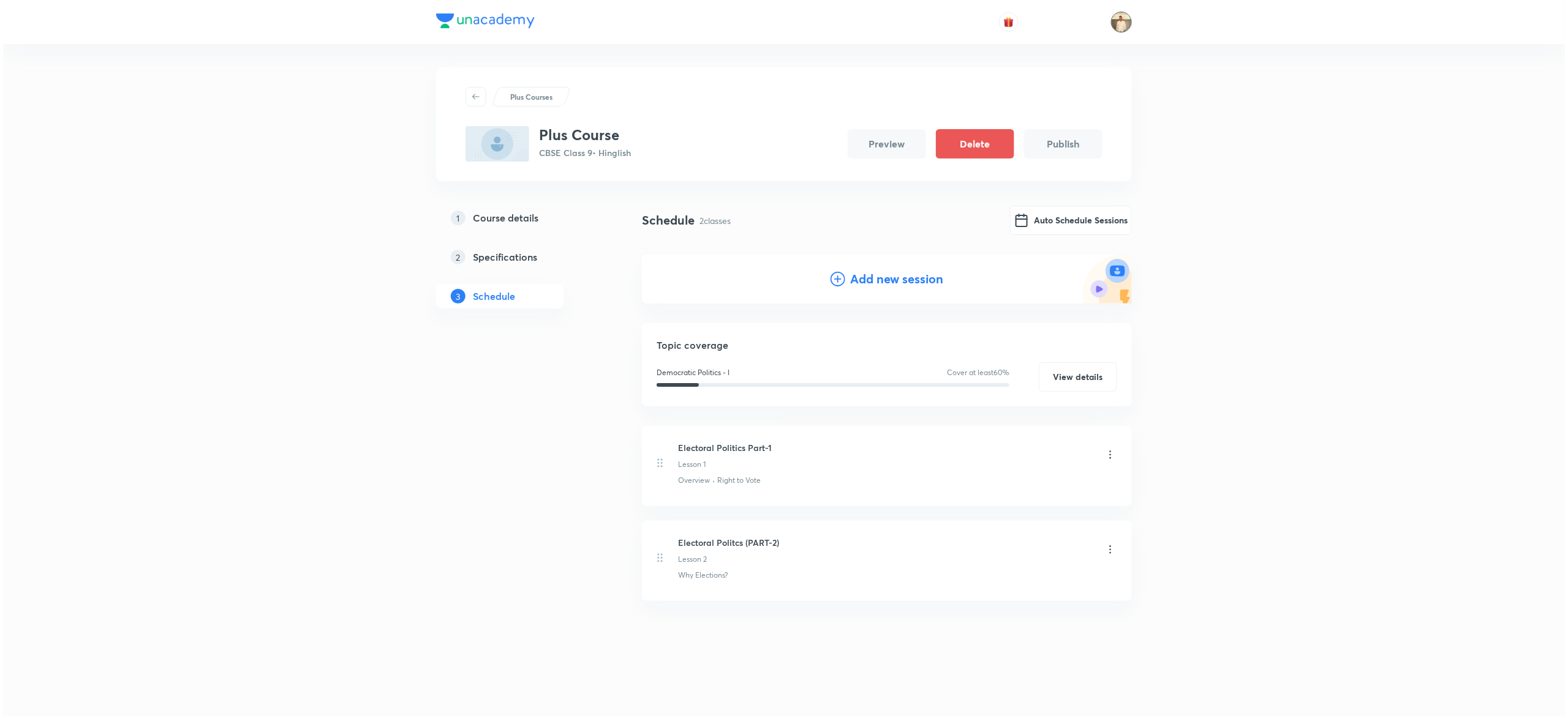
scroll to position [0, 0]
click at [1051, 213] on button "Auto Schedule Sessions" at bounding box center [1067, 220] width 122 height 30
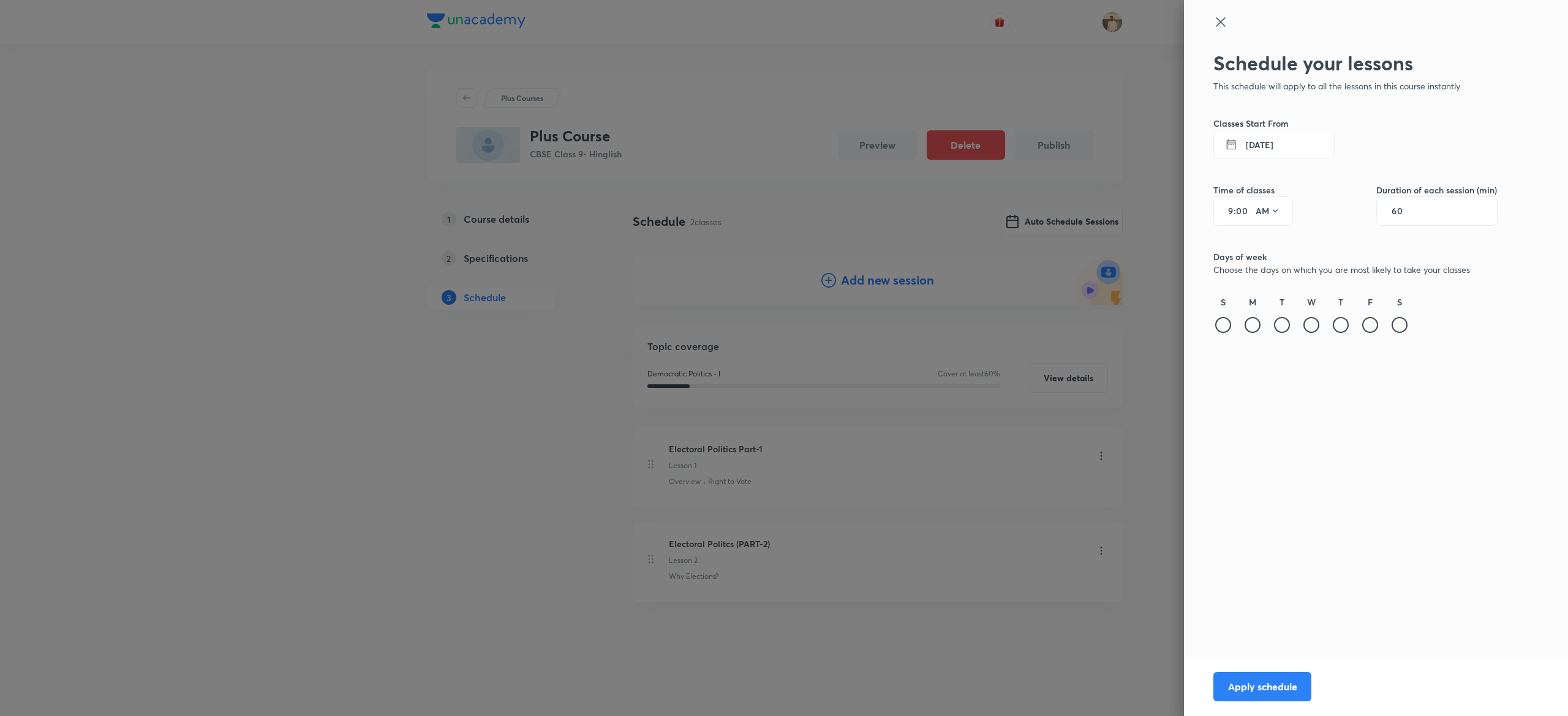
click at [1031, 679] on div at bounding box center [784, 358] width 1568 height 716
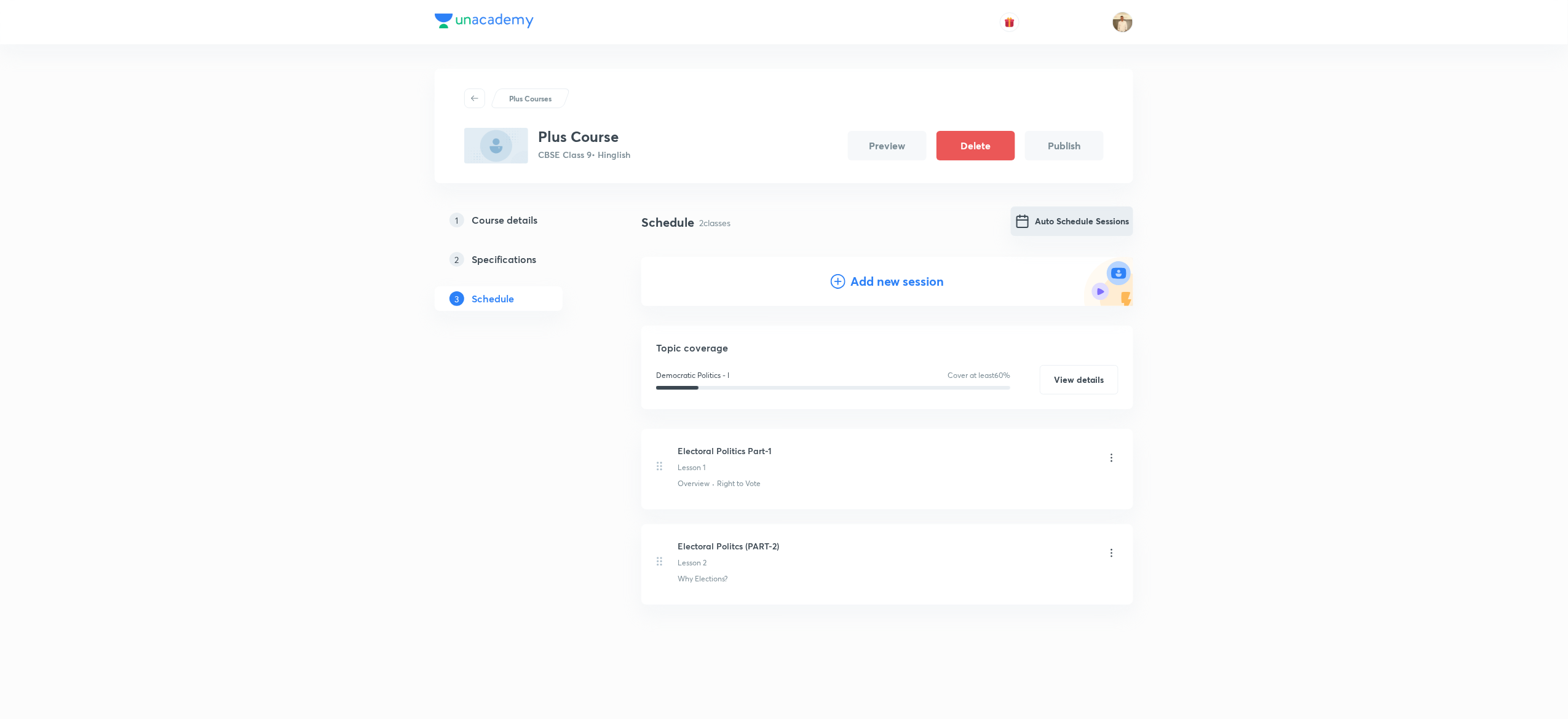
click at [1075, 211] on button "Auto Schedule Sessions" at bounding box center [1071, 221] width 123 height 30
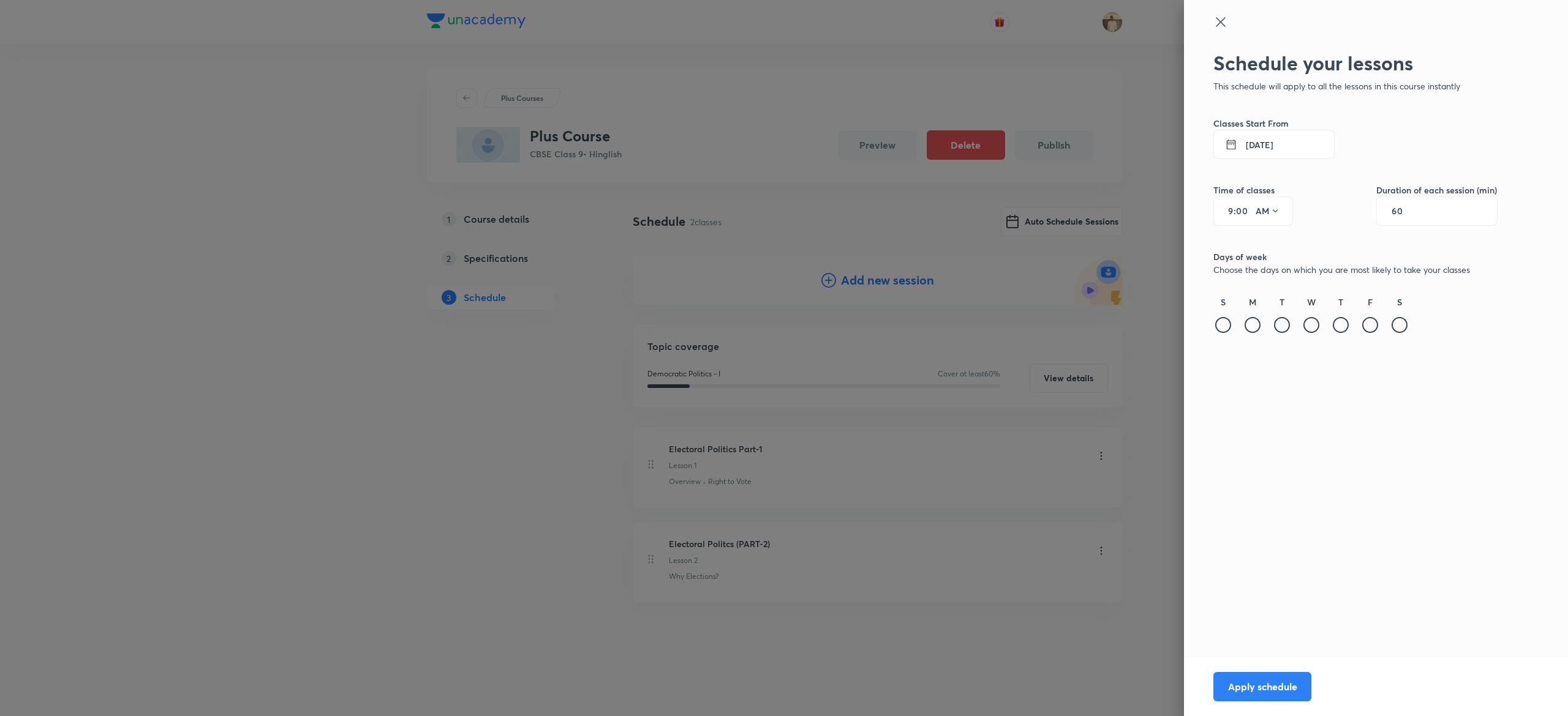
click at [1282, 320] on div at bounding box center [1282, 325] width 16 height 16
click at [1348, 323] on div at bounding box center [1341, 325] width 16 height 16
click at [1267, 142] on button "8 Oct 2025" at bounding box center [1274, 144] width 121 height 30
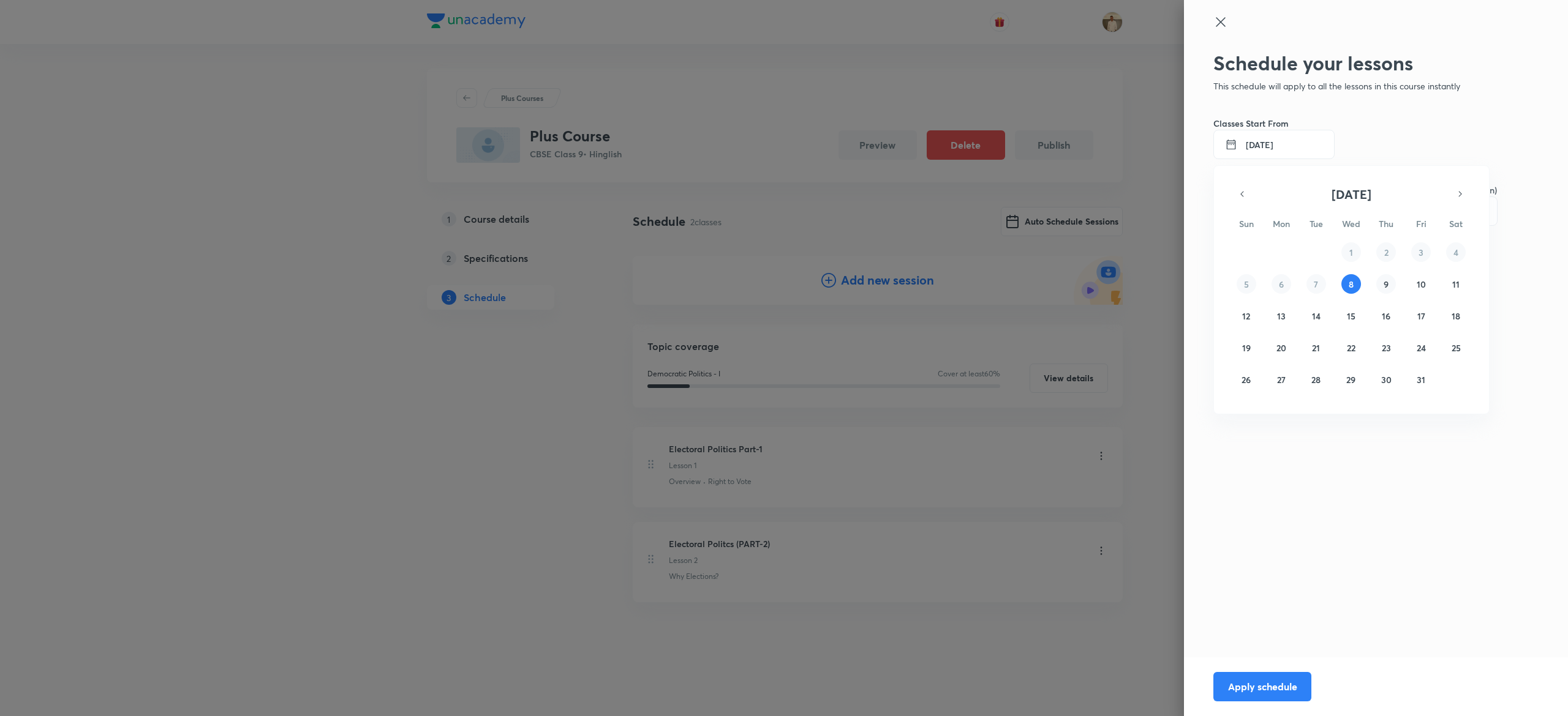
click at [1380, 283] on button "9" at bounding box center [1386, 284] width 20 height 20
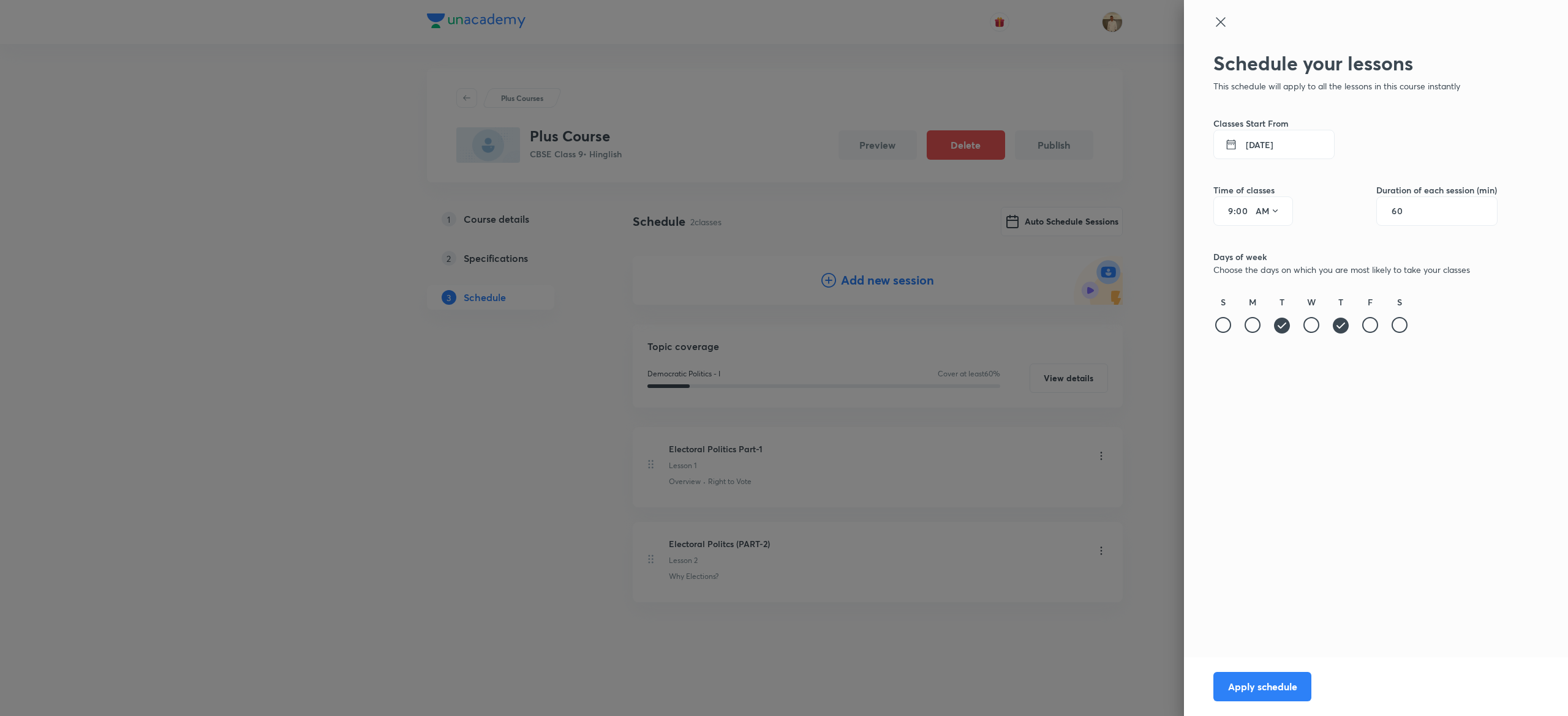
click at [1226, 212] on input "9" at bounding box center [1226, 211] width 14 height 10
type input "3"
type input "30"
click at [1275, 212] on icon at bounding box center [1275, 211] width 5 height 3
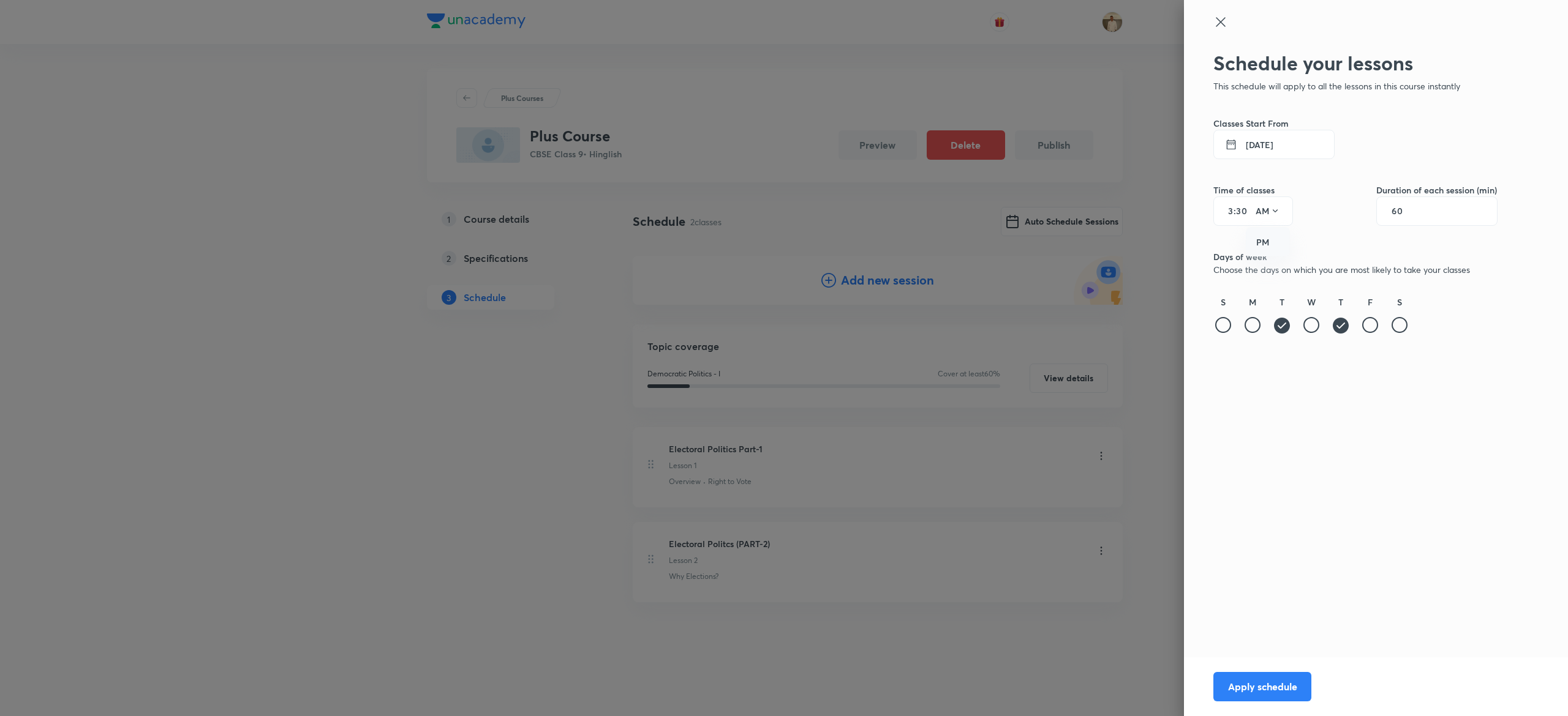
click at [1267, 249] on div "PM" at bounding box center [1268, 242] width 44 height 30
click at [1297, 690] on button "Apply schedule" at bounding box center [1262, 686] width 98 height 30
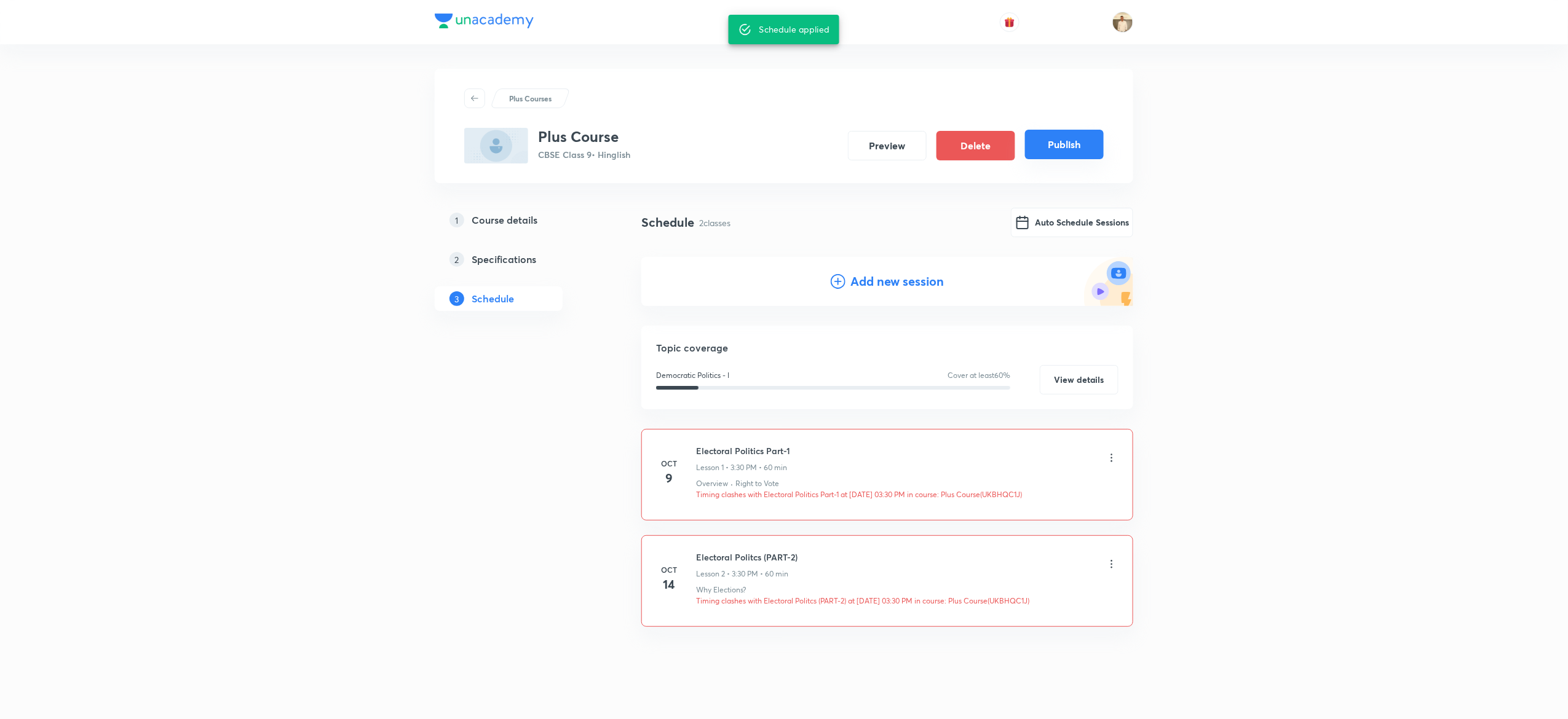
click at [1070, 150] on button "Publish" at bounding box center [1064, 144] width 78 height 30
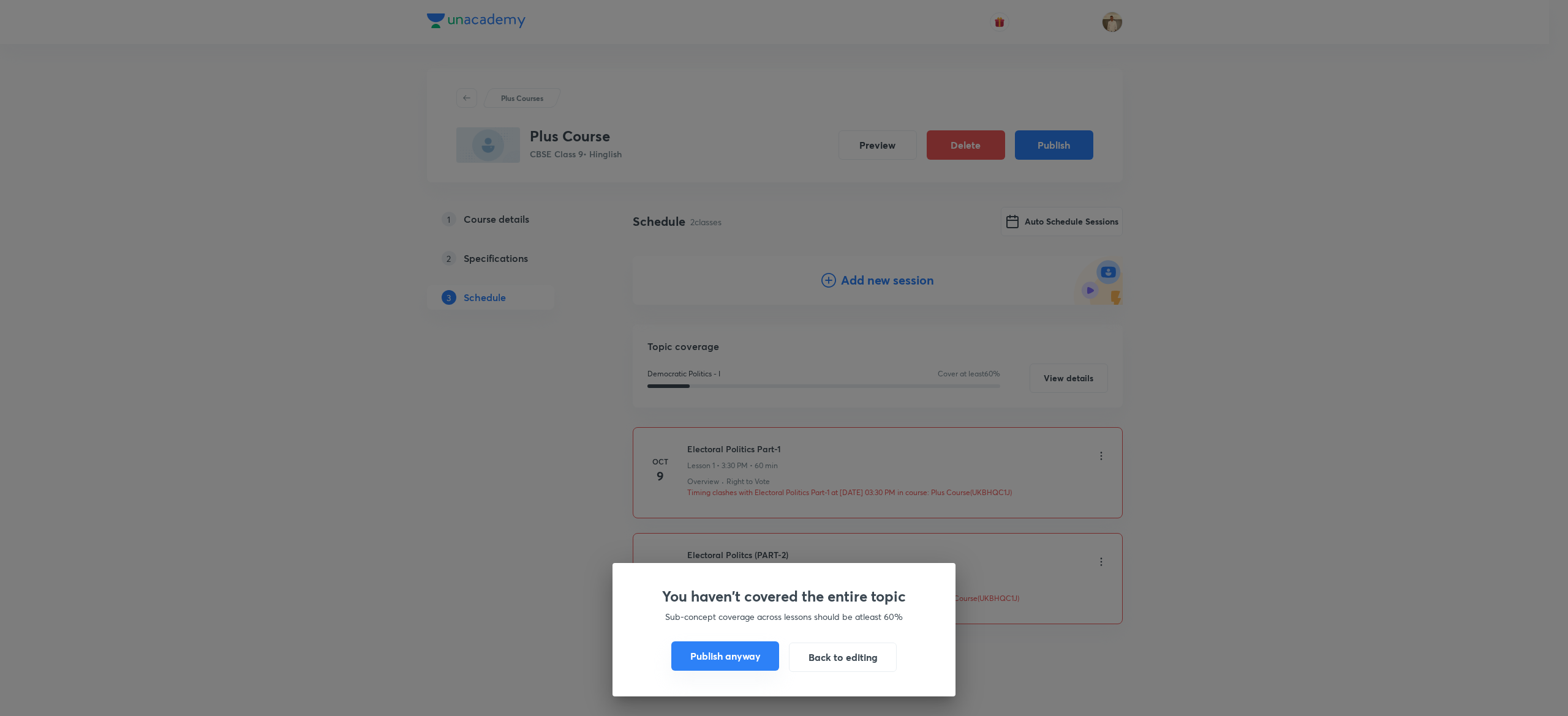
click at [728, 661] on button "Publish anyway" at bounding box center [725, 656] width 108 height 30
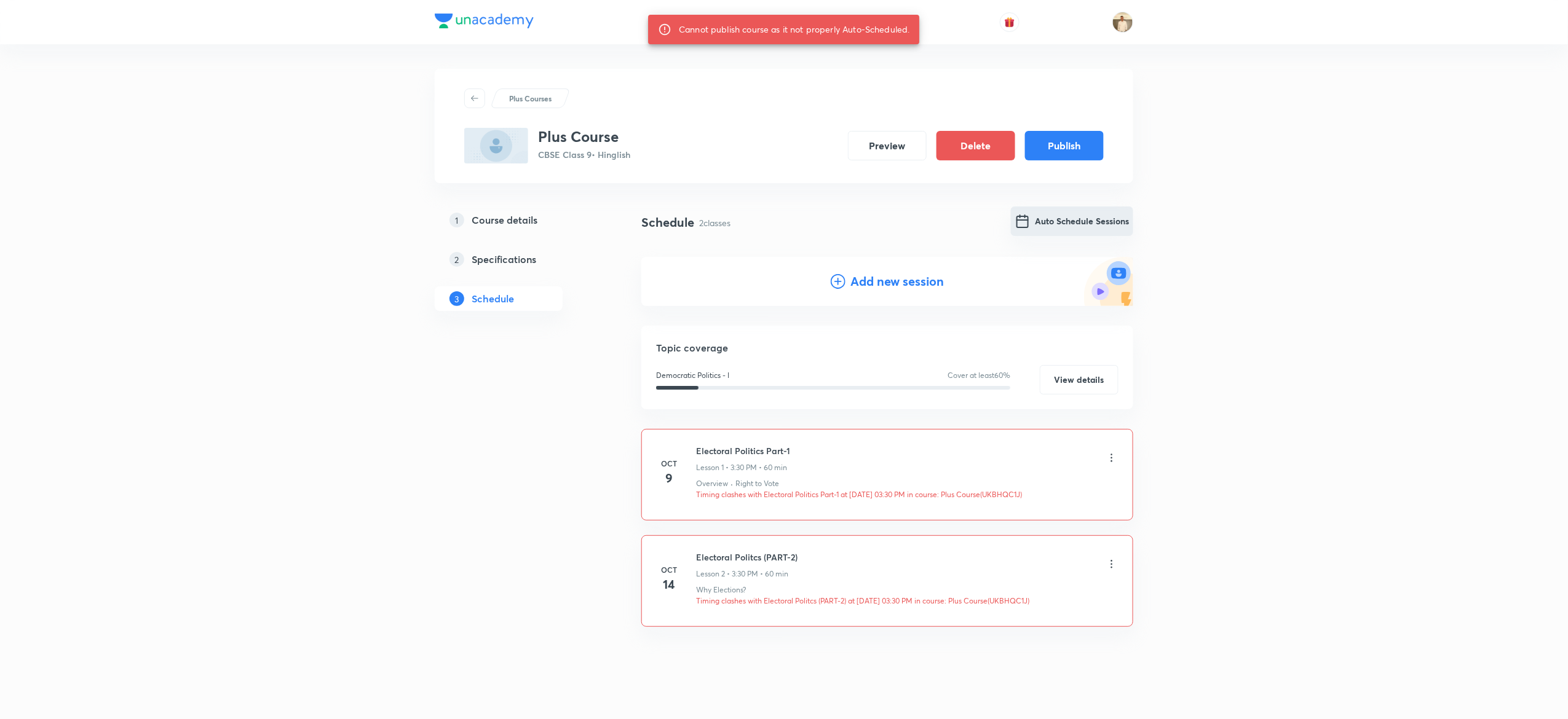
click at [1035, 221] on button "Auto Schedule Sessions" at bounding box center [1071, 221] width 123 height 30
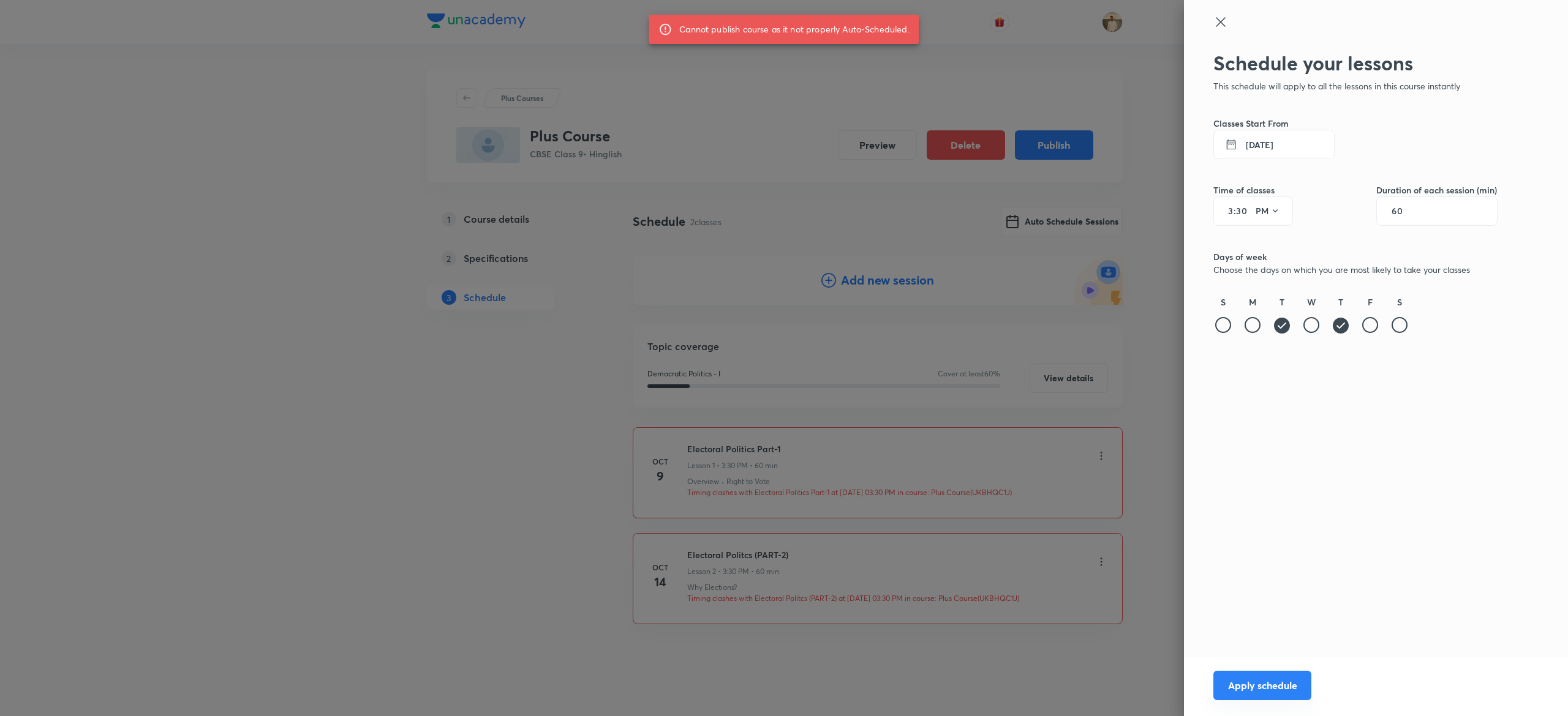
click at [1259, 681] on button "Apply schedule" at bounding box center [1262, 686] width 98 height 30
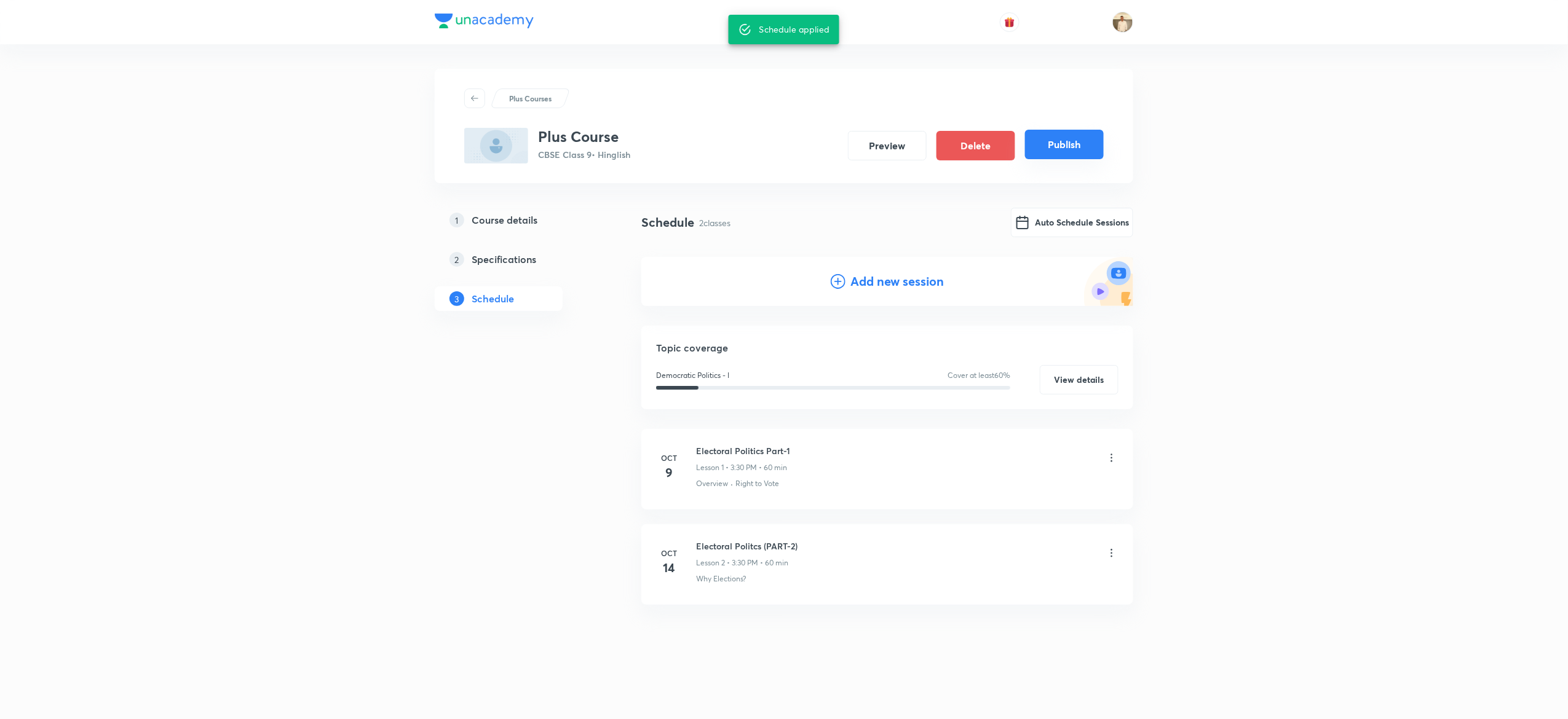
click at [1066, 151] on button "Publish" at bounding box center [1064, 144] width 78 height 30
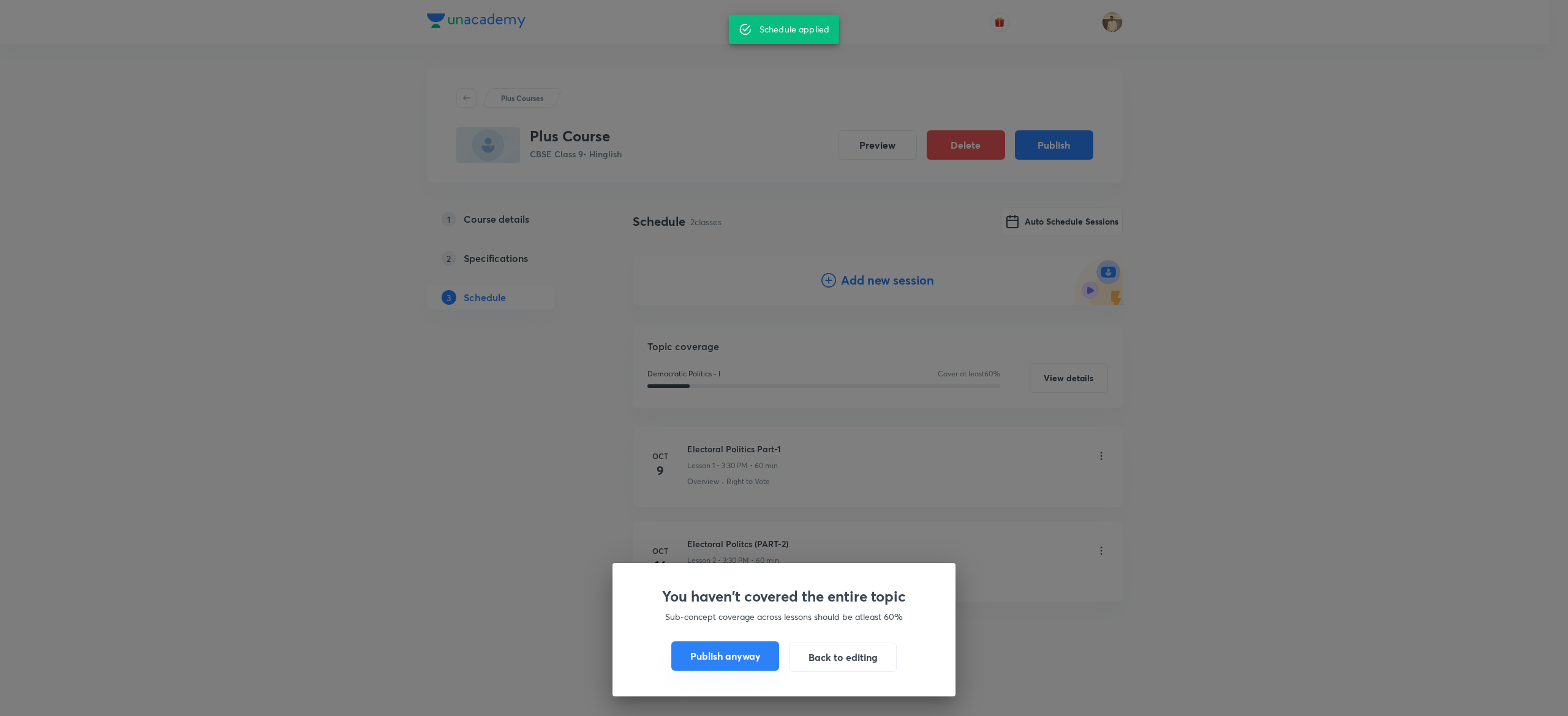
click at [690, 651] on button "Publish anyway" at bounding box center [725, 656] width 108 height 30
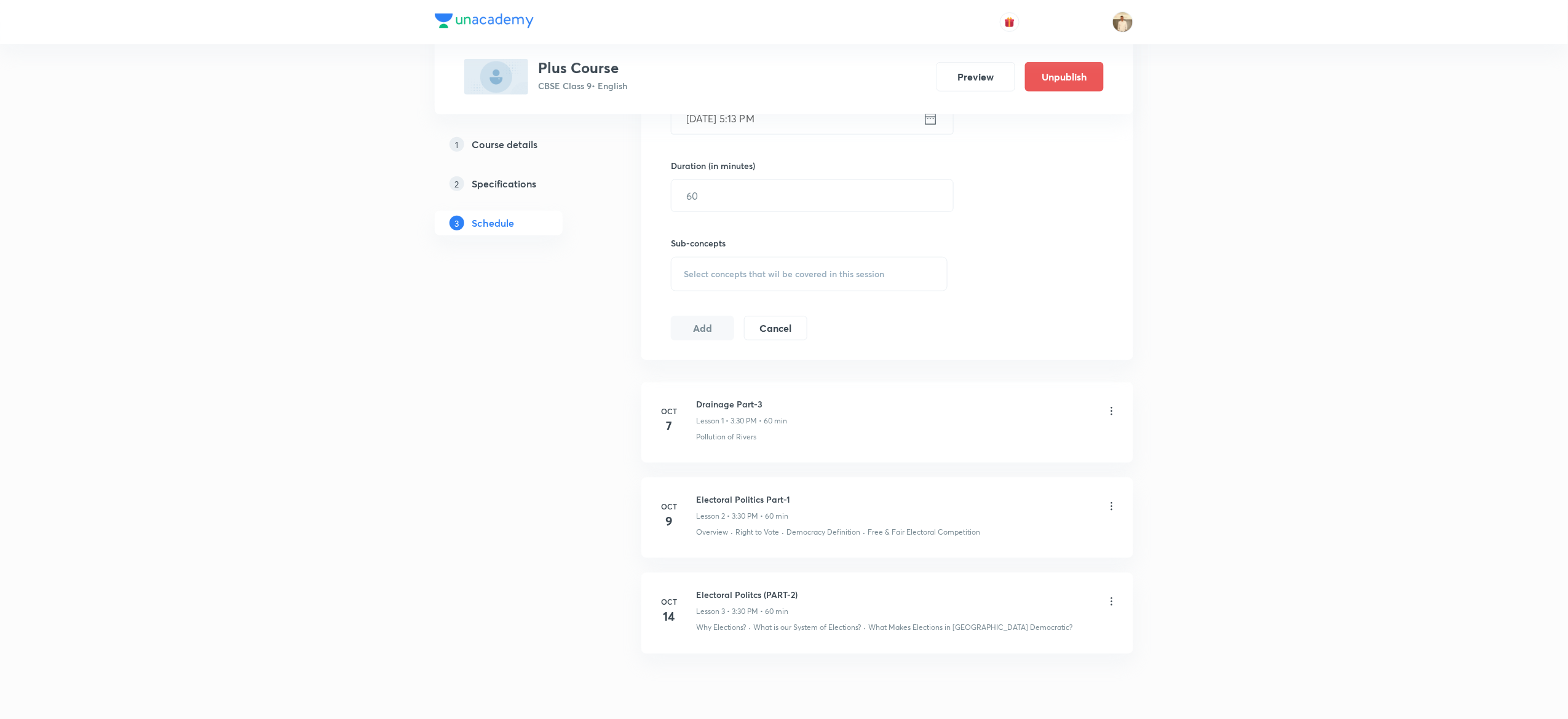
scroll to position [495, 0]
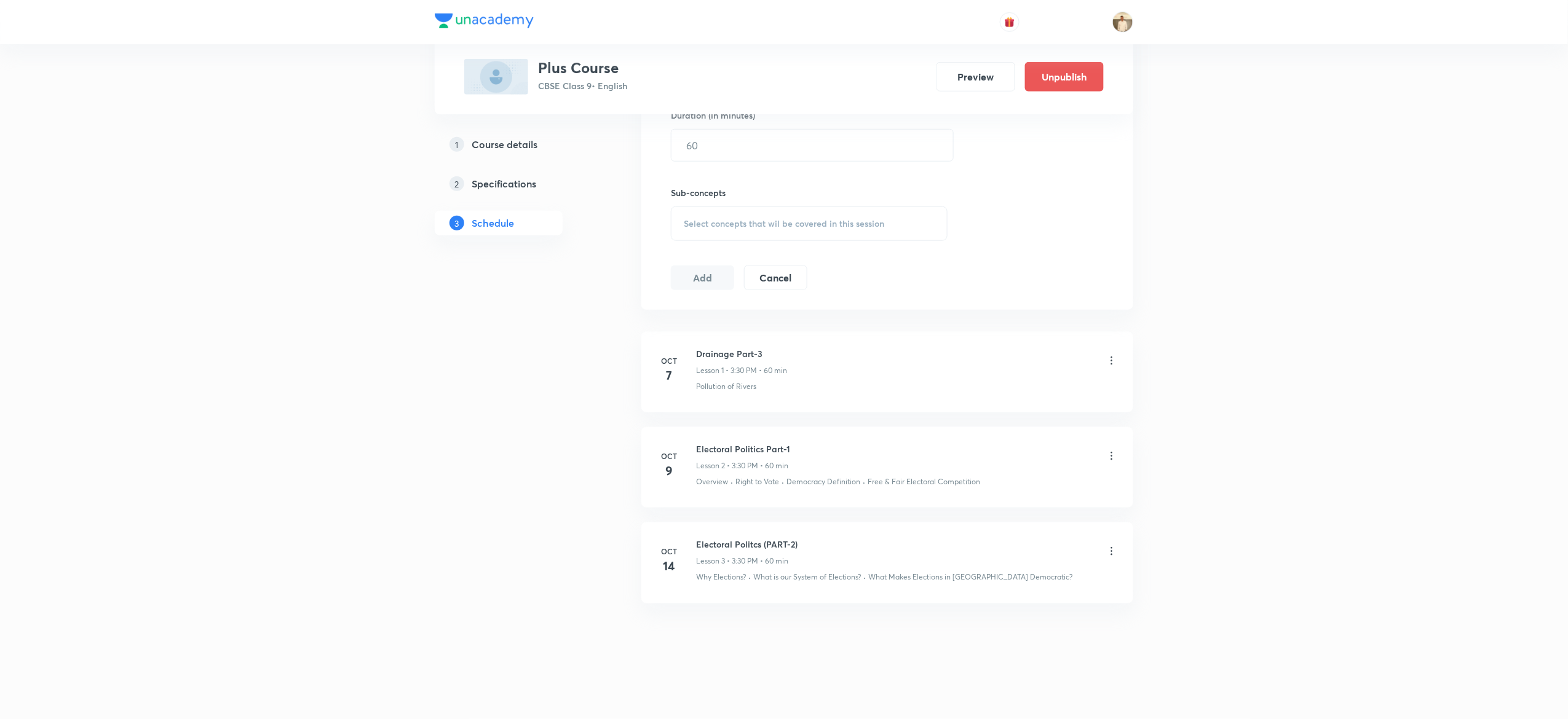
click at [736, 449] on h6 "Electoral Politics Part-1" at bounding box center [742, 449] width 94 height 13
copy h6 "Electoral Politics Part-1"
click at [730, 479] on div "Overview · Right to Vote · Democracy Definition · Free & Fair Electoral Competi…" at bounding box center [907, 482] width 422 height 11
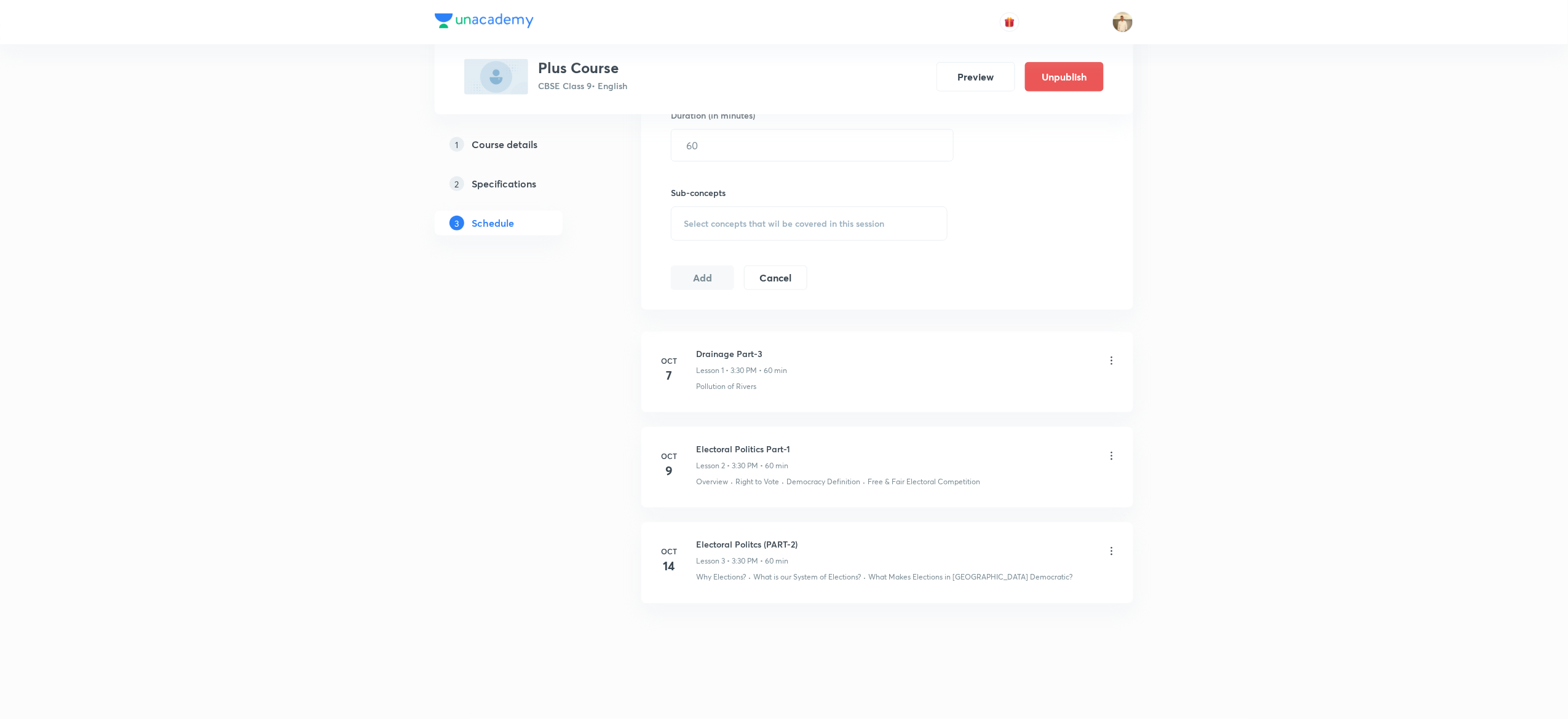
click at [749, 480] on p "Right to Vote" at bounding box center [757, 482] width 44 height 11
copy p "Right to Vote"
click at [743, 545] on h6 "Electoral Politcs (PART-2)" at bounding box center [746, 544] width 102 height 13
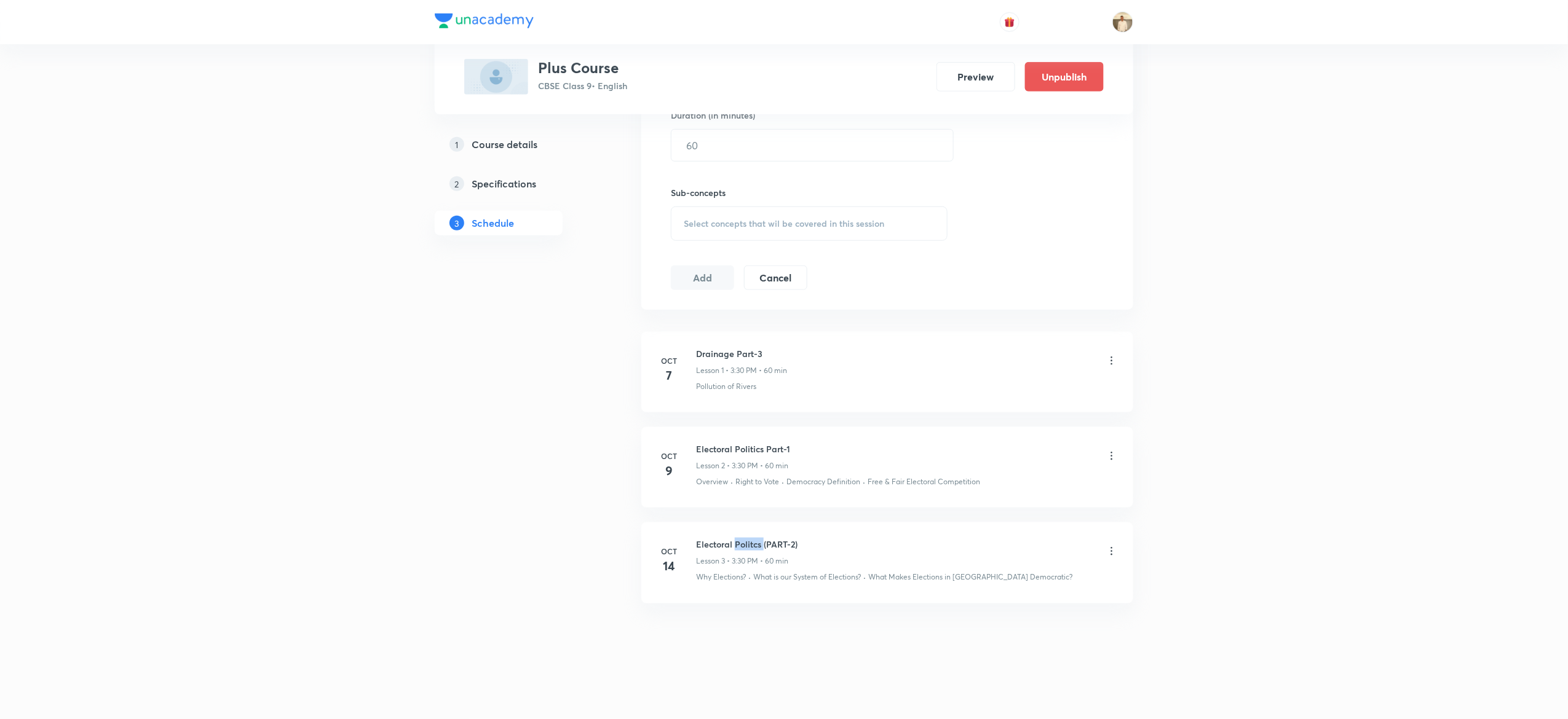
click at [743, 545] on h6 "Electoral Politcs (PART-2)" at bounding box center [746, 544] width 102 height 13
copy h6 "Electoral Politcs (PART-2)"
click at [738, 575] on p "Why Elections?" at bounding box center [721, 577] width 50 height 11
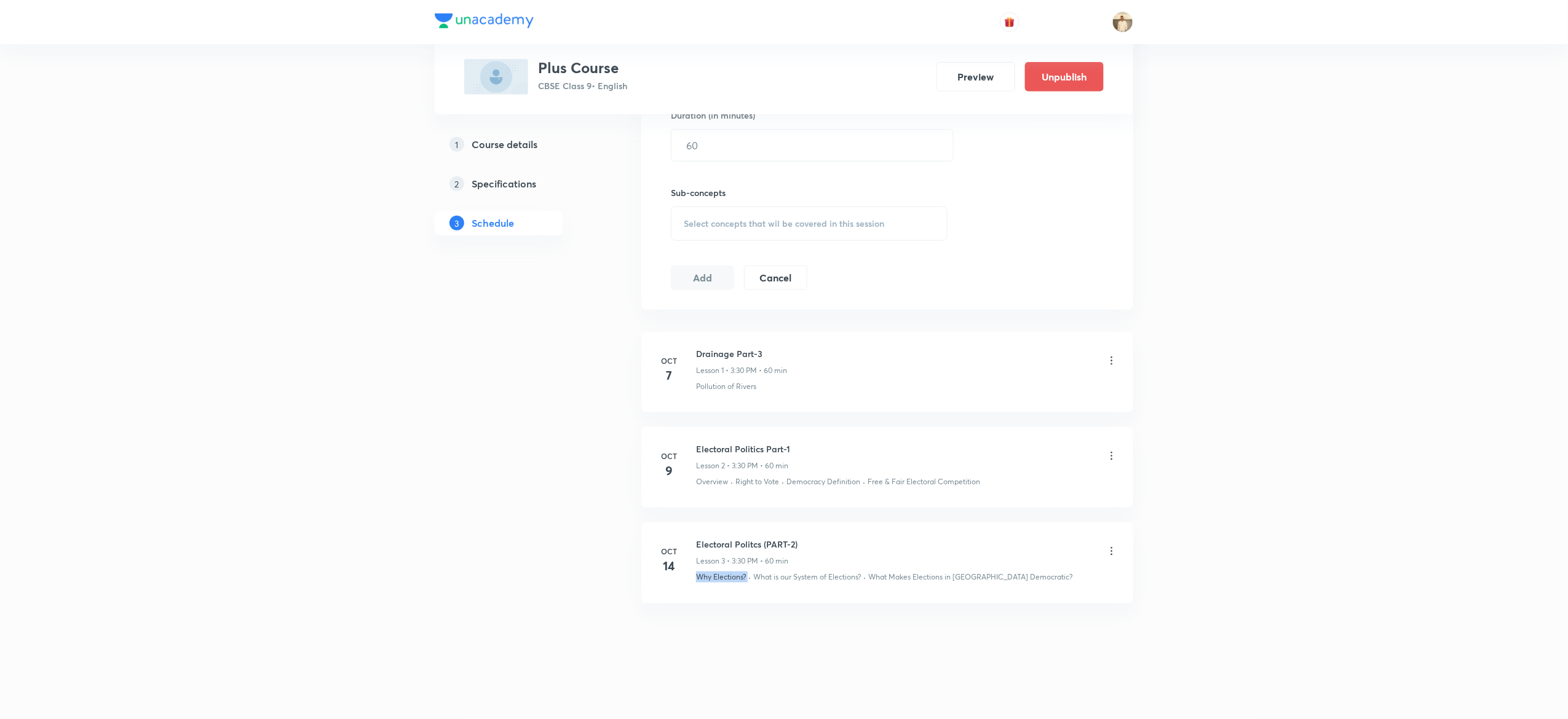
click at [738, 575] on p "Why Elections?" at bounding box center [721, 577] width 50 height 11
copy p "Why Elections?"
click at [884, 651] on div "Schedule 3 classes Topic coverage Democratic Politics - I Cover at least 60 % V…" at bounding box center [887, 206] width 492 height 982
click at [1113, 450] on icon at bounding box center [1112, 456] width 12 height 12
click at [1016, 505] on li "Delete" at bounding box center [1043, 510] width 135 height 22
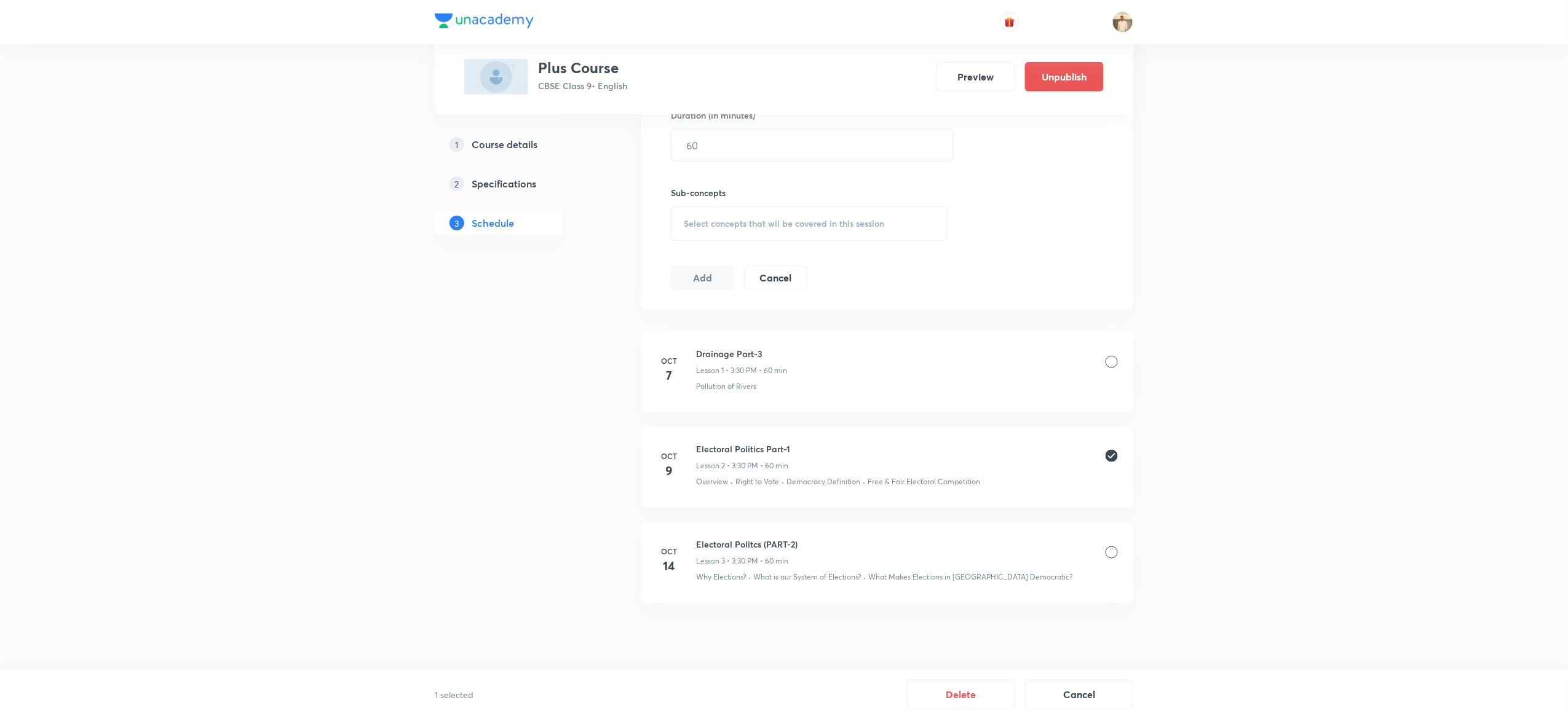
click at [1117, 552] on div at bounding box center [1112, 552] width 12 height 12
click at [947, 695] on button "Delete" at bounding box center [961, 693] width 108 height 30
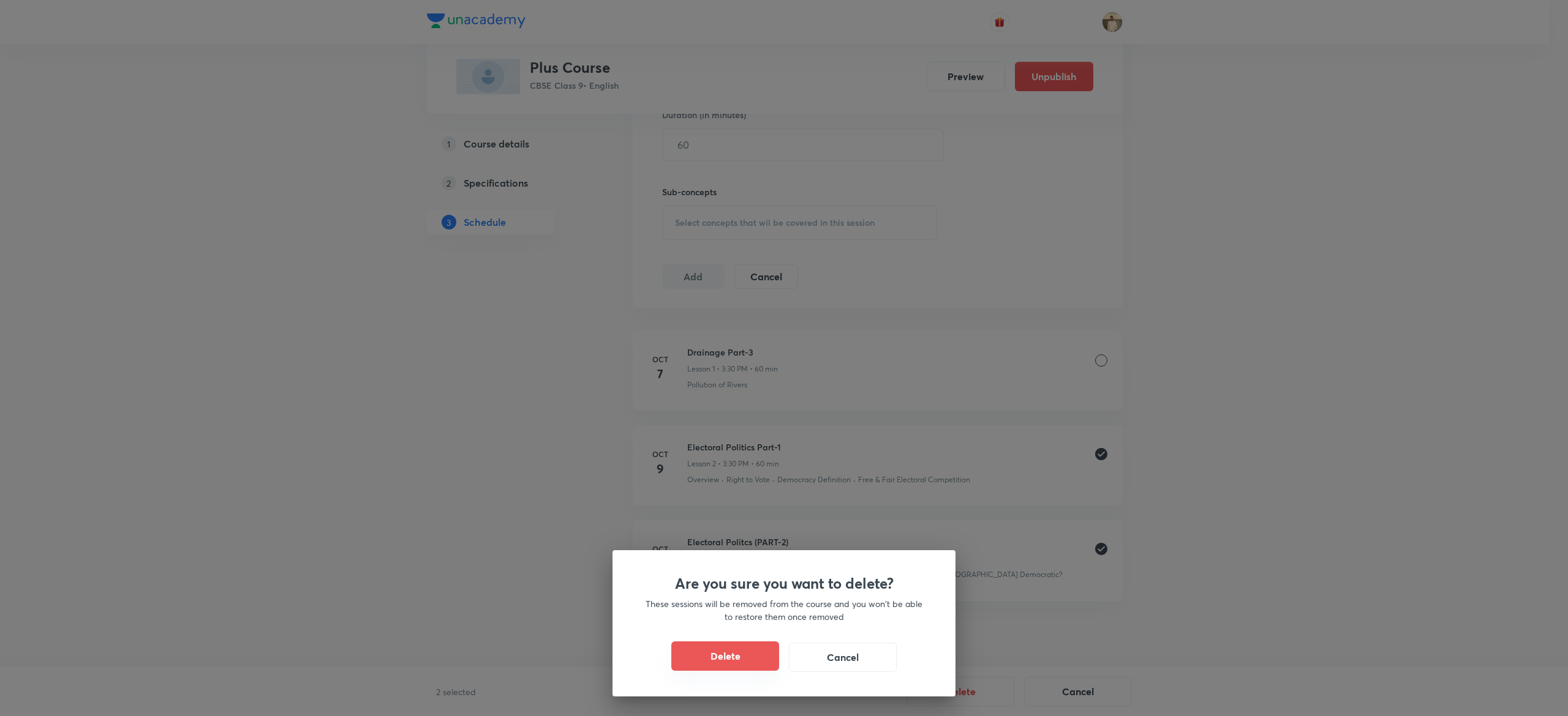
click at [700, 663] on button "Delete" at bounding box center [725, 656] width 108 height 30
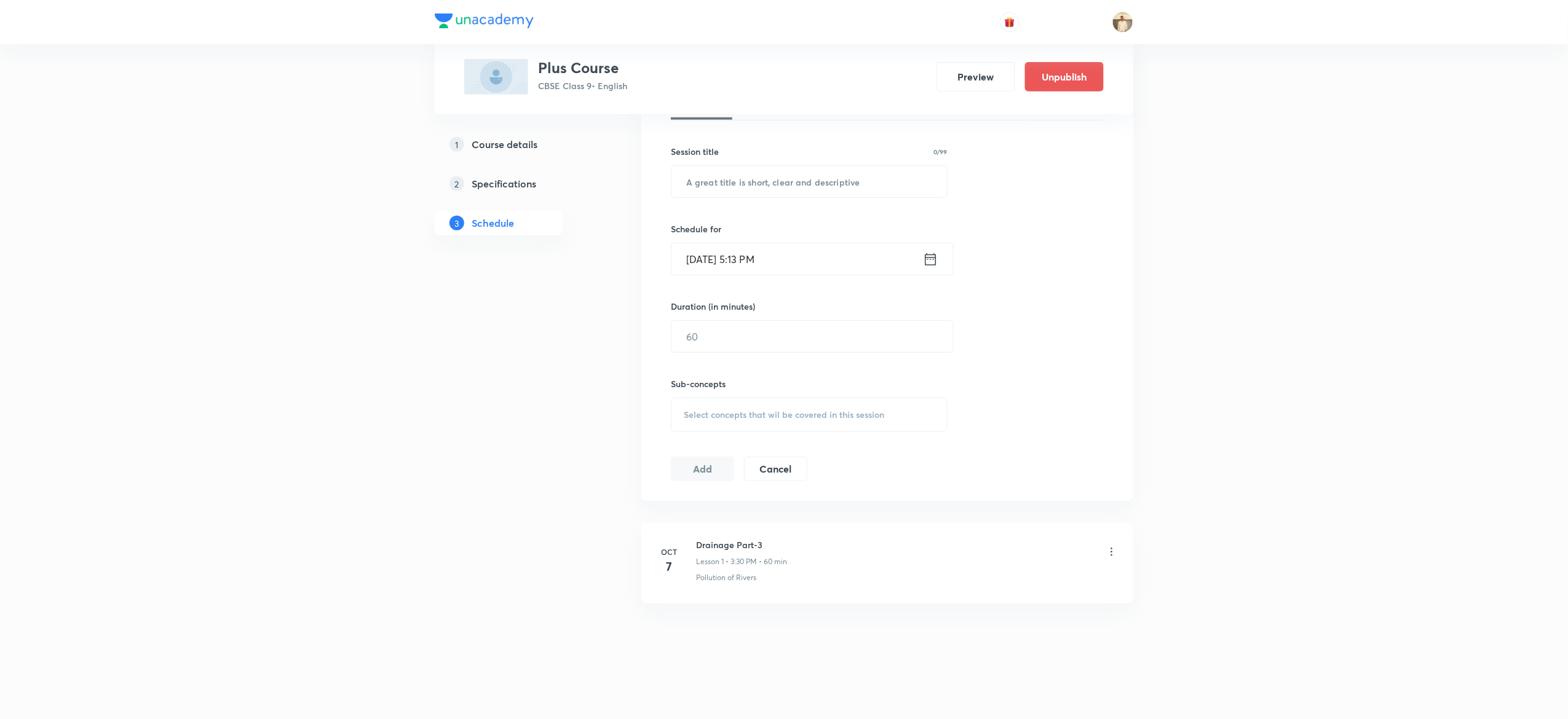
scroll to position [303, 0]
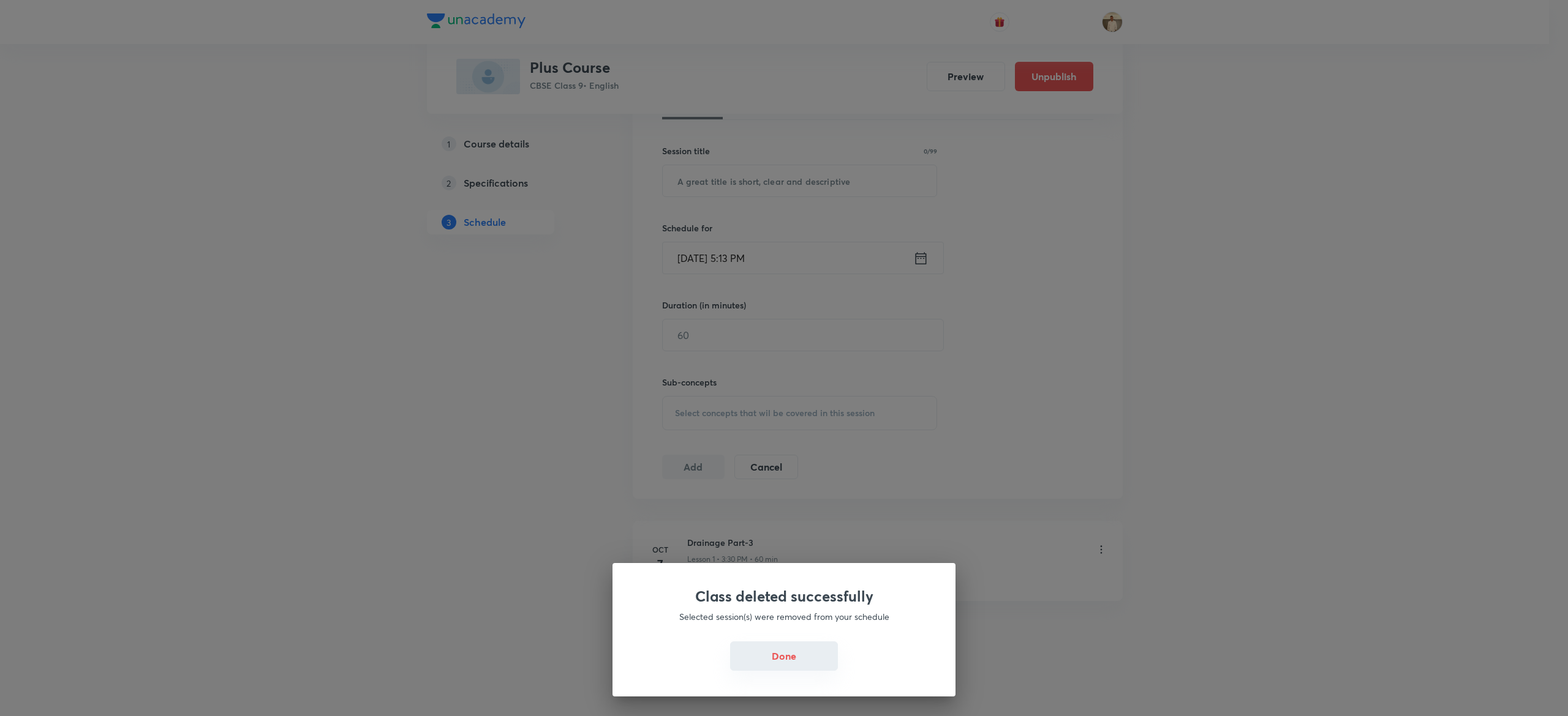
click at [798, 654] on button "Done" at bounding box center [783, 656] width 108 height 30
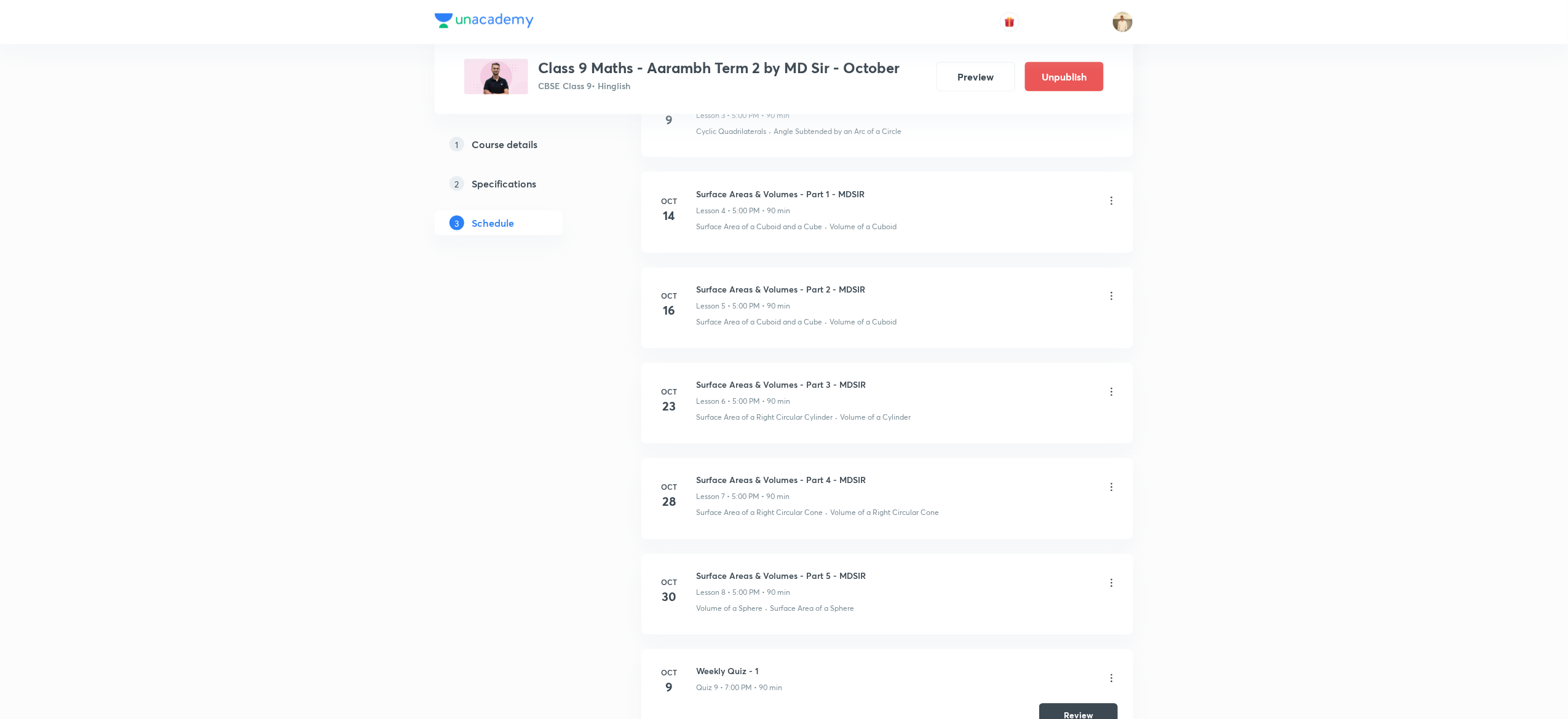
scroll to position [941, 0]
click at [522, 144] on h5 "Course details" at bounding box center [505, 144] width 66 height 14
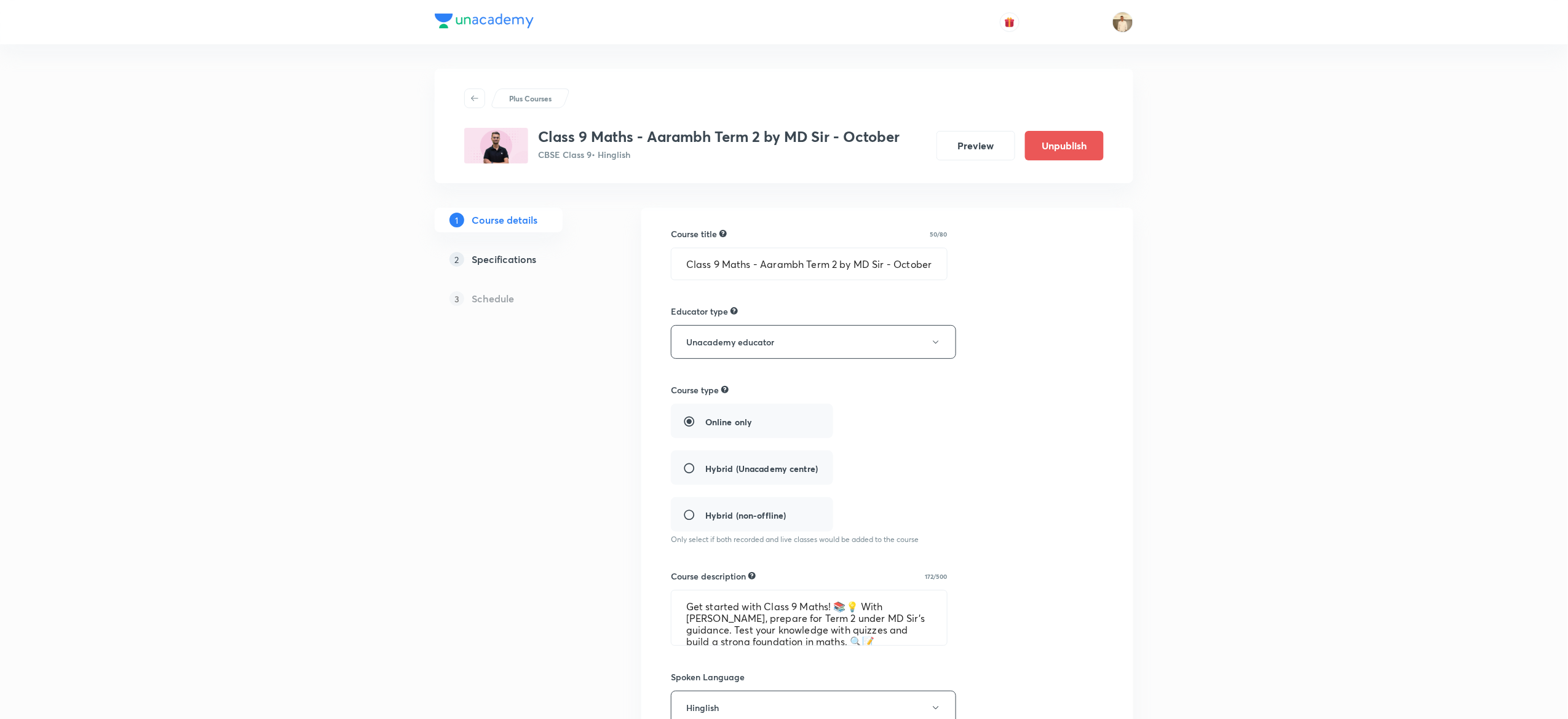
click at [873, 282] on div "Course title 50/80 Class 9 Maths - Aarambh Term 2 by MD Sir - October ​ Educato…" at bounding box center [887, 623] width 433 height 791
click at [840, 271] on input "Class 9 Maths - Aarambh Term 2 by MD Sir - October" at bounding box center [810, 263] width 275 height 31
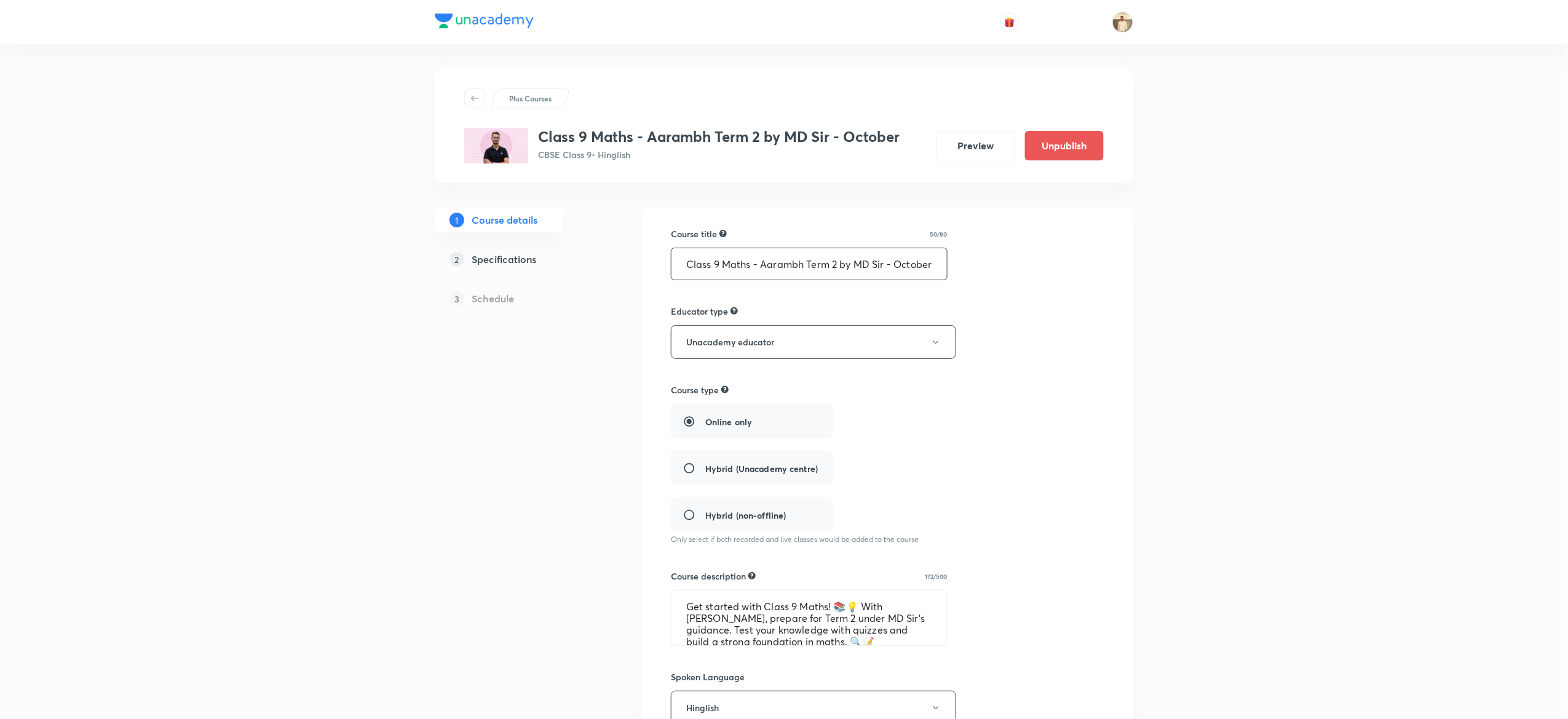
click at [840, 271] on input "Class 9 Maths - Aarambh Term 2 by MD Sir - October" at bounding box center [810, 263] width 275 height 31
click at [736, 615] on textarea "Get started with Class 9 Maths! 📚💡 With [PERSON_NAME], prepare for Term 2 under…" at bounding box center [810, 618] width 275 height 54
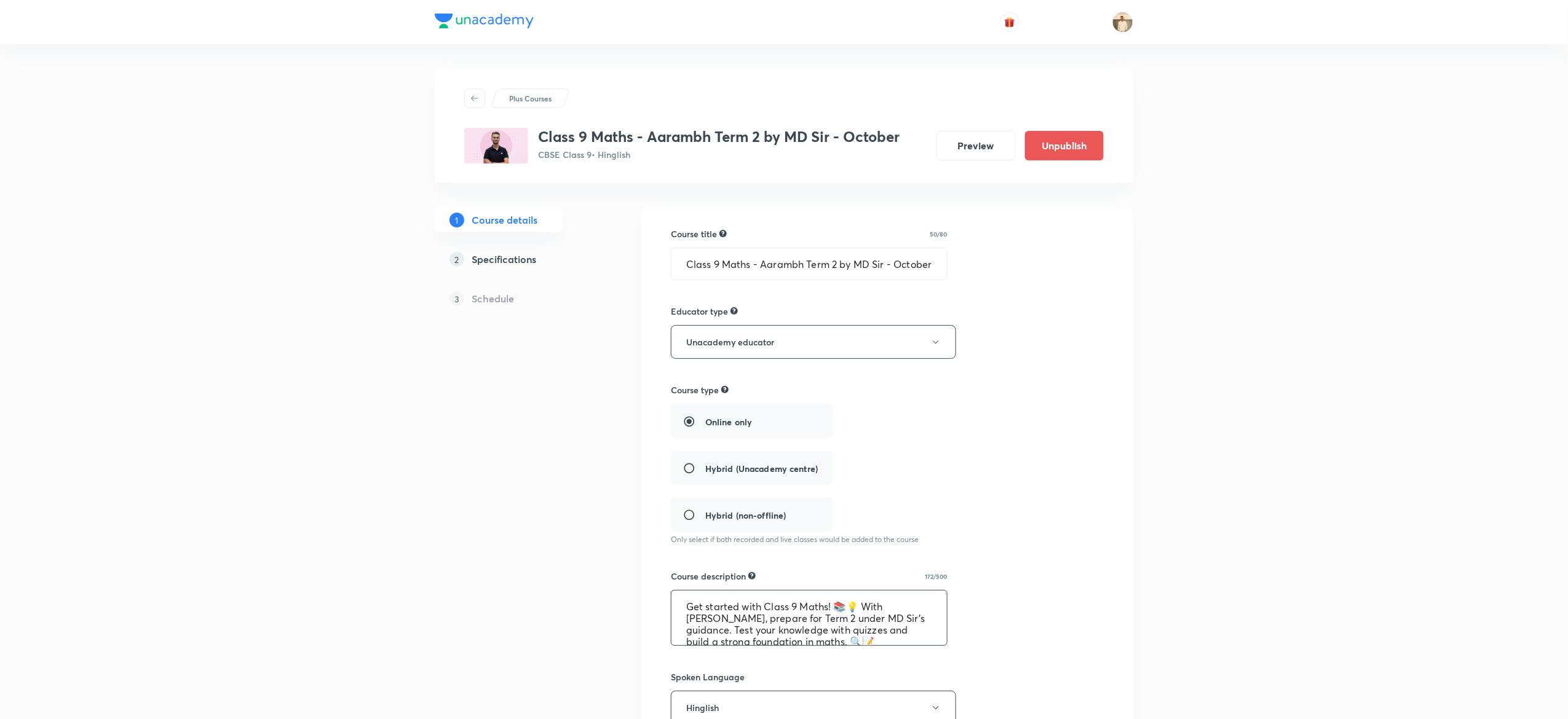
click at [736, 615] on textarea "Get started with Class 9 Maths! 📚💡 With [PERSON_NAME], prepare for Term 2 under…" at bounding box center [810, 618] width 275 height 54
click at [1141, 88] on div "Plus Courses Class 9 Maths - Aarambh Term 2 by MD Sir - October CBSE Class 9 • …" at bounding box center [784, 539] width 1568 height 1078
click at [547, 261] on div "2 Specifications" at bounding box center [521, 259] width 143 height 14
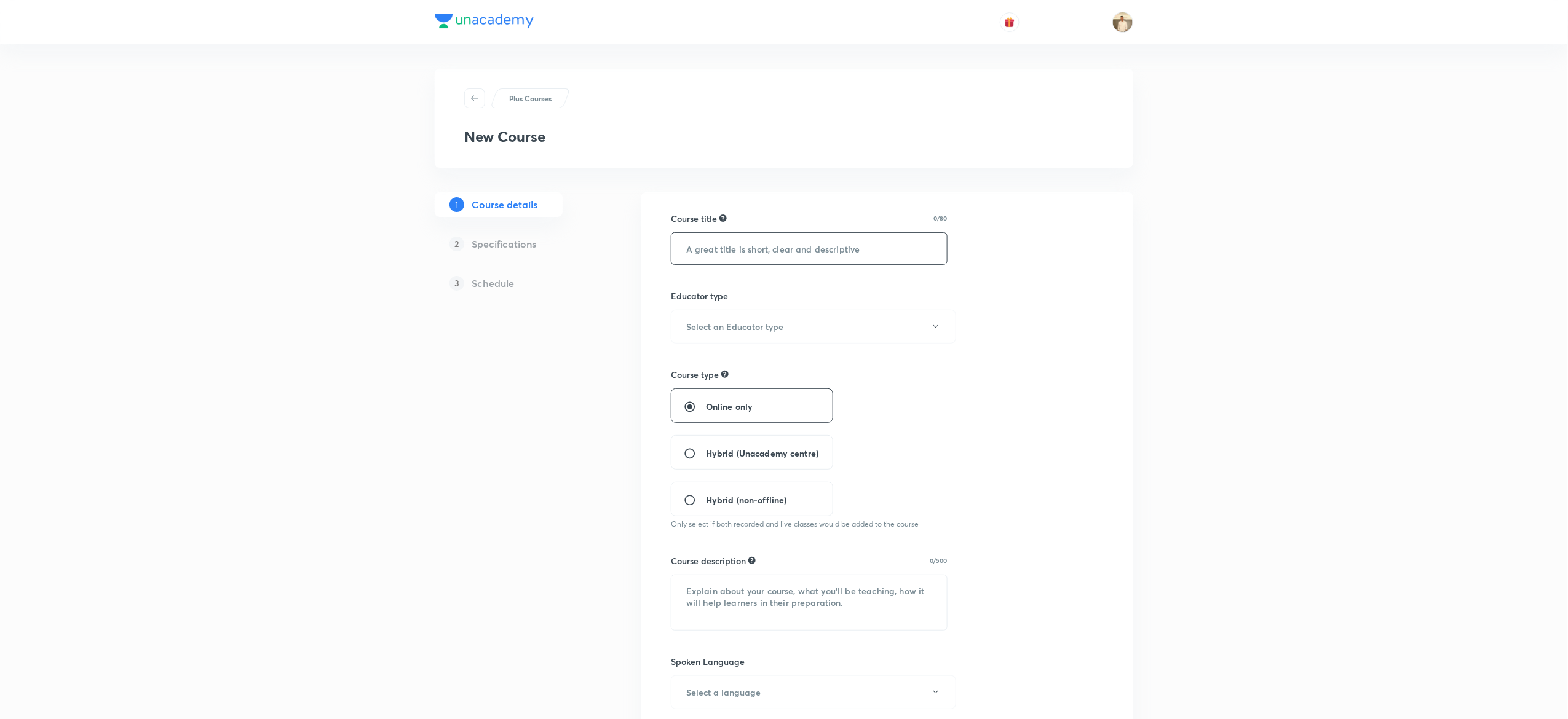
click at [770, 251] on input "text" at bounding box center [810, 248] width 275 height 31
paste input "Class 9 Maths - Aarambh Term 2 by MD Sir - October"
type input "Class 9 Maths - Aarambh Term 2 by MD Sir - October"
click at [760, 330] on h6 "Select an Educator type" at bounding box center [734, 327] width 97 height 13
click at [726, 356] on li "Unacademy educator" at bounding box center [807, 368] width 284 height 22
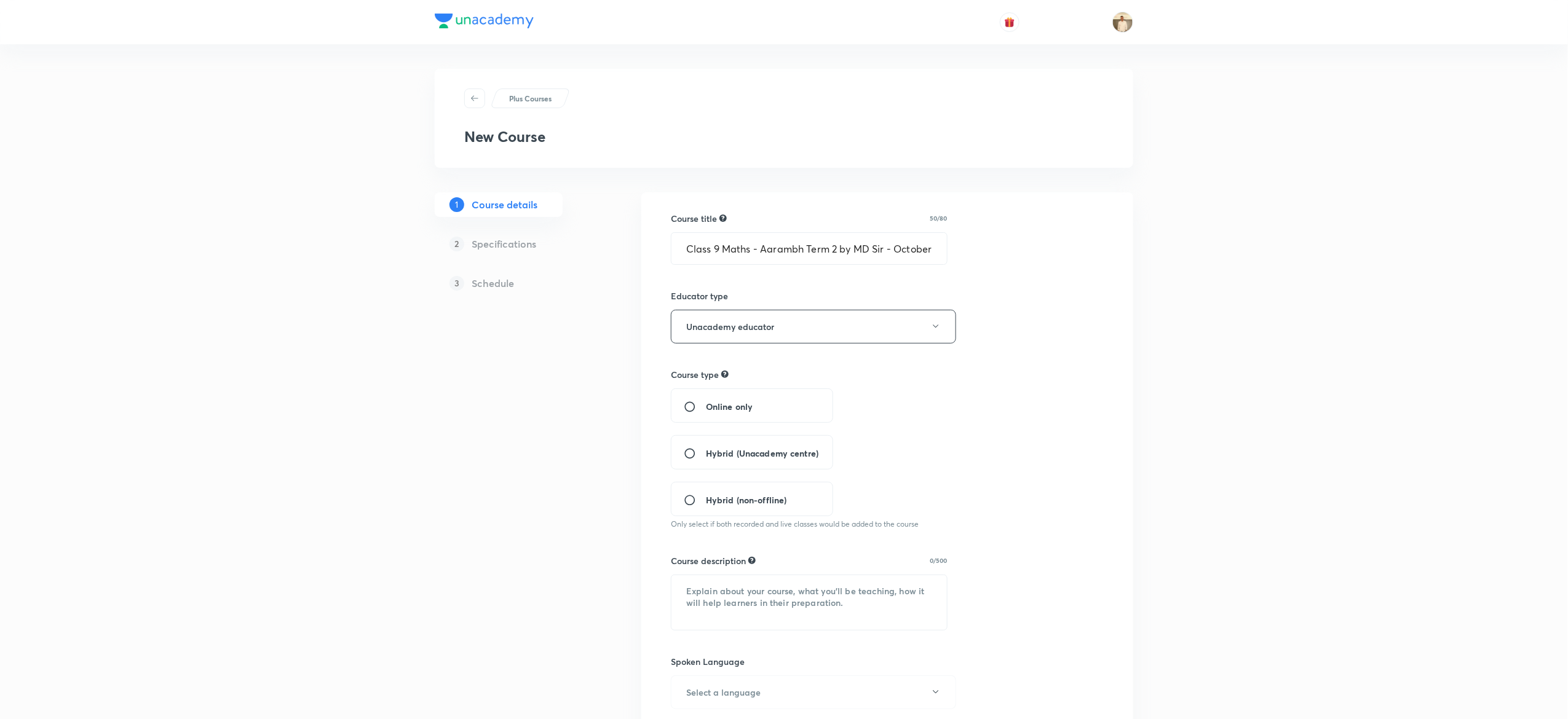
click at [726, 400] on div "Online only" at bounding box center [752, 405] width 163 height 34
click at [694, 410] on input "Online only" at bounding box center [695, 407] width 22 height 12
radio input "true"
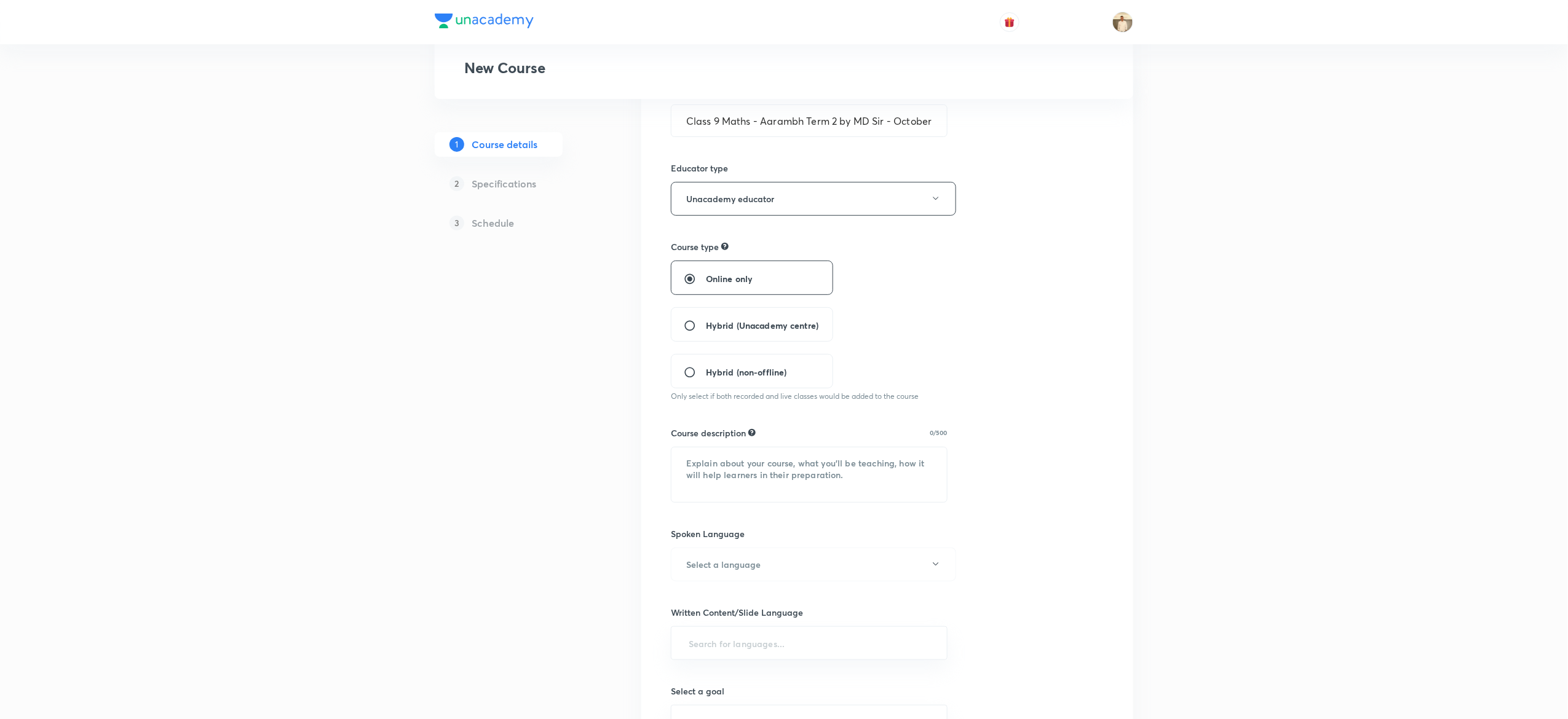
scroll to position [129, 0]
click at [741, 473] on textarea at bounding box center [810, 474] width 275 height 54
paste textarea "Get started with Class 9 Maths! 📚💡 With Aarambh, prepare for Term 2 under MD Si…"
type textarea "Get started with Class 9 Maths! 📚💡 With Aarambh, prepare for Term 2 under MD Si…"
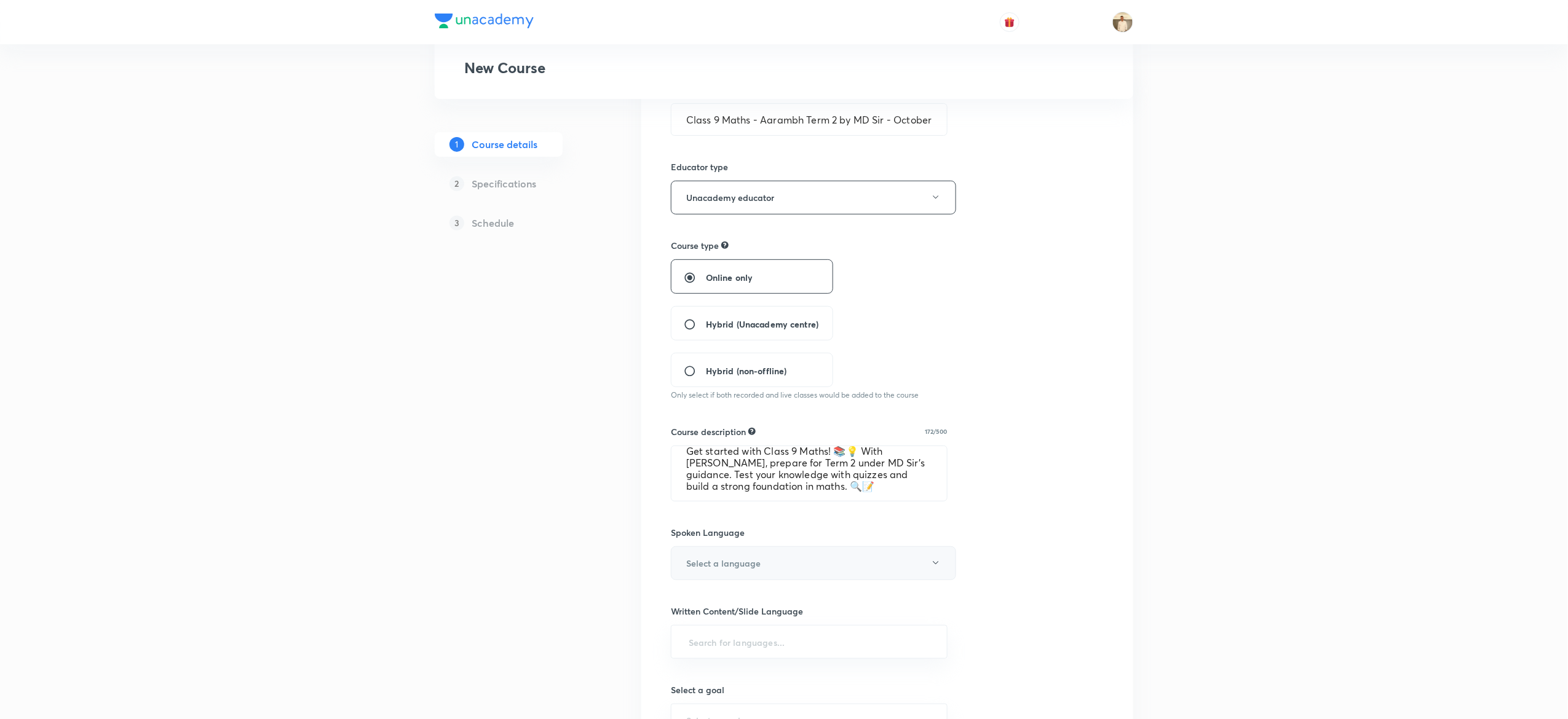
click at [856, 557] on button "Select a language" at bounding box center [814, 564] width 285 height 34
click at [696, 690] on li "Hinglish" at bounding box center [807, 699] width 284 height 22
click at [1193, 526] on div "Plus Courses New Course 1 Course details 2 Specifications 3 Schedule Course tit…" at bounding box center [784, 400] width 1568 height 1058
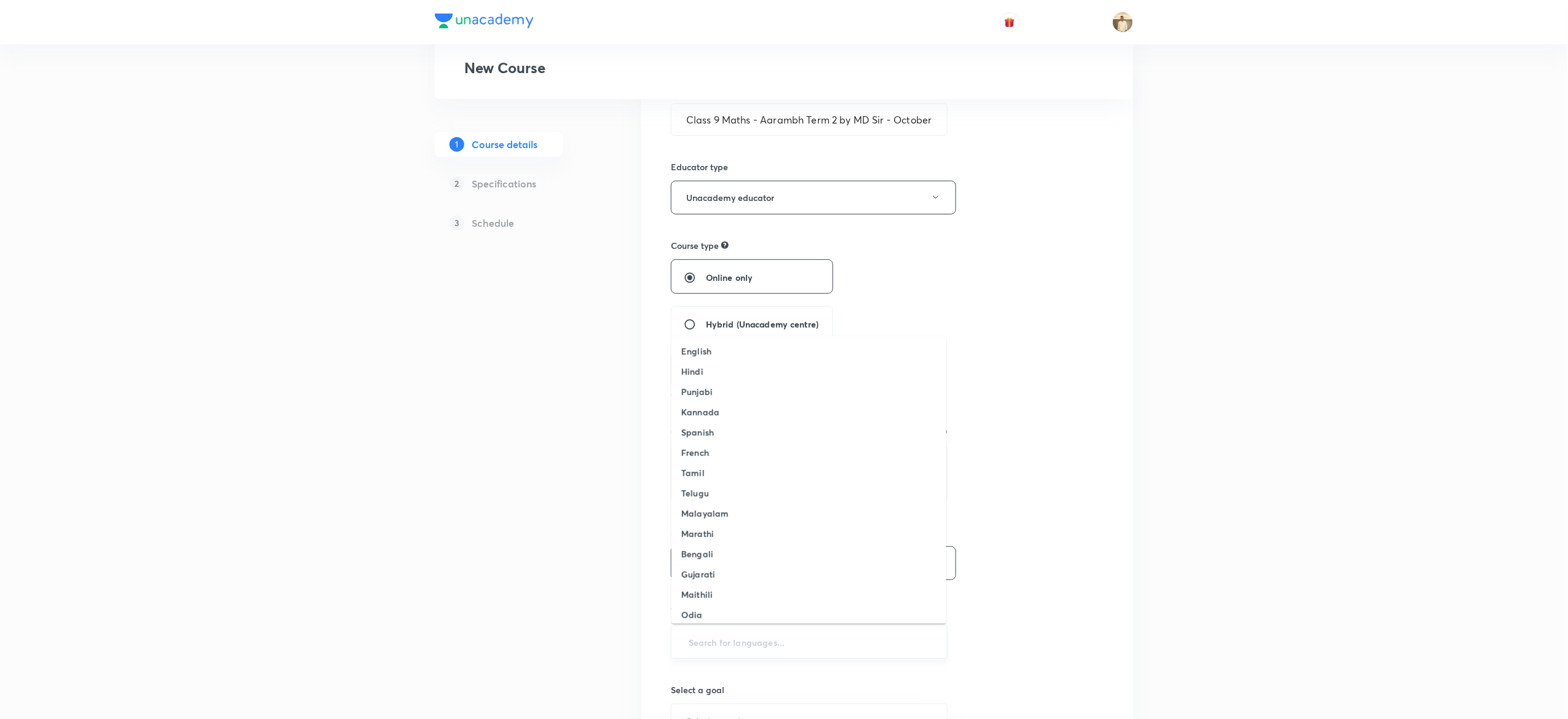
click at [801, 641] on input "text" at bounding box center [809, 642] width 246 height 22
click at [754, 348] on li "English" at bounding box center [809, 351] width 275 height 20
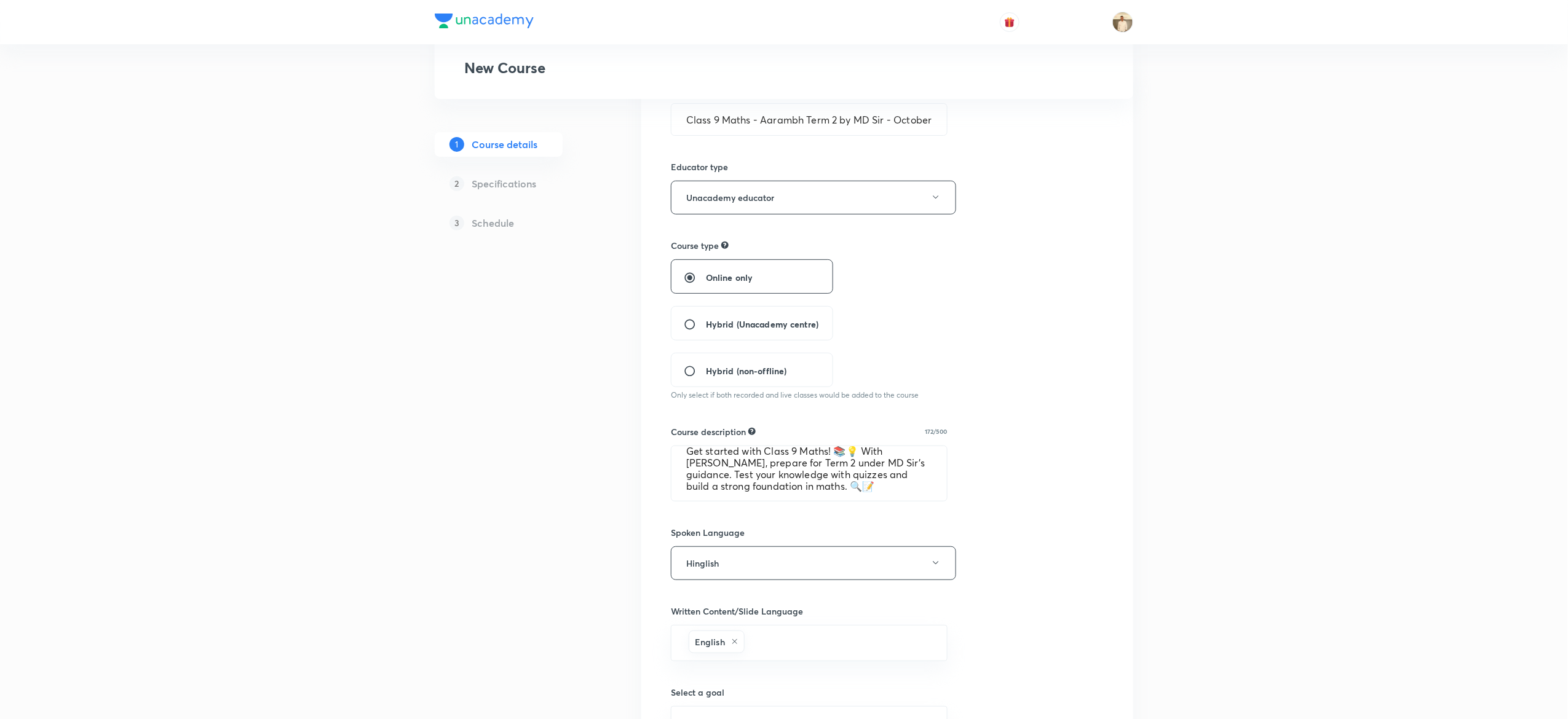
scroll to position [343, 0]
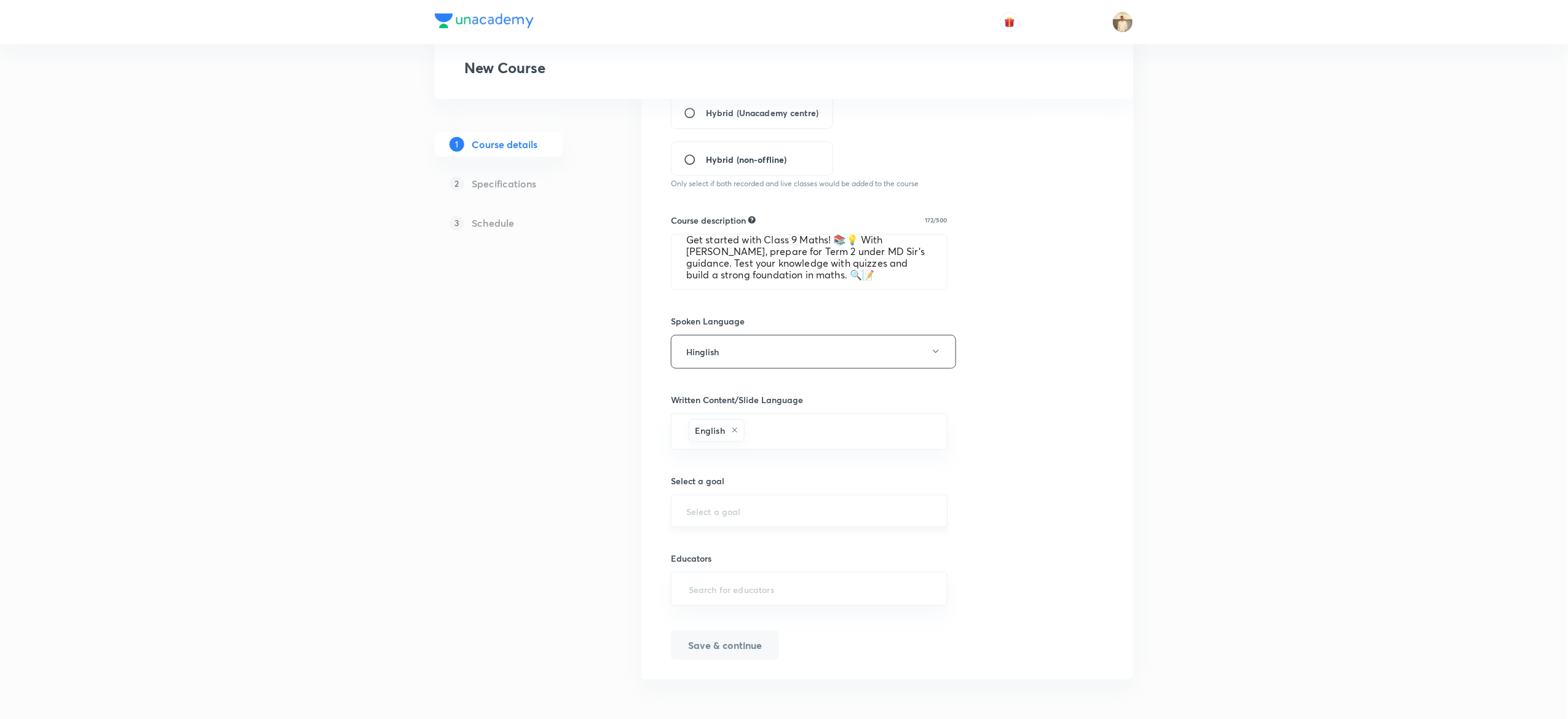
click at [753, 512] on input "text" at bounding box center [809, 511] width 246 height 12
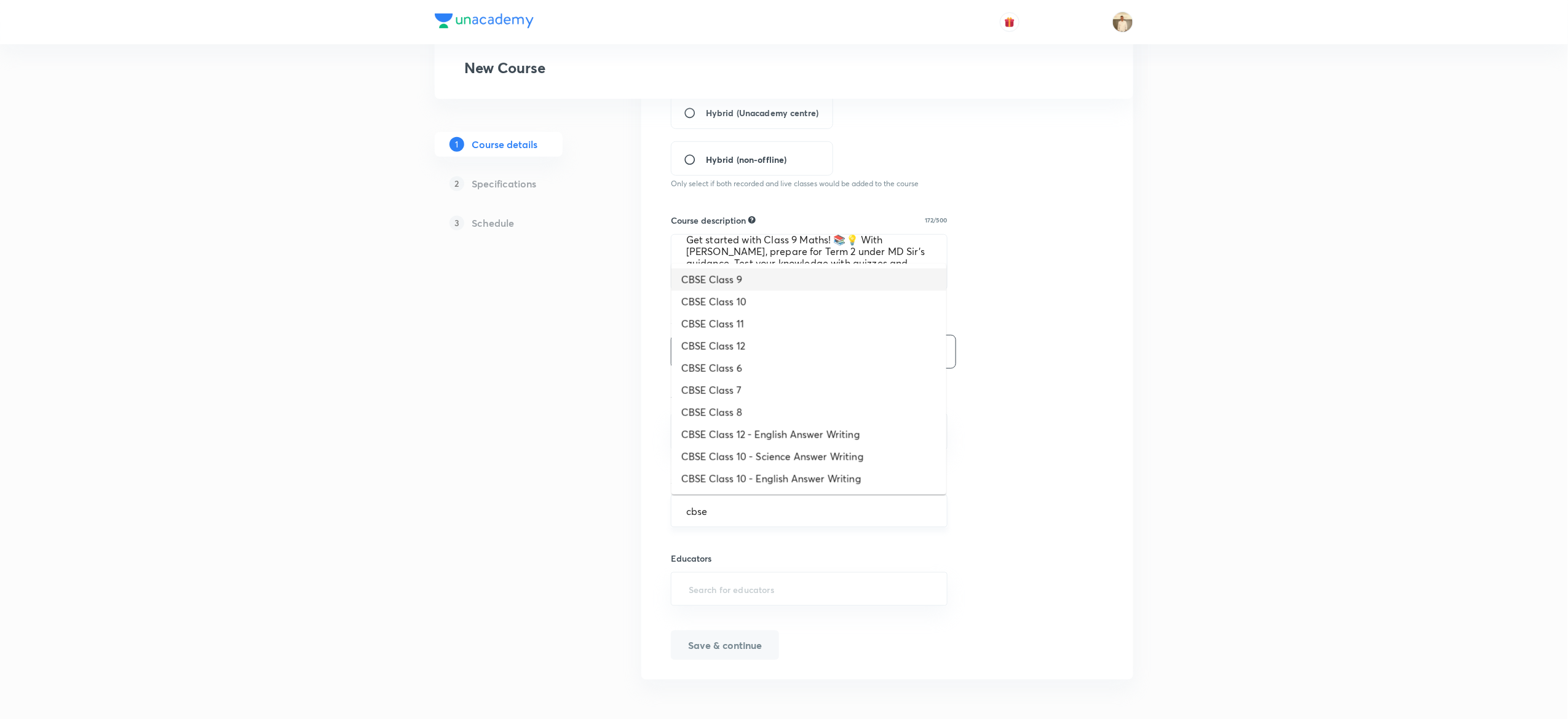
type input "CBSE Class 9"
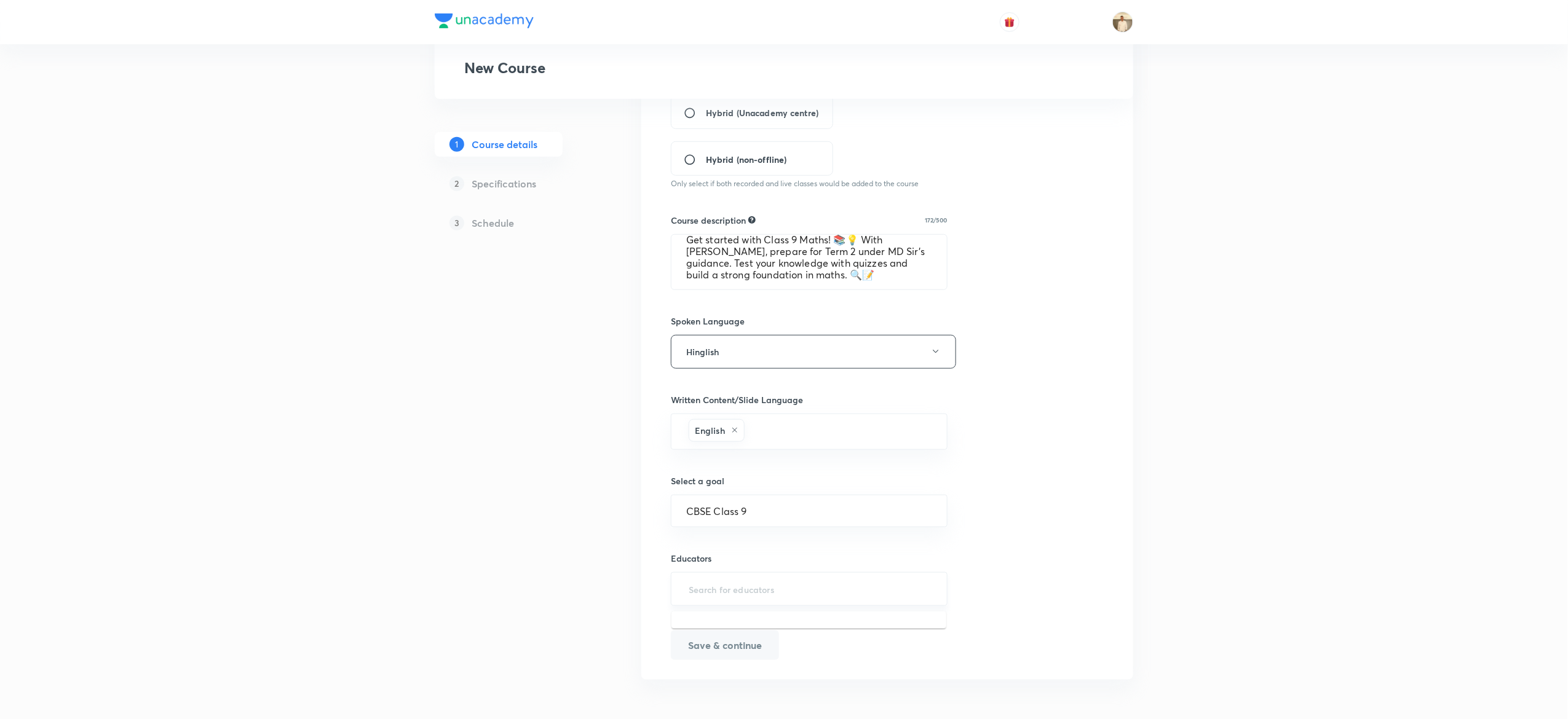
click at [764, 592] on input "text" at bounding box center [809, 589] width 246 height 22
click at [749, 589] on input "text" at bounding box center [809, 589] width 246 height 22
paste input "unacademy-user-bjkp53i5i0ic"
type input "unacademy-user-bjkp53i5i0ic"
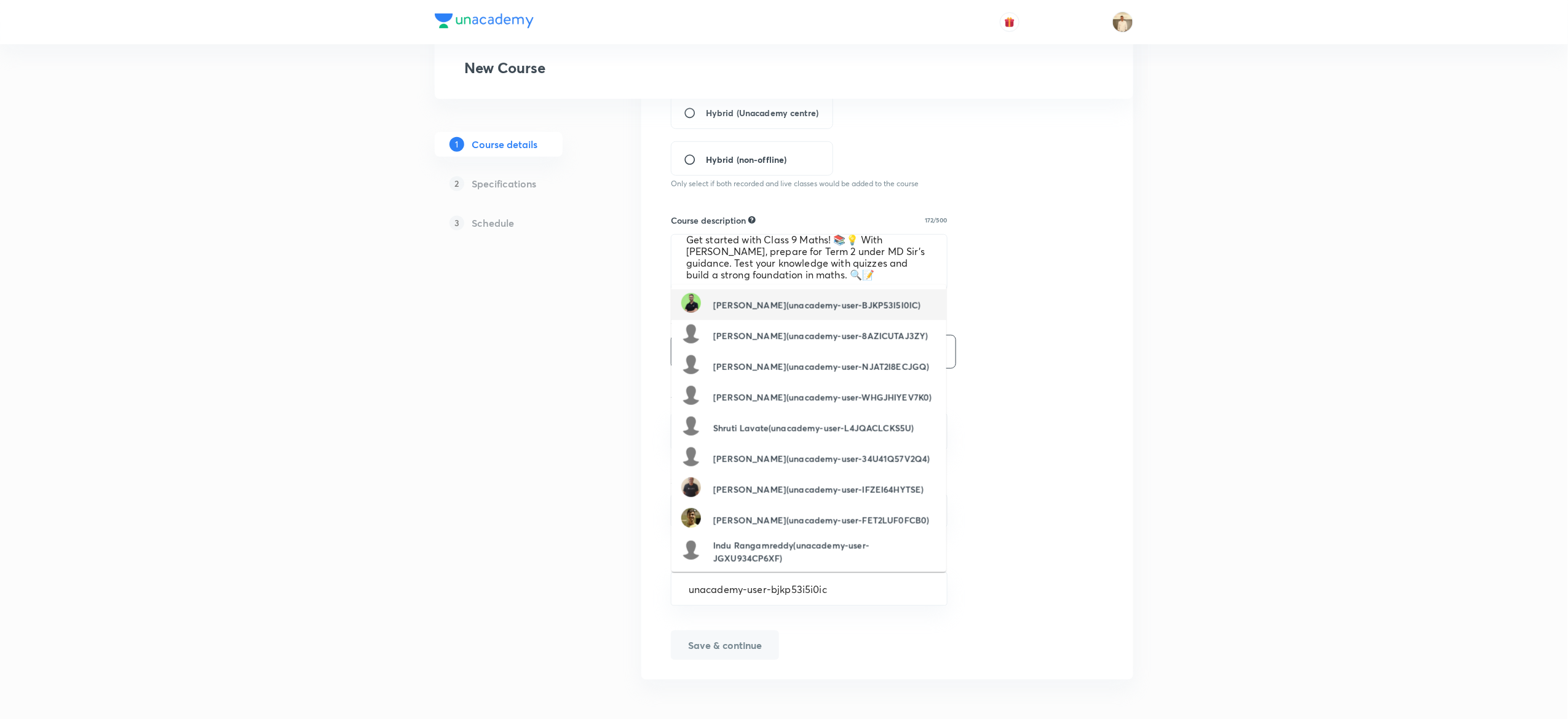
click at [790, 309] on div "Md Arif(unacademy-user-BJKP53I5I0IC)" at bounding box center [801, 304] width 239 height 23
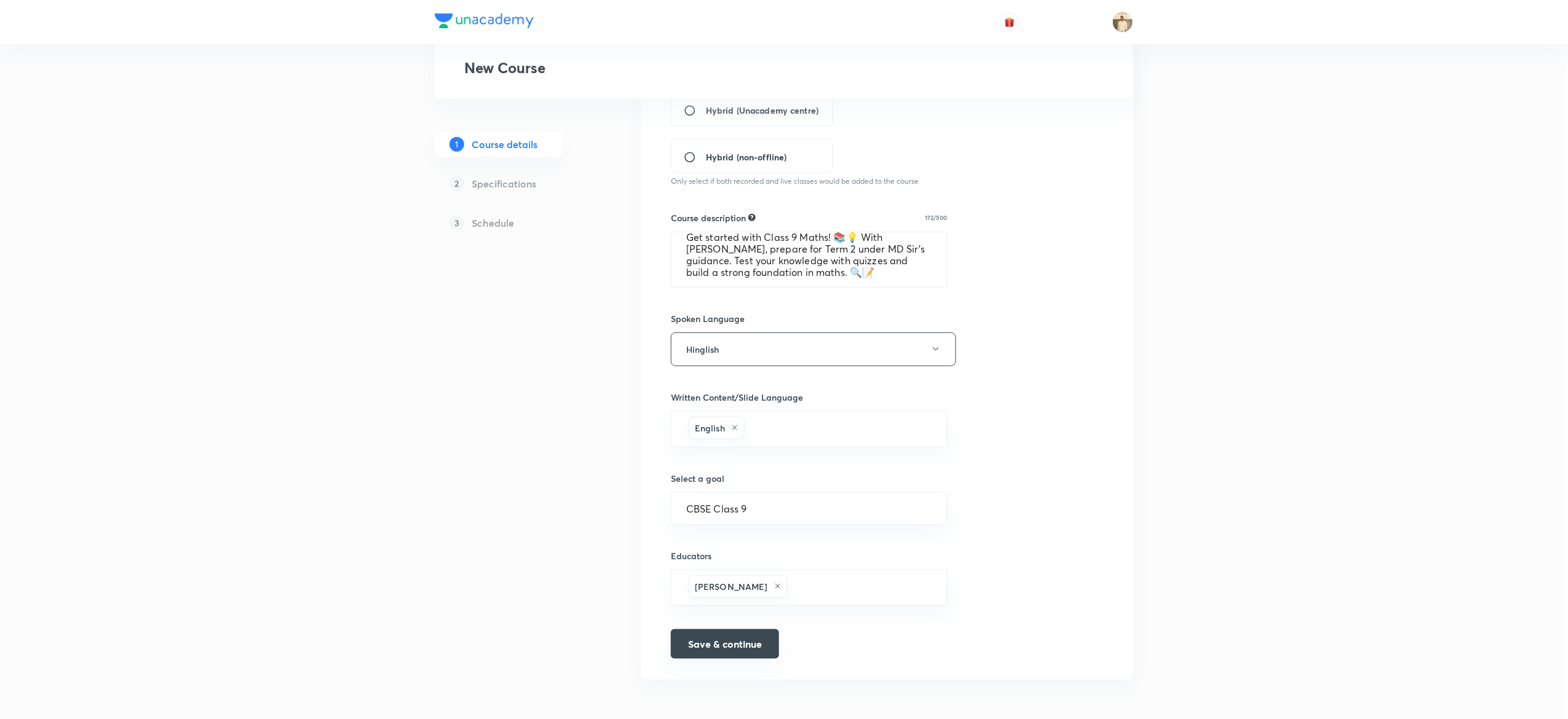
click at [770, 650] on button "Save & continue" at bounding box center [725, 644] width 108 height 30
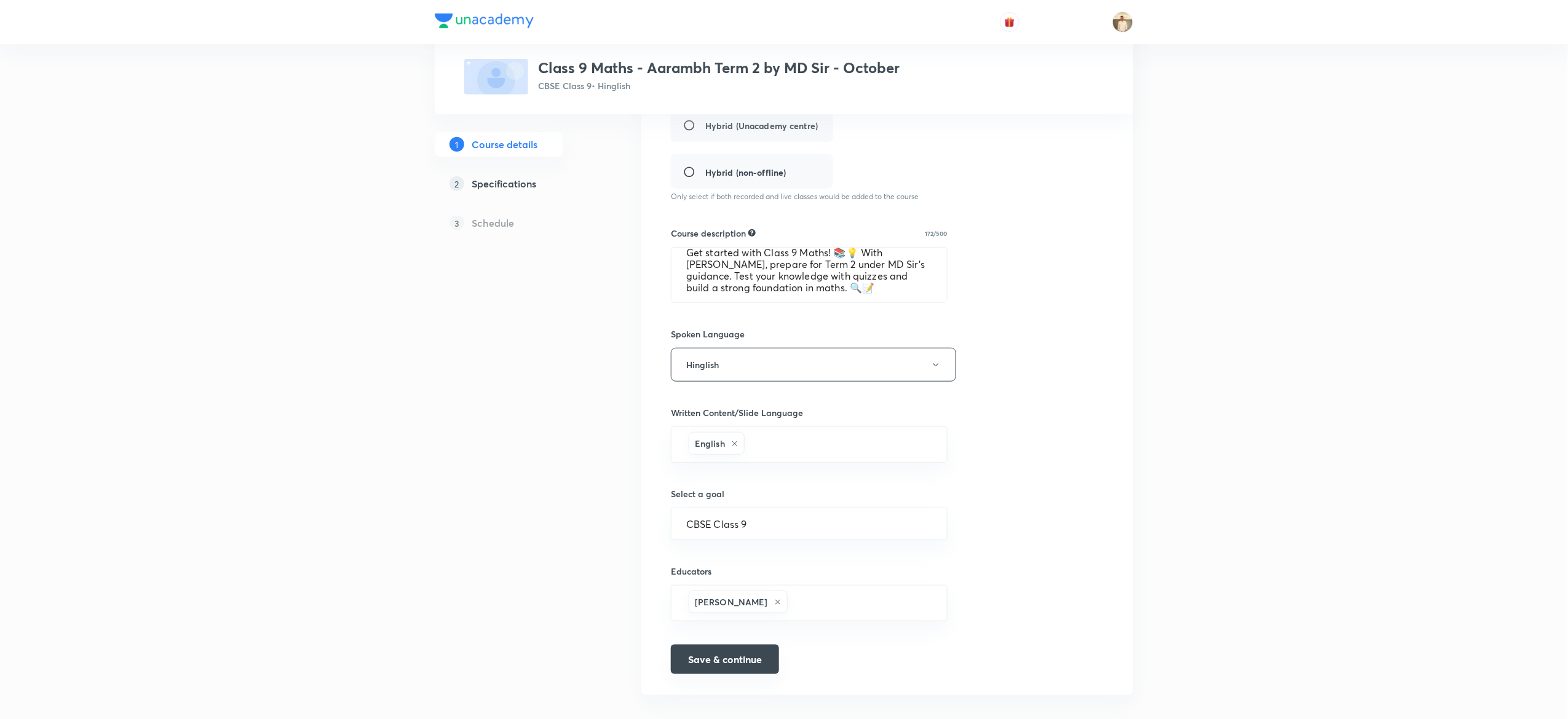
scroll to position [359, 0]
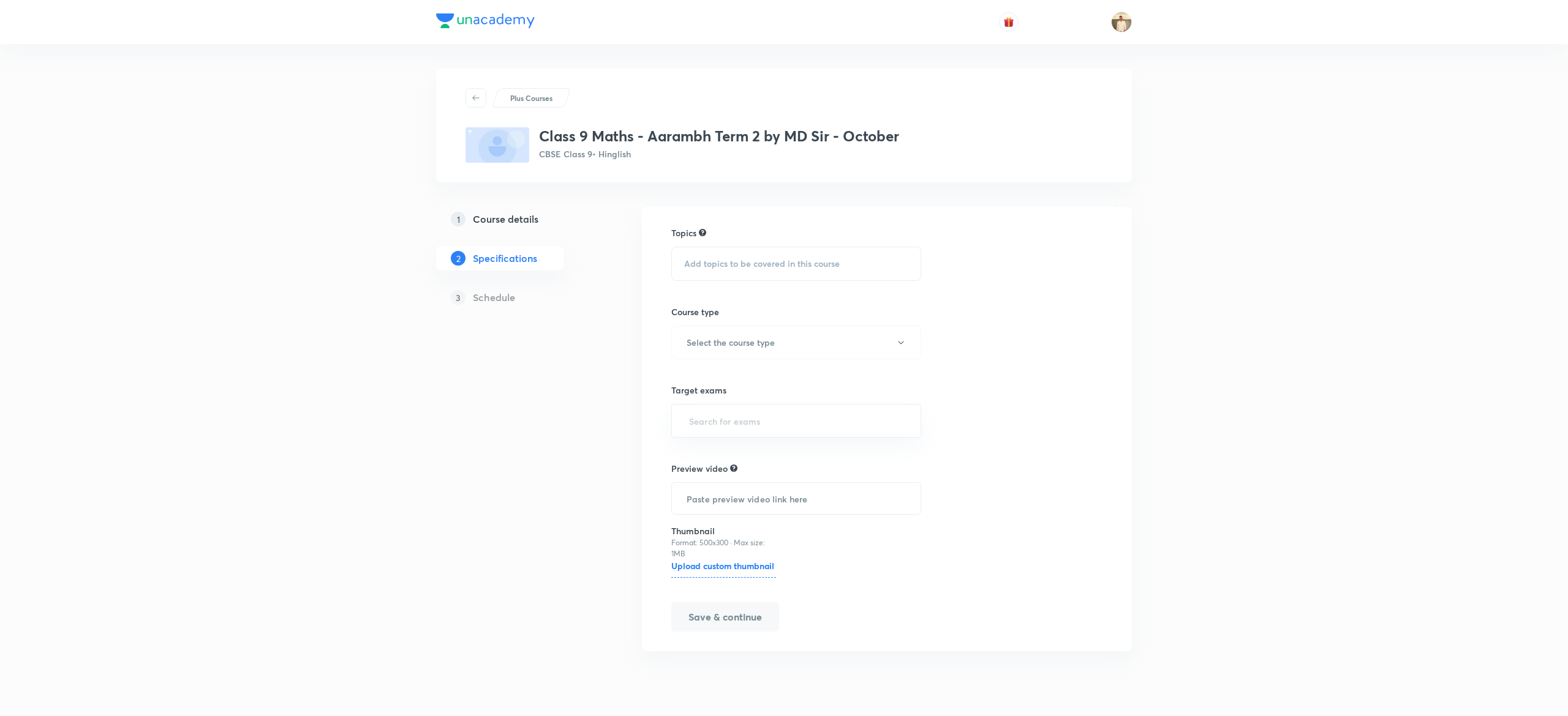
click at [809, 260] on span "Add topics to be covered in this course" at bounding box center [762, 264] width 156 height 10
click at [722, 440] on p "Mensuration" at bounding box center [723, 443] width 49 height 13
checkbox input "true"
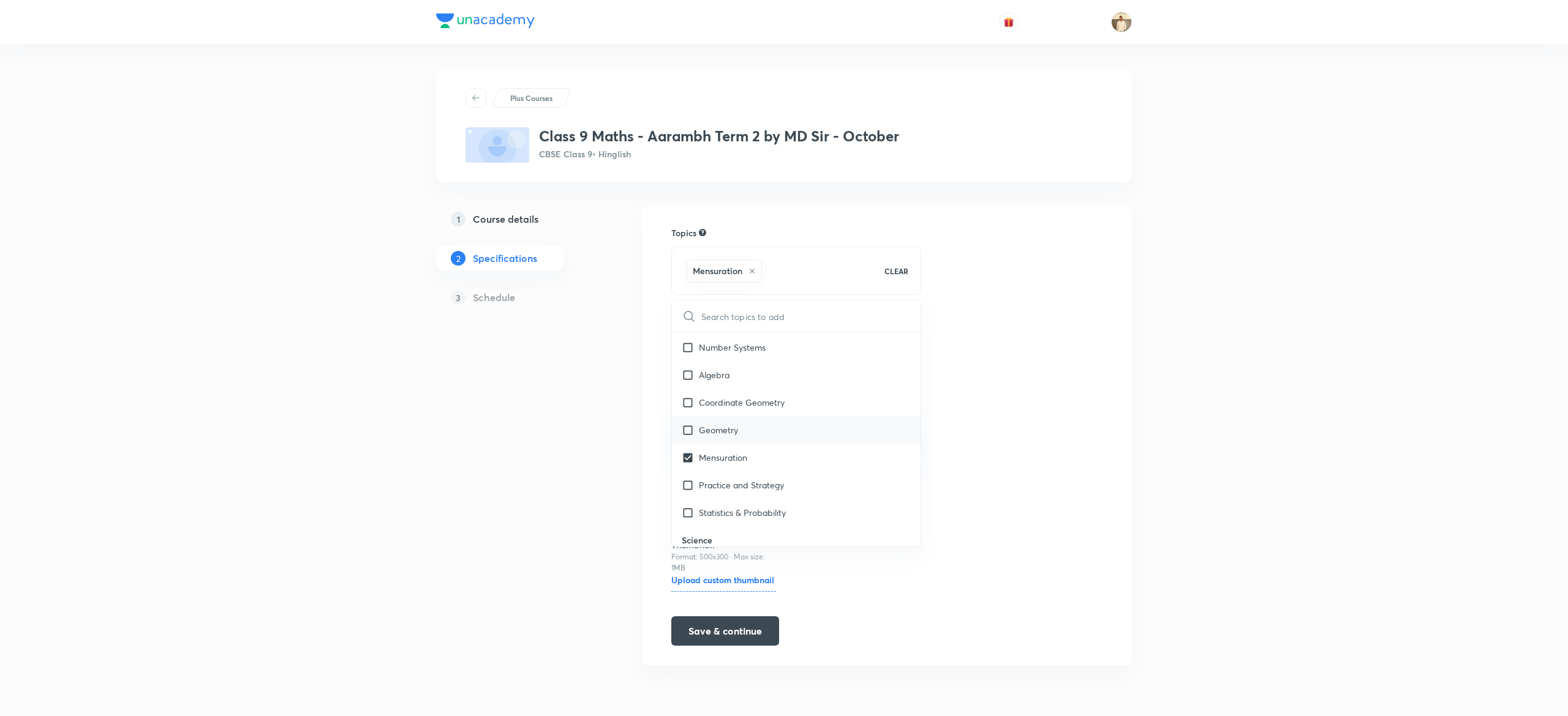
click at [719, 429] on p "Geometry" at bounding box center [718, 430] width 39 height 13
checkbox input "true"
click at [1015, 474] on div "Topics Mensuration Geometry CLEAR ​ English Grammar Literature Extended Reading…" at bounding box center [887, 436] width 431 height 419
click at [774, 344] on button "Select the course type" at bounding box center [796, 356] width 250 height 33
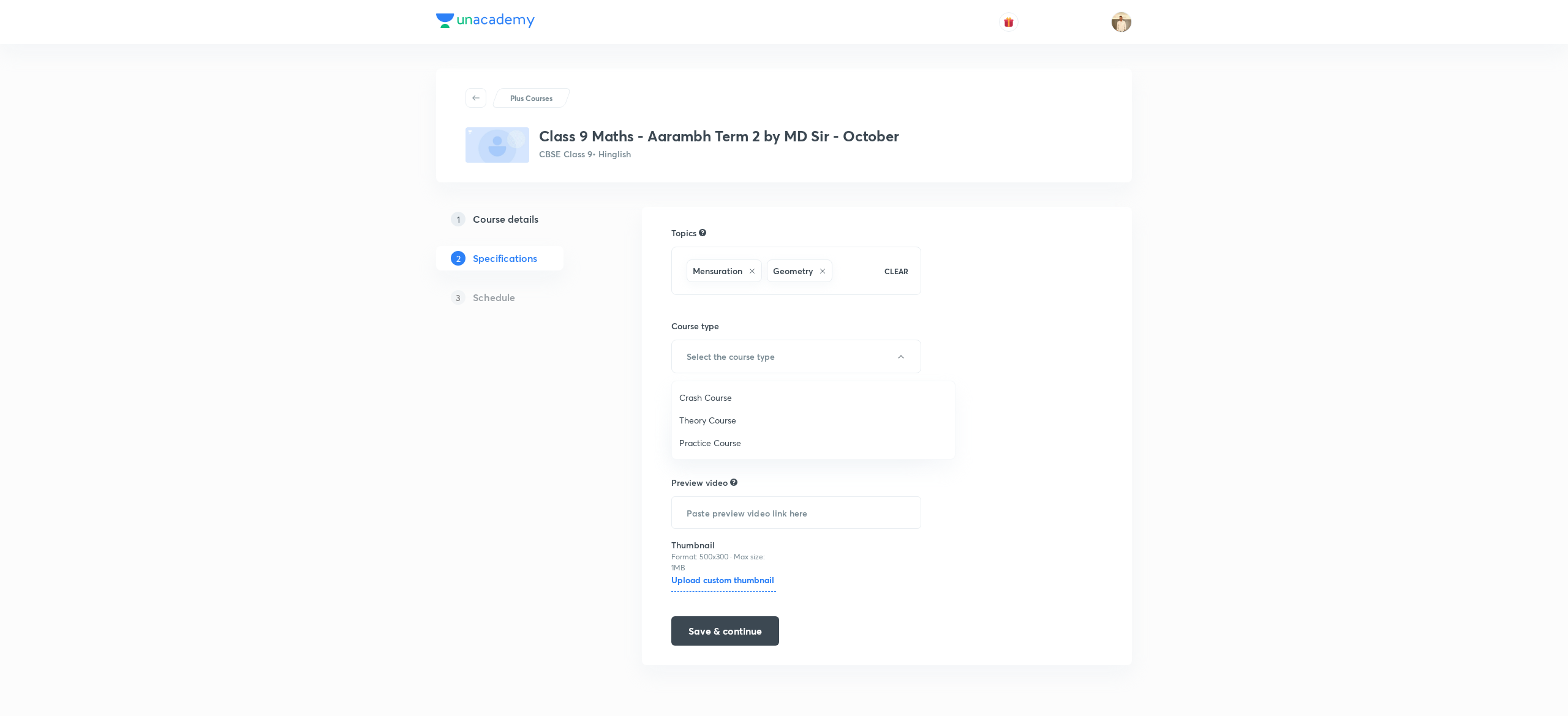
click at [706, 455] on ul "Crash Course Theory Course Practice Course" at bounding box center [813, 420] width 283 height 78
click at [735, 447] on span "Practice Course" at bounding box center [814, 443] width 268 height 13
click at [865, 433] on input "text" at bounding box center [796, 435] width 219 height 22
type input "cbse"
click at [730, 635] on button "Save & continue" at bounding box center [725, 632] width 108 height 30
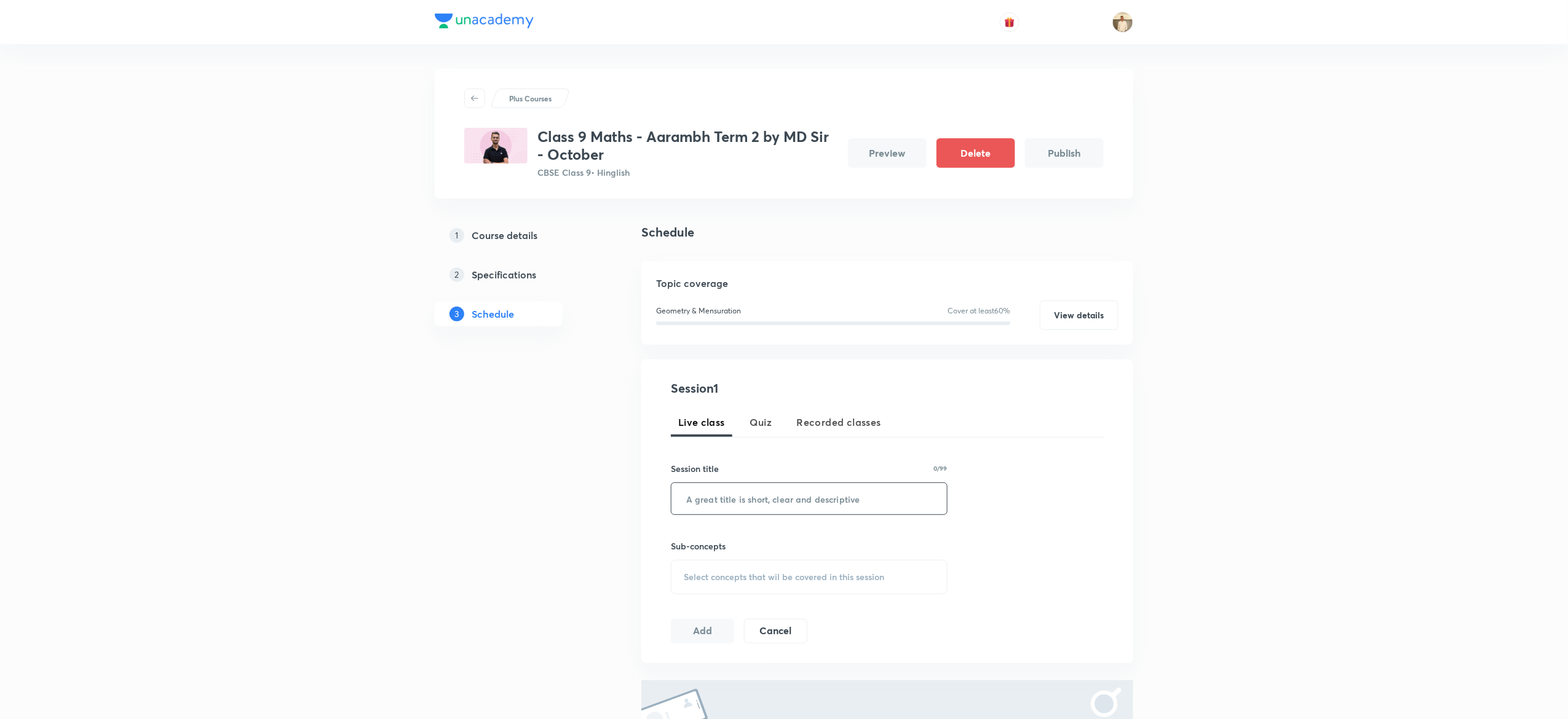
click at [767, 494] on input "text" at bounding box center [810, 499] width 275 height 31
paste input "Surface Areas & Volumes - Part 1 - MDSIR"
type input "Surface Areas & Volumes - Part 1 - MDSIR"
click at [831, 572] on span "Select concepts that wil be covered in this session" at bounding box center [784, 577] width 200 height 10
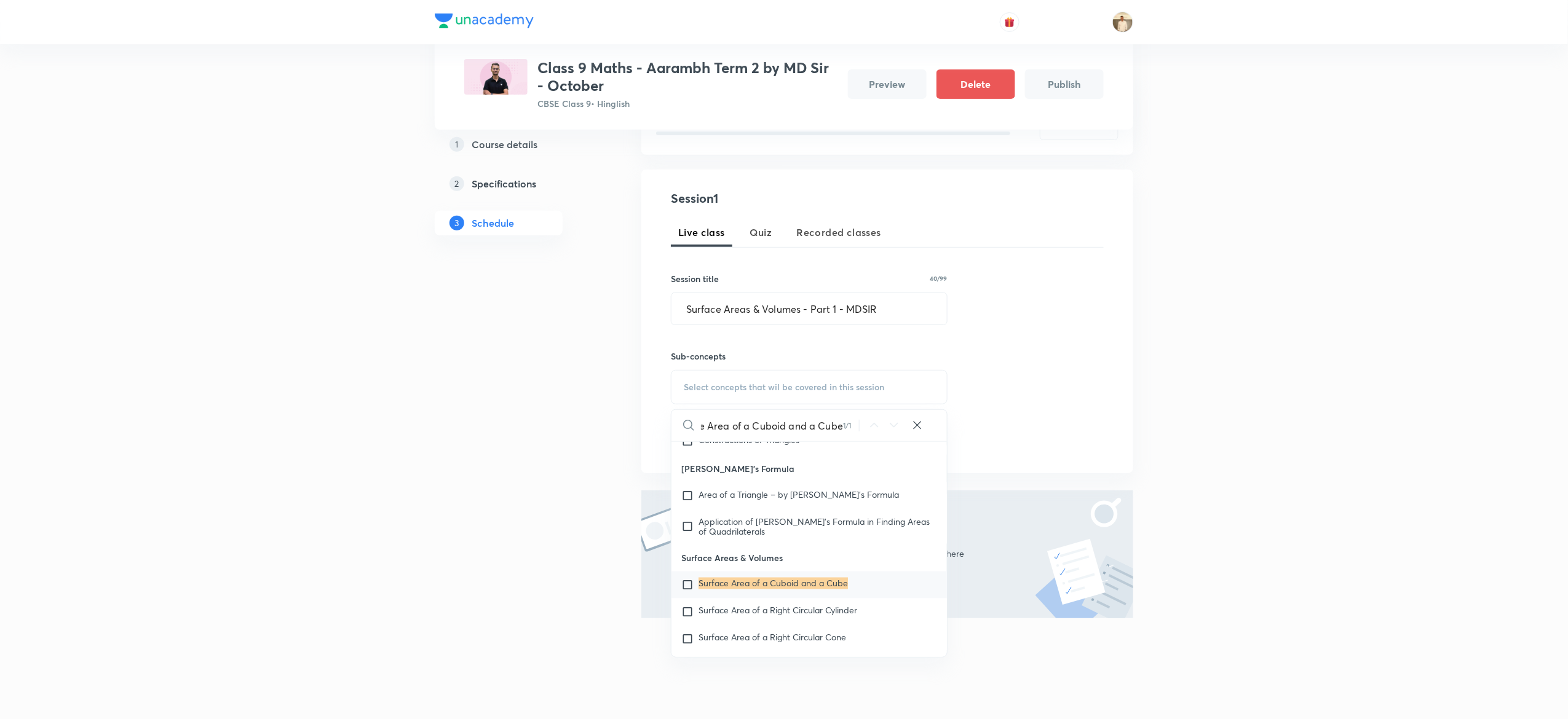
type input "Surface Area of a Cuboid and a Cube"
click at [793, 589] on mark "Surface Area of a Cuboid and a Cube" at bounding box center [773, 584] width 150 height 12
checkbox input "true"
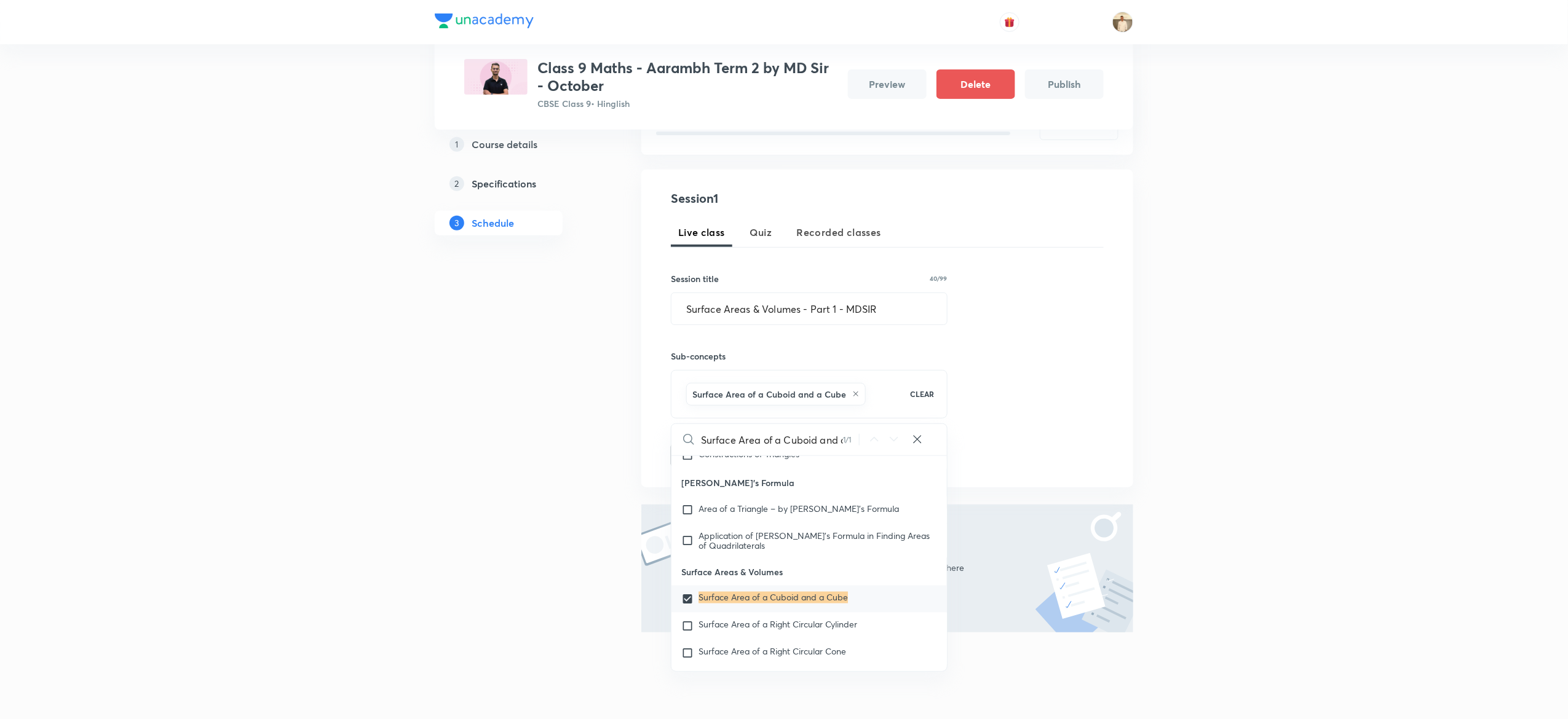
click at [1252, 422] on div "Plus Courses Class 9 Maths - Aarambh Term 2 by MD Sir - October CBSE Class 9 • …" at bounding box center [784, 271] width 1568 height 923
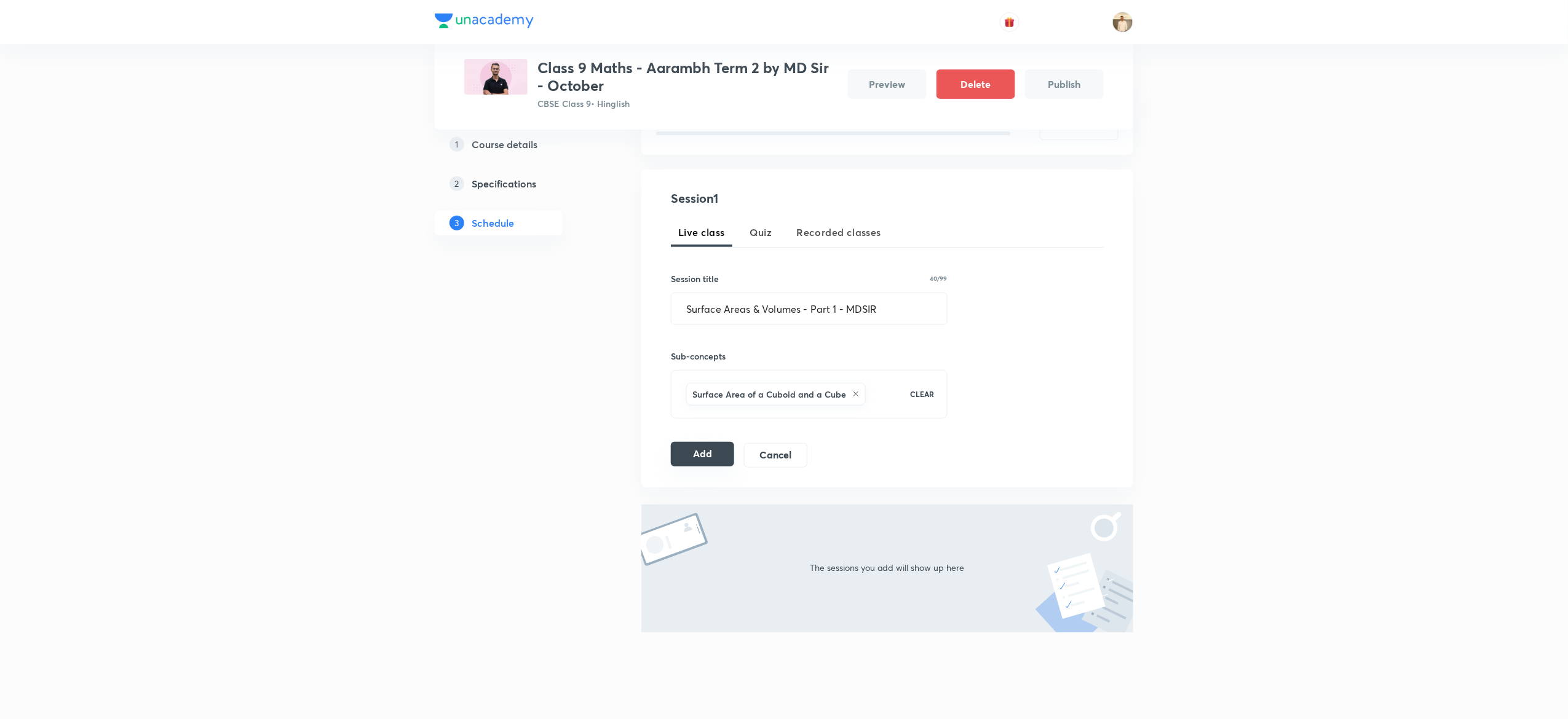
click at [705, 454] on button "Add" at bounding box center [702, 454] width 63 height 25
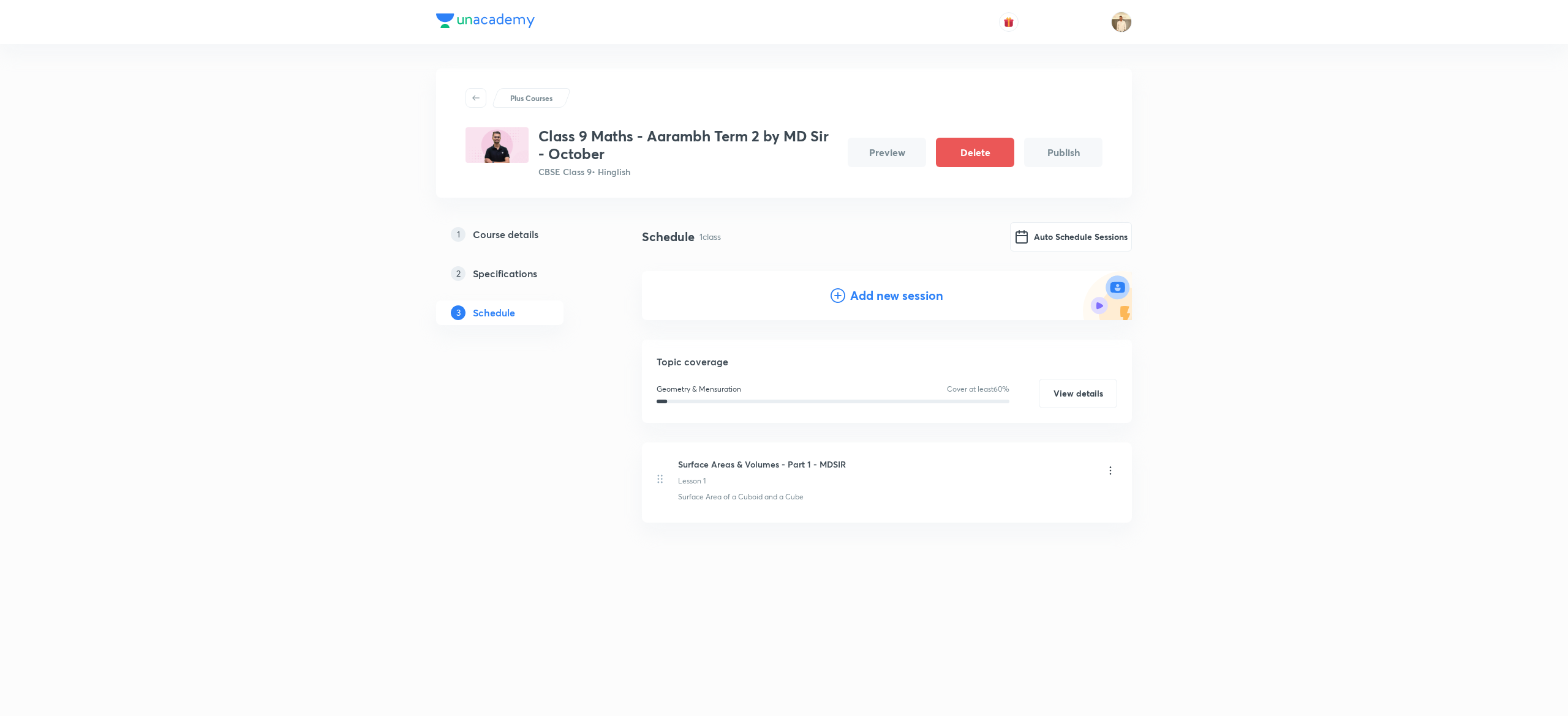
click at [888, 293] on h4 "Add new session" at bounding box center [896, 295] width 93 height 18
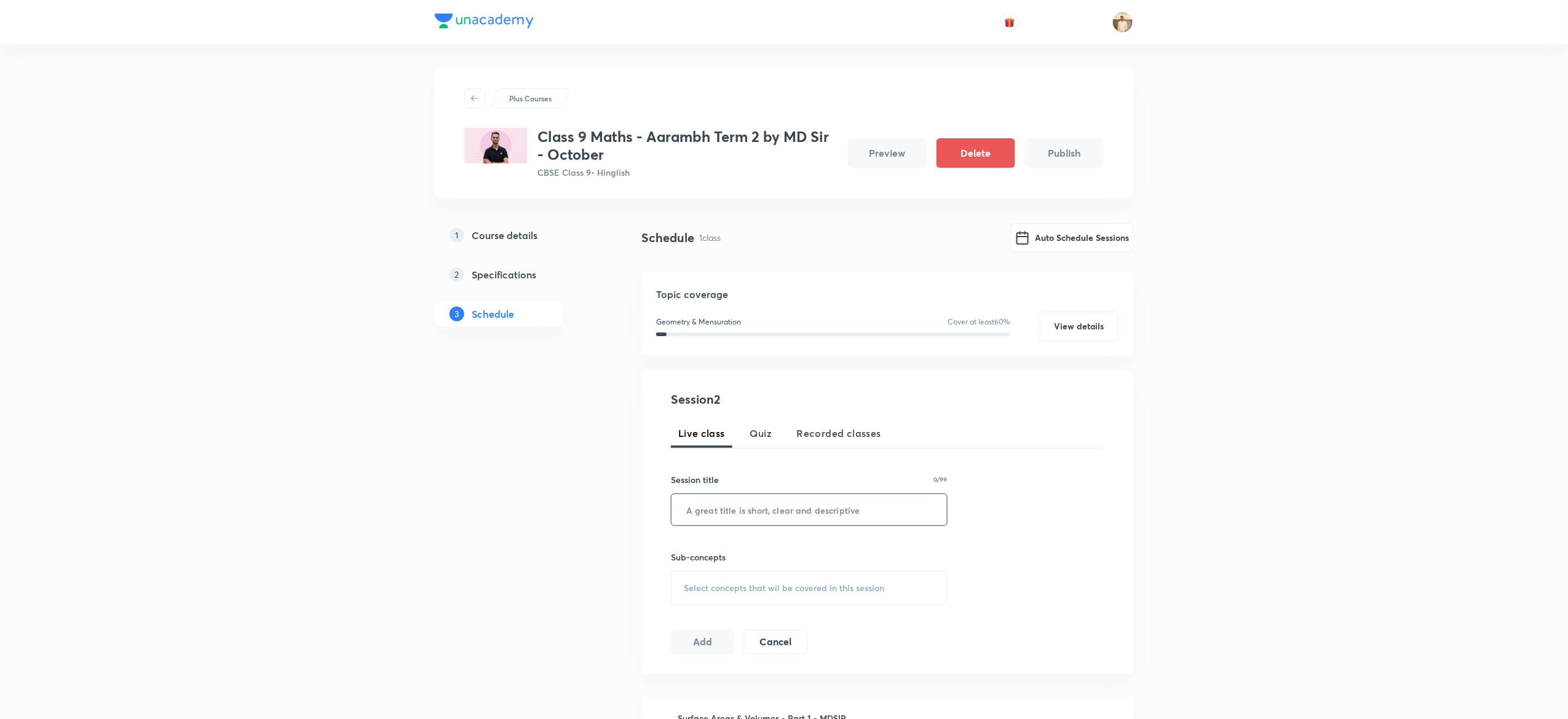
click at [800, 508] on input "text" at bounding box center [810, 509] width 275 height 31
paste input "Surface Areas & Volumes - Part 2 - MDSIR"
type input "Surface Areas & Volumes - Part 2 - MDSIR"
click at [778, 584] on span "Select concepts that wil be covered in this session" at bounding box center [784, 588] width 200 height 10
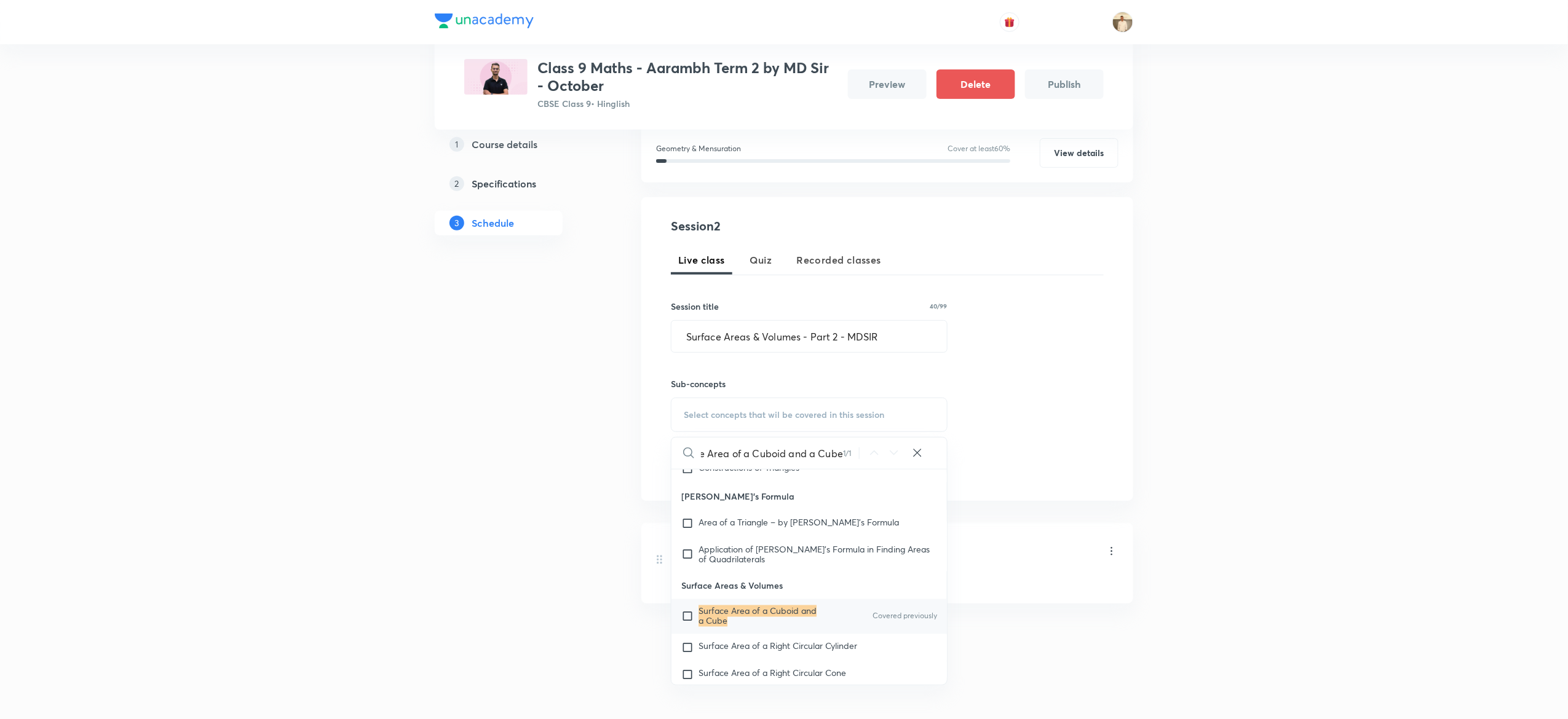
type input "Surface Area of a Cuboid and a Cube"
click at [717, 627] on mark "Surface Area of a Cuboid and a Cube" at bounding box center [757, 616] width 118 height 22
checkbox input "true"
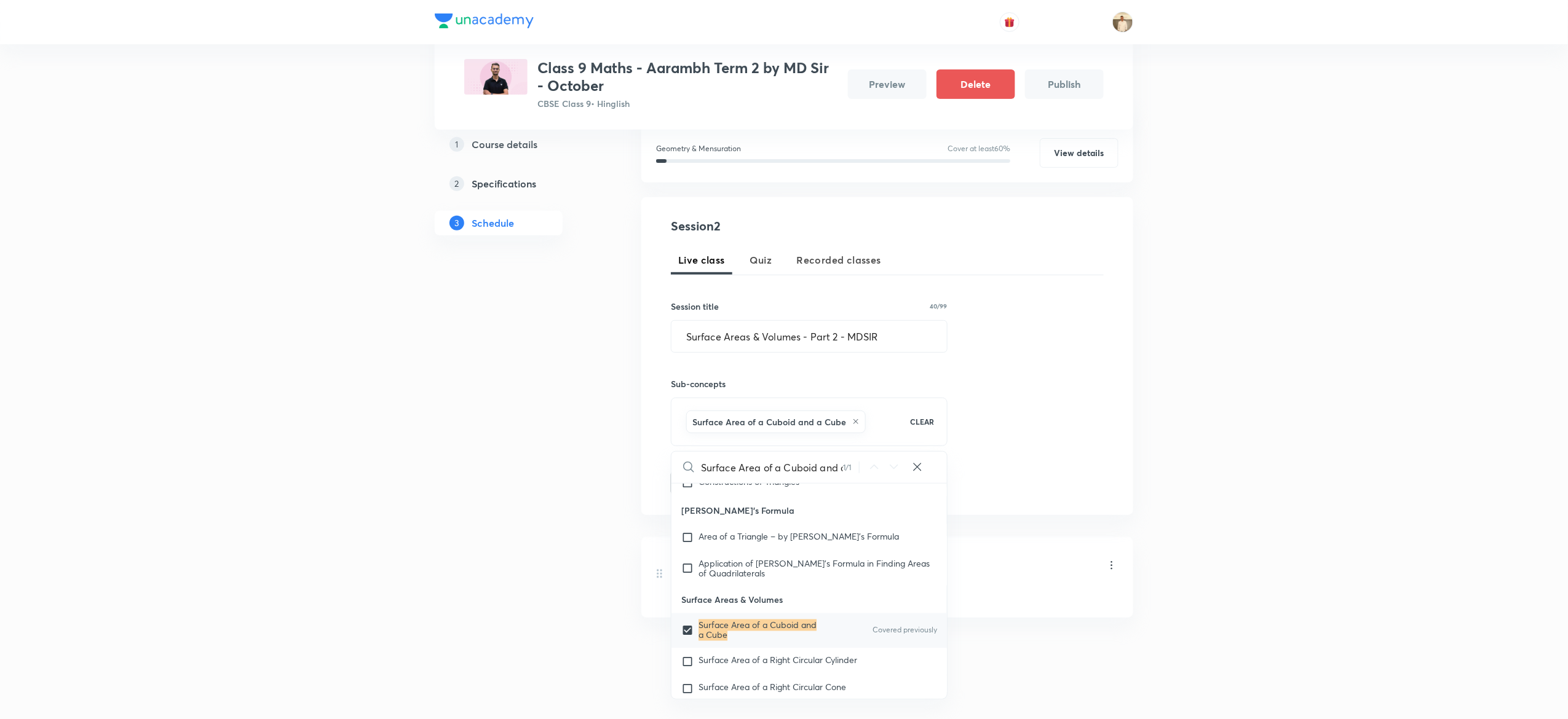
click at [1250, 496] on div "Plus Courses Class 9 Maths - Aarambh Term 2 by MD Sir - October CBSE Class 9 • …" at bounding box center [784, 279] width 1568 height 907
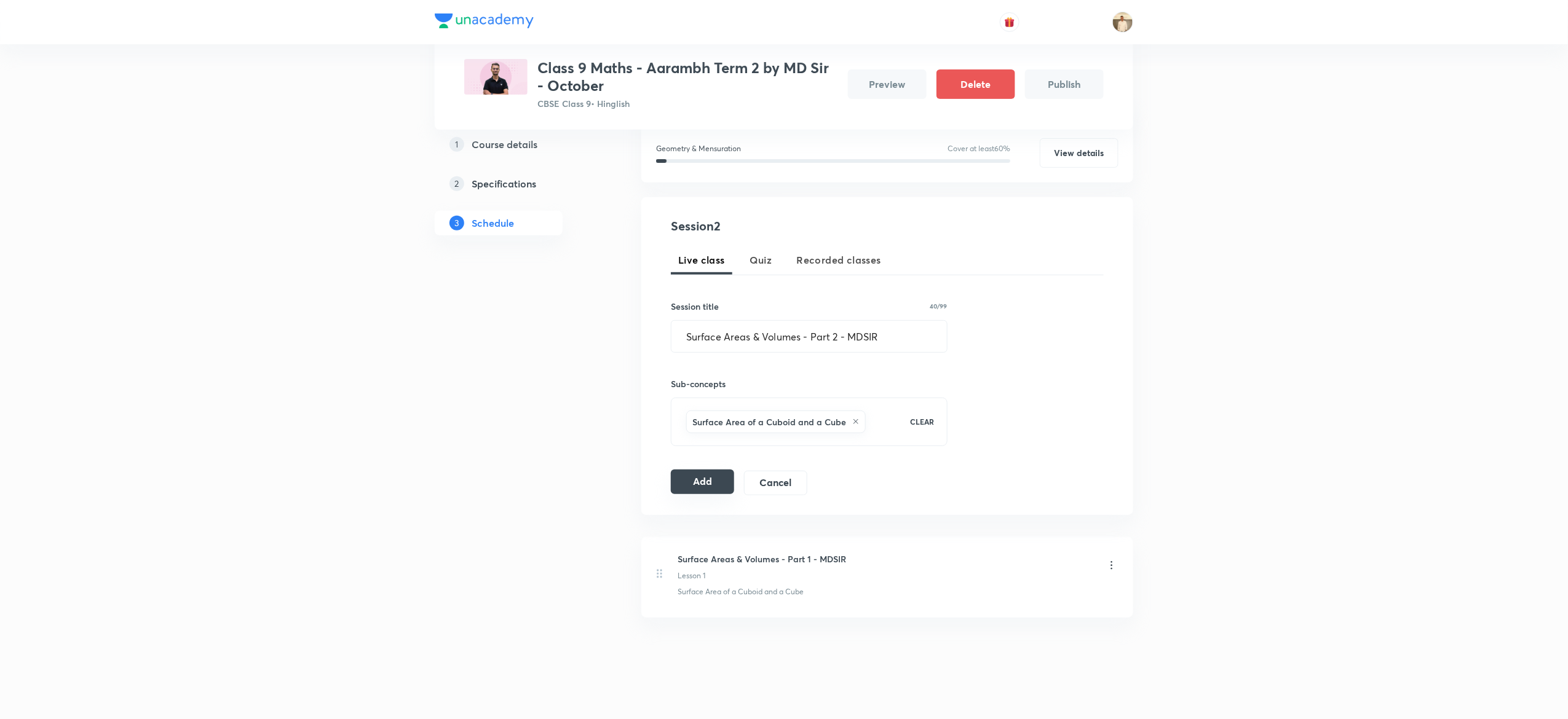
click at [688, 480] on button "Add" at bounding box center [702, 482] width 63 height 25
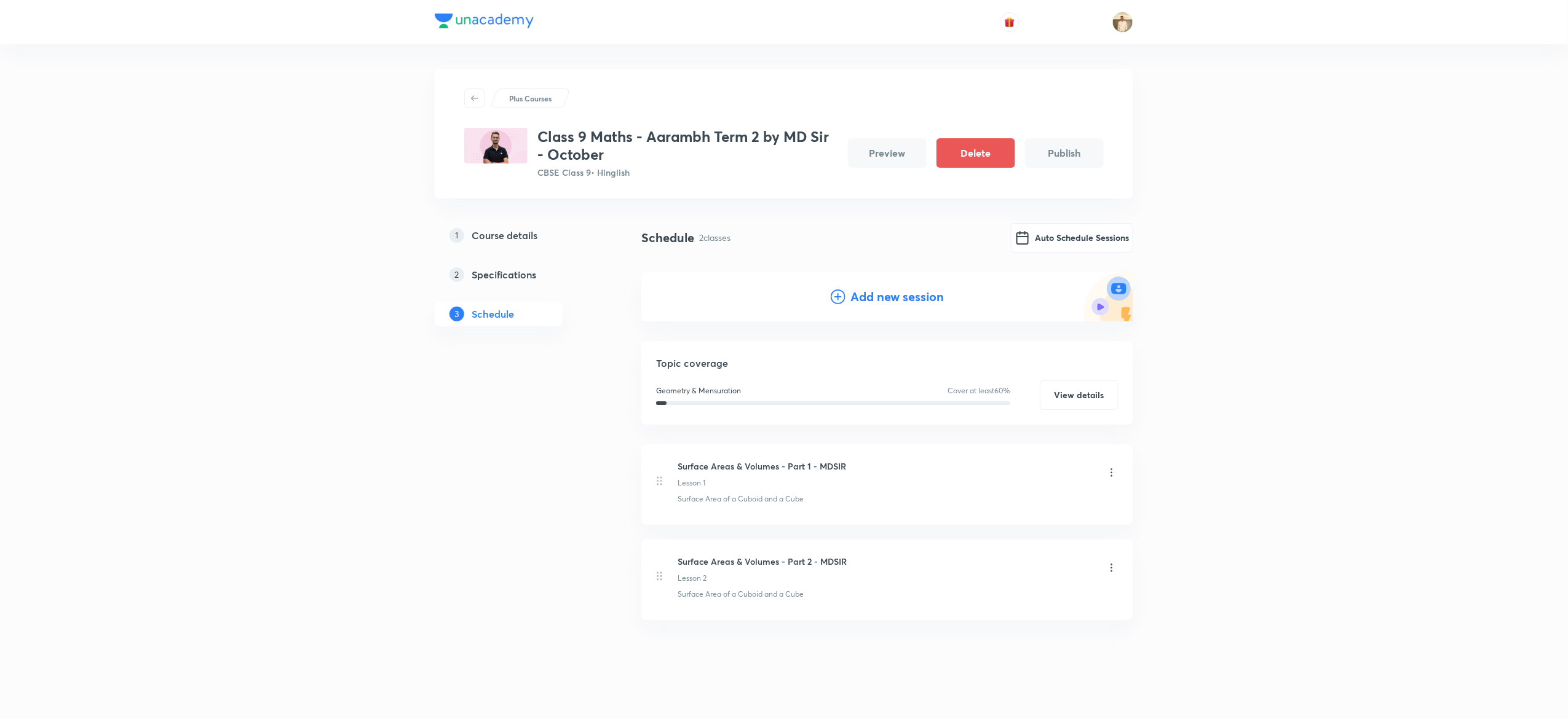
click at [866, 285] on div "Add new session" at bounding box center [887, 296] width 492 height 49
click at [872, 292] on h4 "Add new session" at bounding box center [897, 296] width 94 height 18
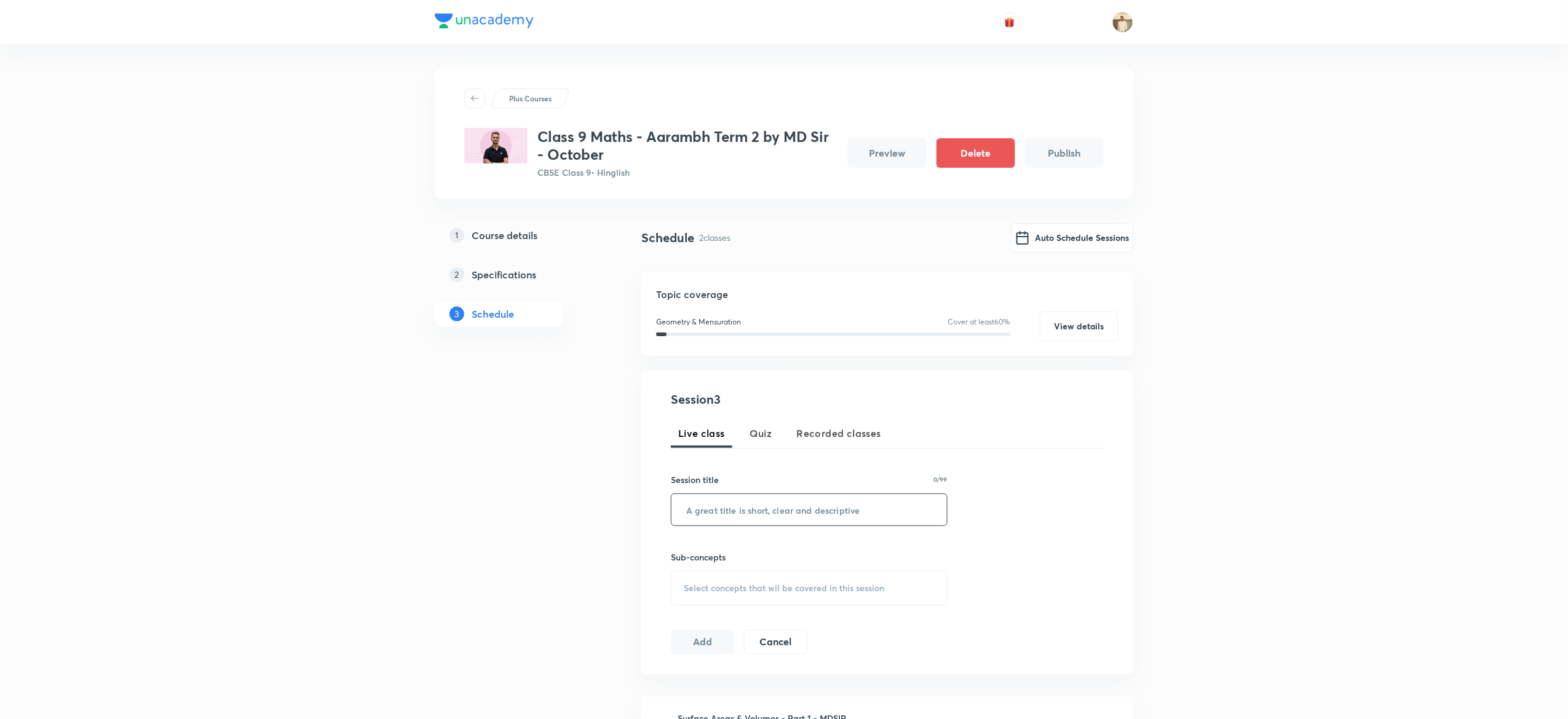
click at [762, 511] on input "text" at bounding box center [810, 509] width 275 height 31
paste input "Surface Areas & Volumes - Part 3 - MDSIR"
type input "Surface Areas & Volumes - Part 3 - MDSIR"
click at [790, 584] on span "Select concepts that wil be covered in this session" at bounding box center [784, 588] width 200 height 10
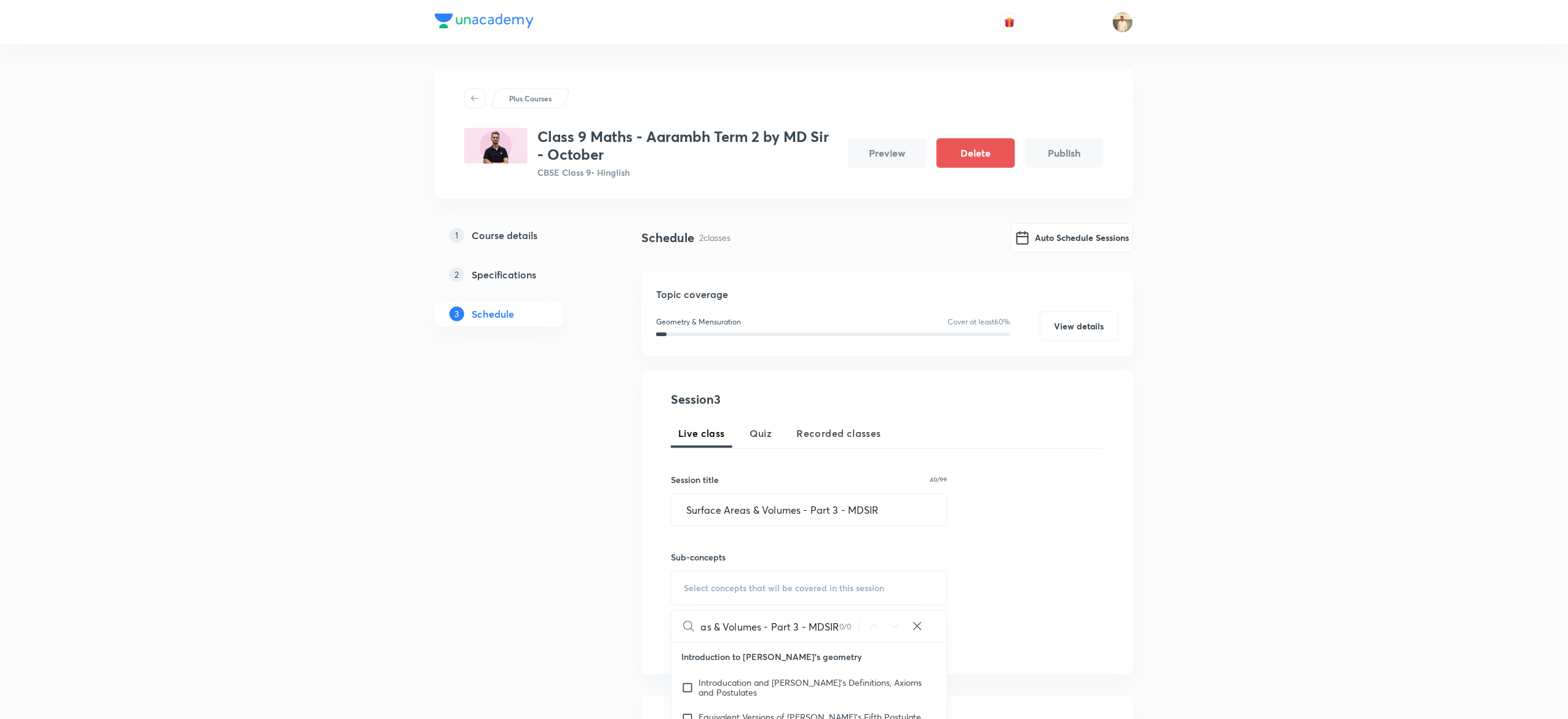
type input "Surface Areas & Volumes - Part 3 - MDSIR"
click at [918, 627] on icon at bounding box center [917, 626] width 12 height 12
click at [788, 632] on input "text" at bounding box center [823, 626] width 246 height 31
paste input "Surface Area of a Right Circular Cylinder"
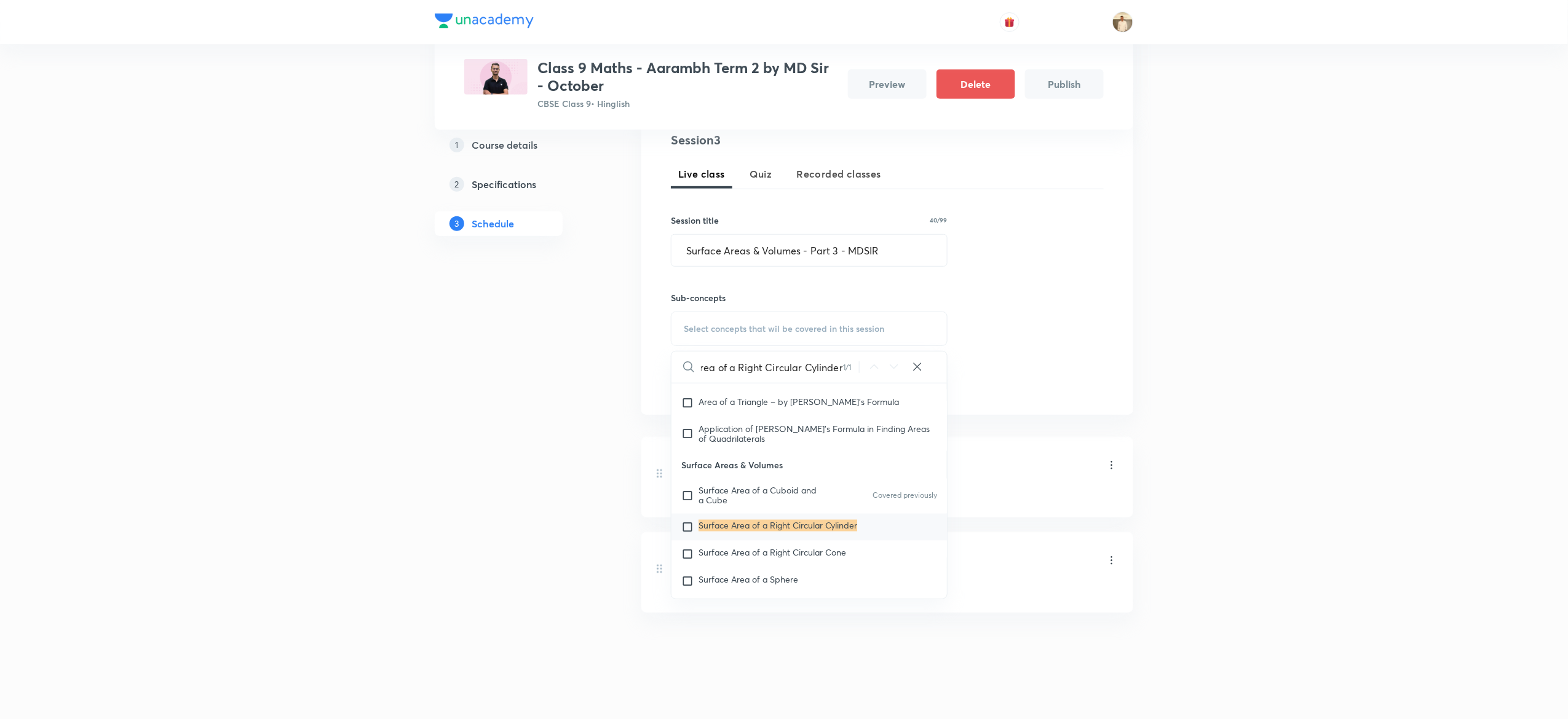
scroll to position [269, 0]
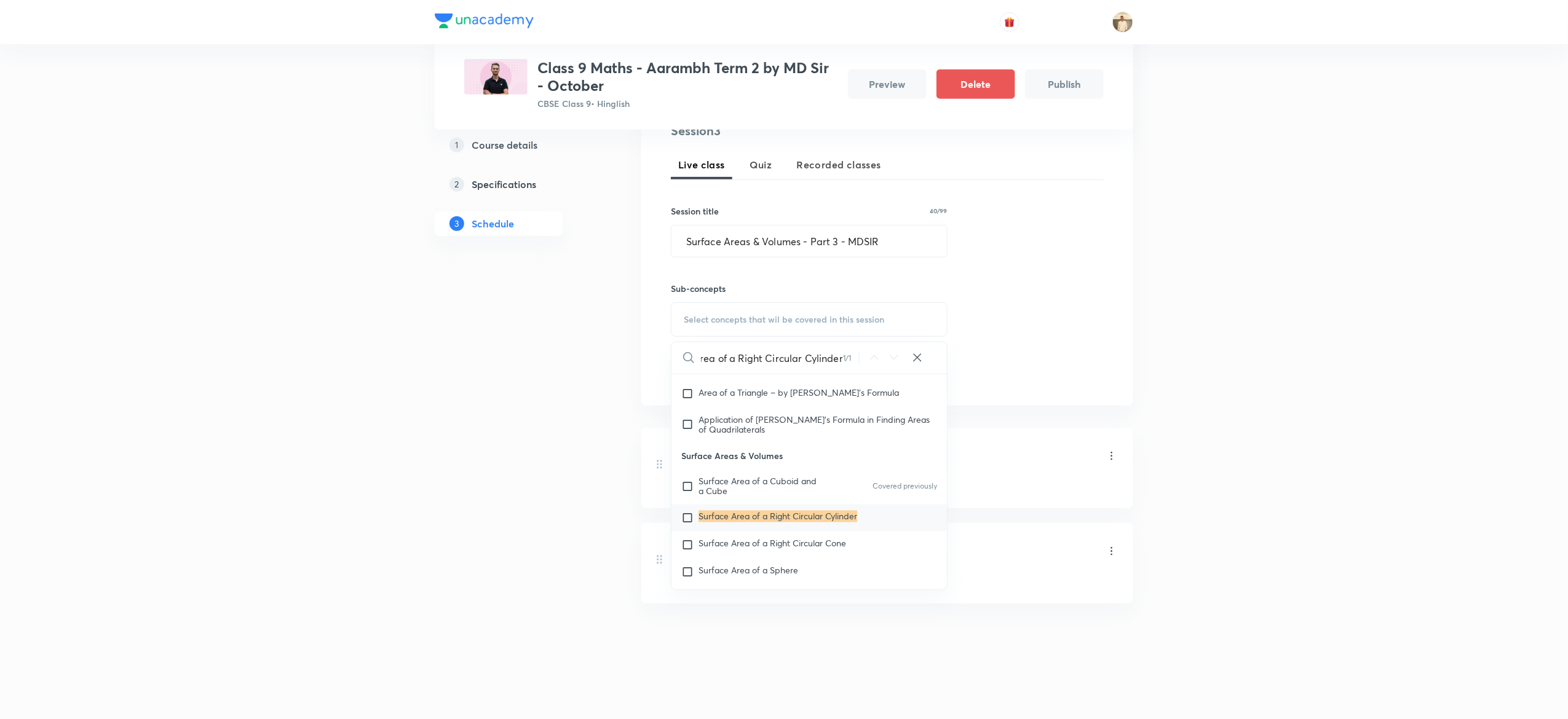
type input "Surface Area of a Right Circular Cylinder"
click at [755, 523] on mark "Surface Area of a Right Circular Cylinder" at bounding box center [778, 516] width 159 height 12
checkbox input "true"
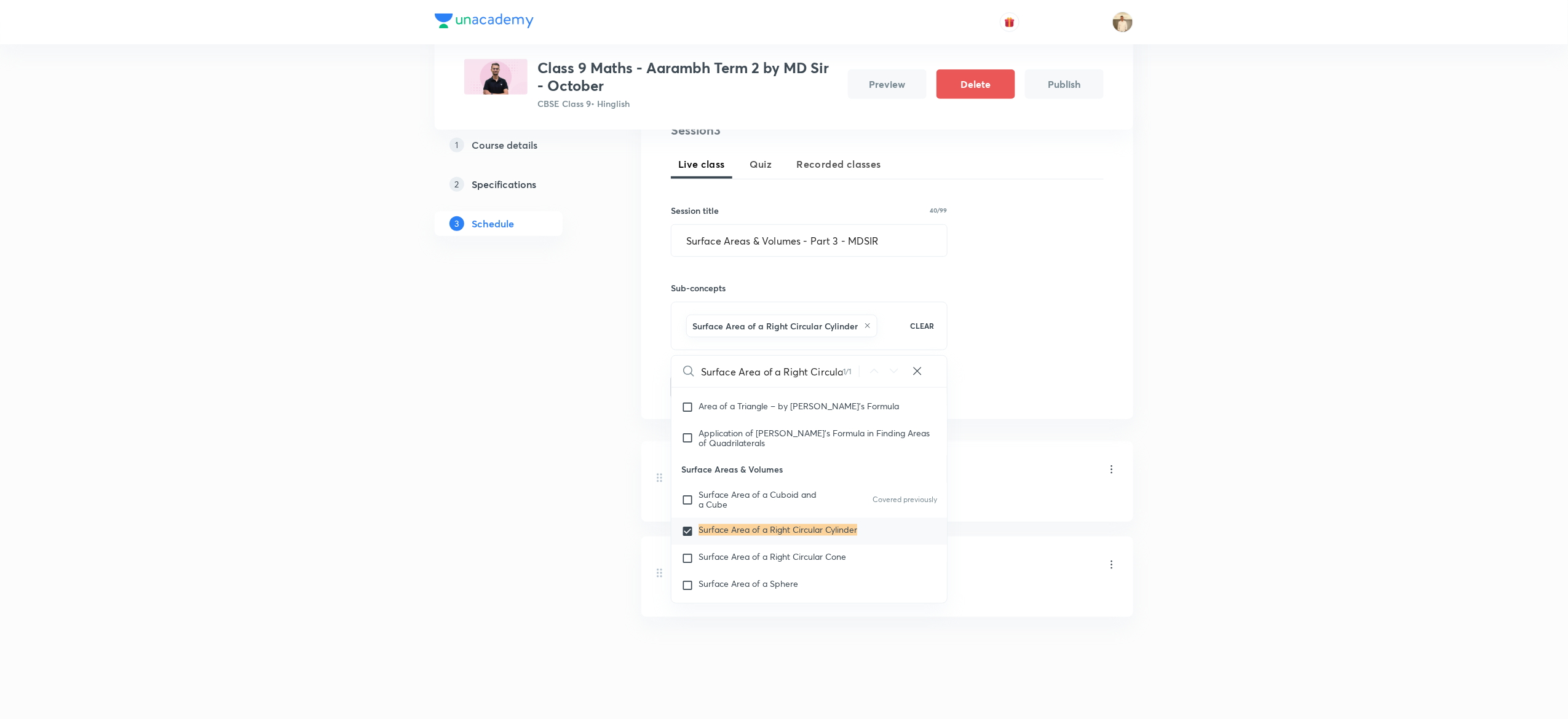
click at [1405, 371] on div "Plus Courses Class 9 Maths - Aarambh Term 2 by MD Sir - October CBSE Class 9 • …" at bounding box center [784, 232] width 1568 height 1002
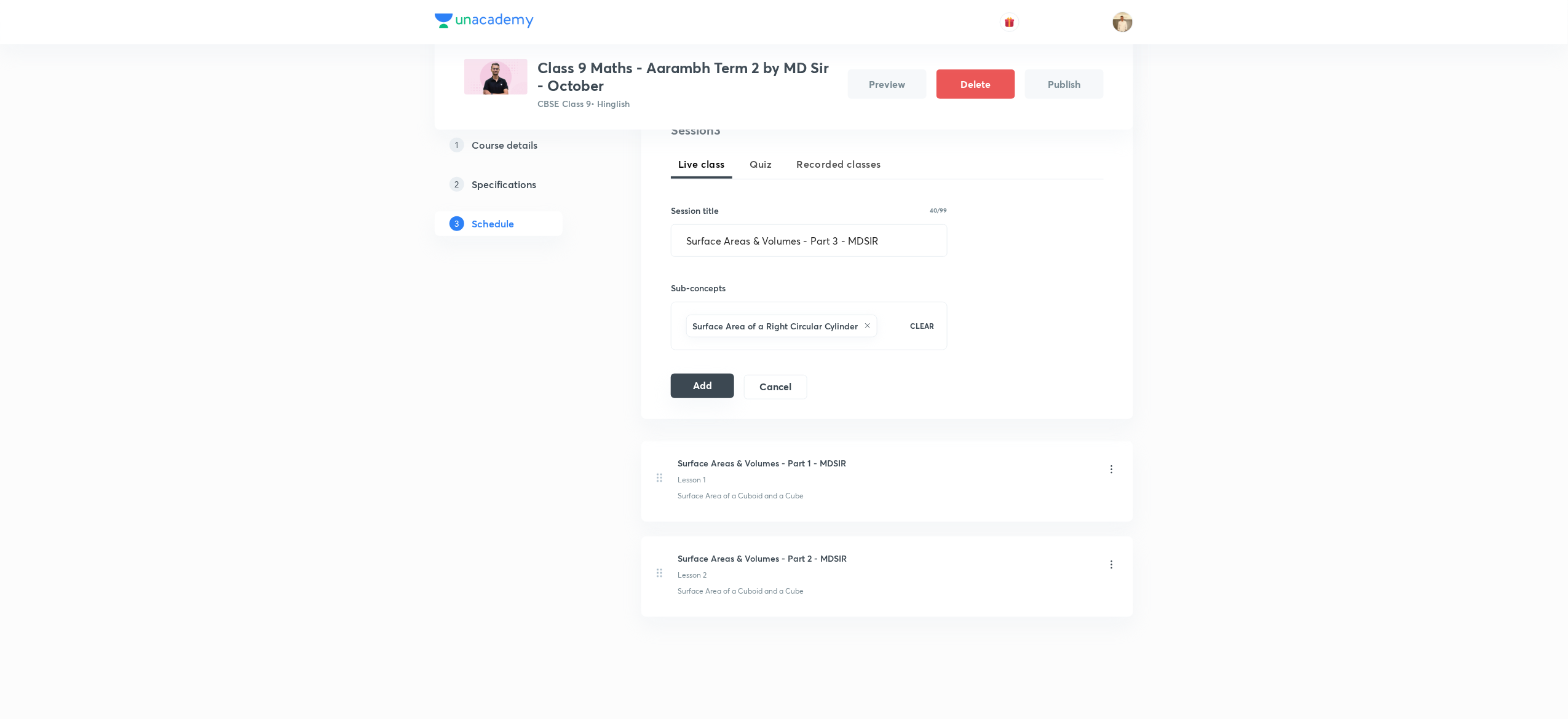
click at [698, 388] on button "Add" at bounding box center [702, 386] width 63 height 25
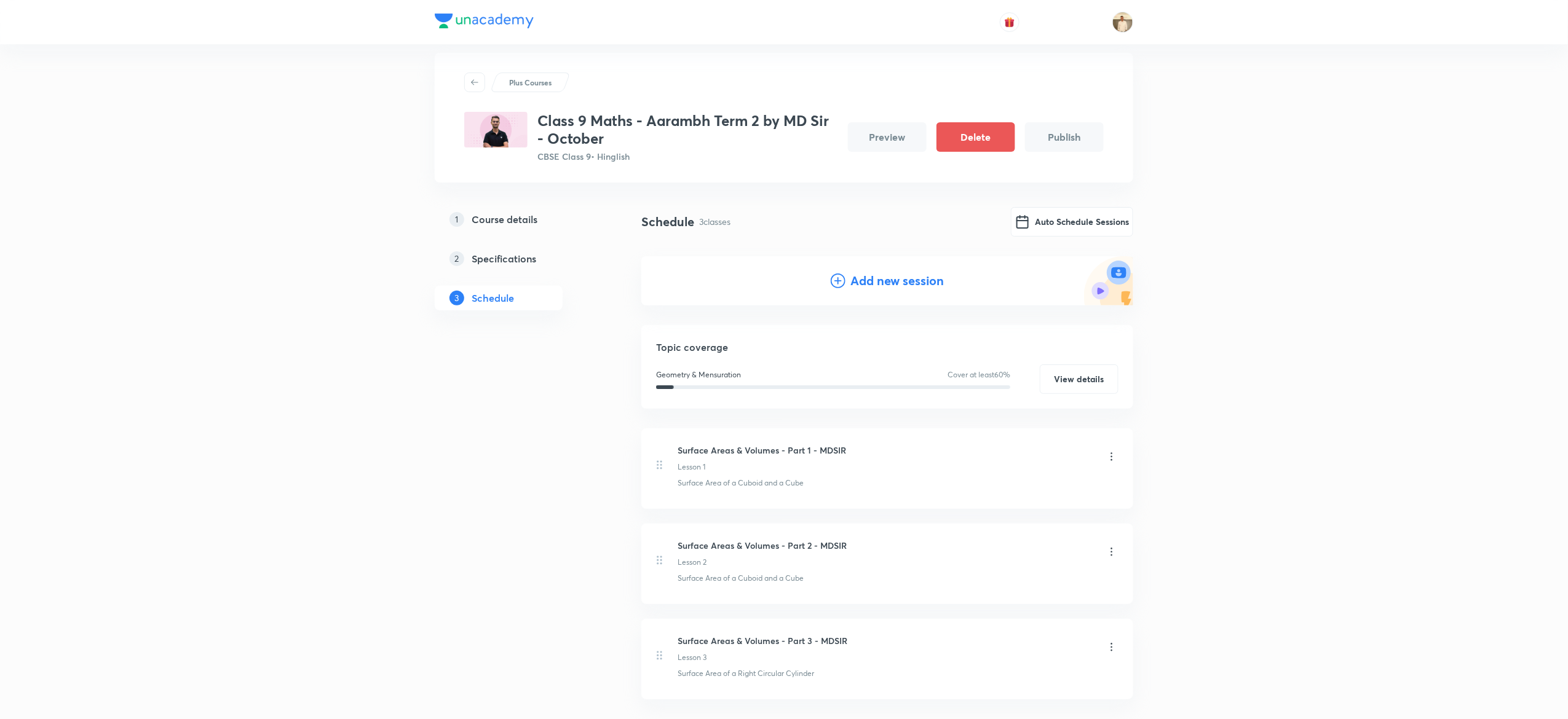
scroll to position [112, 0]
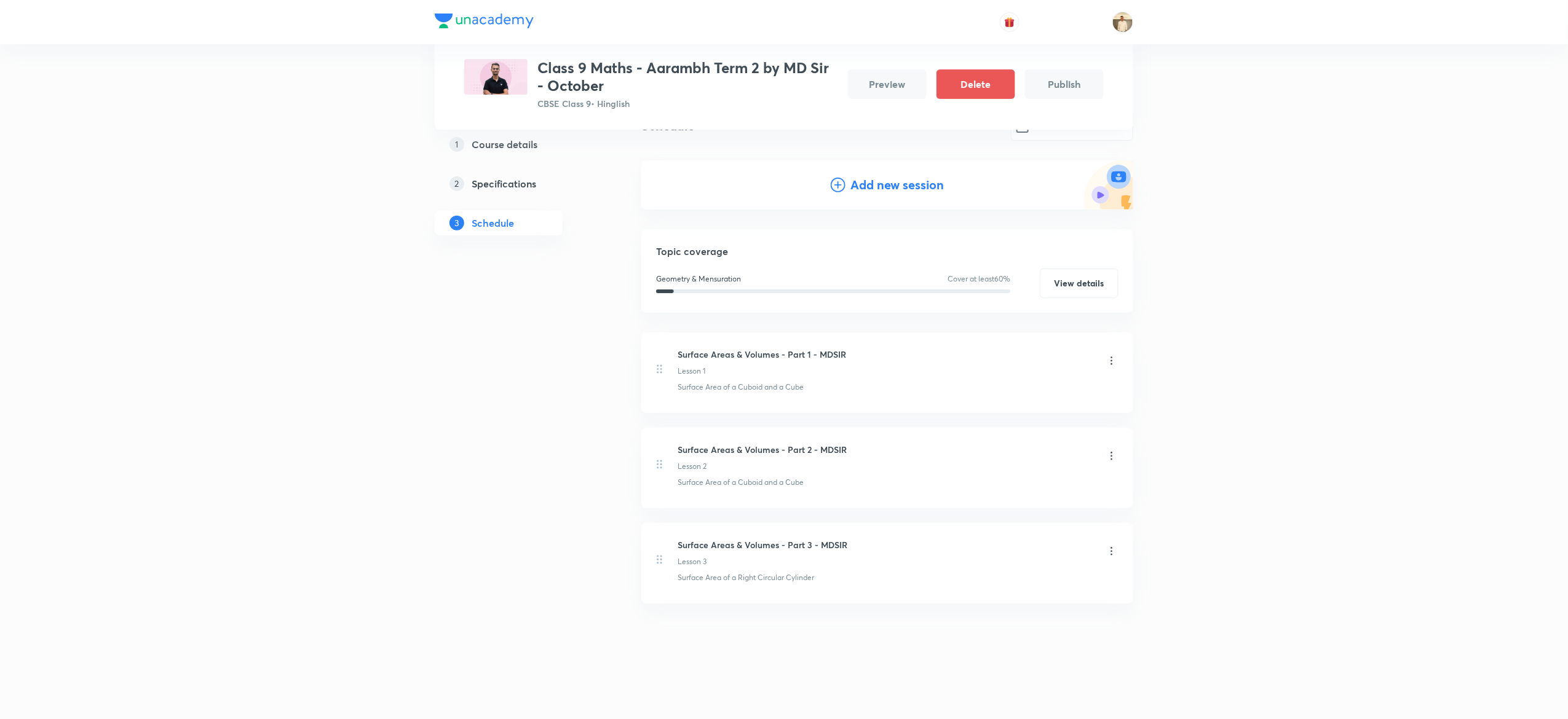
click at [893, 183] on h4 "Add new session" at bounding box center [897, 185] width 94 height 18
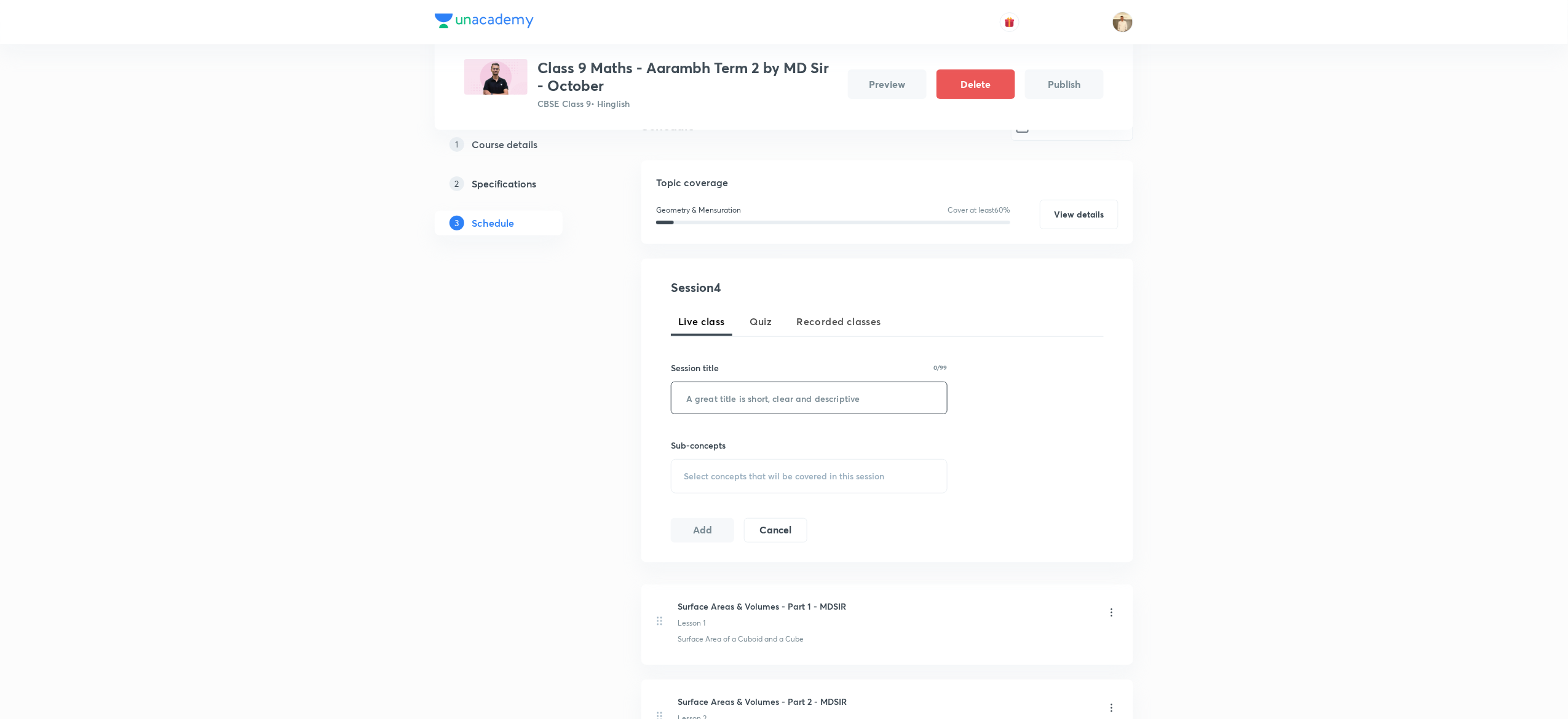
click at [830, 402] on input "text" at bounding box center [810, 398] width 275 height 31
paste input "Surface Areas & Volumes - Part 4 - MDSIR"
type input "Surface Areas & Volumes - Part 4 - MDSIR"
click at [822, 475] on span "Select concepts that wil be covered in this session" at bounding box center [784, 476] width 200 height 10
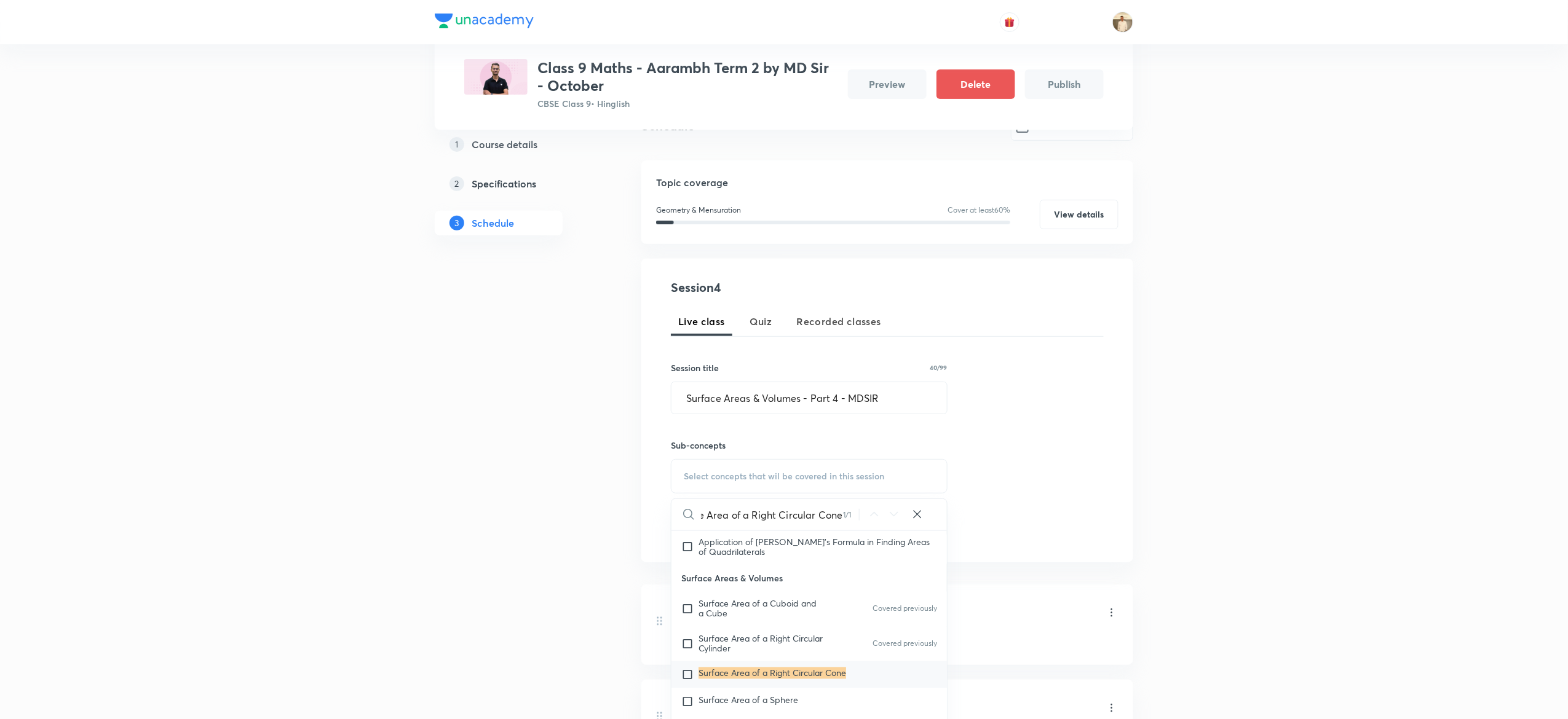
scroll to position [364, 0]
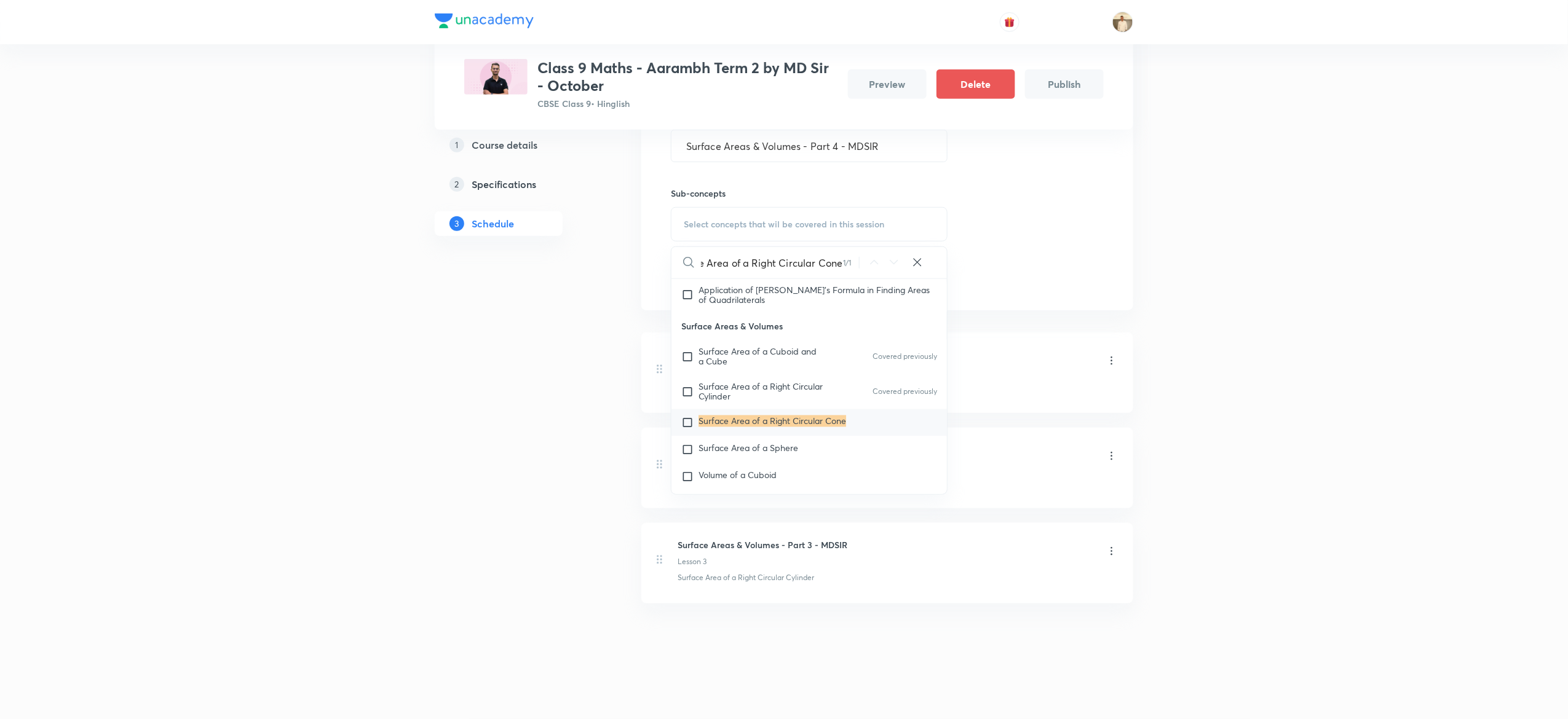
type input "Surface Area of a Right Circular Cone"
click at [807, 428] on mark "Surface Area of a Right Circular Cone" at bounding box center [772, 421] width 147 height 12
checkbox input "true"
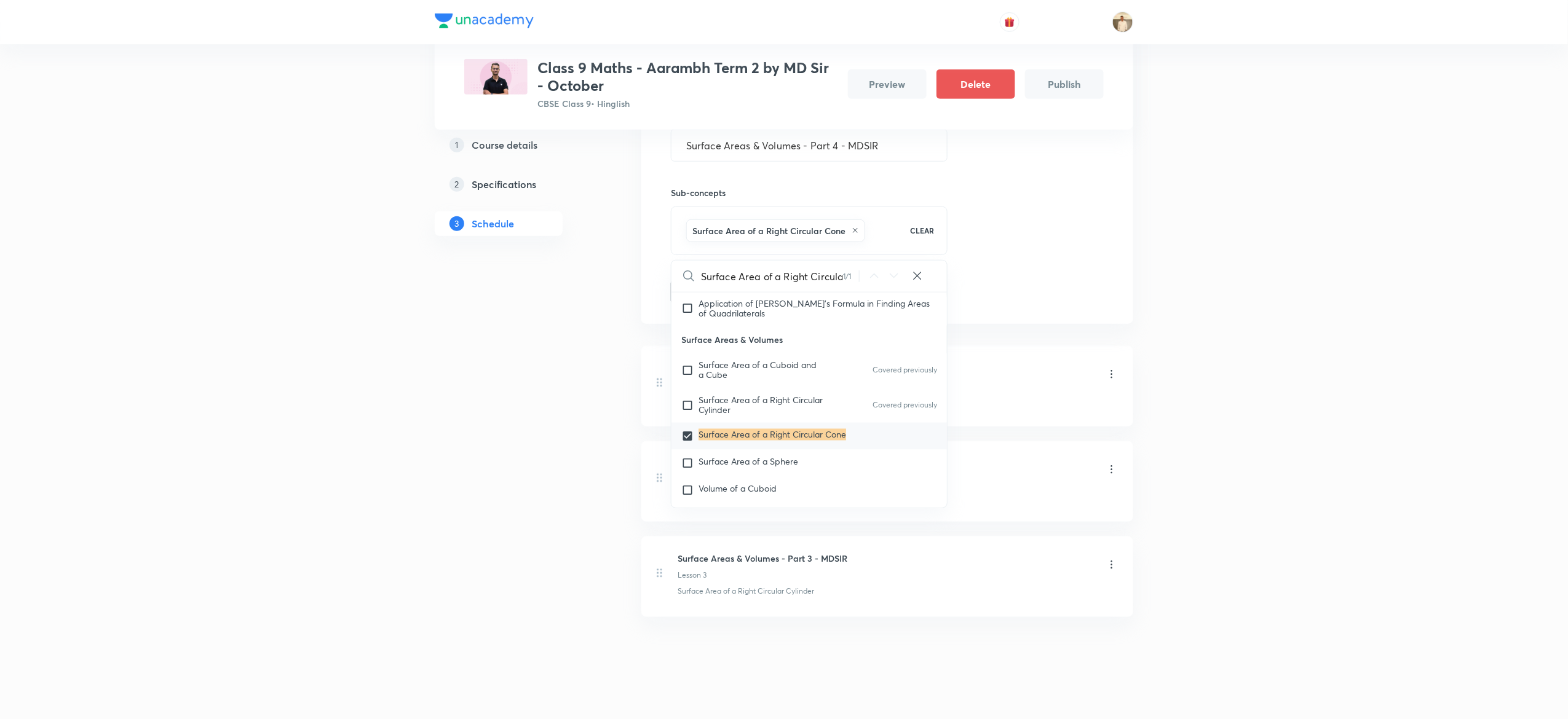
click at [1361, 341] on div "Plus Courses Class 9 Maths - Aarambh Term 2 by MD Sir - October CBSE Class 9 • …" at bounding box center [784, 184] width 1568 height 1098
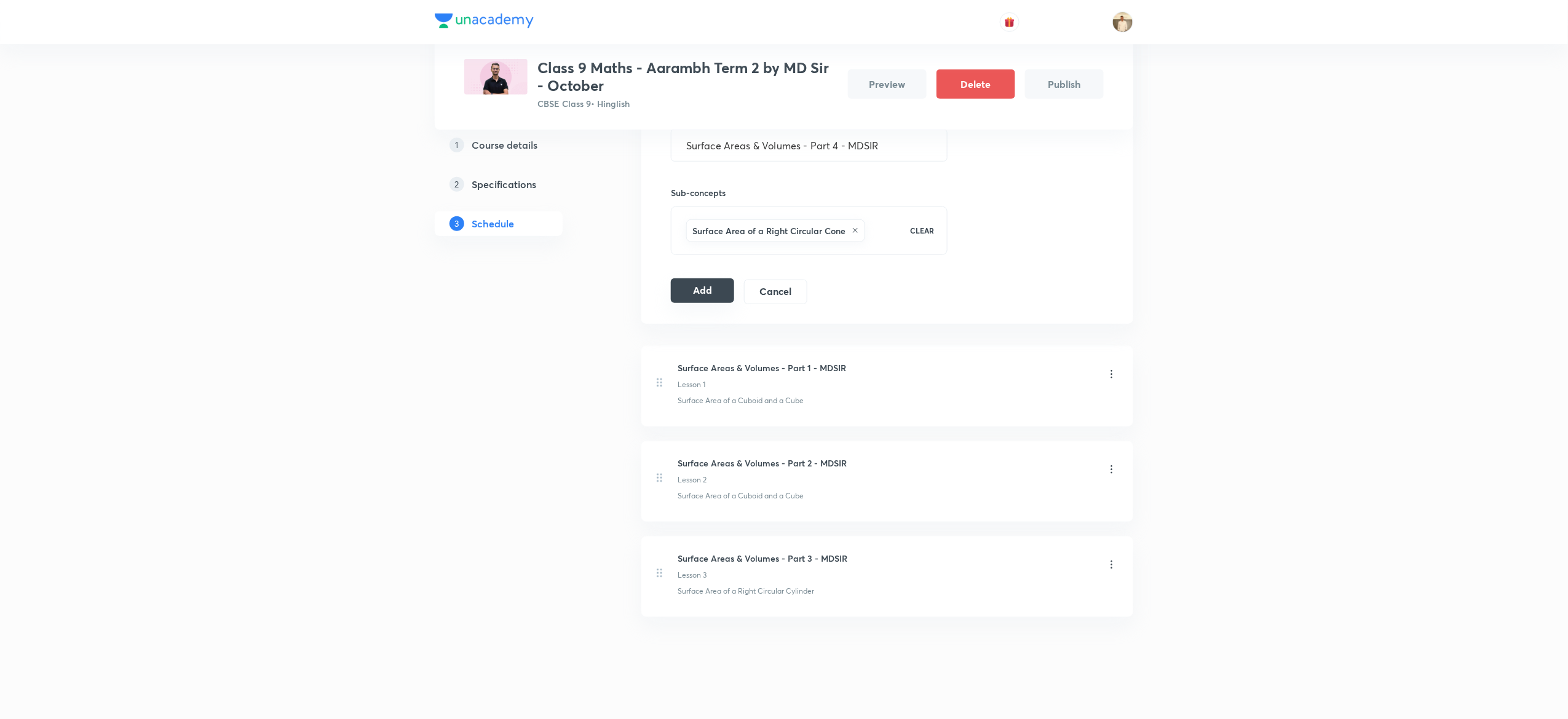
click at [705, 289] on button "Add" at bounding box center [702, 291] width 63 height 25
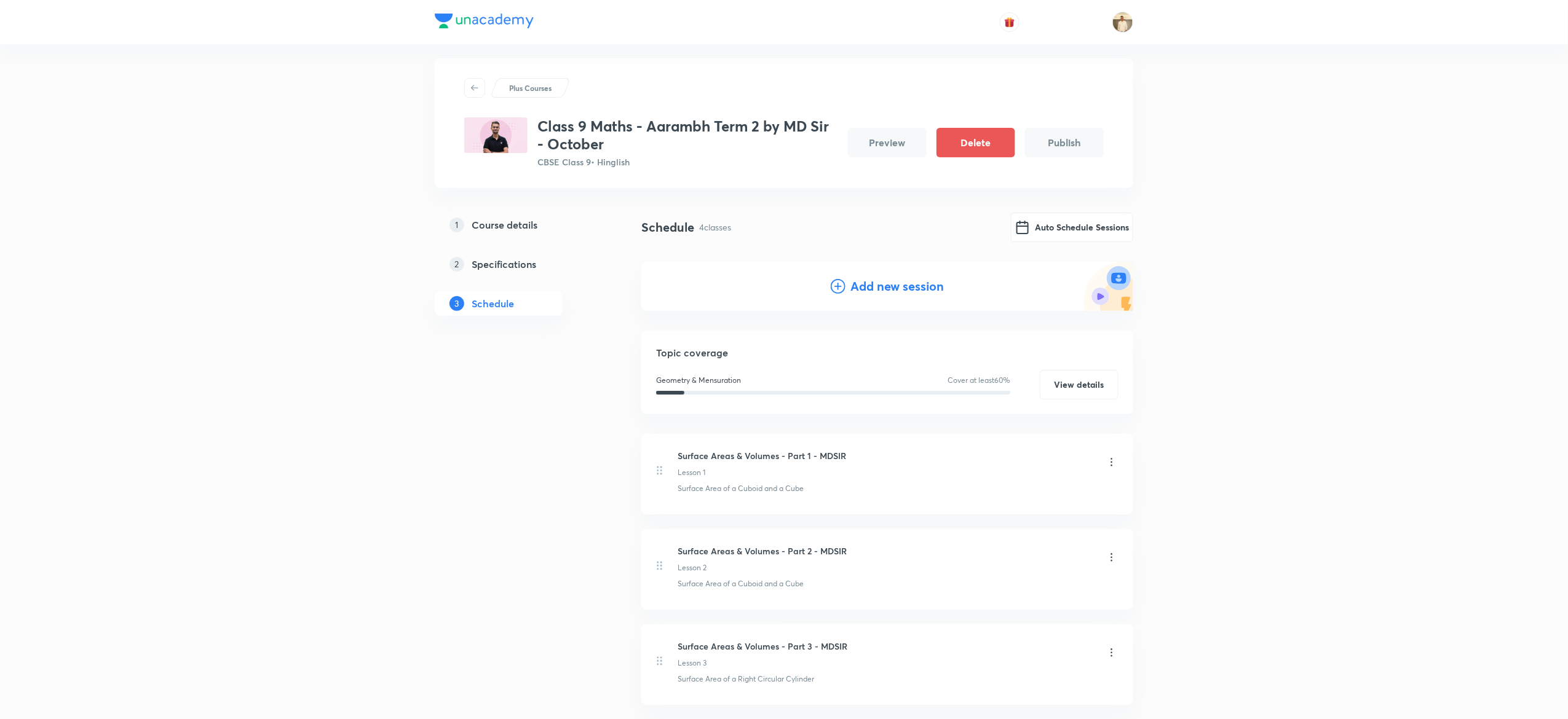
scroll to position [9, 0]
click at [873, 287] on h4 "Add new session" at bounding box center [897, 288] width 94 height 18
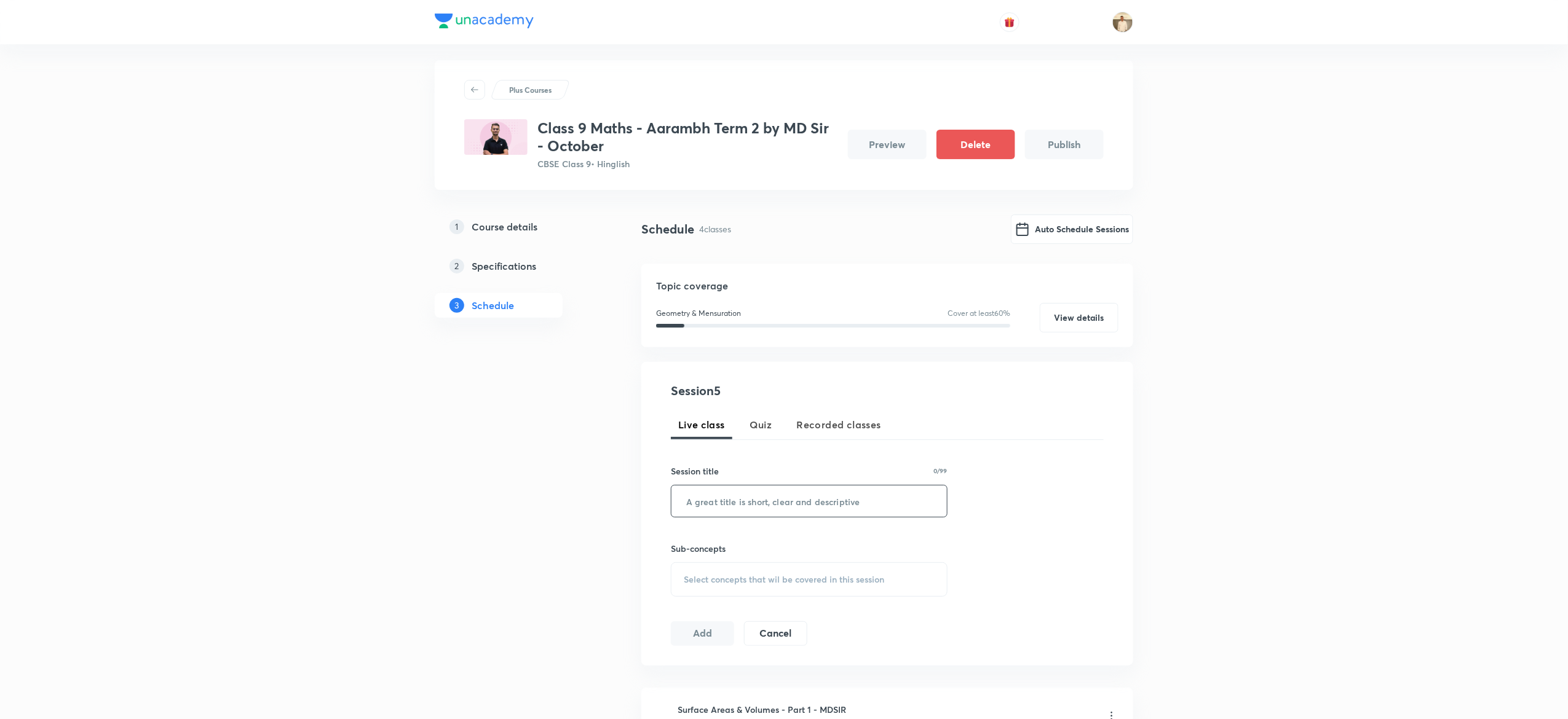
click at [797, 502] on input "text" at bounding box center [810, 501] width 275 height 31
paste input "Surface Areas & Volumes - Part 5 - MDSIR"
type input "Surface Areas & Volumes - Part 5 - MDSIR"
click at [778, 575] on span "Select concepts that wil be covered in this session" at bounding box center [784, 580] width 200 height 10
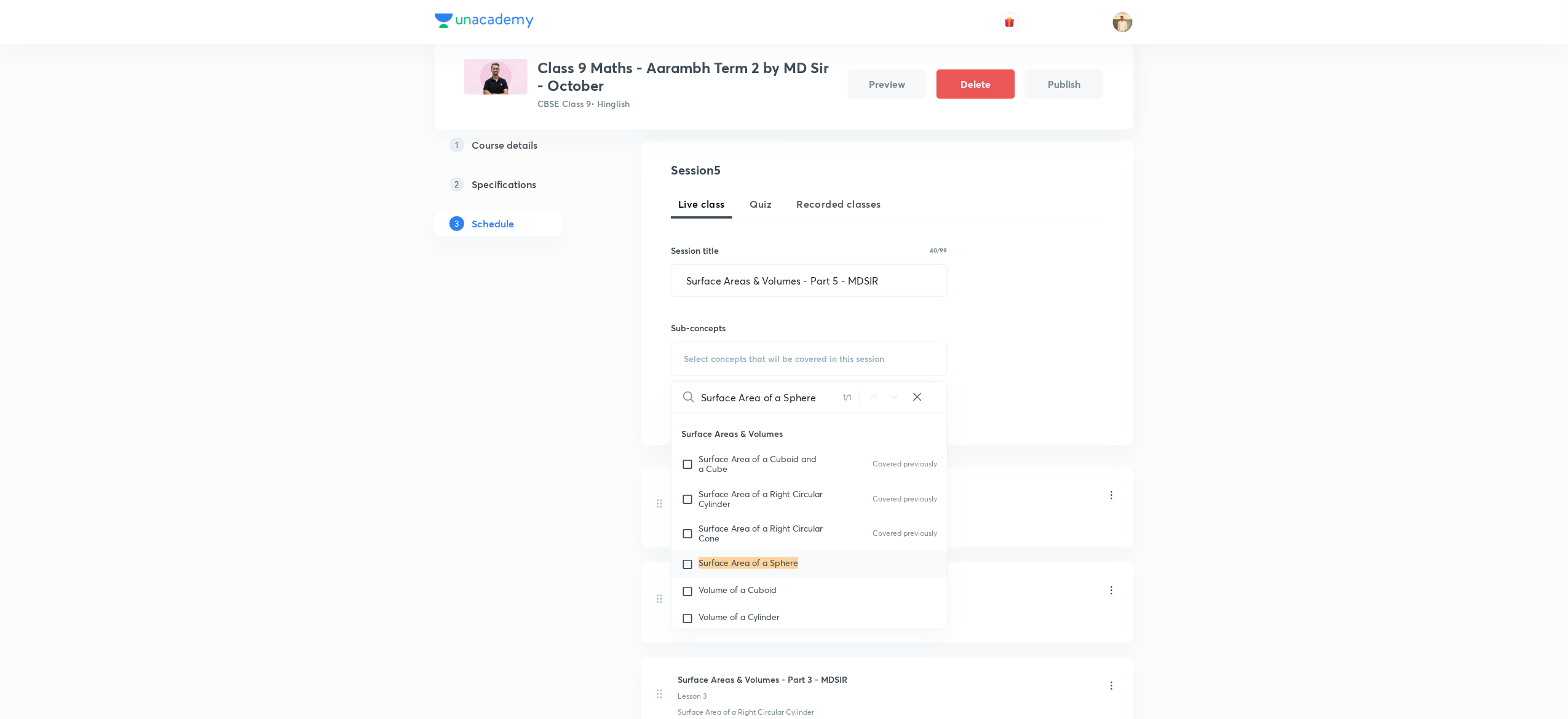
scroll to position [230, 0]
type input "Surface Area of a Sphere"
click at [775, 568] on mark "Surface Area of a Sphere" at bounding box center [748, 563] width 99 height 12
checkbox input "true"
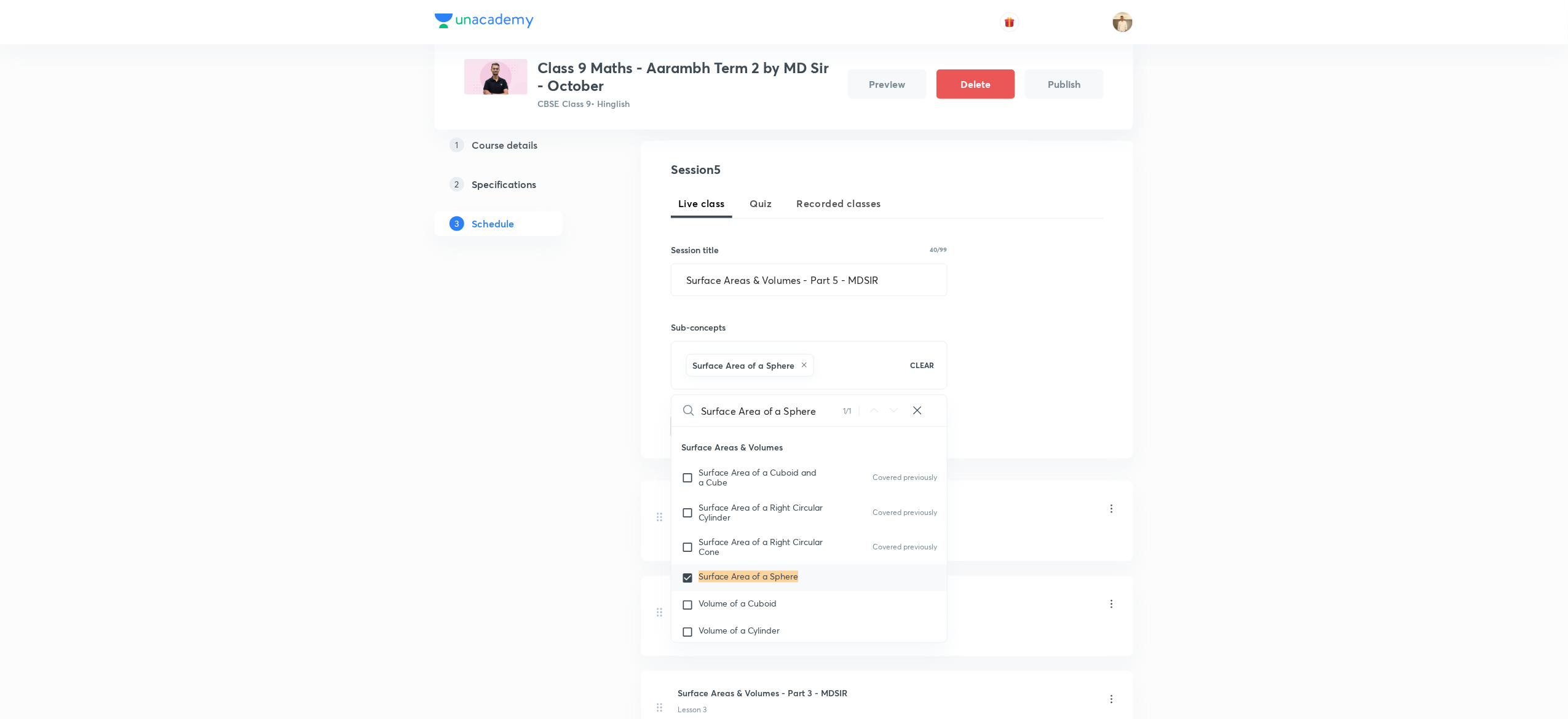
click at [911, 409] on icon at bounding box center [917, 410] width 12 height 12
checkbox input "true"
click at [828, 411] on input "text" at bounding box center [823, 411] width 246 height 31
paste input "Volume of a Sphere"
type input "Volume of a Sphere"
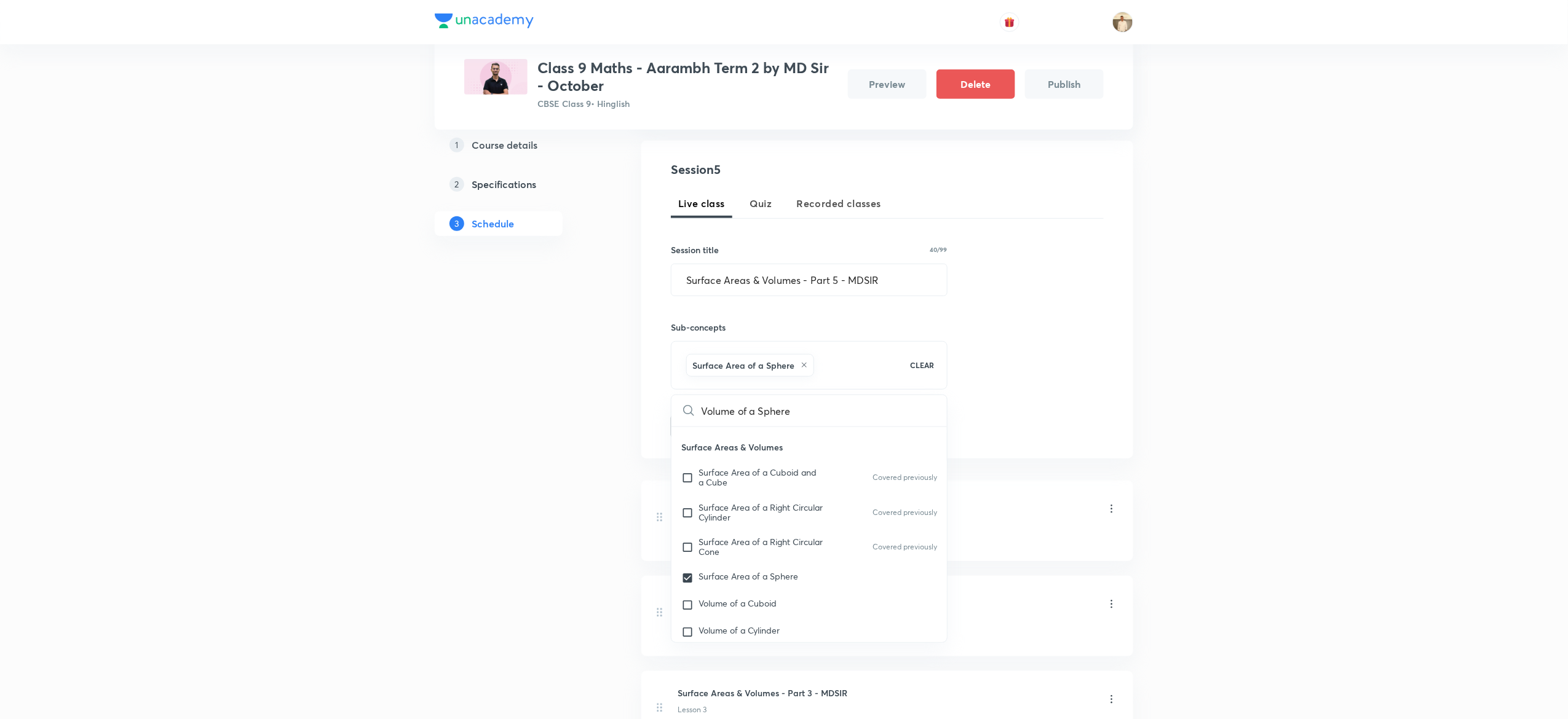
checkbox input "true"
type input "Volume of a Sphere"
click at [719, 627] on mark "Volume of a Sphere" at bounding box center [737, 627] width 78 height 12
checkbox input "true"
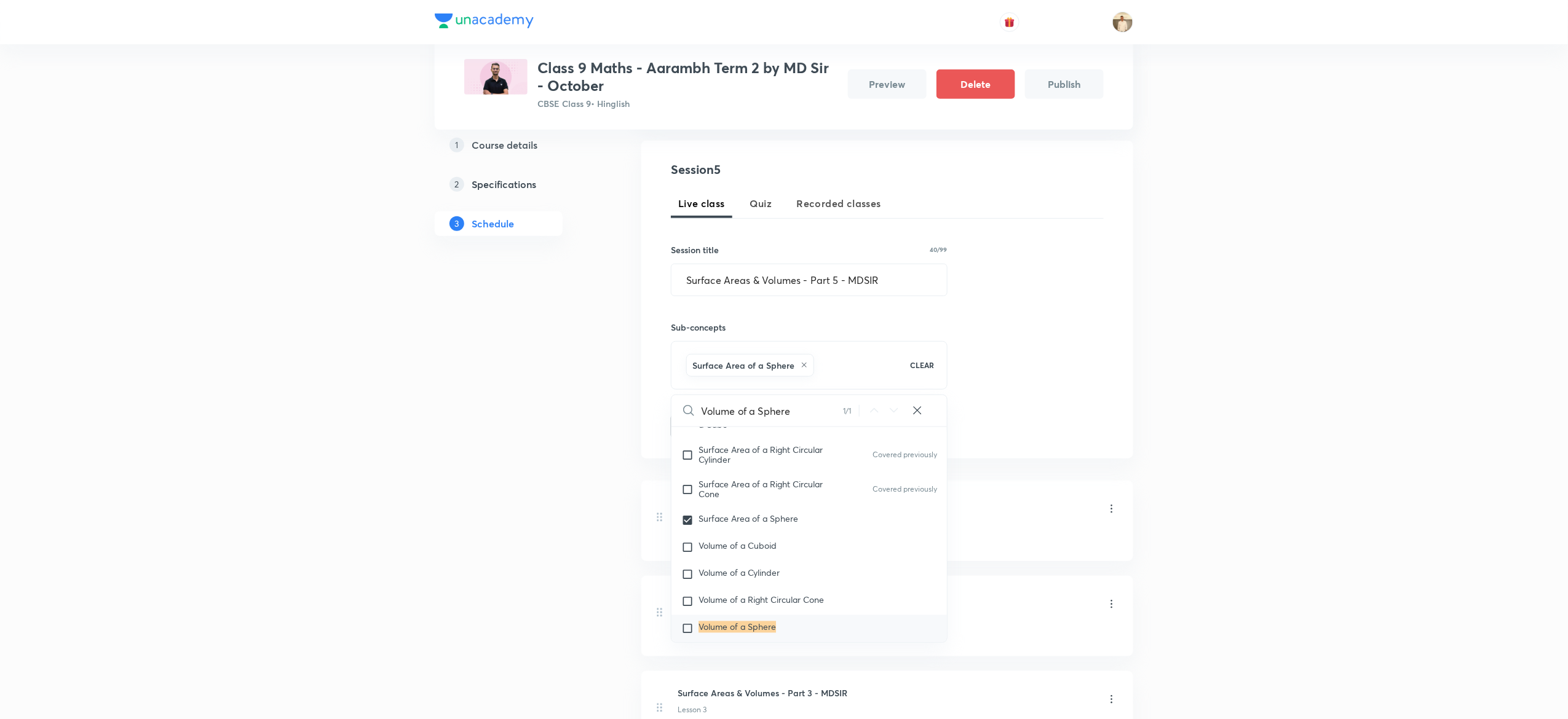
checkbox input "true"
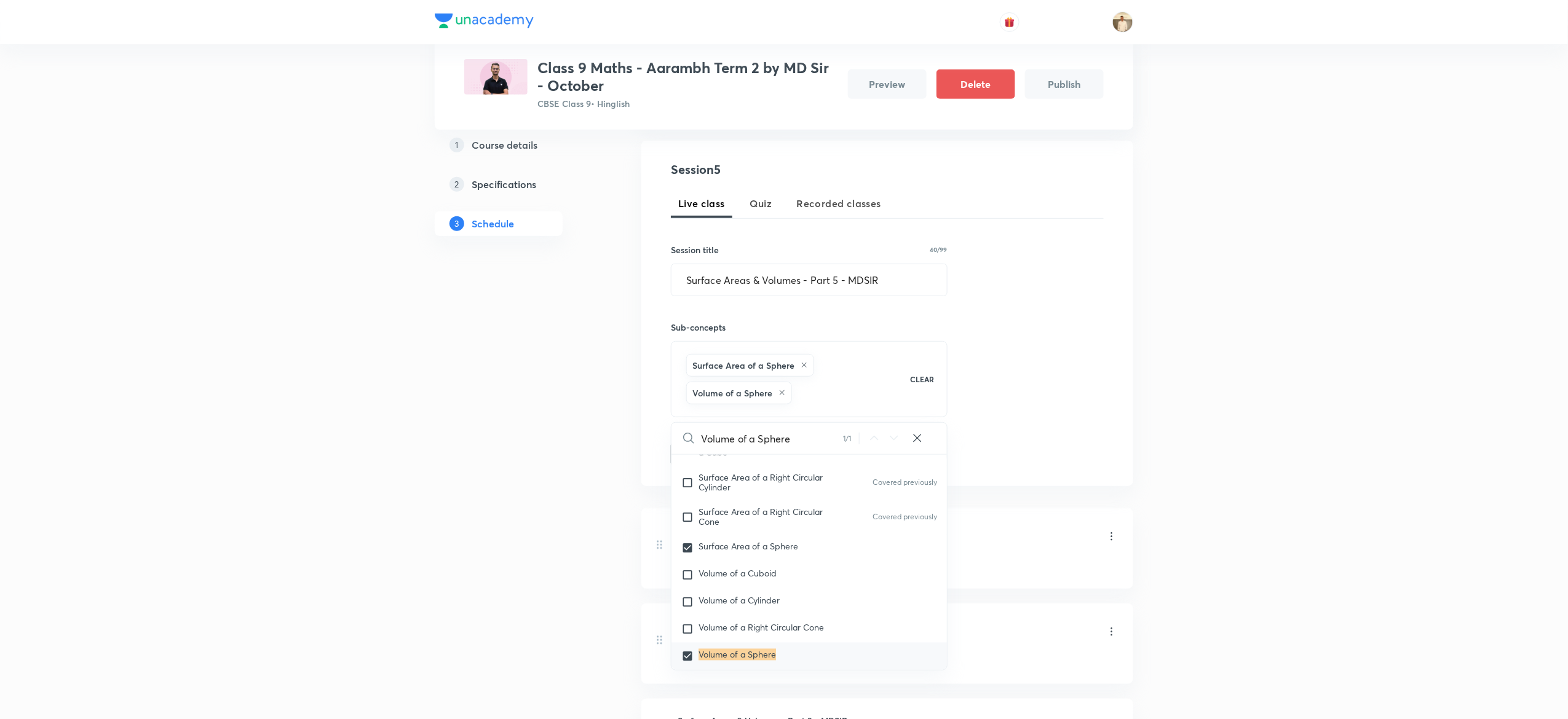
click at [1352, 400] on div "Plus Courses Class 9 Maths - Aarambh Term 2 by MD Sir - October CBSE Class 9 • …" at bounding box center [784, 380] width 1568 height 1220
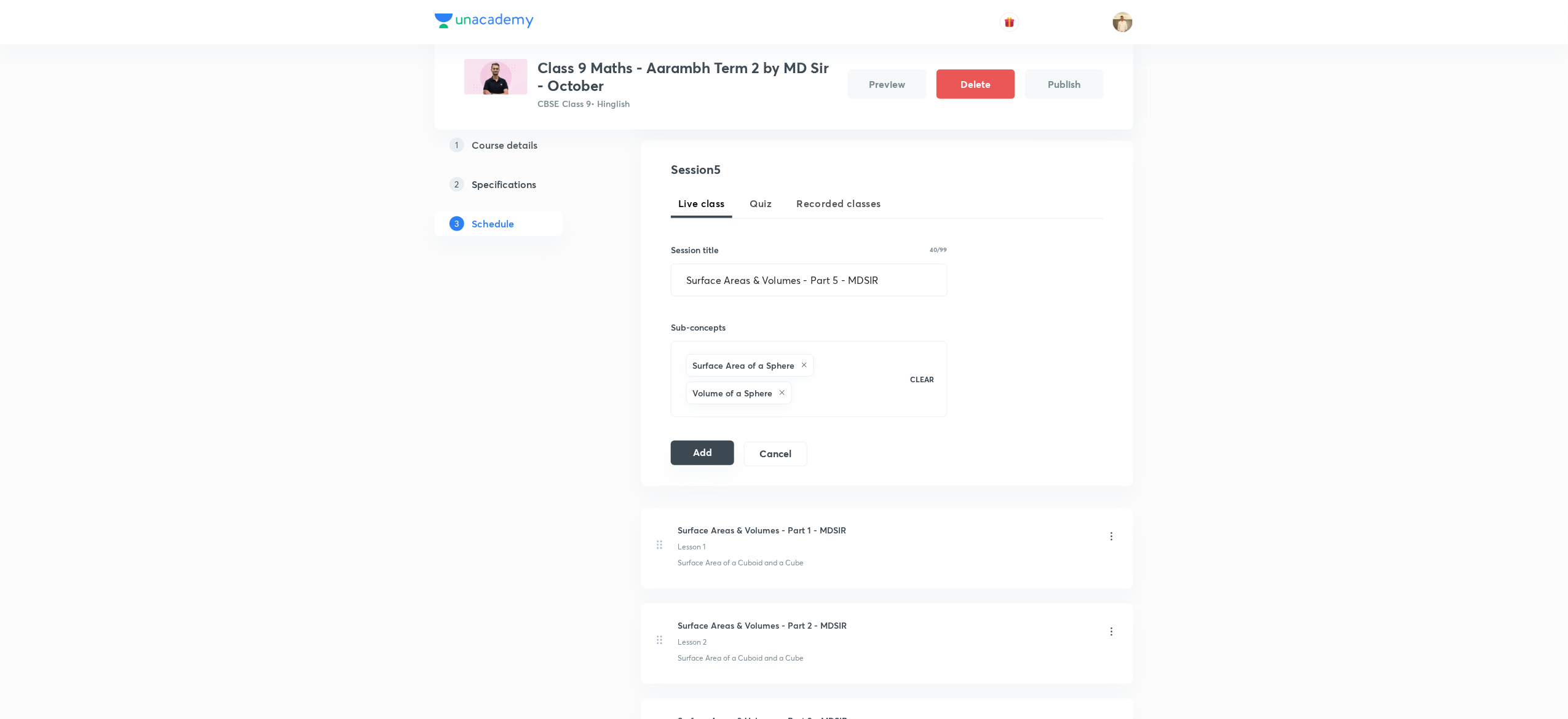
click at [679, 456] on button "Add" at bounding box center [702, 453] width 63 height 25
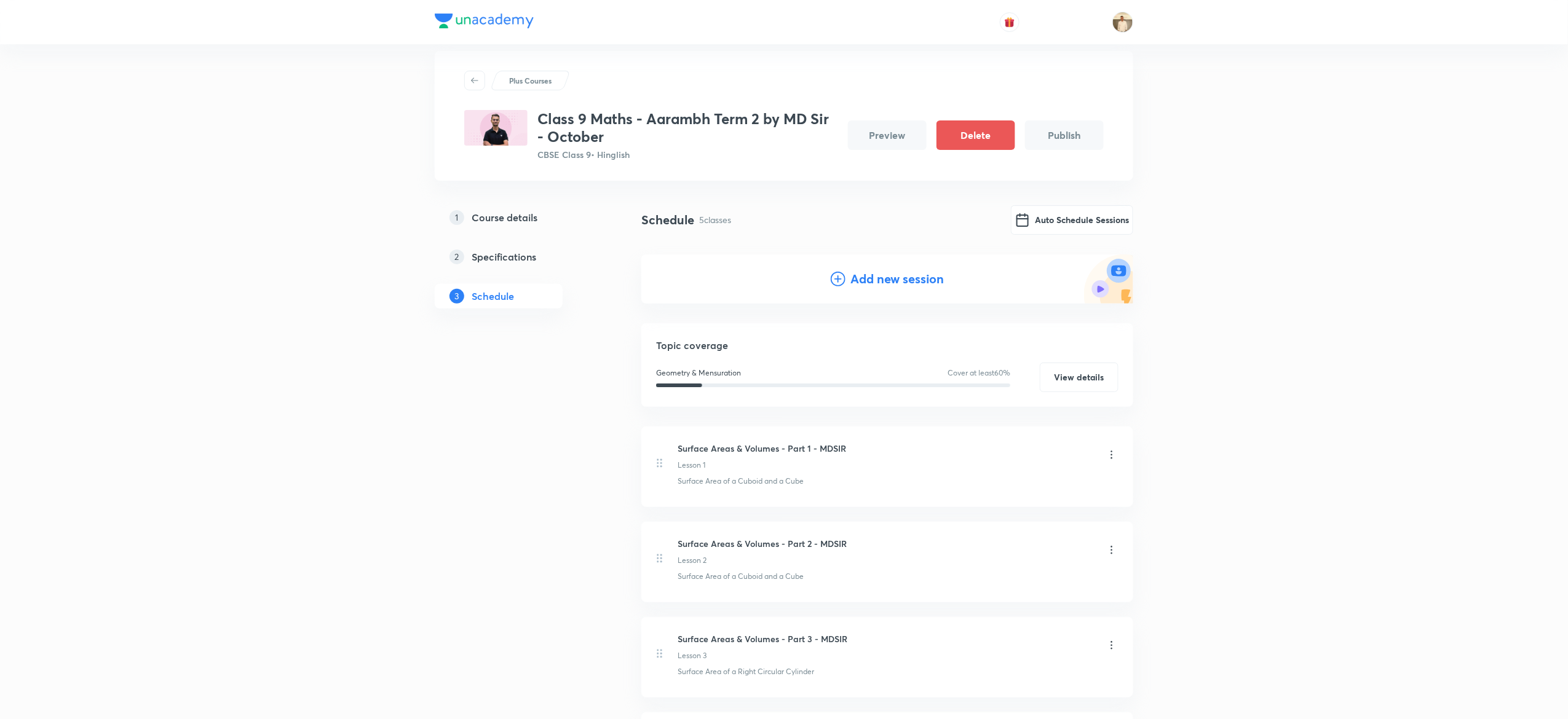
scroll to position [10, 0]
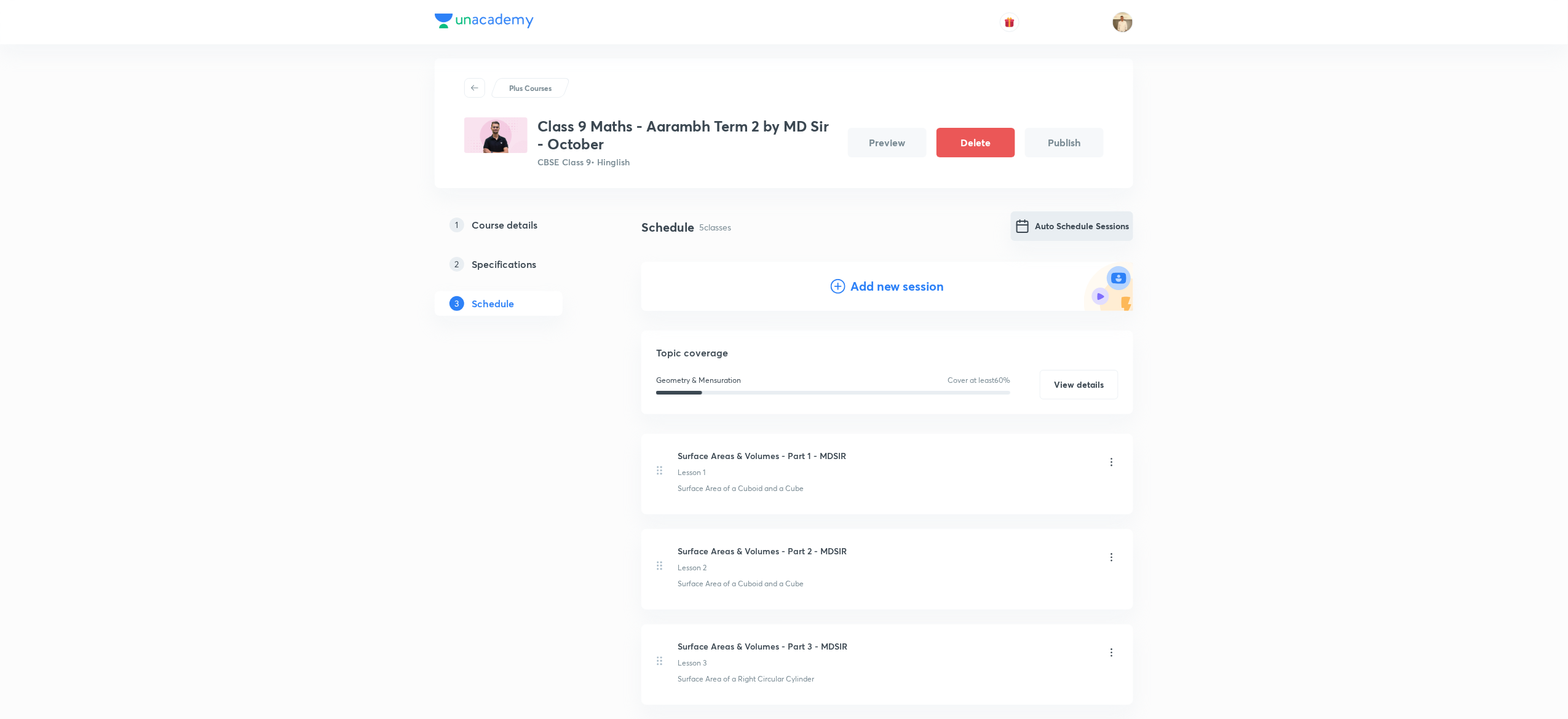
click at [1053, 236] on button "Auto Schedule Sessions" at bounding box center [1071, 226] width 123 height 30
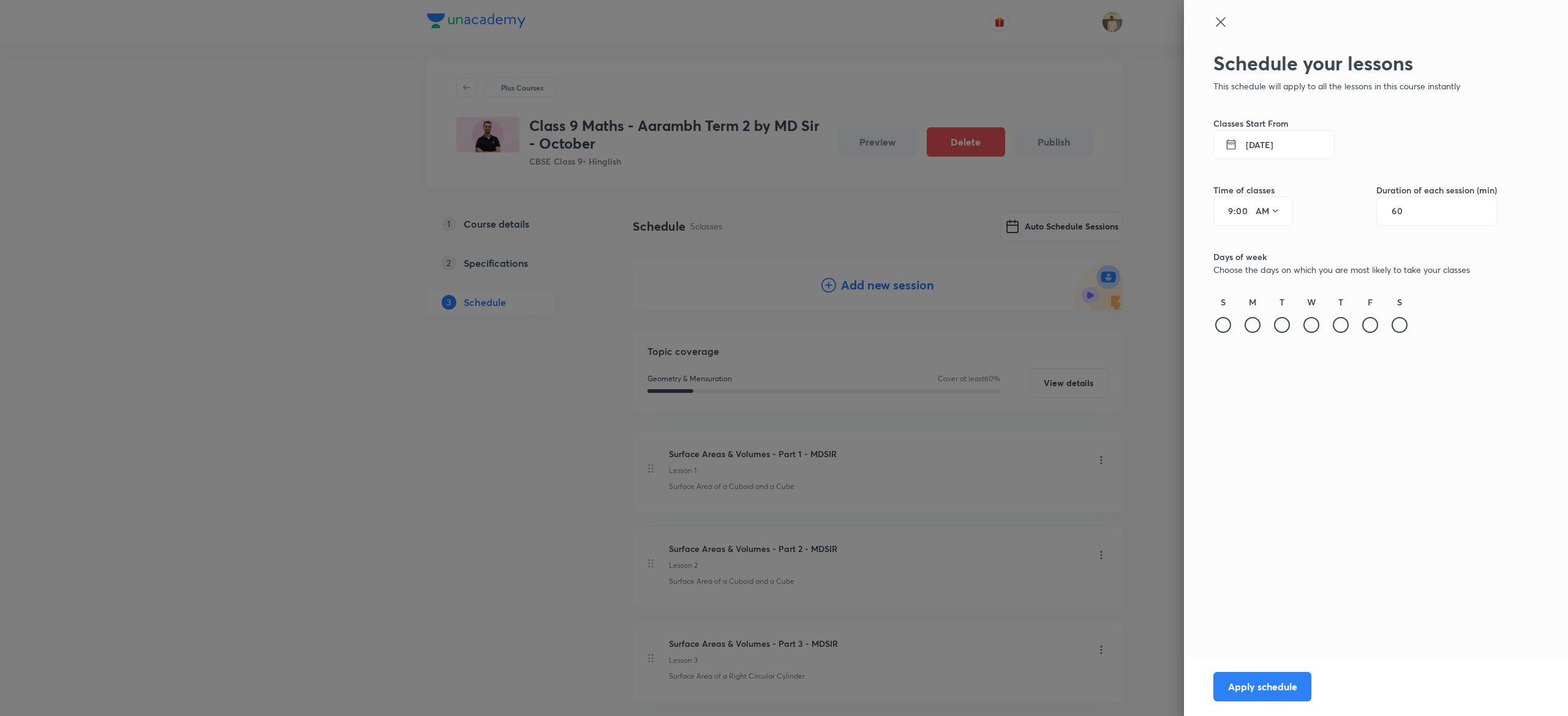
click at [1284, 318] on div at bounding box center [1282, 325] width 16 height 16
click at [1348, 323] on div at bounding box center [1341, 325] width 16 height 16
click at [1400, 212] on input "60" at bounding box center [1403, 211] width 23 height 10
type input "90"
click at [1228, 215] on input "9" at bounding box center [1226, 211] width 14 height 10
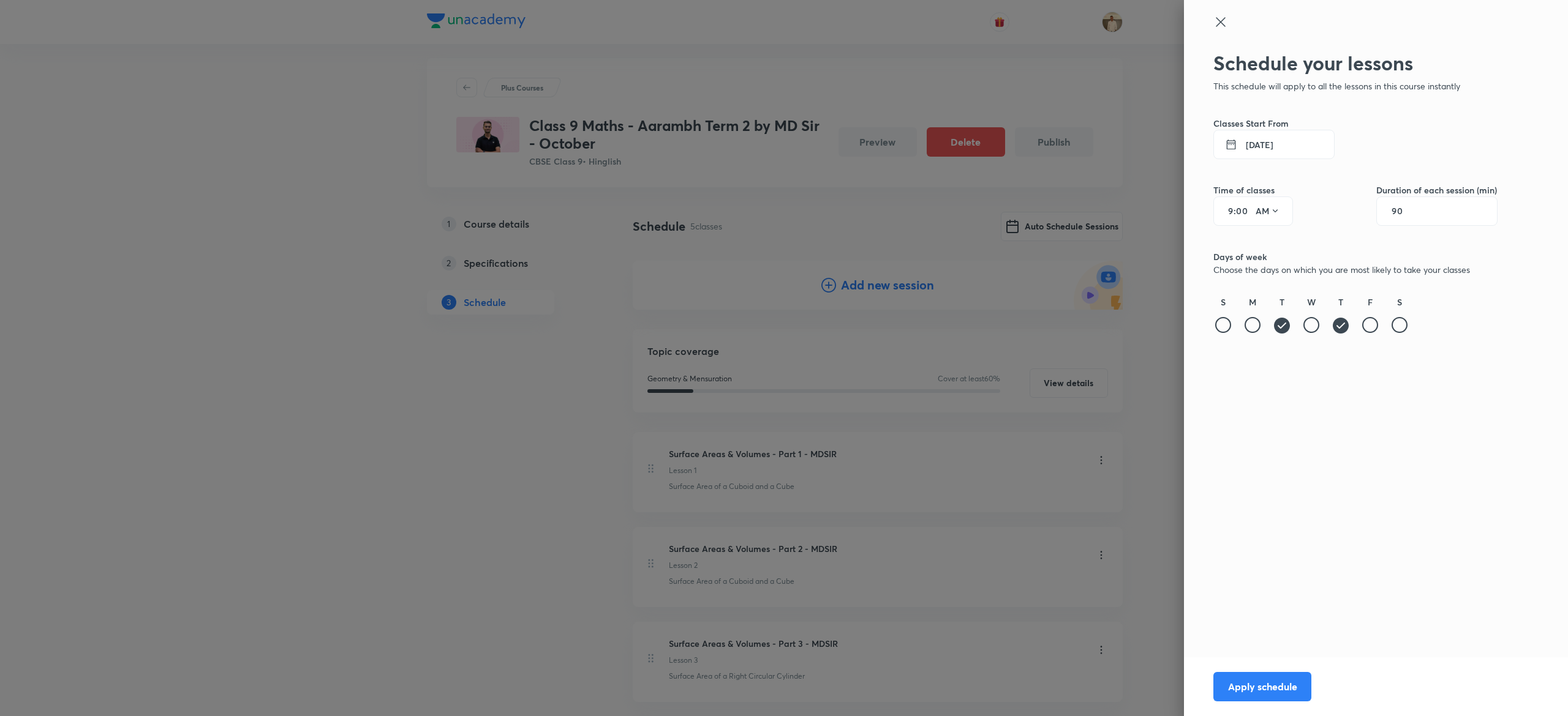
click at [1228, 215] on input "9" at bounding box center [1226, 211] width 14 height 10
type input "5"
click at [1271, 215] on icon at bounding box center [1275, 211] width 10 height 10
click at [1271, 242] on div "PM" at bounding box center [1268, 242] width 44 height 30
click at [1255, 141] on button "8 Oct 2025" at bounding box center [1274, 144] width 121 height 30
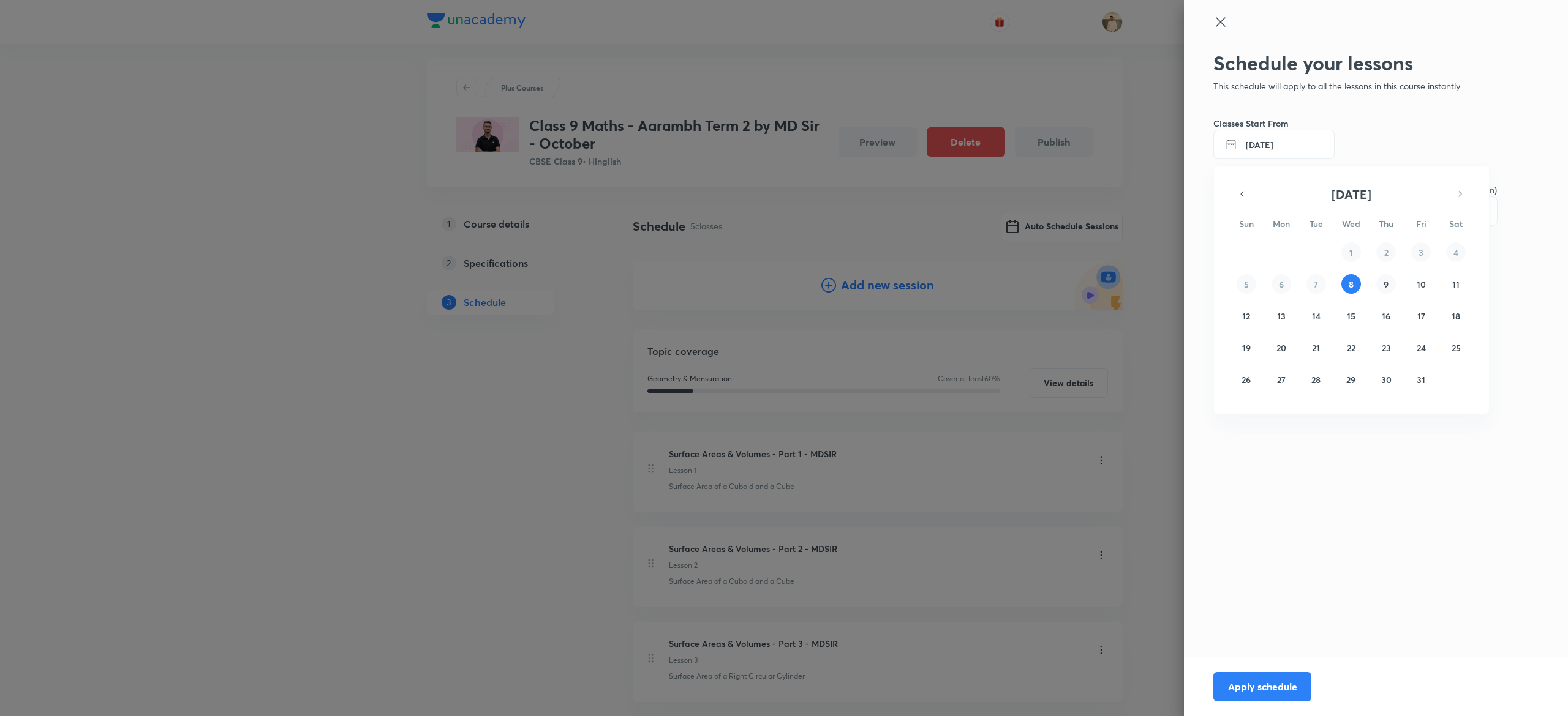
click at [1385, 284] on abbr "9" at bounding box center [1386, 284] width 5 height 12
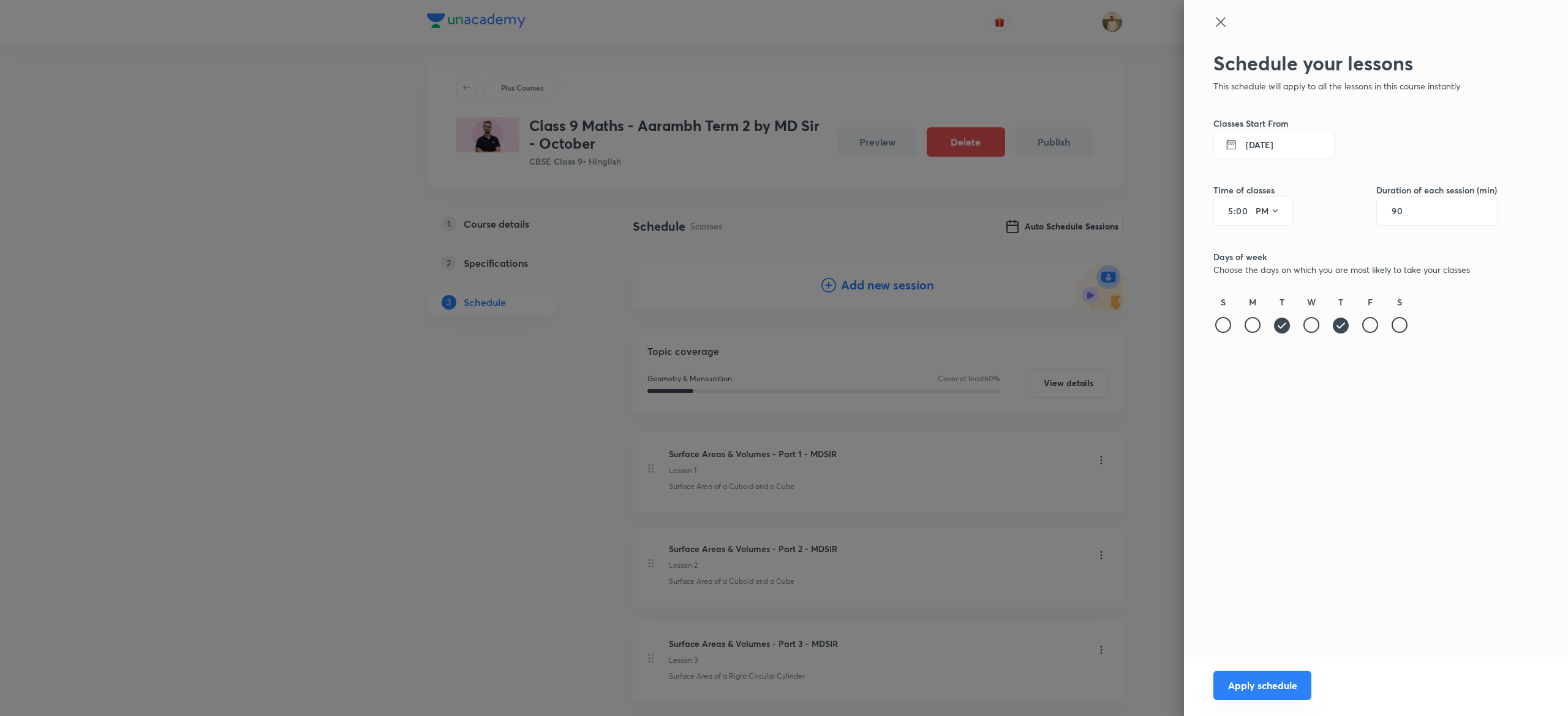
click at [1257, 682] on button "Apply schedule" at bounding box center [1262, 686] width 98 height 30
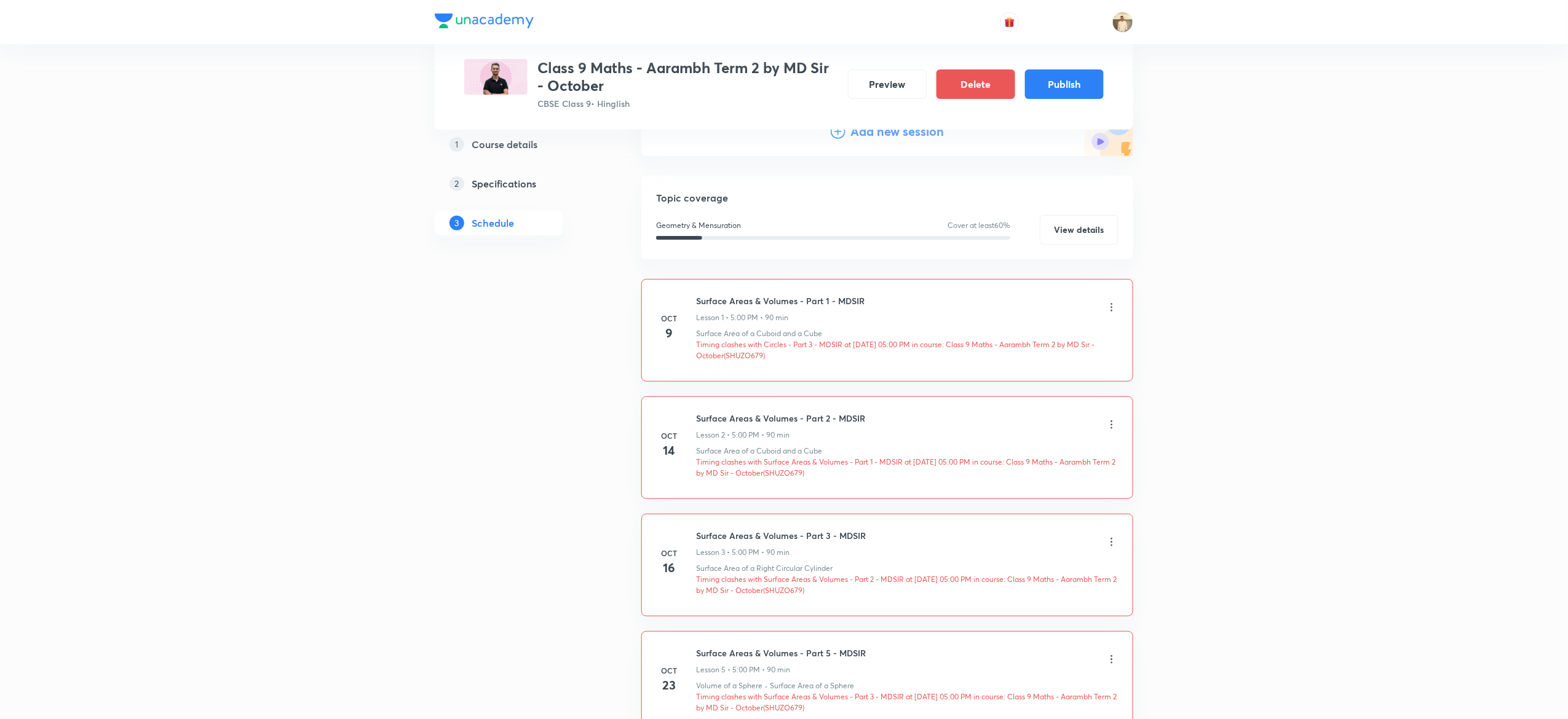
scroll to position [0, 0]
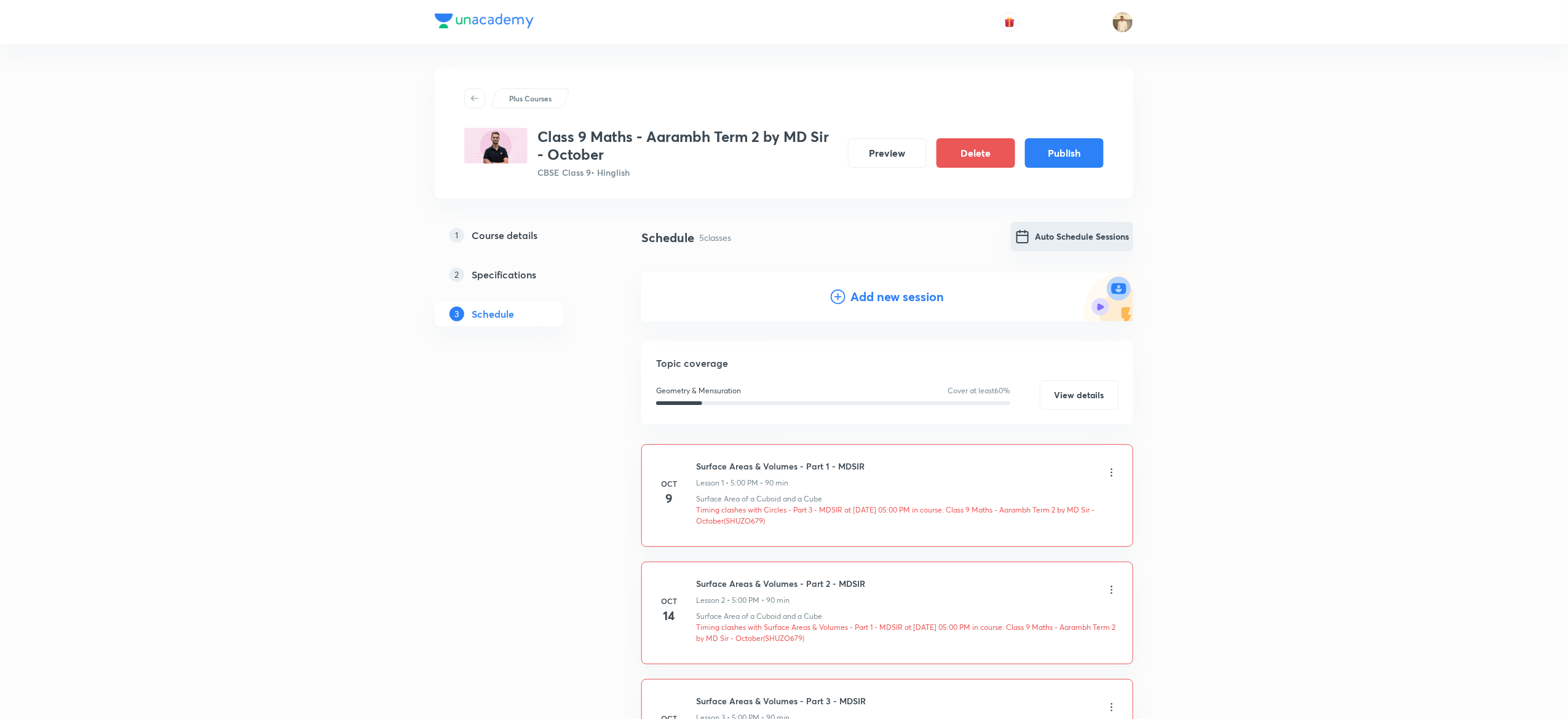
click at [1056, 231] on button "Auto Schedule Sessions" at bounding box center [1071, 236] width 123 height 30
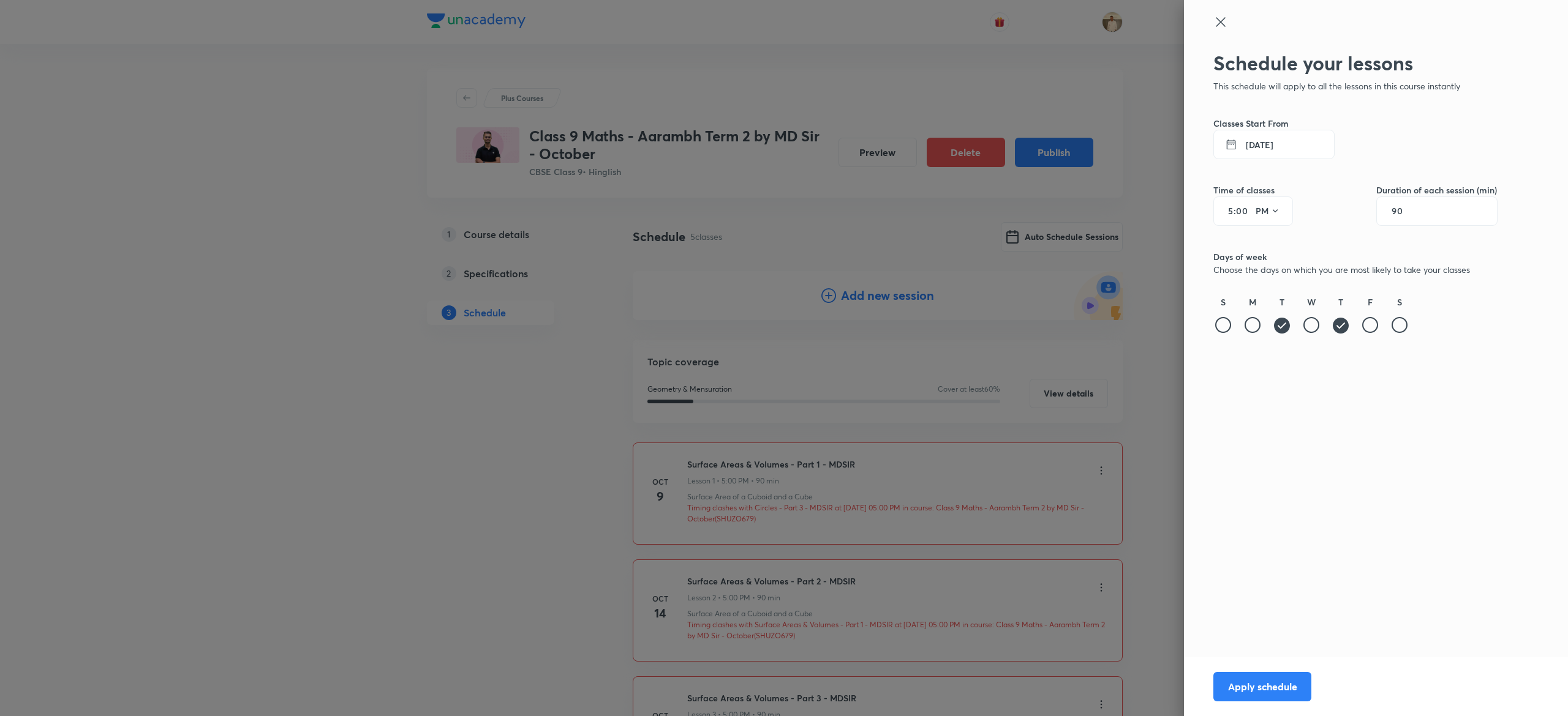
click at [1245, 146] on button "9 Oct 2025" at bounding box center [1274, 144] width 121 height 30
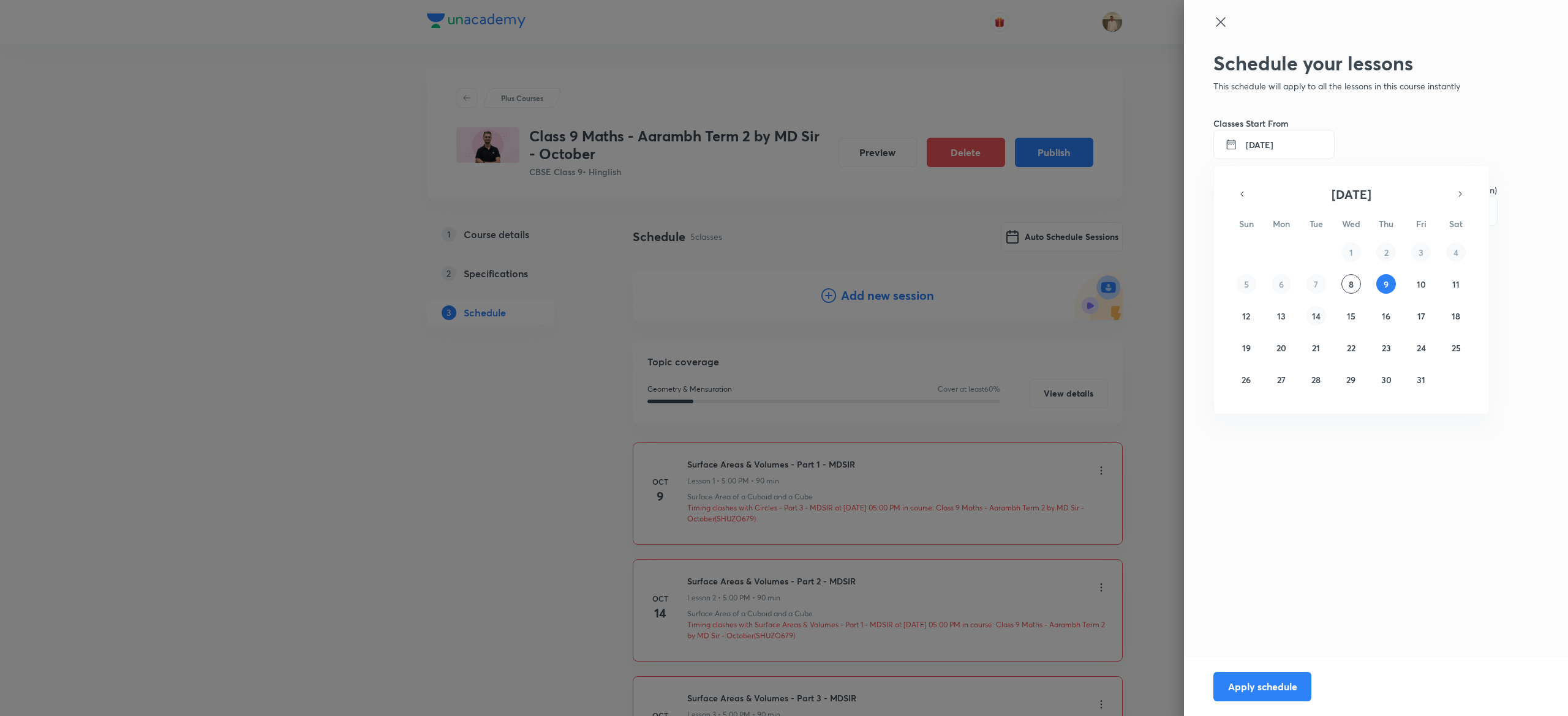
click at [1318, 318] on abbr "14" at bounding box center [1316, 316] width 9 height 12
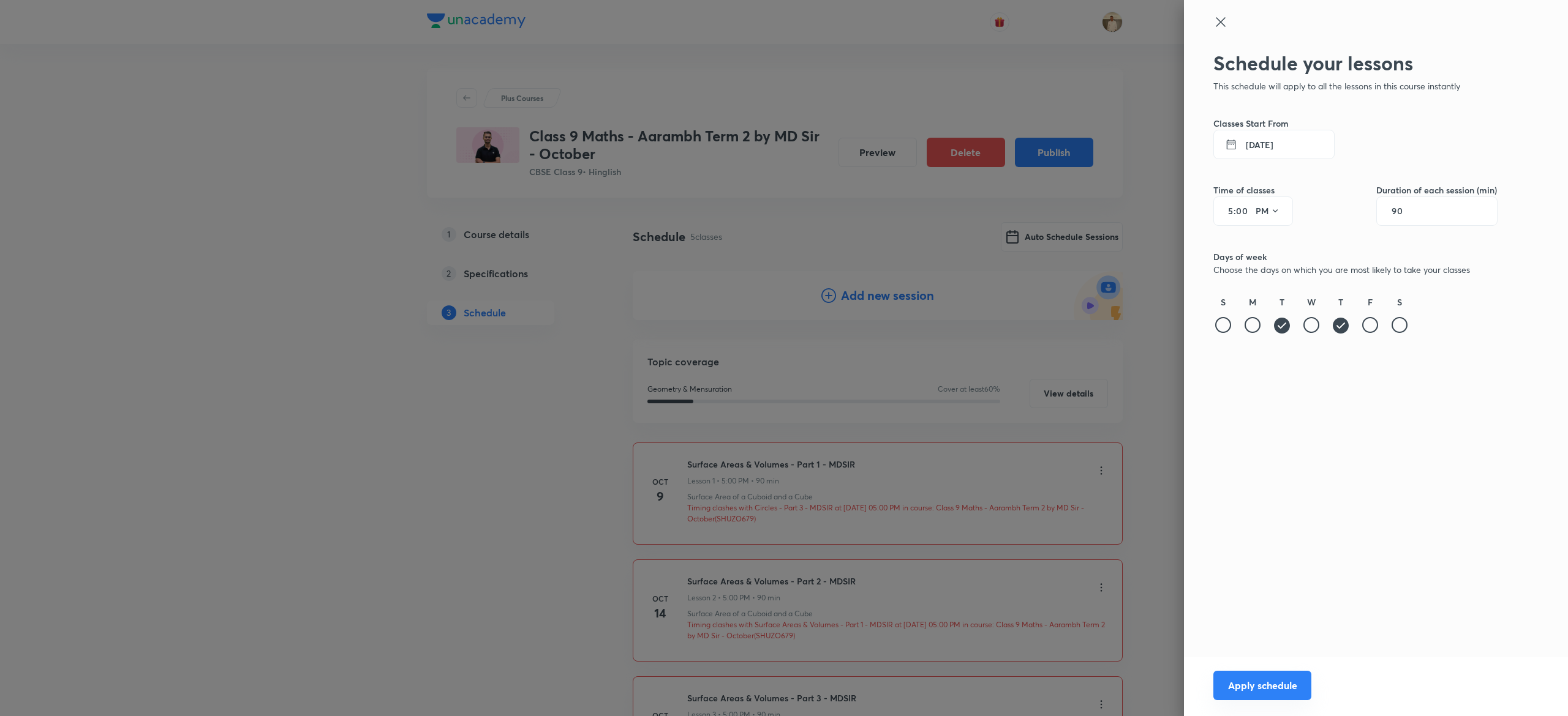
click at [1267, 694] on button "Apply schedule" at bounding box center [1262, 686] width 98 height 30
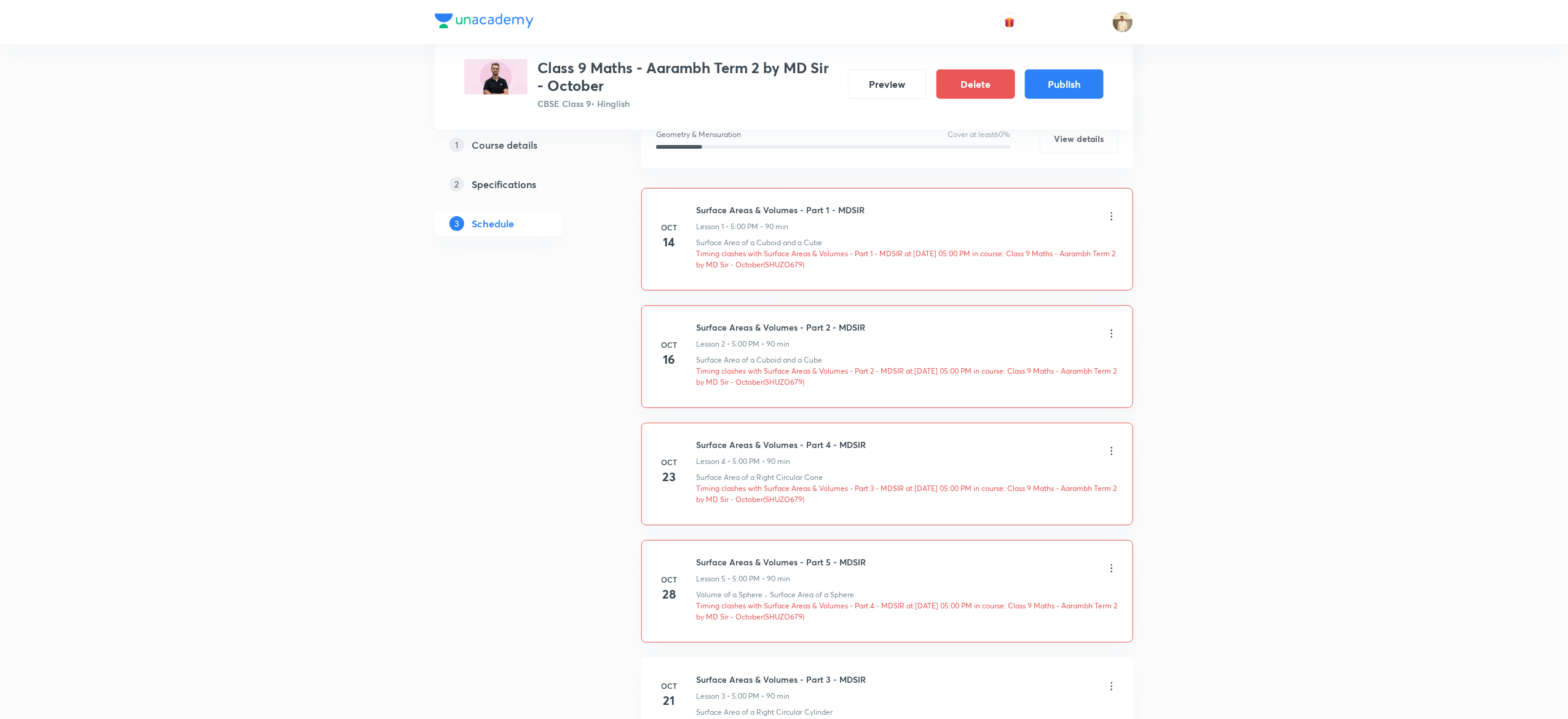
scroll to position [251, 0]
click at [1111, 579] on icon at bounding box center [1112, 573] width 12 height 12
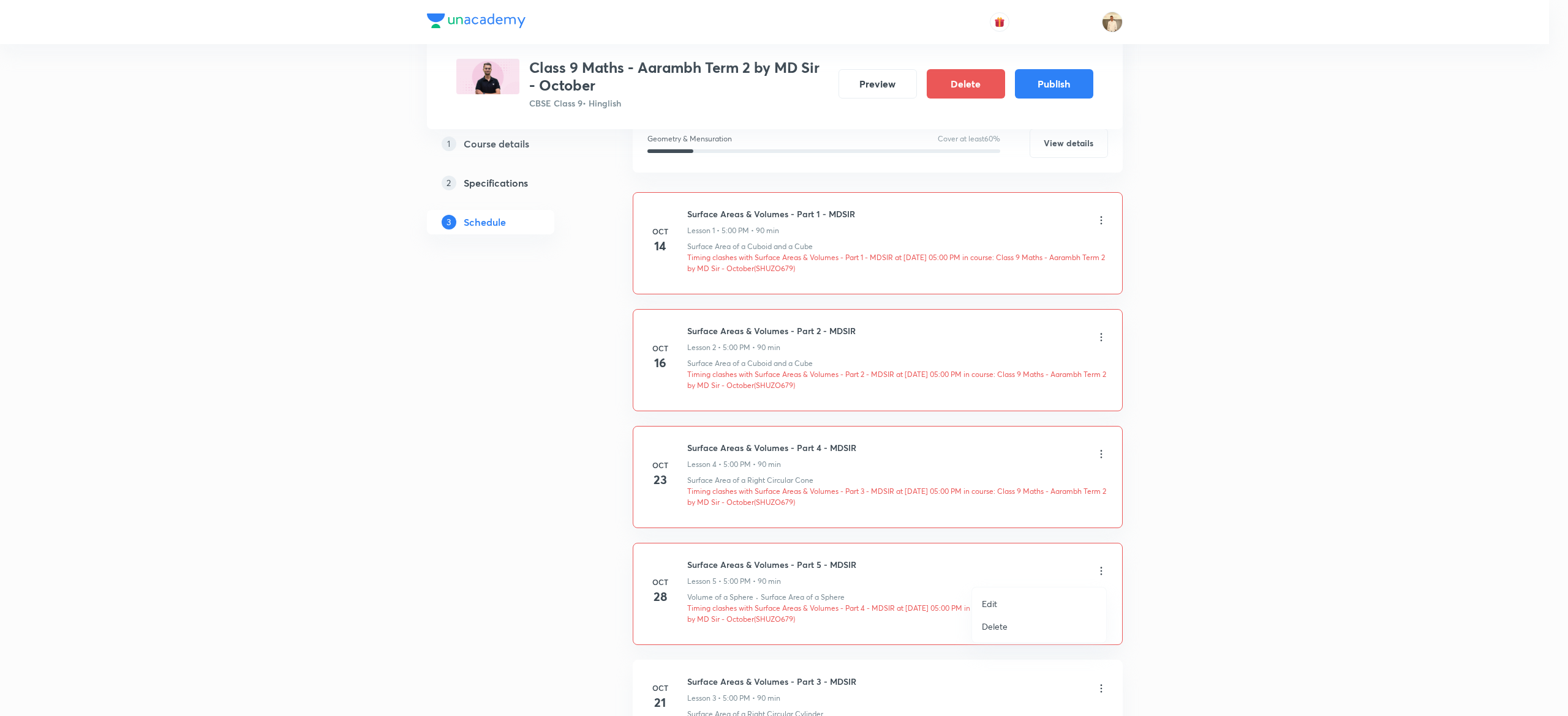
click at [1000, 595] on li "Edit" at bounding box center [1039, 604] width 134 height 22
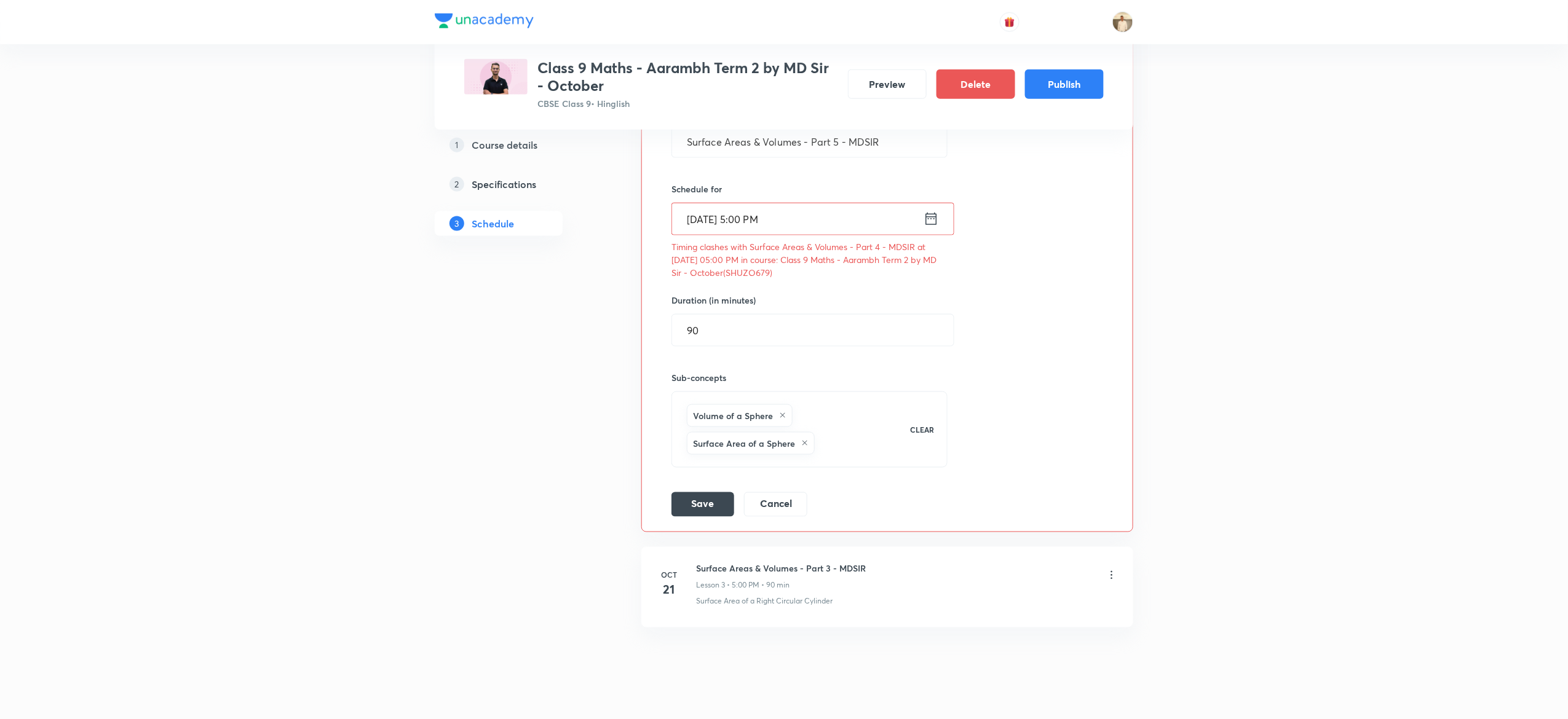
scroll to position [719, 0]
click at [698, 230] on input "Oct 28, 2025, 5:00 PM" at bounding box center [798, 218] width 251 height 31
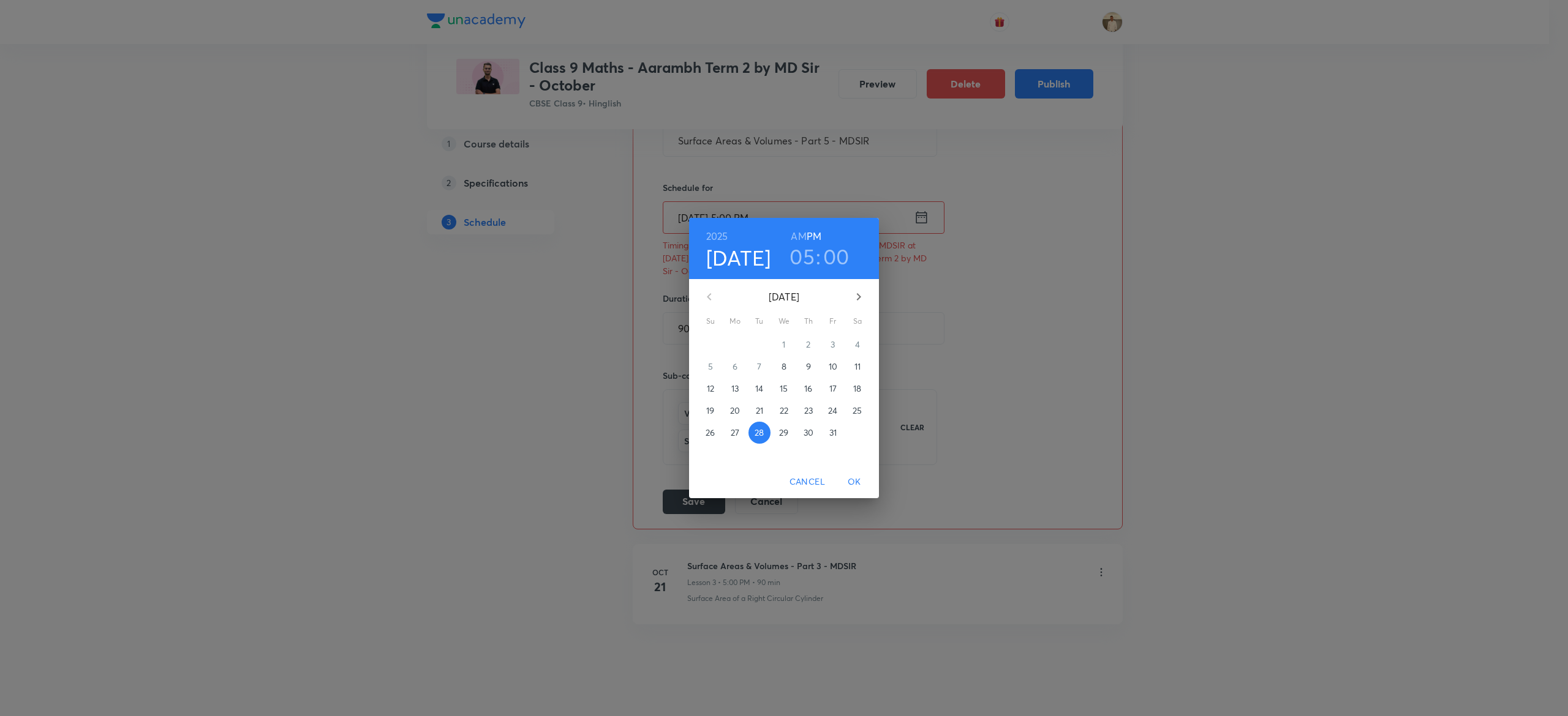
click at [809, 431] on p "30" at bounding box center [809, 432] width 10 height 12
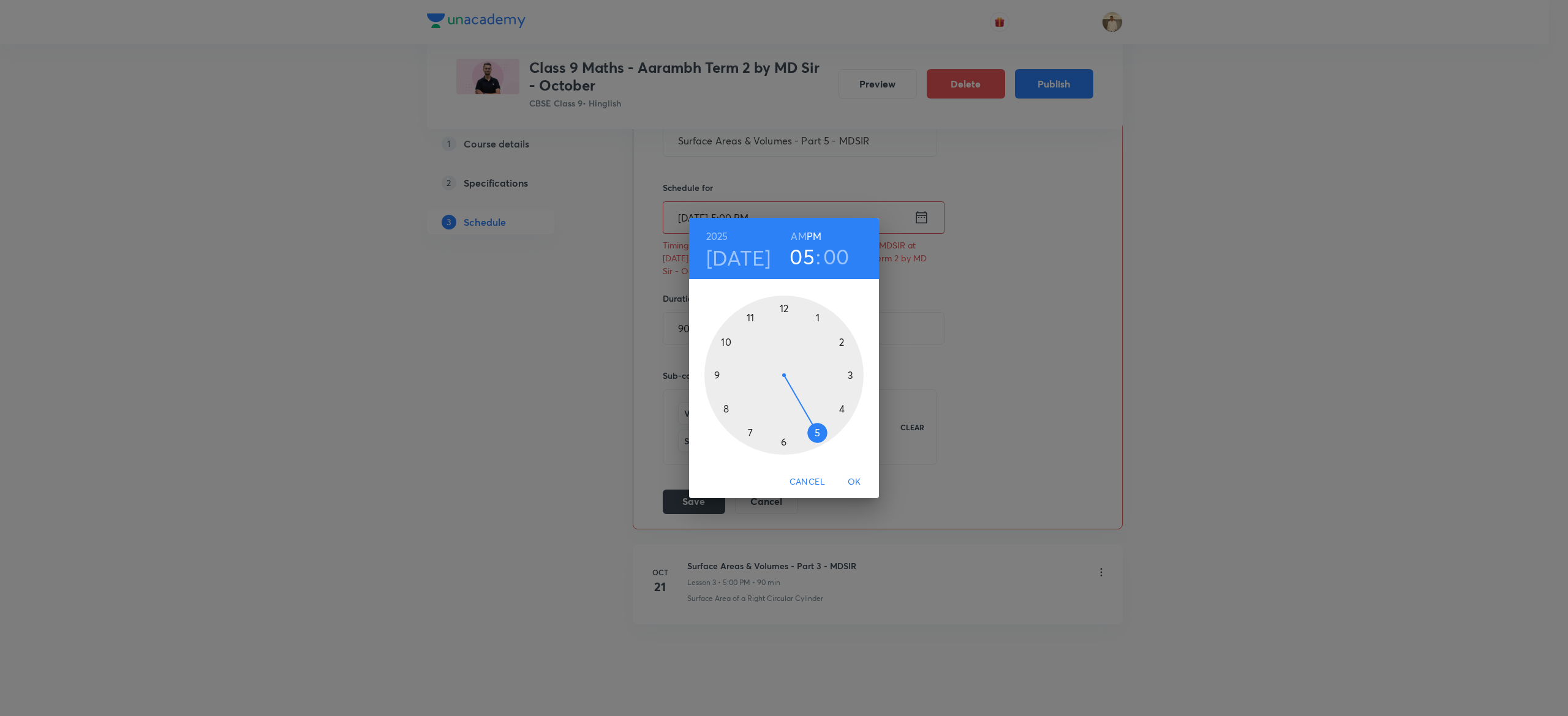
click at [853, 482] on span "OK" at bounding box center [854, 482] width 30 height 15
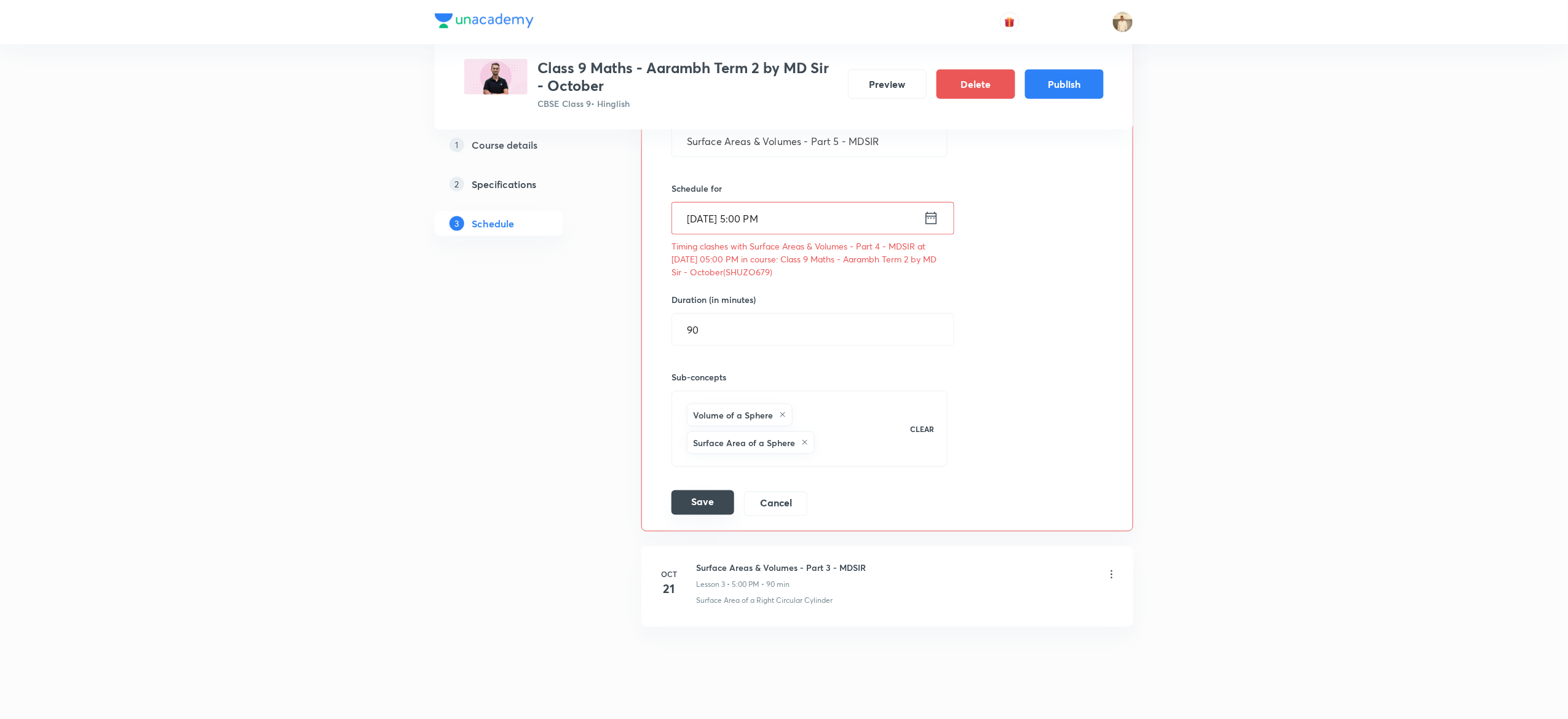
click at [698, 508] on button "Save" at bounding box center [703, 503] width 62 height 25
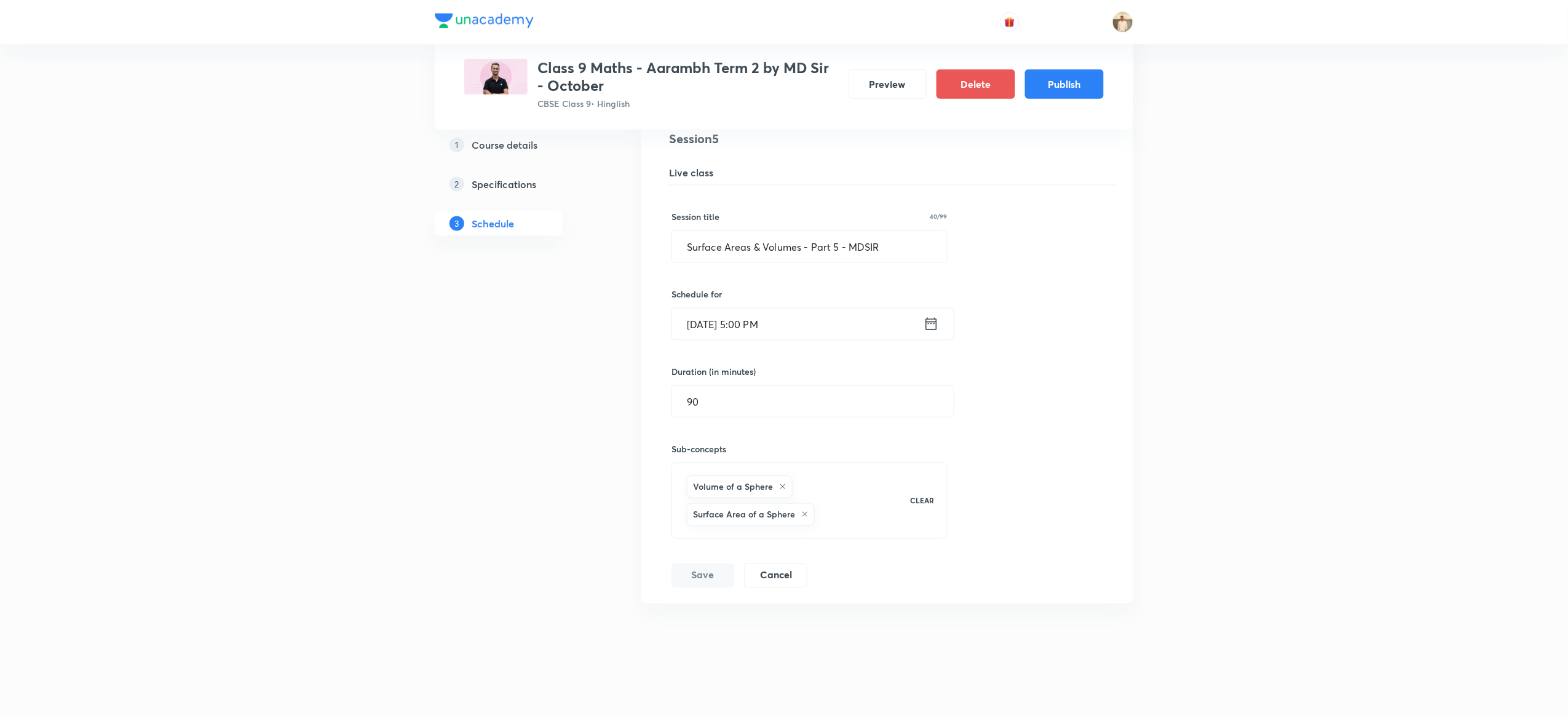
scroll to position [370, 0]
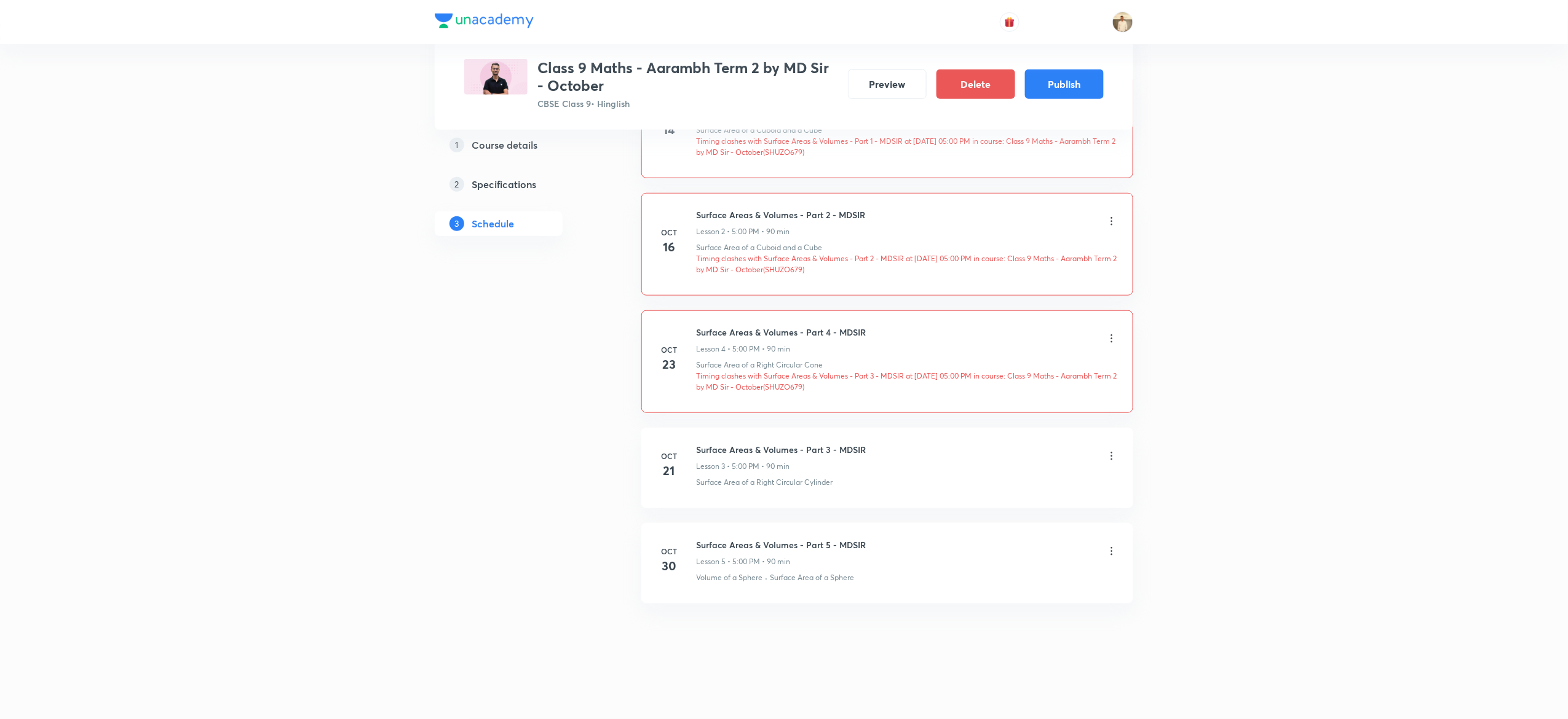
click at [1108, 336] on icon at bounding box center [1112, 338] width 12 height 12
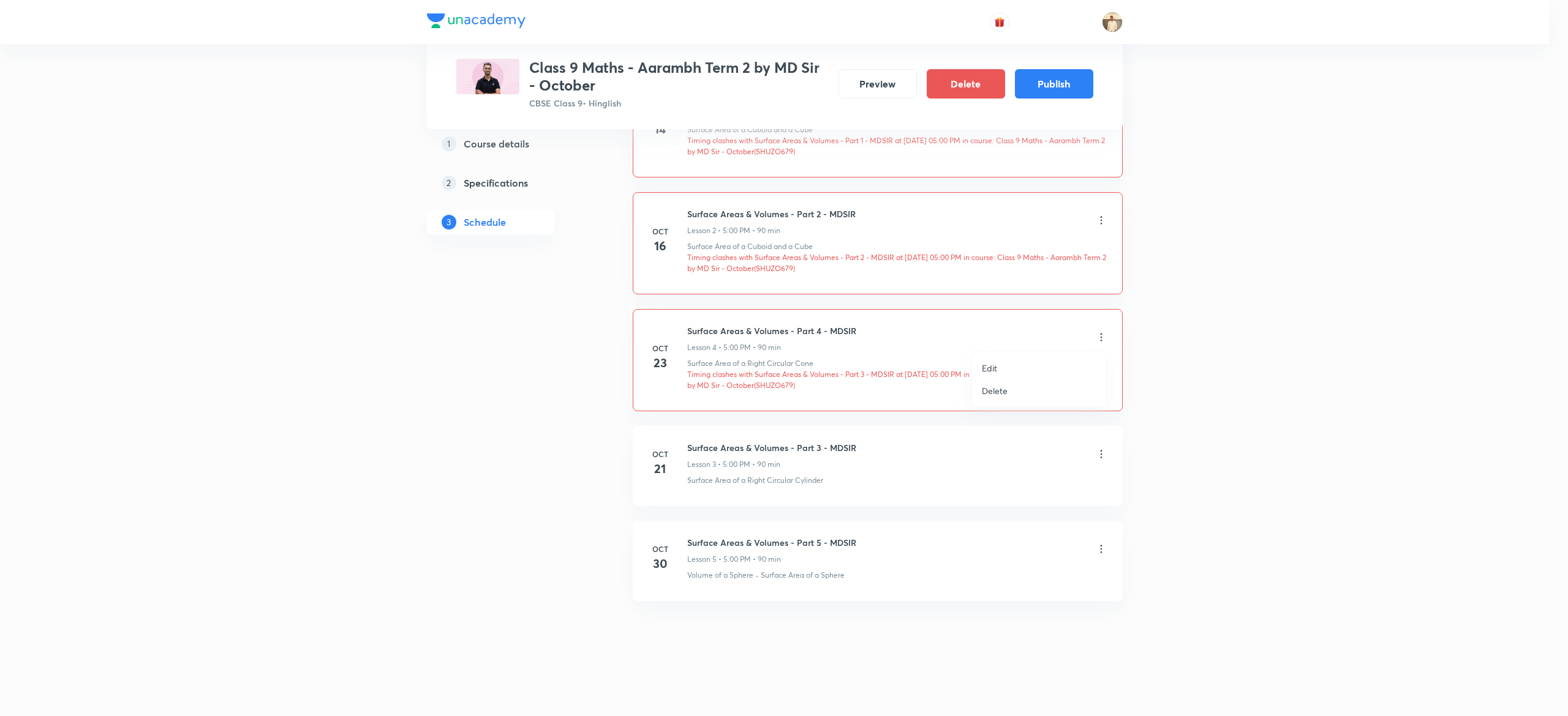
click at [1003, 364] on li "Edit" at bounding box center [1039, 368] width 134 height 22
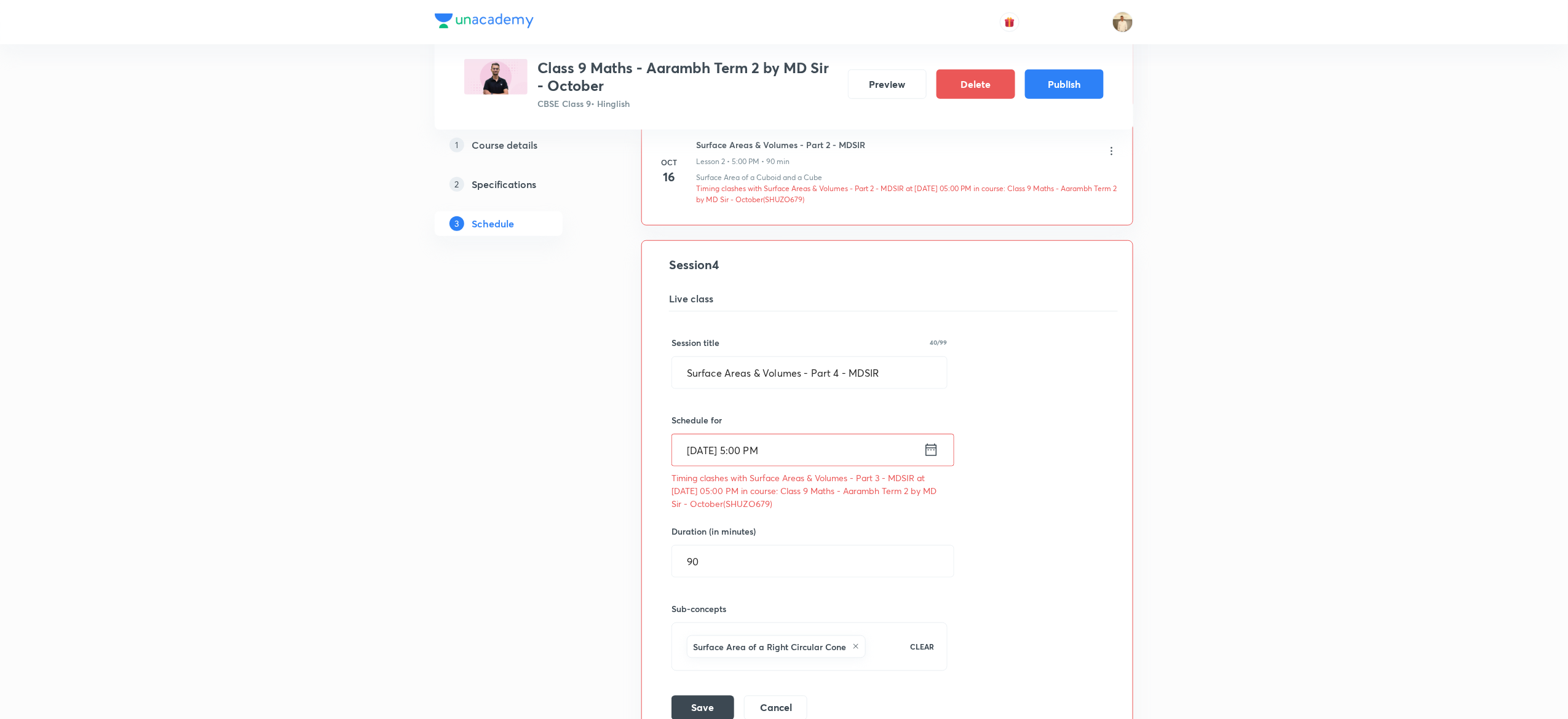
click at [696, 448] on input "Oct 23, 2025, 5:00 PM" at bounding box center [798, 450] width 251 height 31
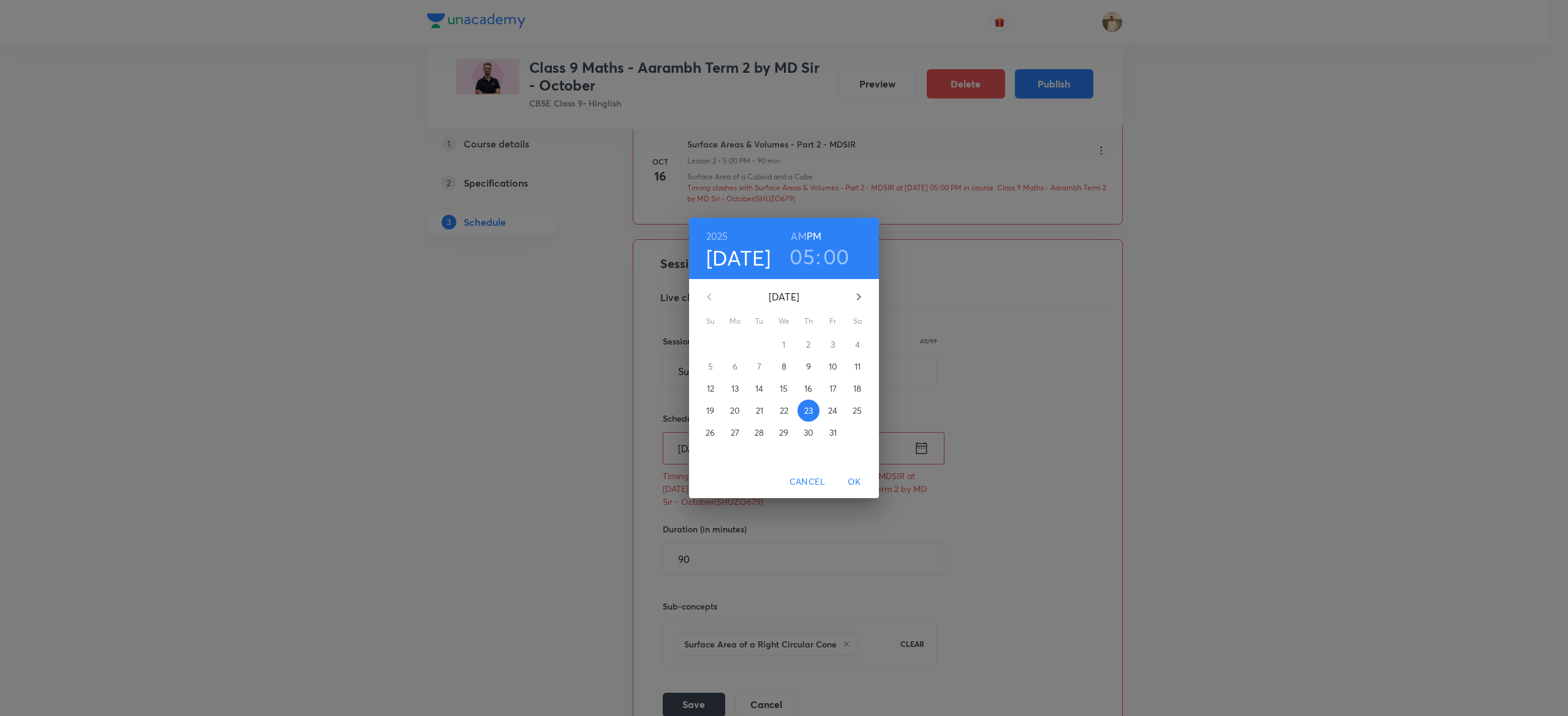
click at [757, 435] on p "28" at bounding box center [759, 432] width 10 height 12
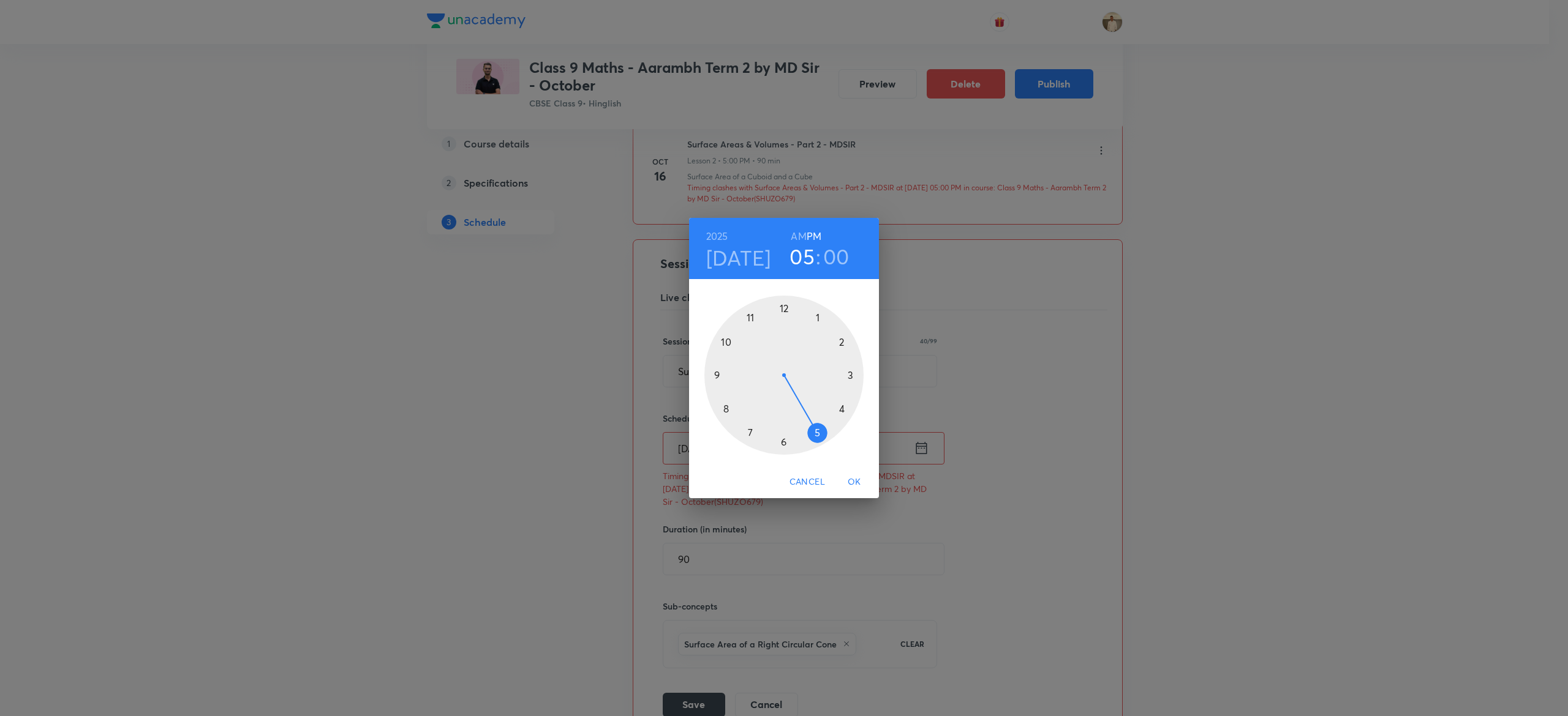
click at [855, 482] on span "OK" at bounding box center [854, 482] width 30 height 15
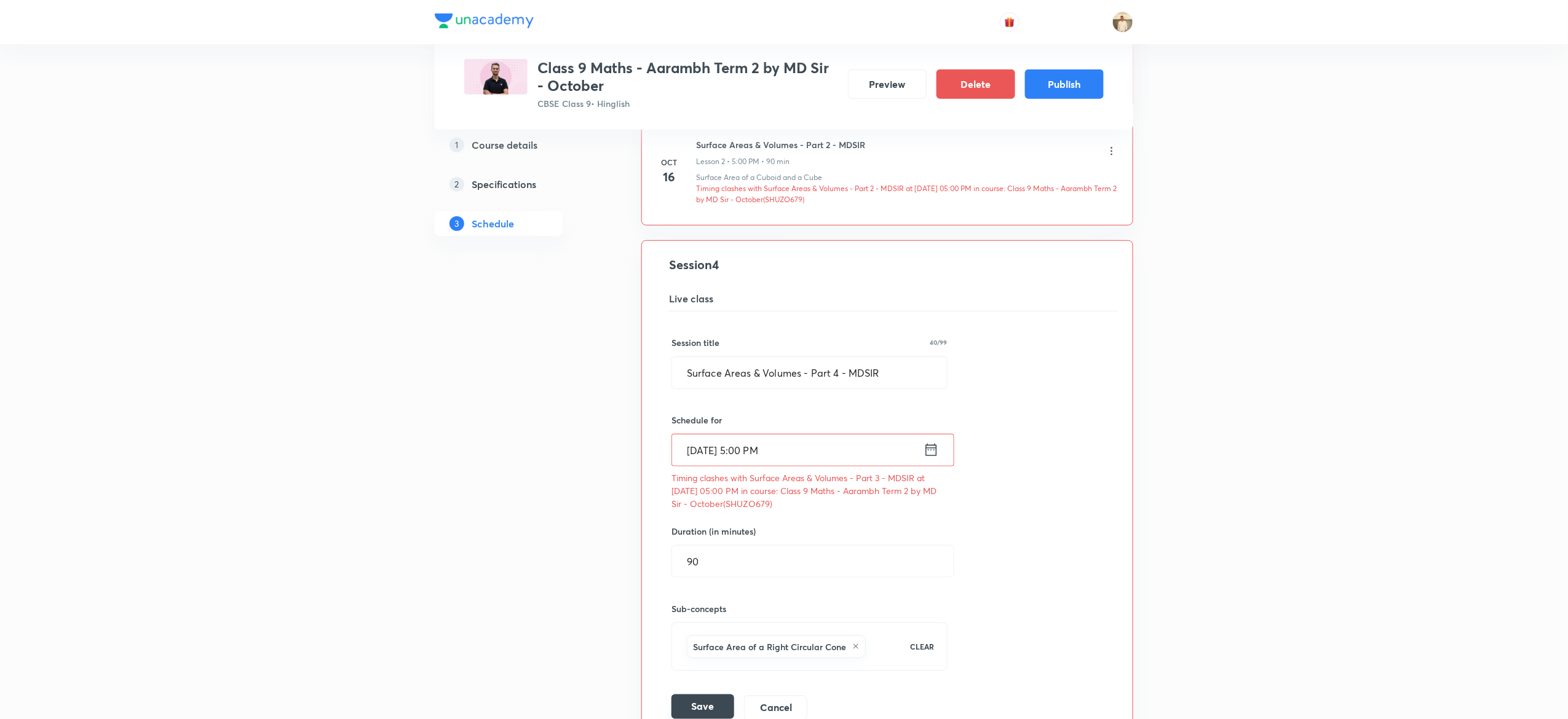
click at [710, 701] on button "Save" at bounding box center [703, 707] width 62 height 25
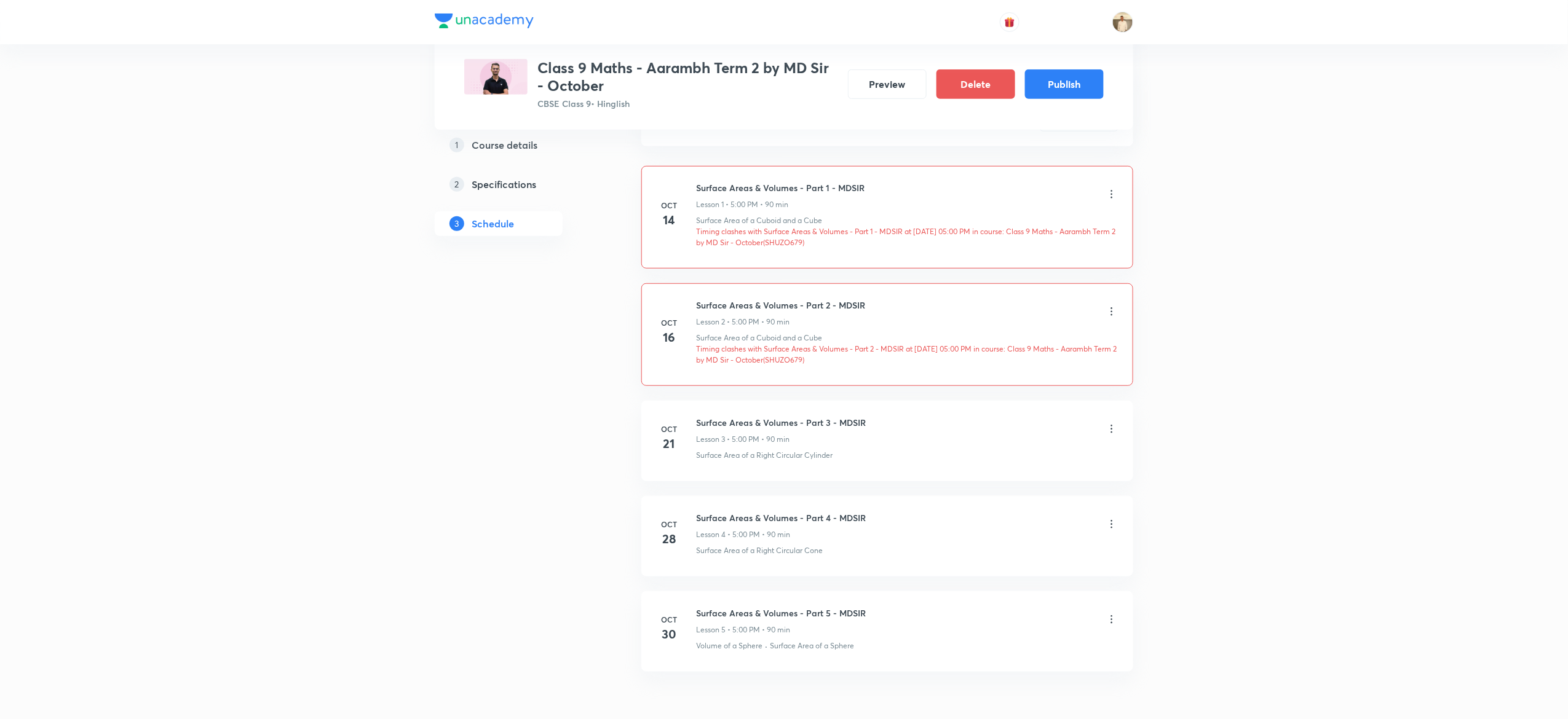
scroll to position [277, 0]
click at [1108, 433] on icon at bounding box center [1112, 431] width 12 height 12
click at [995, 462] on p "Edit" at bounding box center [993, 464] width 15 height 13
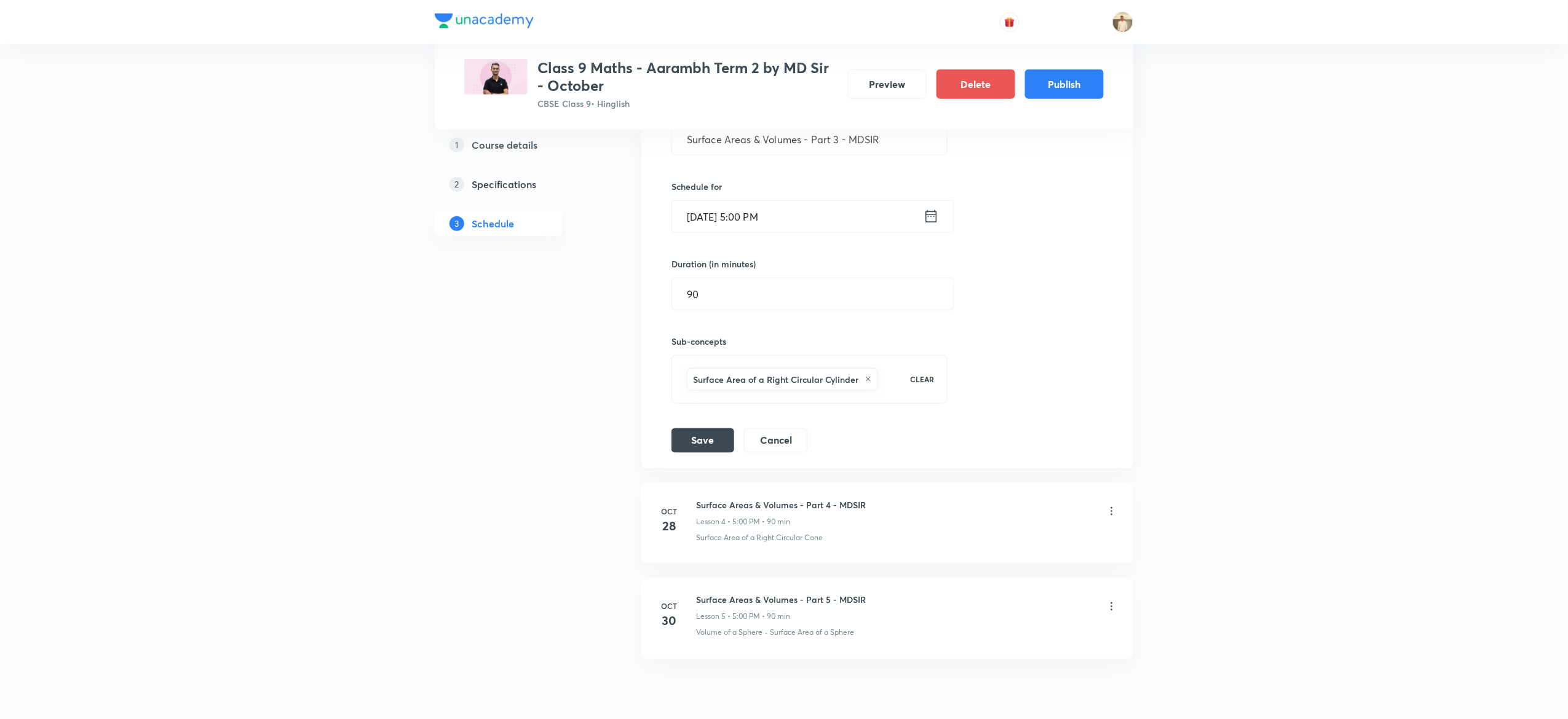
scroll to position [606, 0]
click at [699, 208] on input "Oct 21, 2025, 5:00 PM" at bounding box center [798, 214] width 251 height 31
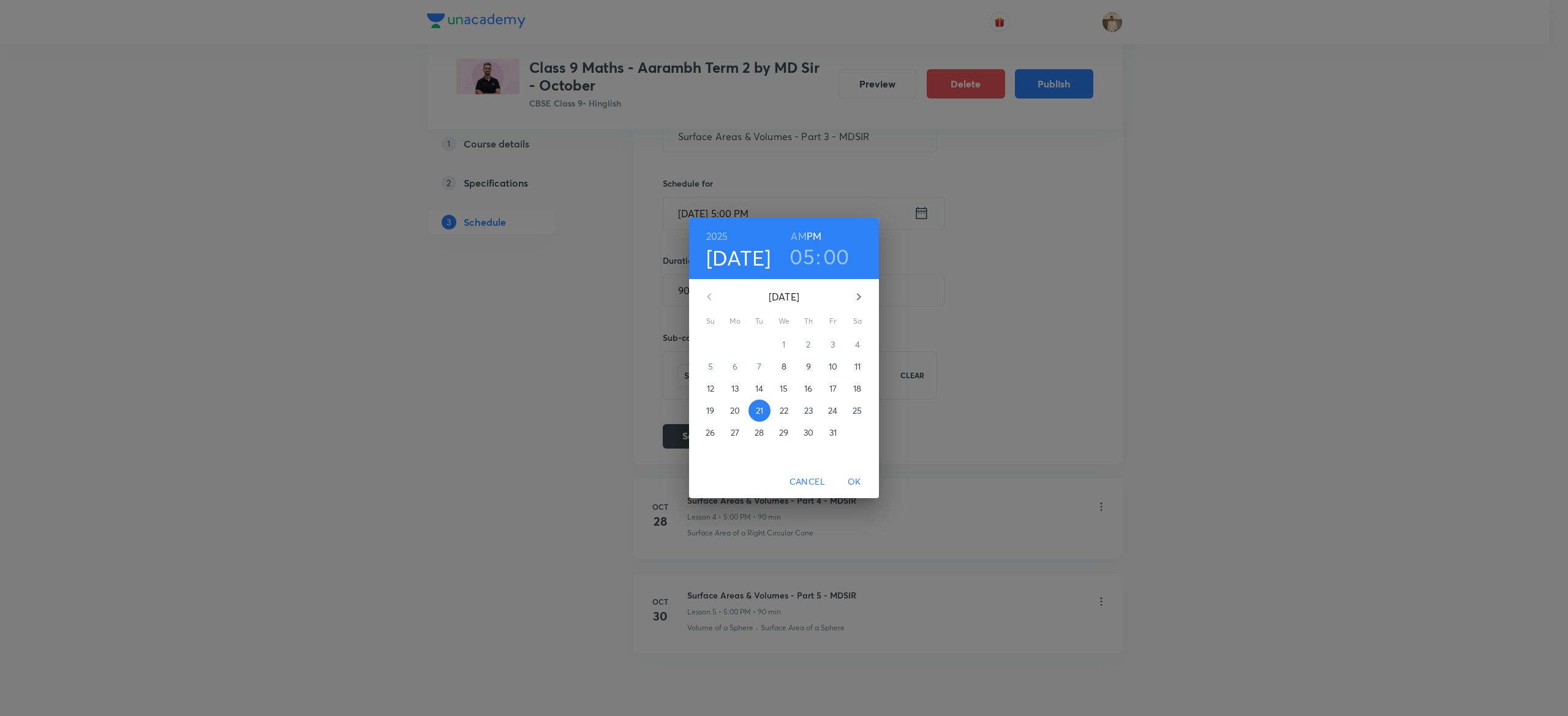
click at [806, 411] on p "23" at bounding box center [808, 411] width 9 height 12
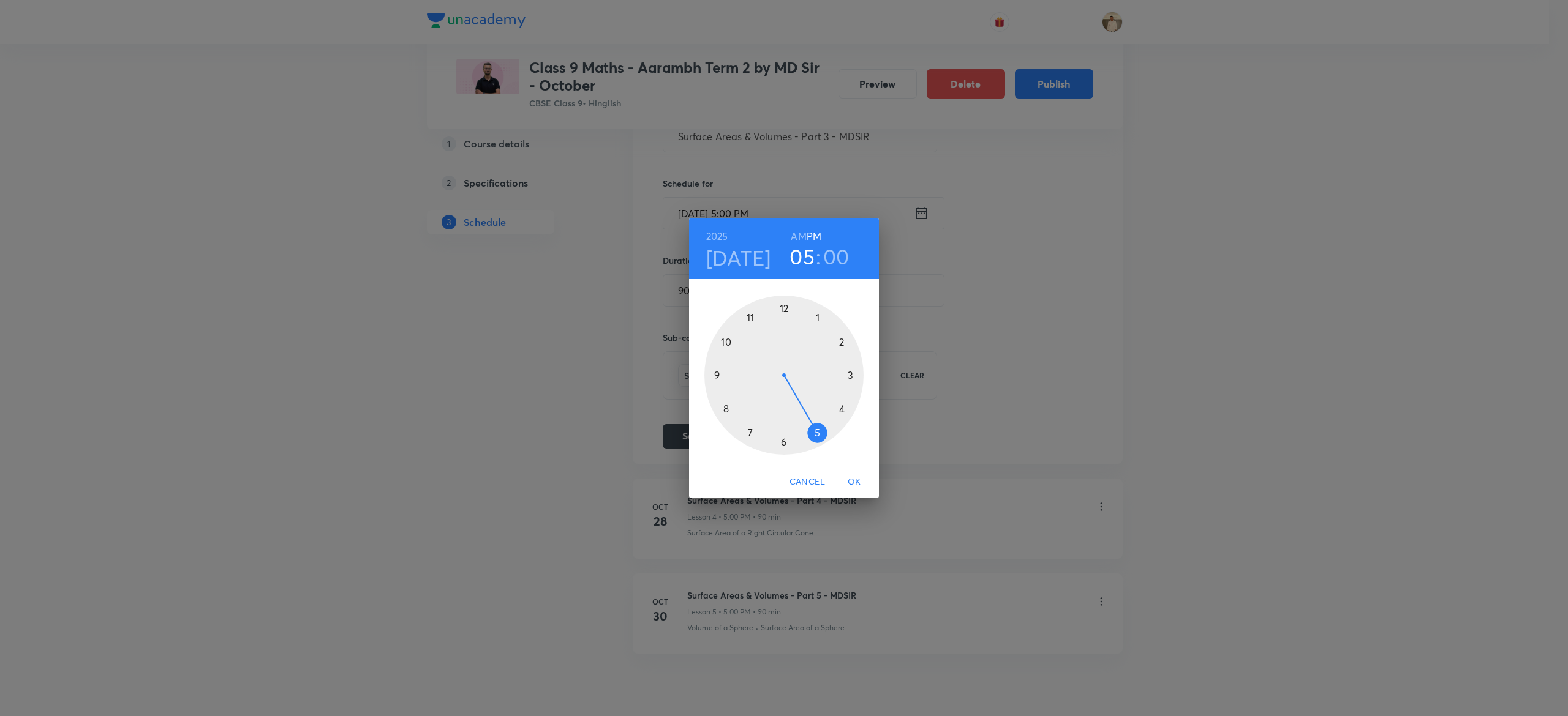
click at [856, 480] on span "OK" at bounding box center [854, 482] width 30 height 15
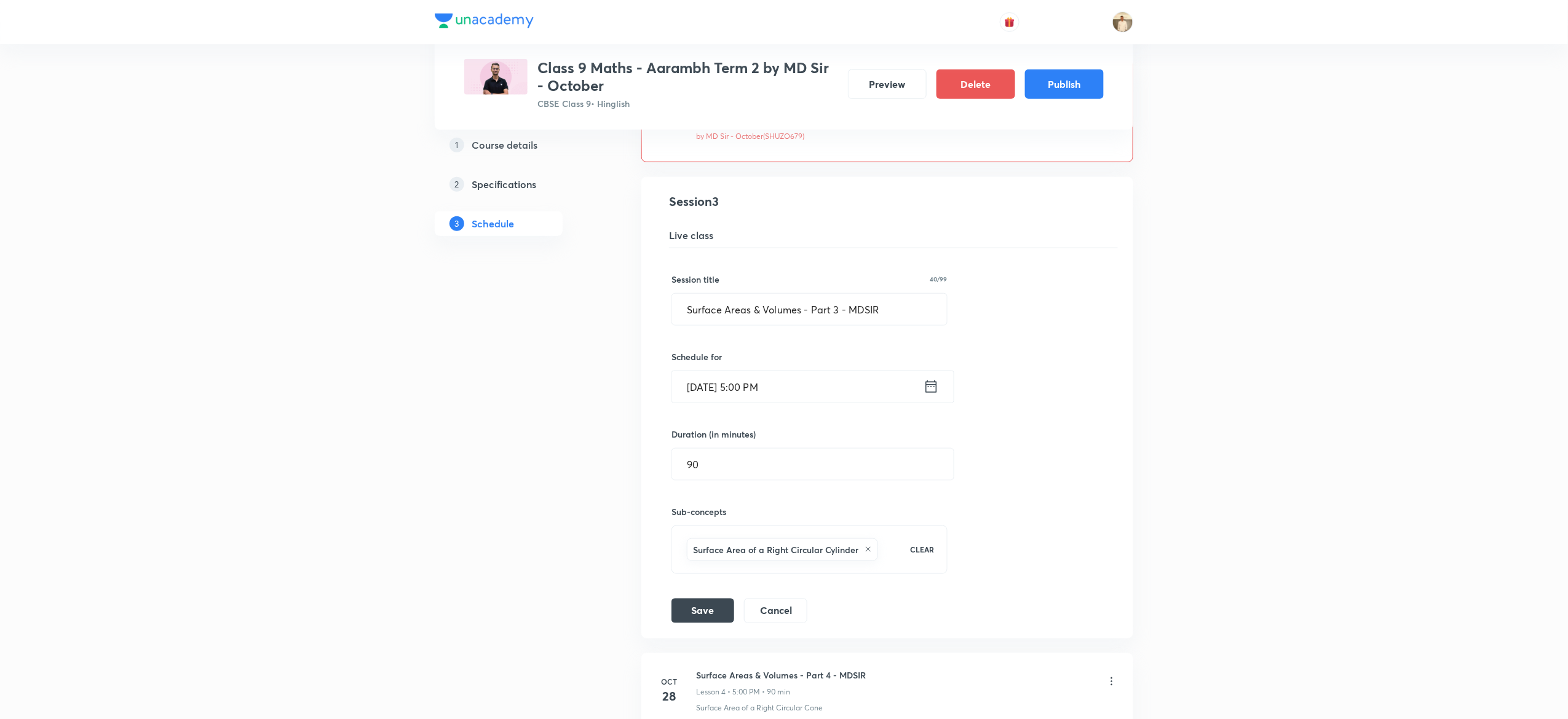
scroll to position [444, 0]
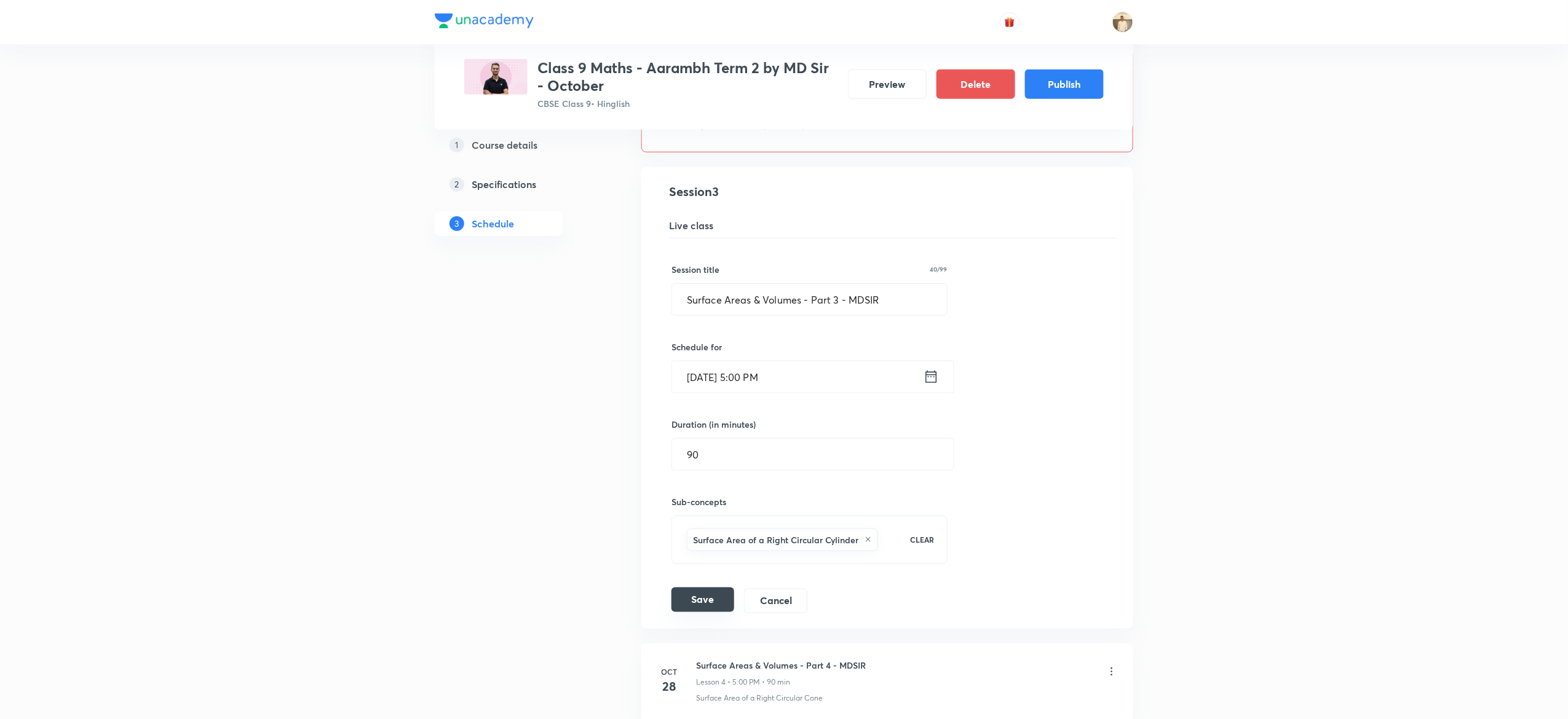
click at [699, 600] on button "Save" at bounding box center [703, 600] width 62 height 25
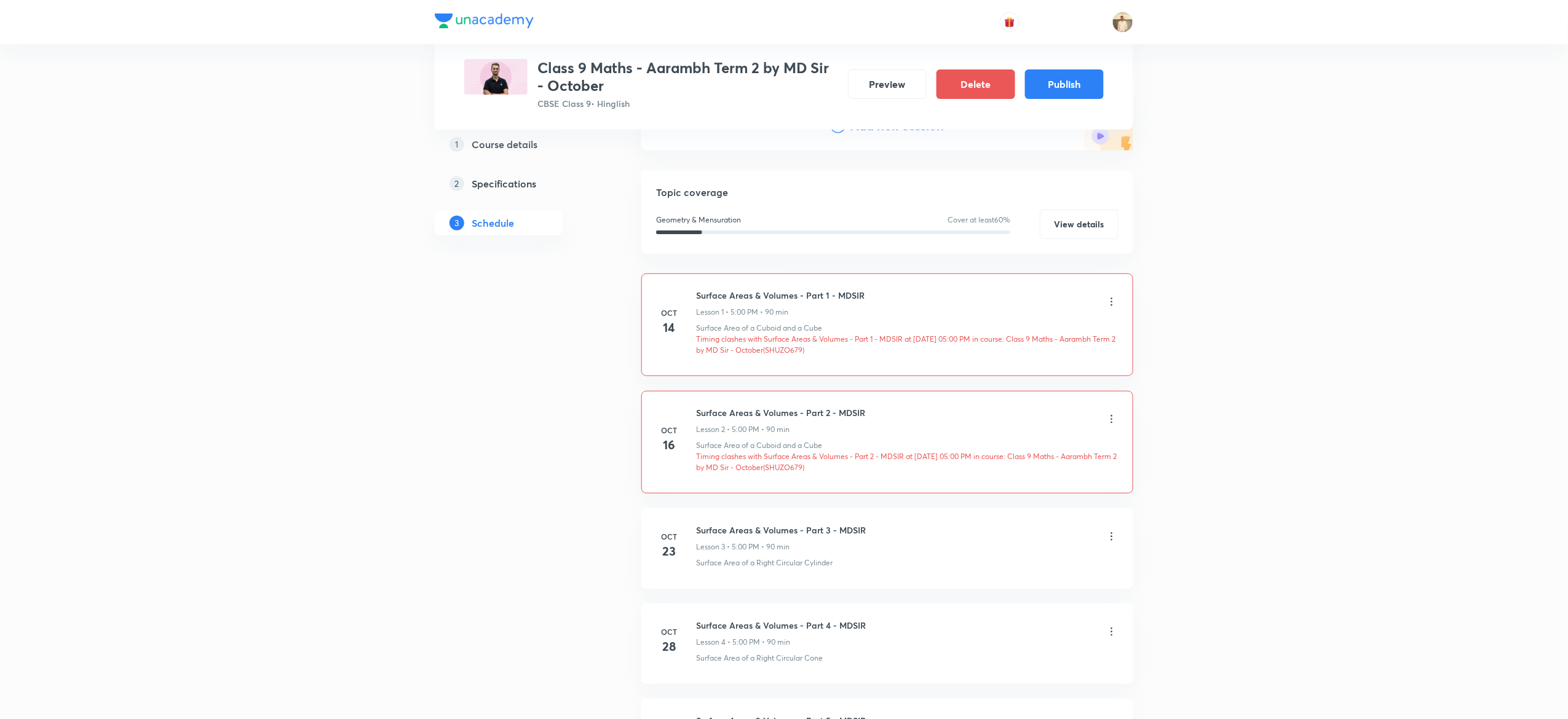
scroll to position [163, 0]
click at [1066, 83] on button "Publish" at bounding box center [1064, 82] width 78 height 30
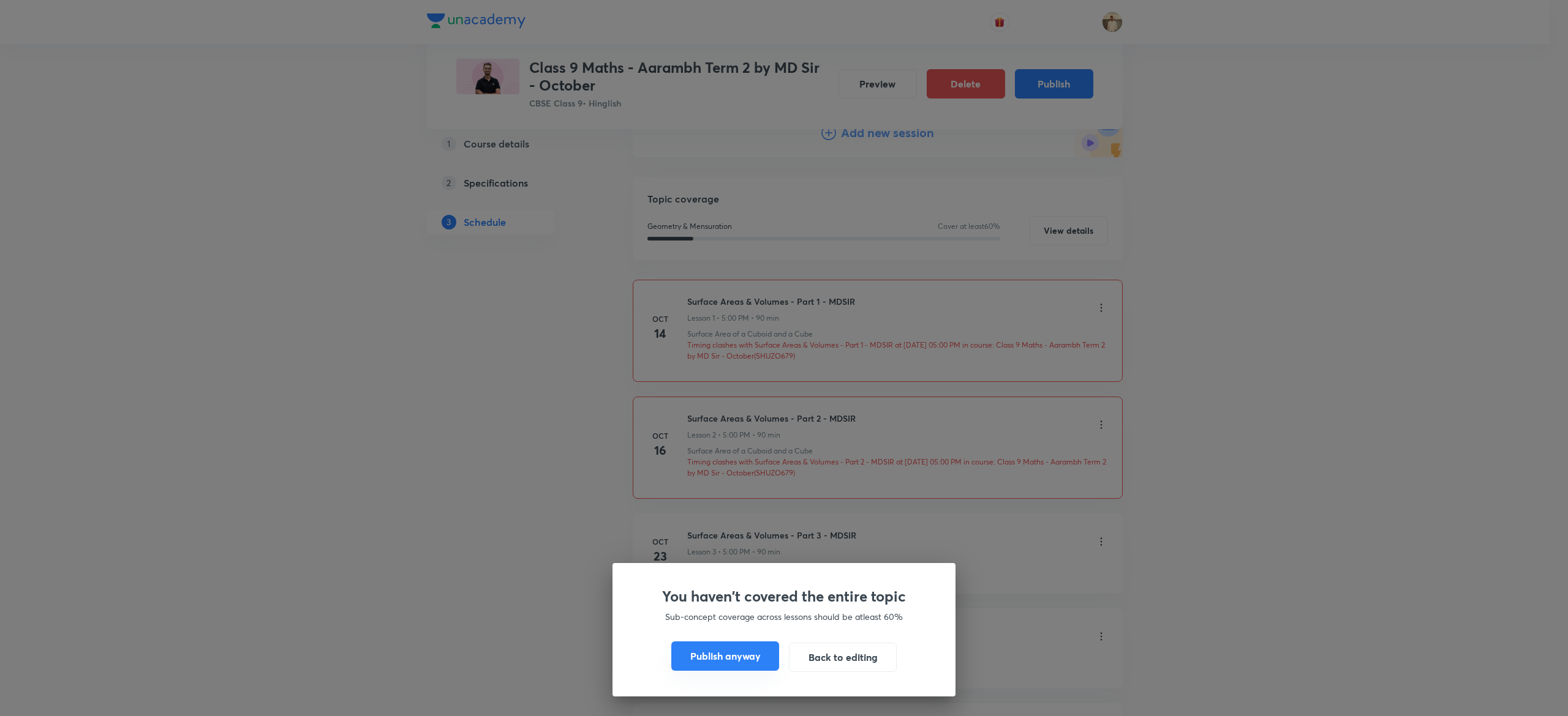
click at [724, 651] on button "Publish anyway" at bounding box center [725, 656] width 108 height 30
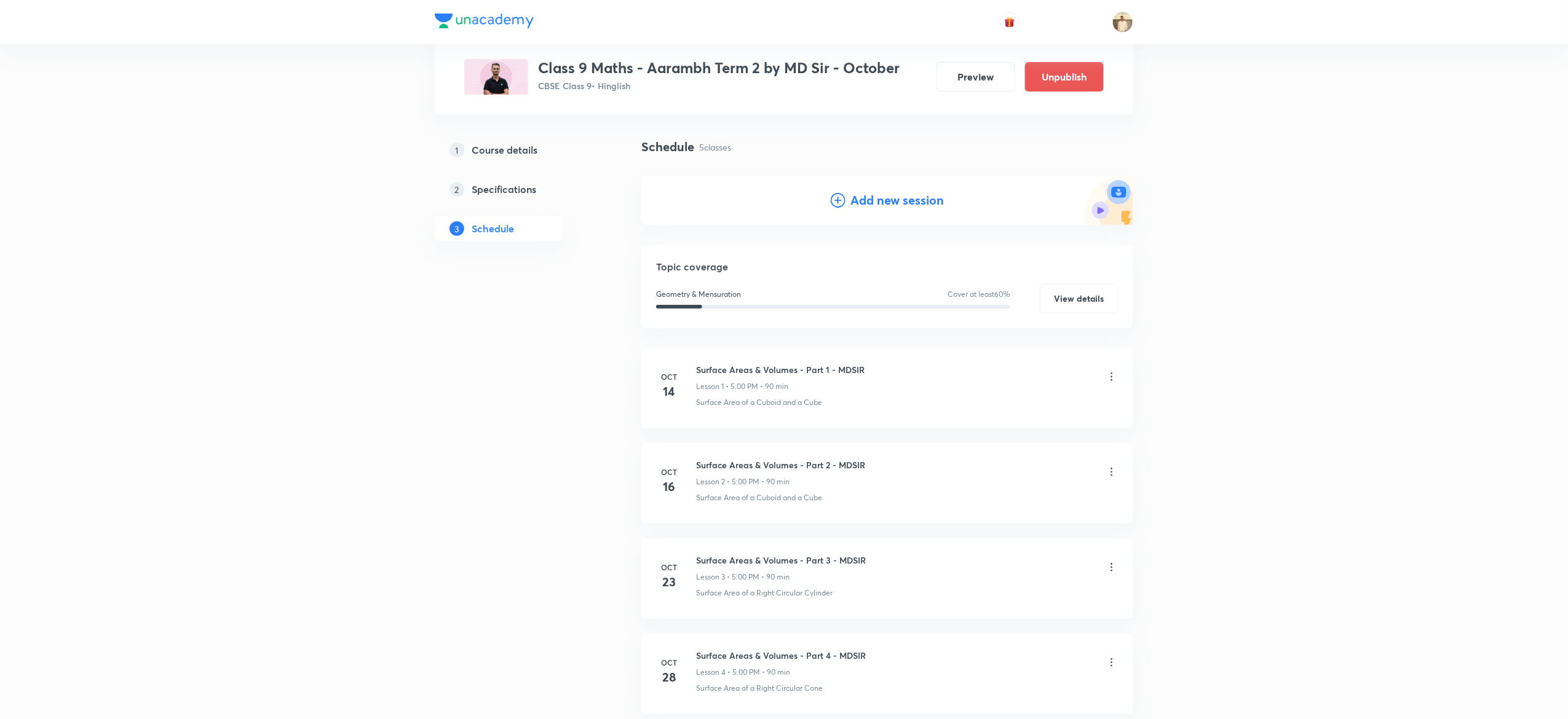
scroll to position [64, 0]
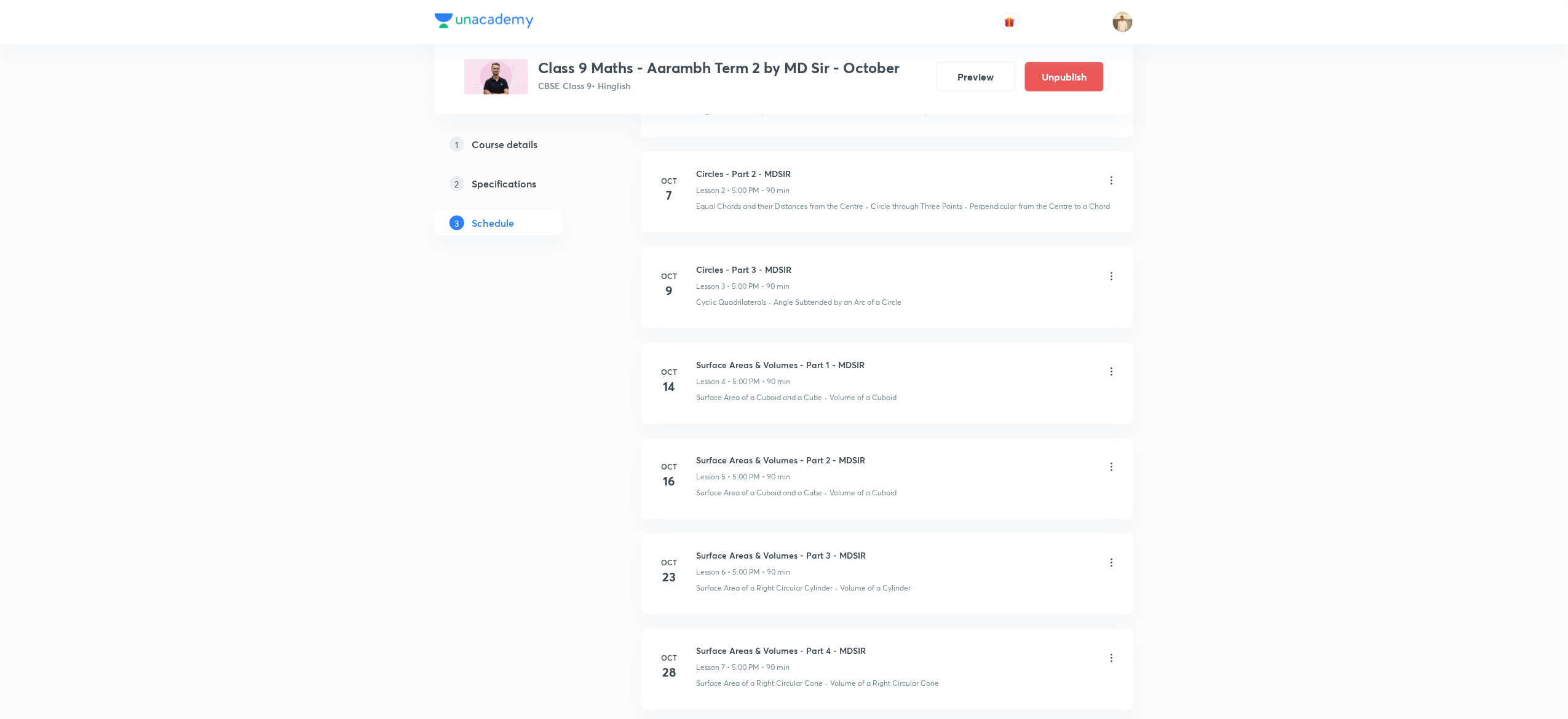
scroll to position [768, 0]
click at [744, 360] on li "[DATE] Surface Areas & Volumes - Part 1 - MDSIR Lesson 4 • 5:00 PM • 90 min Sur…" at bounding box center [887, 384] width 492 height 81
copy h6 "Surface Areas & Volumes - Part 1 - MDSIR"
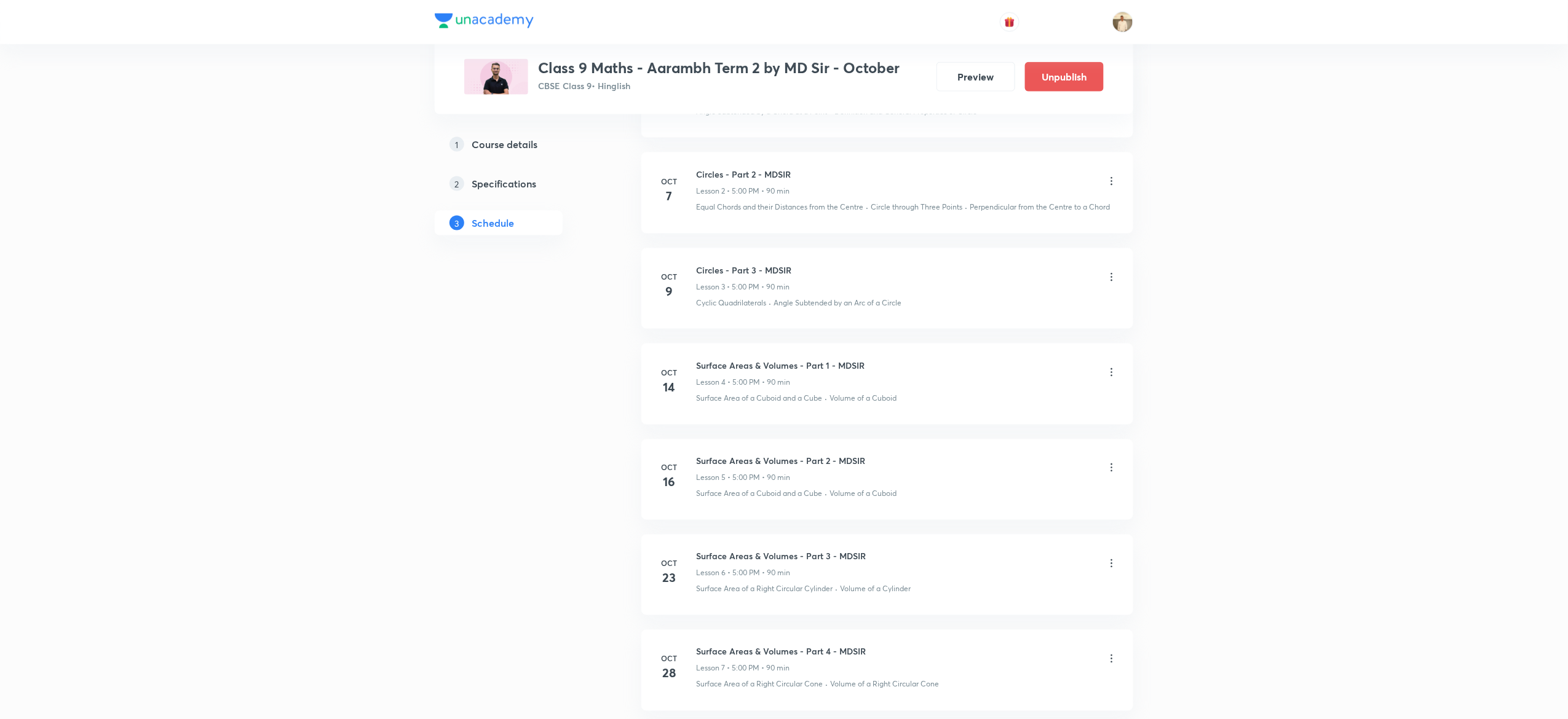
click at [766, 399] on p "Surface Area of a Cuboid and a Cube" at bounding box center [758, 399] width 126 height 11
copy p "Surface Area of a Cuboid and a Cube"
click at [773, 457] on h6 "Surface Areas & Volumes - Part 2 - MDSIR" at bounding box center [780, 461] width 169 height 13
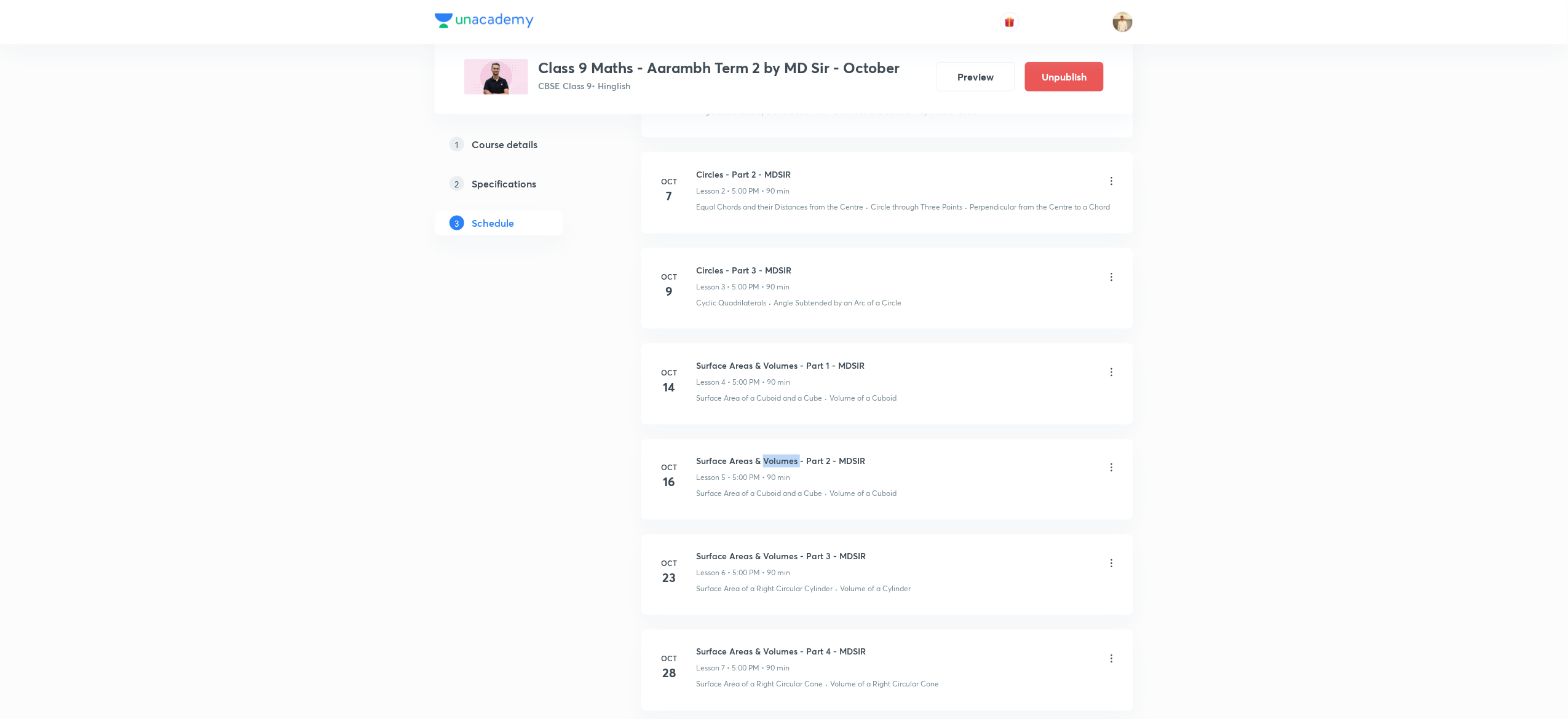
click at [773, 457] on h6 "Surface Areas & Volumes - Part 2 - MDSIR" at bounding box center [780, 461] width 169 height 13
copy h6 "Surface Areas & Volumes - Part 2 - MDSIR"
click at [728, 500] on p "Surface Area of a Cuboid and a Cube" at bounding box center [758, 494] width 126 height 11
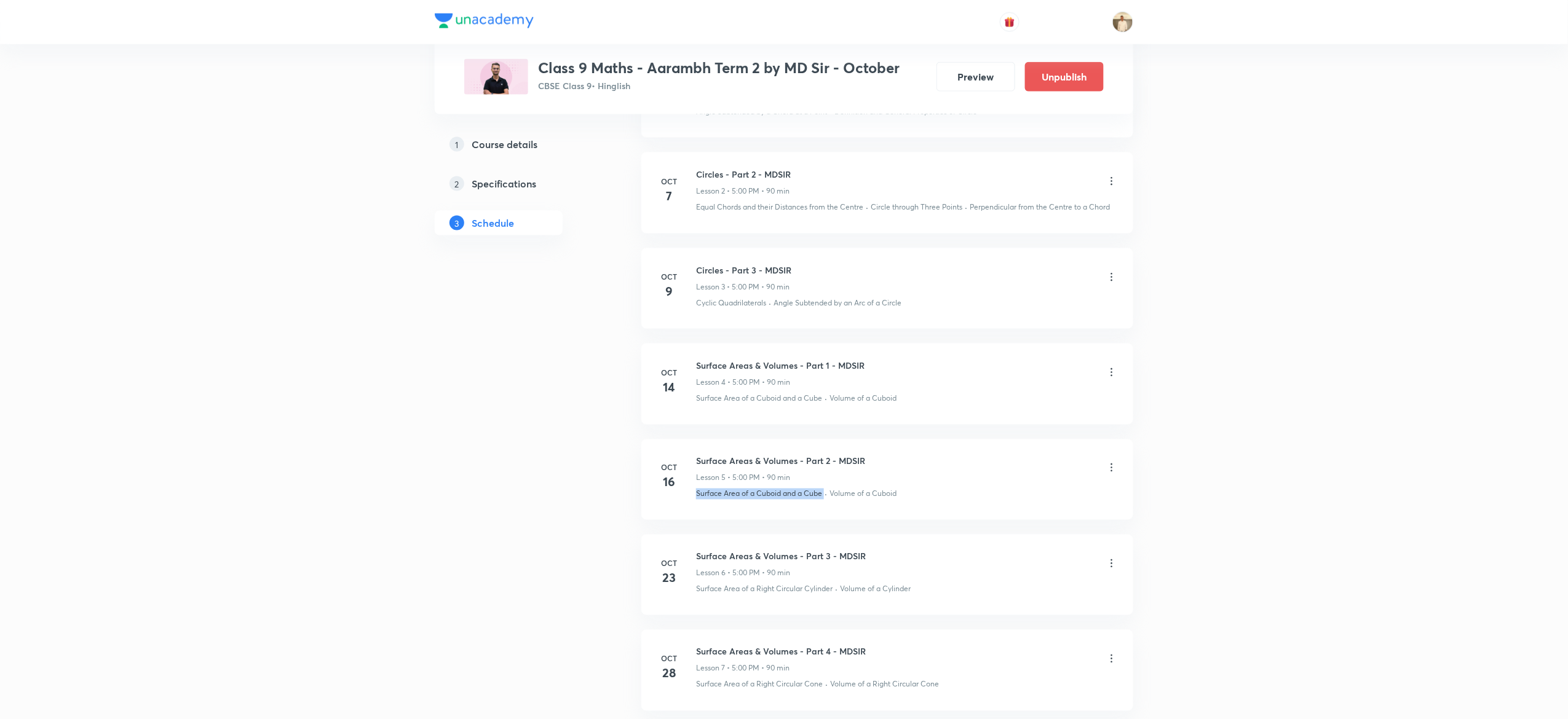
click at [728, 500] on p "Surface Area of a Cuboid and a Cube" at bounding box center [758, 494] width 126 height 11
copy p "Surface Area of a Cuboid and a Cube"
click at [732, 556] on h6 "Surface Areas & Volumes - Part 3 - MDSIR" at bounding box center [781, 556] width 170 height 13
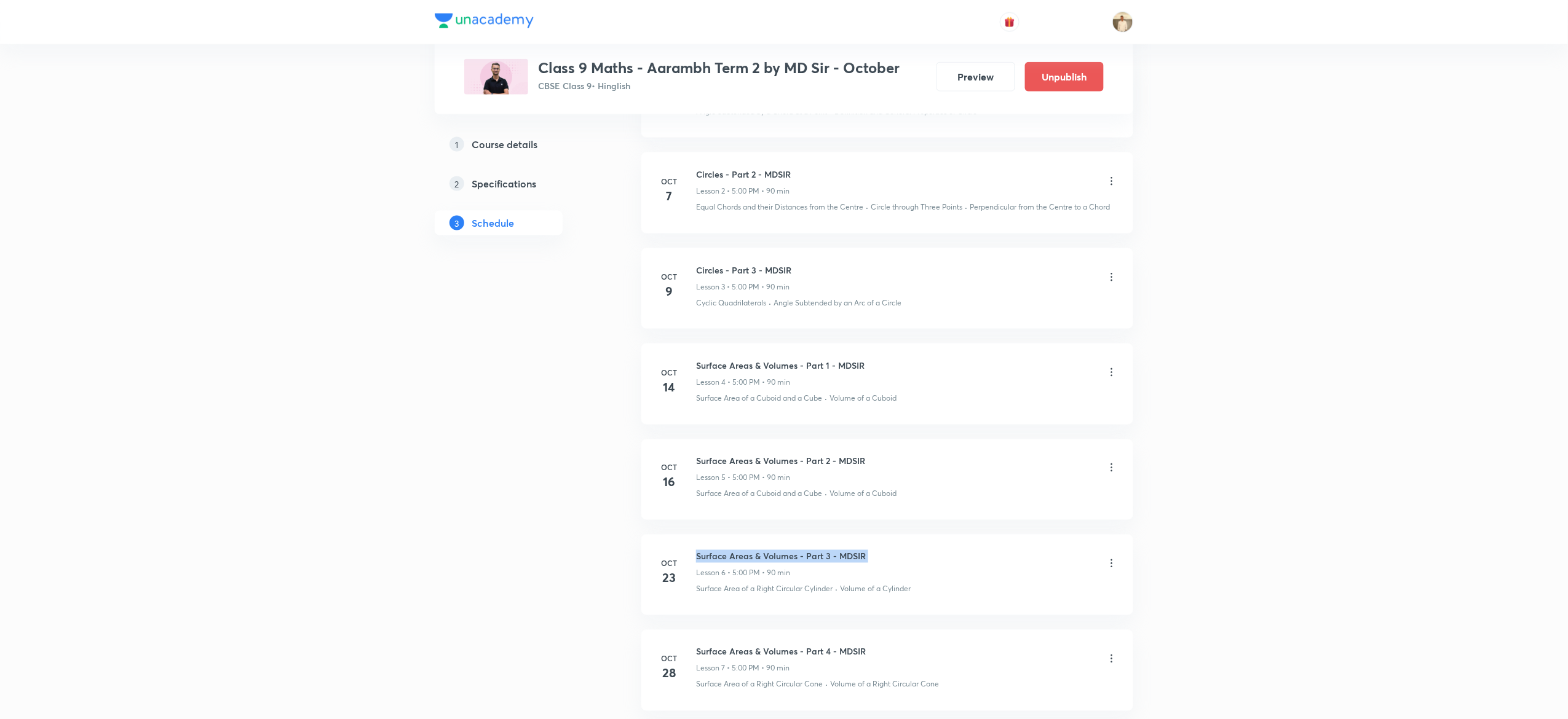
copy h6 "Surface Areas & Volumes - Part 3 - MDSIR"
click at [731, 595] on p "Surface Area of a Right Circular Cylinder" at bounding box center [764, 590] width 136 height 11
copy p "Surface Area of a Right Circular Cylinder"
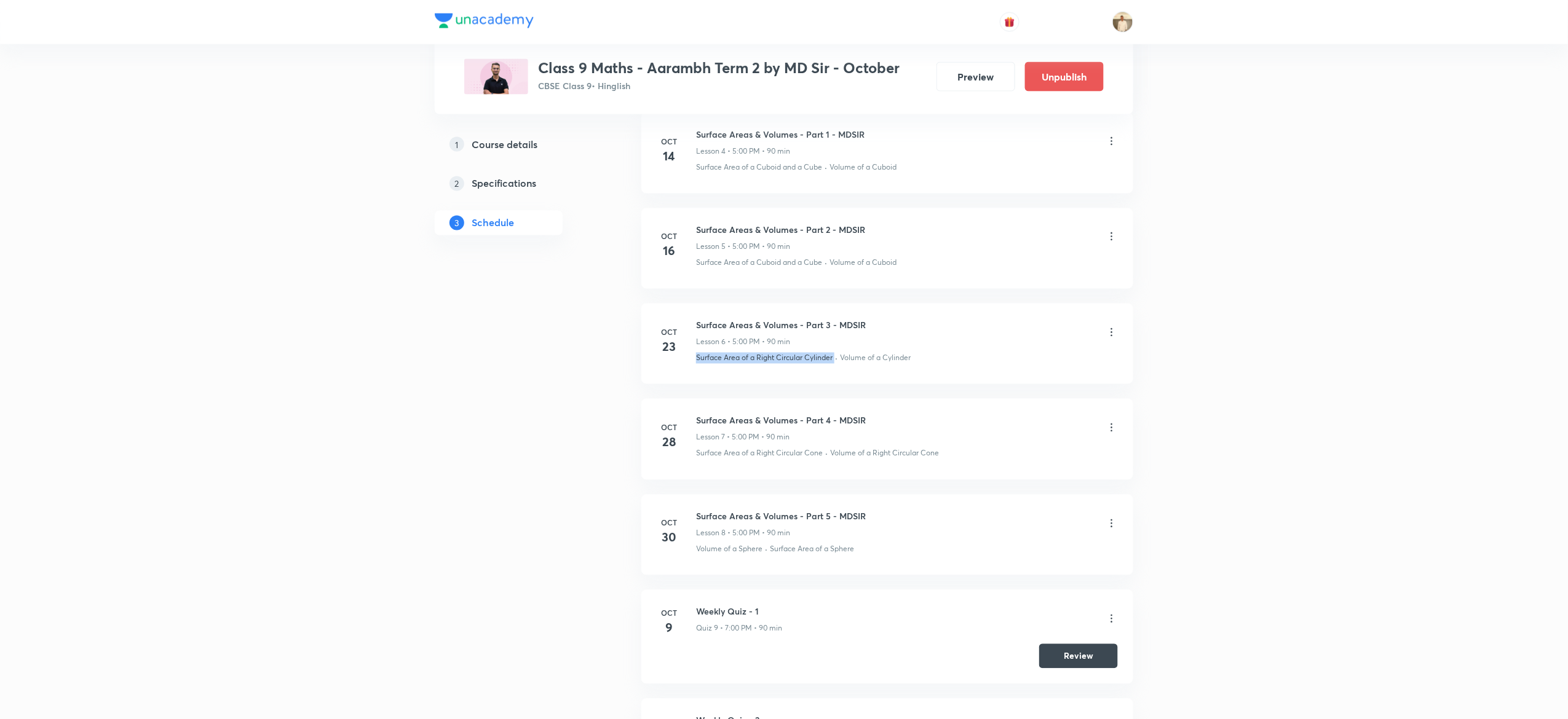
scroll to position [1071, 0]
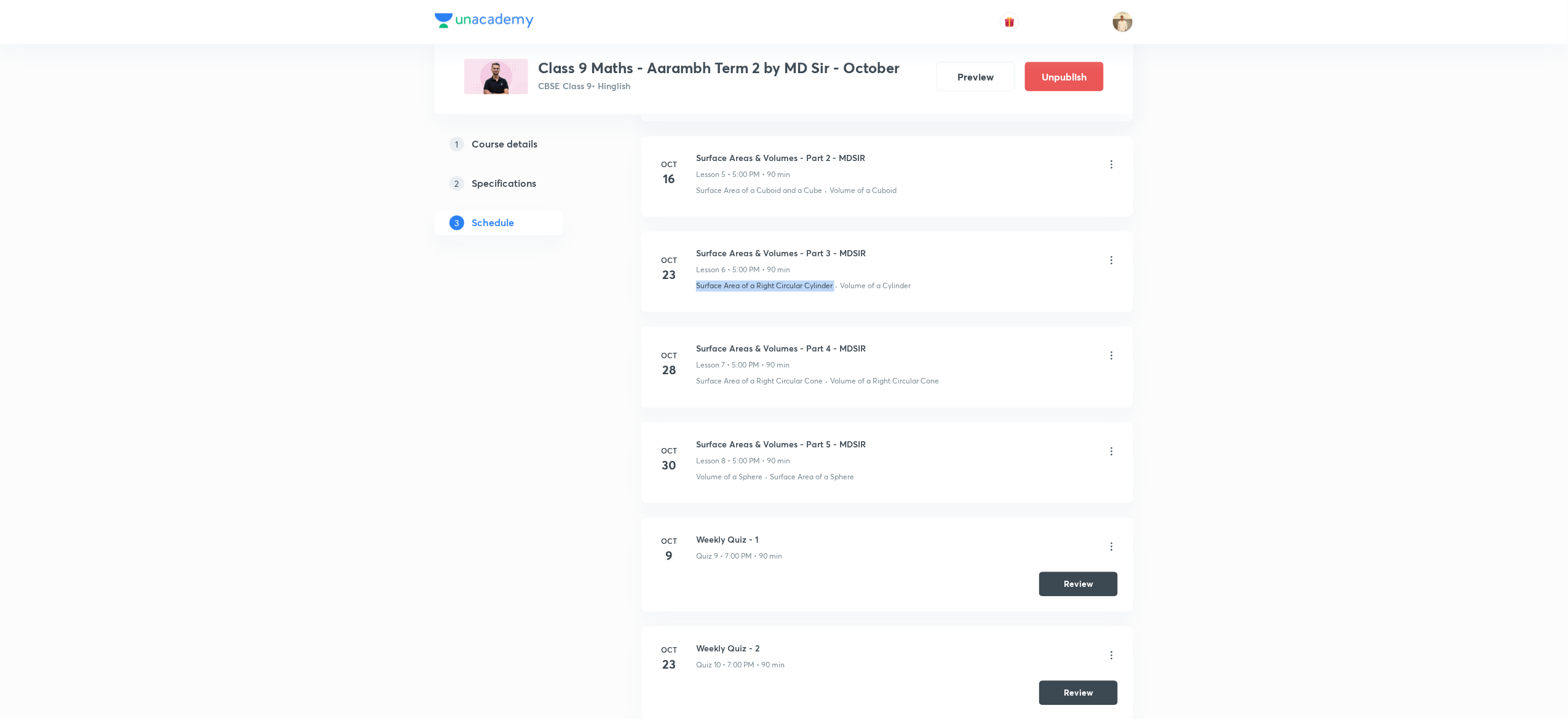
copy p "Surface Area of a Right Circular Cylinder"
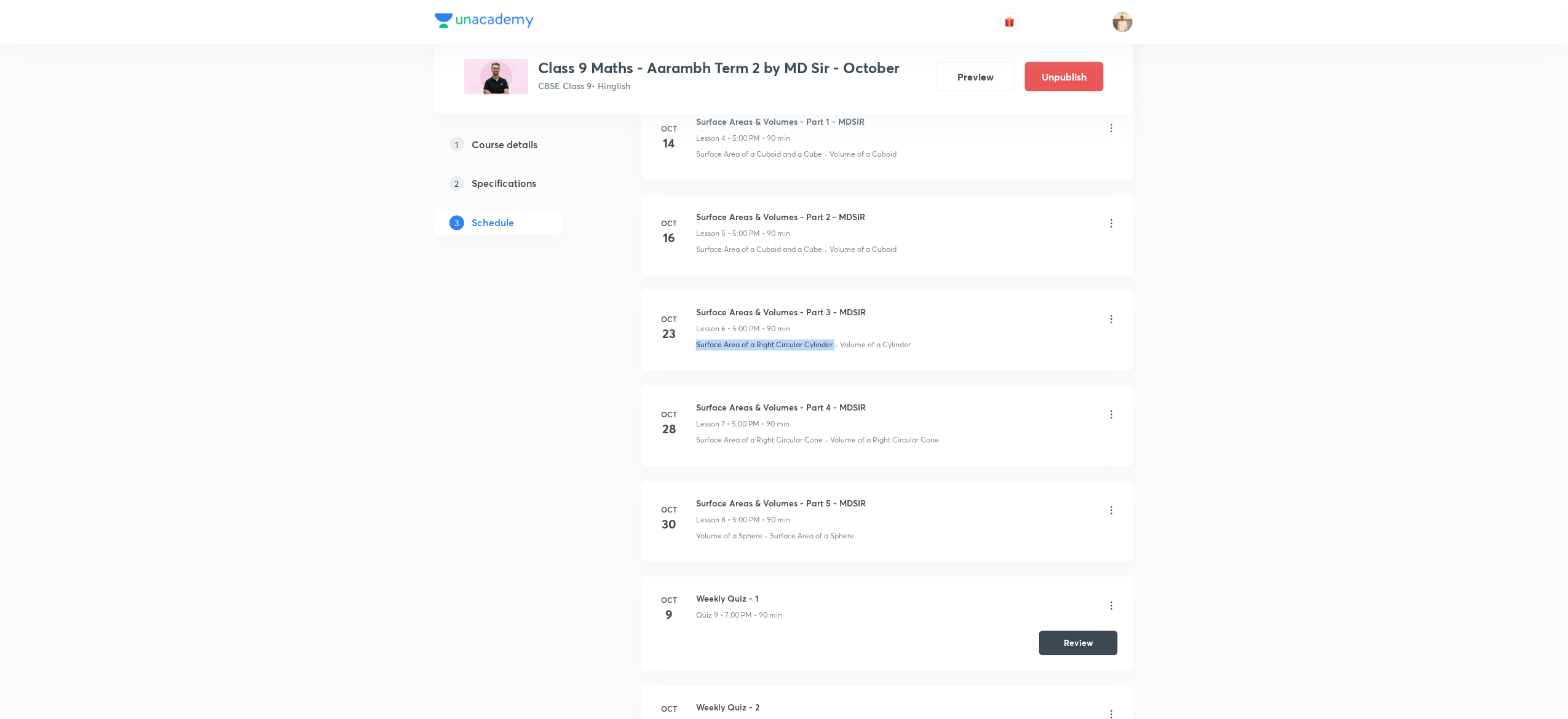
scroll to position [1042, 0]
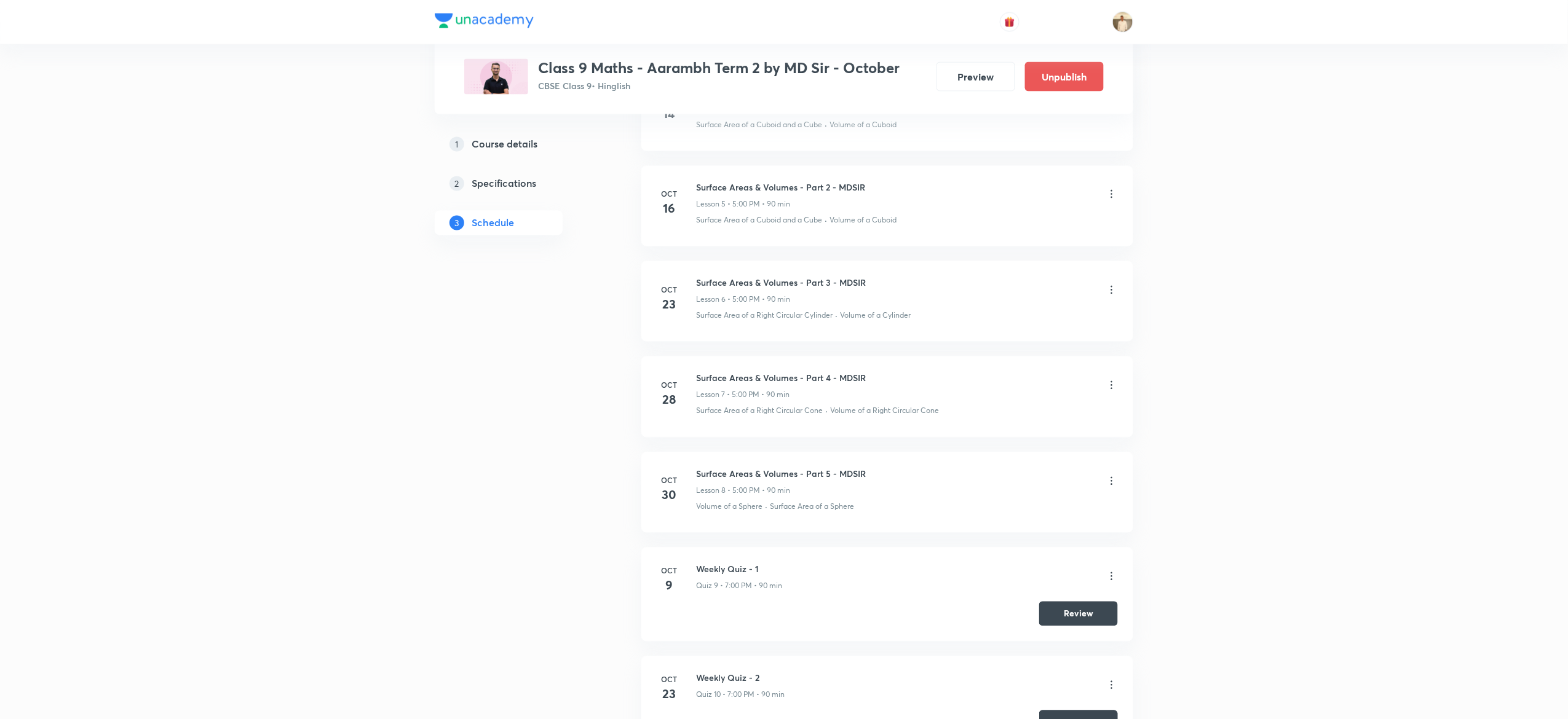
click at [798, 378] on h6 "Surface Areas & Volumes - Part 4 - MDSIR" at bounding box center [781, 379] width 170 height 13
copy h6 "Surface Areas & Volumes - Part 4 - MDSIR"
click at [775, 417] on p "Surface Area of a Right Circular Cone" at bounding box center [759, 412] width 127 height 11
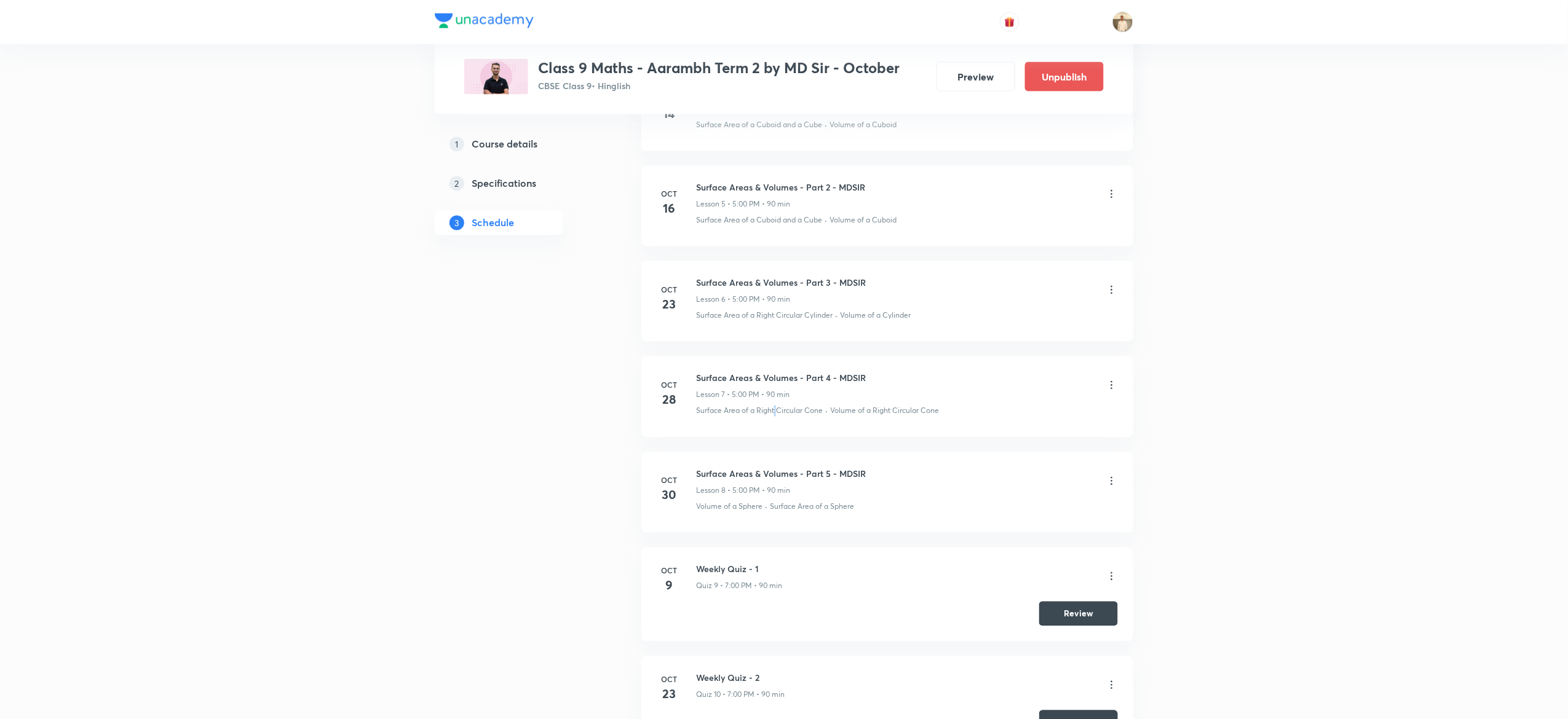
click at [775, 417] on p "Surface Area of a Right Circular Cone" at bounding box center [759, 412] width 127 height 11
copy p "Surface Area of a Right Circular Cone"
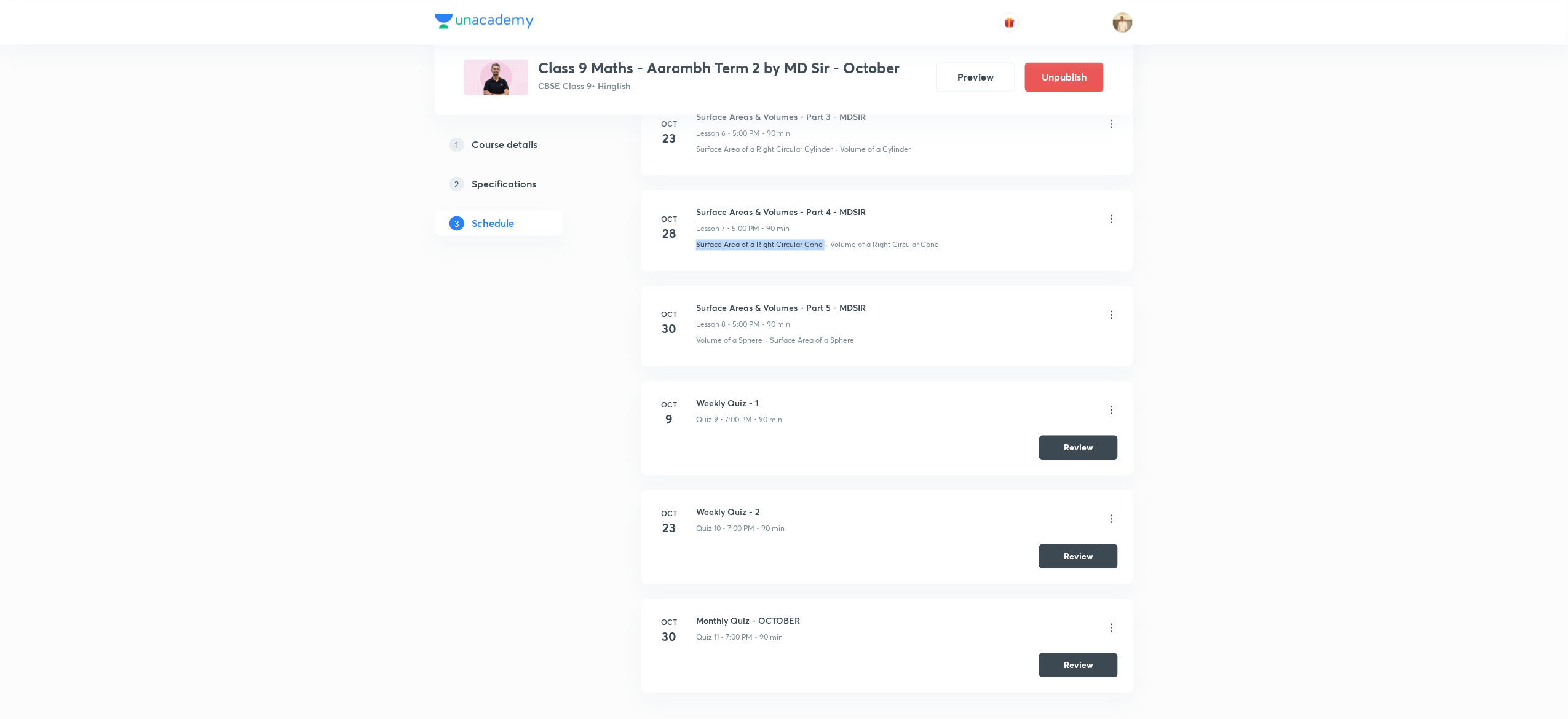
scroll to position [1211, 0]
click at [790, 307] on h6 "Surface Areas & Volumes - Part 5 - MDSIR" at bounding box center [781, 304] width 170 height 13
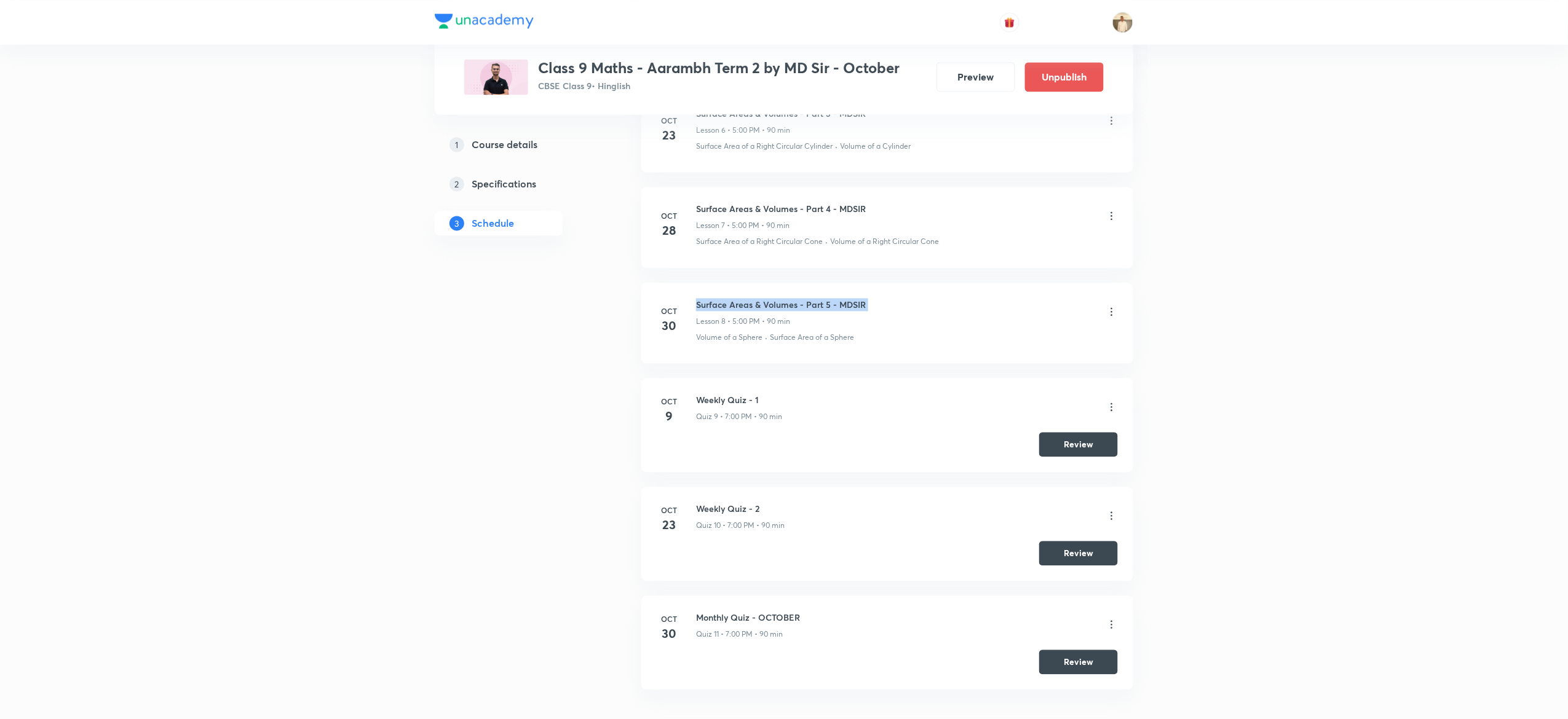
click at [790, 307] on h6 "Surface Areas & Volumes - Part 5 - MDSIR" at bounding box center [781, 304] width 170 height 13
copy h6 "Surface Areas & Volumes - Part 5 - MDSIR"
click at [778, 343] on p "Surface Area of a Sphere" at bounding box center [811, 338] width 84 height 11
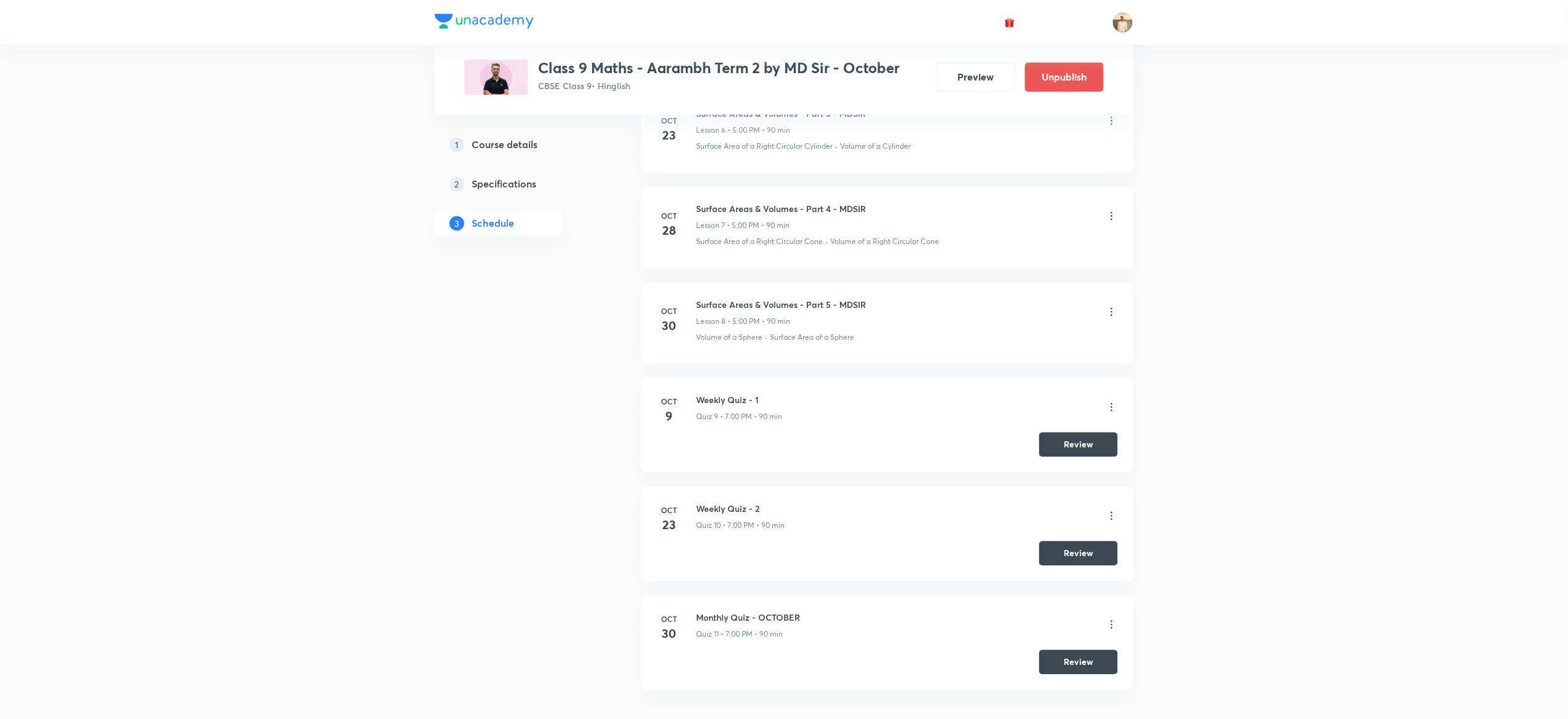
click at [717, 337] on p "Volume of a Sphere" at bounding box center [729, 338] width 66 height 11
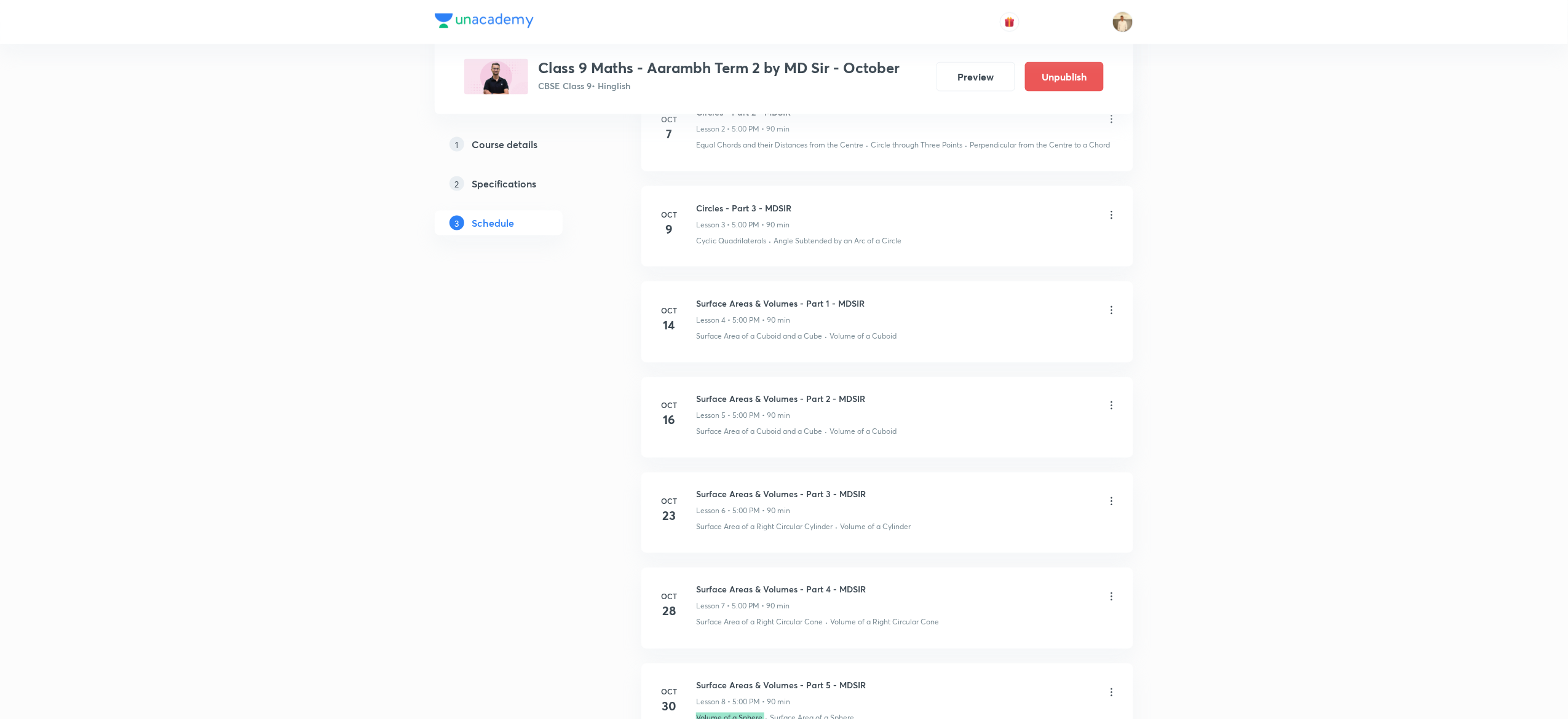
scroll to position [829, 0]
click at [529, 546] on div "1 Course details 2 Specifications 3 Schedule" at bounding box center [518, 272] width 167 height 1787
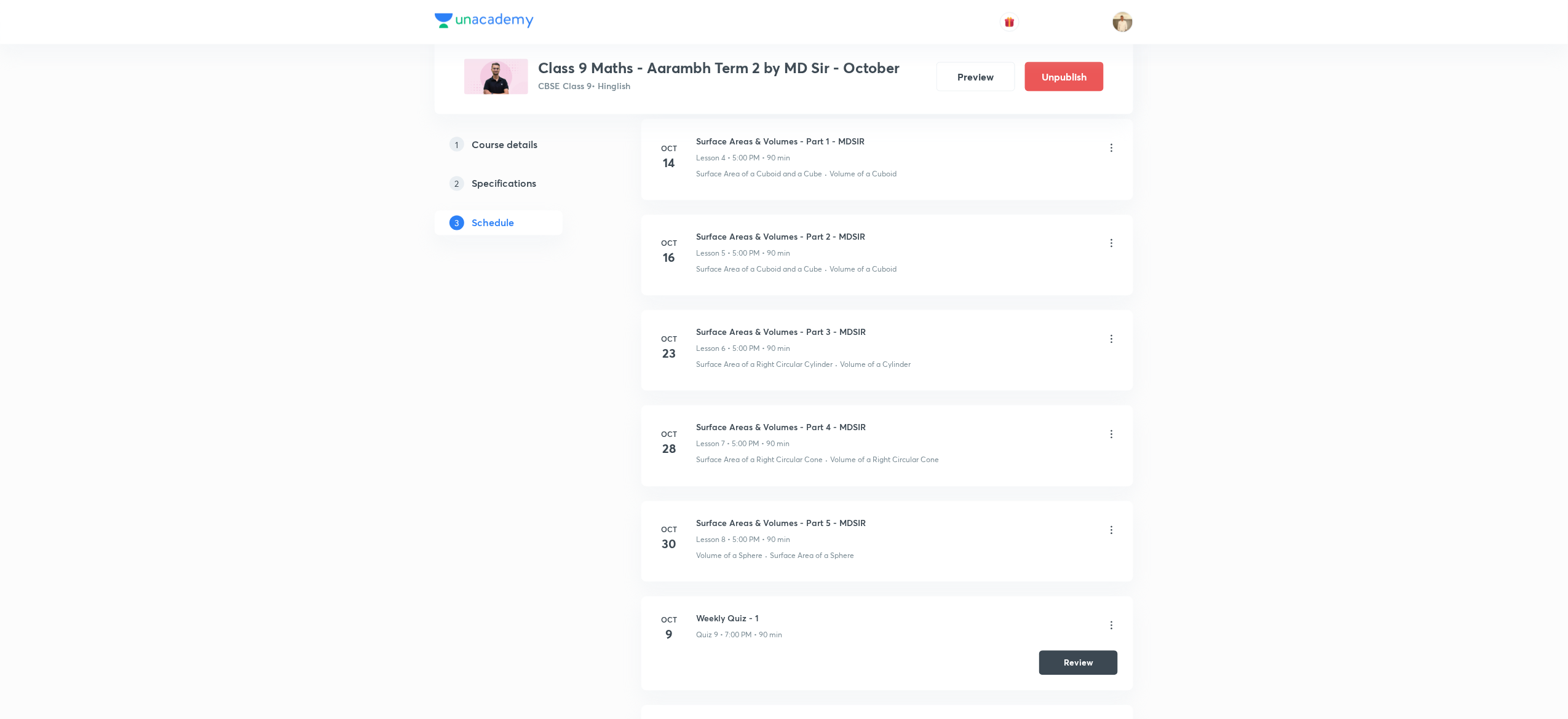
scroll to position [994, 0]
click at [1113, 531] on icon at bounding box center [1112, 528] width 12 height 12
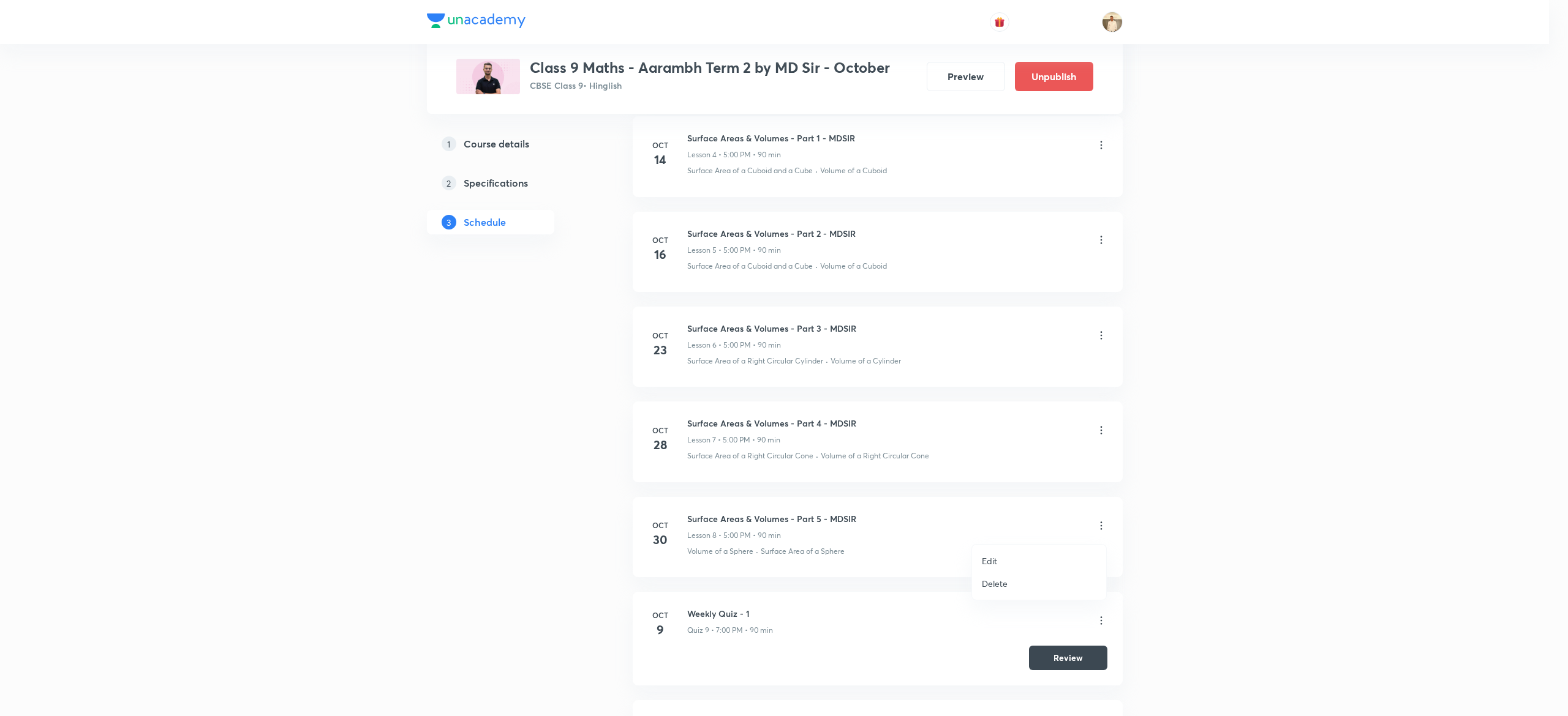
click at [1004, 583] on p "Delete" at bounding box center [995, 584] width 26 height 13
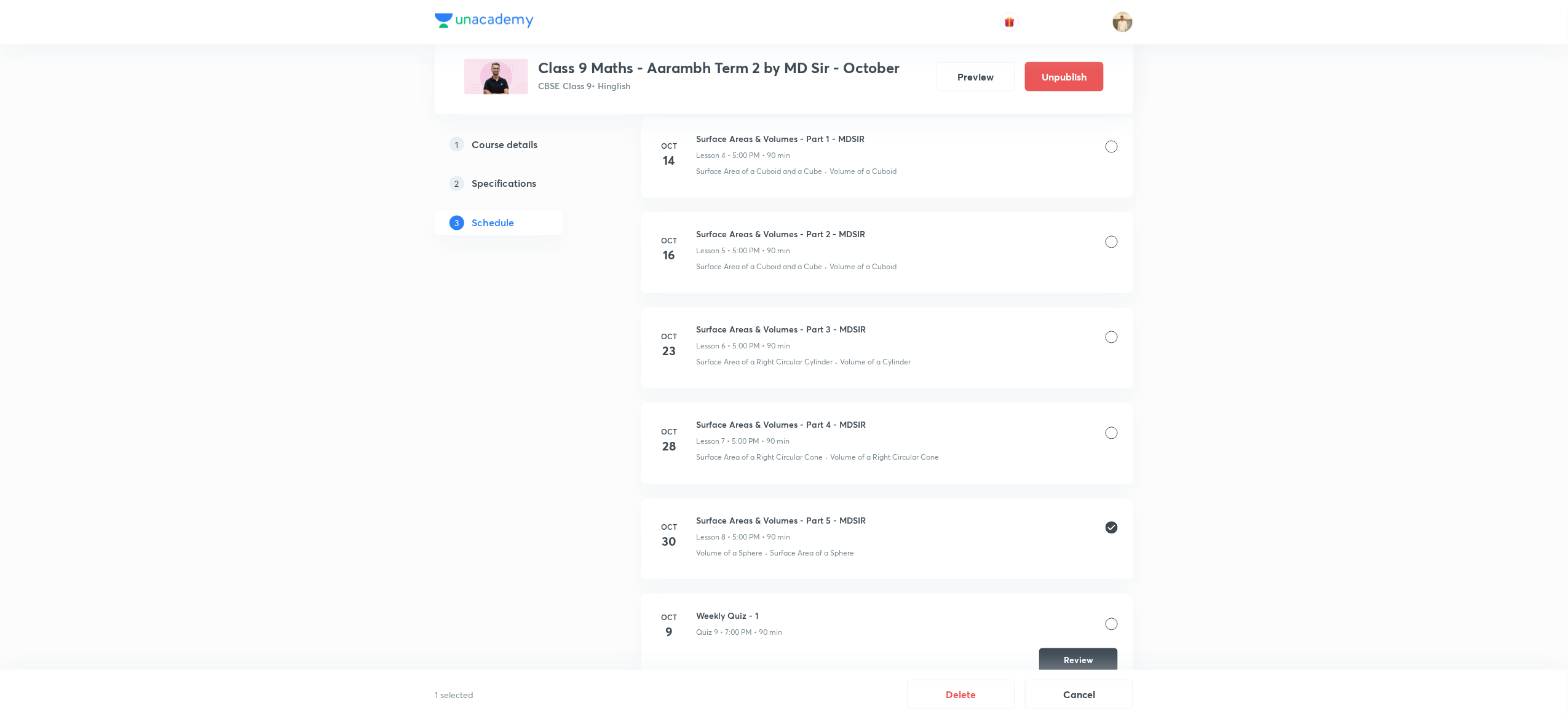
click at [1112, 431] on div at bounding box center [1112, 433] width 12 height 12
click at [1109, 337] on div at bounding box center [1112, 337] width 12 height 12
click at [970, 693] on button "Delete" at bounding box center [961, 693] width 108 height 30
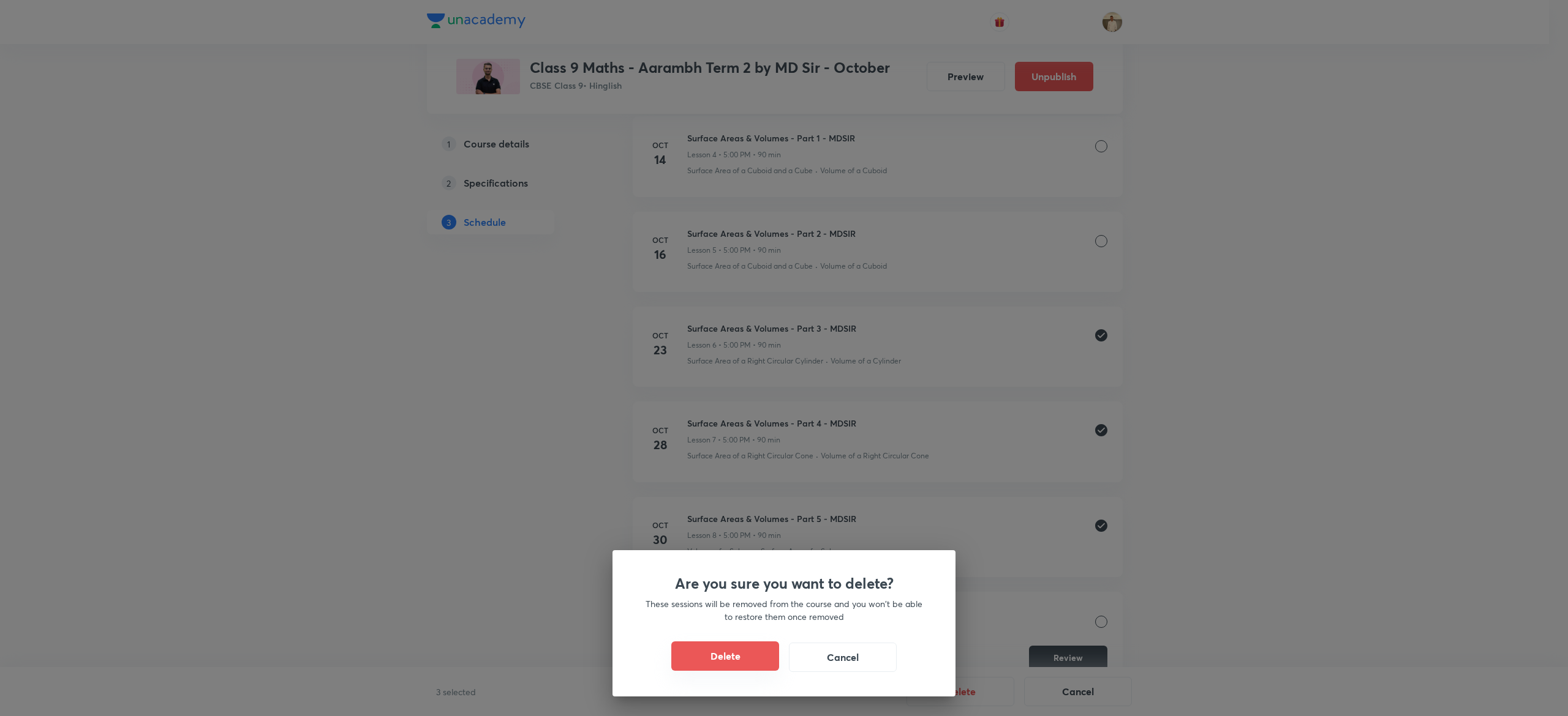
click at [756, 658] on button "Delete" at bounding box center [725, 656] width 108 height 30
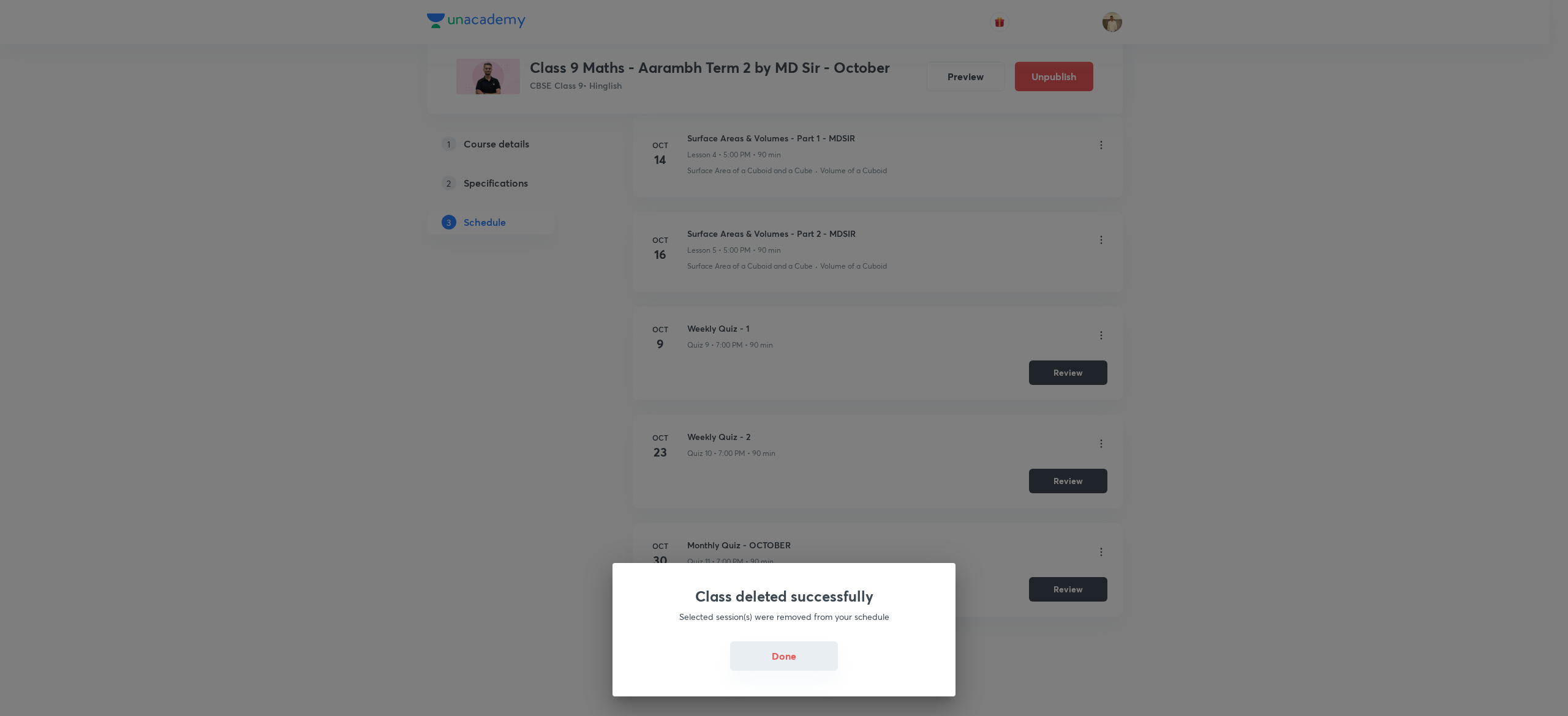
click at [772, 656] on button "Done" at bounding box center [783, 656] width 108 height 30
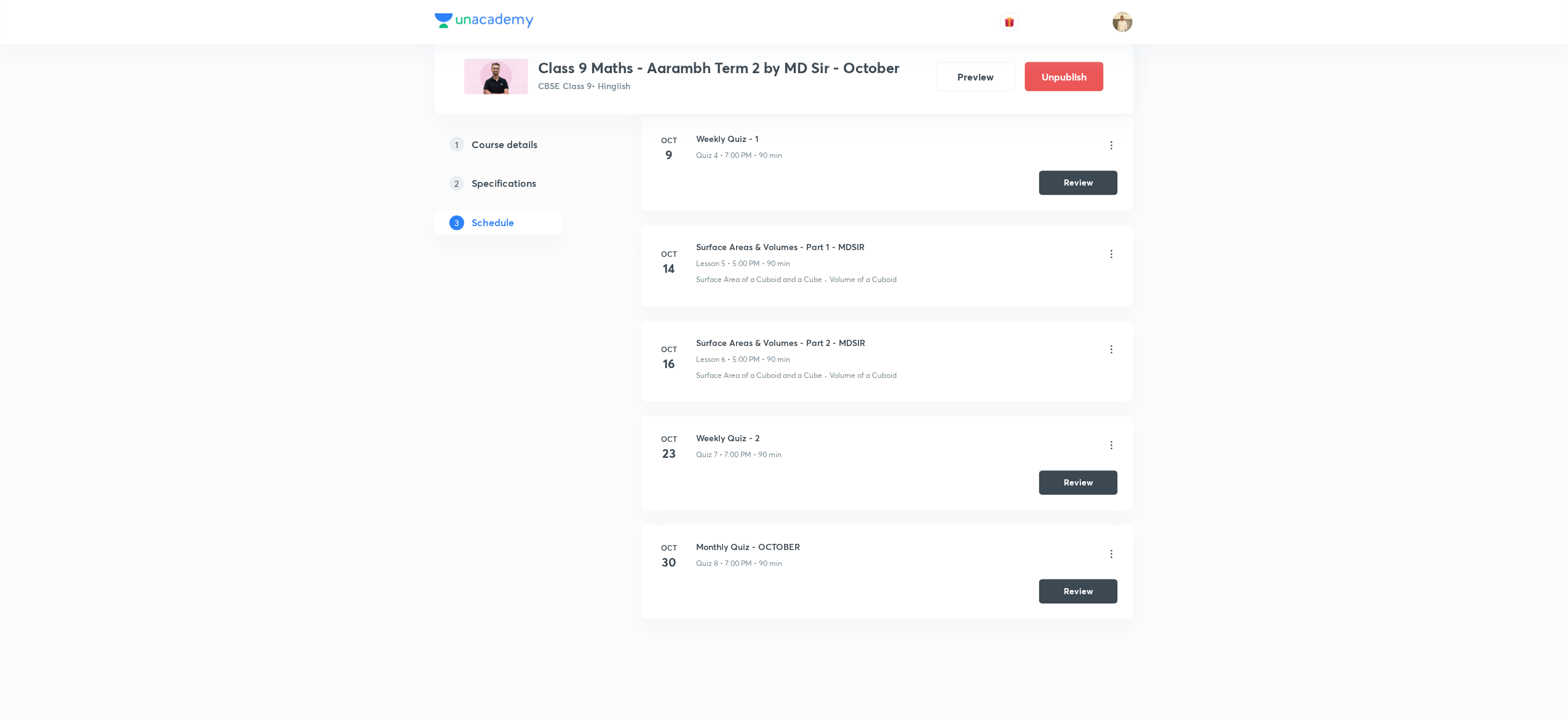
click at [1117, 351] on icon at bounding box center [1112, 349] width 12 height 12
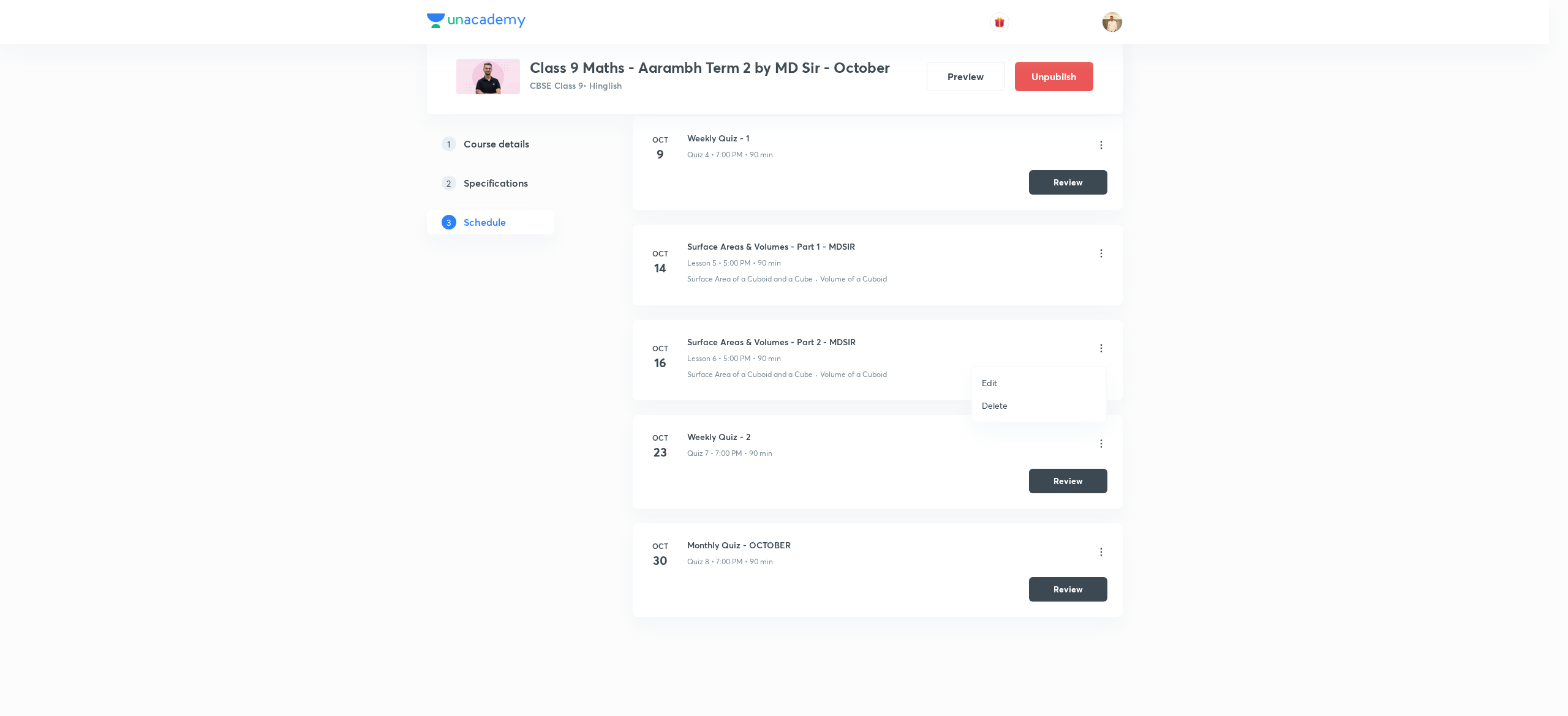
click at [1020, 400] on li "Delete" at bounding box center [1039, 406] width 134 height 22
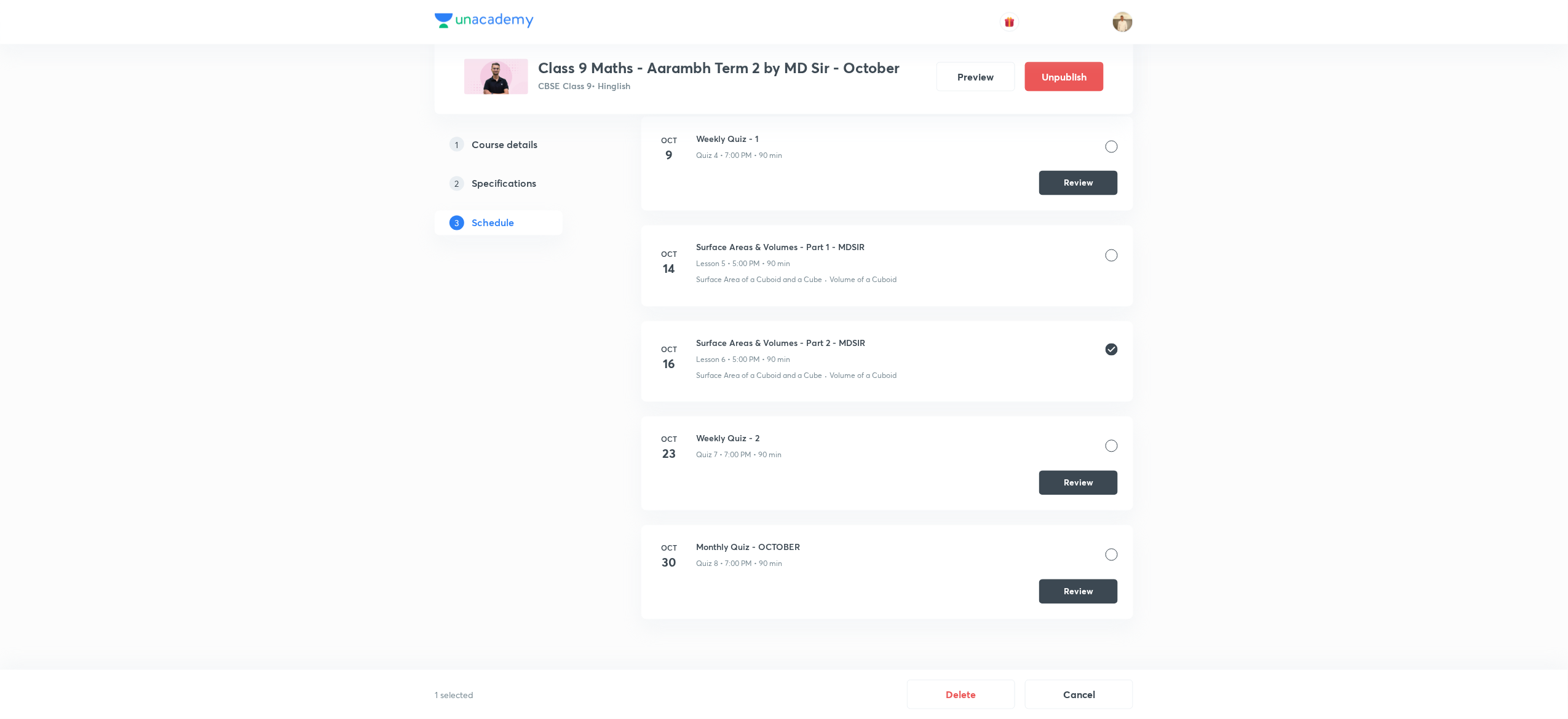
click at [1112, 255] on div at bounding box center [1112, 255] width 12 height 12
click at [971, 689] on button "Delete" at bounding box center [961, 693] width 108 height 30
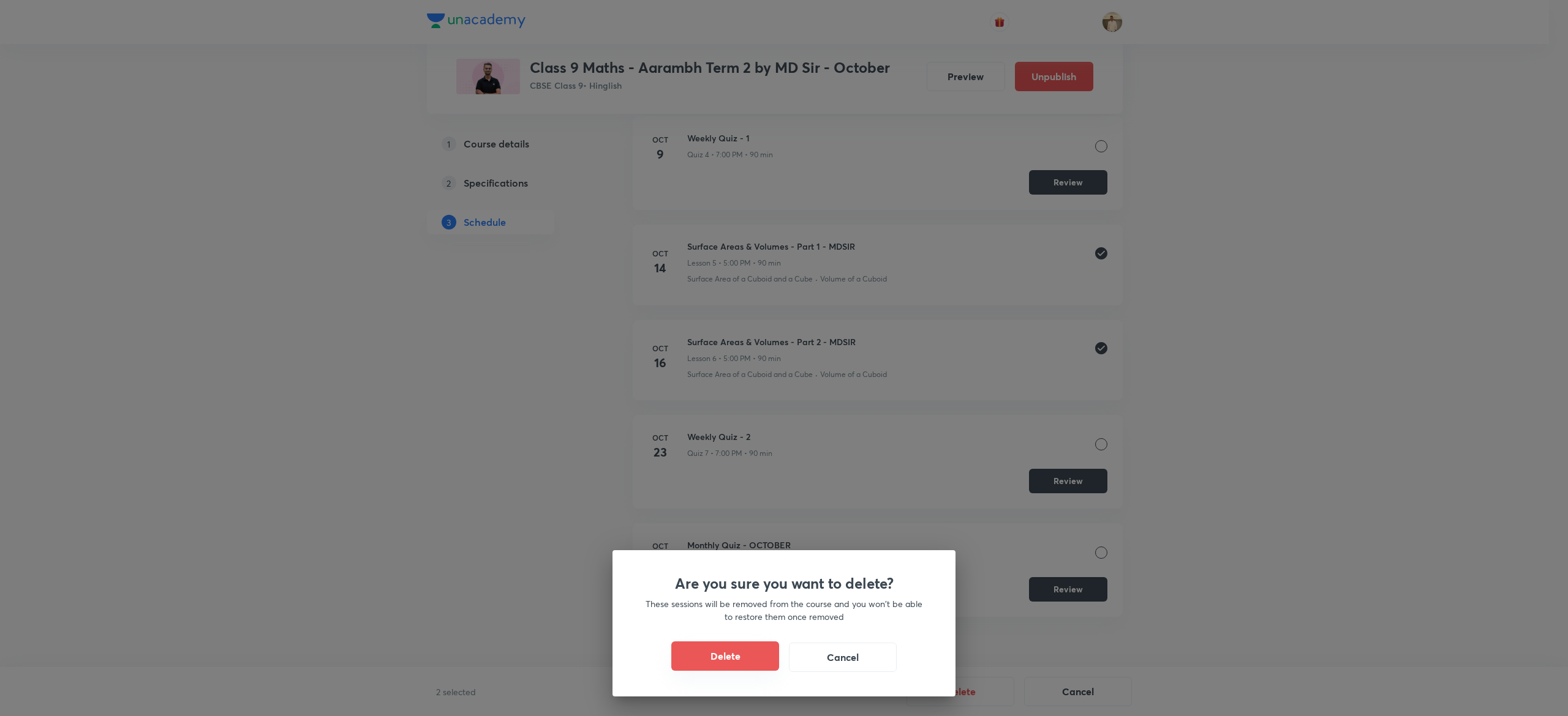
click at [699, 651] on button "Delete" at bounding box center [725, 656] width 108 height 30
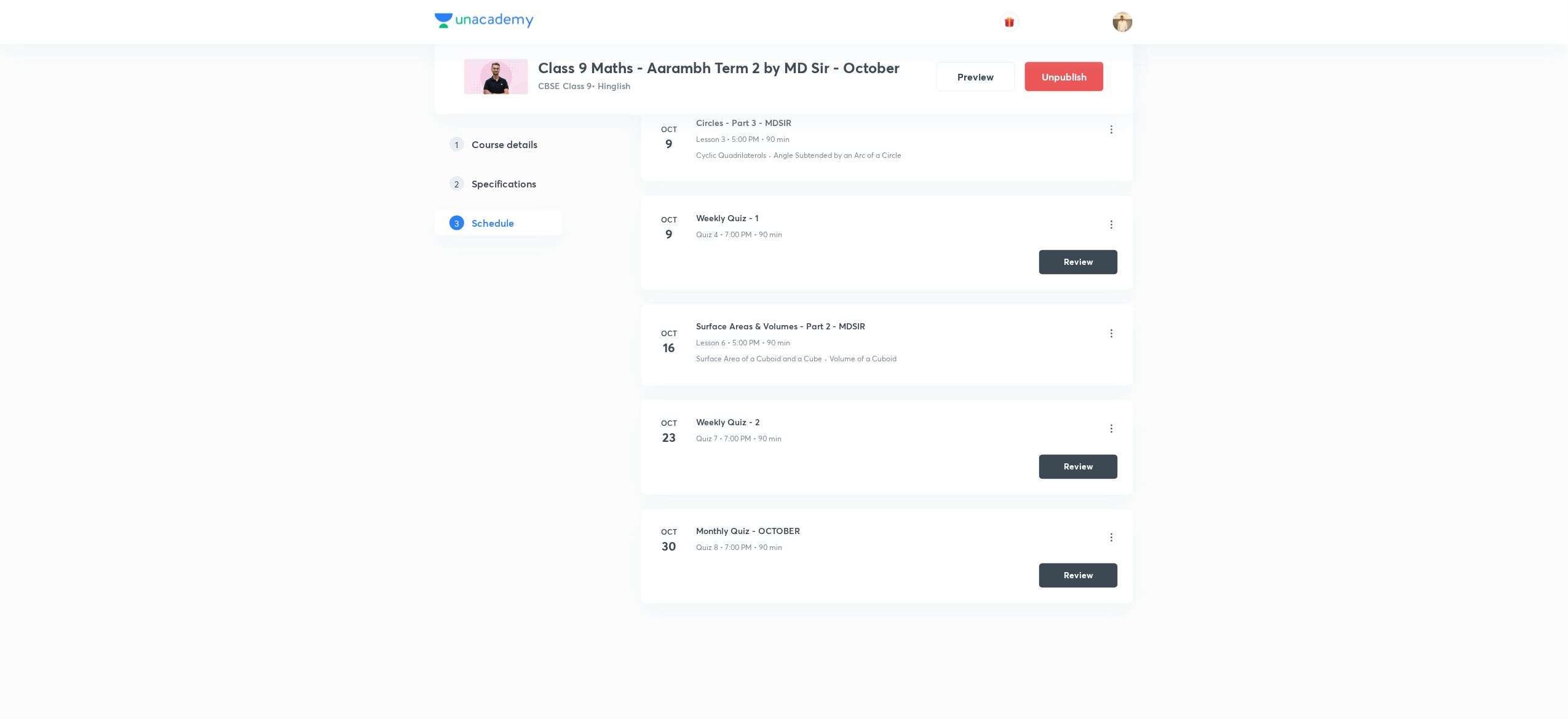
scroll to position [822, 0]
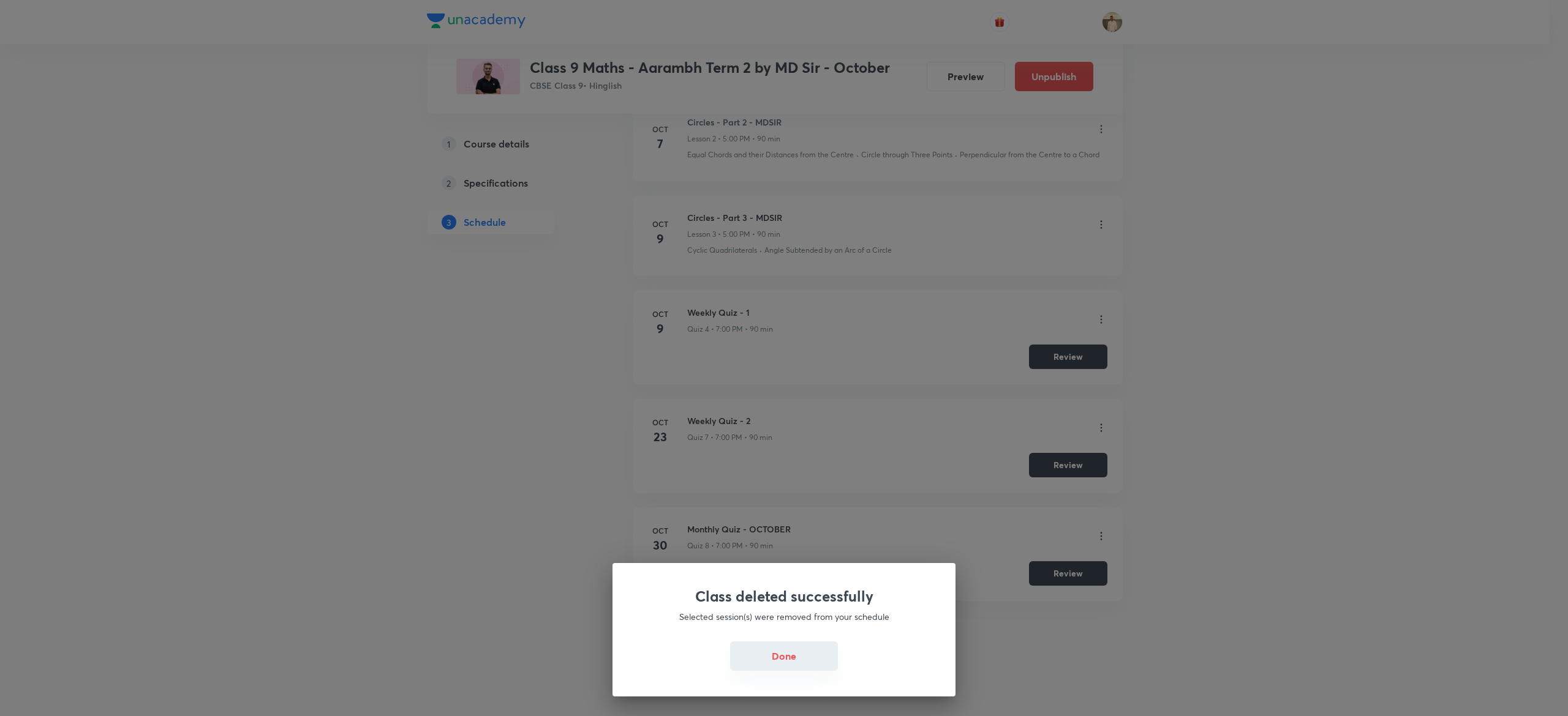
click at [774, 655] on button "Done" at bounding box center [783, 656] width 108 height 30
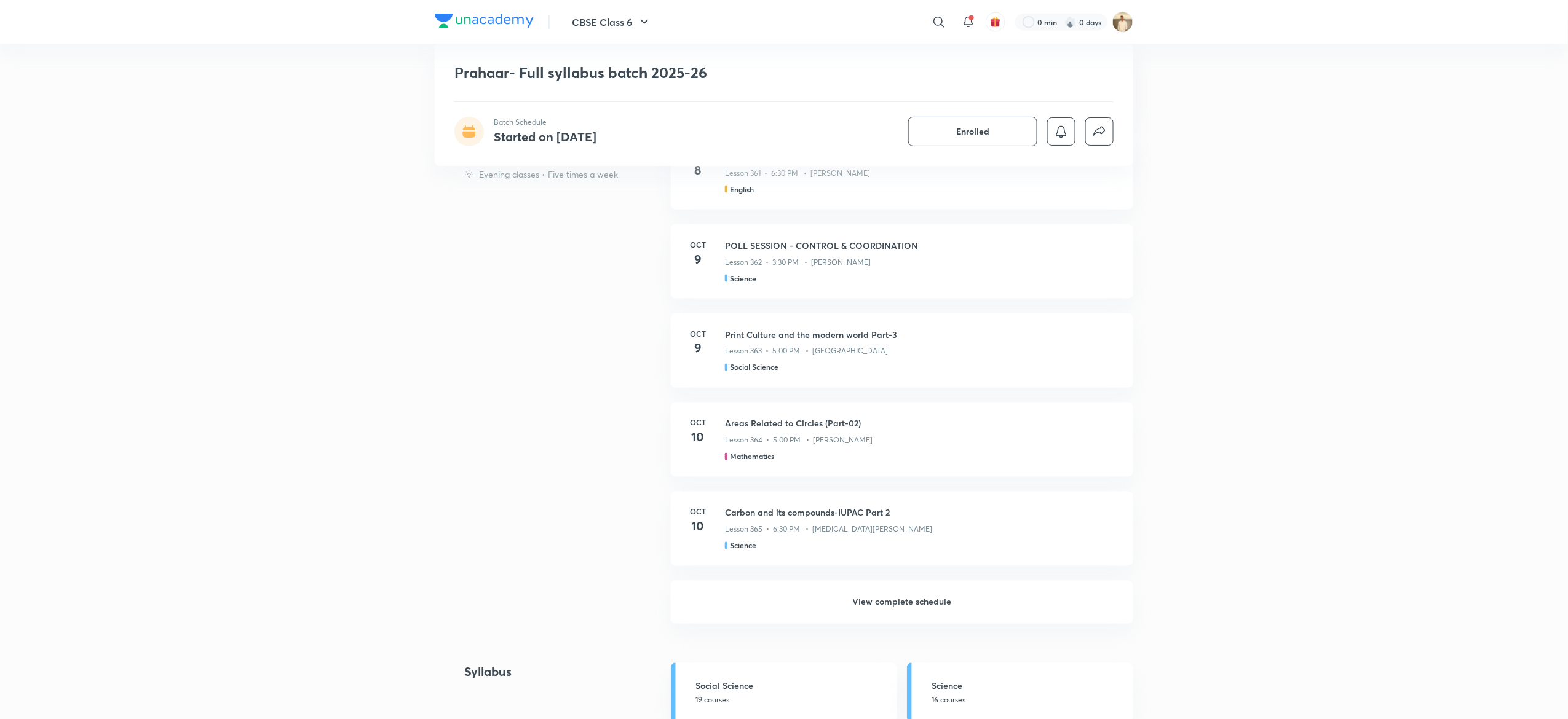
scroll to position [895, 0]
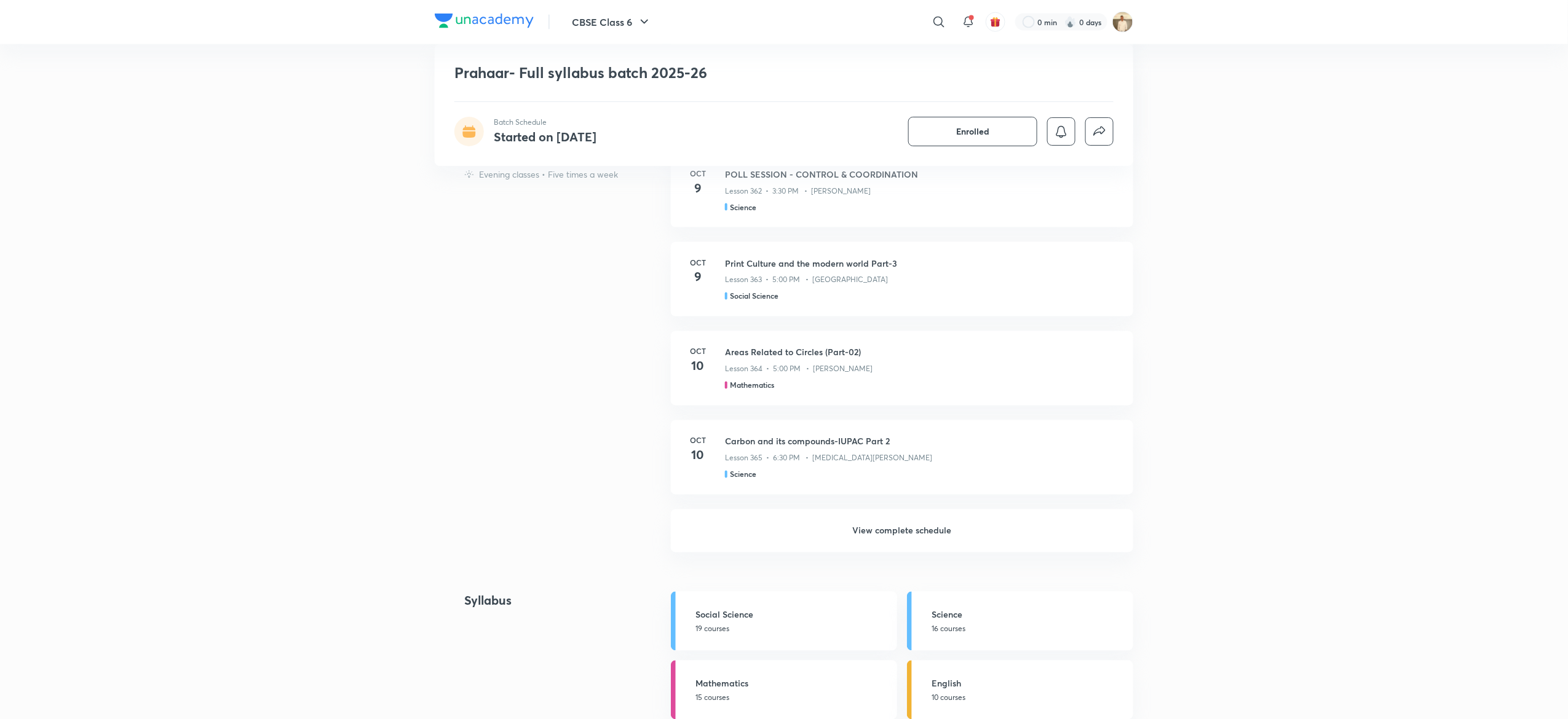
click at [950, 526] on h6 "View complete schedule" at bounding box center [902, 532] width 462 height 43
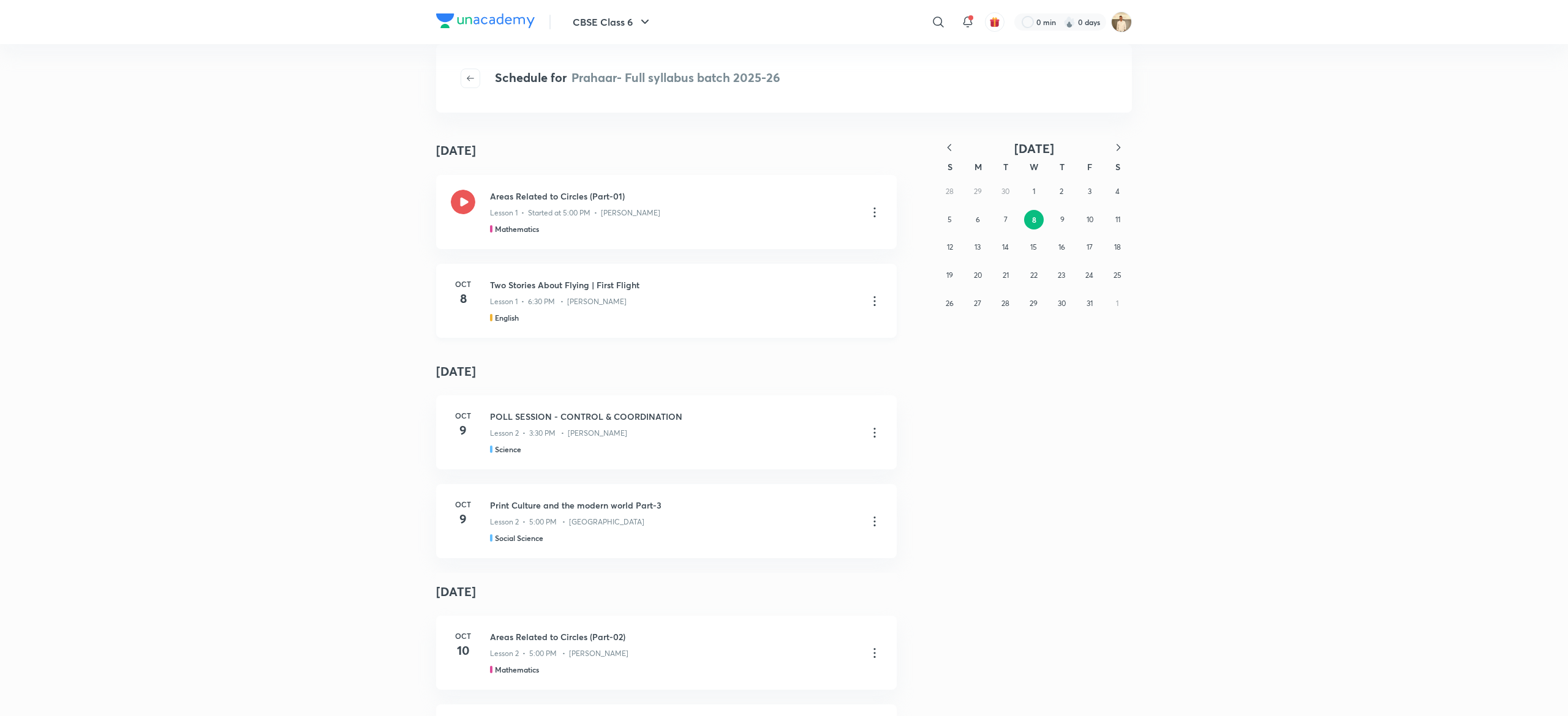
click at [867, 304] on icon at bounding box center [874, 301] width 14 height 14
click at [827, 330] on li "Go to course page" at bounding box center [802, 332] width 140 height 22
click at [867, 431] on icon at bounding box center [874, 433] width 14 height 14
click at [843, 458] on li "Go to course page" at bounding box center [802, 463] width 140 height 22
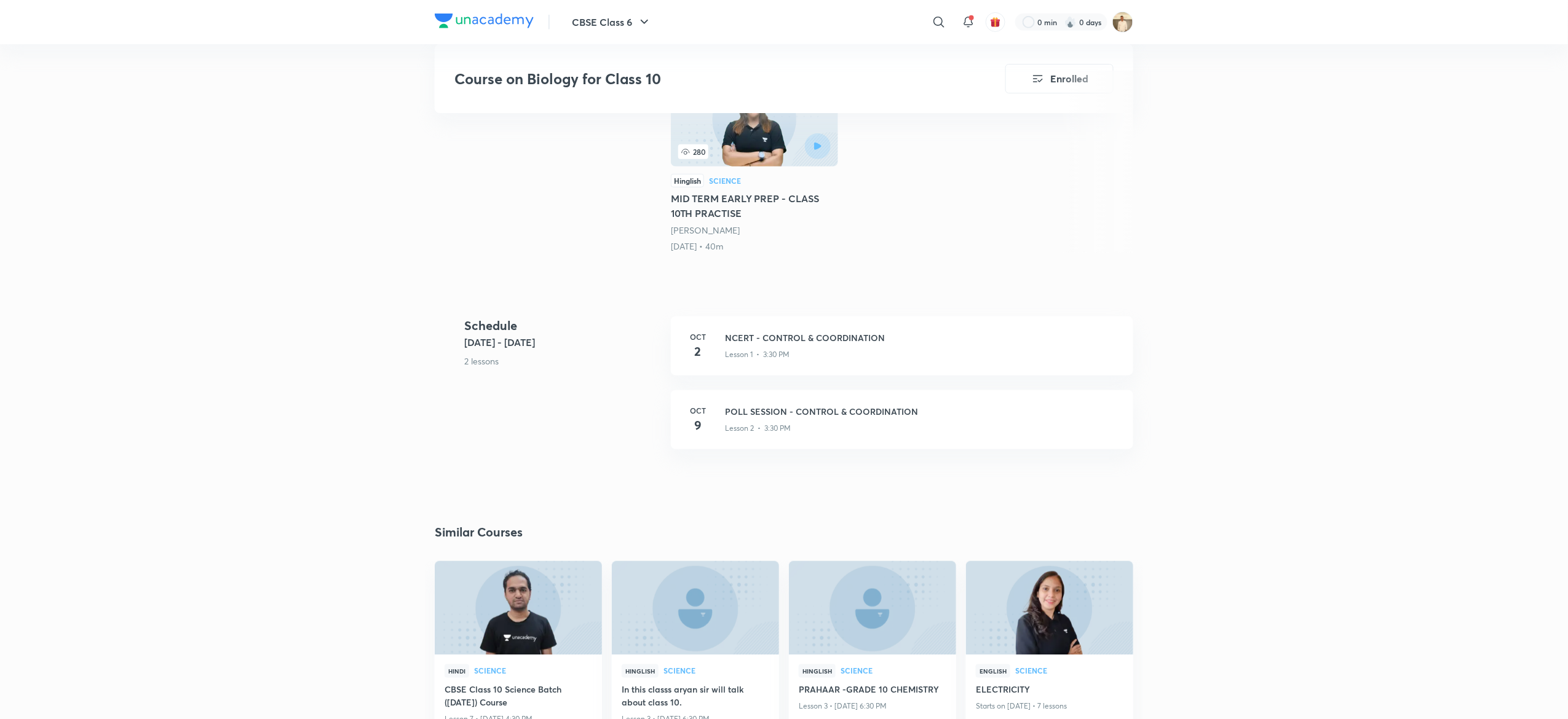
scroll to position [319, 0]
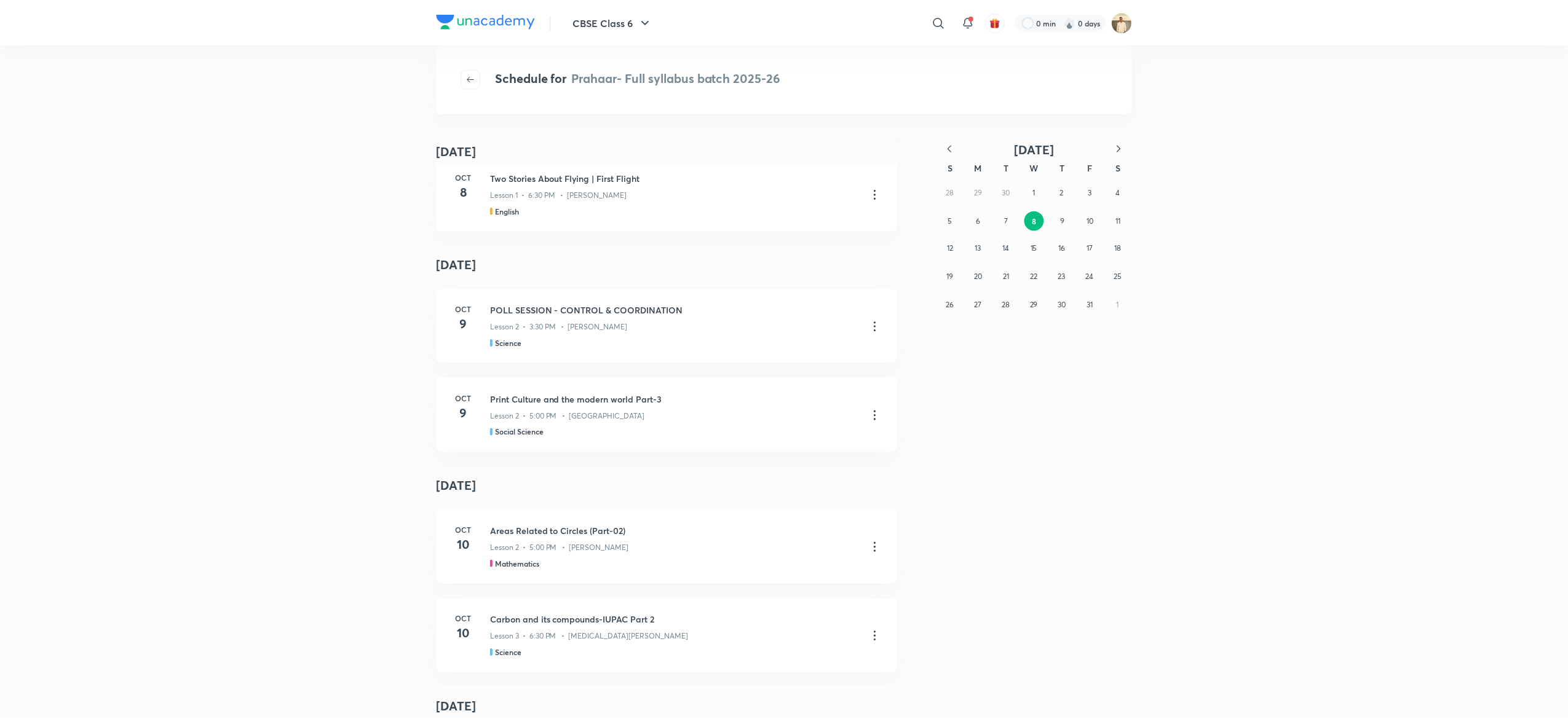
scroll to position [117, 0]
click at [870, 402] on icon at bounding box center [878, 407] width 14 height 14
click at [810, 429] on li "Go to course page" at bounding box center [806, 436] width 141 height 22
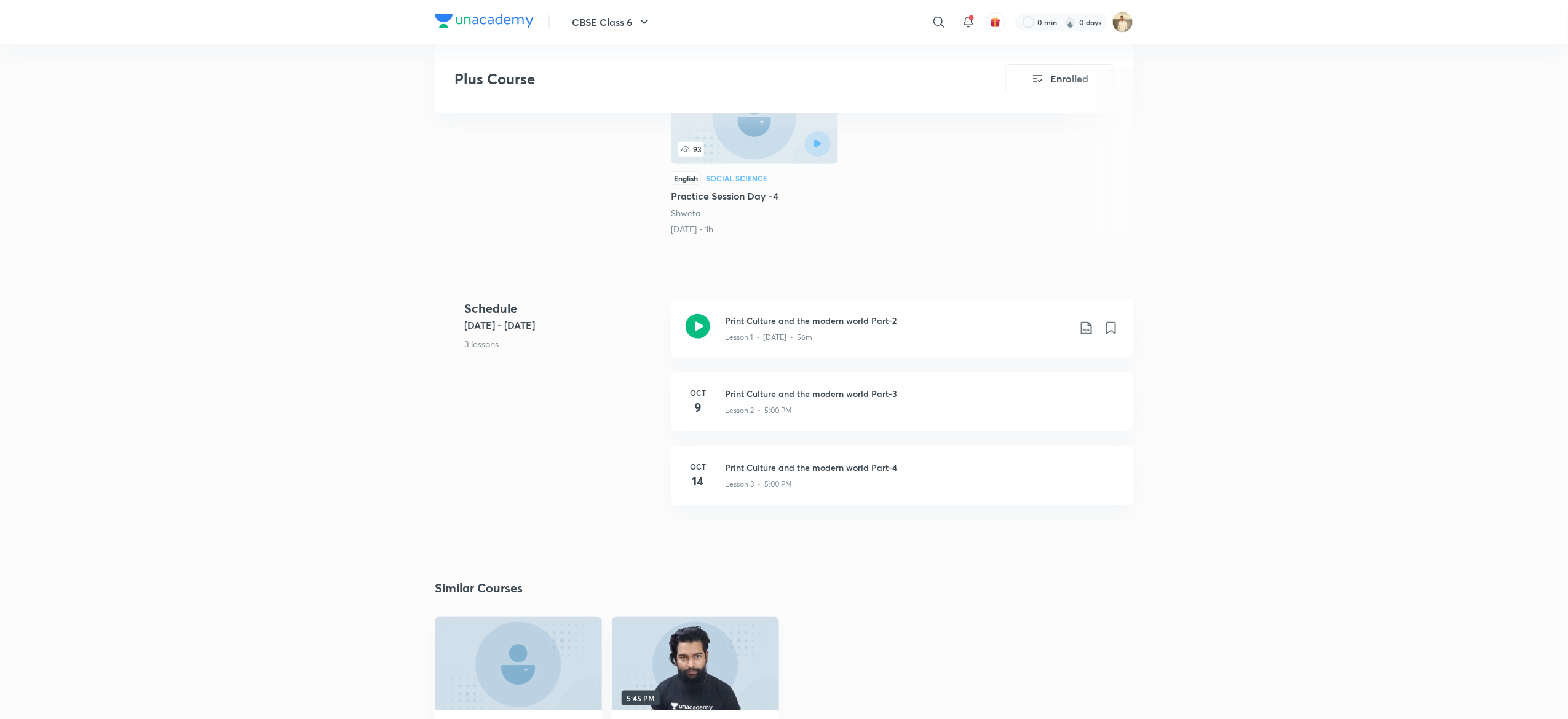
scroll to position [314, 0]
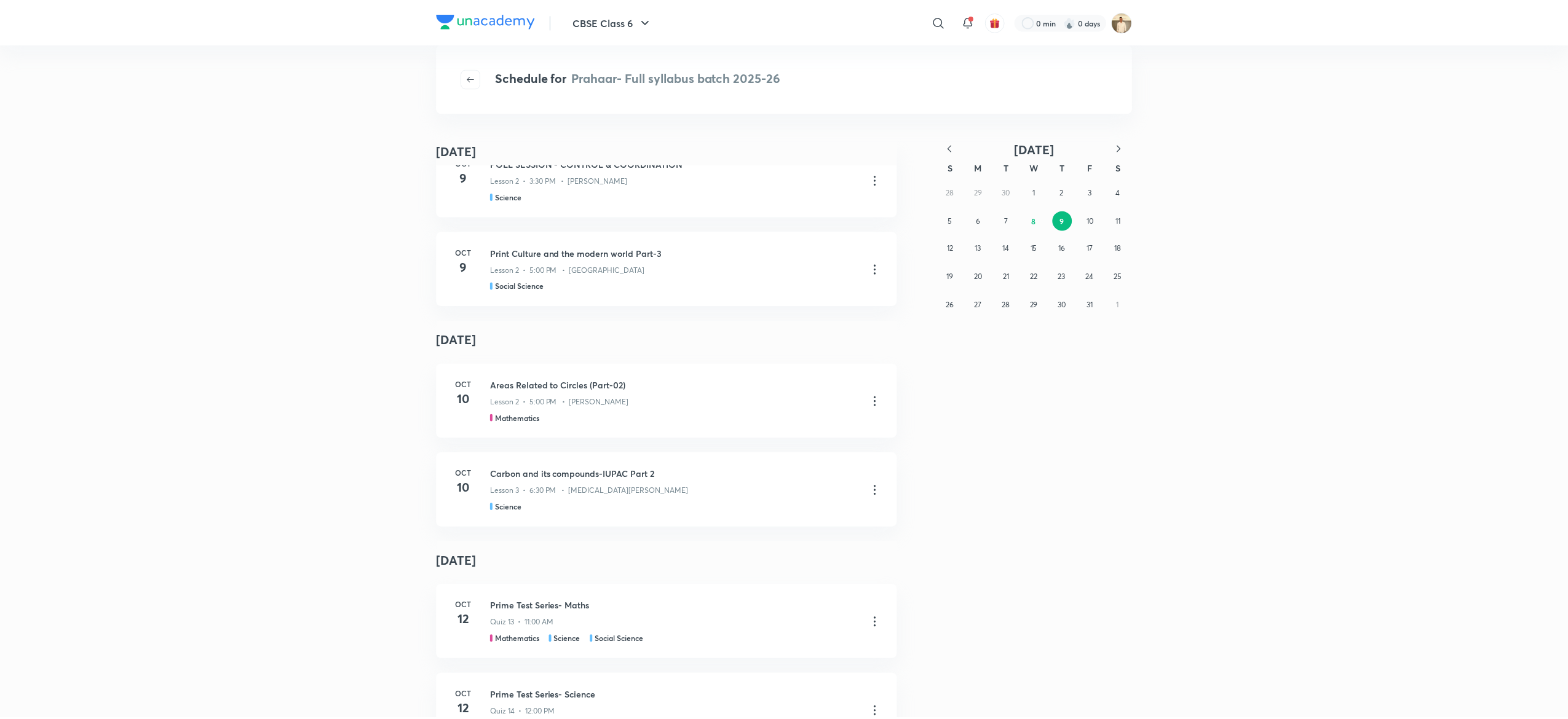
scroll to position [359, 0]
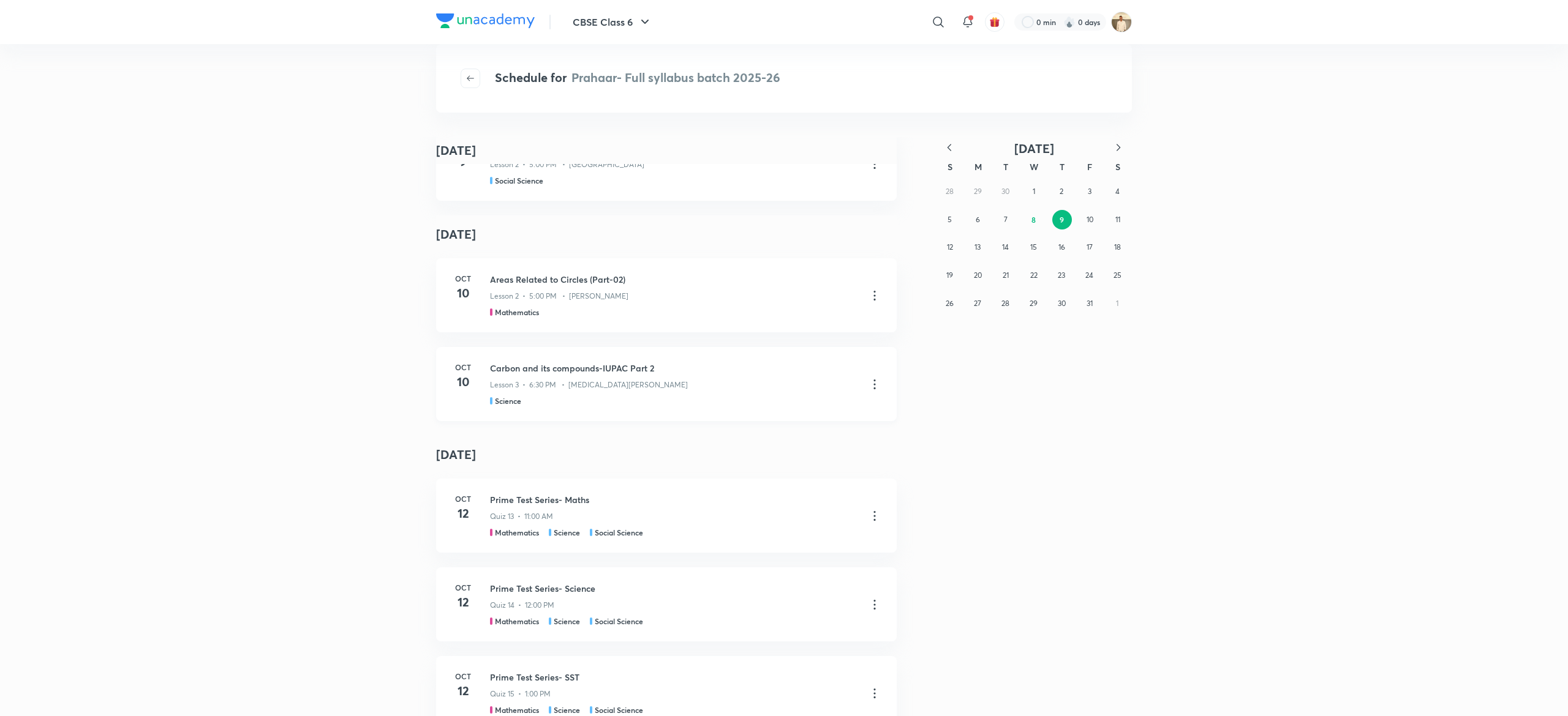
click at [867, 387] on icon at bounding box center [874, 384] width 14 height 14
click at [800, 407] on li "Go to course page" at bounding box center [802, 415] width 140 height 22
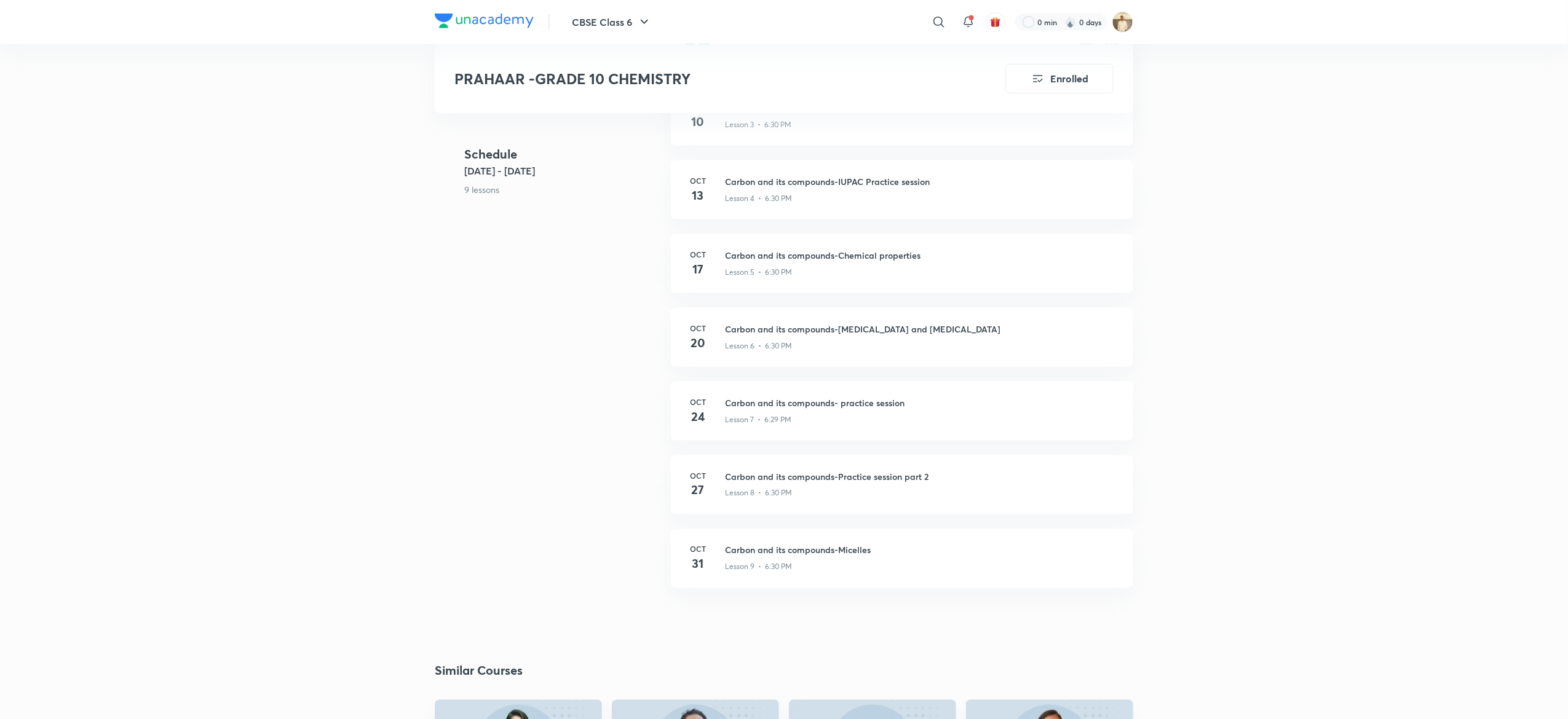
scroll to position [693, 0]
click at [443, 431] on div "Schedule [DATE] - [DATE] 9 lessons Carbon and its compounds Lesson 1 • [DATE] •…" at bounding box center [784, 271] width 698 height 663
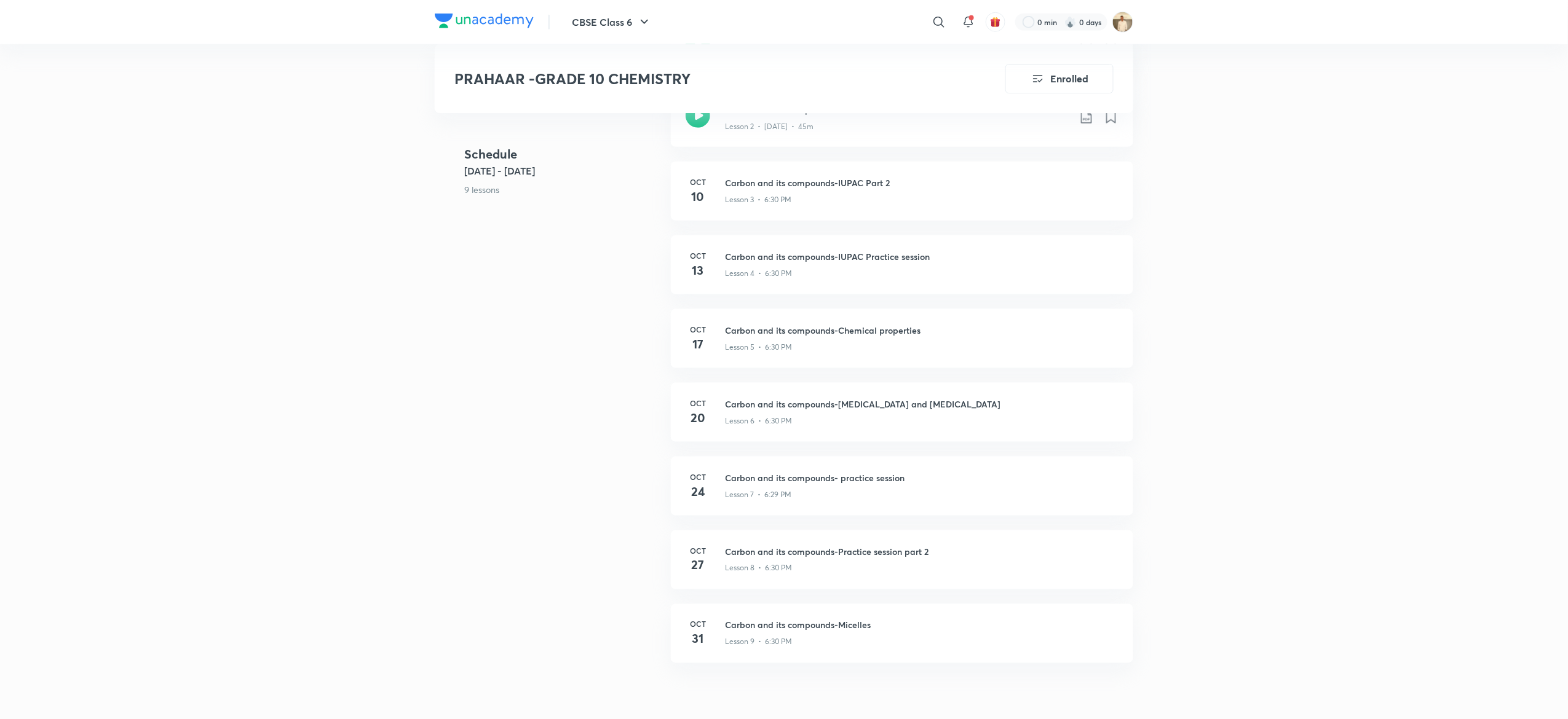
scroll to position [608, 0]
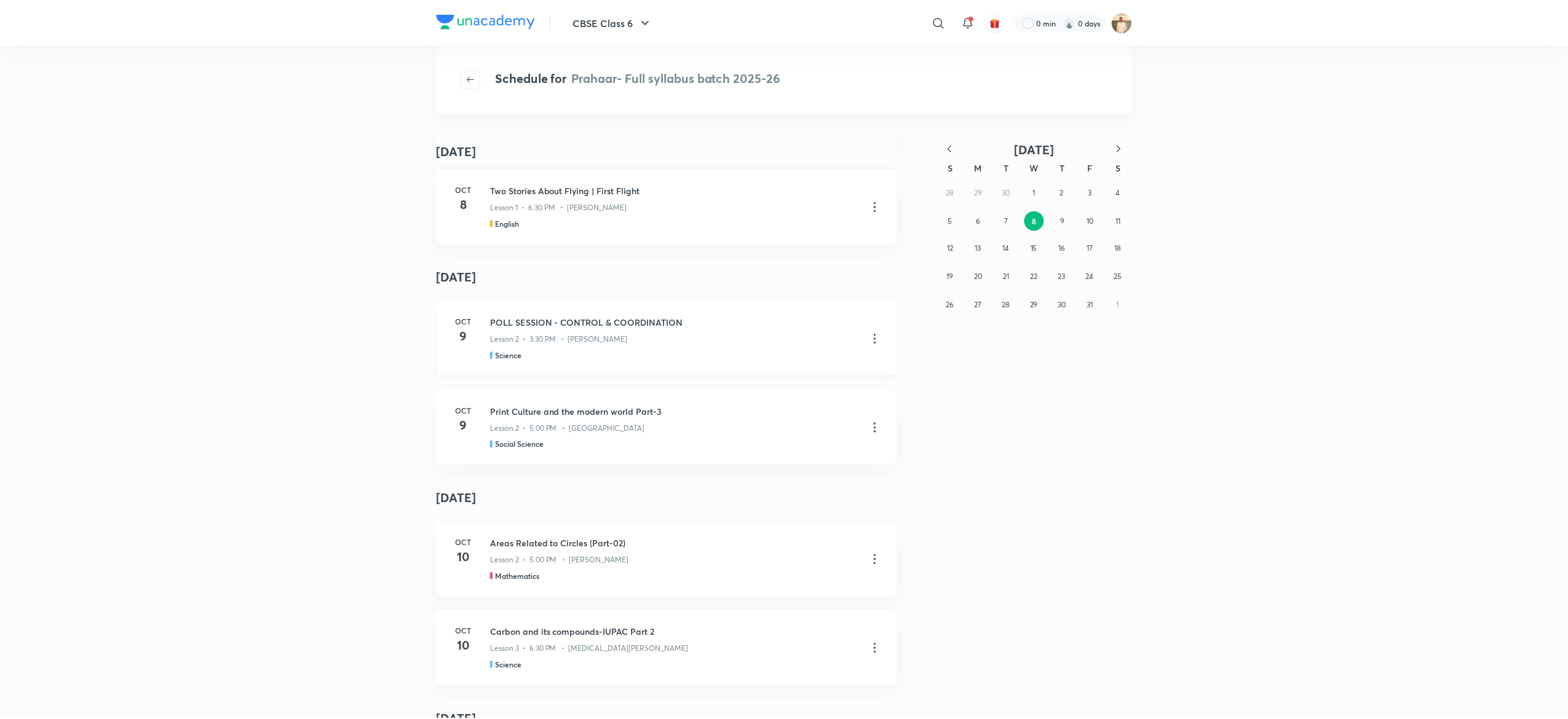
scroll to position [105, 0]
click at [874, 406] on div "Print Culture and the modern world Part-3 Lesson 2 • 5:00 PM • Shweta Social Sc…" at bounding box center [688, 419] width 393 height 45
click at [870, 415] on icon at bounding box center [878, 420] width 14 height 14
click at [808, 444] on p "Go to course page" at bounding box center [781, 449] width 73 height 13
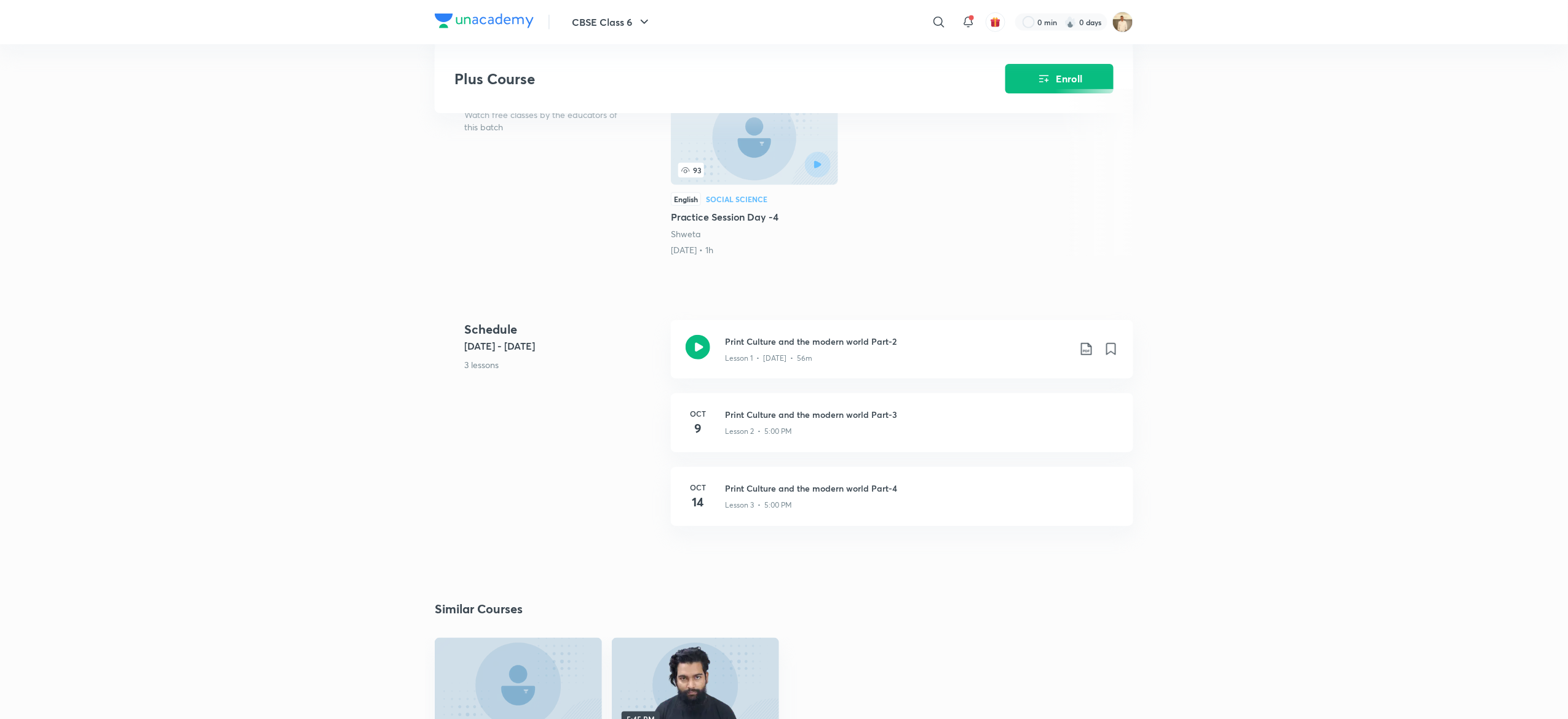
scroll to position [306, 0]
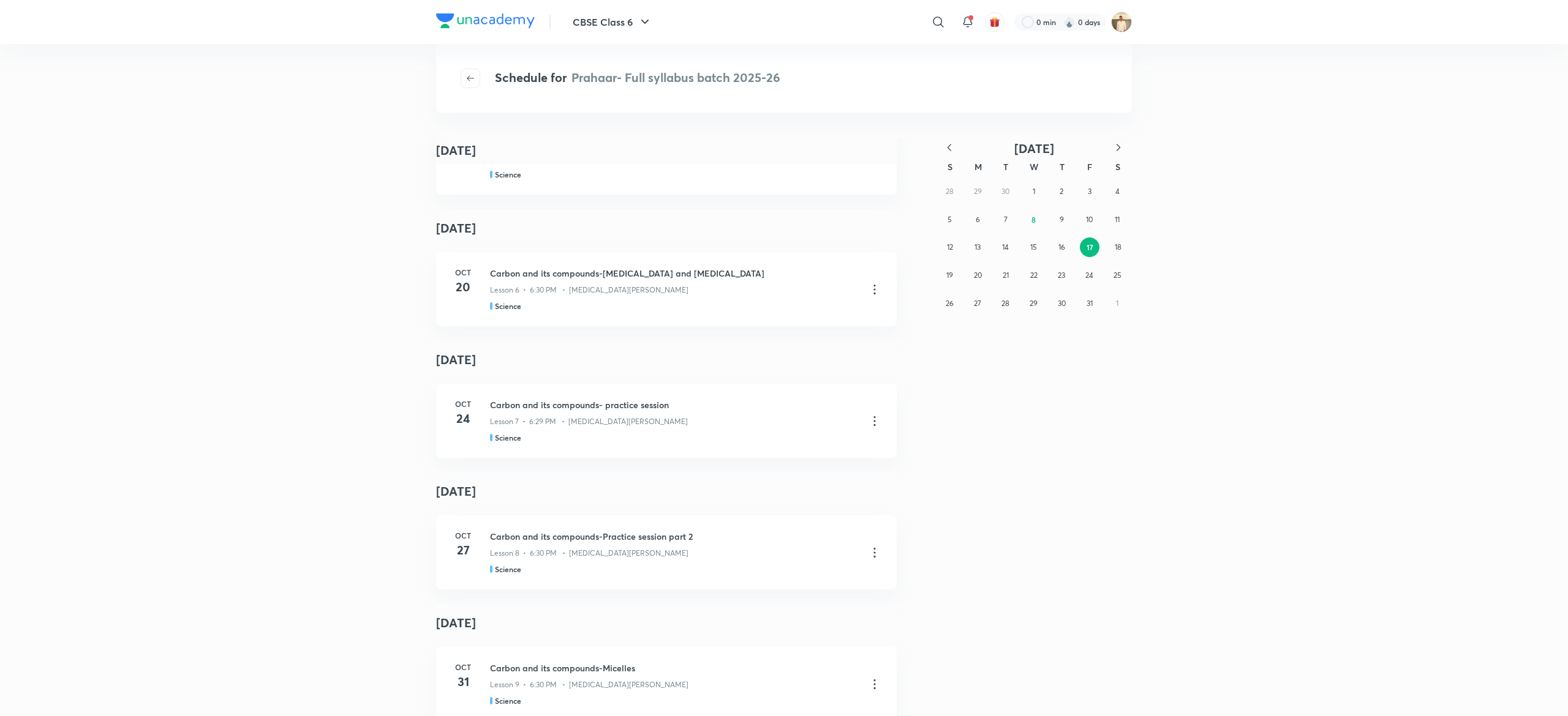
scroll to position [1724, 0]
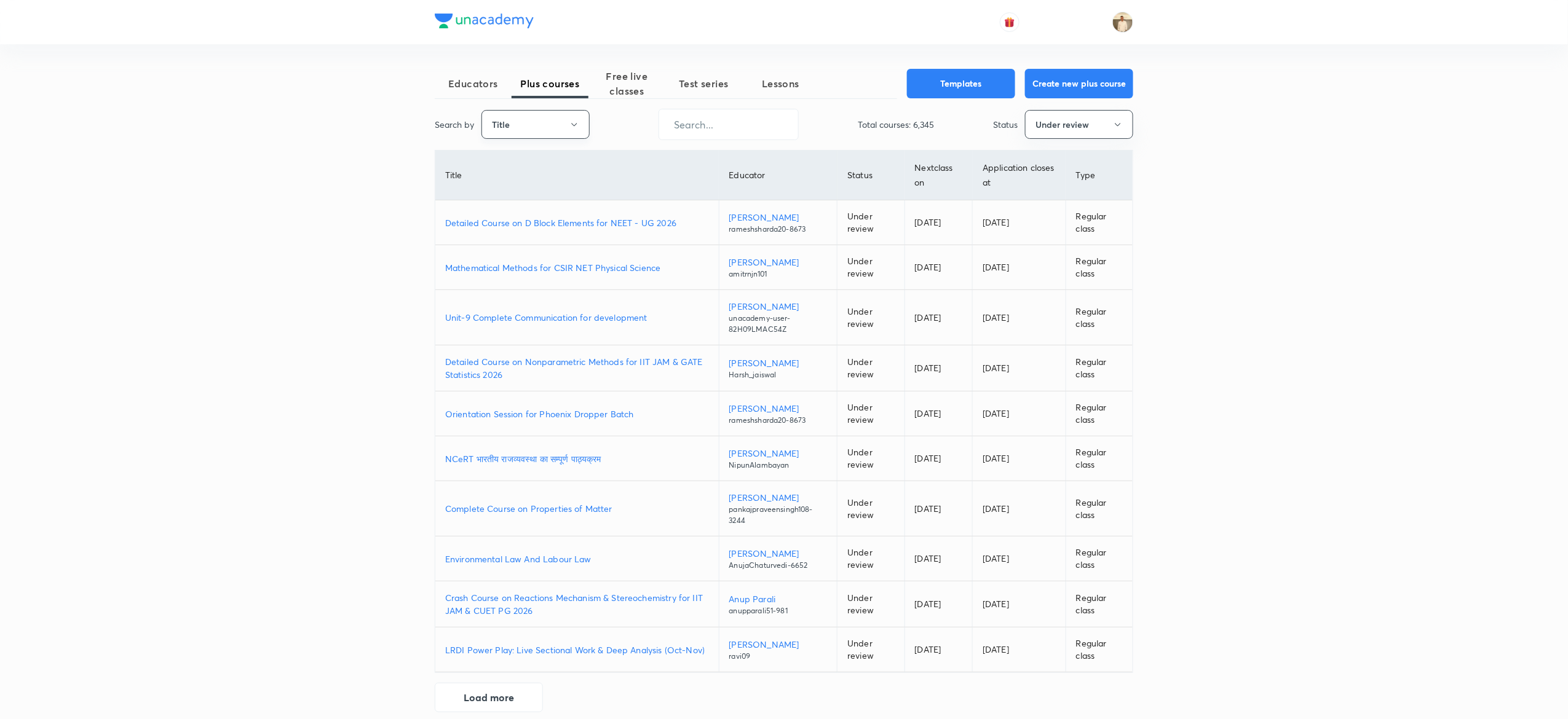
click at [534, 117] on button "Title" at bounding box center [535, 124] width 108 height 29
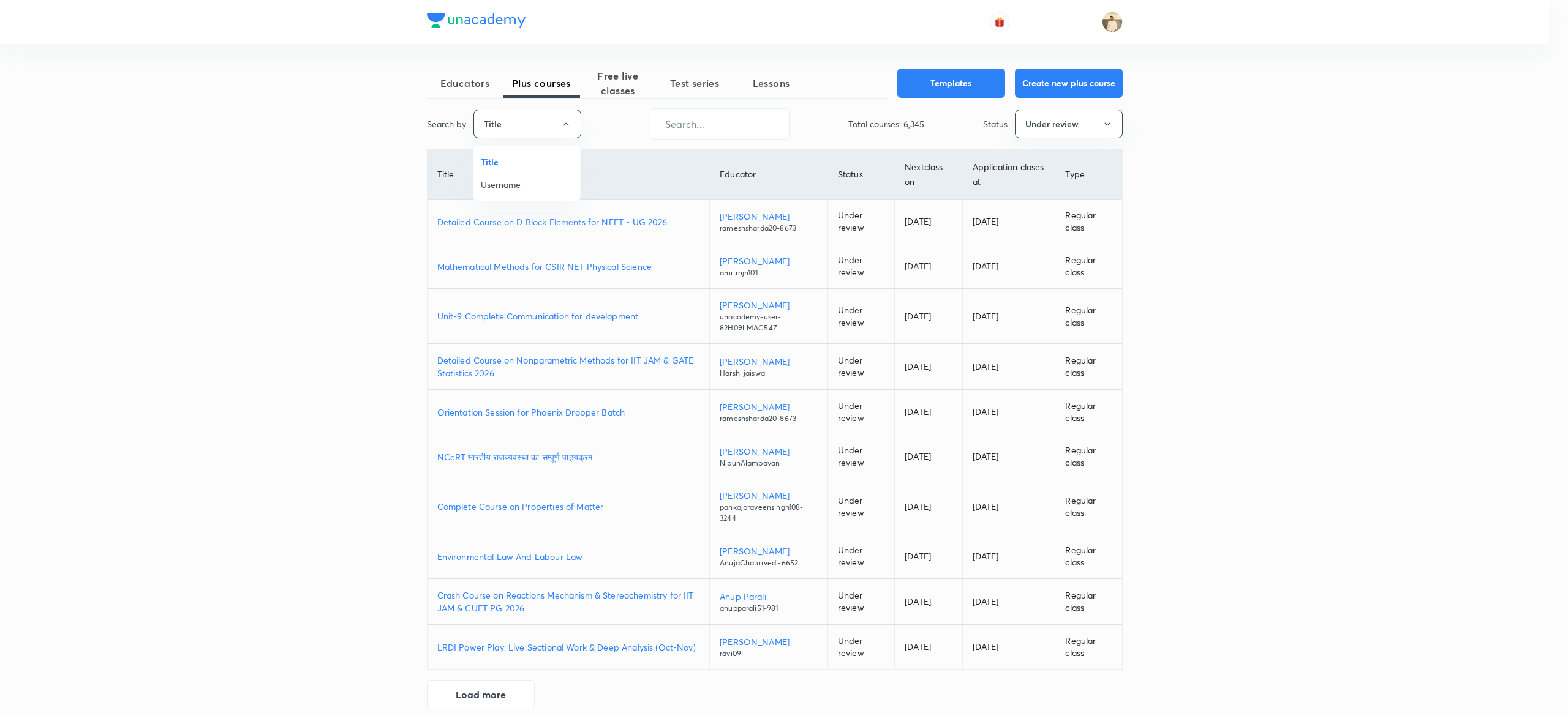
click at [494, 188] on span "Username" at bounding box center [526, 184] width 92 height 13
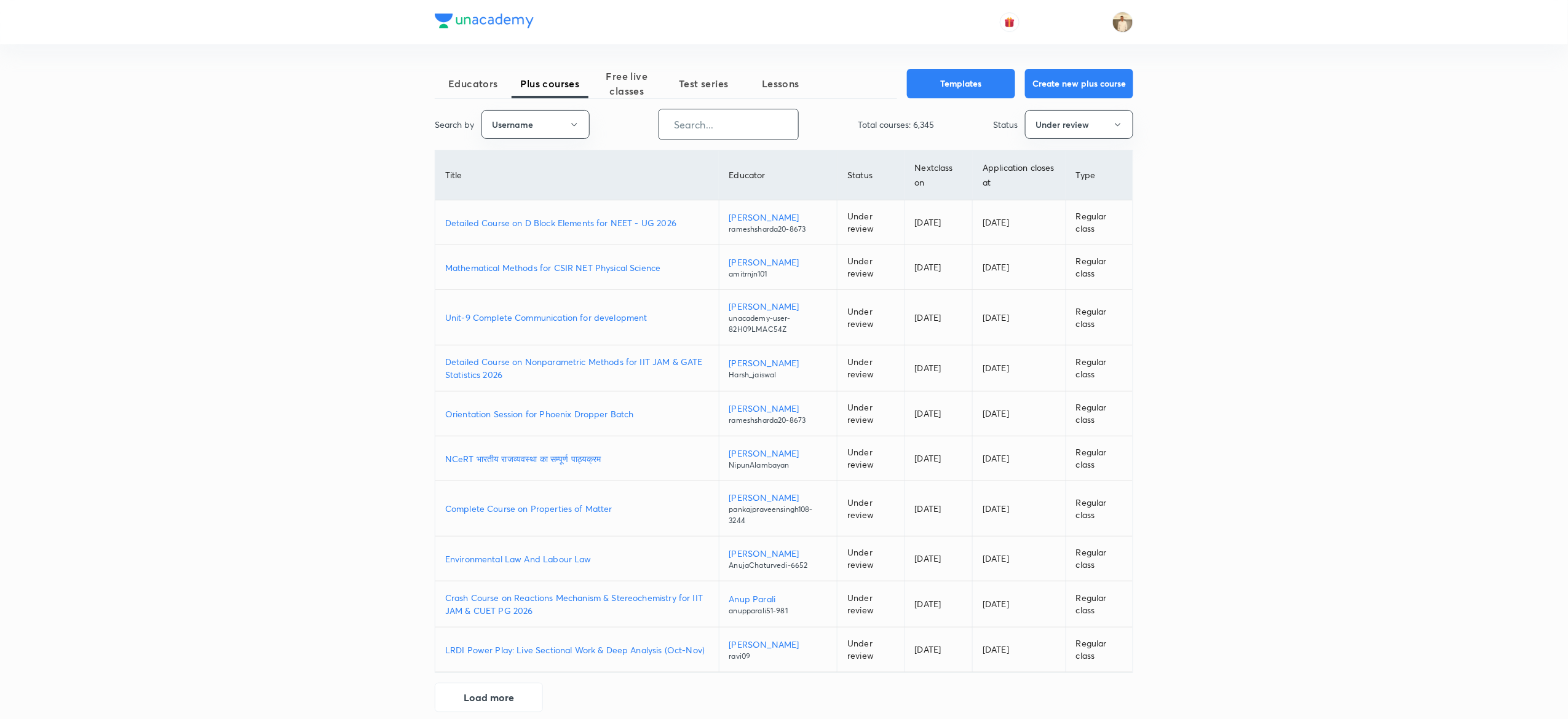
click at [729, 131] on input "text" at bounding box center [729, 124] width 139 height 31
paste input "mandeepmalik97"
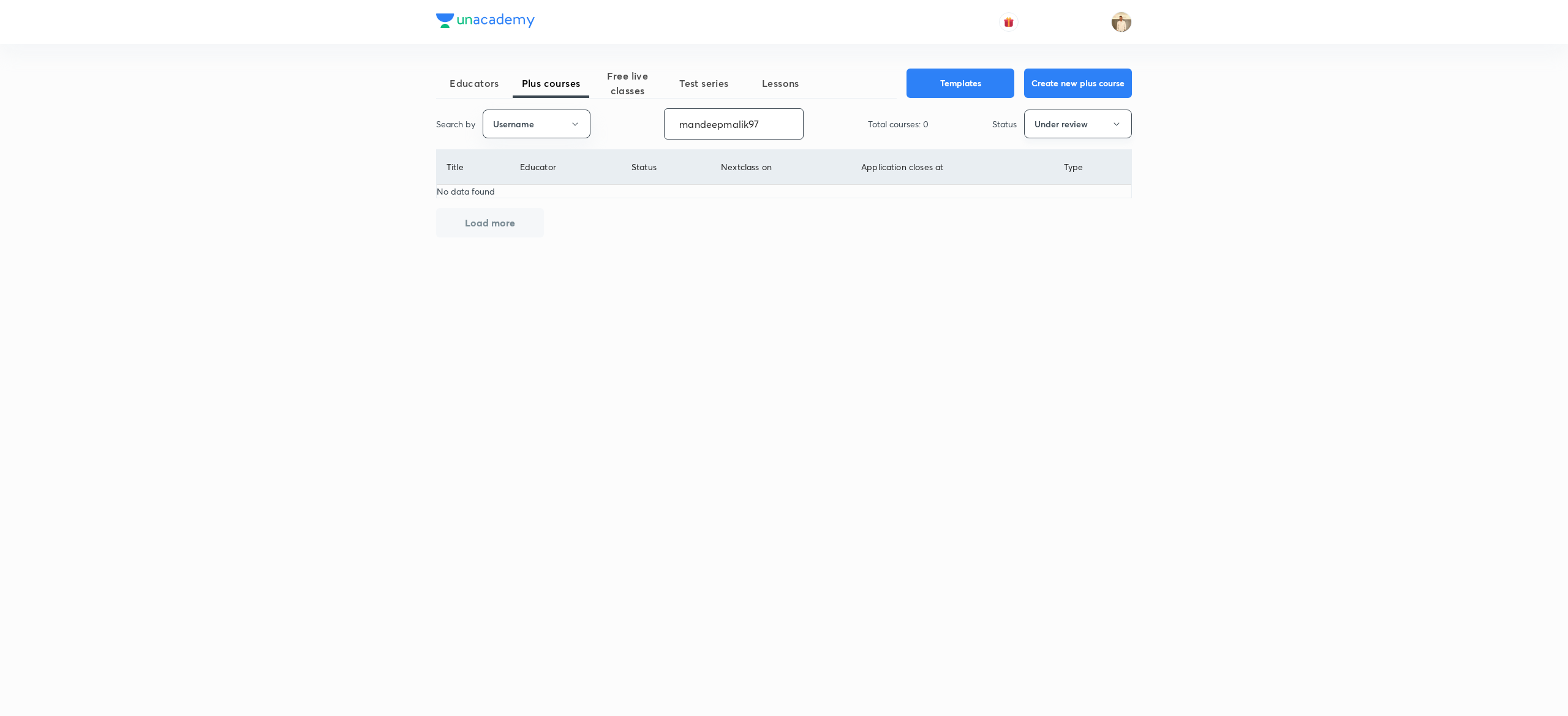
type input "mandeepmalik97"
click at [1057, 130] on button "Under review" at bounding box center [1078, 124] width 108 height 29
click at [1067, 222] on li "Live" at bounding box center [1078, 230] width 107 height 22
click at [1084, 124] on button "Live" at bounding box center [1078, 124] width 108 height 29
click at [1059, 204] on span "Under review" at bounding box center [1078, 207] width 92 height 13
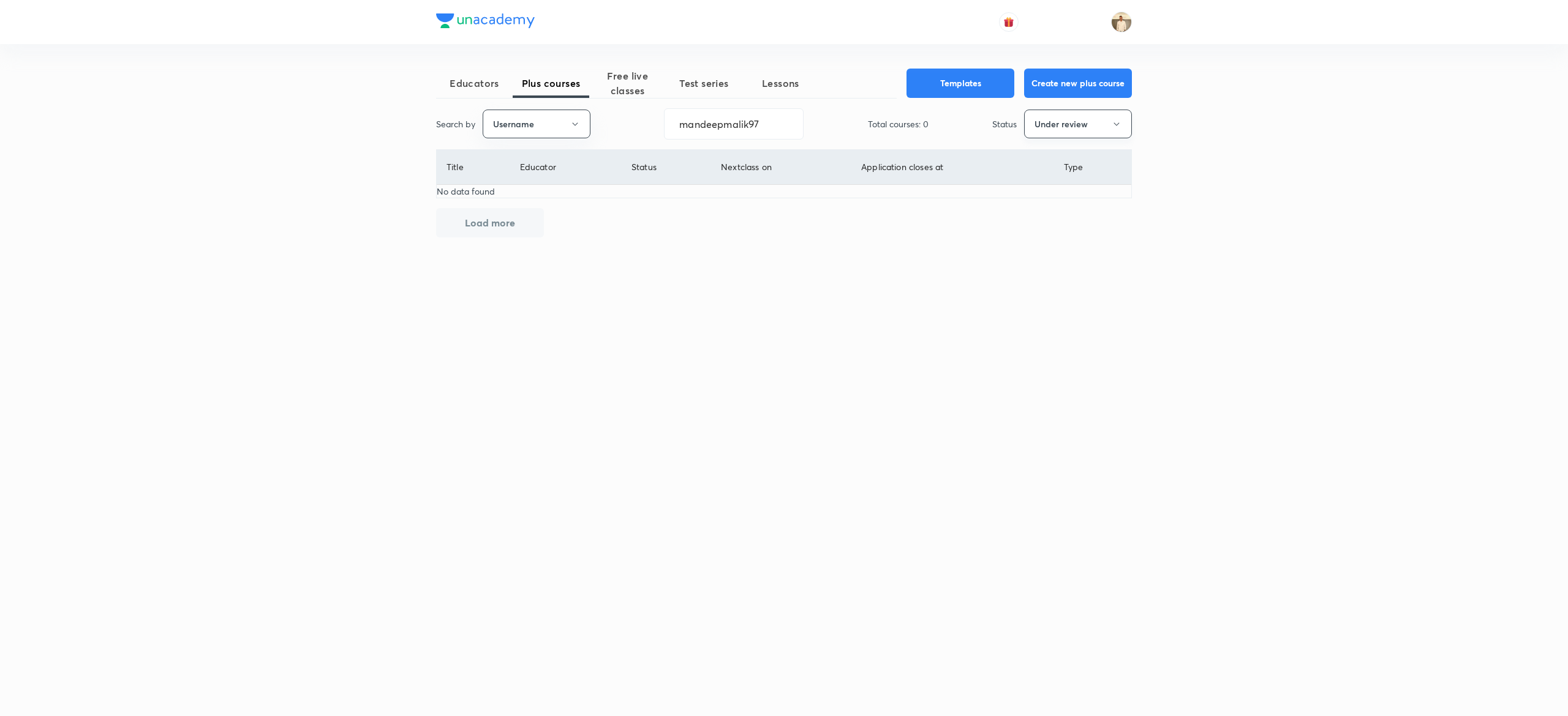
click at [1099, 123] on button "Under review" at bounding box center [1078, 124] width 108 height 29
click at [1045, 226] on span "Live" at bounding box center [1078, 230] width 92 height 13
click at [1109, 124] on button "Live" at bounding box center [1078, 124] width 108 height 29
click at [1056, 252] on span "Completed" at bounding box center [1078, 253] width 92 height 13
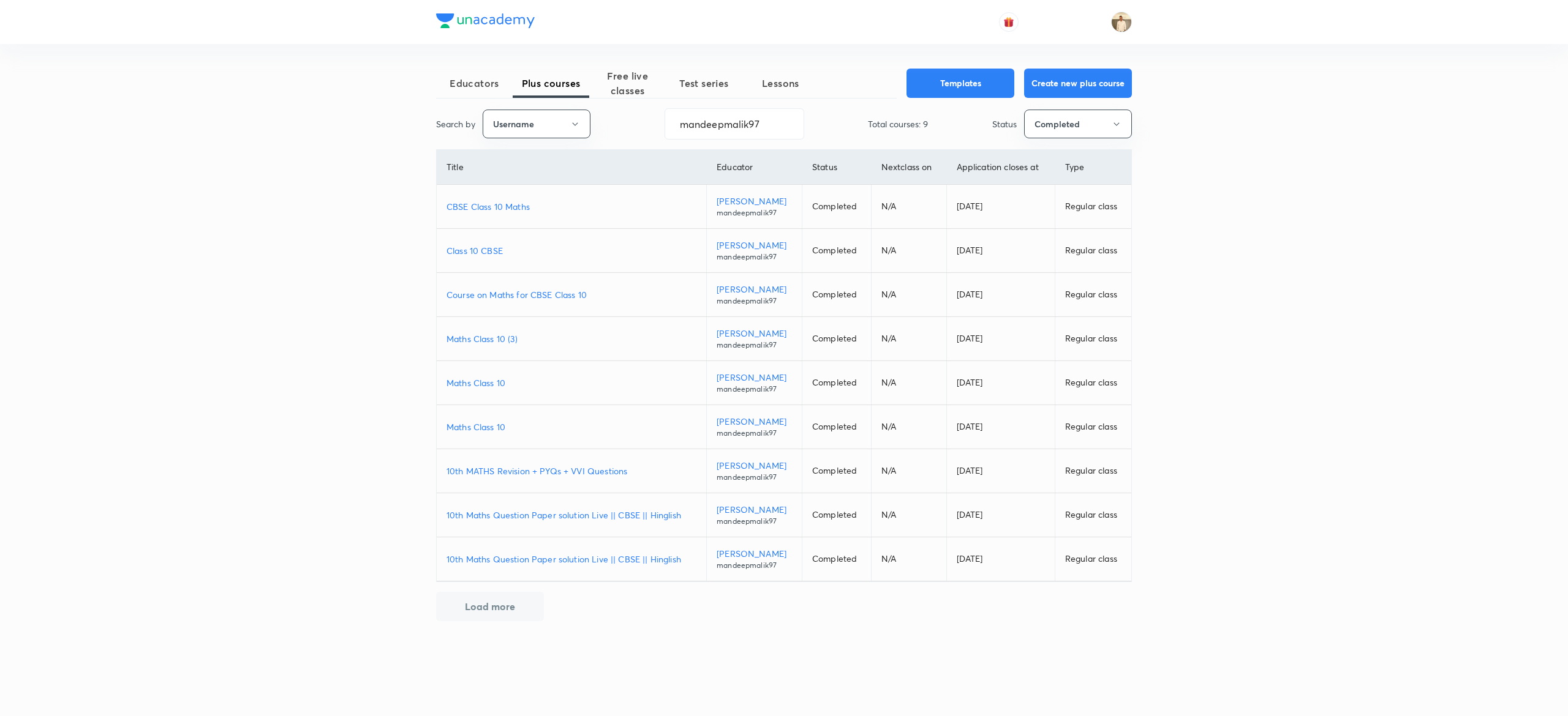
click at [1232, 600] on div "Educators Plus courses Free live classes Test series Lessons Templates Create n…" at bounding box center [784, 358] width 1568 height 716
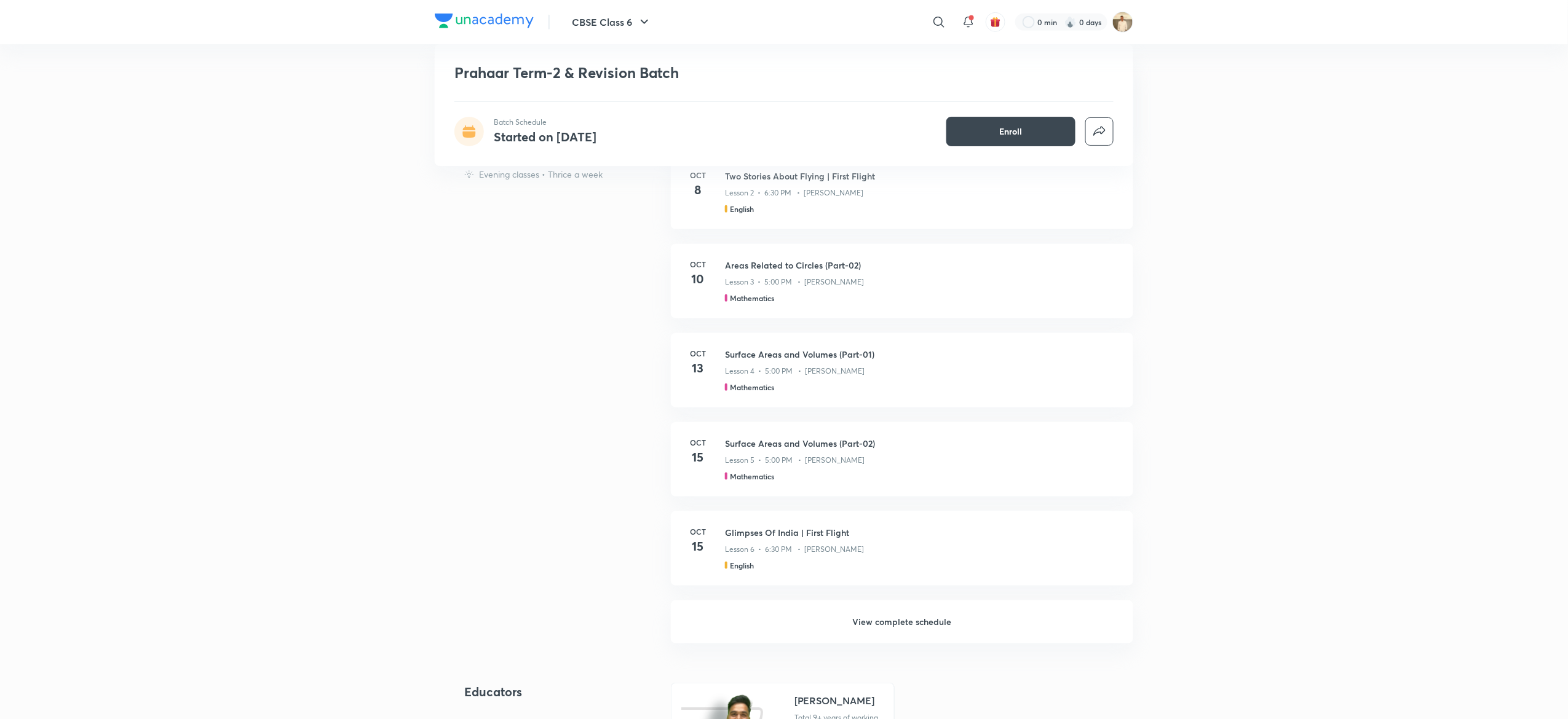
scroll to position [432, 0]
